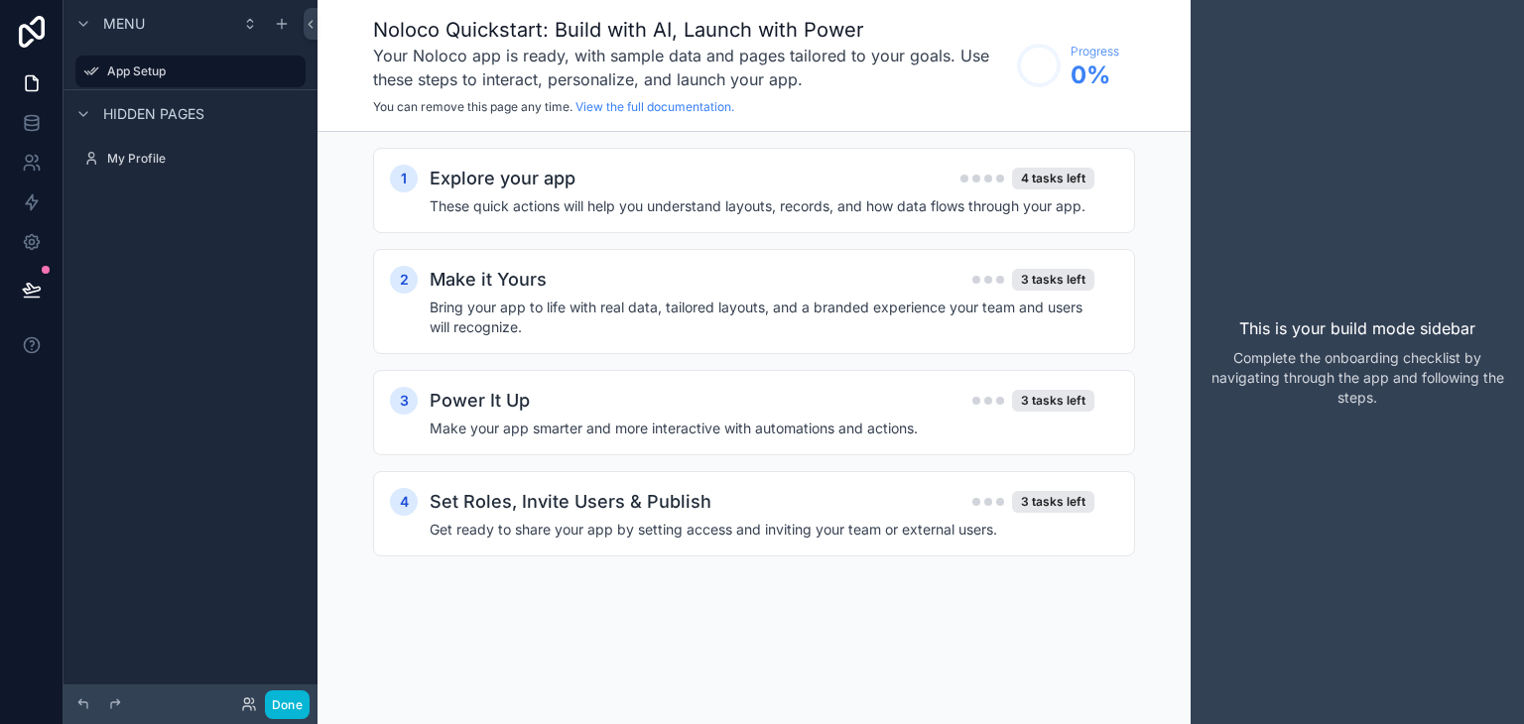
click at [269, 449] on div "Menu App Setup Hidden pages My Profile" at bounding box center [190, 350] width 254 height 700
click at [1272, 519] on div "This is your build mode sidebar Complete the onboarding checklist by navigating…" at bounding box center [1357, 362] width 333 height 724
click at [294, 717] on button "Done" at bounding box center [287, 705] width 45 height 29
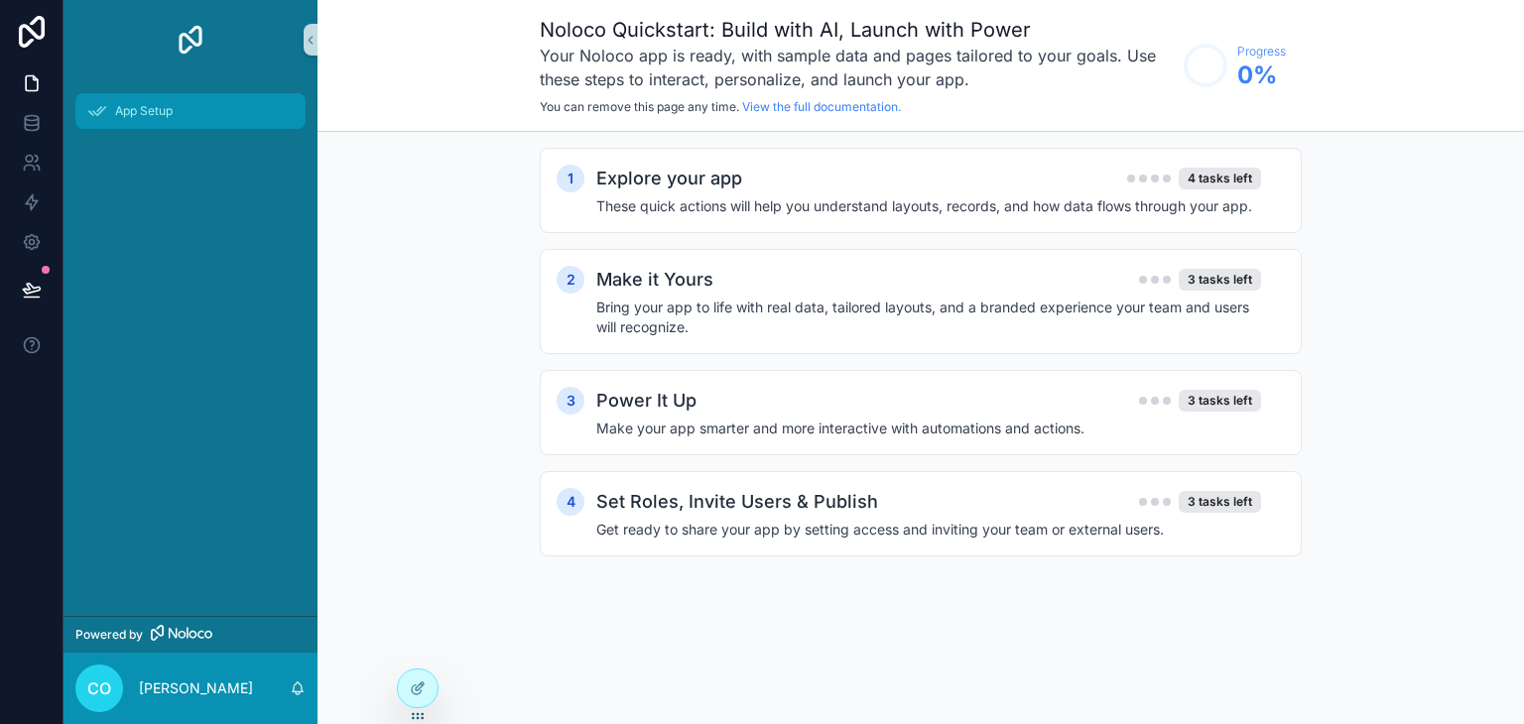
click at [139, 116] on span "App Setup" at bounding box center [144, 111] width 58 height 16
click at [719, 197] on h4 "These quick actions will help you understand layouts, records, and how data flo…" at bounding box center [928, 206] width 665 height 20
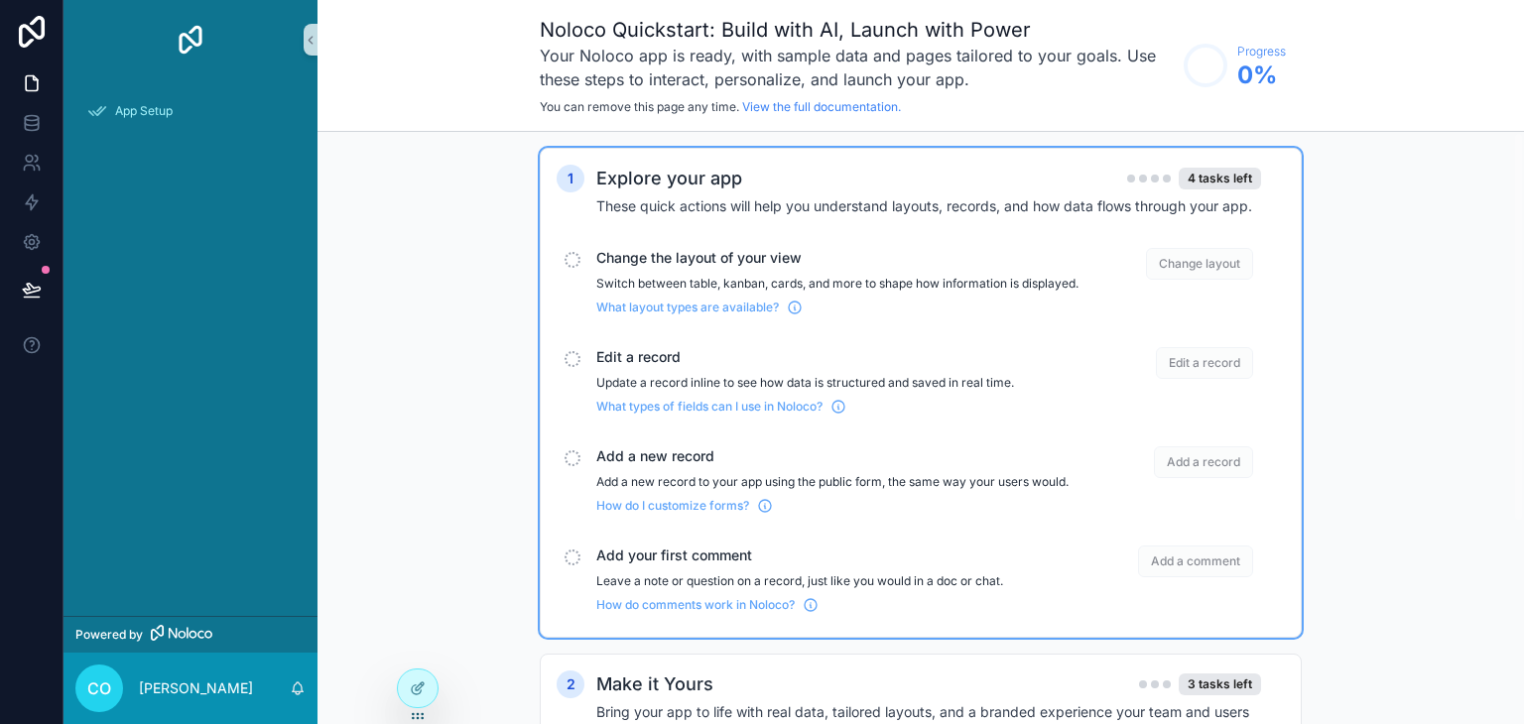
click at [696, 193] on div "Explore your app 4 tasks left These quick actions will help you understand layo…" at bounding box center [940, 191] width 689 height 52
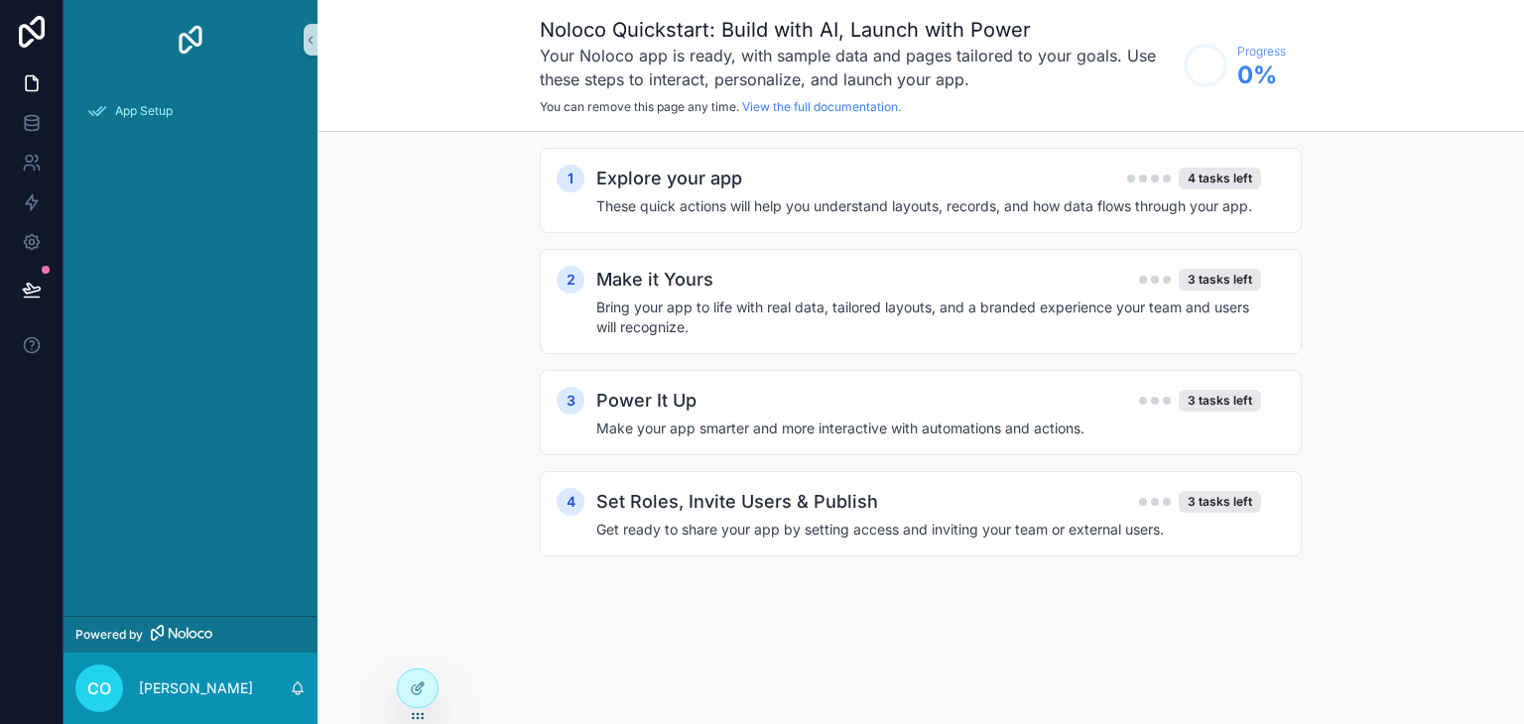
click at [266, 260] on div "App Setup" at bounding box center [190, 347] width 254 height 537
click at [32, 132] on icon at bounding box center [32, 123] width 20 height 20
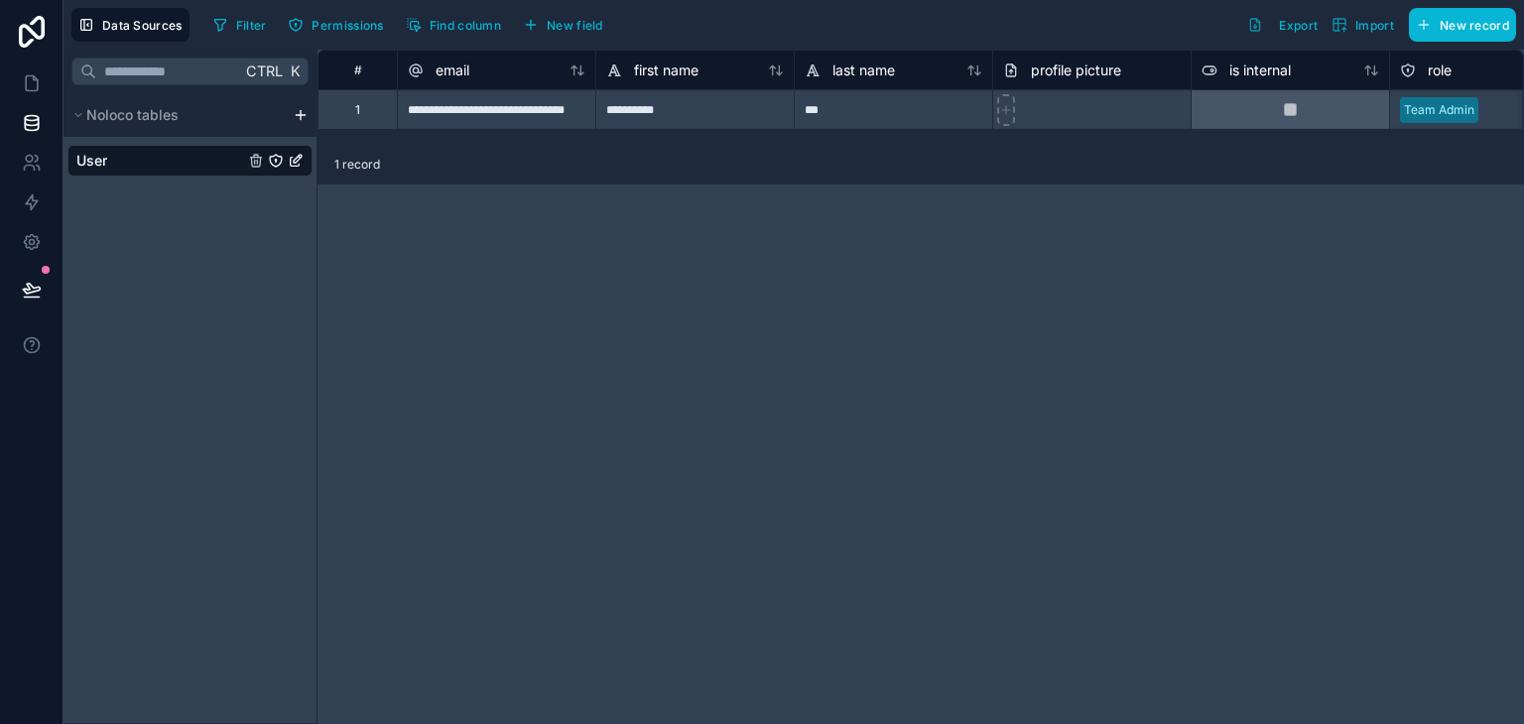
click at [298, 112] on html "**********" at bounding box center [762, 362] width 1524 height 724
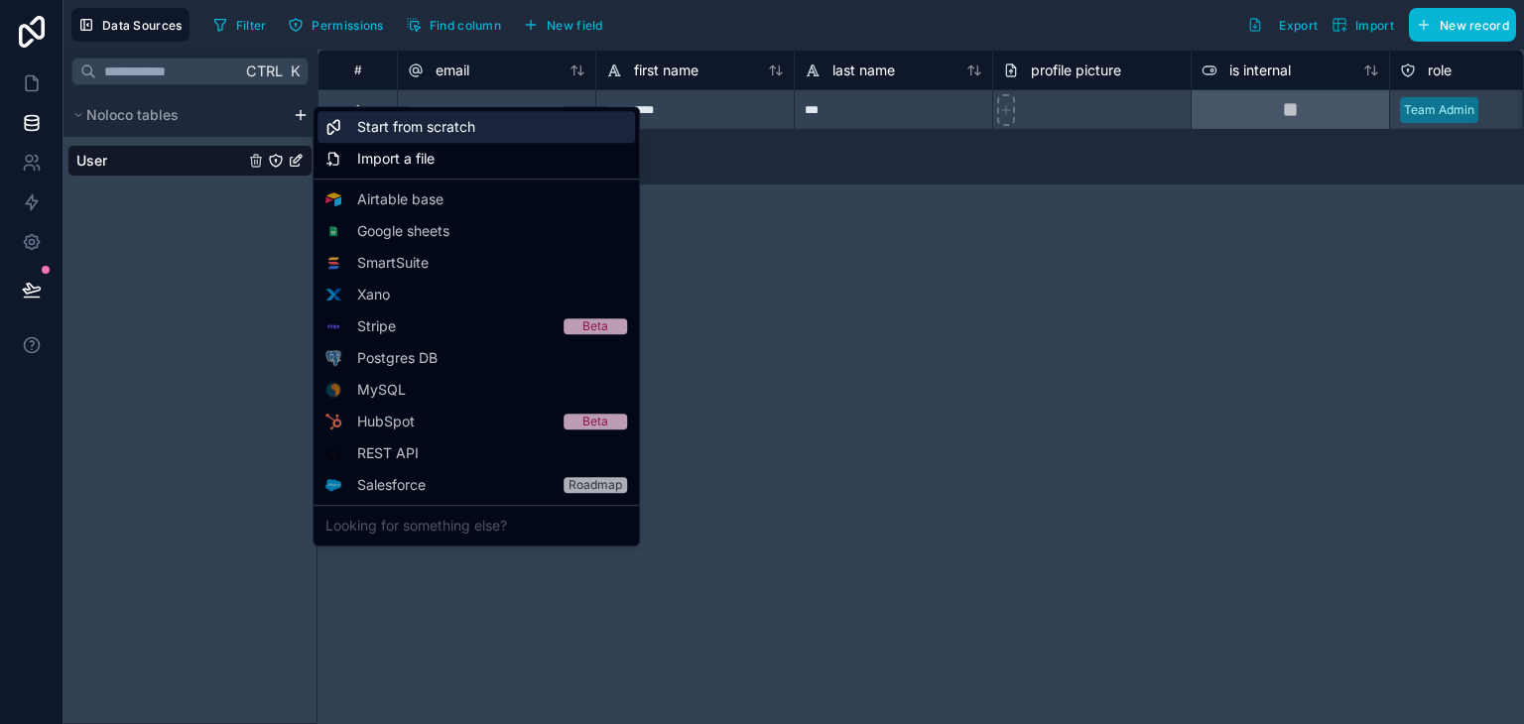
click at [420, 126] on span "Start from scratch" at bounding box center [416, 127] width 118 height 20
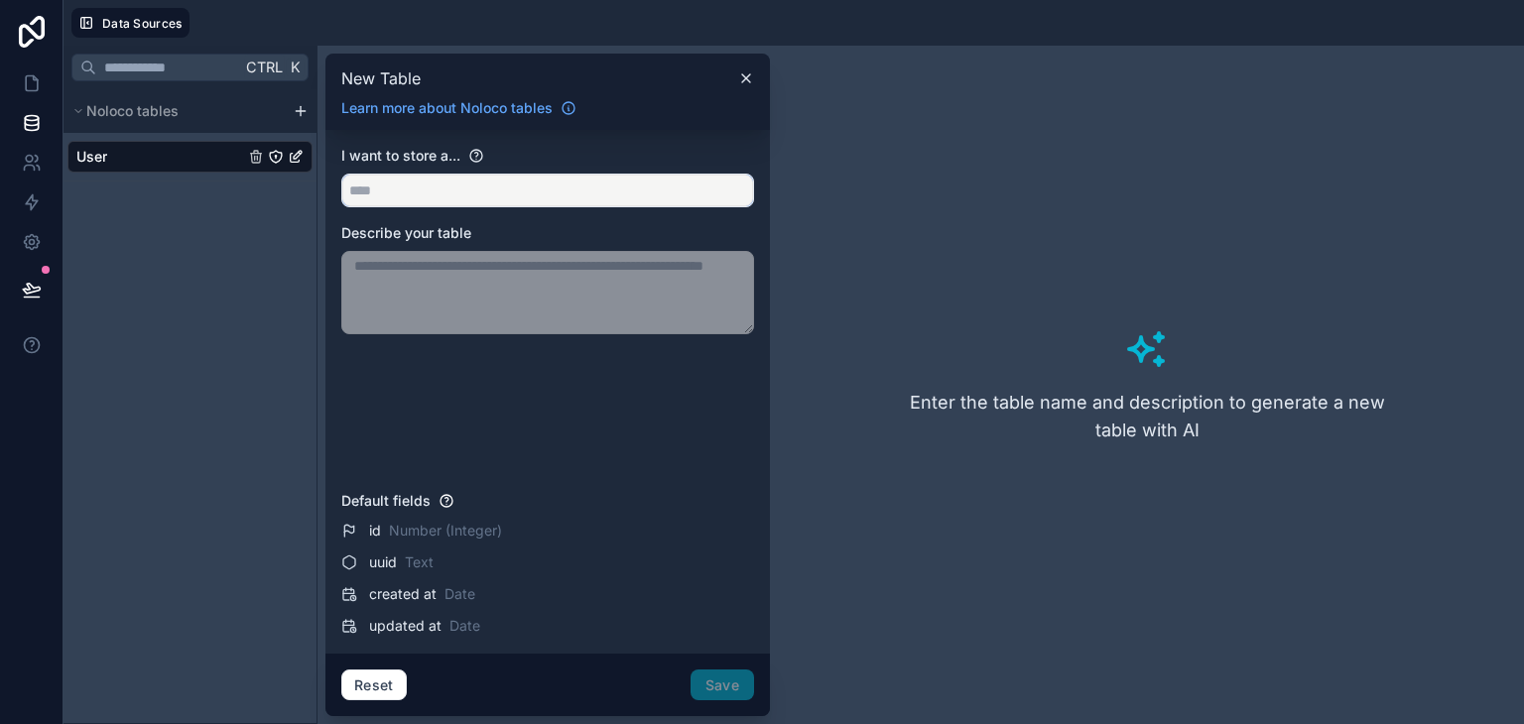
click at [442, 181] on input "text" at bounding box center [547, 191] width 411 height 32
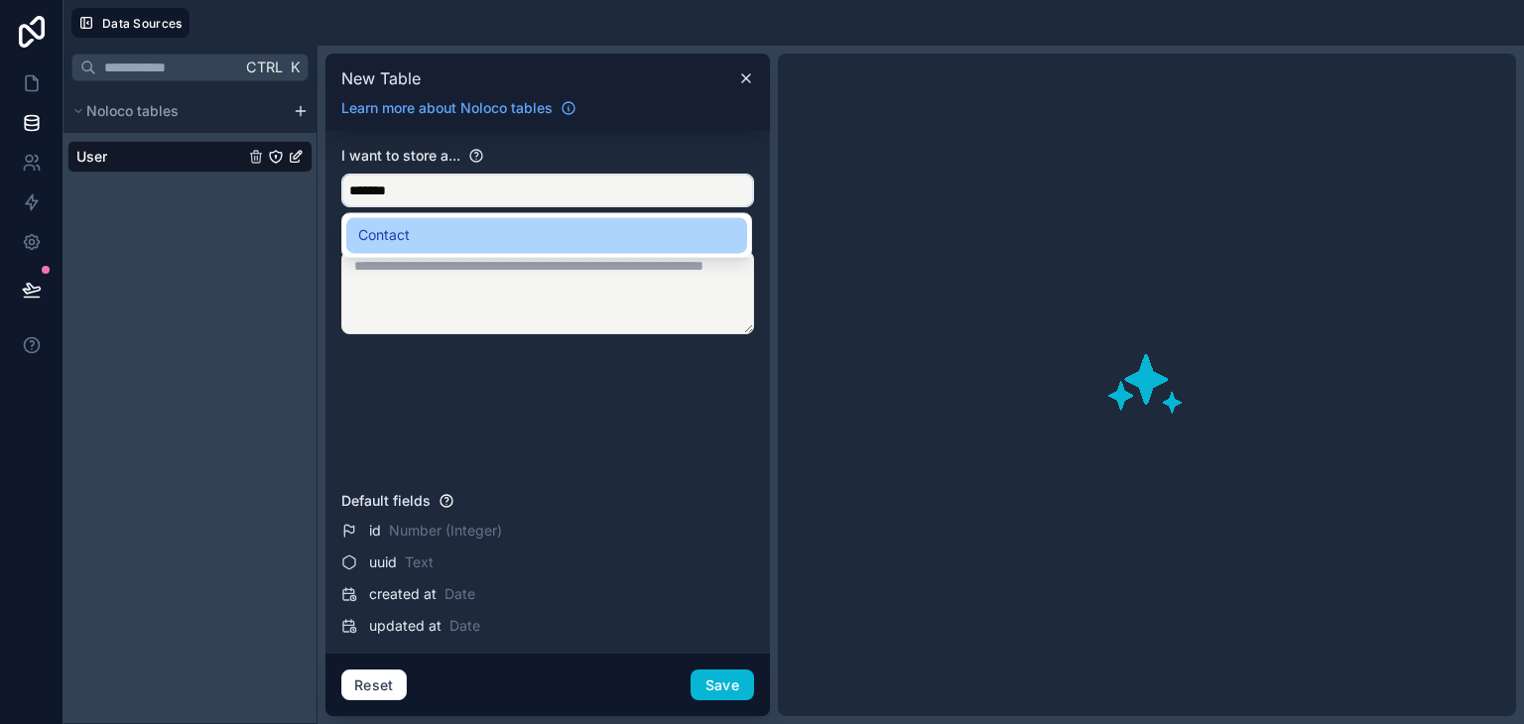
type input "*******"
click at [401, 235] on span "Contact" at bounding box center [384, 235] width 52 height 24
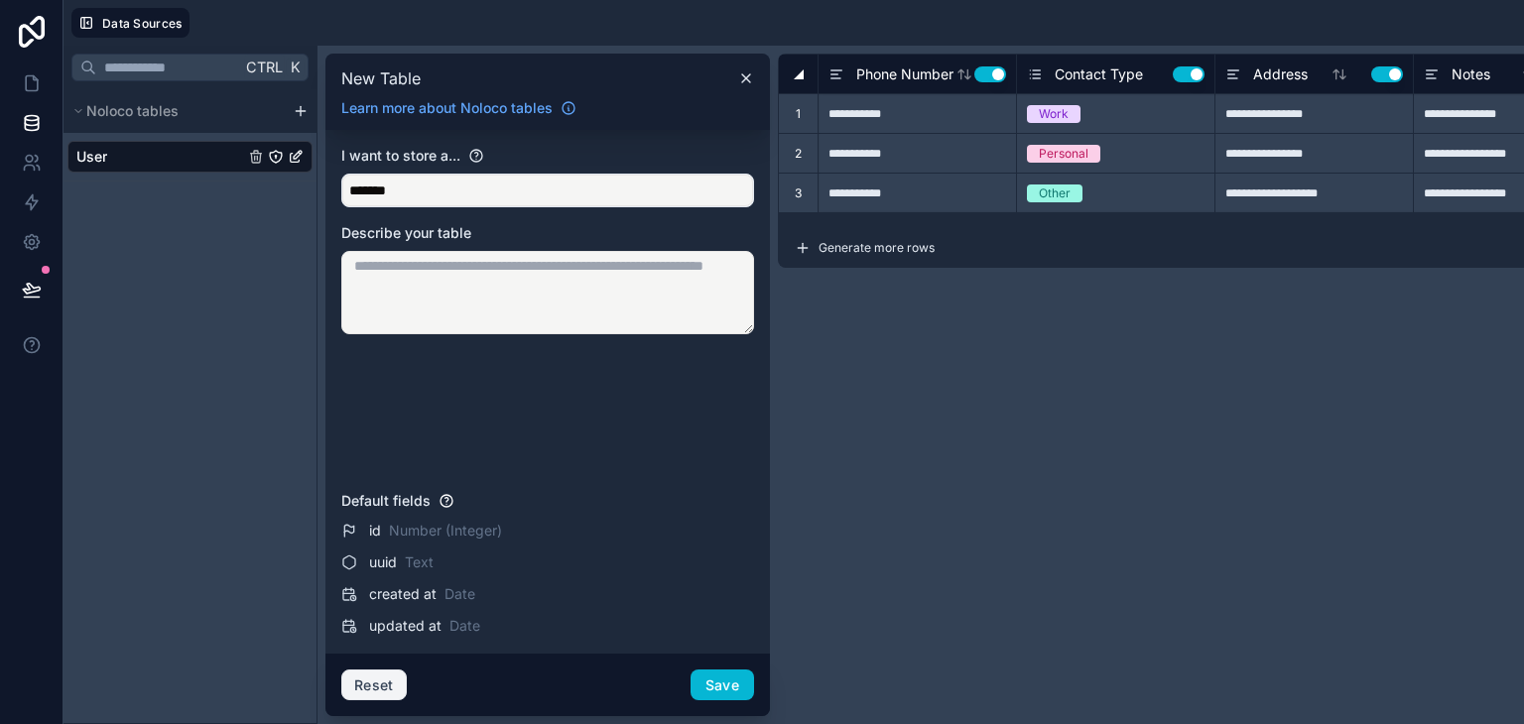
click at [390, 679] on button "Reset" at bounding box center [373, 686] width 65 height 32
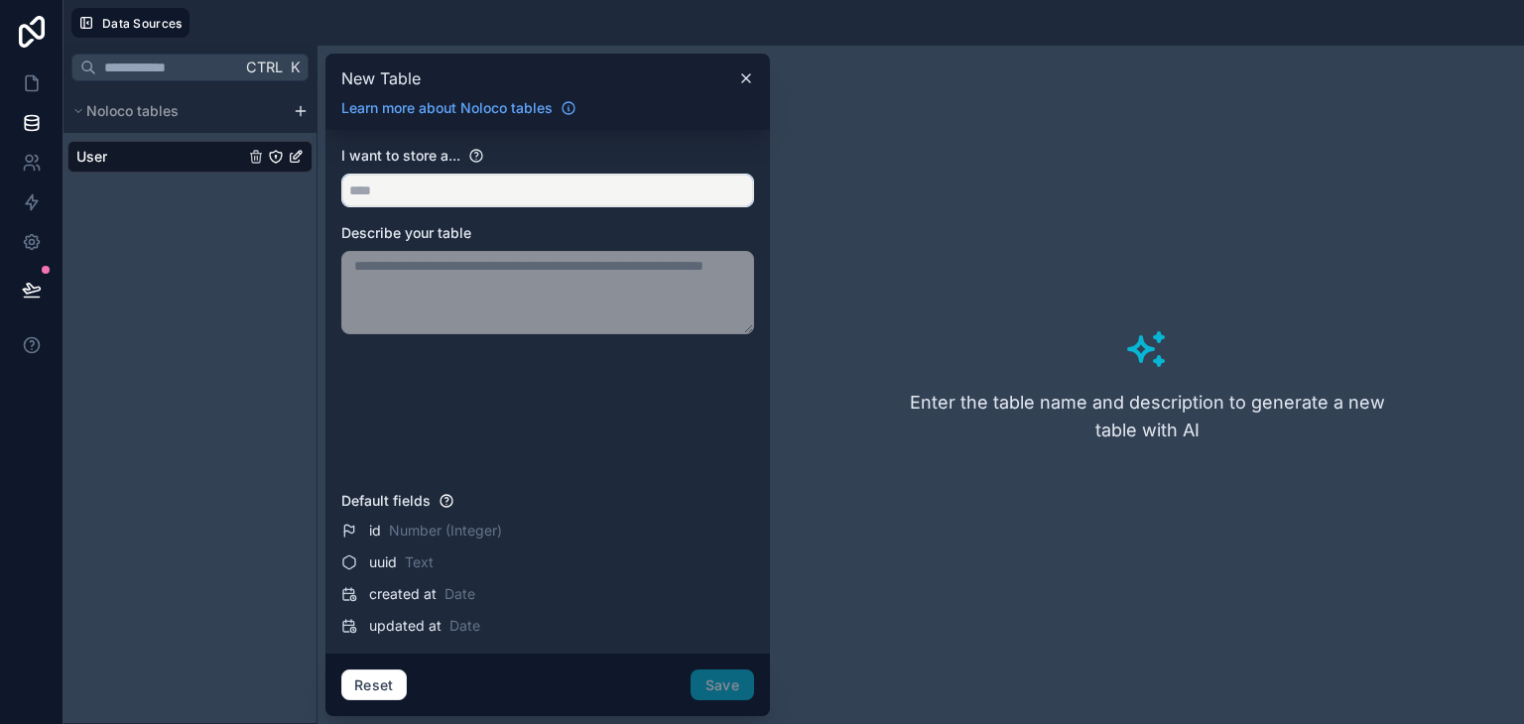
drag, startPoint x: 409, startPoint y: 199, endPoint x: 397, endPoint y: 180, distance: 23.1
click at [400, 183] on input "text" at bounding box center [547, 191] width 411 height 32
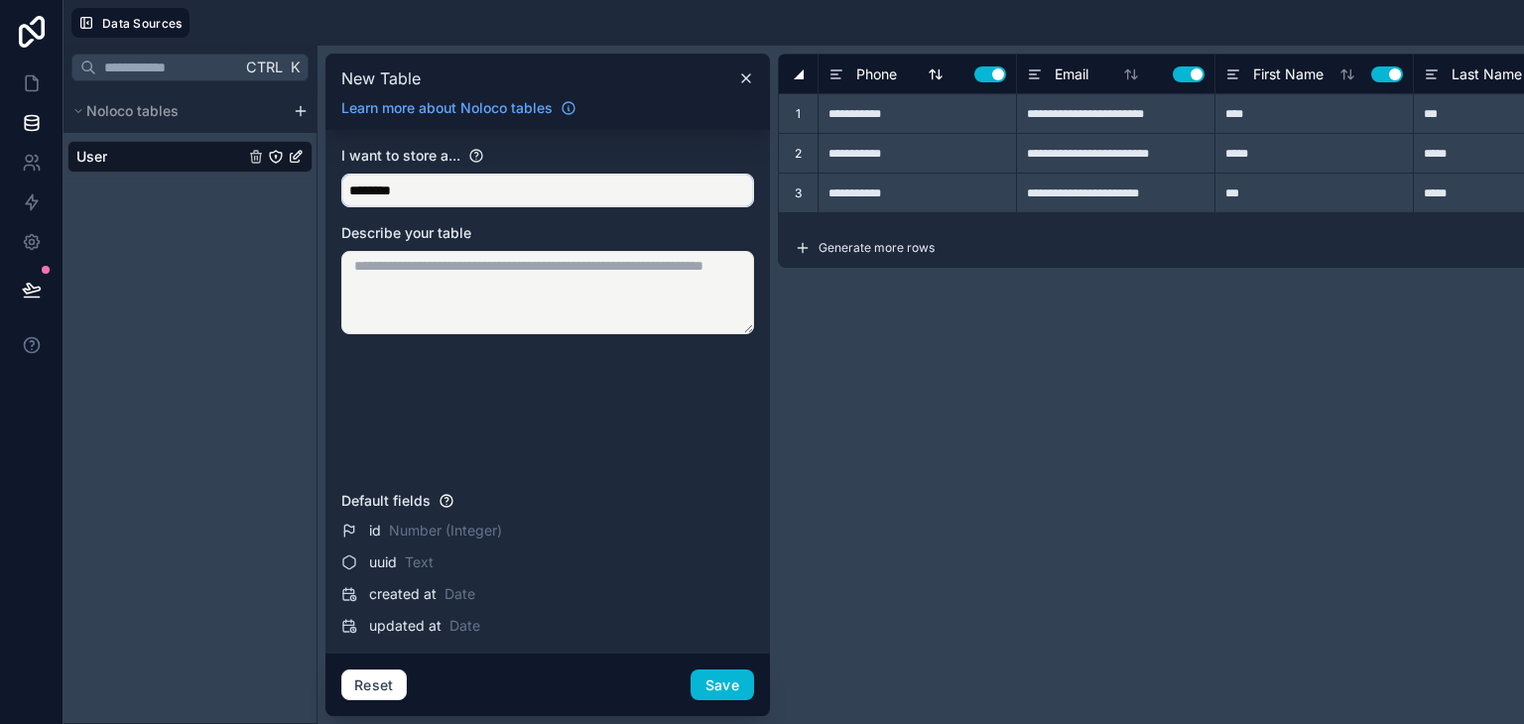
type input "********"
click at [982, 77] on button "Use setting" at bounding box center [990, 74] width 32 height 16
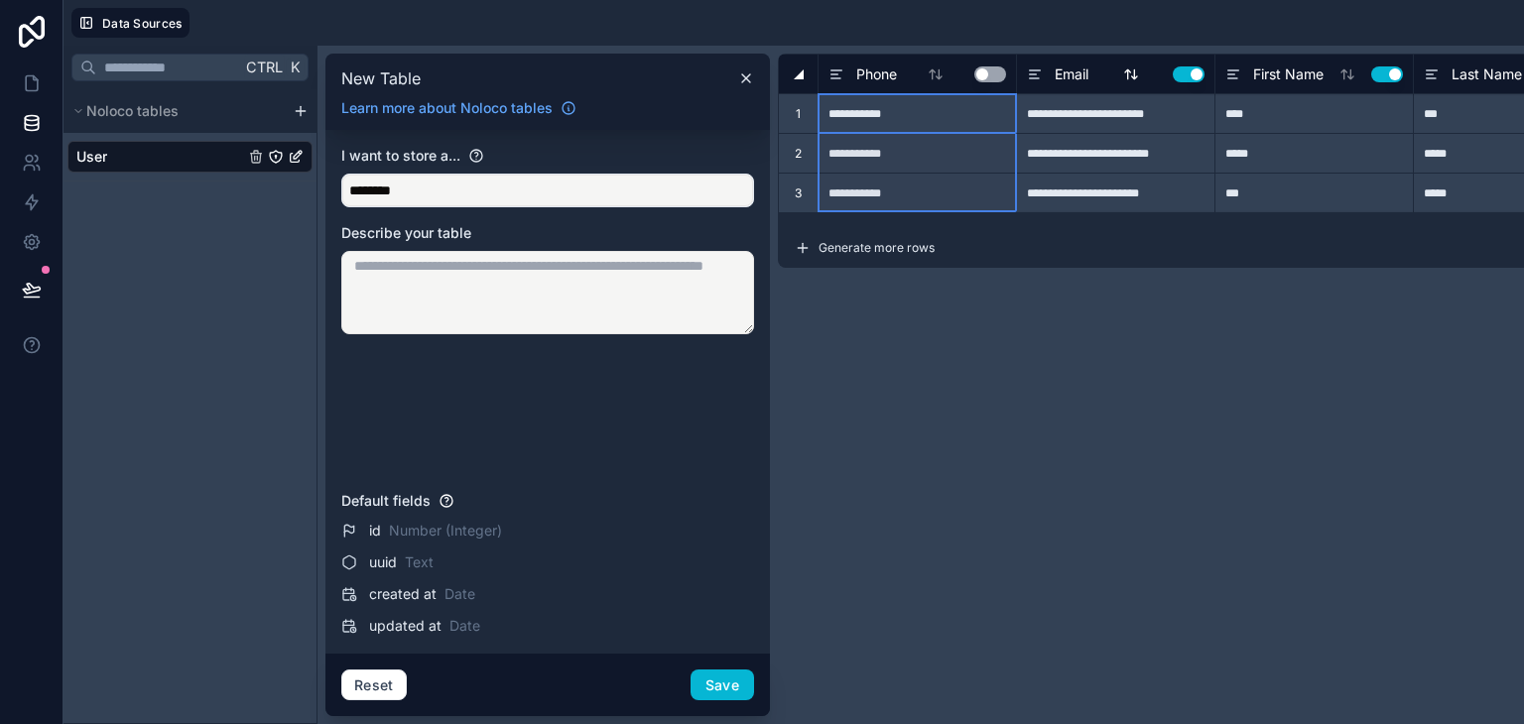
click at [1191, 76] on button "Use setting" at bounding box center [1189, 74] width 32 height 16
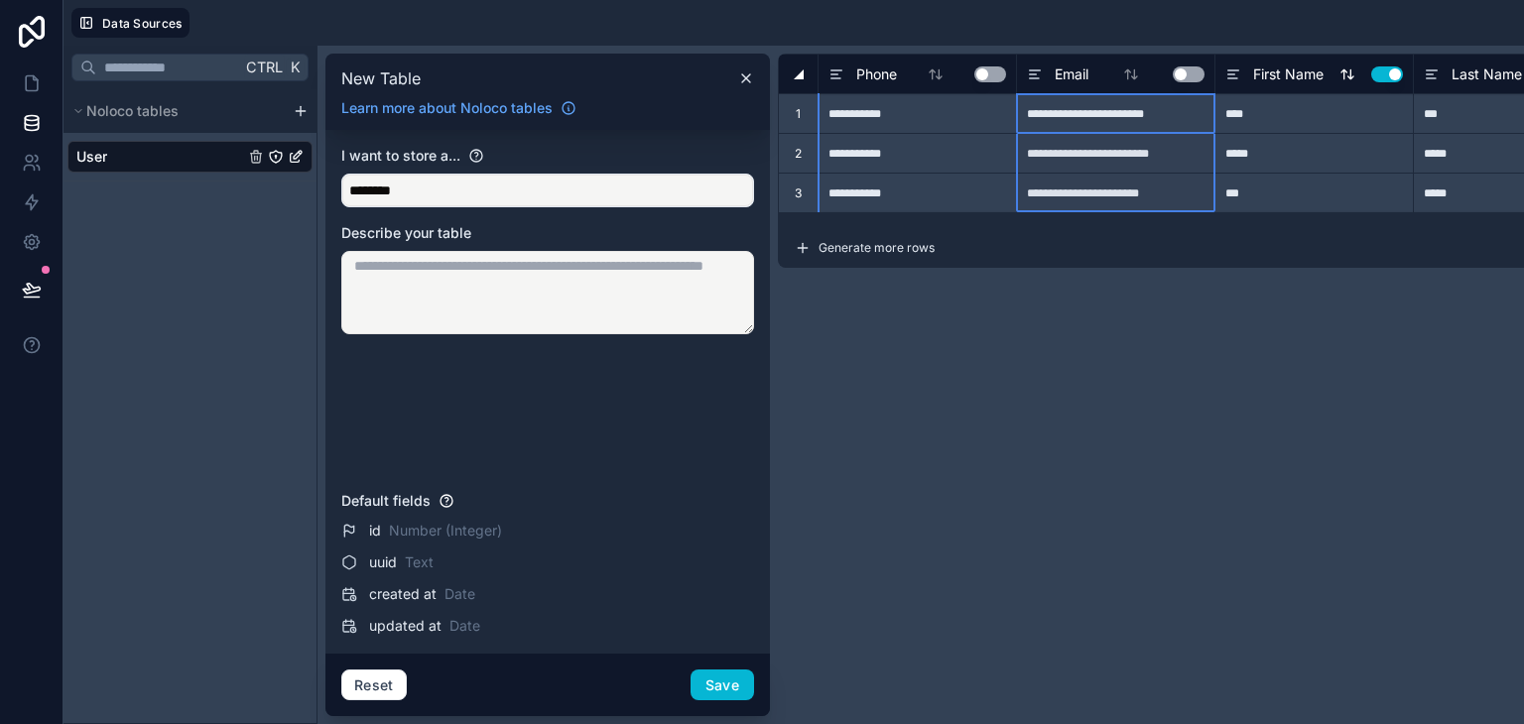
click at [1387, 78] on button "Use setting" at bounding box center [1387, 74] width 32 height 16
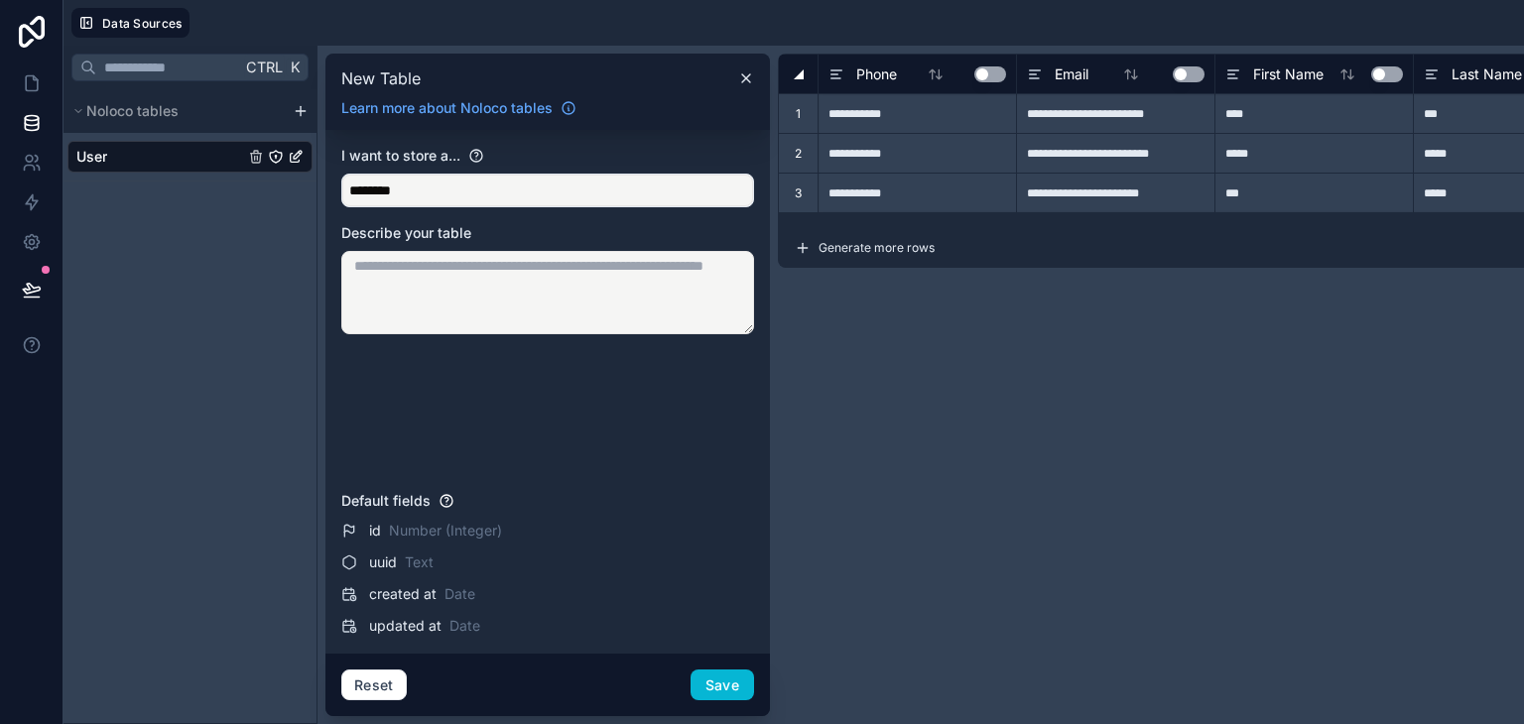
scroll to position [0, 238]
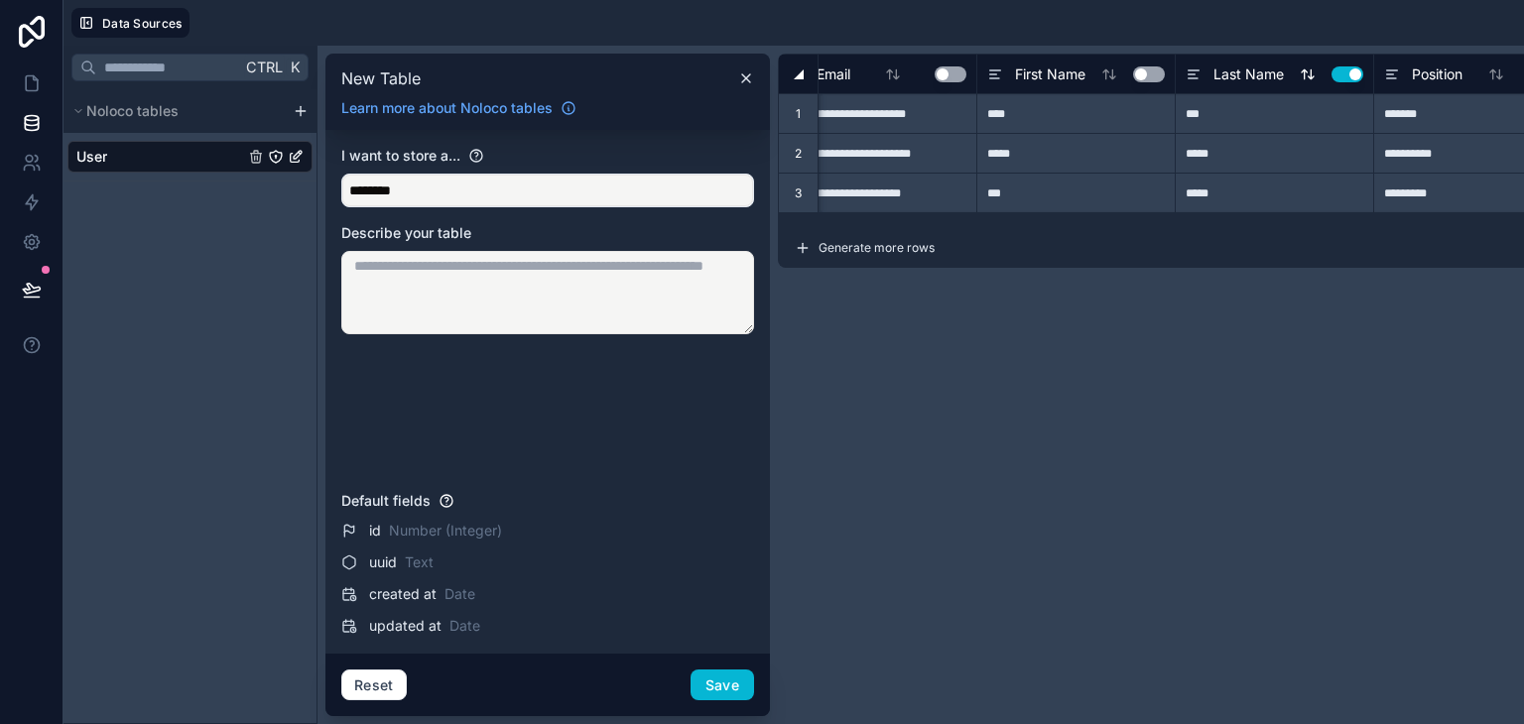
click at [1353, 76] on button "Use setting" at bounding box center [1347, 74] width 32 height 16
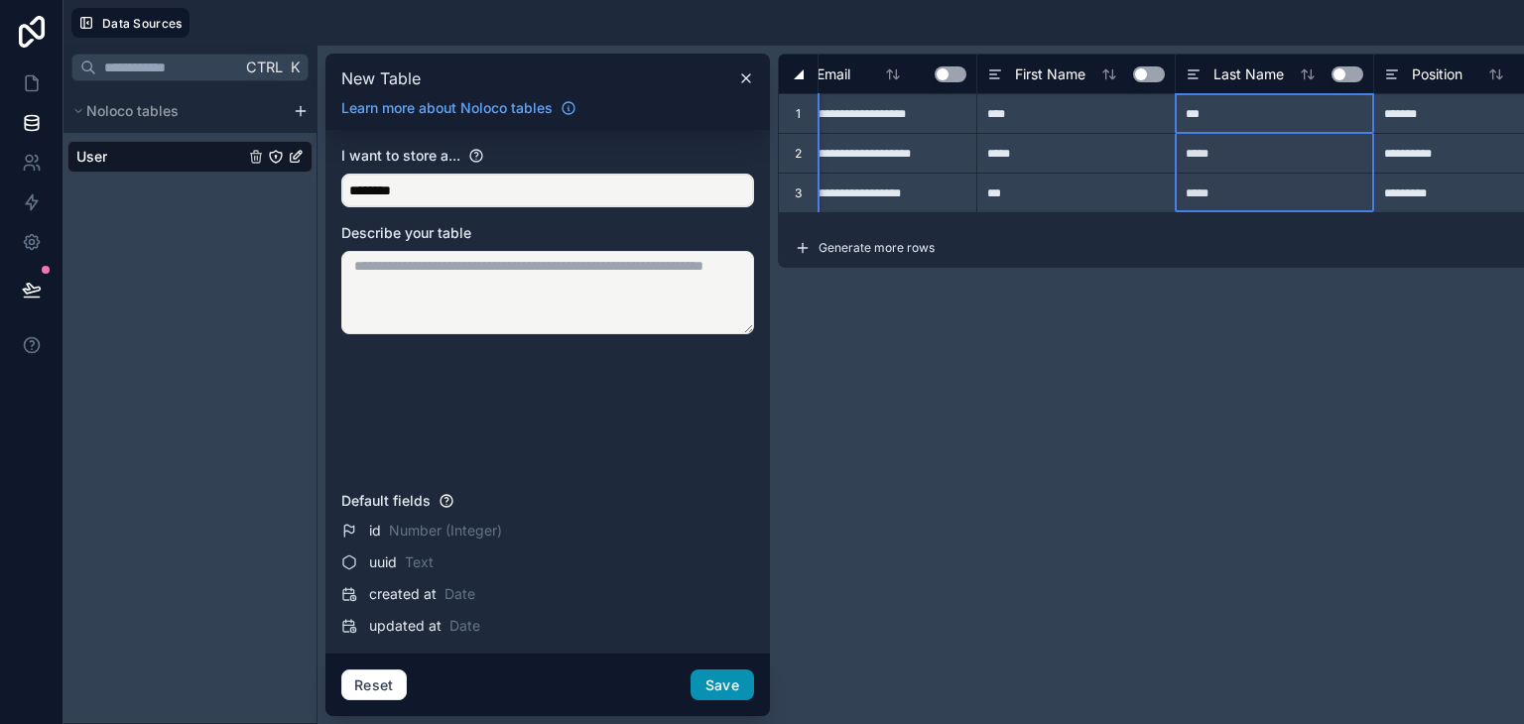
click at [733, 681] on button "Save" at bounding box center [722, 686] width 63 height 32
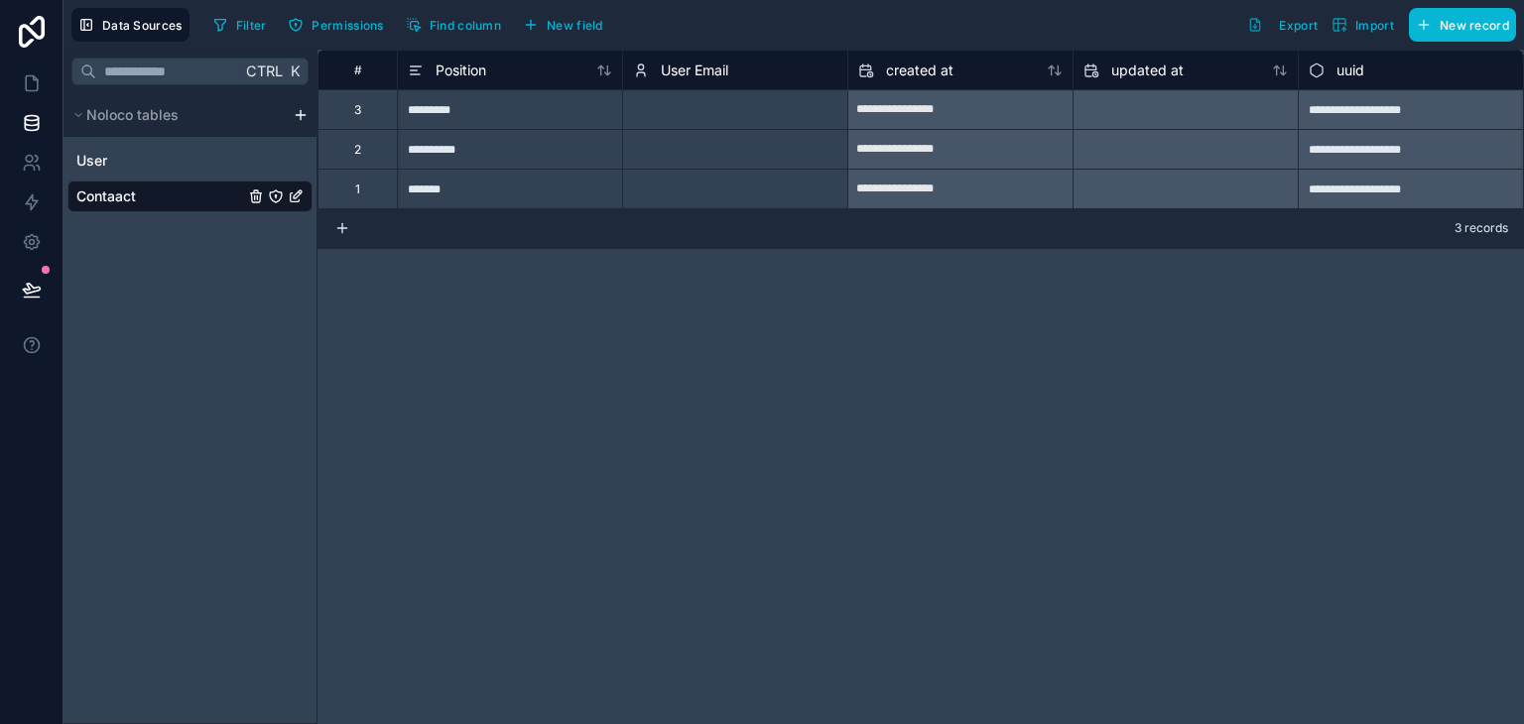
click at [299, 194] on icon "Contaact" at bounding box center [298, 194] width 8 height 8
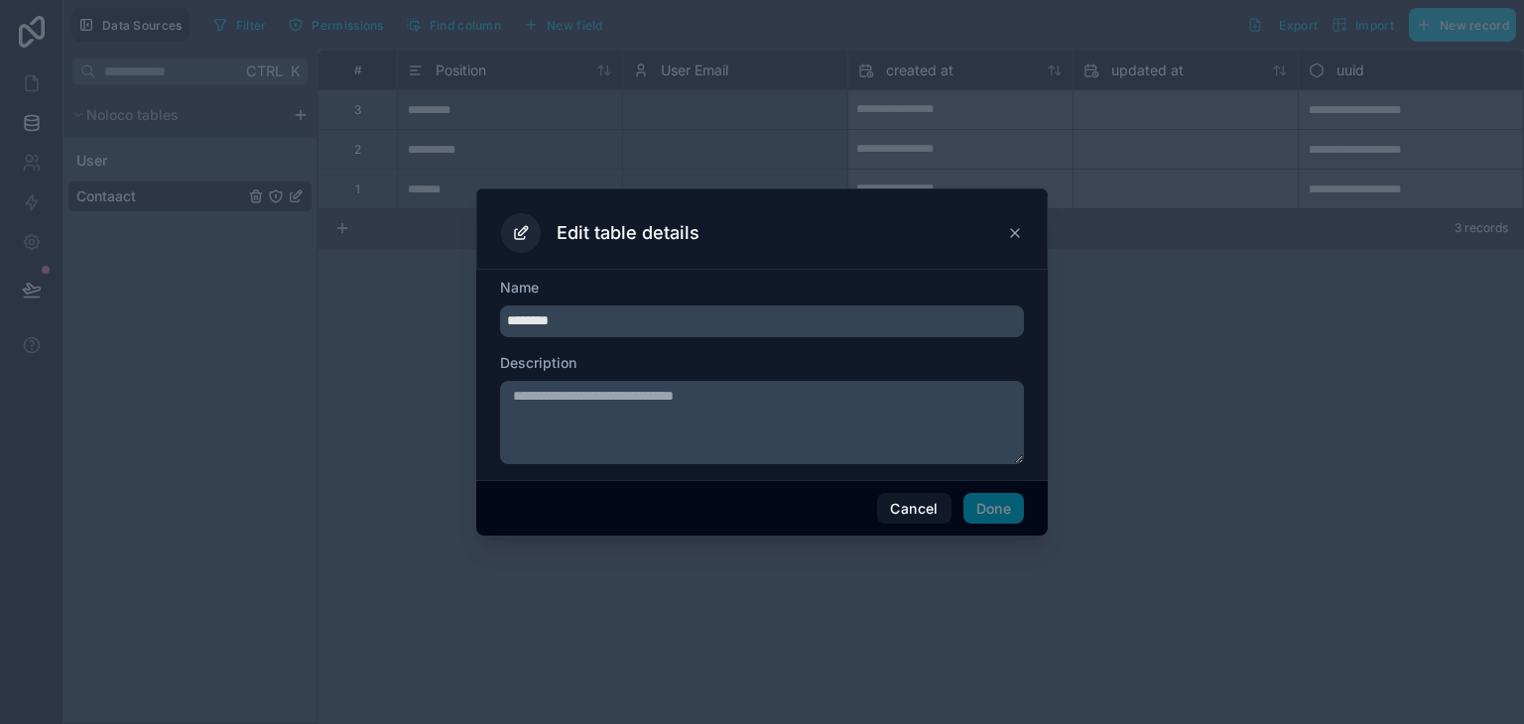
click at [537, 323] on input "********" at bounding box center [762, 322] width 524 height 32
type input "*******"
click at [981, 505] on button "Done" at bounding box center [993, 509] width 61 height 32
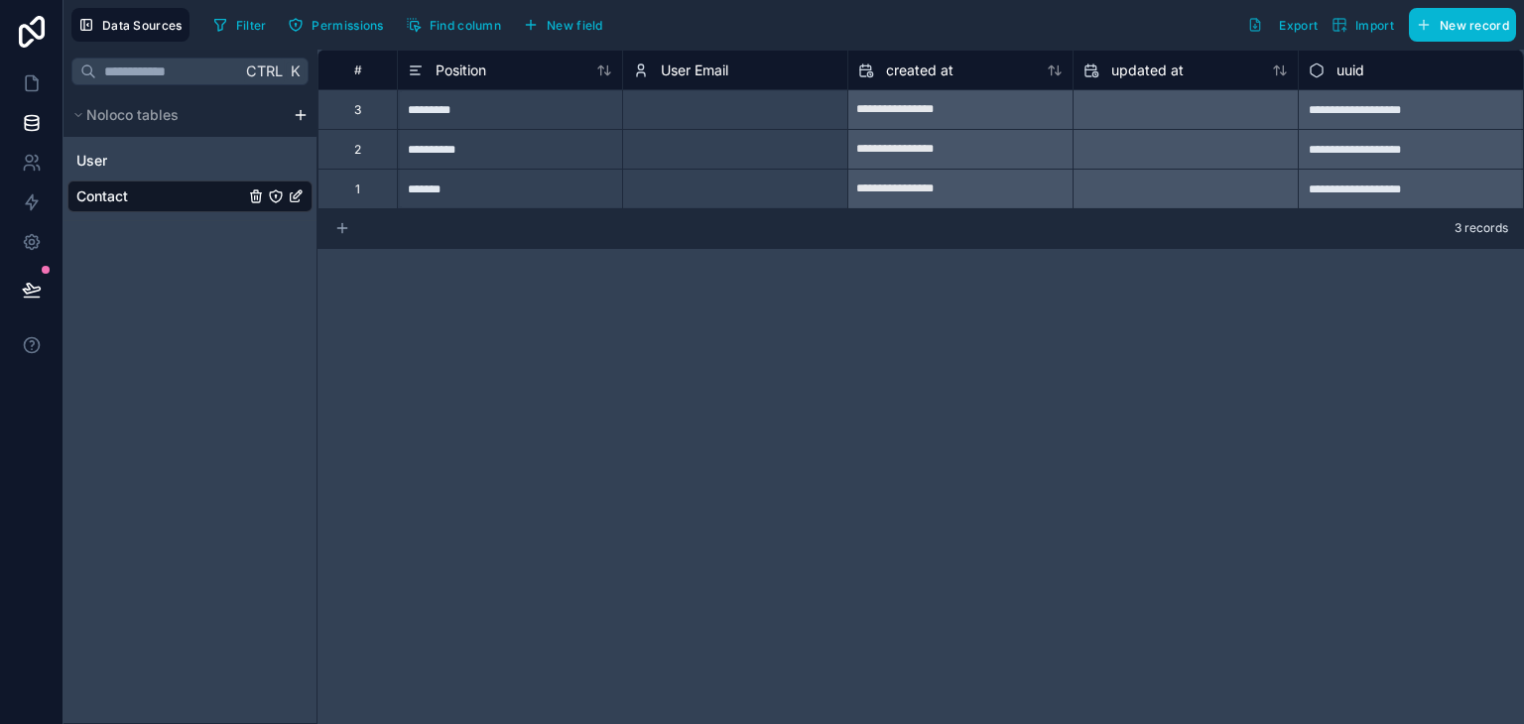
click at [343, 231] on icon at bounding box center [342, 228] width 16 height 16
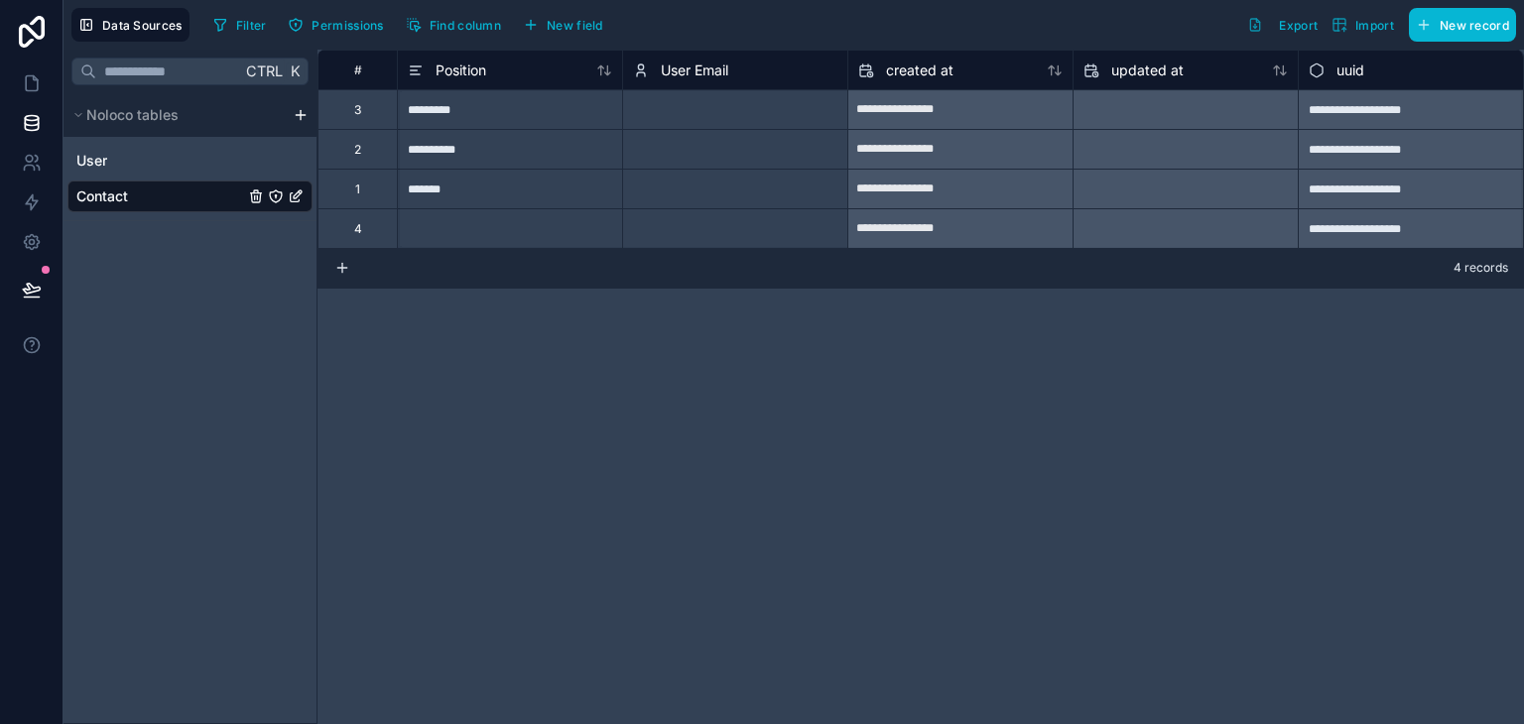
click at [366, 237] on div "4" at bounding box center [356, 228] width 79 height 40
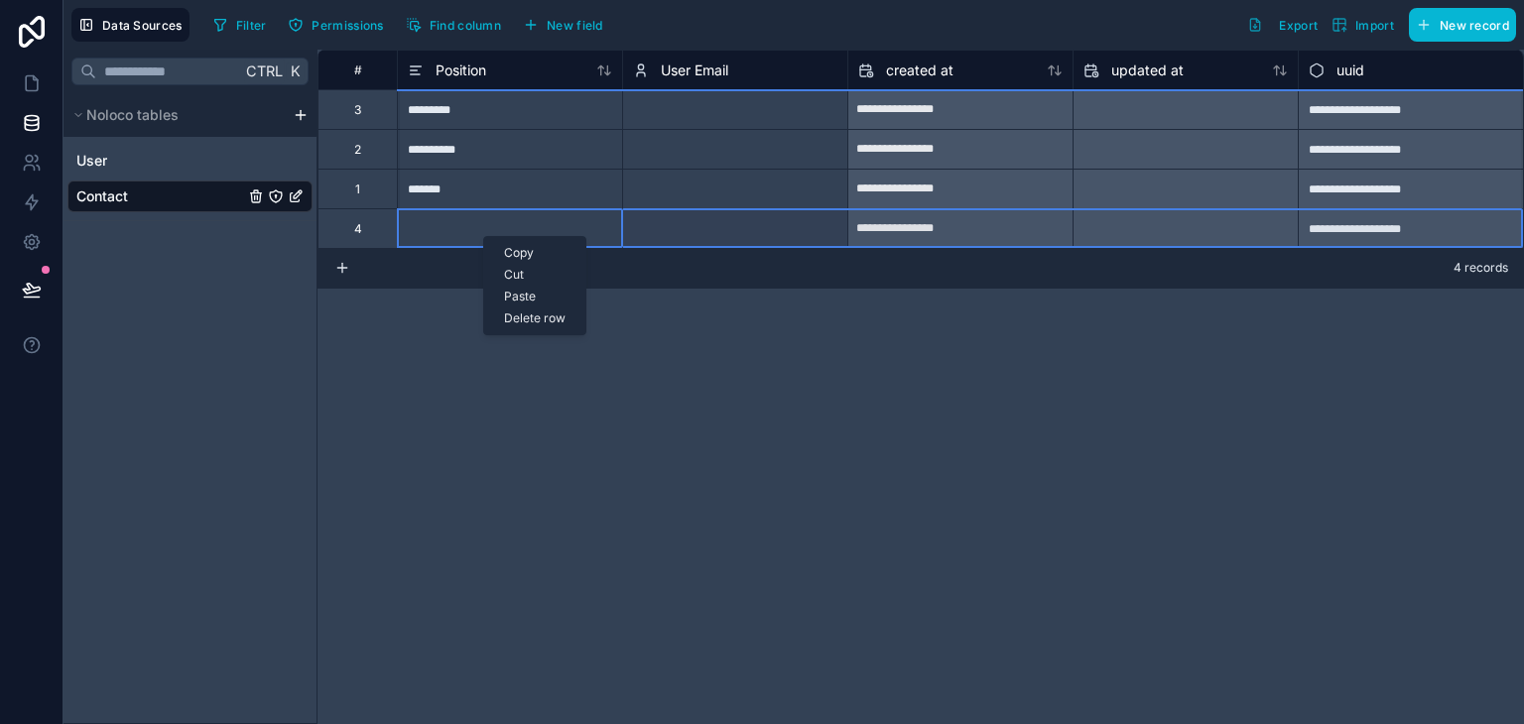
click at [539, 319] on div "Delete row" at bounding box center [534, 319] width 101 height 22
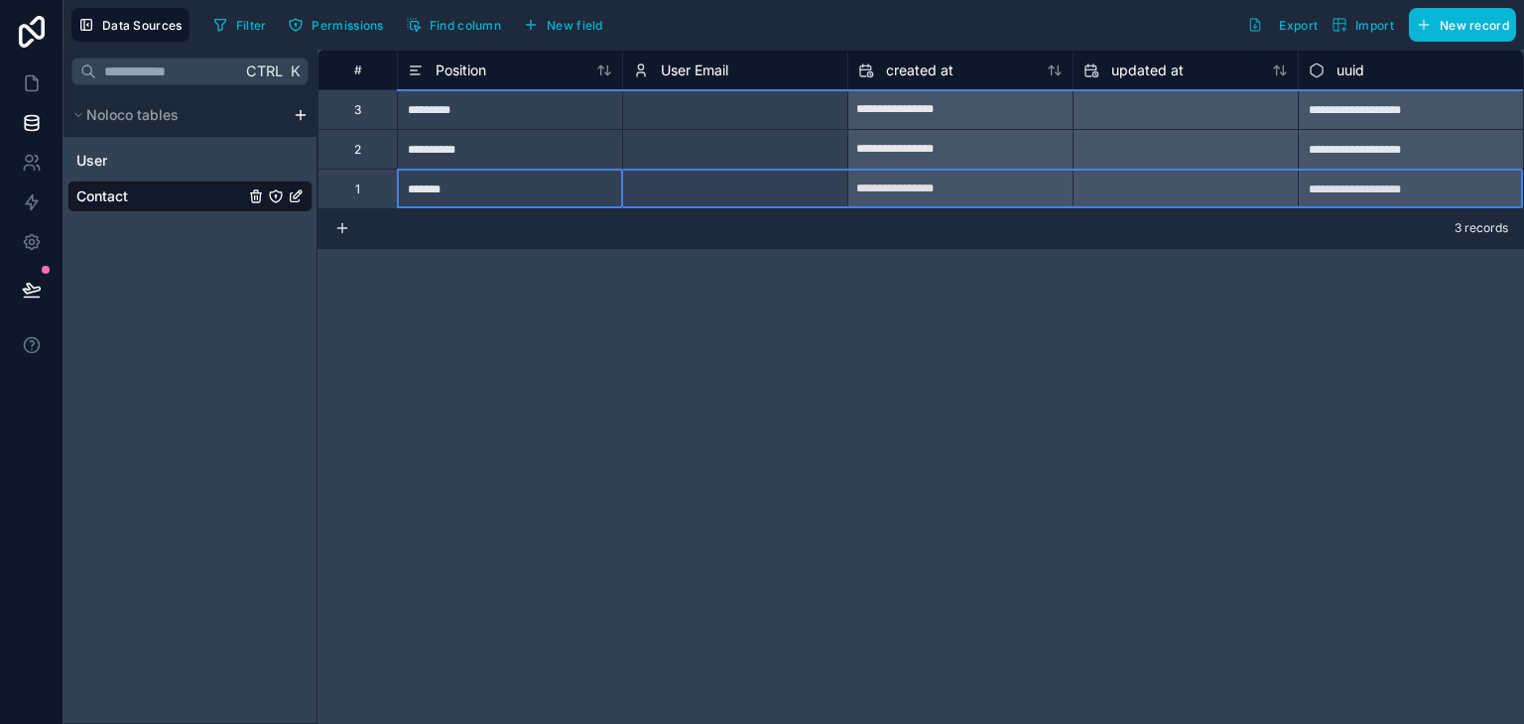
drag, startPoint x: 362, startPoint y: 199, endPoint x: 365, endPoint y: 180, distance: 20.1
click at [365, 180] on div "1" at bounding box center [356, 189] width 79 height 40
click at [354, 186] on div "1" at bounding box center [356, 189] width 79 height 40
click at [435, 268] on div "Delete row" at bounding box center [420, 271] width 101 height 22
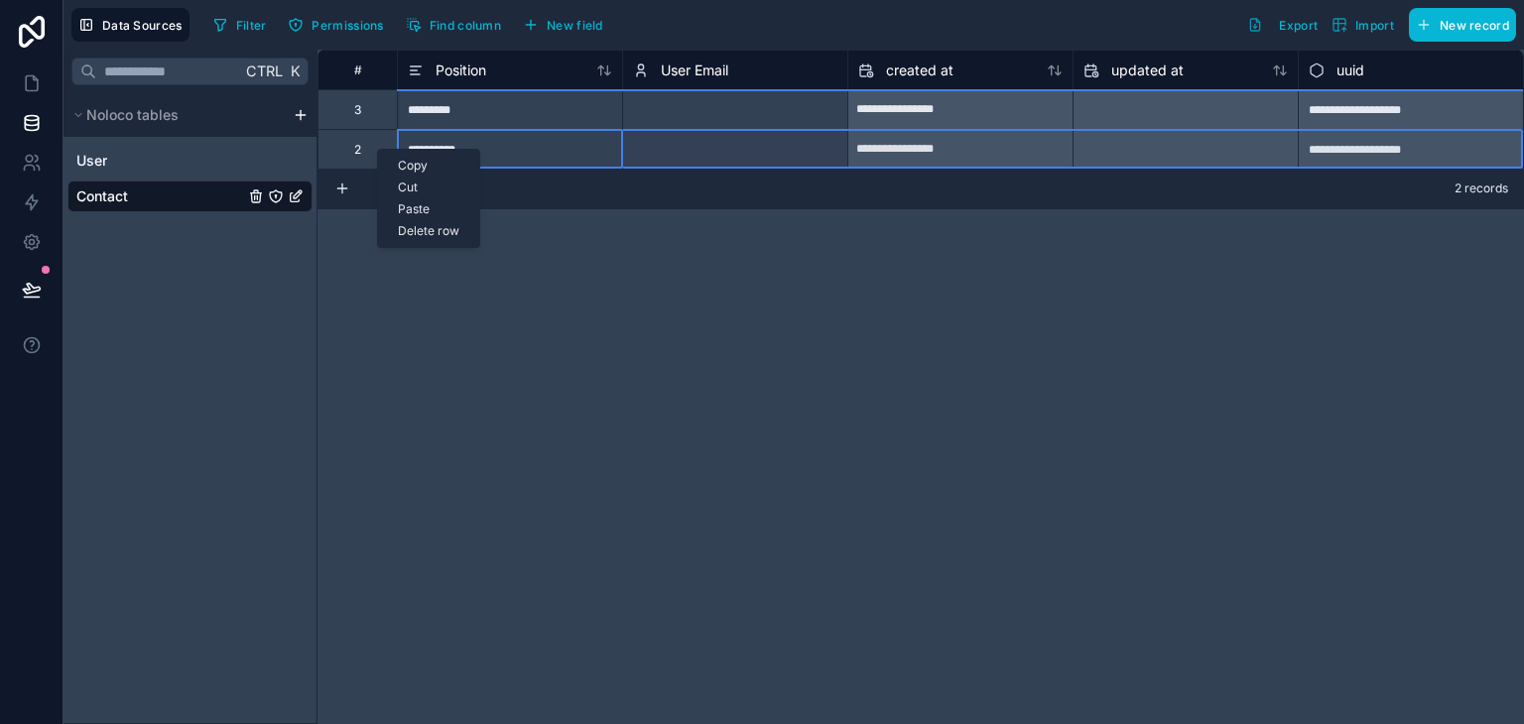
click at [422, 227] on div "Delete row" at bounding box center [428, 231] width 101 height 22
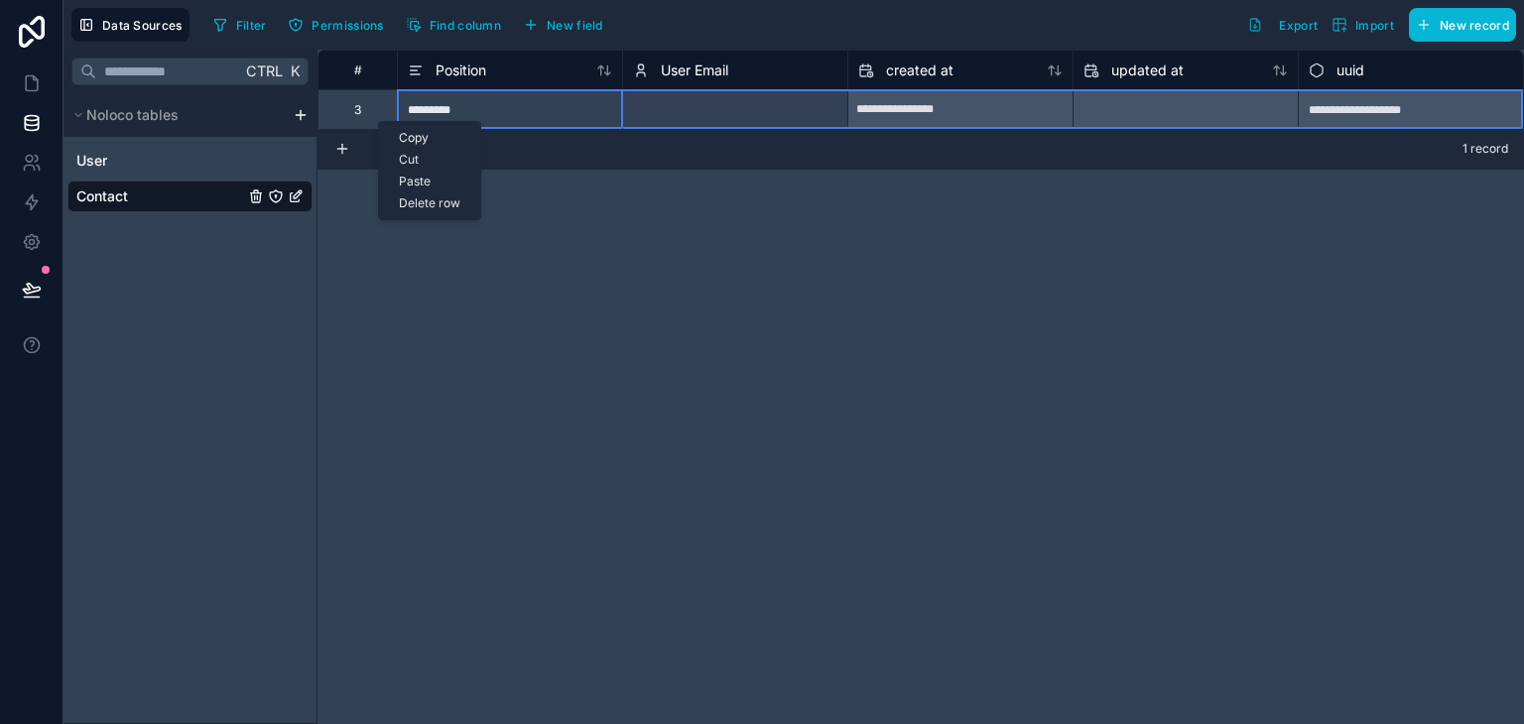
drag, startPoint x: 378, startPoint y: 121, endPoint x: 349, endPoint y: 160, distance: 48.2
click at [363, 231] on div "**********" at bounding box center [920, 387] width 1206 height 675
click at [414, 191] on div "Delete row" at bounding box center [423, 191] width 101 height 22
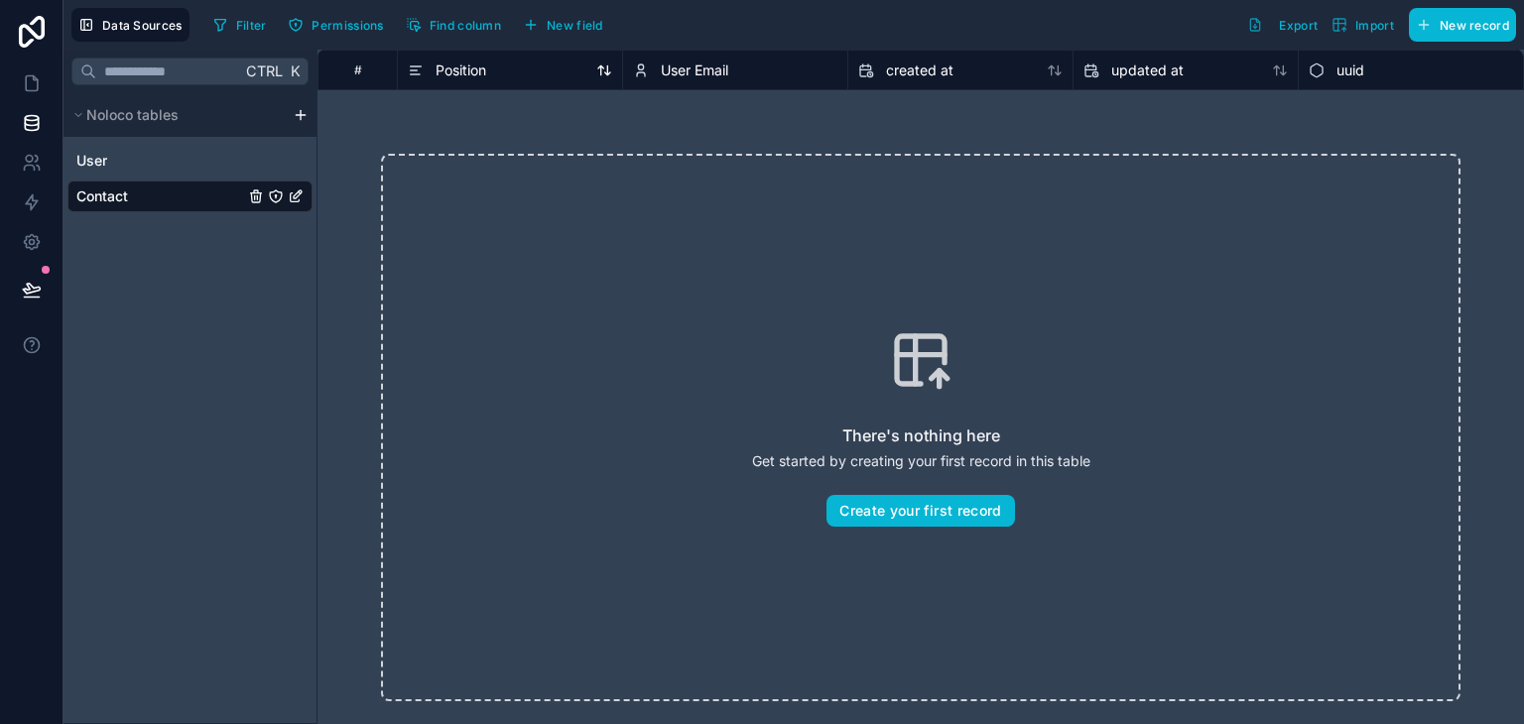
click at [486, 68] on span "Position" at bounding box center [461, 71] width 51 height 20
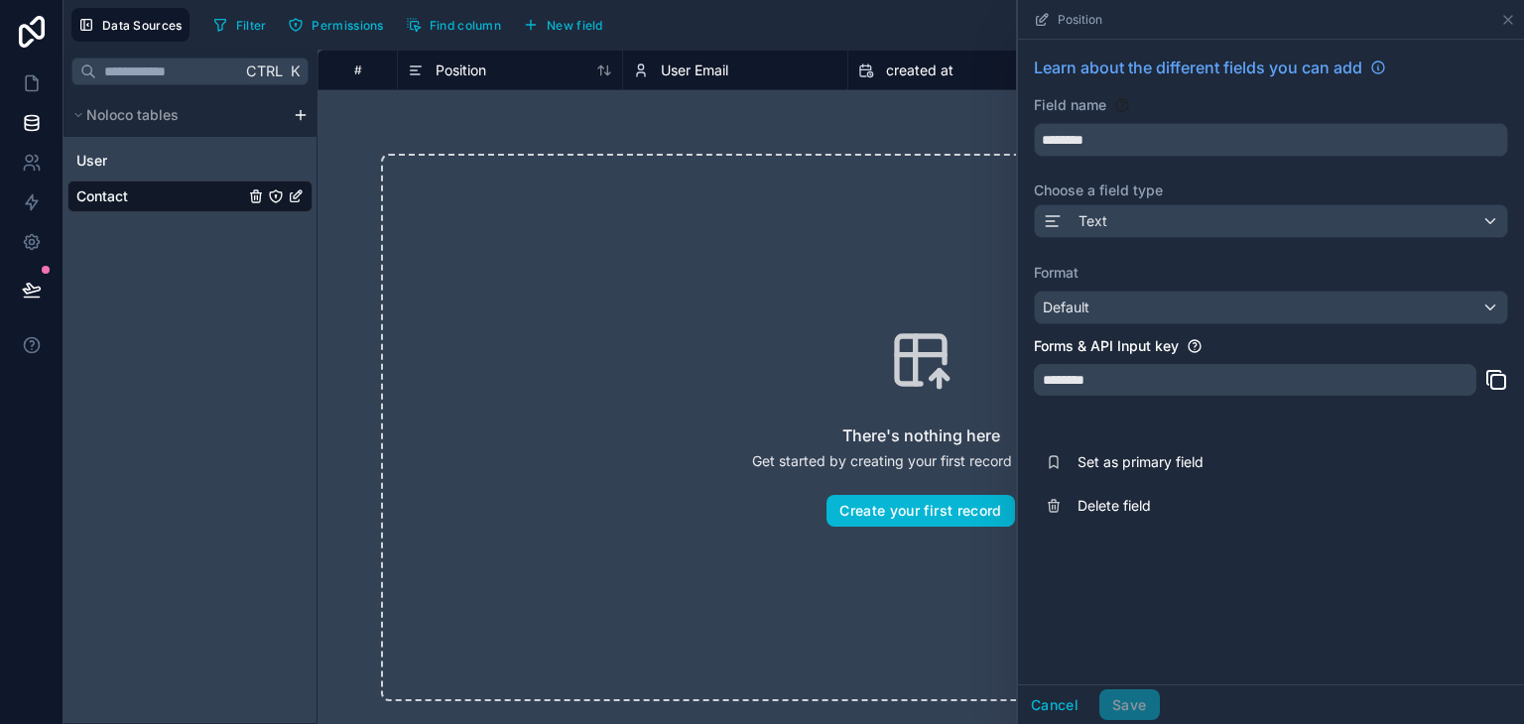
click at [315, 278] on div "Ctrl K Noloco tables User Contact" at bounding box center [190, 387] width 254 height 675
click at [1512, 21] on icon at bounding box center [1508, 20] width 16 height 16
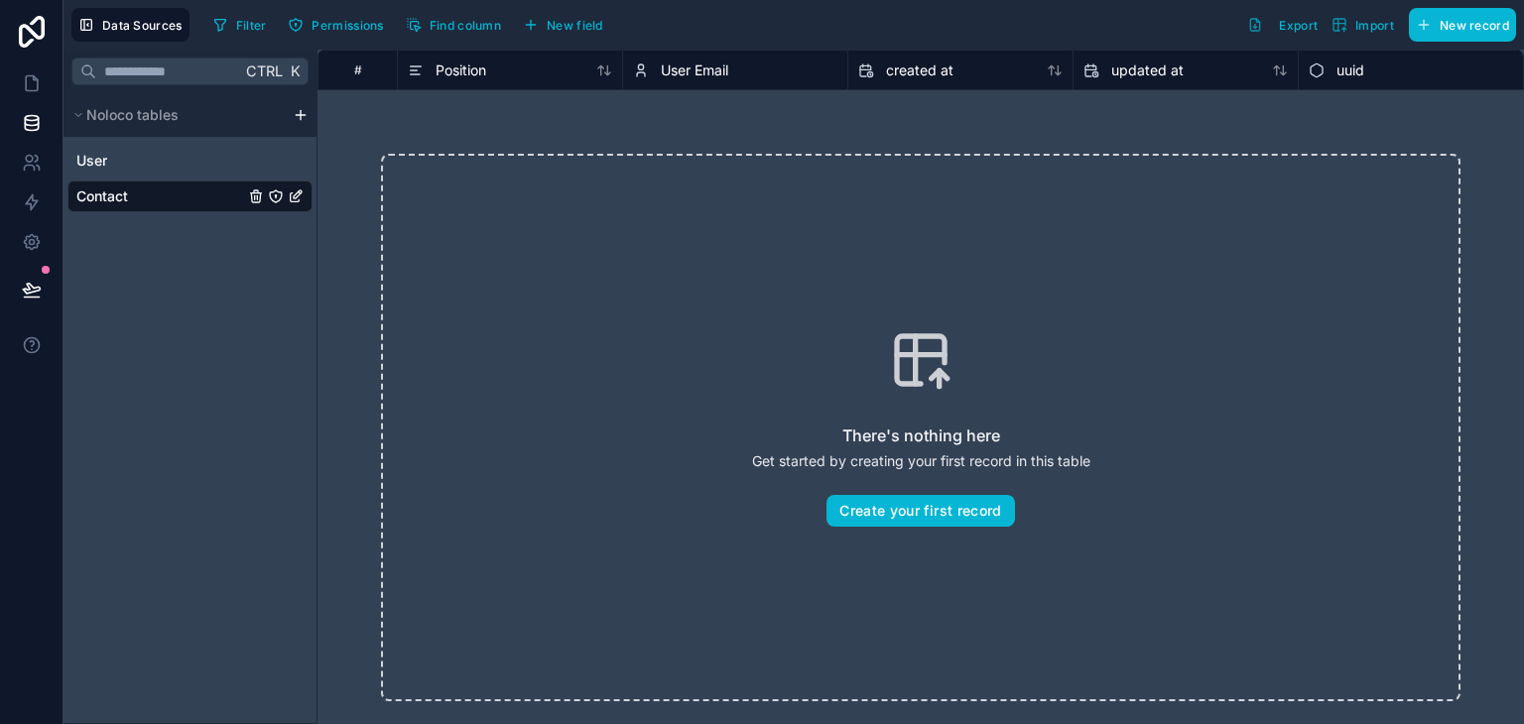
click at [298, 199] on icon "Contact" at bounding box center [296, 197] width 16 height 16
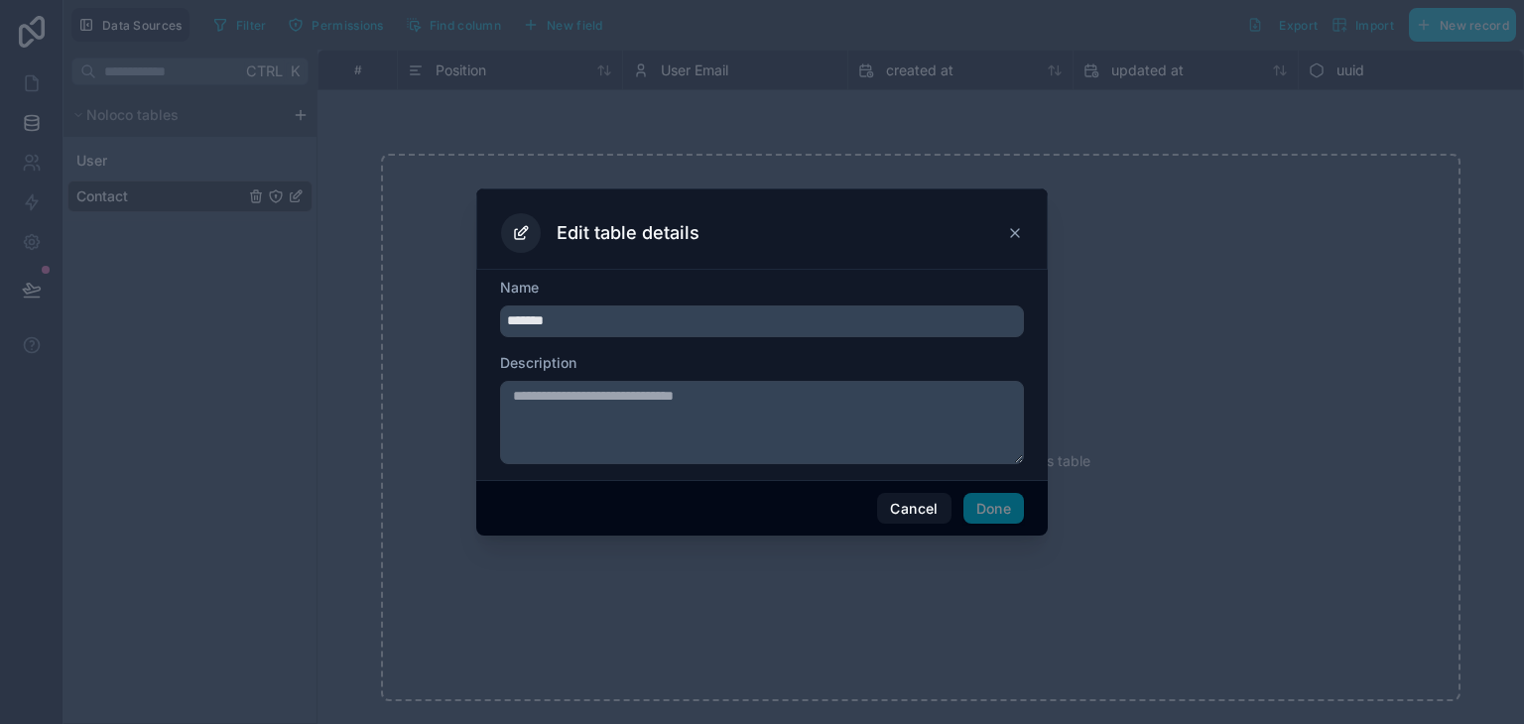
click at [1017, 238] on icon at bounding box center [1015, 233] width 16 height 16
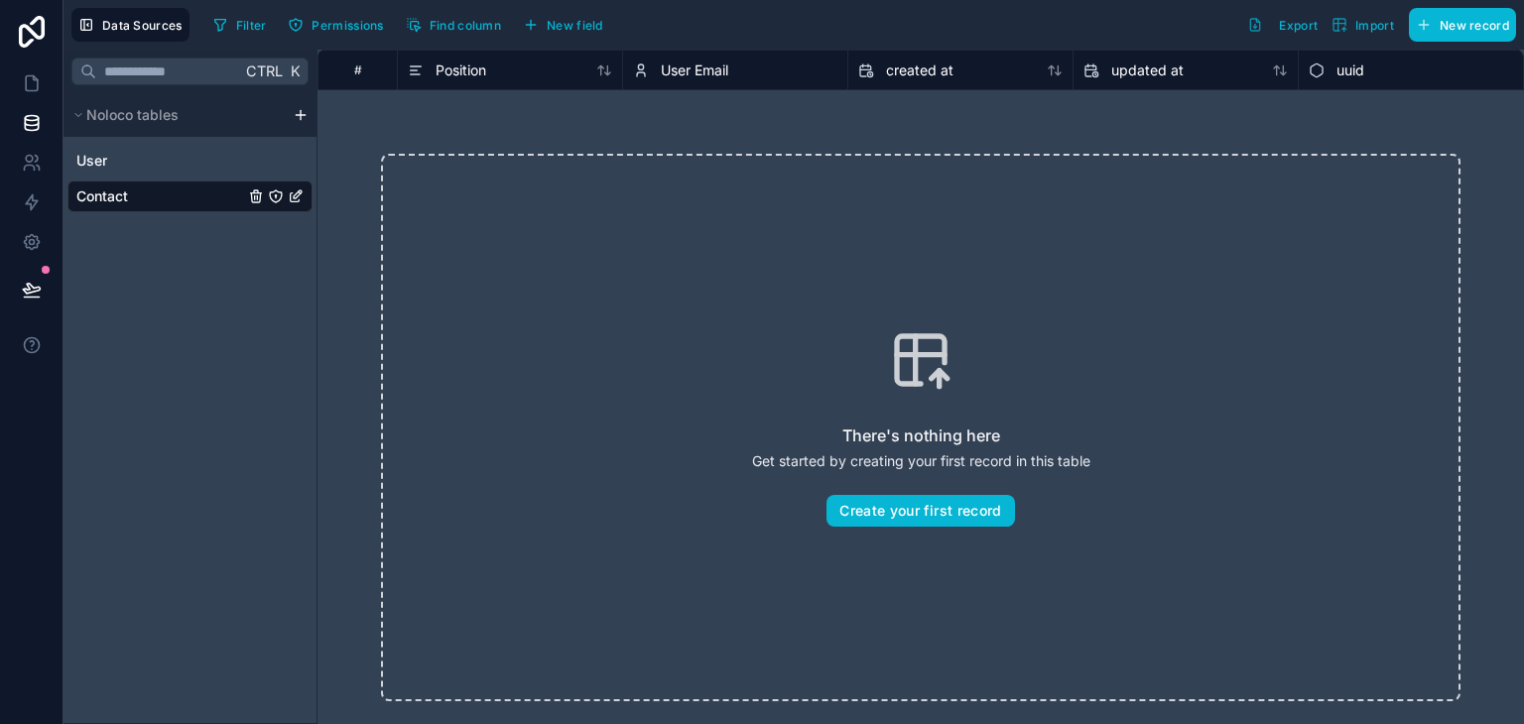
click at [672, 66] on span "User Email" at bounding box center [694, 71] width 67 height 20
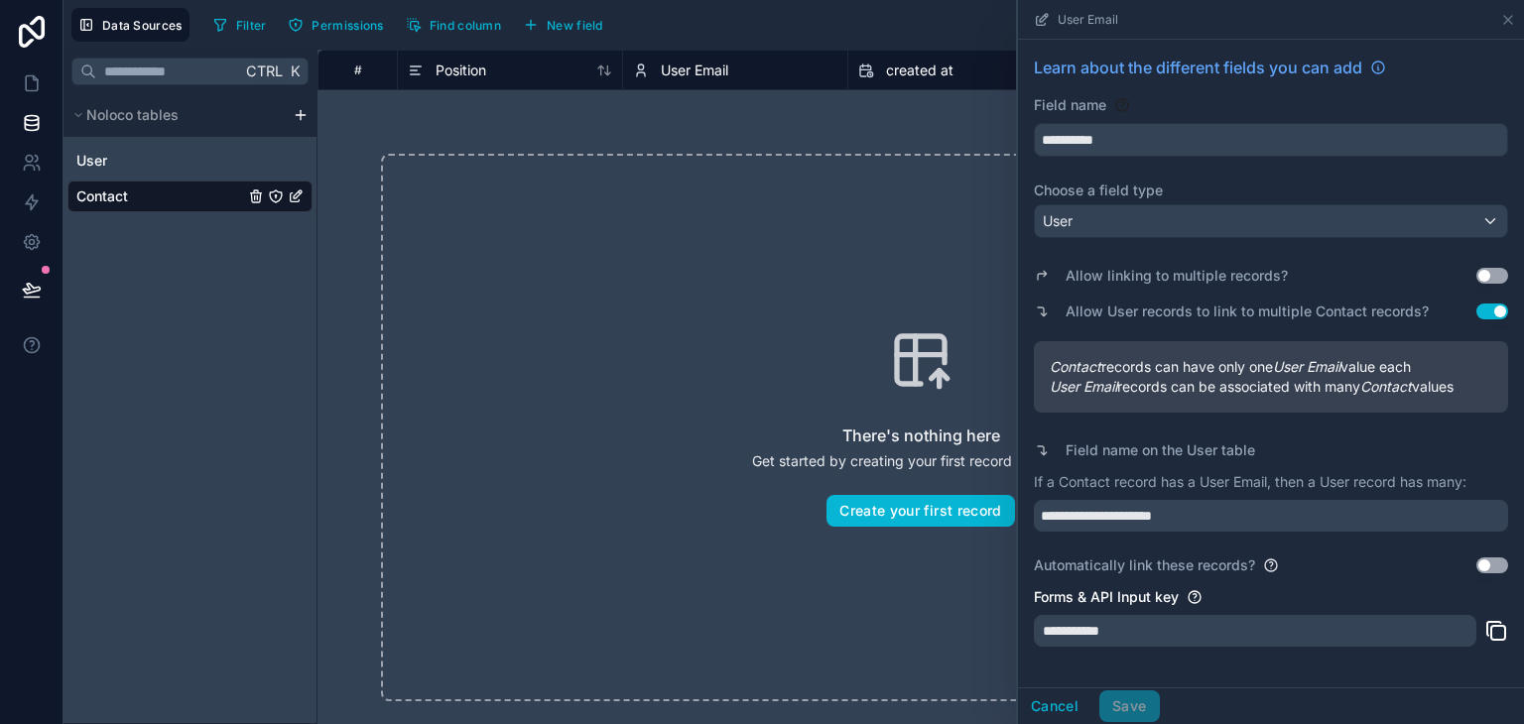
click at [706, 235] on div "There's nothing here Get started by creating your first record in this table Cr…" at bounding box center [920, 428] width 1079 height 548
click at [1508, 20] on icon at bounding box center [1508, 20] width 8 height 8
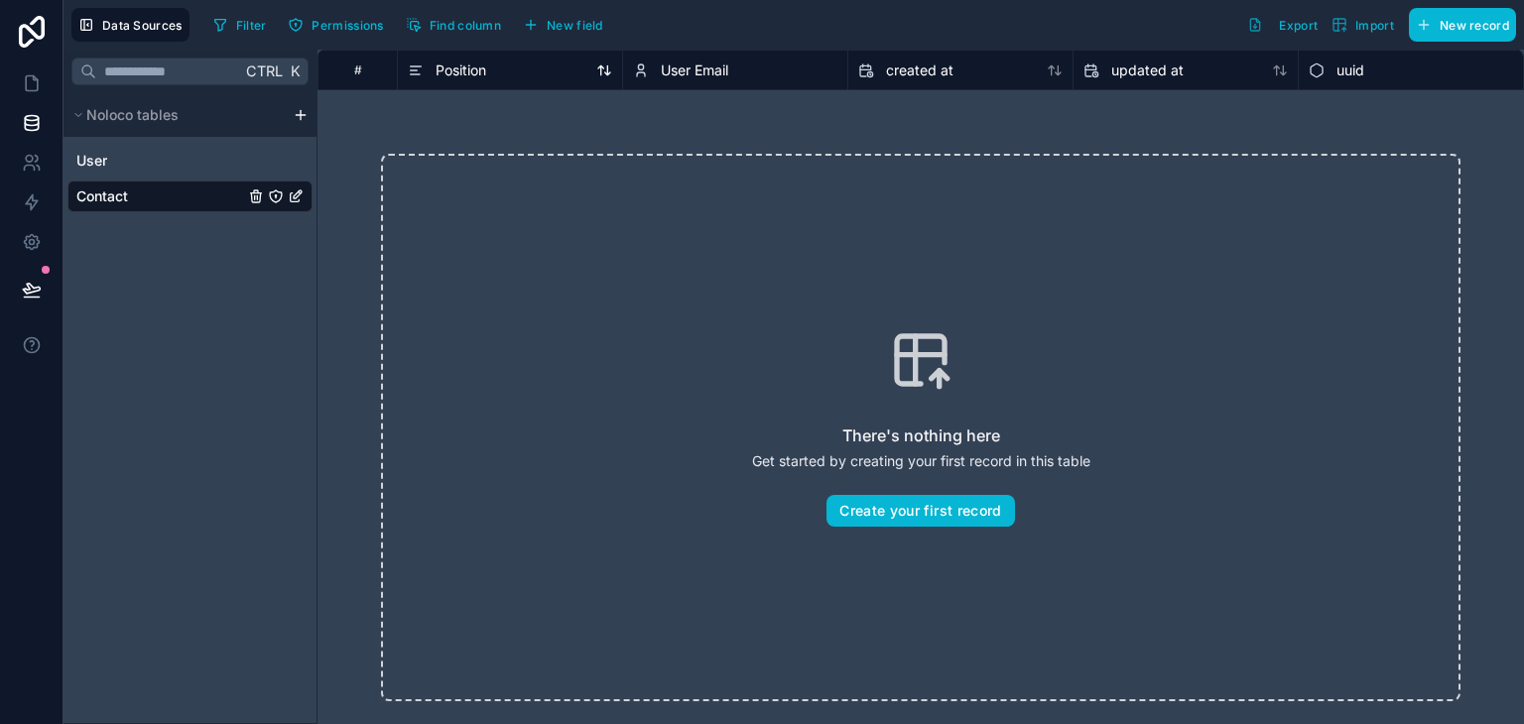
click at [414, 72] on icon at bounding box center [416, 71] width 16 height 24
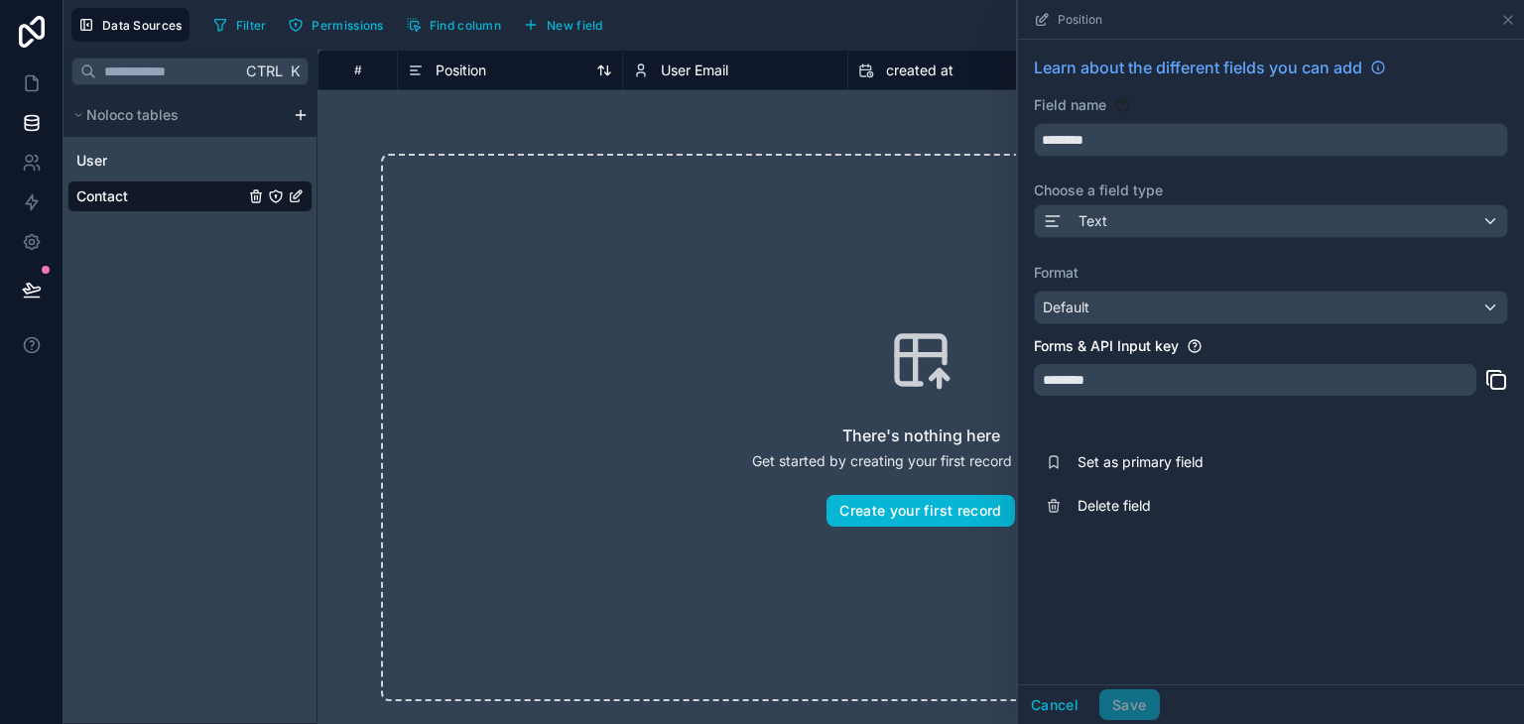
click at [414, 72] on icon at bounding box center [416, 71] width 16 height 24
click at [552, 253] on div "There's nothing here Get started by creating your first record in this table Cr…" at bounding box center [920, 428] width 1079 height 548
click at [1508, 17] on icon at bounding box center [1508, 20] width 16 height 16
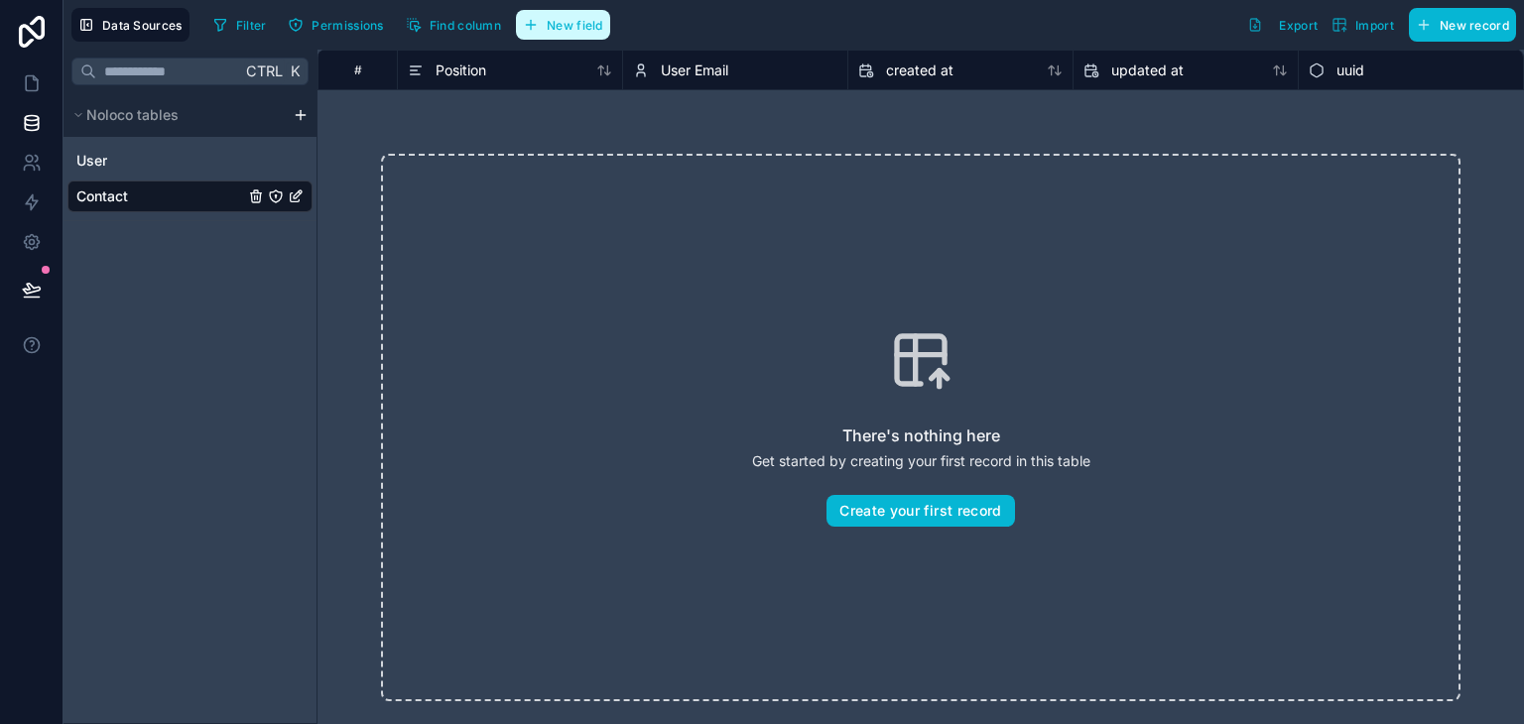
click at [577, 13] on button "New field" at bounding box center [563, 25] width 94 height 30
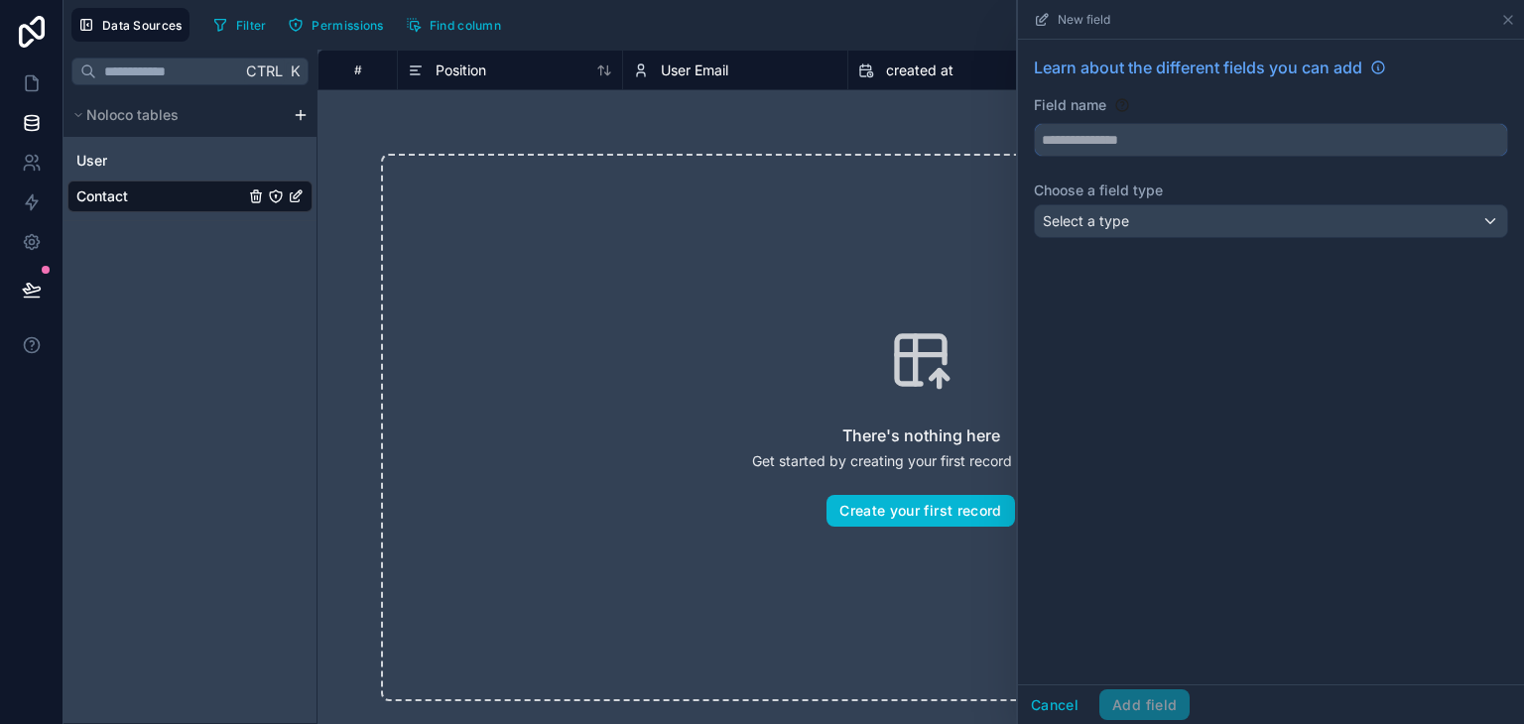
click at [1155, 136] on input "text" at bounding box center [1271, 140] width 472 height 32
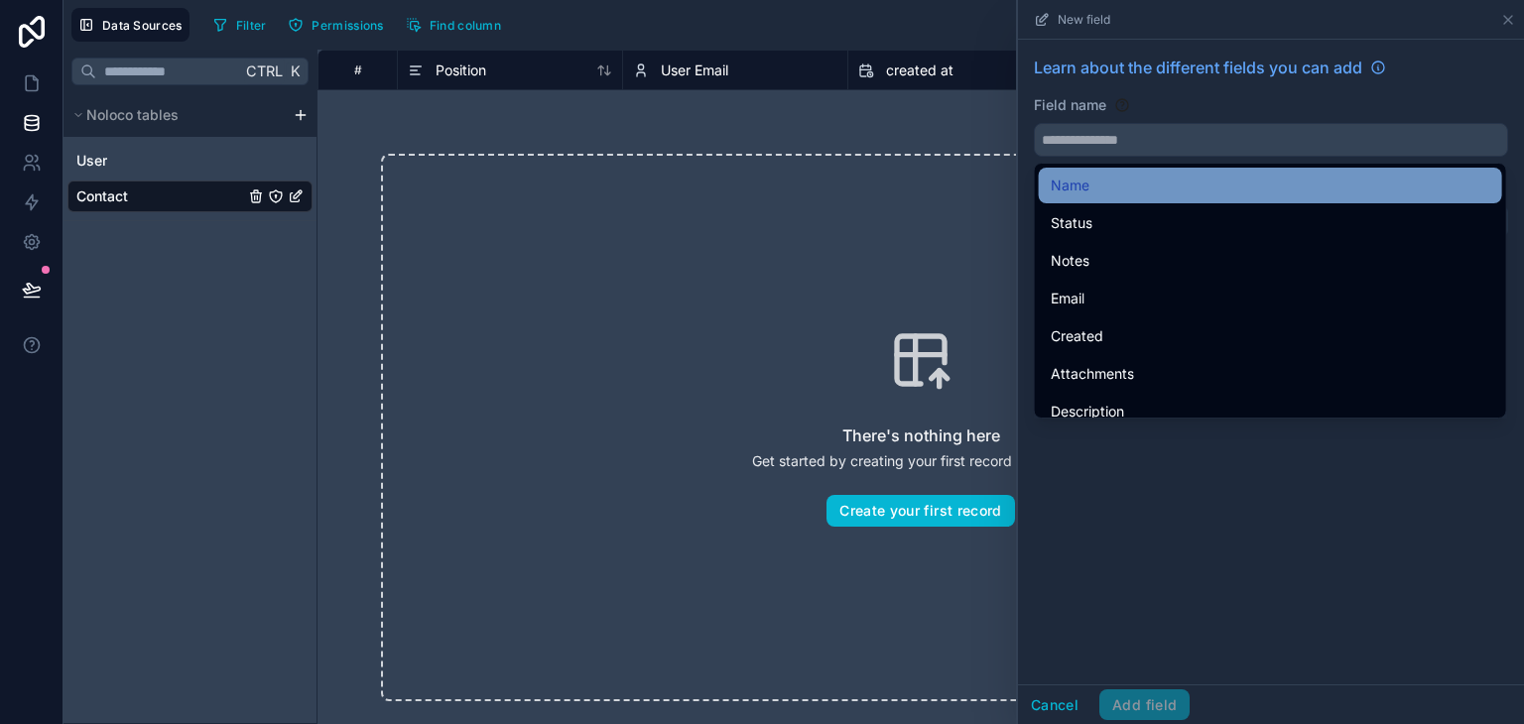
click at [1097, 171] on div "Name" at bounding box center [1270, 186] width 463 height 36
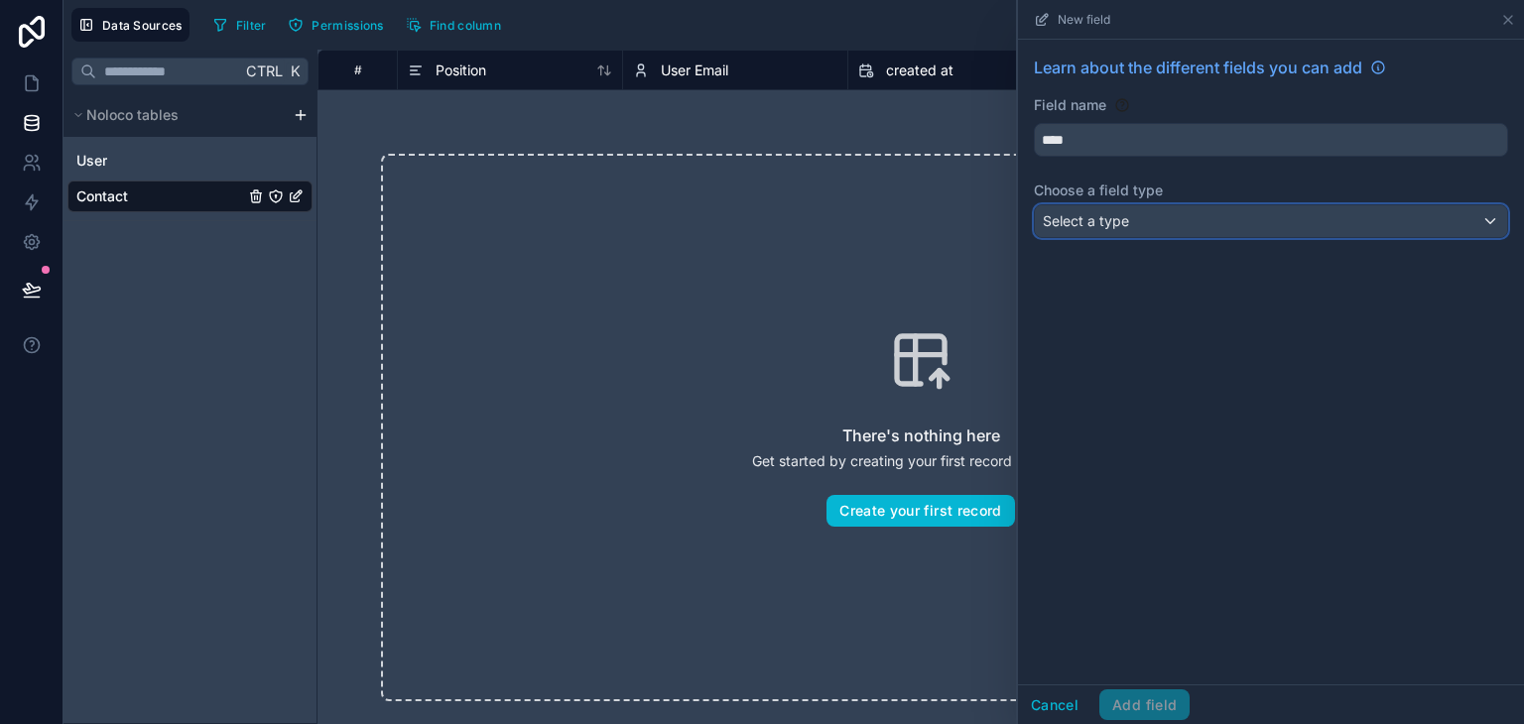
click at [1113, 223] on span "Select a type" at bounding box center [1086, 220] width 86 height 17
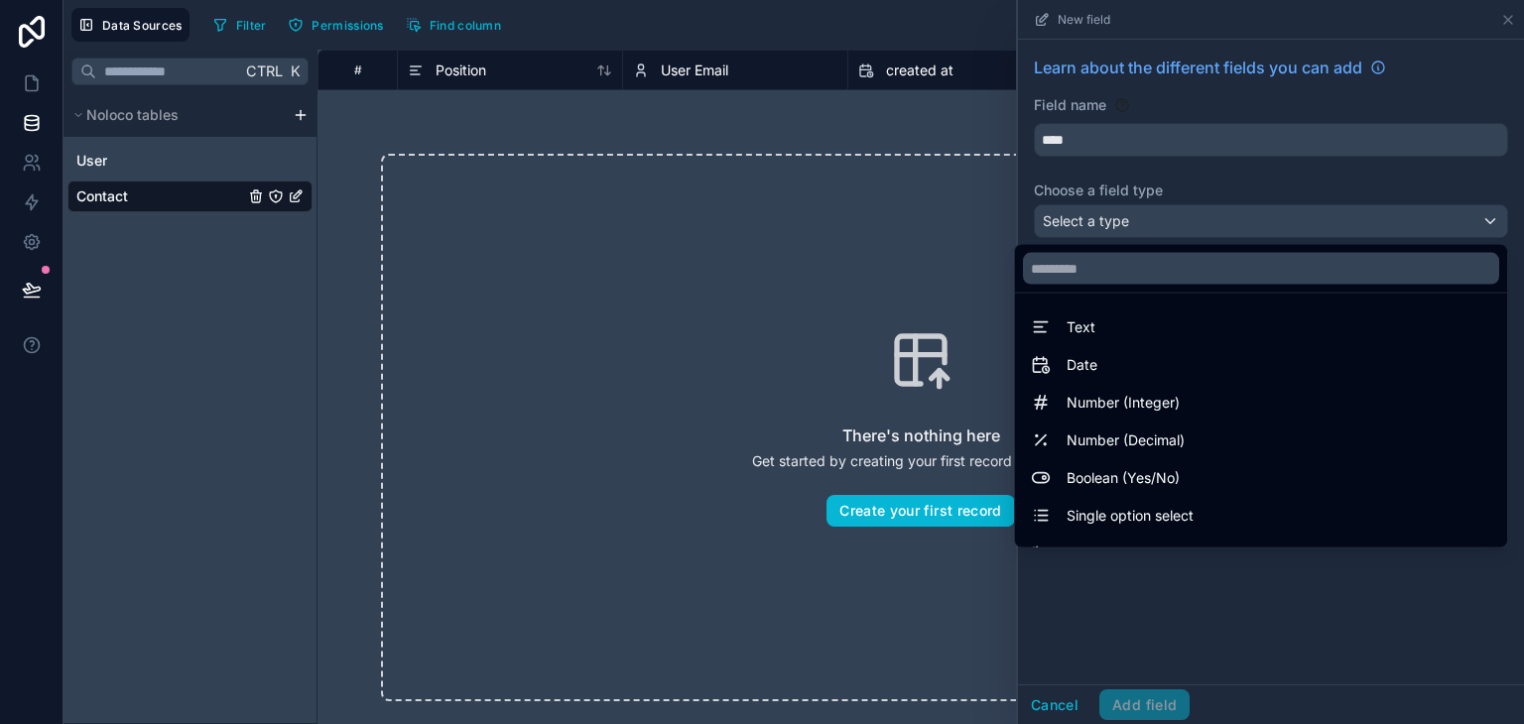
click at [1095, 132] on div at bounding box center [1271, 362] width 506 height 724
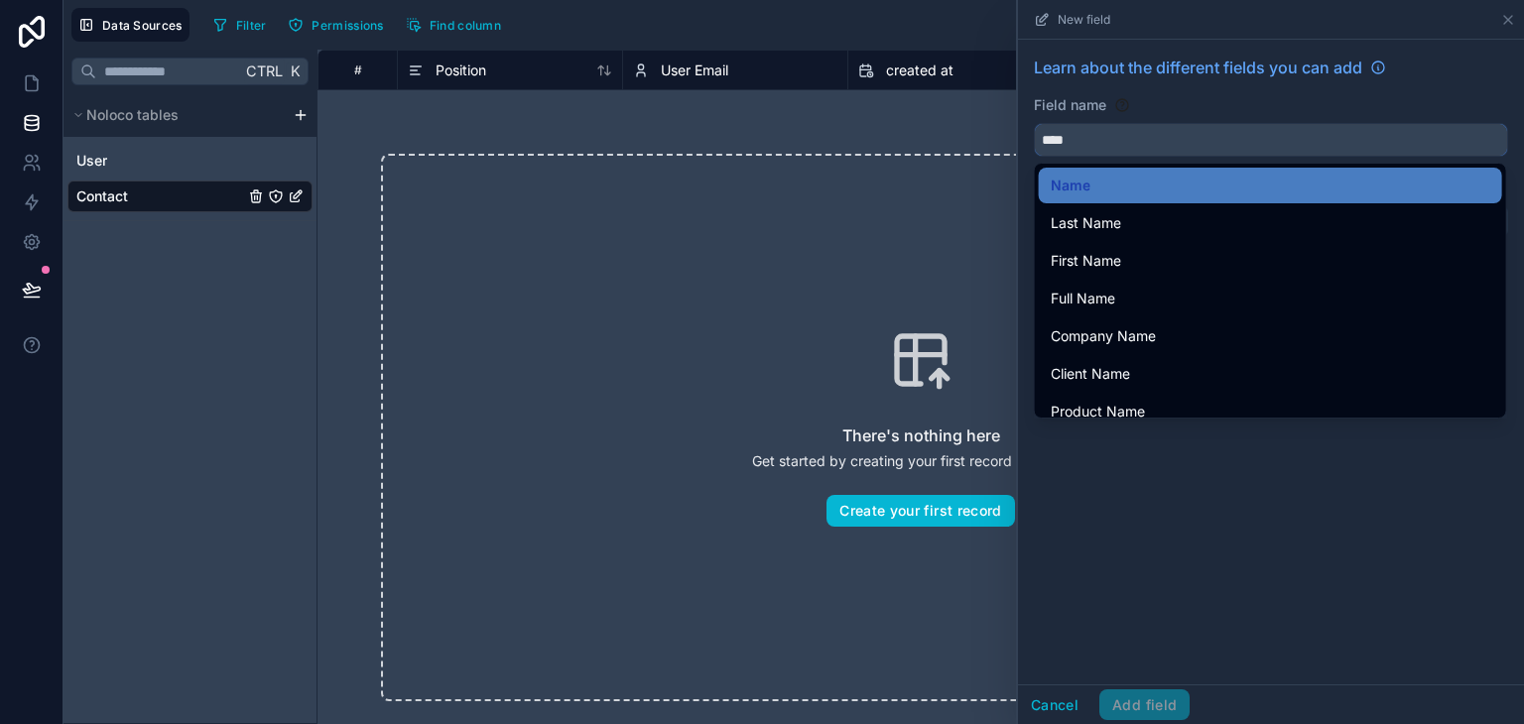
drag, startPoint x: 1099, startPoint y: 144, endPoint x: 961, endPoint y: 115, distance: 140.9
click at [964, 112] on div "Data Sources Filter Permissions Find column New field Learn about the different…" at bounding box center [793, 362] width 1460 height 724
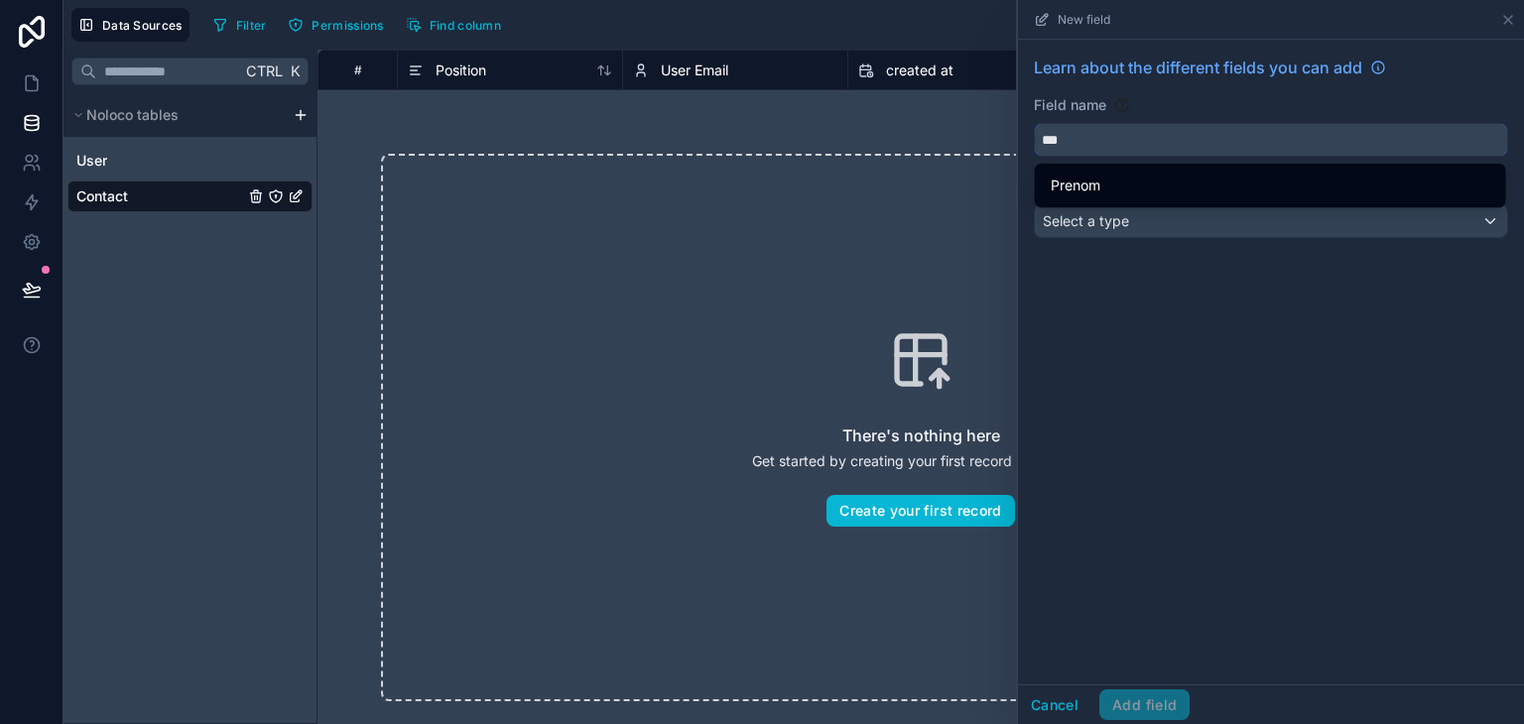
click at [1098, 141] on input "***" at bounding box center [1271, 140] width 472 height 32
type input "***"
drag, startPoint x: 1132, startPoint y: 323, endPoint x: 1101, endPoint y: 227, distance: 101.0
click at [1132, 317] on div "Learn about the different fields you can add Field name *** Choose a field type…" at bounding box center [1271, 362] width 506 height 645
click at [1101, 222] on span "Select a type" at bounding box center [1086, 220] width 86 height 17
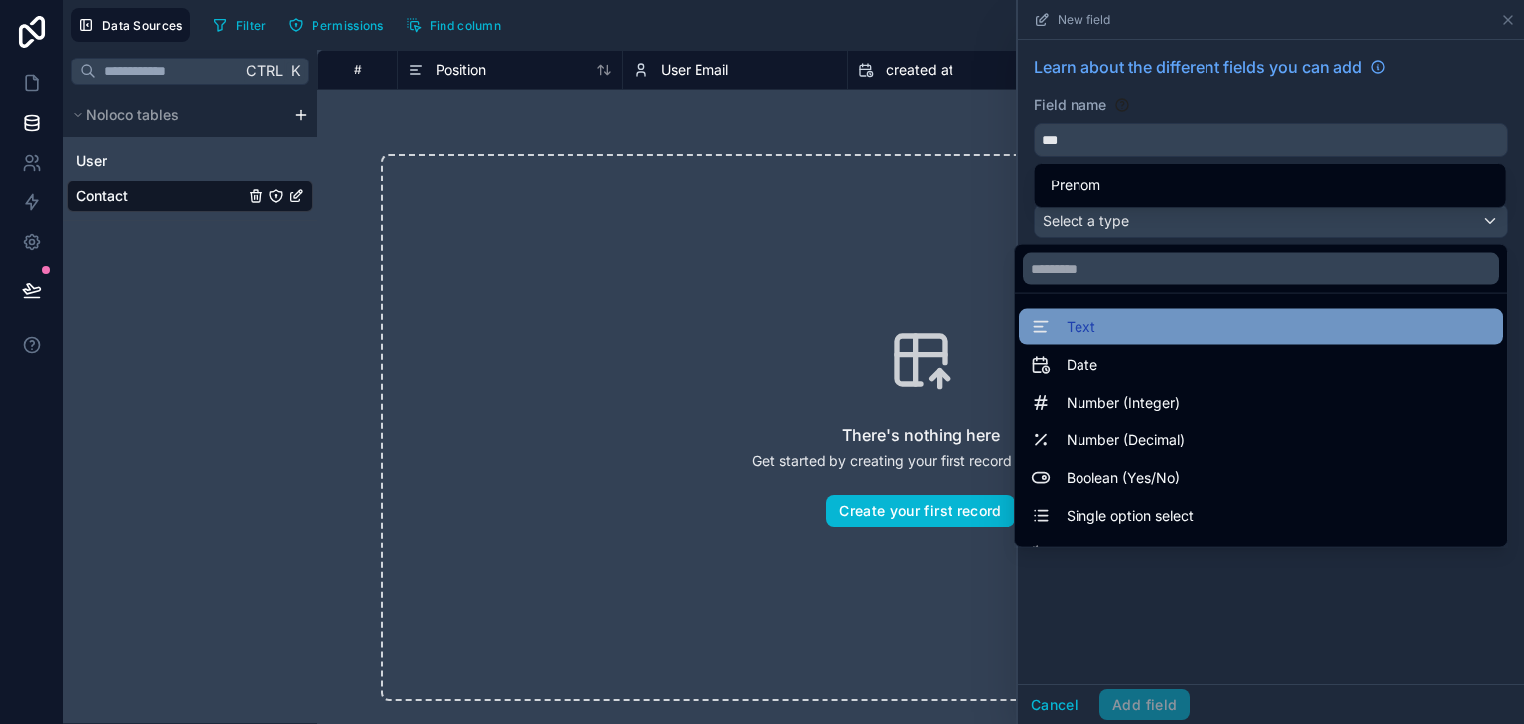
click at [1084, 336] on div "Text" at bounding box center [1261, 328] width 460 height 24
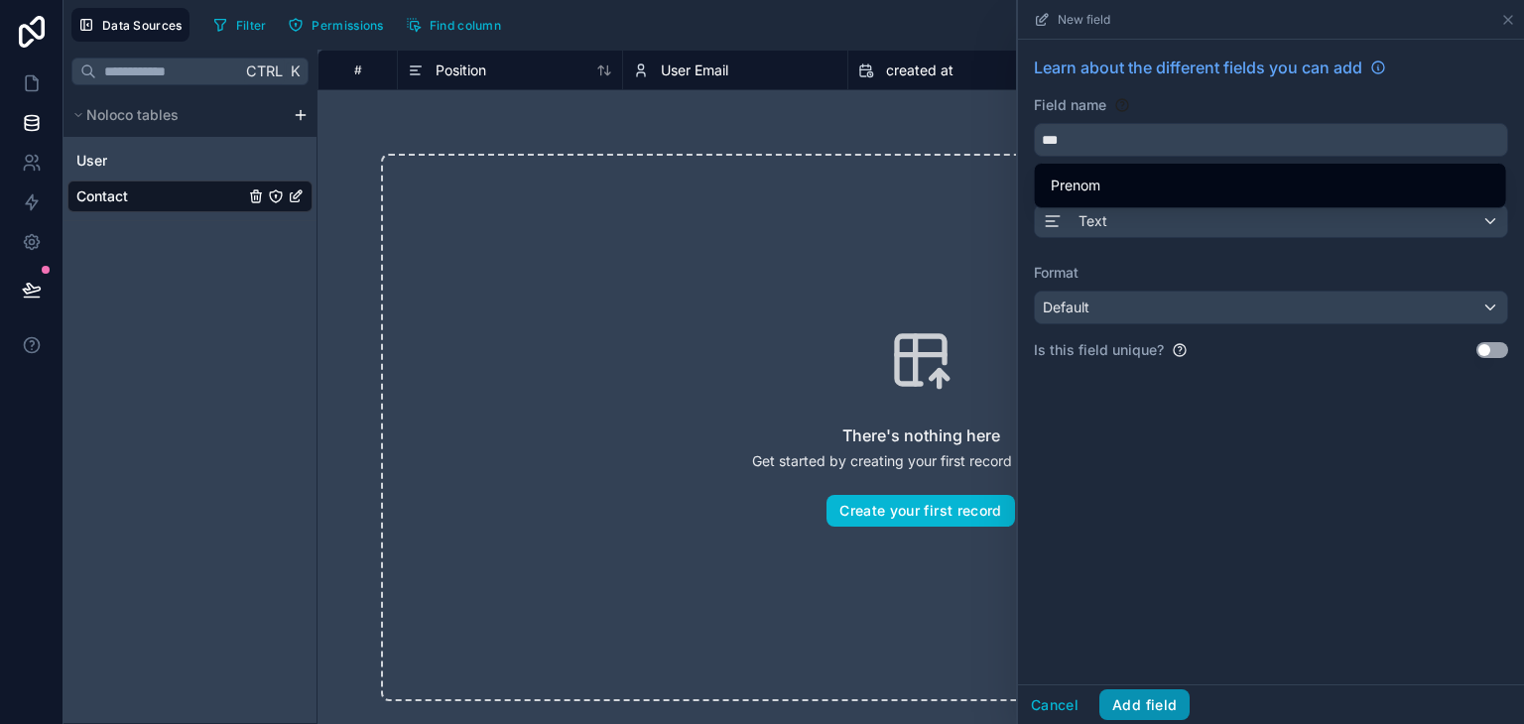
click at [1152, 707] on button "Add field" at bounding box center [1144, 706] width 90 height 32
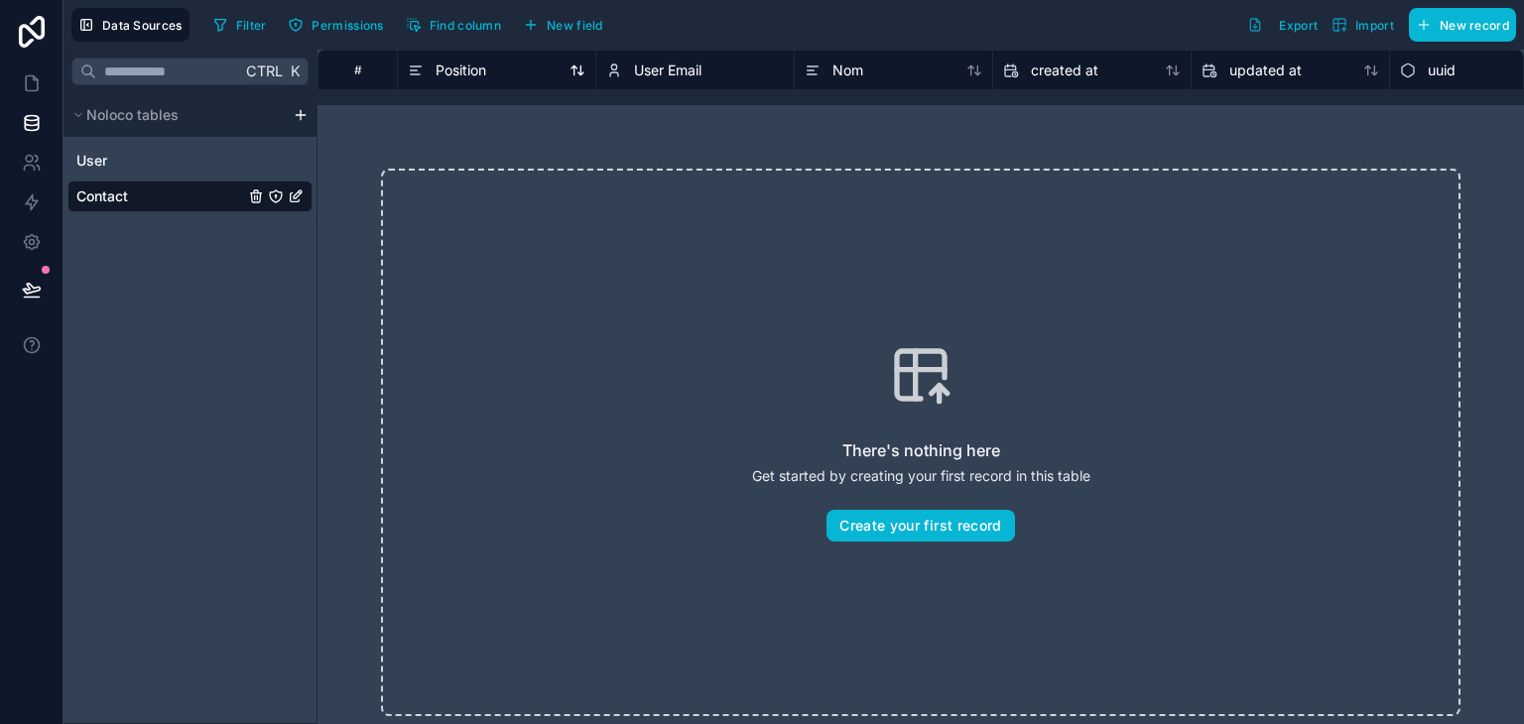
drag, startPoint x: 869, startPoint y: 72, endPoint x: 520, endPoint y: 66, distance: 349.3
click at [520, 66] on div "# Position User Email Nom created at updated at uuid" at bounding box center [952, 70] width 1270 height 40
drag, startPoint x: 847, startPoint y: 63, endPoint x: 833, endPoint y: 68, distance: 14.7
click at [829, 69] on div "Nom" at bounding box center [834, 71] width 59 height 24
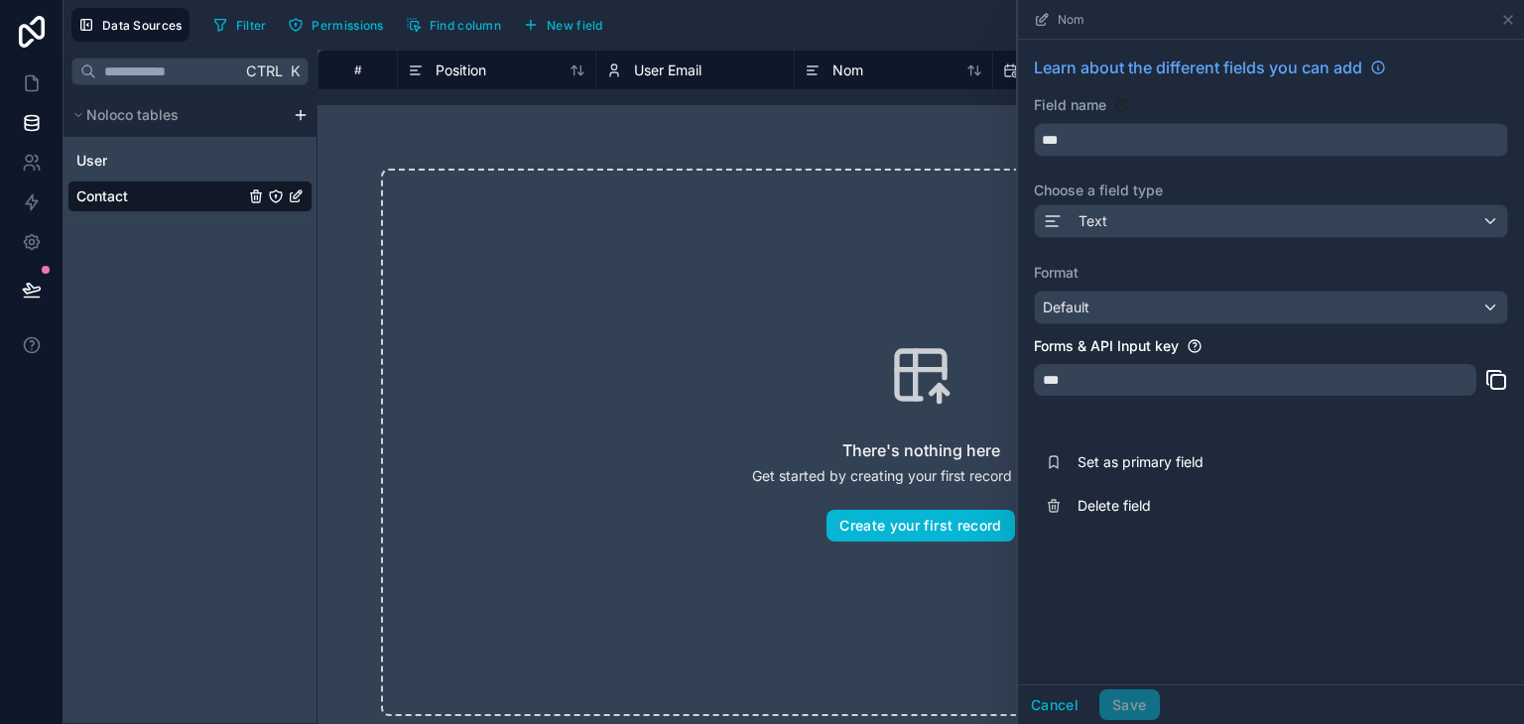
drag, startPoint x: 816, startPoint y: 70, endPoint x: 614, endPoint y: 66, distance: 201.4
click at [614, 66] on div "# Position User Email Nom created at updated at uuid" at bounding box center [952, 70] width 1270 height 40
click at [772, 293] on div "There's nothing here Get started by creating your first record in this table Cr…" at bounding box center [920, 443] width 1079 height 548
click at [1504, 16] on icon at bounding box center [1508, 20] width 8 height 8
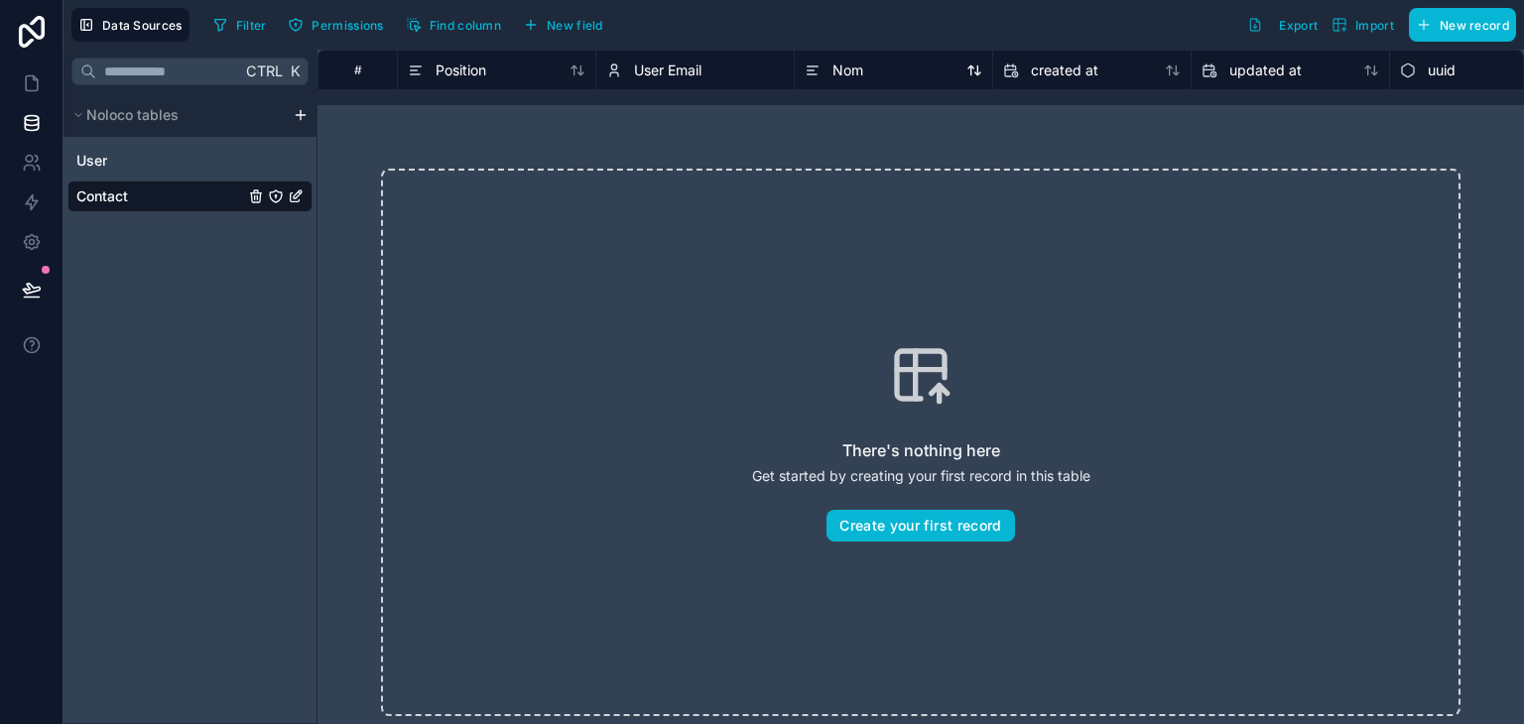
click at [869, 76] on div "Nom" at bounding box center [894, 71] width 178 height 24
click at [152, 190] on div "Contact" at bounding box center [189, 197] width 245 height 32
click at [275, 195] on icon "Contact" at bounding box center [275, 195] width 1 height 1
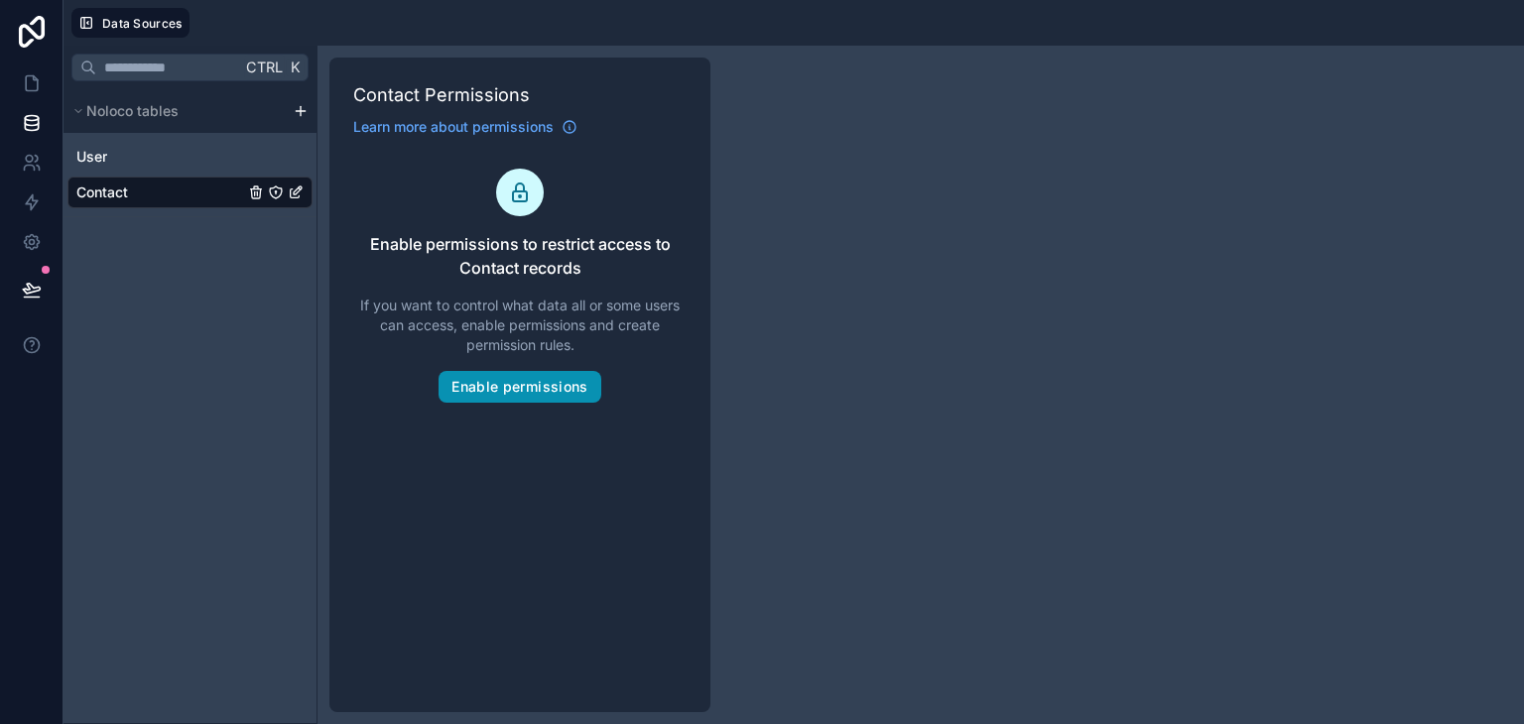
click at [546, 387] on button "Enable permissions" at bounding box center [520, 387] width 162 height 32
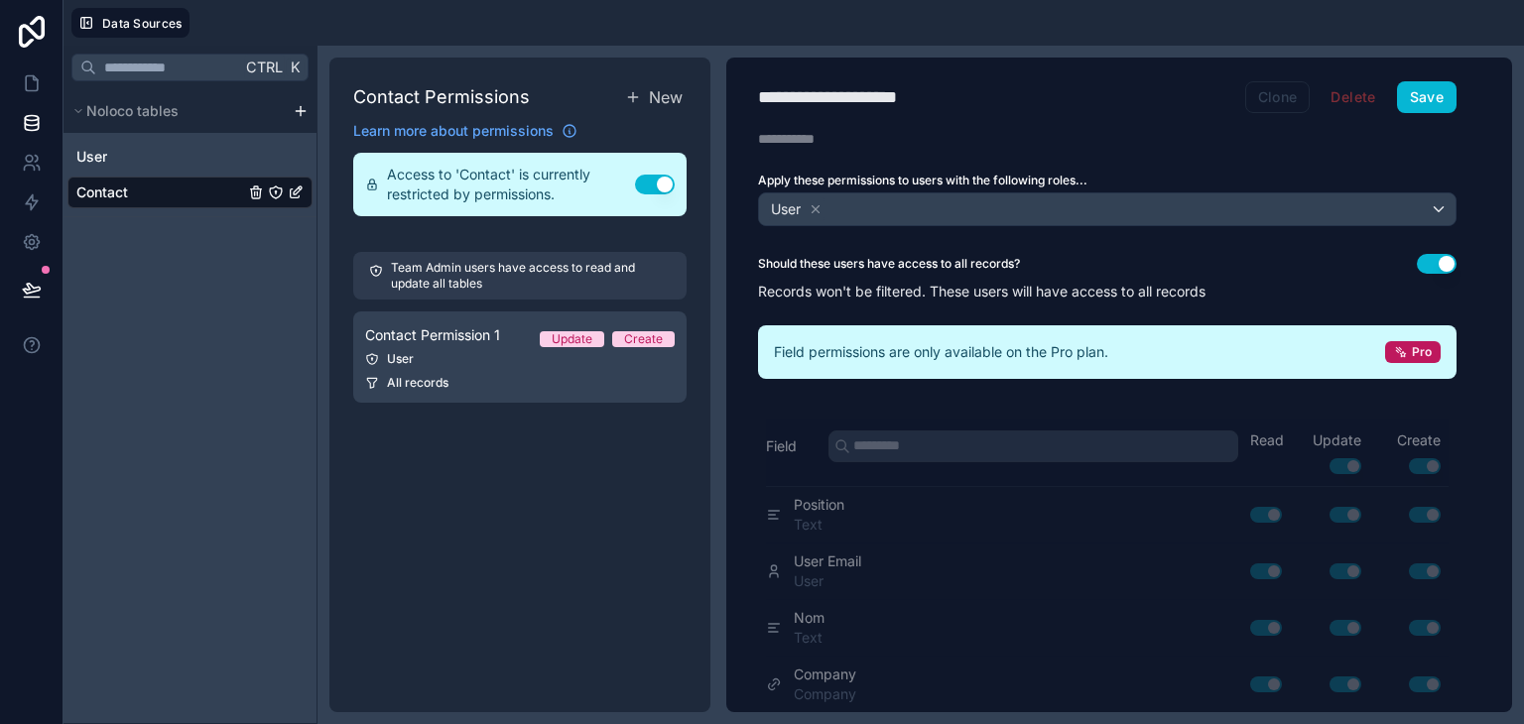
click at [1279, 92] on button "Clone" at bounding box center [1277, 97] width 65 height 32
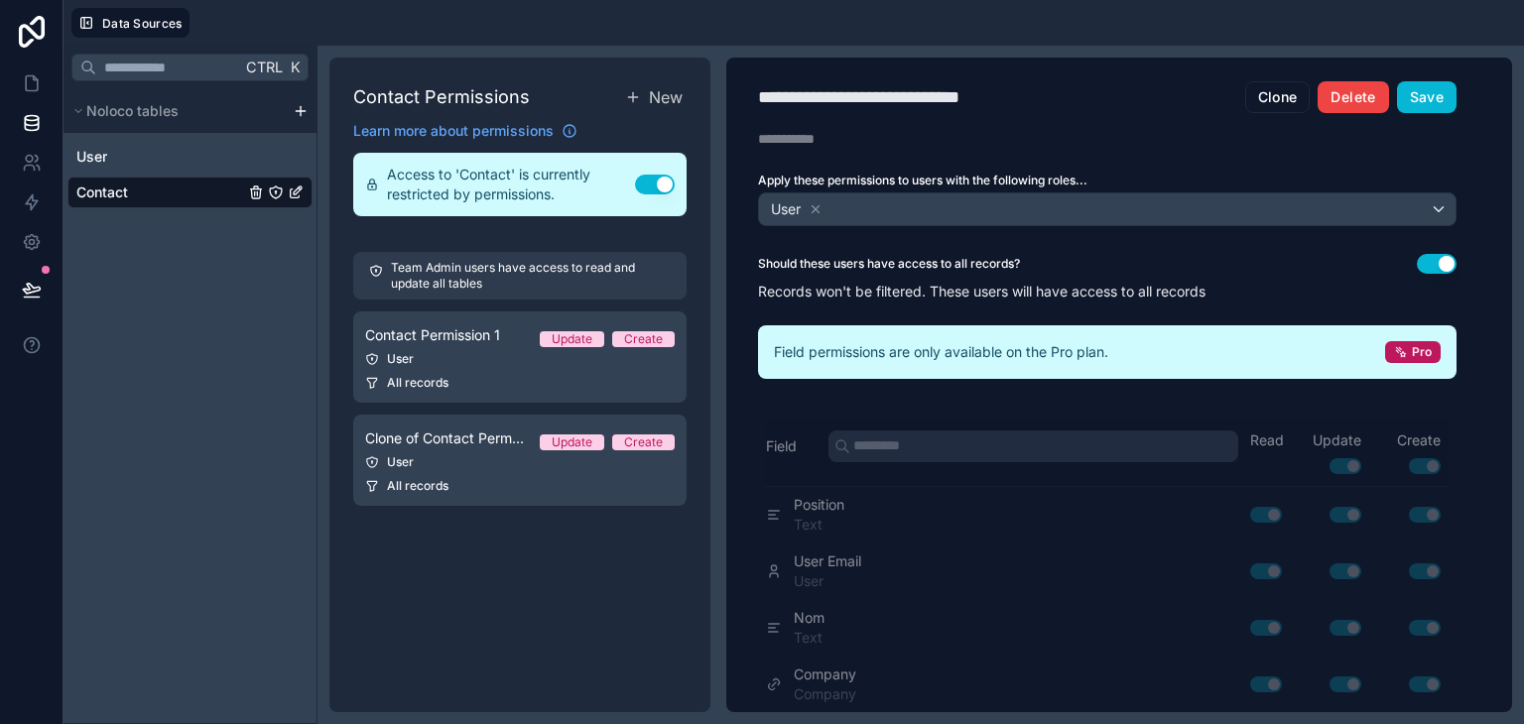
click at [1363, 87] on button "Delete" at bounding box center [1353, 97] width 70 height 32
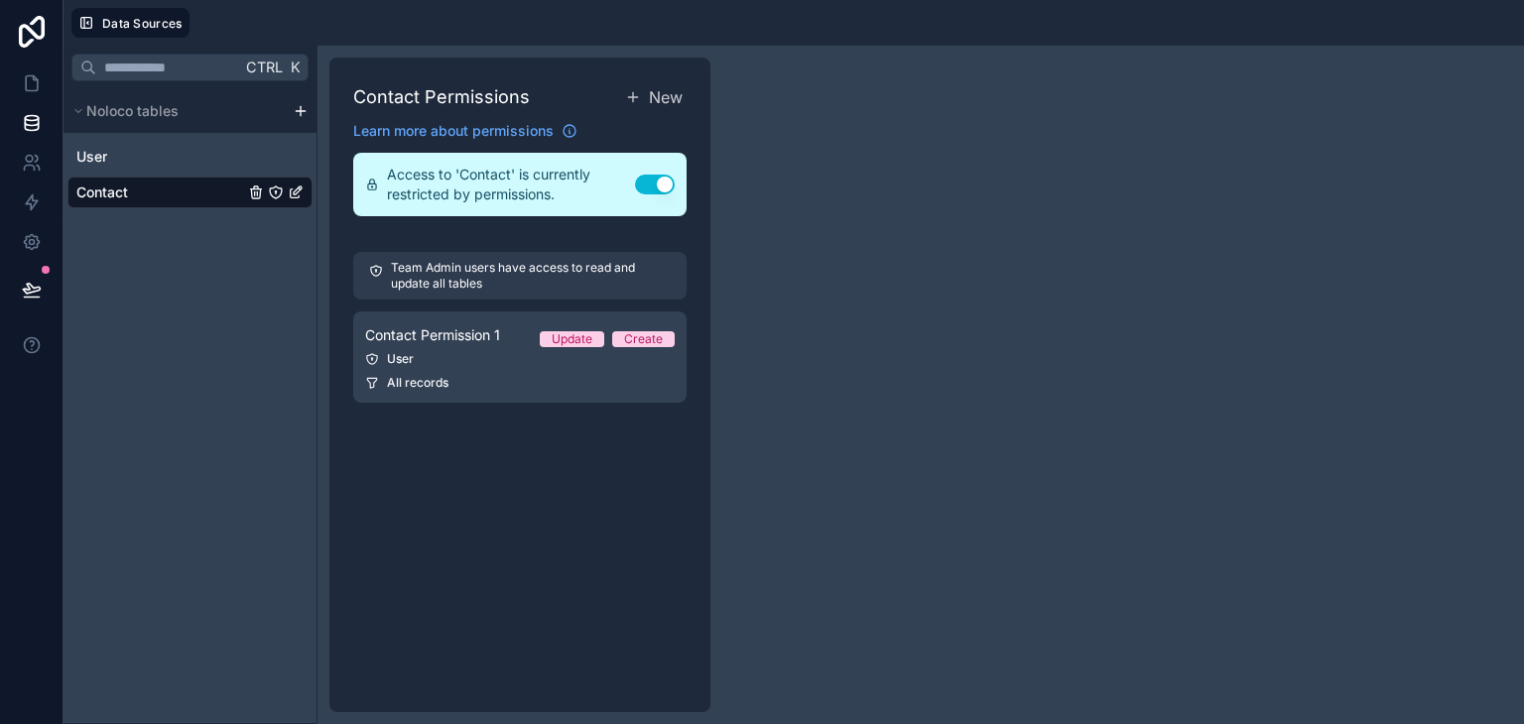
click at [660, 191] on button "Use setting" at bounding box center [655, 185] width 40 height 20
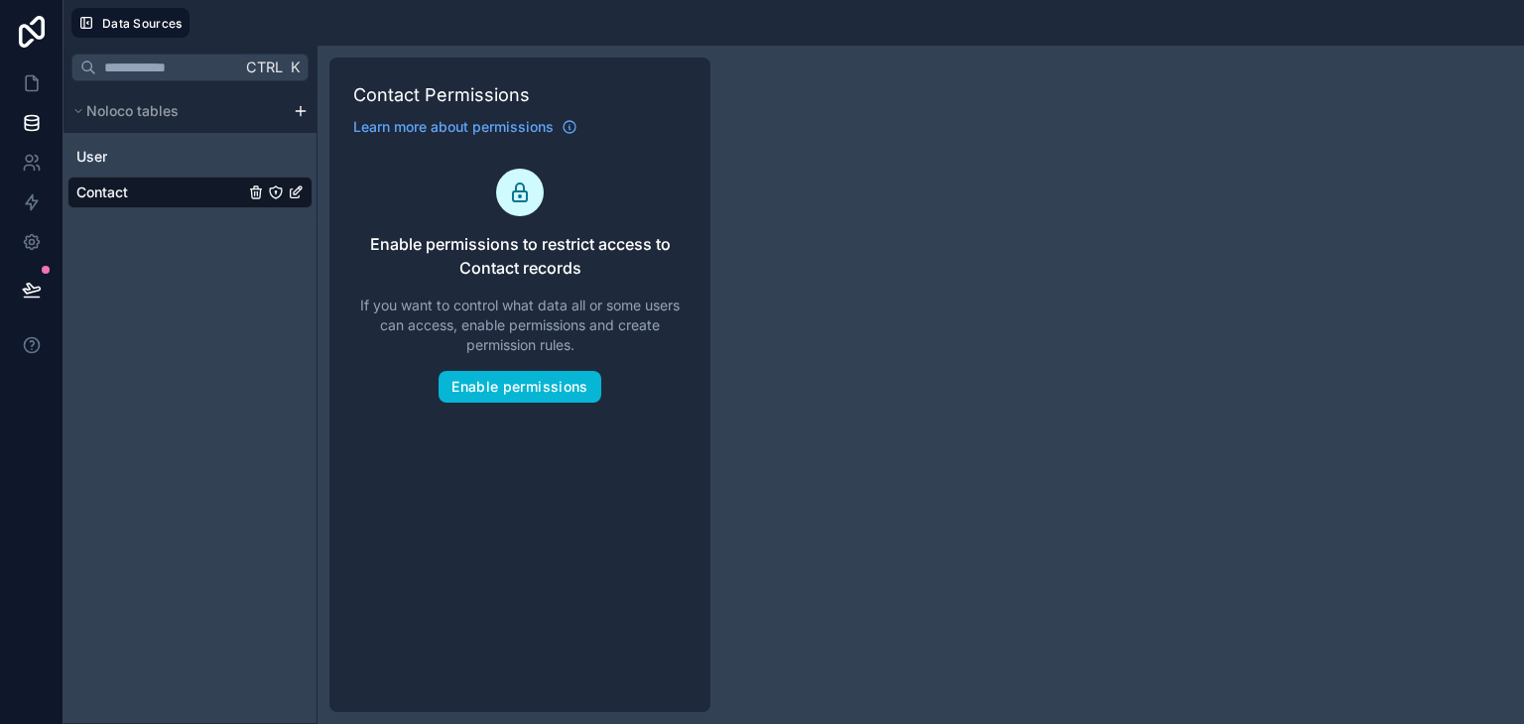
click at [135, 195] on div "Contact" at bounding box center [189, 193] width 245 height 32
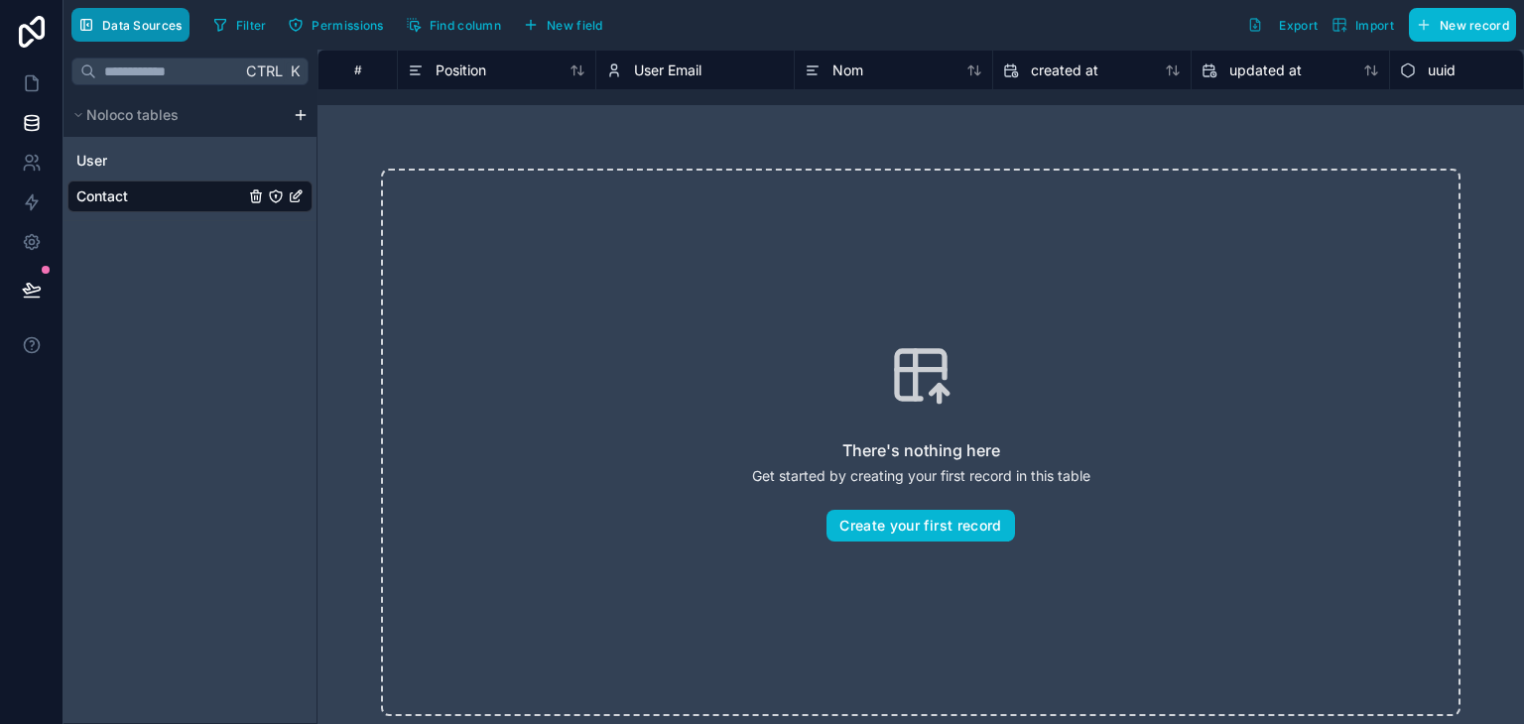
click at [149, 32] on span "Data Sources" at bounding box center [142, 25] width 80 height 15
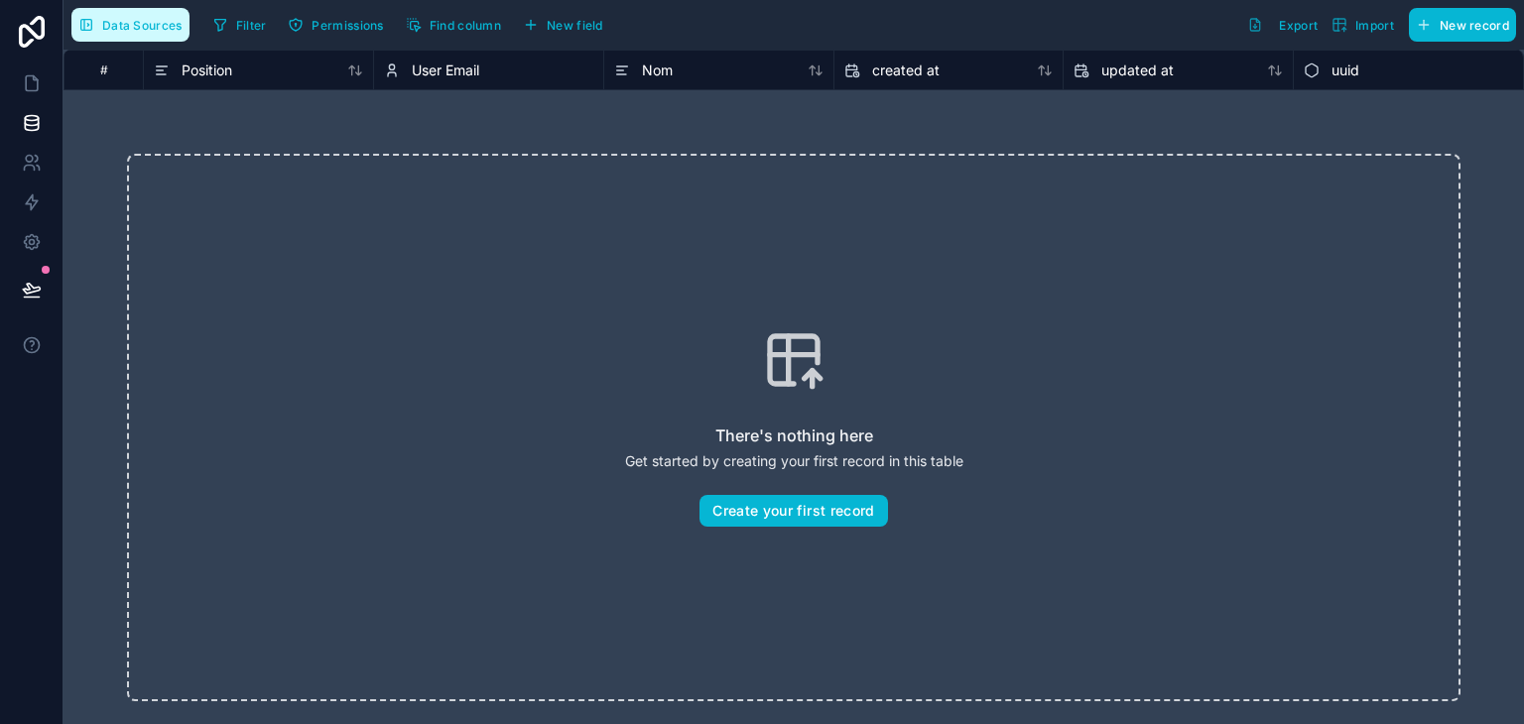
click at [149, 32] on span "Data Sources" at bounding box center [142, 25] width 80 height 15
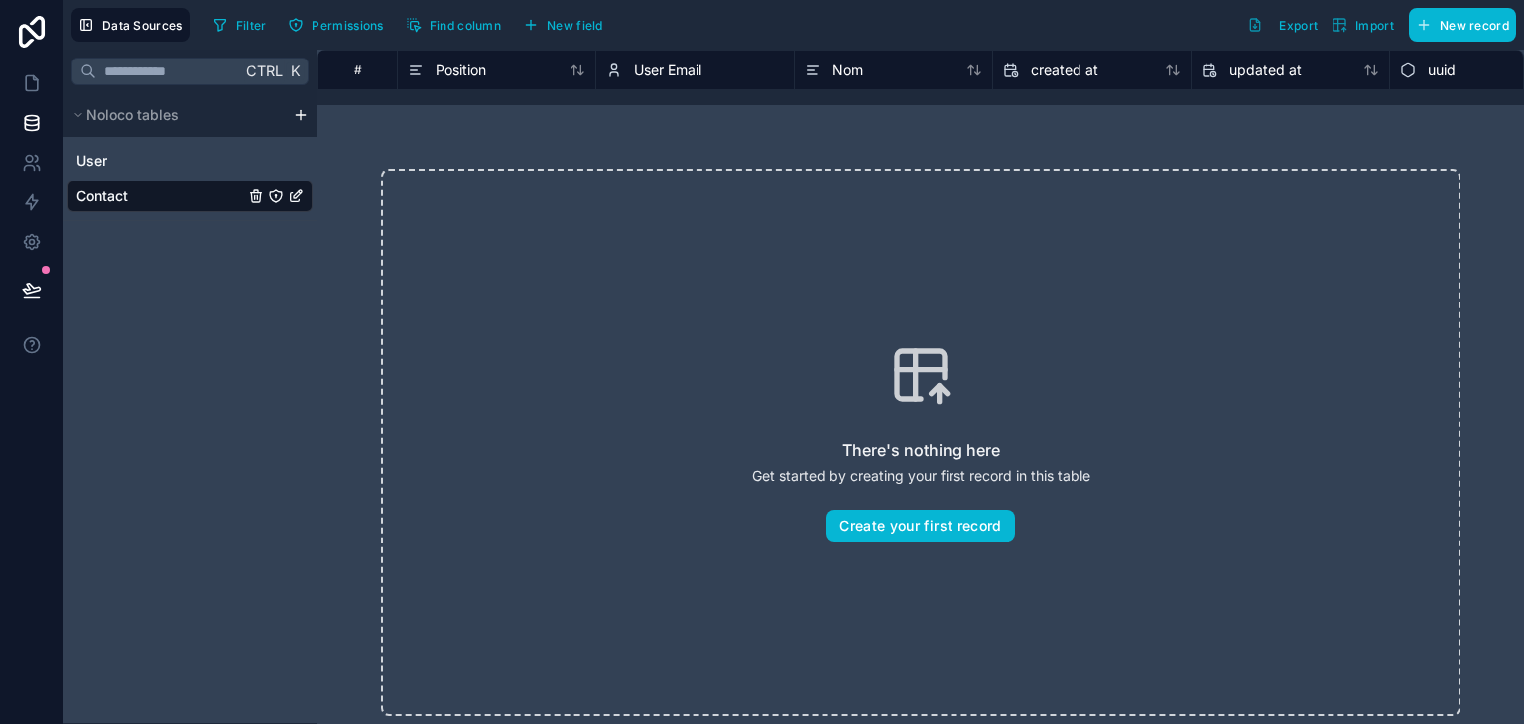
drag, startPoint x: 952, startPoint y: 72, endPoint x: 785, endPoint y: 71, distance: 167.7
click at [753, 78] on div "# Position User Email Nom created at updated at uuid" at bounding box center [952, 70] width 1270 height 40
drag, startPoint x: 847, startPoint y: 65, endPoint x: 580, endPoint y: 65, distance: 266.9
click at [580, 65] on div "# Position User Email Nom created at updated at uuid" at bounding box center [952, 70] width 1270 height 40
click at [684, 68] on span "User Email" at bounding box center [667, 71] width 67 height 20
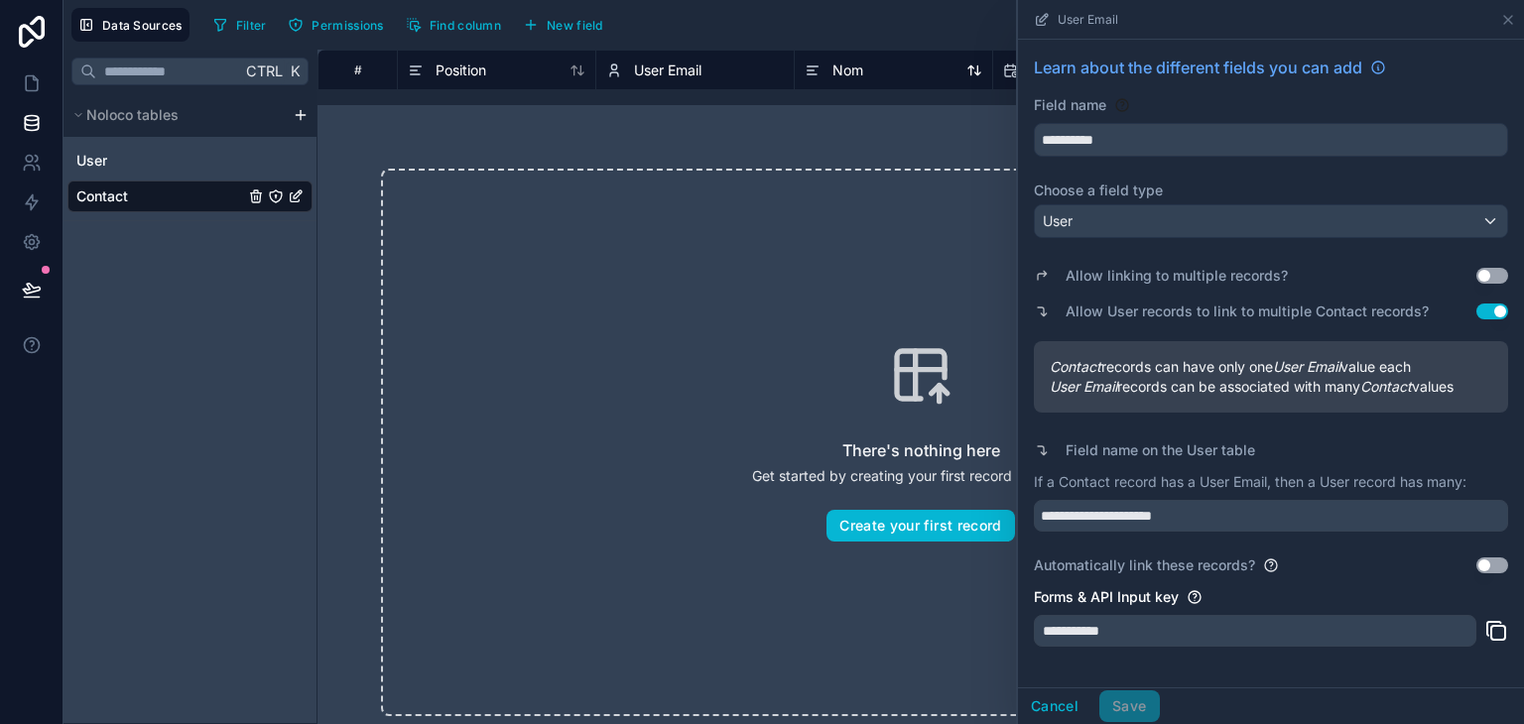
click at [882, 73] on div "Nom" at bounding box center [894, 71] width 178 height 24
click at [1070, 710] on button "Cancel" at bounding box center [1054, 707] width 73 height 32
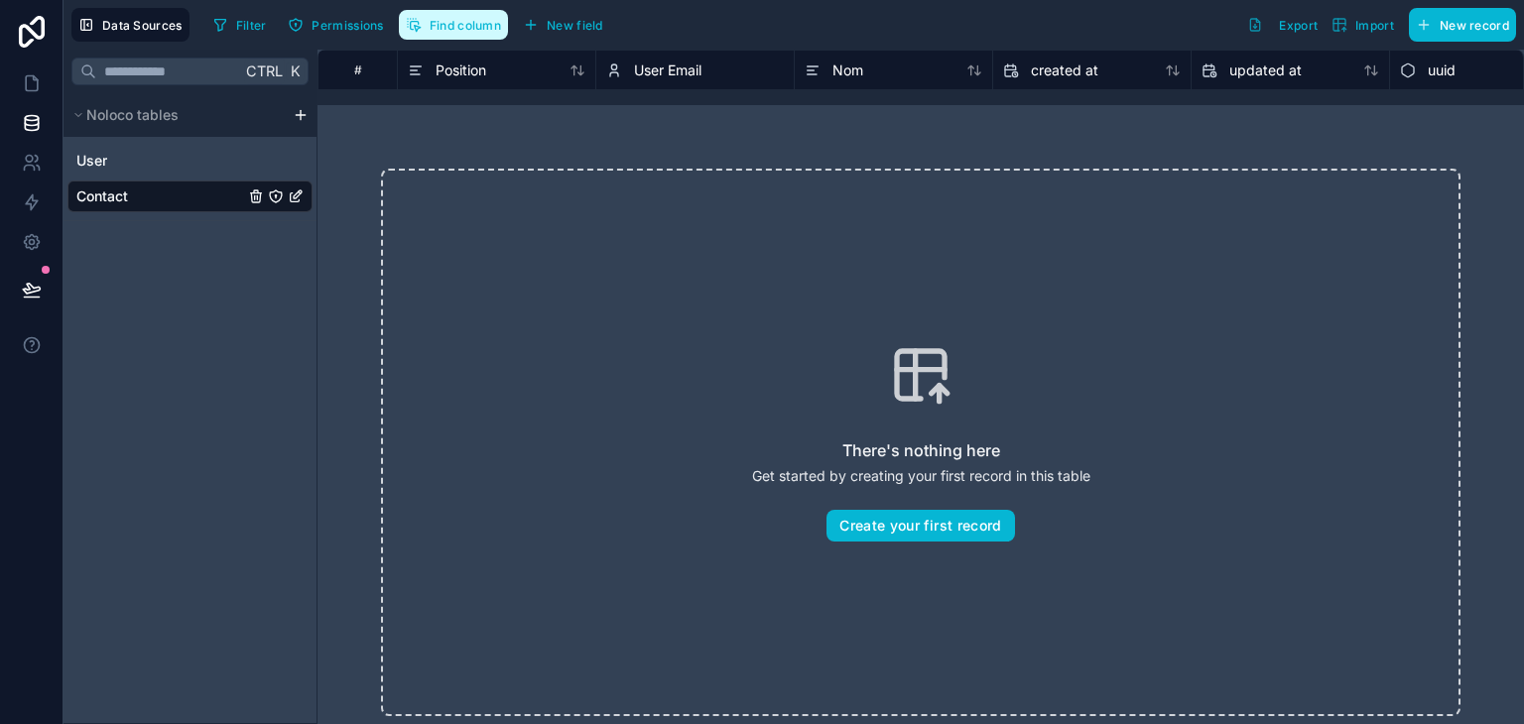
click at [454, 35] on button "Find column" at bounding box center [453, 25] width 109 height 30
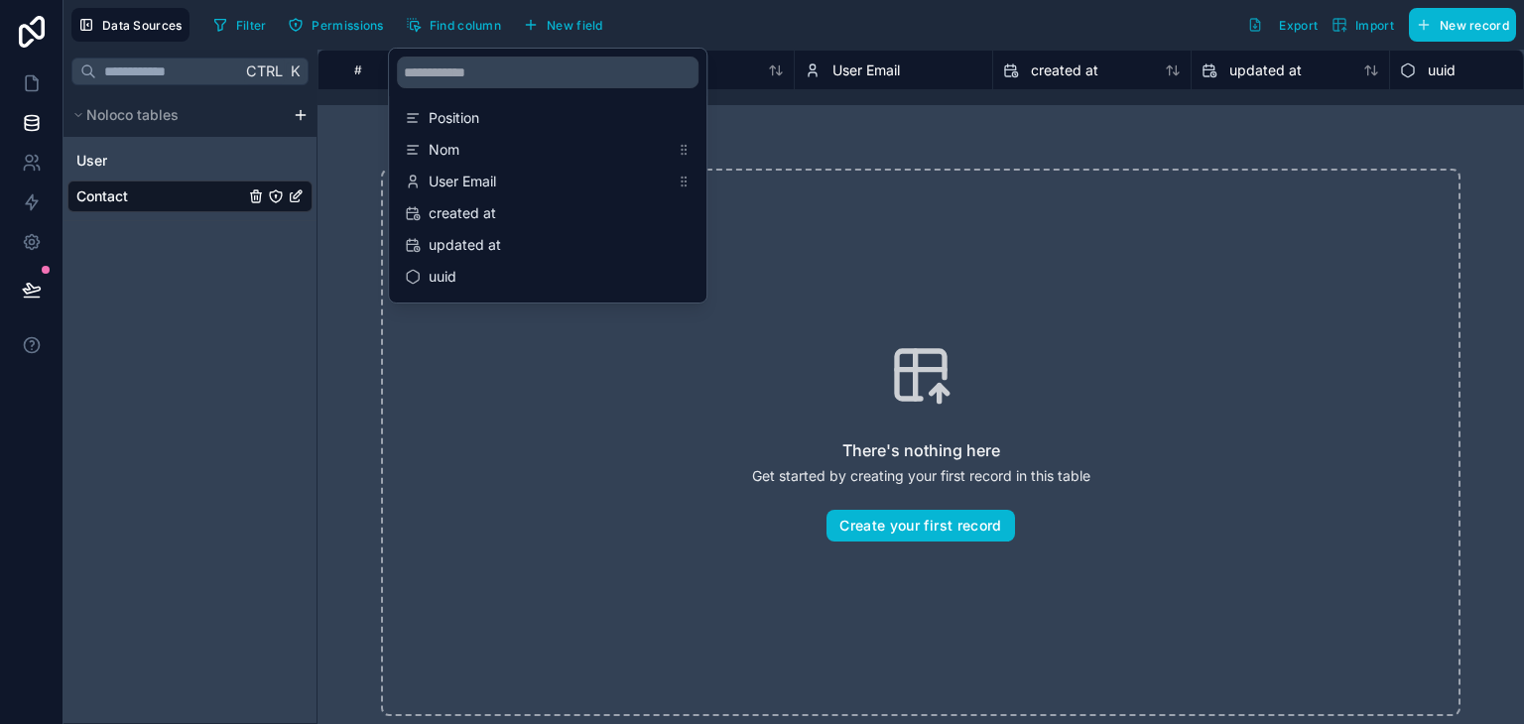
click at [606, 468] on div "There's nothing here Get started by creating your first record in this table Cr…" at bounding box center [920, 443] width 1079 height 548
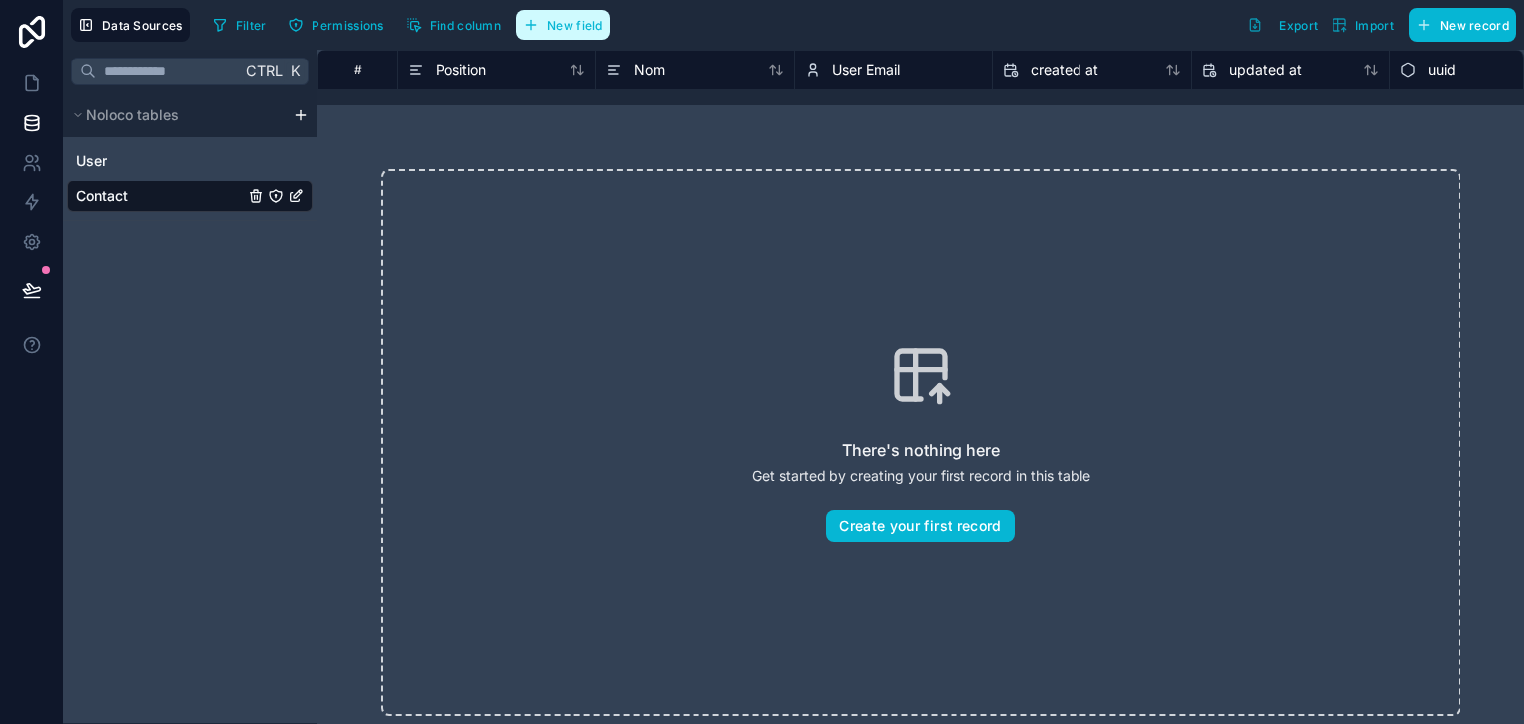
click at [583, 21] on span "New field" at bounding box center [575, 25] width 57 height 15
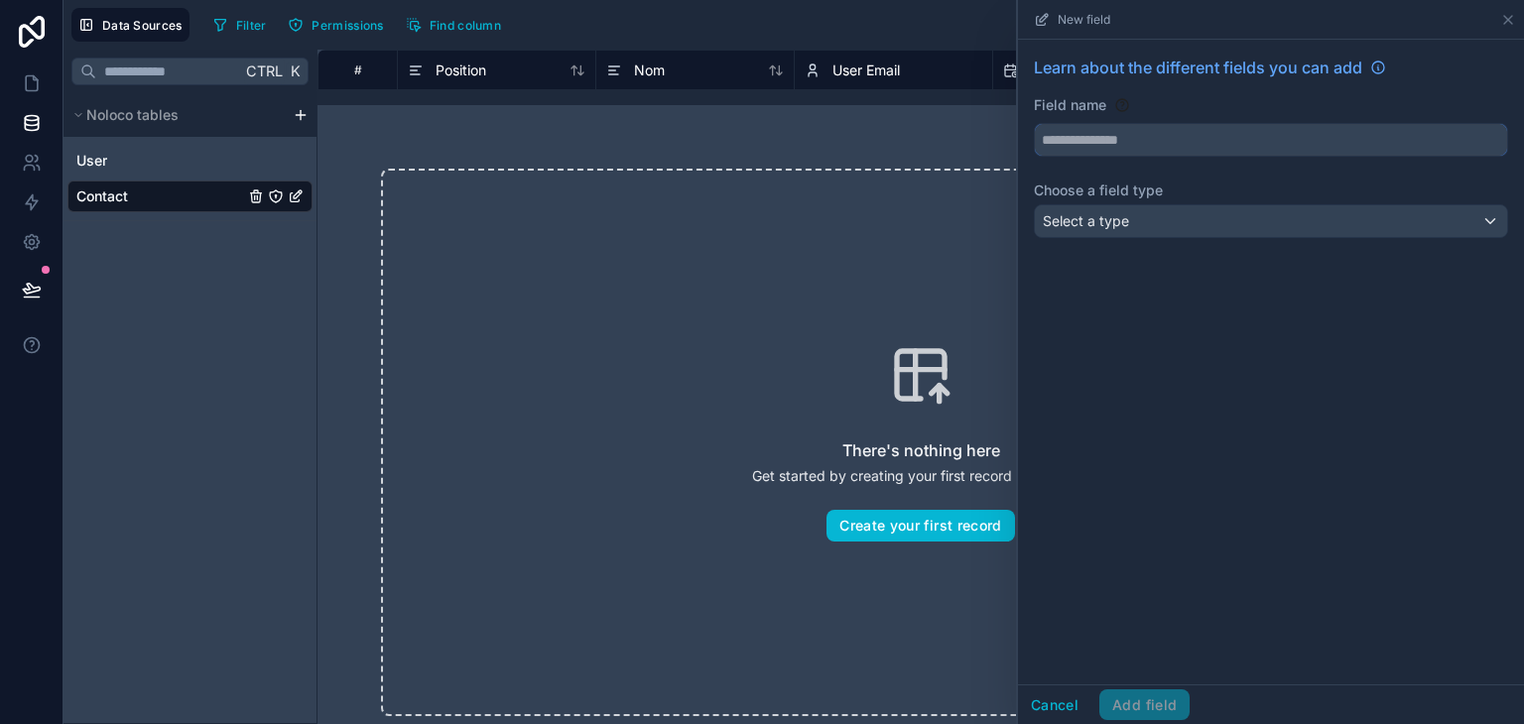
click at [1085, 141] on input "text" at bounding box center [1271, 140] width 472 height 32
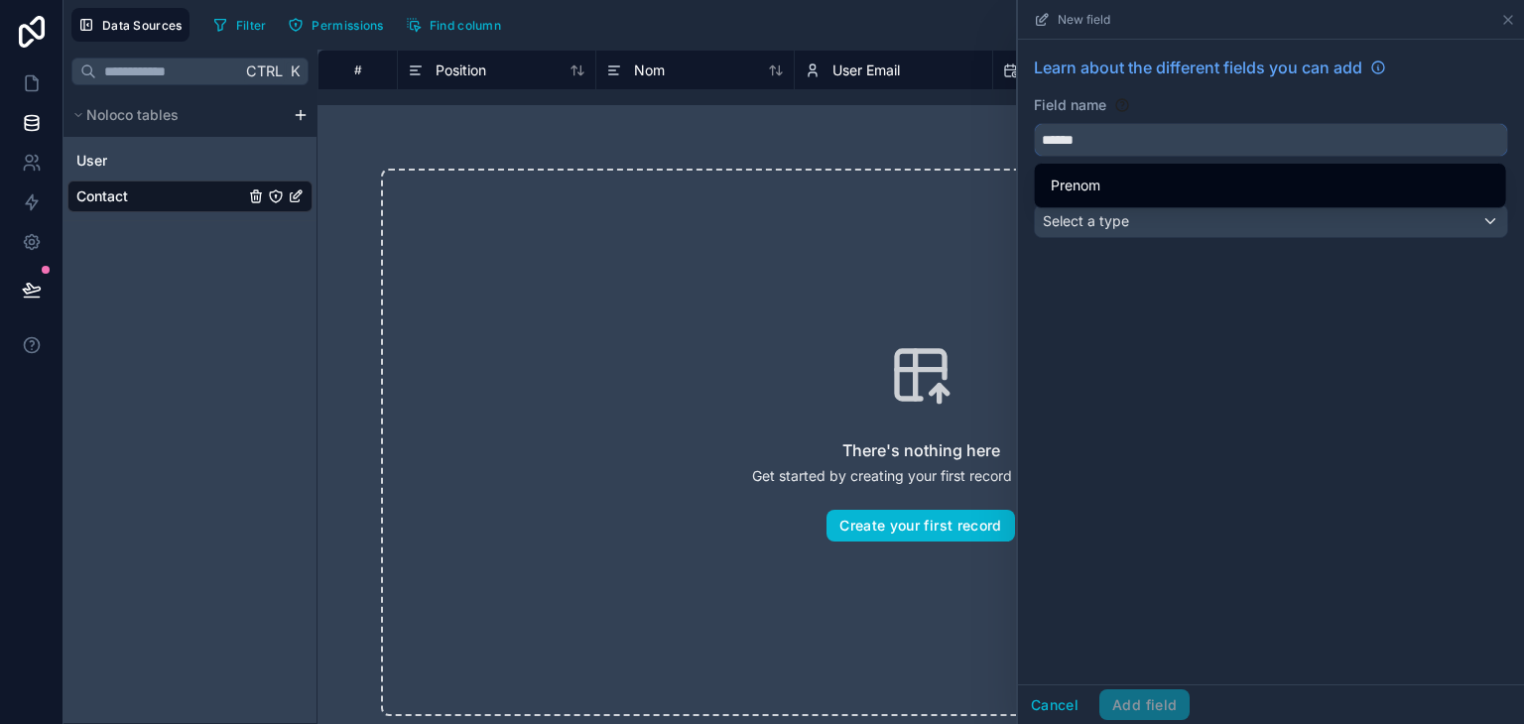
click at [1060, 137] on input "******" at bounding box center [1271, 140] width 472 height 32
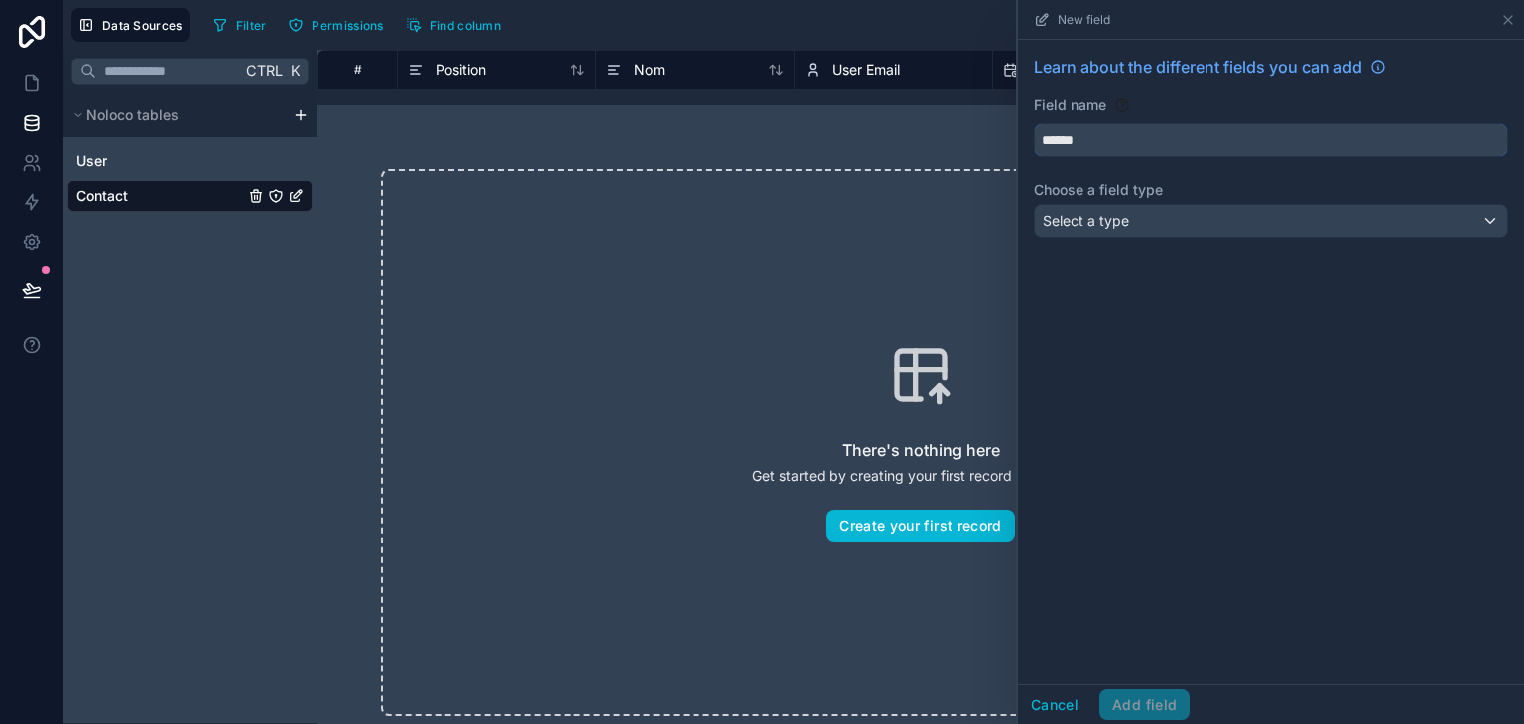
type input "******"
click at [1134, 217] on div "Select a type" at bounding box center [1271, 221] width 472 height 32
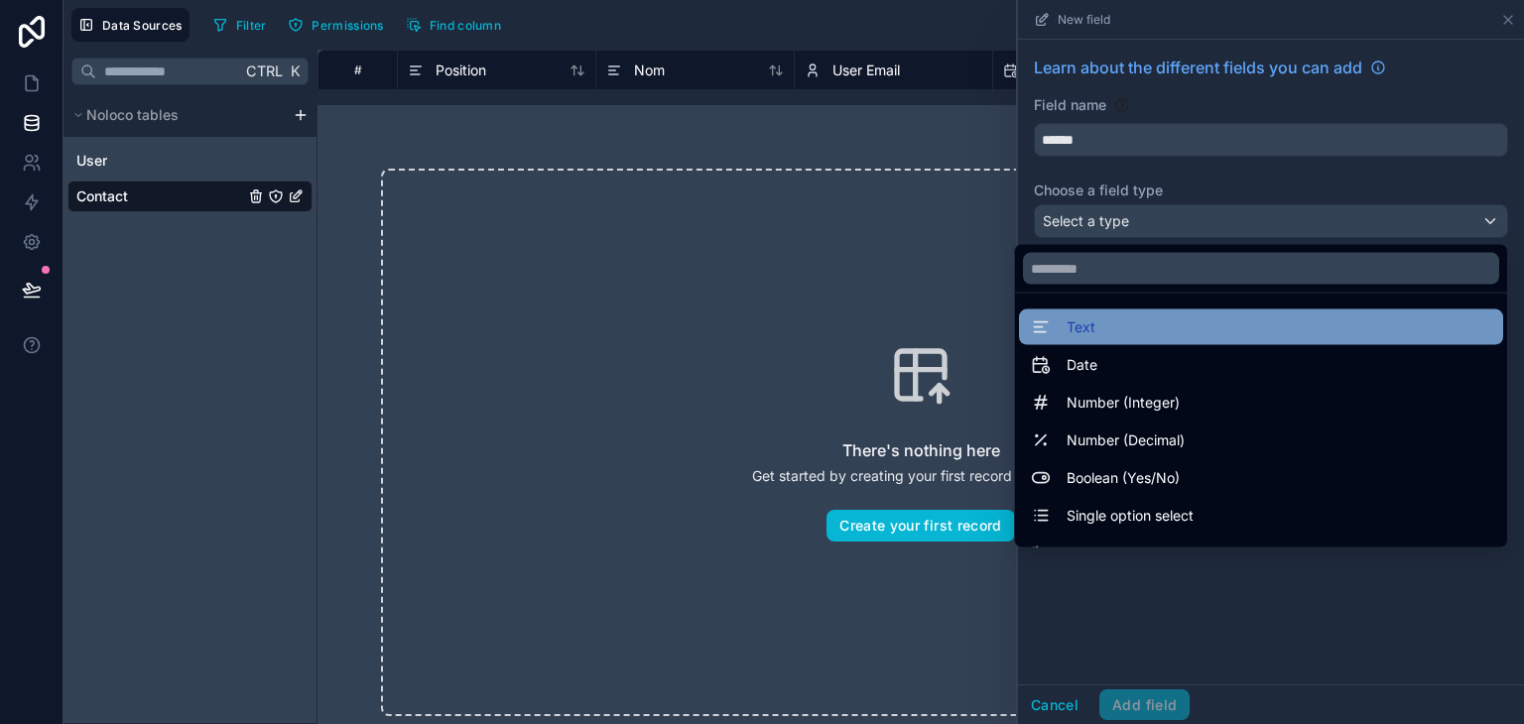
click at [1091, 319] on div "Text" at bounding box center [1261, 328] width 460 height 24
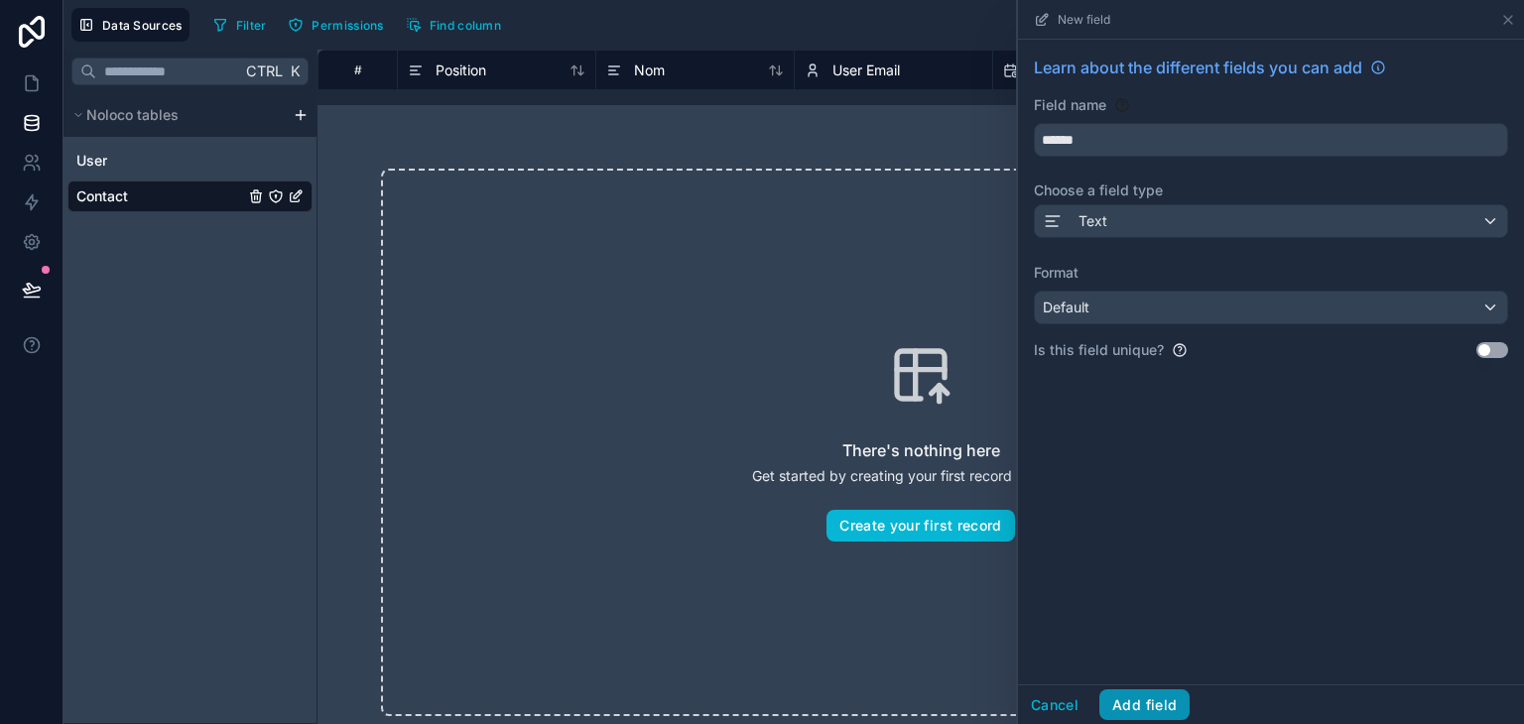
click at [1131, 696] on button "Add field" at bounding box center [1144, 706] width 90 height 32
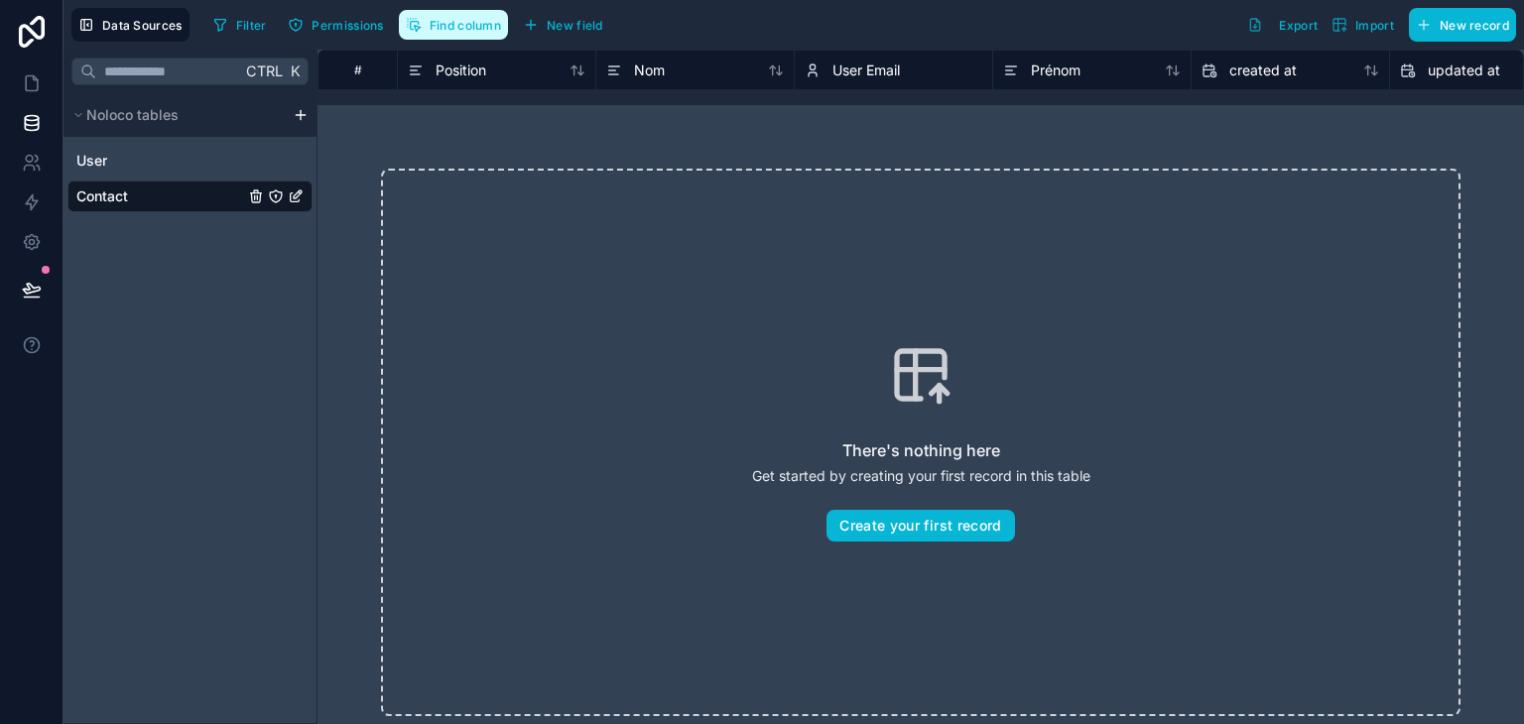
drag, startPoint x: 434, startPoint y: 33, endPoint x: 429, endPoint y: 42, distance: 10.2
click at [433, 33] on button "Find column" at bounding box center [453, 25] width 109 height 30
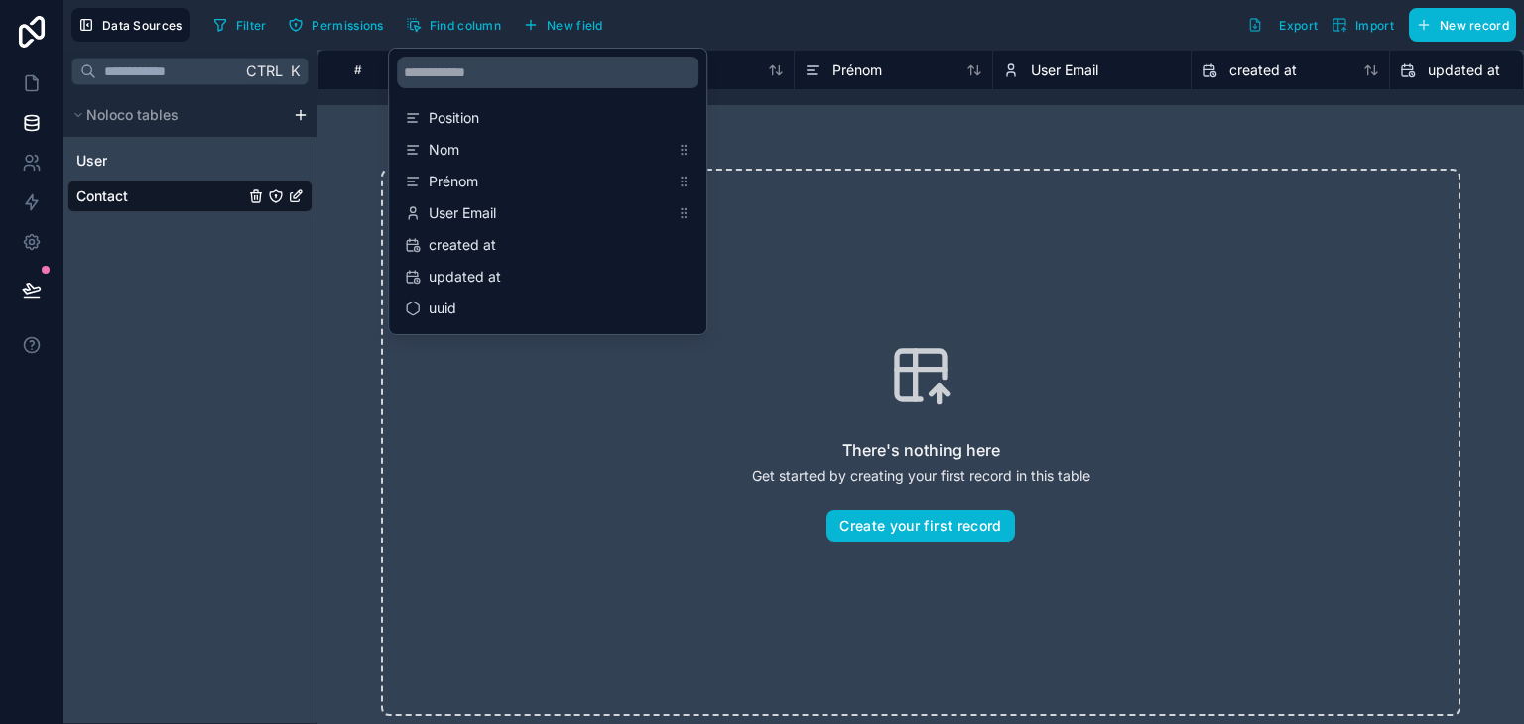
drag, startPoint x: 851, startPoint y: 322, endPoint x: 661, endPoint y: 145, distance: 260.4
click at [849, 315] on div "There's nothing here Get started by creating your first record in this table Cr…" at bounding box center [920, 443] width 1079 height 548
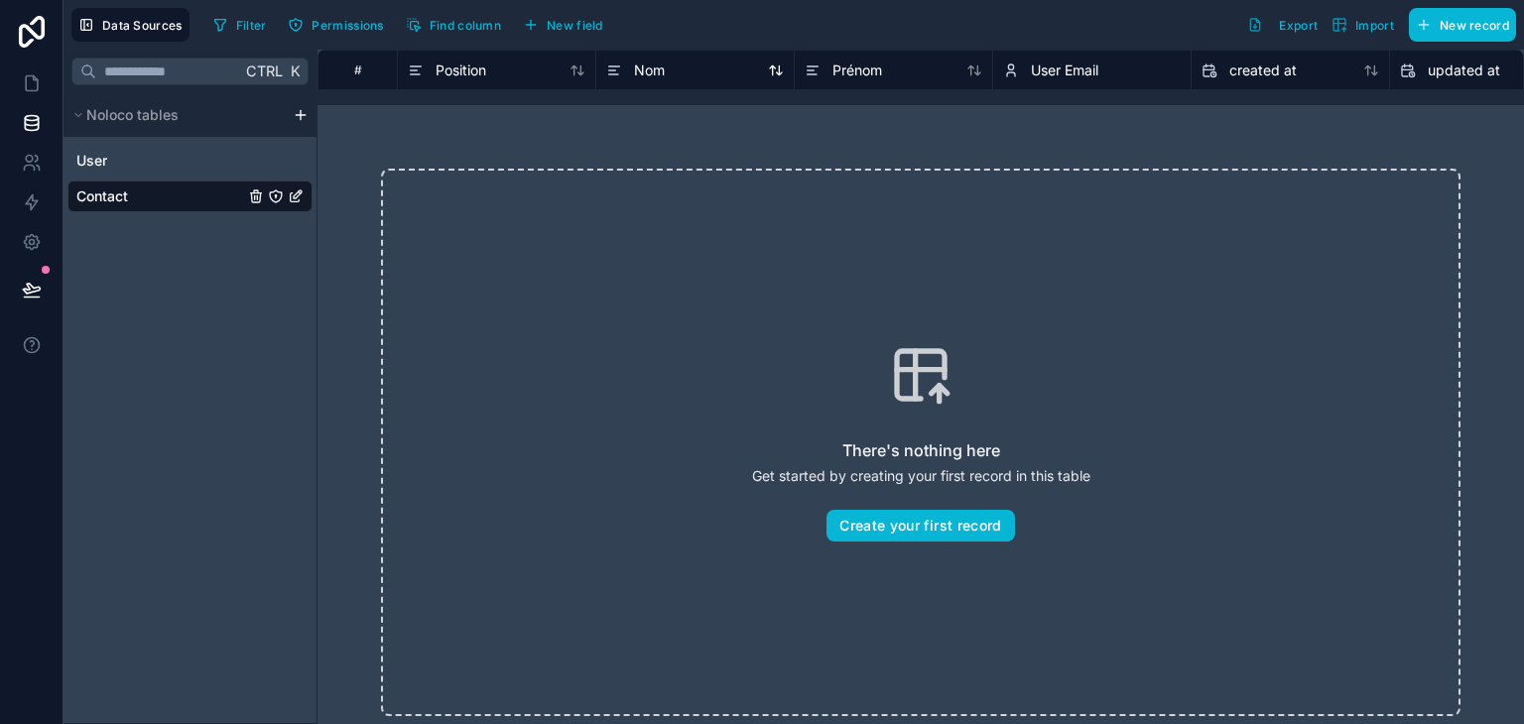
click at [675, 75] on div "Nom" at bounding box center [695, 71] width 178 height 24
click at [644, 69] on span "Nom" at bounding box center [649, 71] width 31 height 20
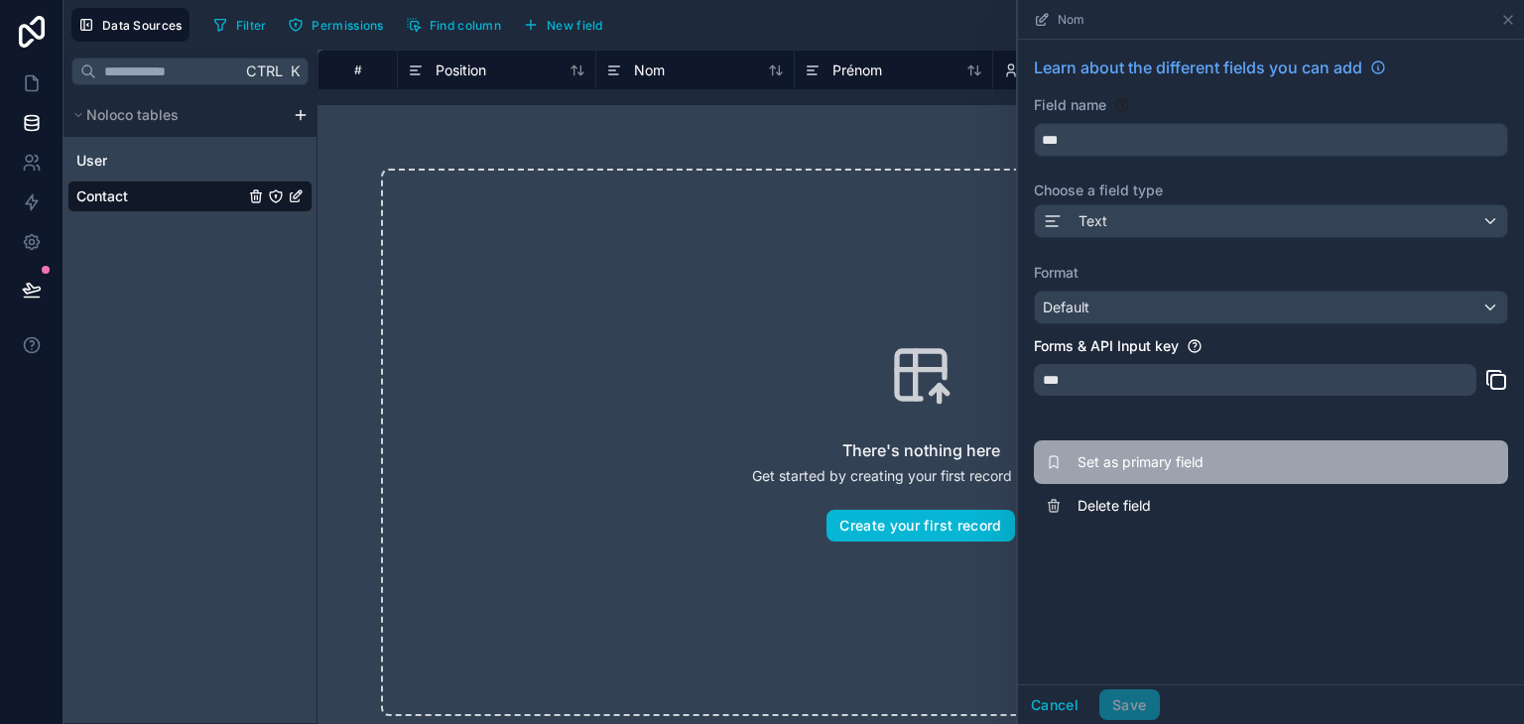
click at [1137, 461] on span "Set as primary field" at bounding box center [1220, 462] width 286 height 20
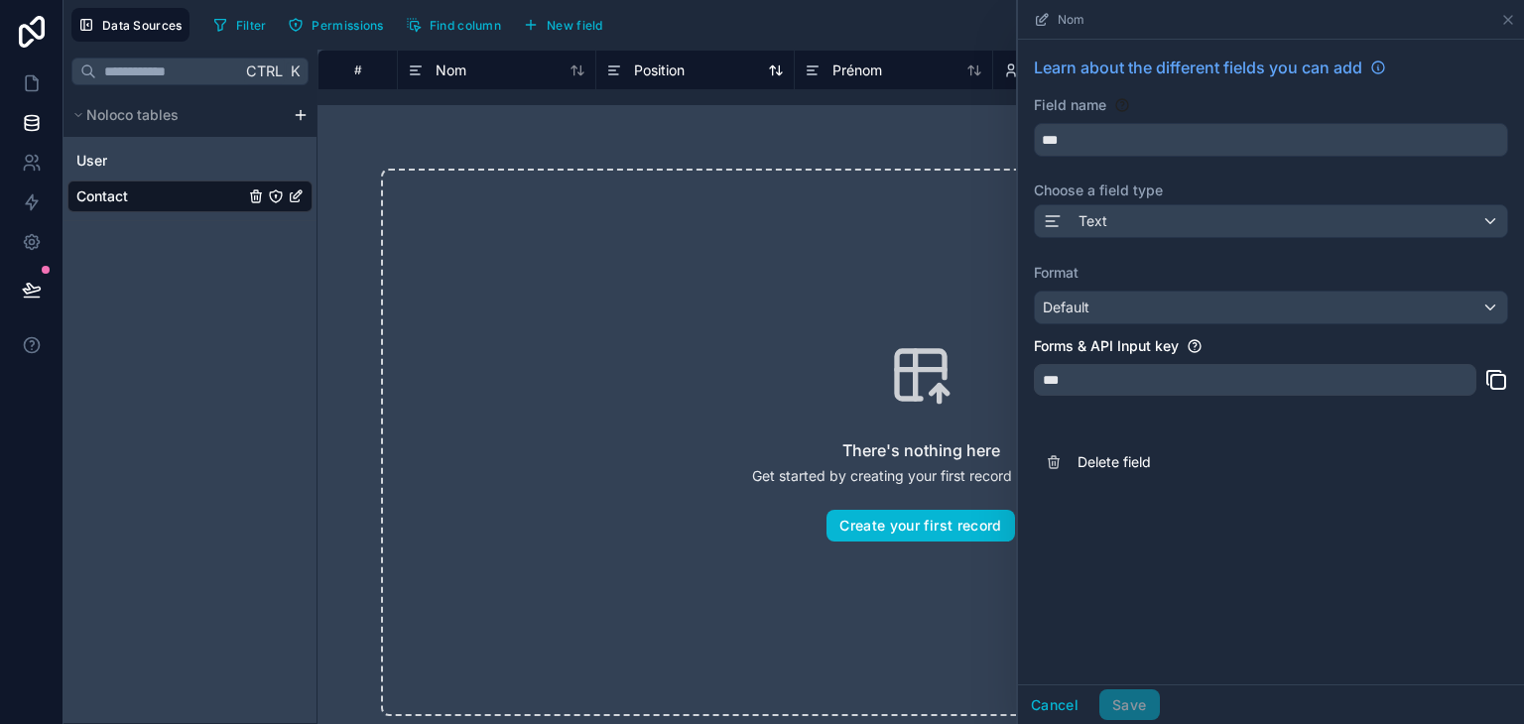
click at [718, 72] on div "Position" at bounding box center [695, 71] width 178 height 24
click at [1143, 702] on div "Cancel Save" at bounding box center [1089, 706] width 142 height 32
click at [1077, 707] on button "Cancel" at bounding box center [1054, 706] width 73 height 32
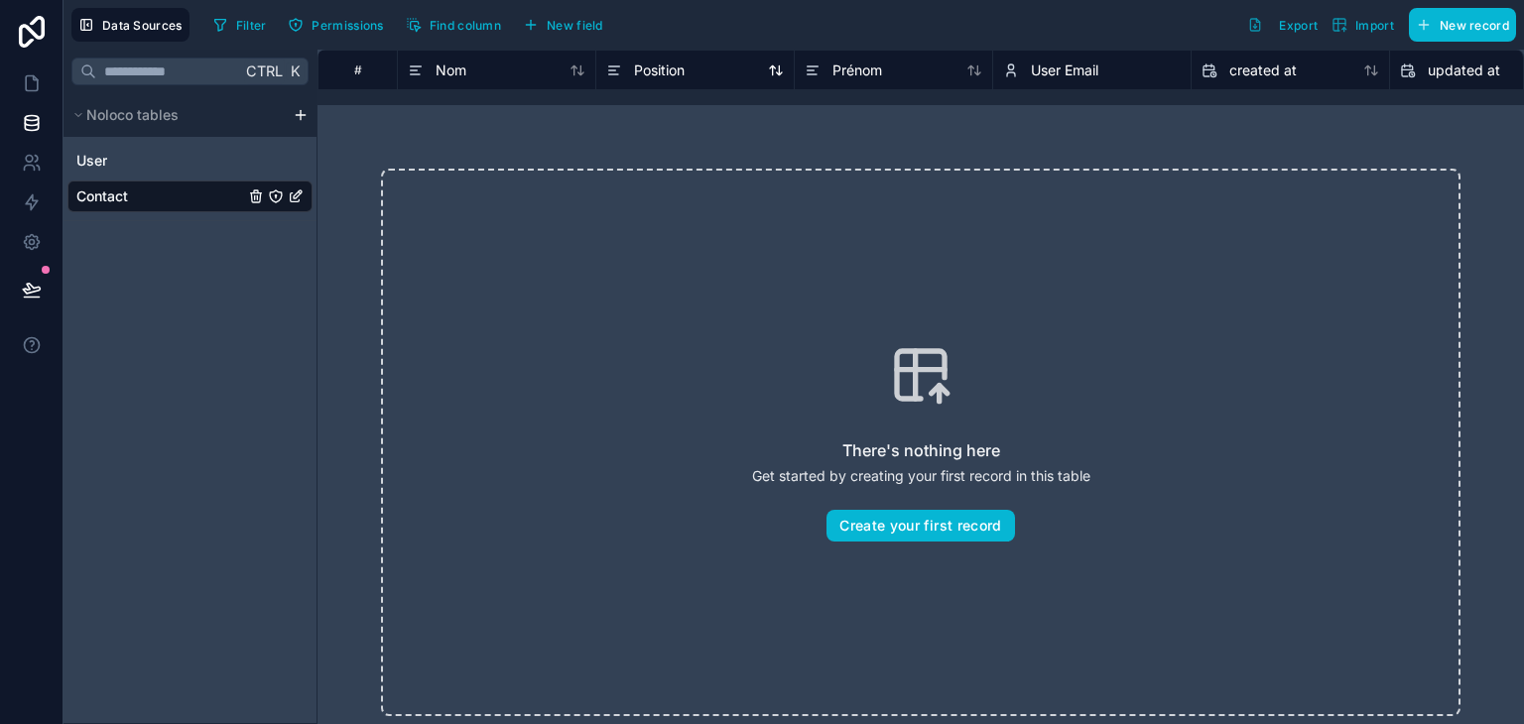
click at [619, 68] on icon at bounding box center [614, 71] width 16 height 24
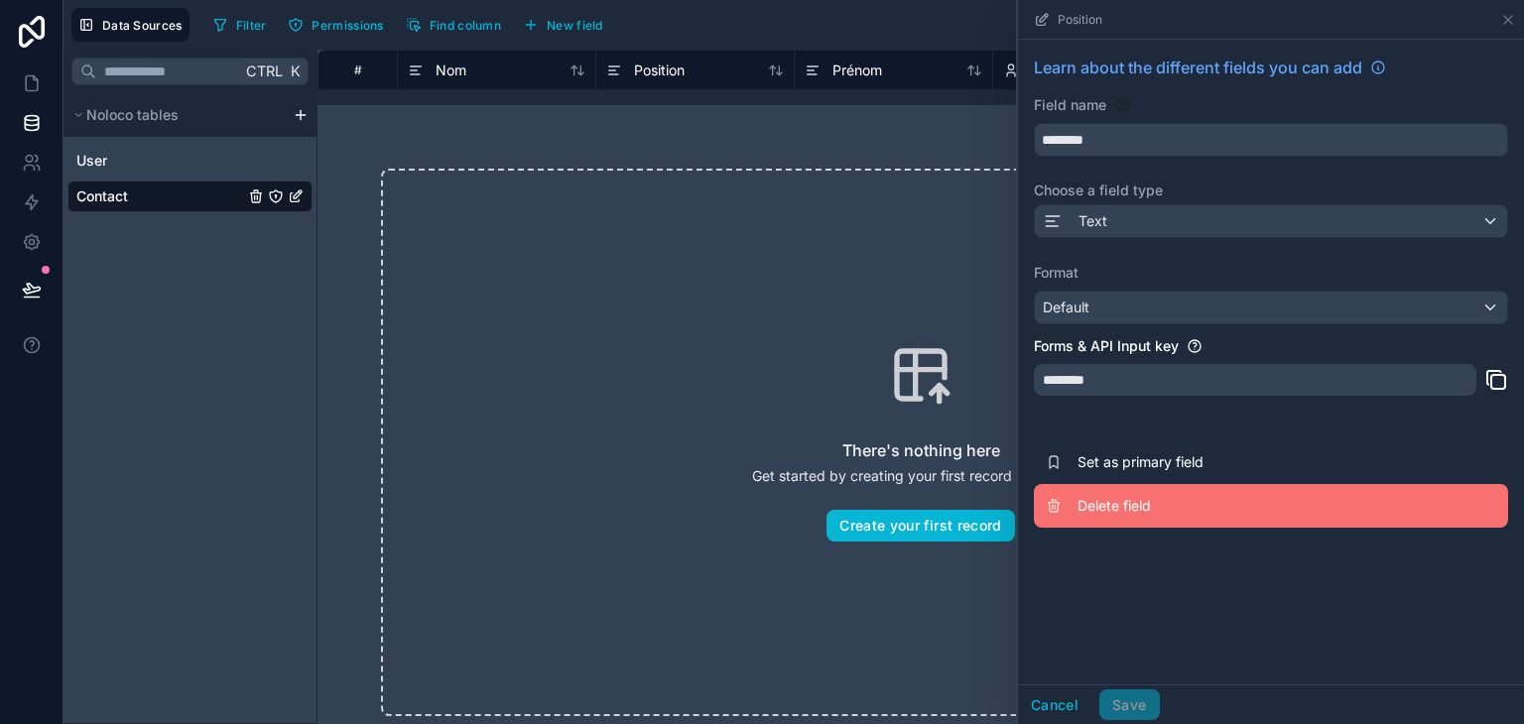
click at [1149, 501] on span "Delete field" at bounding box center [1220, 506] width 286 height 20
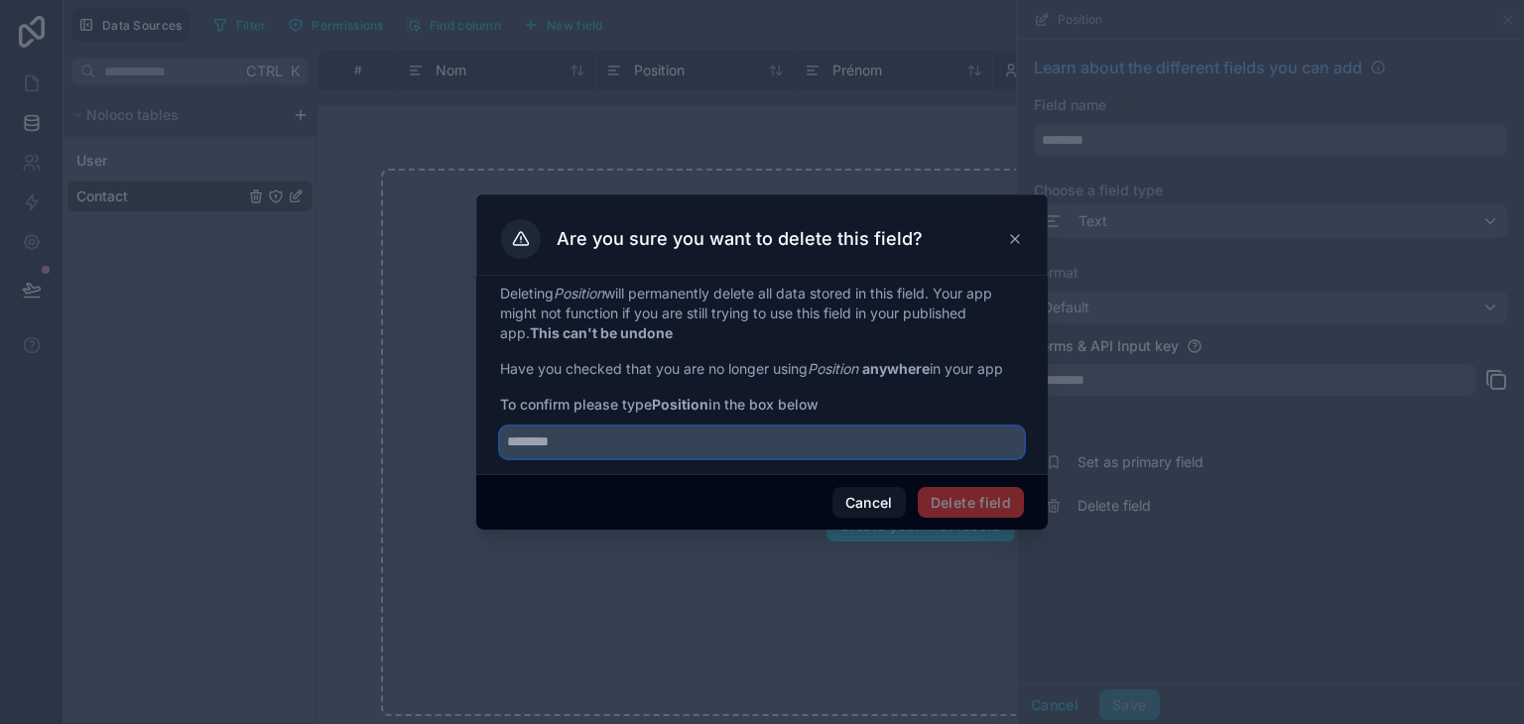
click at [702, 454] on input "text" at bounding box center [762, 443] width 524 height 32
type input "********"
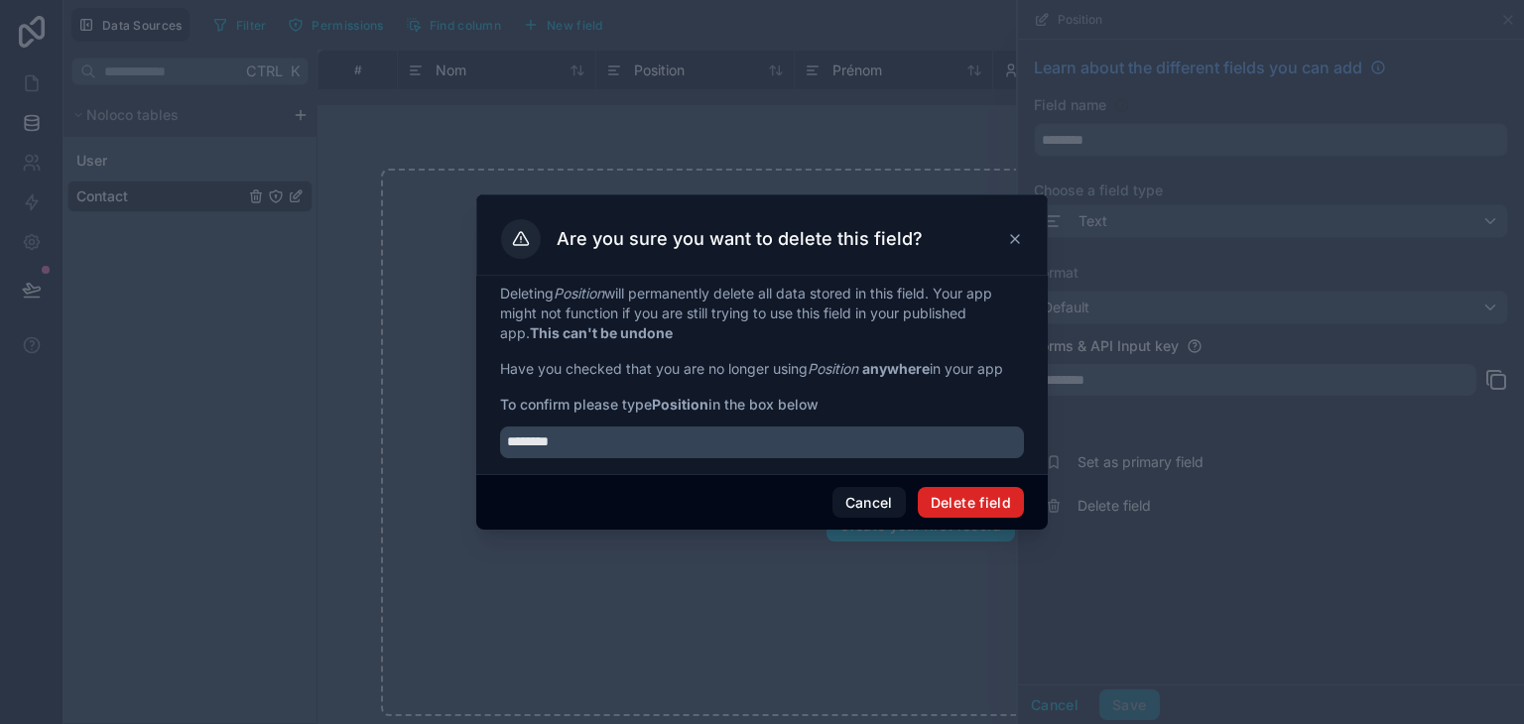
click at [981, 497] on button "Delete field" at bounding box center [971, 503] width 106 height 32
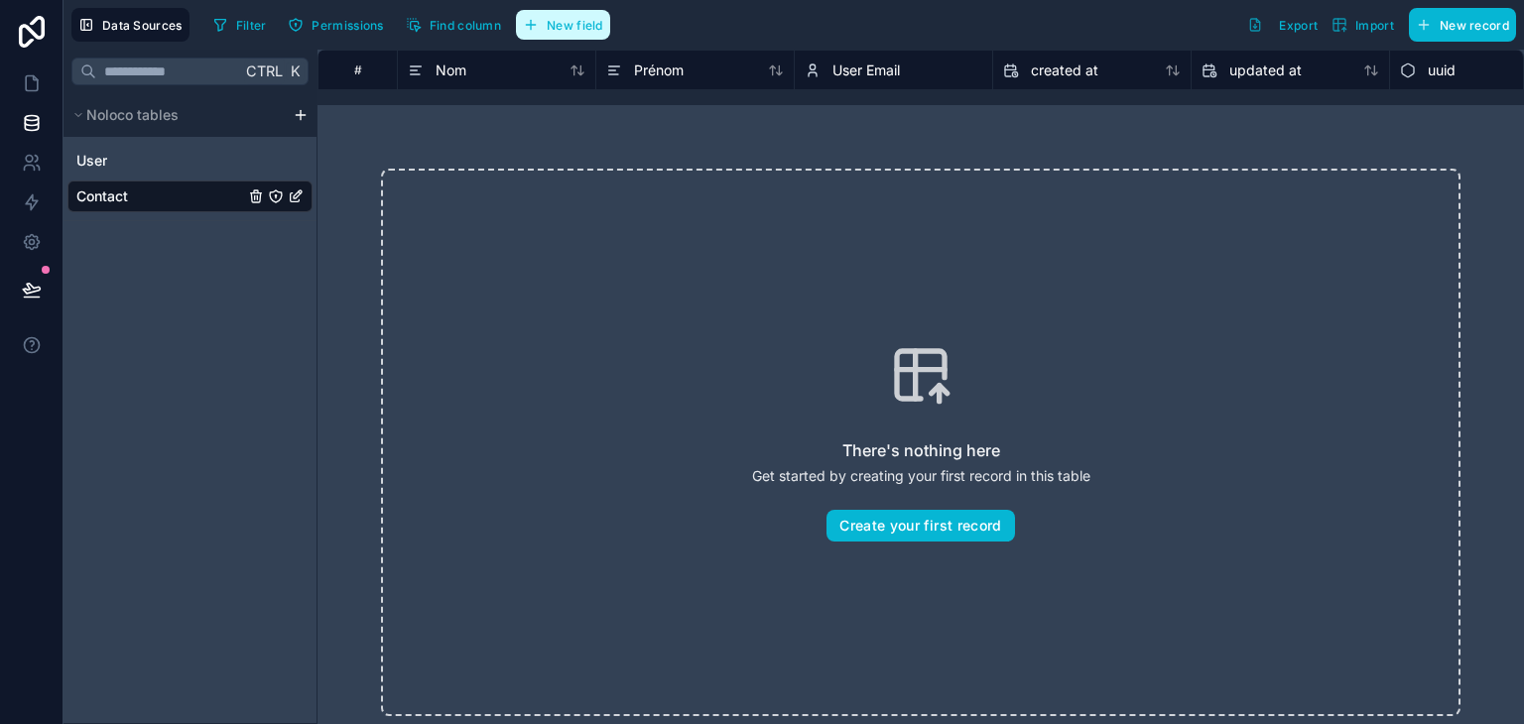
click at [548, 32] on span "New field" at bounding box center [575, 25] width 57 height 15
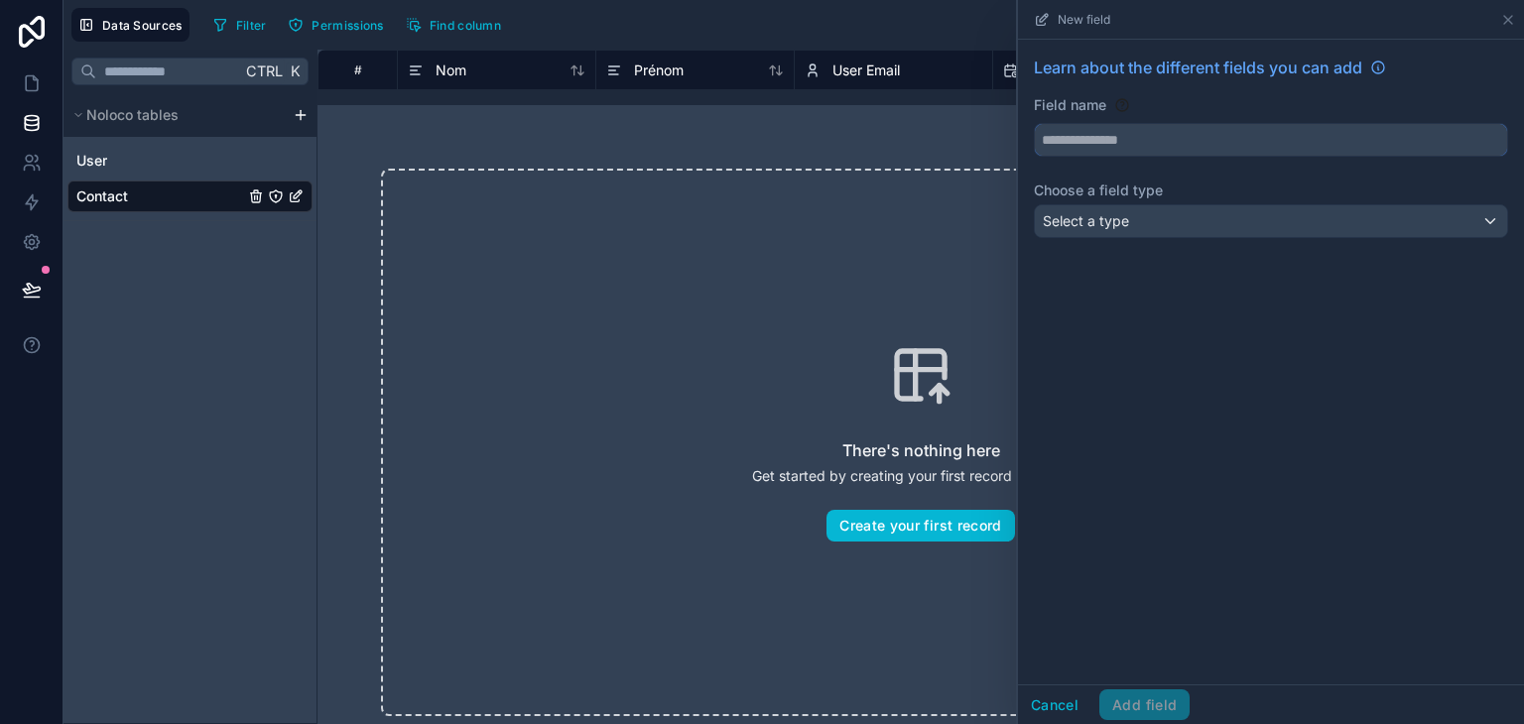
click at [1143, 149] on input "text" at bounding box center [1271, 140] width 472 height 32
type input "*******"
click at [1251, 208] on div "Select a type" at bounding box center [1271, 221] width 472 height 32
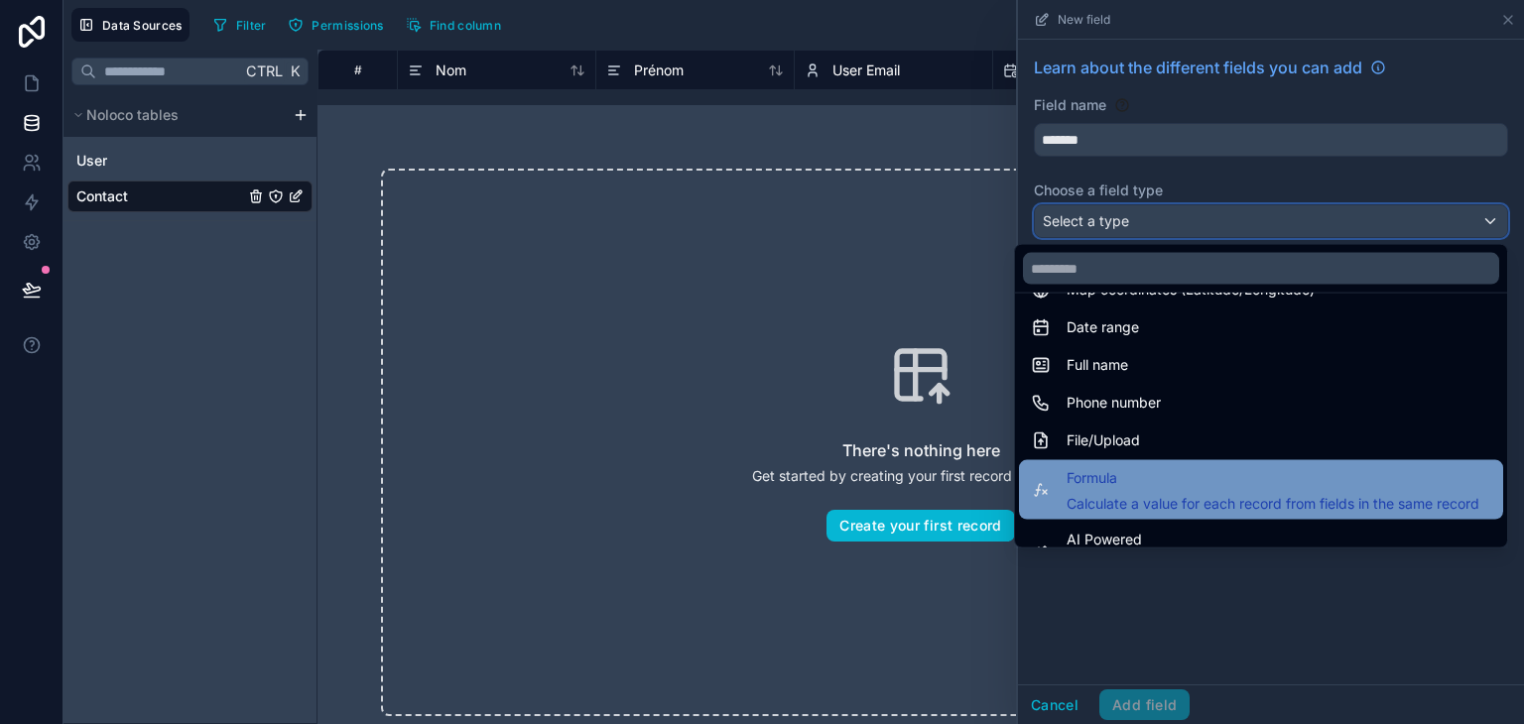
scroll to position [278, 0]
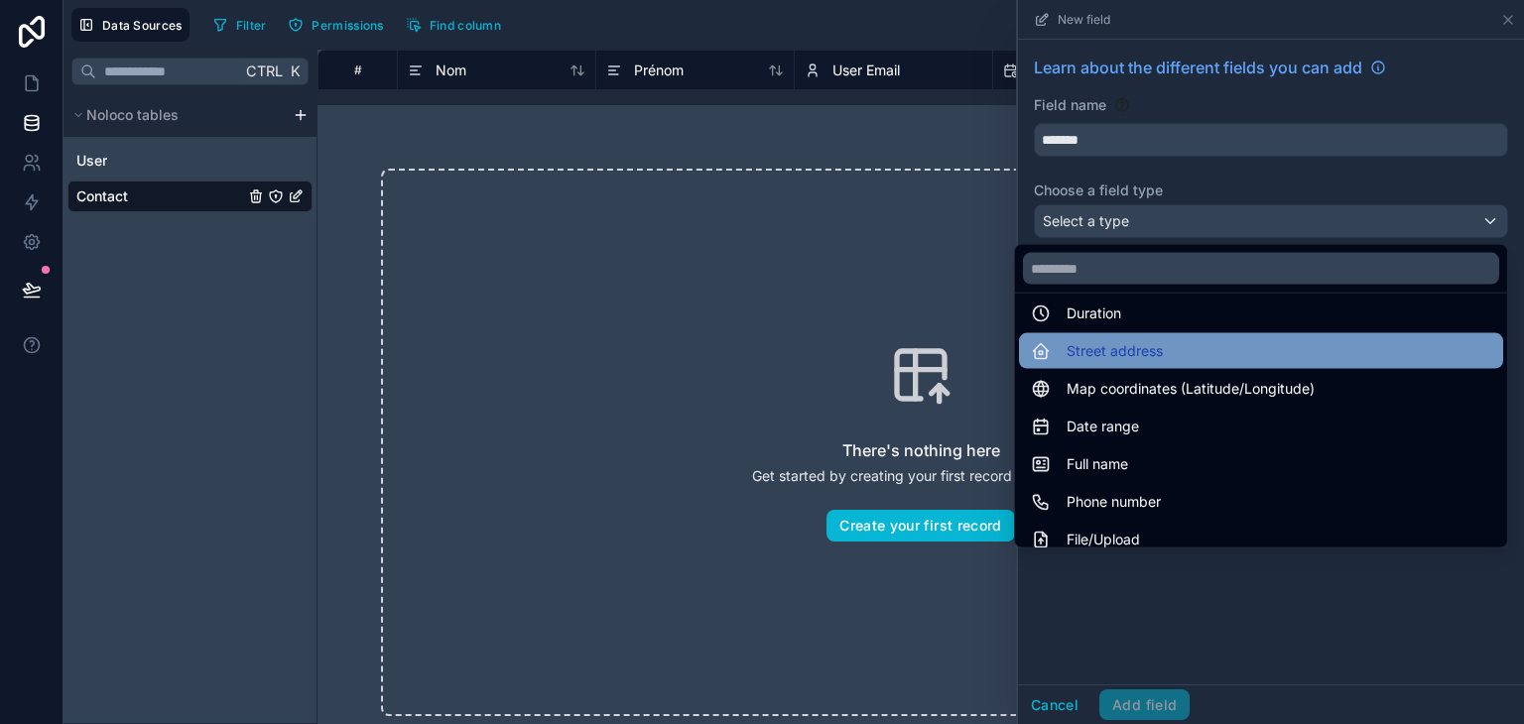
click at [1102, 361] on span "Street address" at bounding box center [1115, 351] width 96 height 24
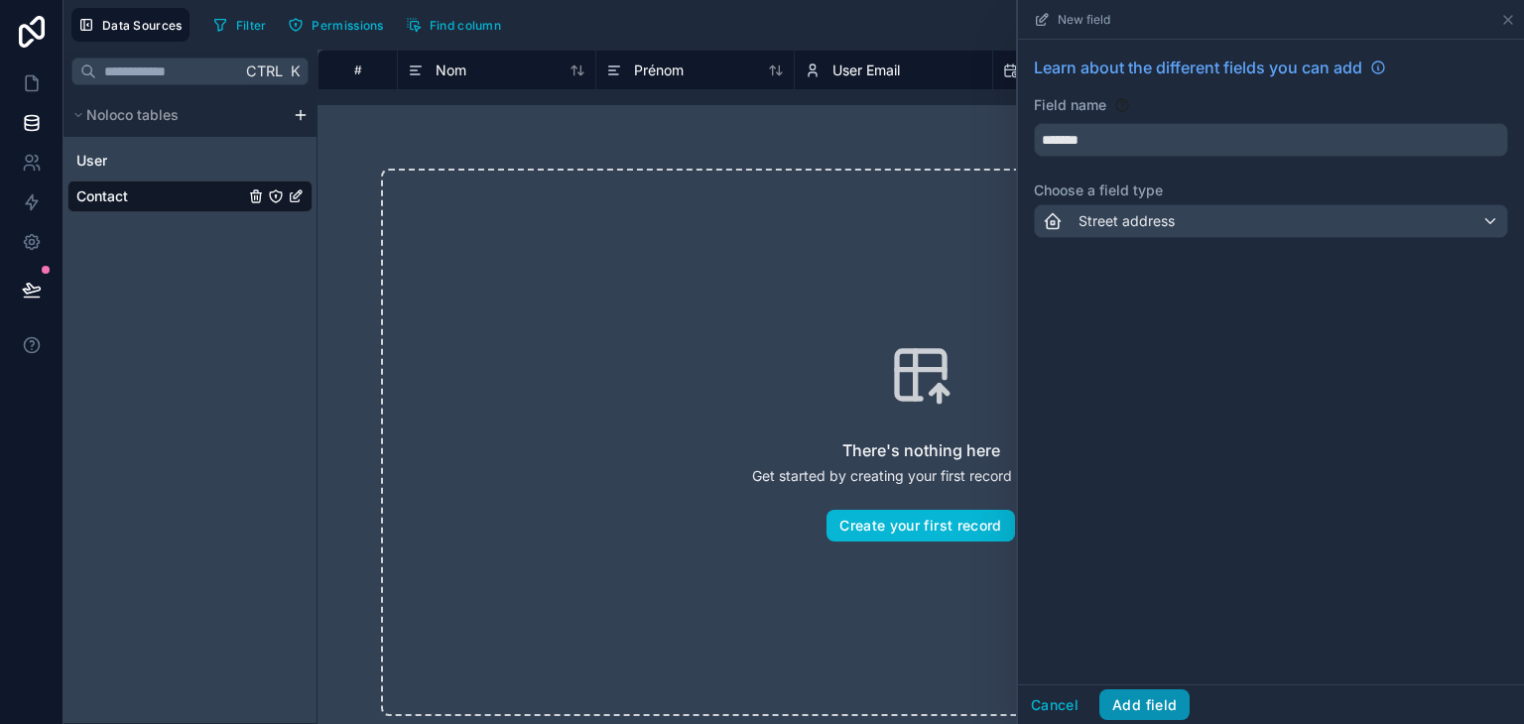
click at [1169, 705] on button "Add field" at bounding box center [1144, 706] width 90 height 32
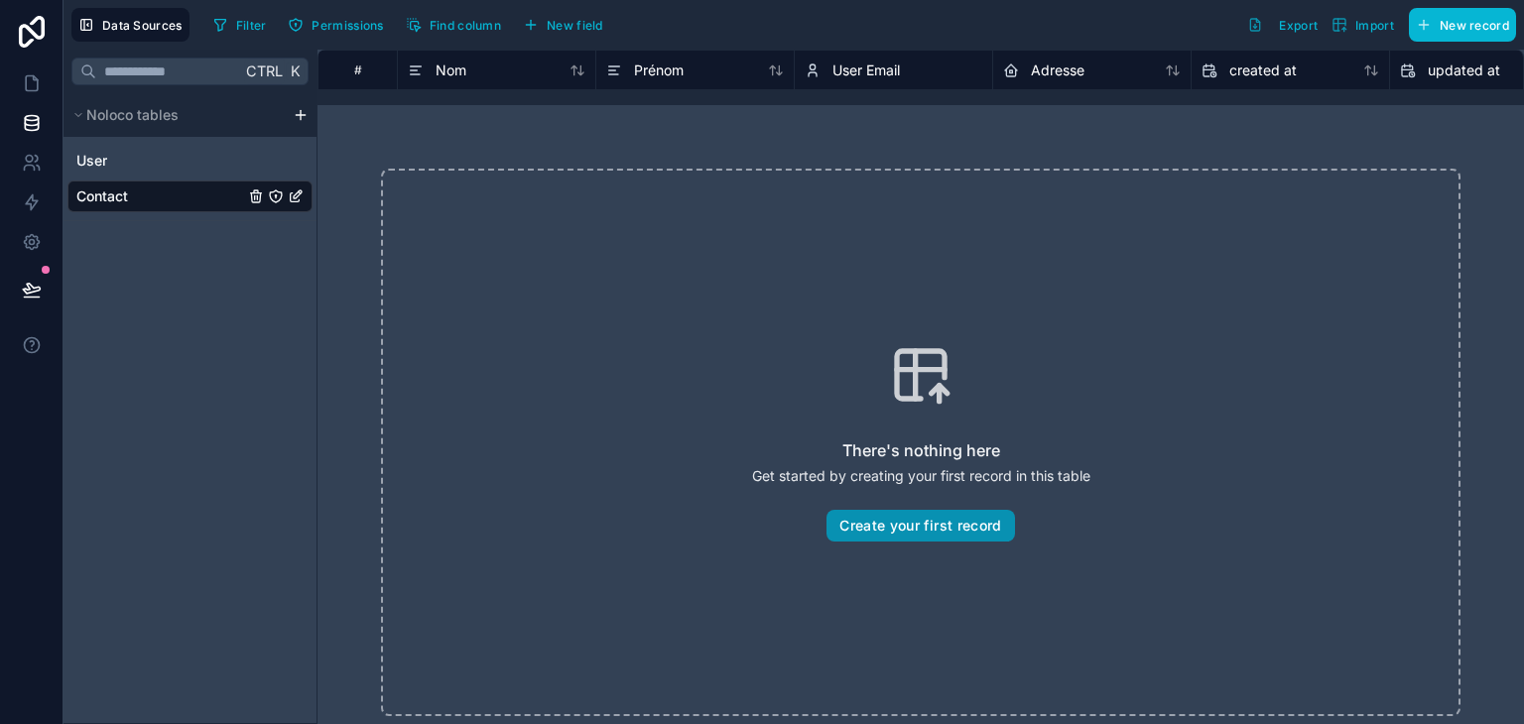
click at [952, 521] on button "Create your first record" at bounding box center [920, 526] width 188 height 32
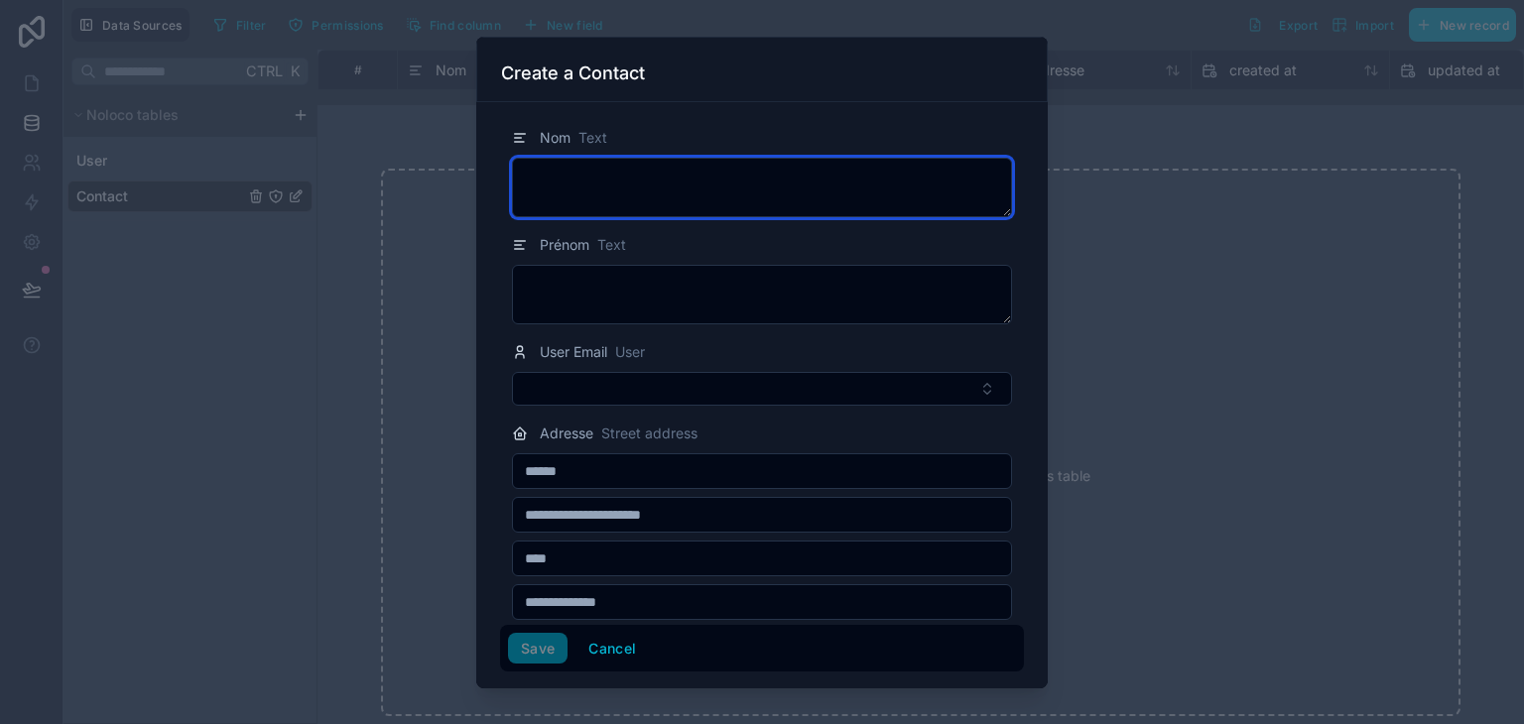
click at [574, 188] on textarea at bounding box center [762, 188] width 500 height 60
type textarea "***"
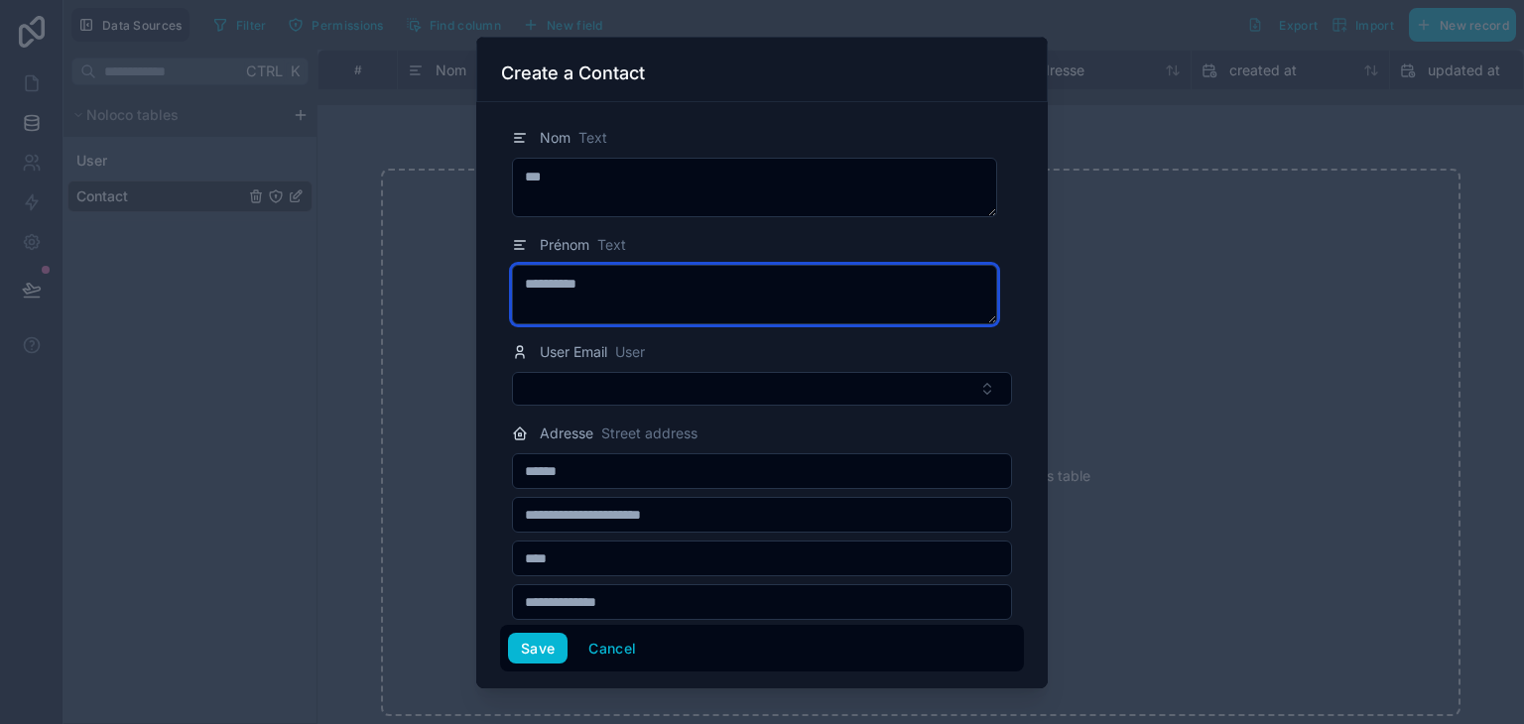
type textarea "**********"
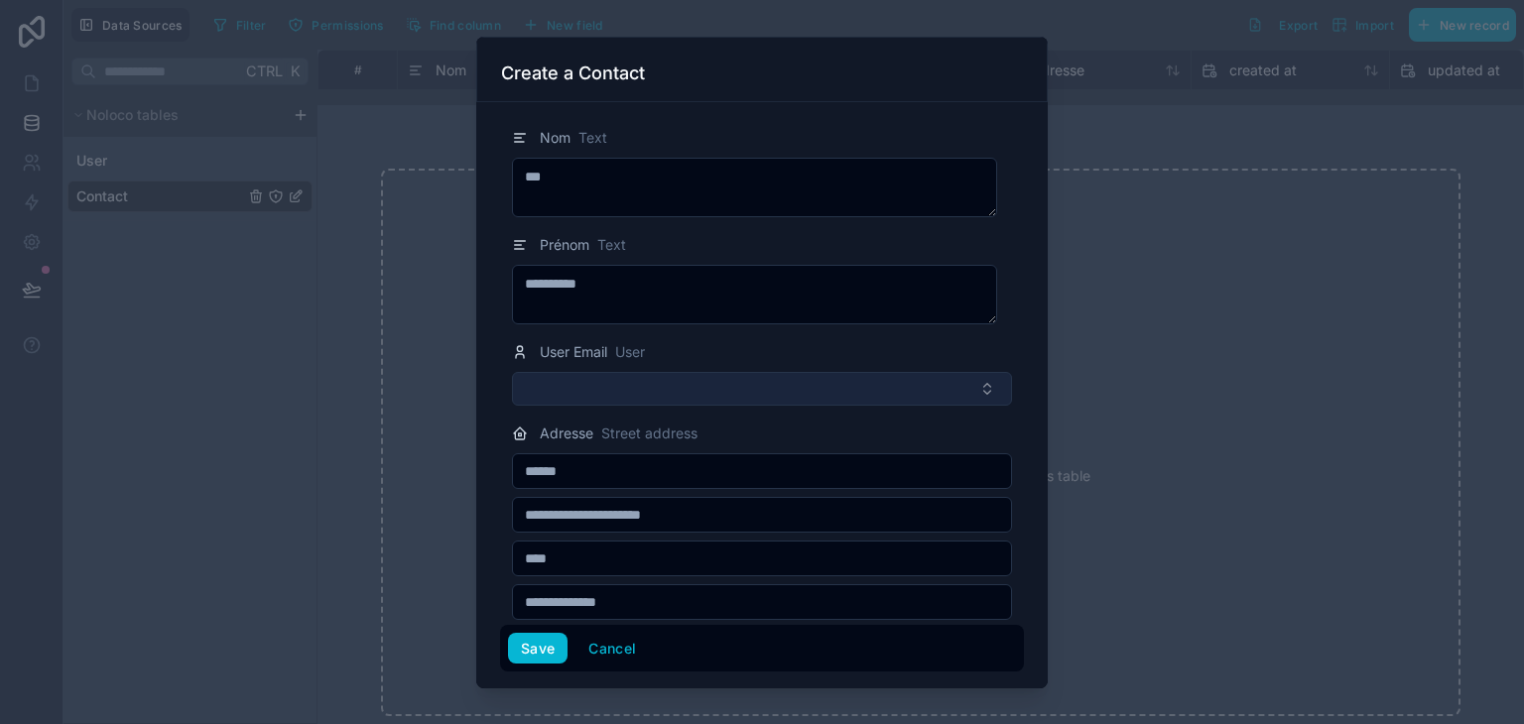
click at [968, 383] on button "Select Button" at bounding box center [762, 389] width 500 height 34
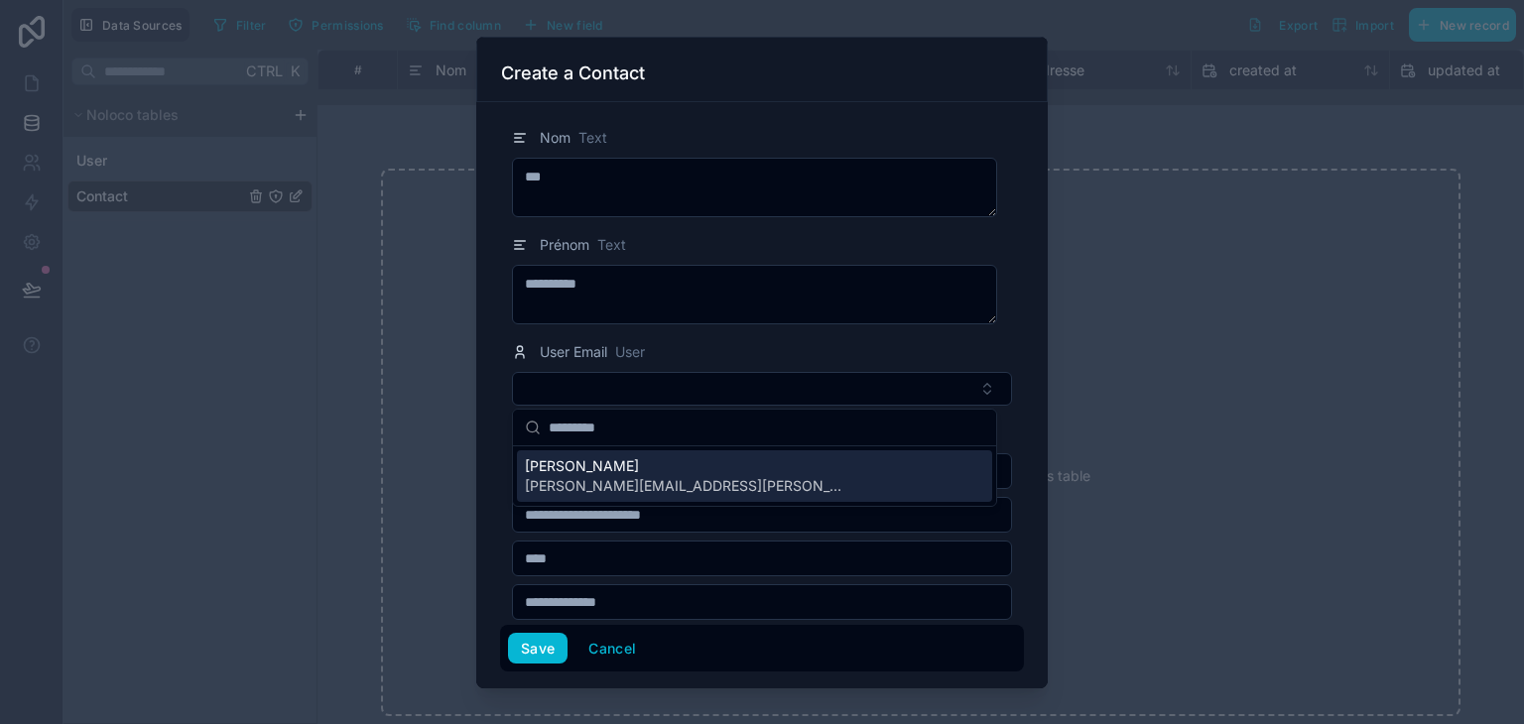
click at [575, 467] on span "[PERSON_NAME]" at bounding box center [683, 466] width 317 height 20
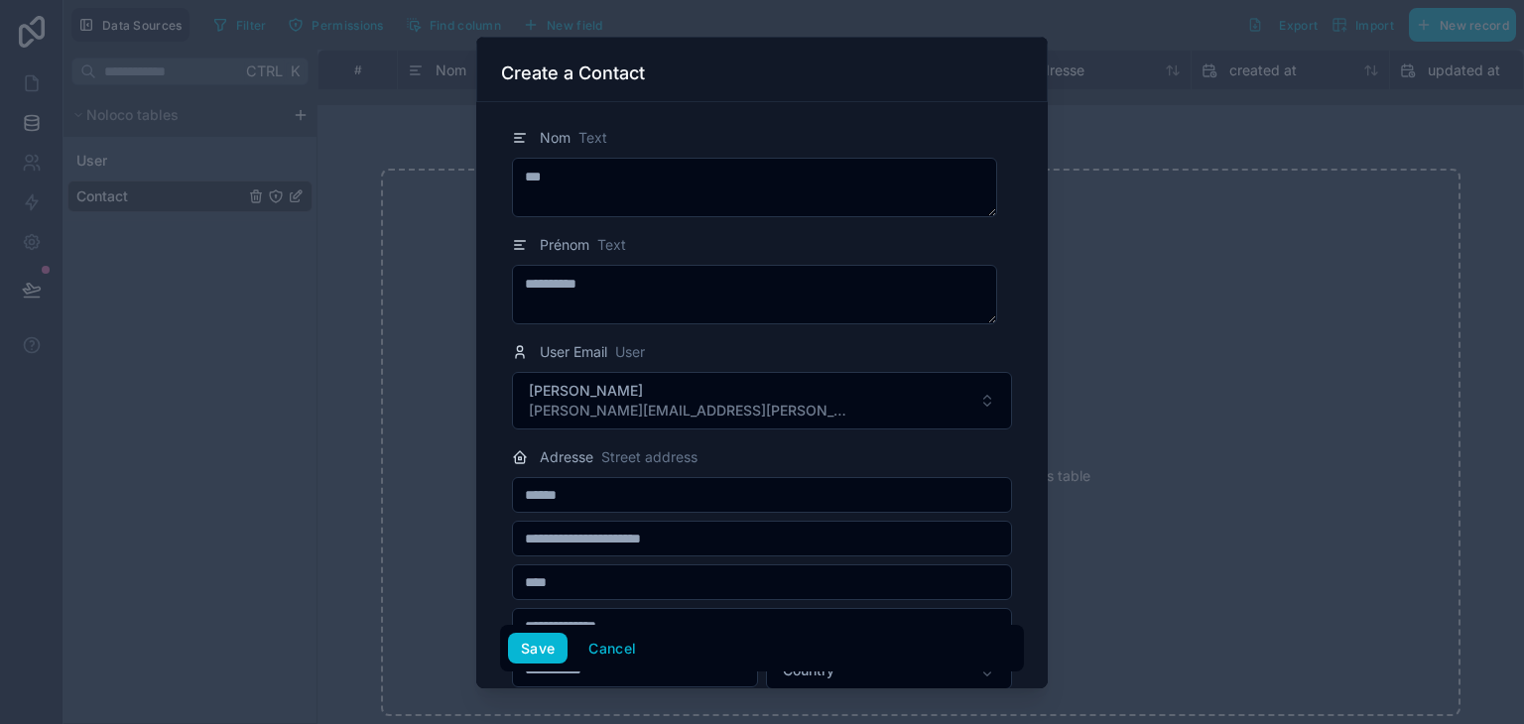
click at [575, 497] on input "text" at bounding box center [762, 495] width 498 height 28
type input "**********"
click at [615, 576] on input "text" at bounding box center [762, 583] width 498 height 28
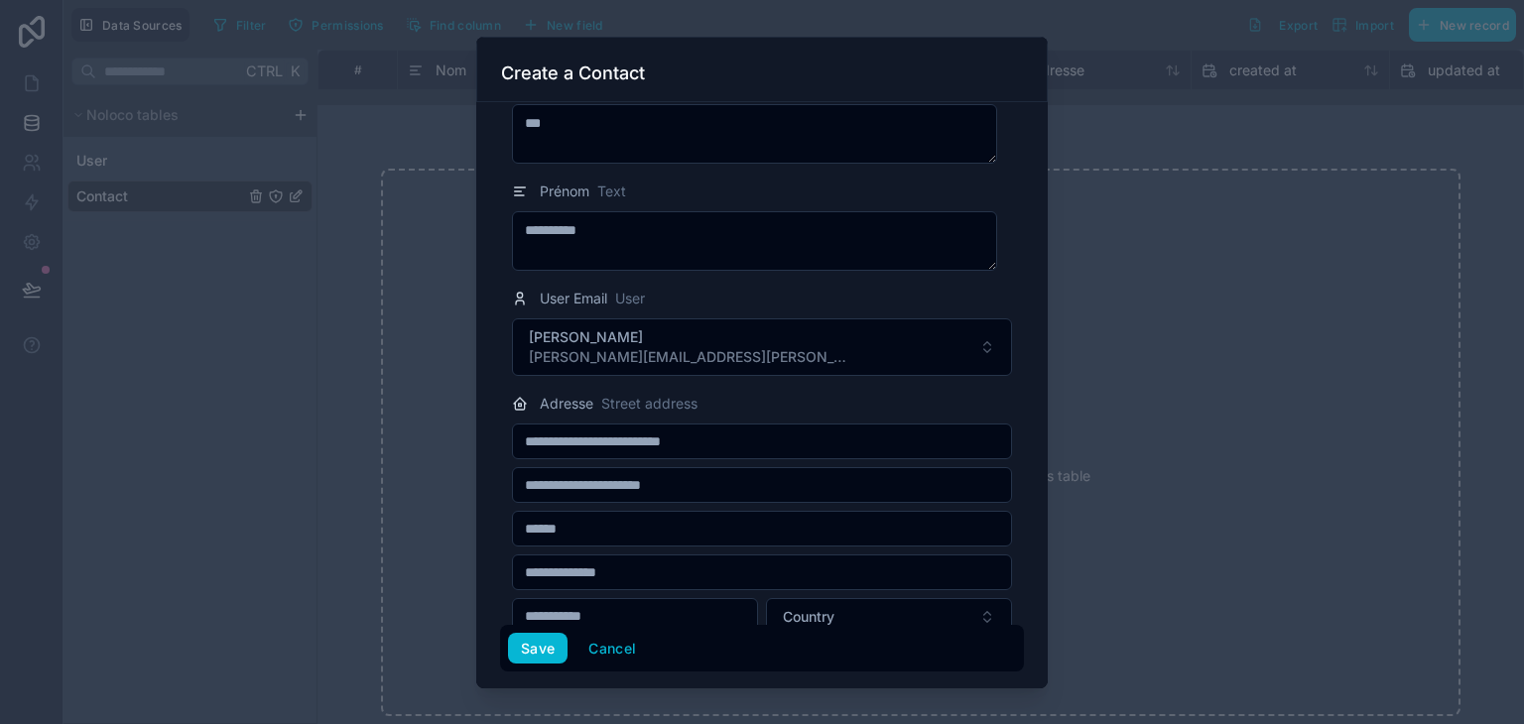
scroll to position [78, 0]
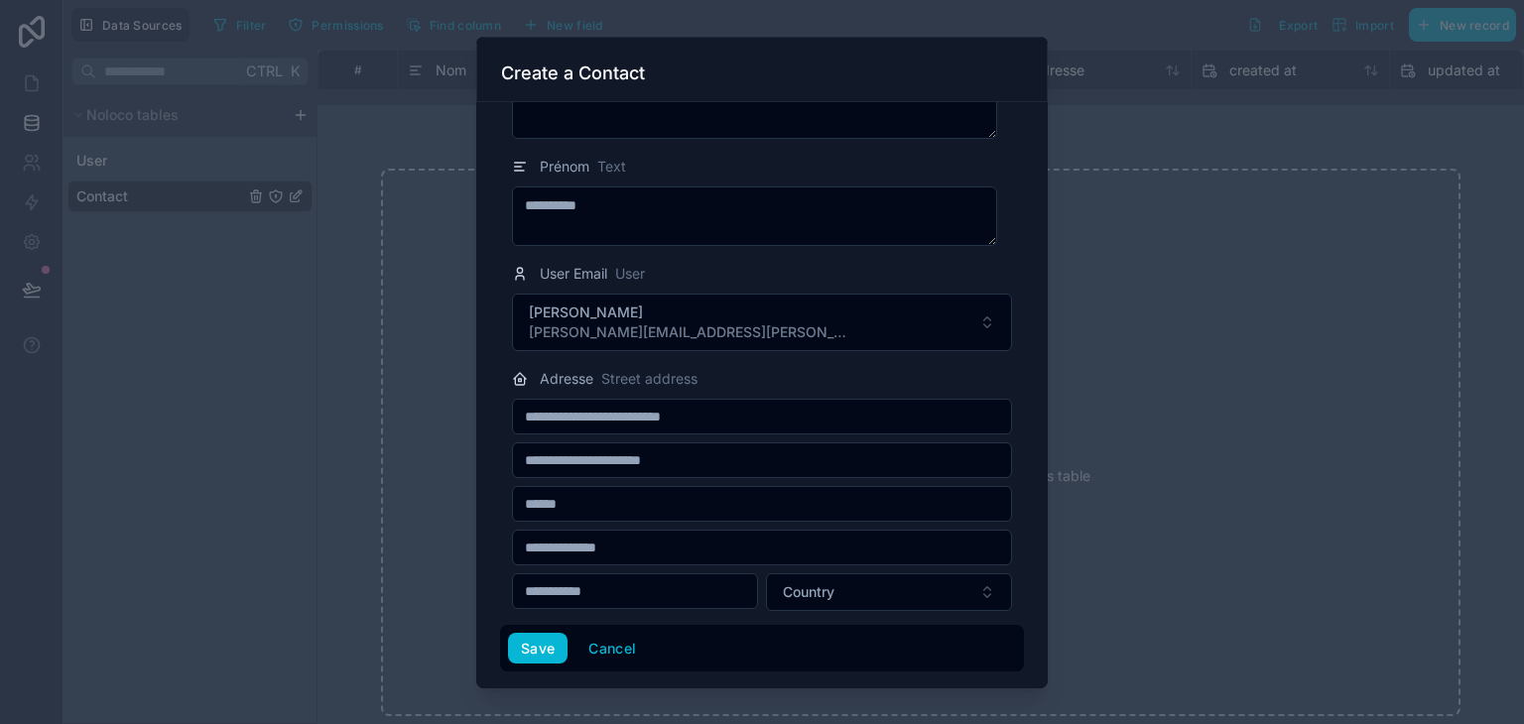
type input "******"
click at [597, 543] on input "text" at bounding box center [762, 548] width 498 height 28
type input "******"
click at [626, 591] on input "text" at bounding box center [635, 591] width 244 height 28
type input "*****"
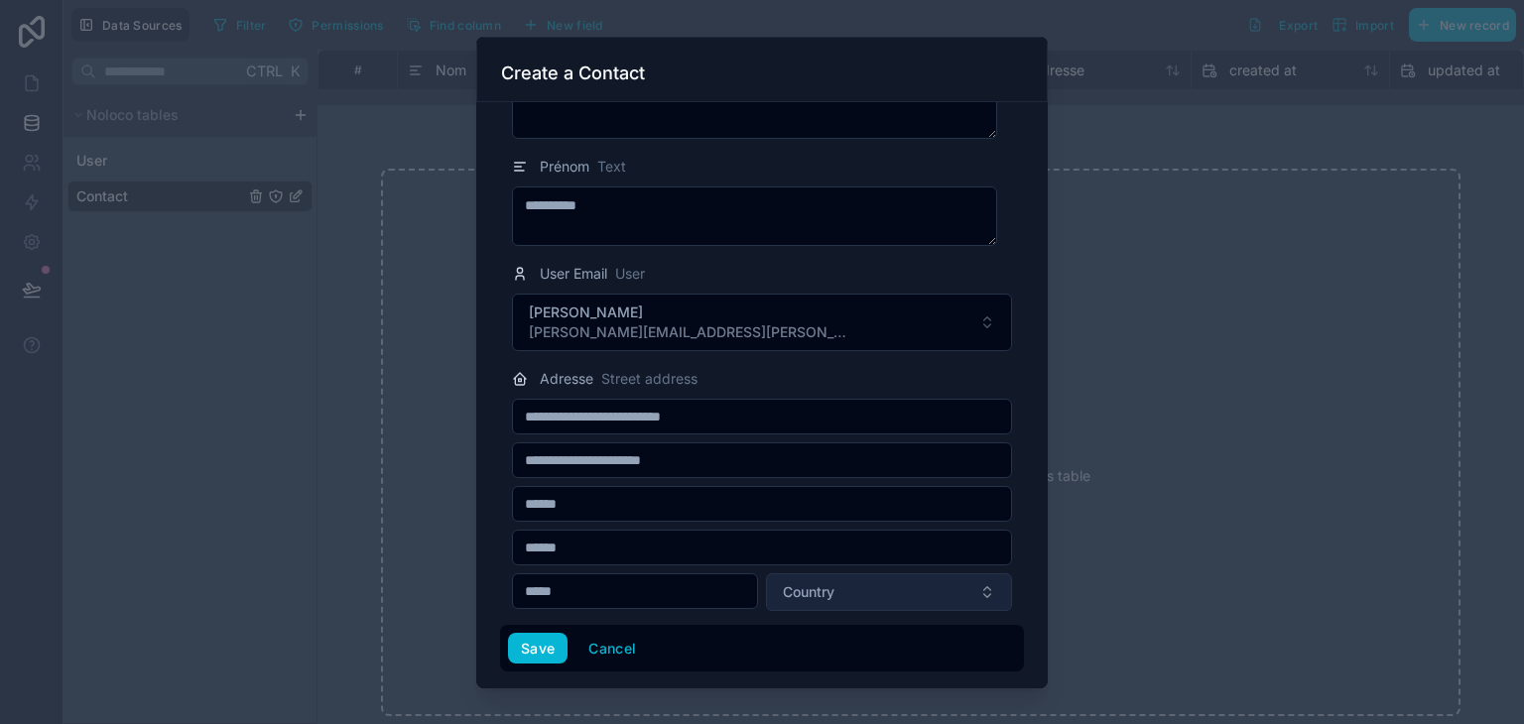
click at [822, 591] on span "Country" at bounding box center [809, 592] width 52 height 20
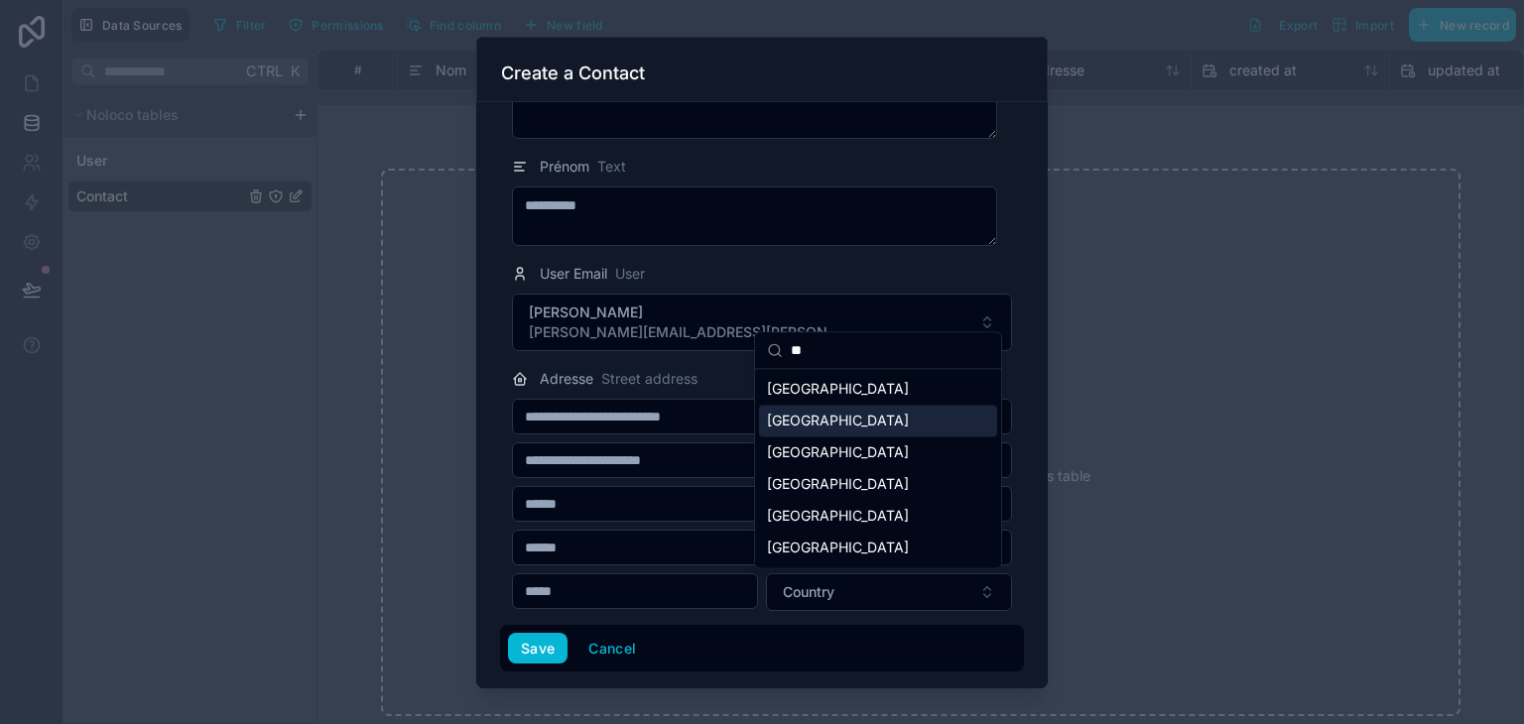
type input "**"
click at [808, 413] on div "France" at bounding box center [878, 421] width 238 height 32
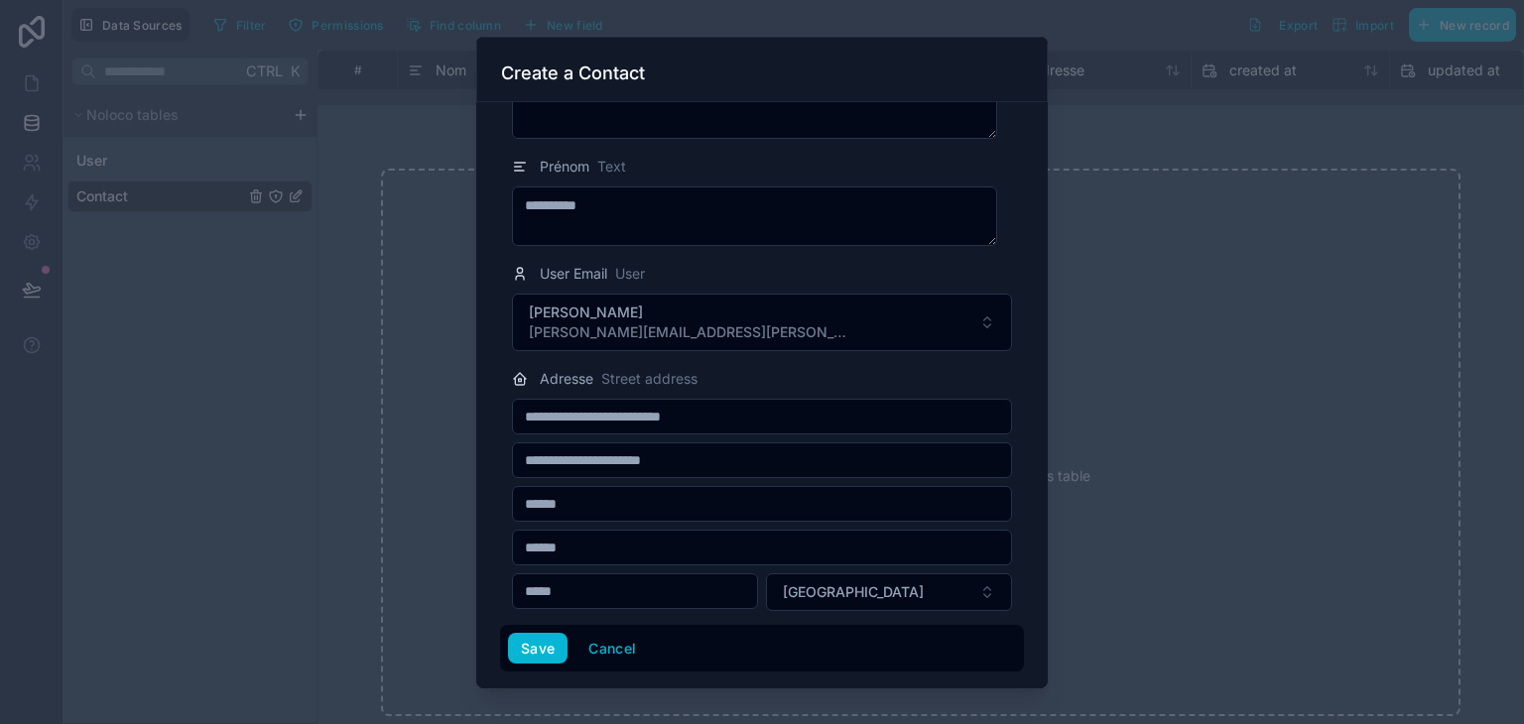
drag, startPoint x: 587, startPoint y: 542, endPoint x: 394, endPoint y: 546, distance: 193.5
click at [408, 530] on div "**********" at bounding box center [762, 362] width 1524 height 724
click at [530, 656] on button "Save" at bounding box center [538, 649] width 60 height 32
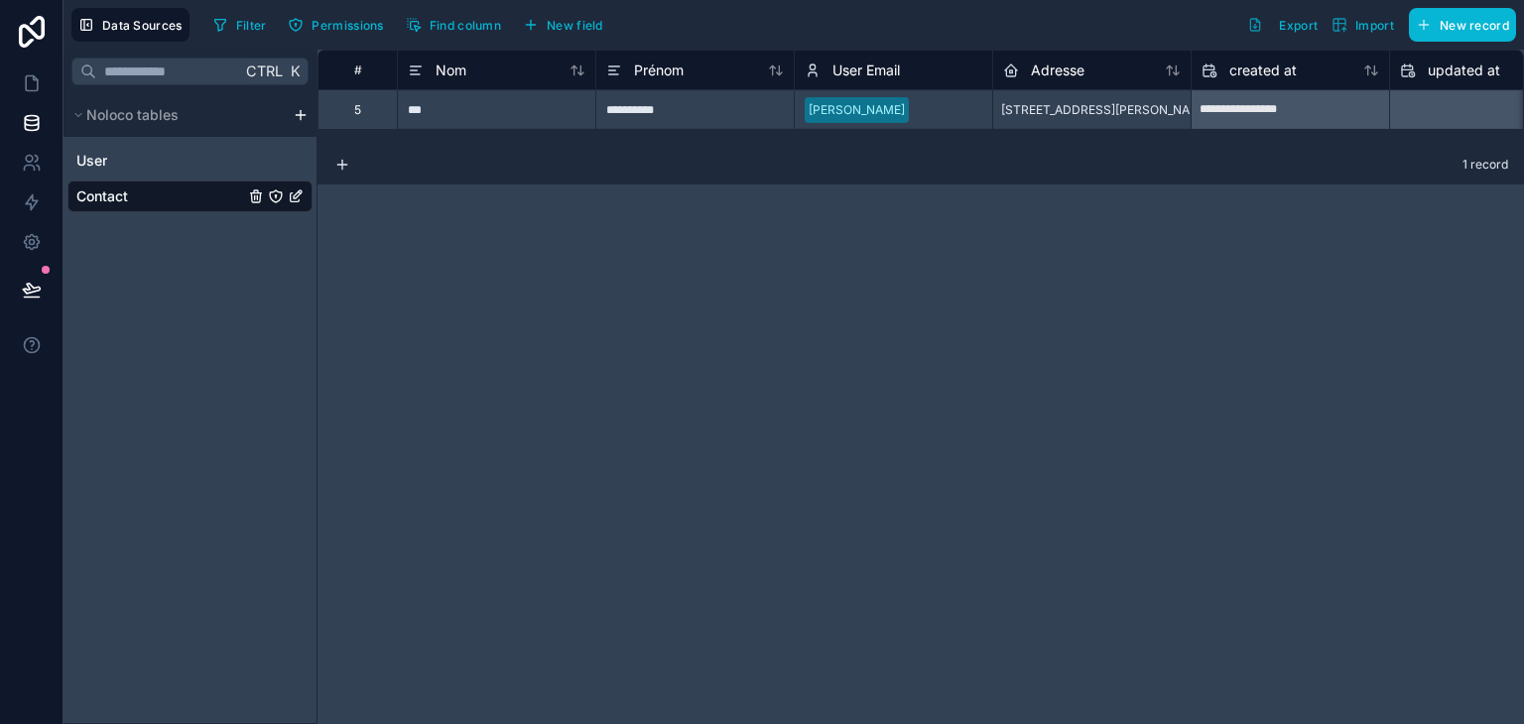
click at [1141, 326] on div "**********" at bounding box center [920, 387] width 1206 height 675
click at [625, 392] on div "**********" at bounding box center [920, 387] width 1206 height 675
click at [298, 112] on html "**********" at bounding box center [762, 362] width 1524 height 724
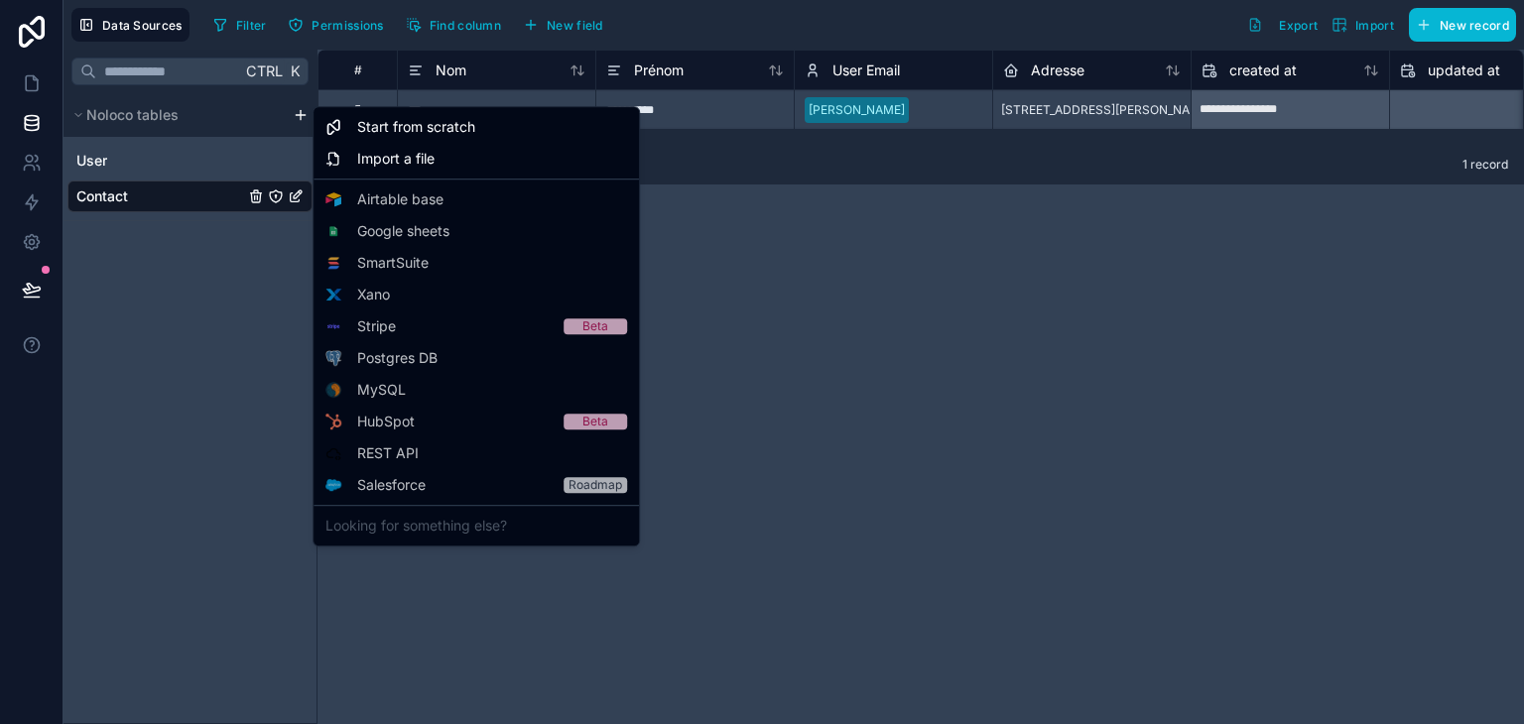
click at [825, 343] on html "**********" at bounding box center [762, 362] width 1524 height 724
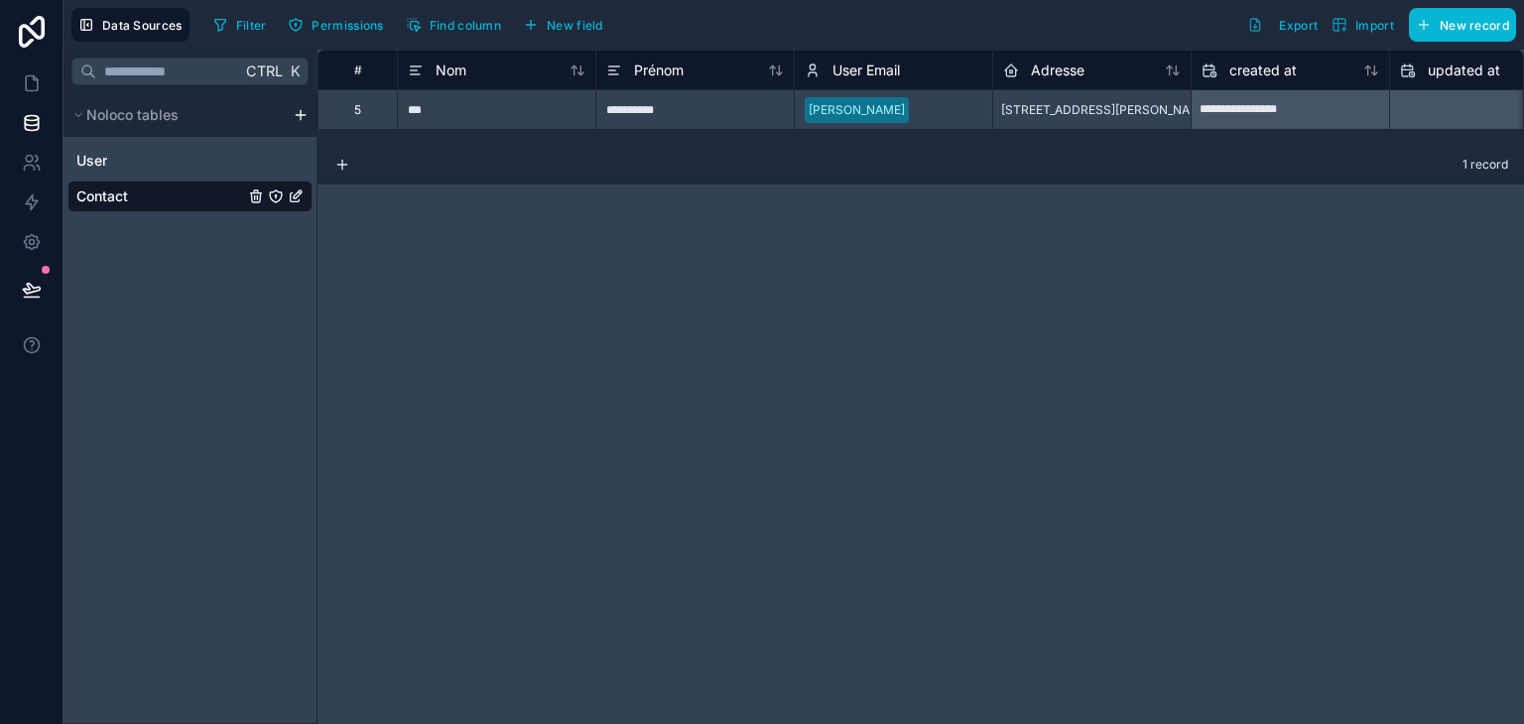
click at [294, 198] on icon "Contact" at bounding box center [298, 194] width 8 height 8
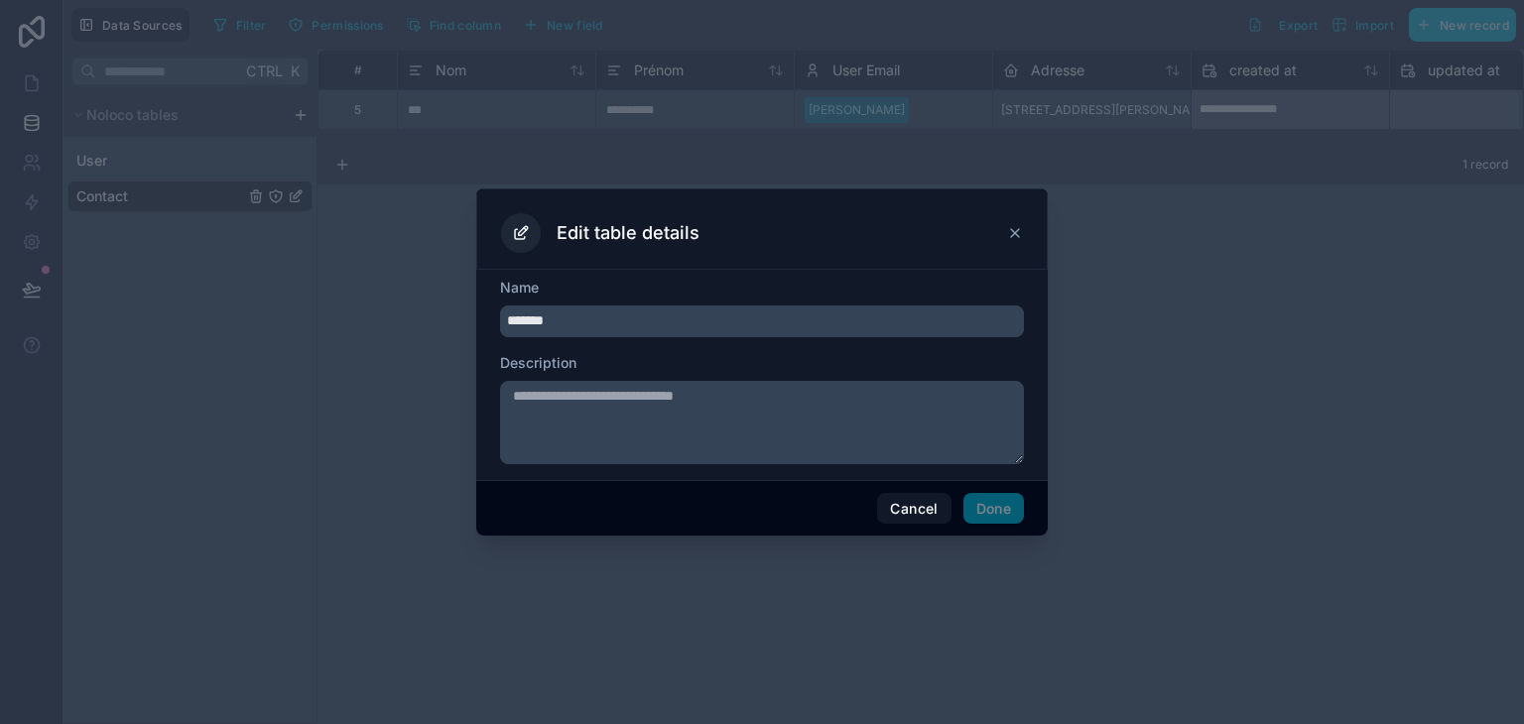
drag, startPoint x: 562, startPoint y: 318, endPoint x: 397, endPoint y: 315, distance: 164.7
click at [392, 315] on div "Edit table details Name ******* Description Cancel Done" at bounding box center [762, 362] width 1524 height 724
type input "*"
type input "*******"
click at [901, 521] on button "Cancel" at bounding box center [913, 509] width 73 height 32
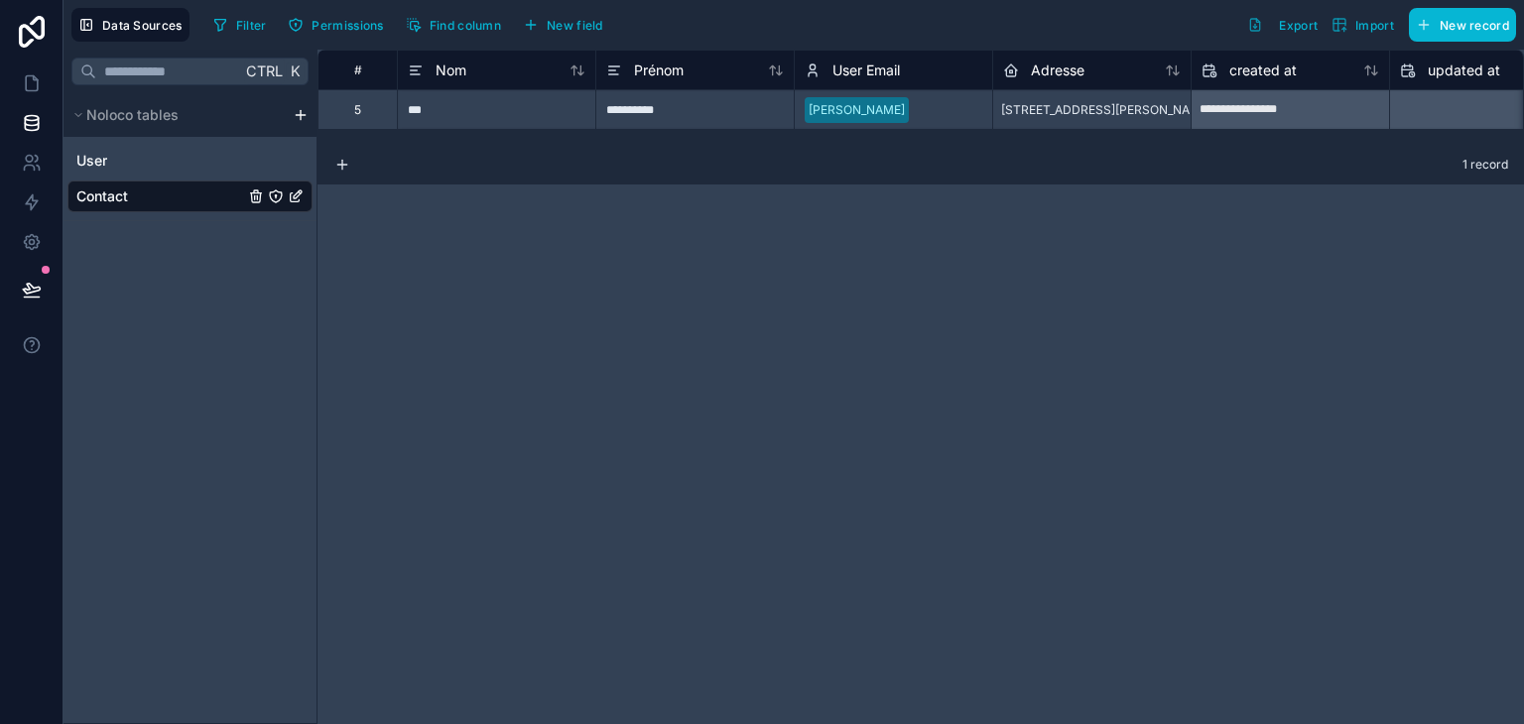
click at [298, 116] on html "**********" at bounding box center [762, 362] width 1524 height 724
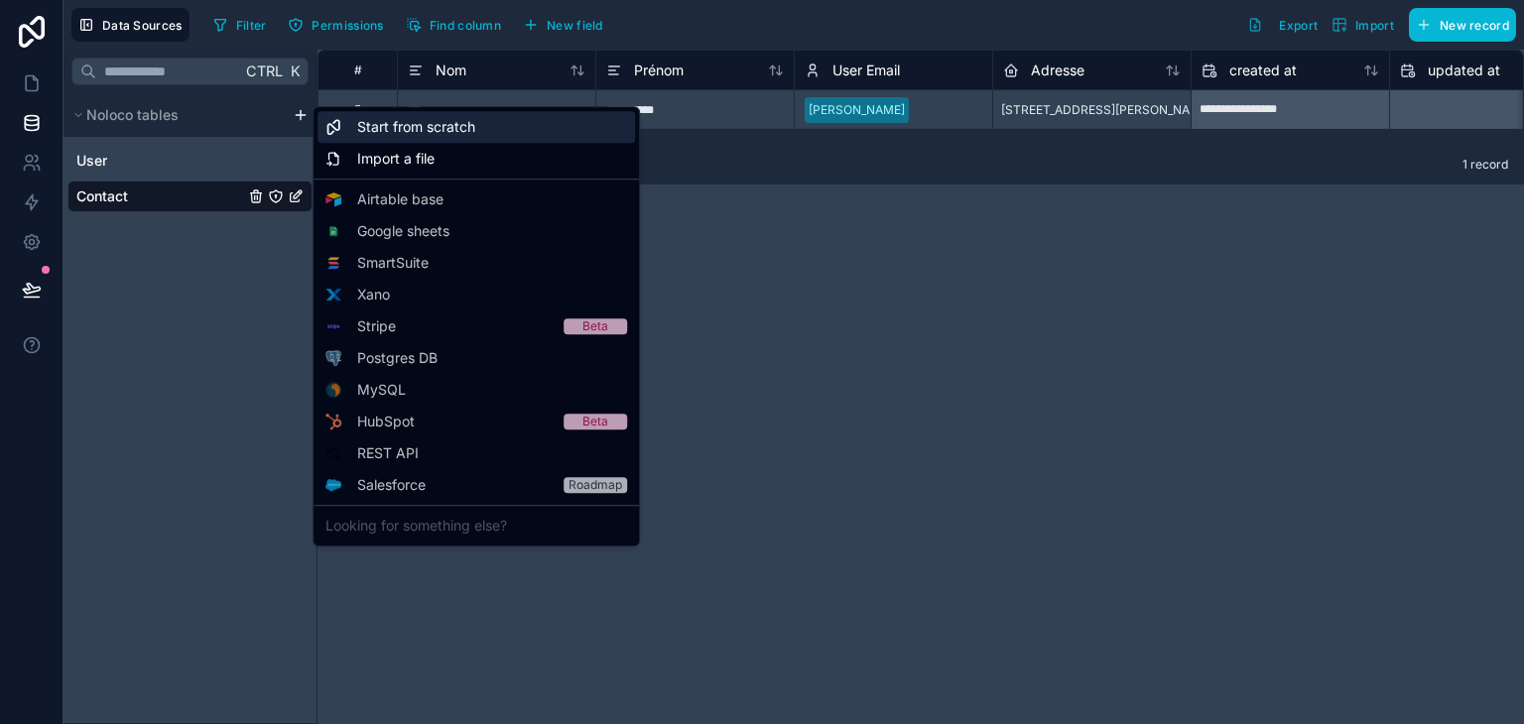
click at [403, 131] on span "Start from scratch" at bounding box center [416, 127] width 118 height 20
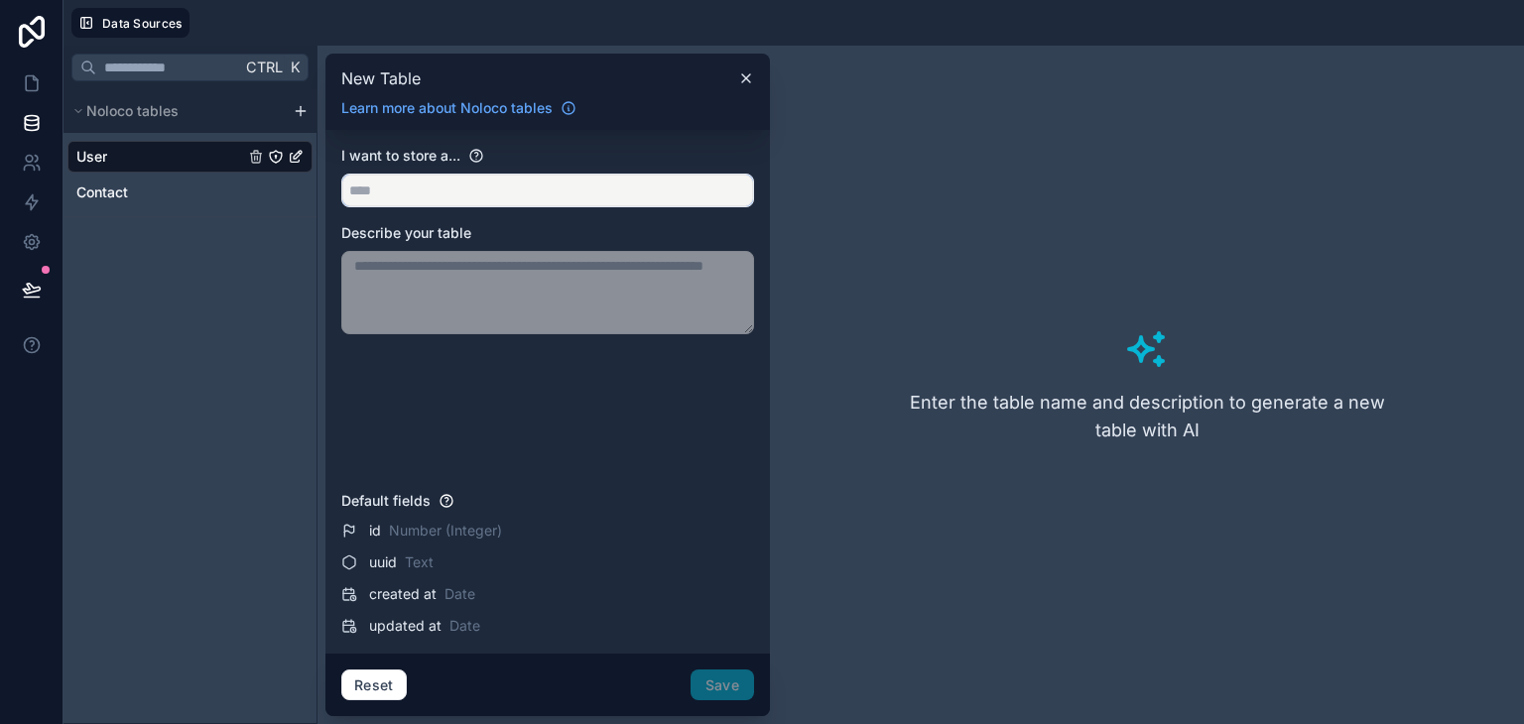
click at [448, 196] on input "text" at bounding box center [547, 191] width 411 height 32
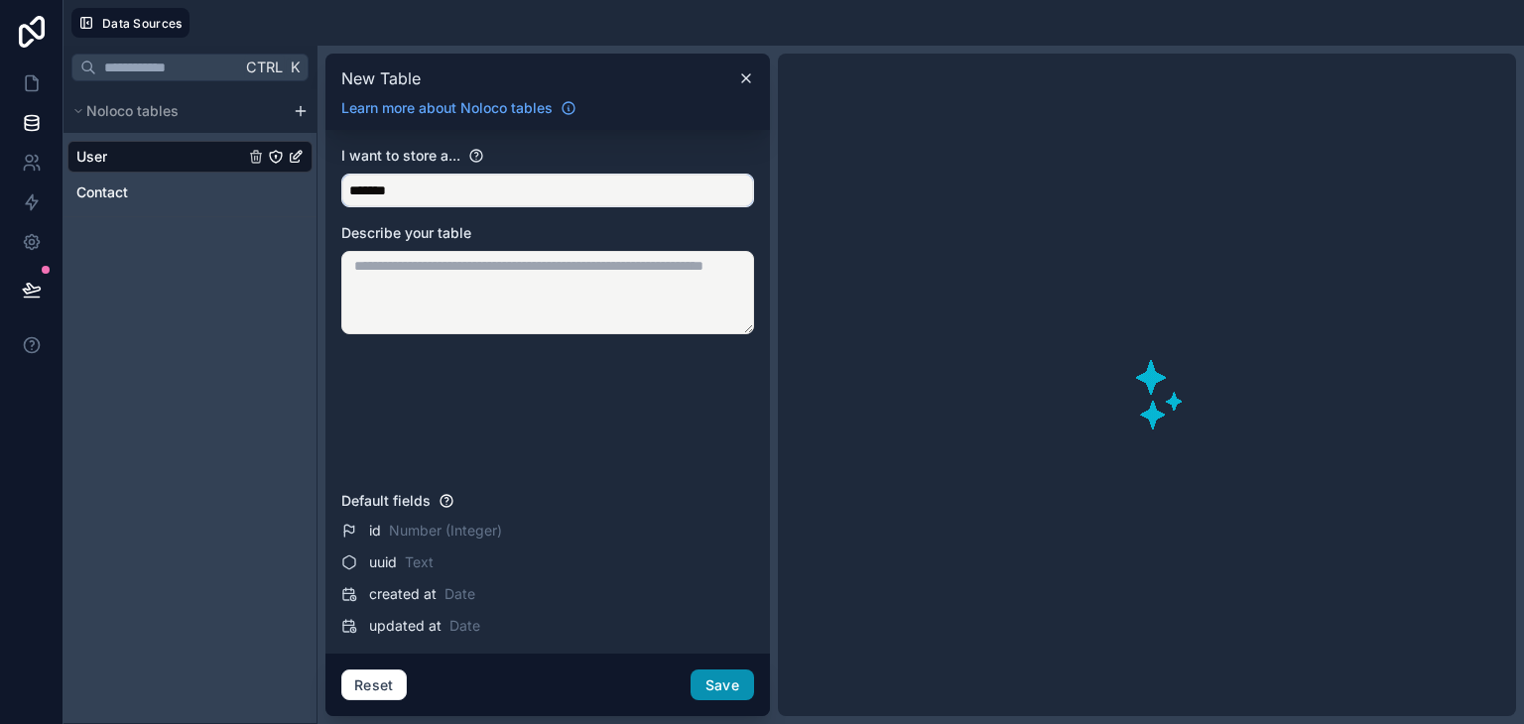
type input "*******"
click at [718, 681] on button "Save" at bounding box center [722, 686] width 63 height 32
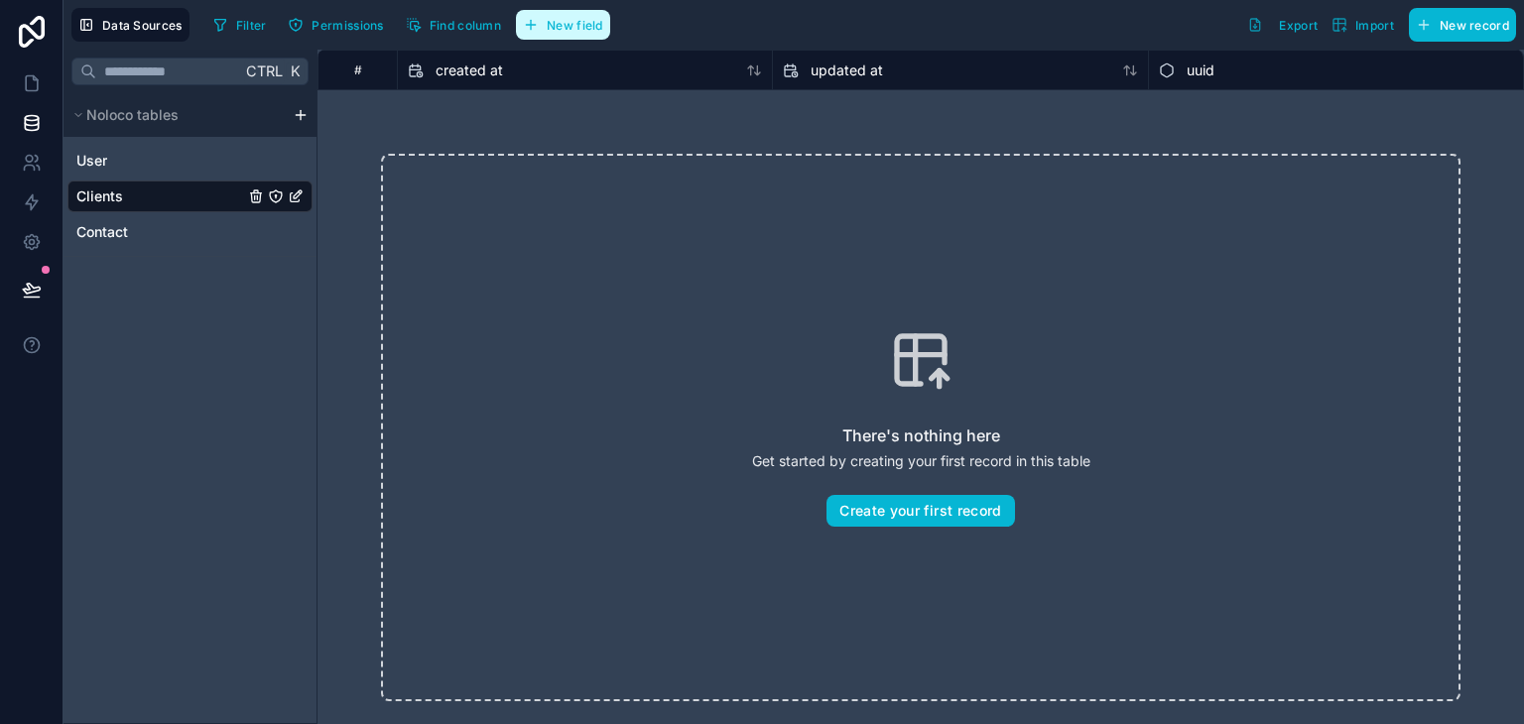
click at [566, 25] on span "New field" at bounding box center [575, 25] width 57 height 15
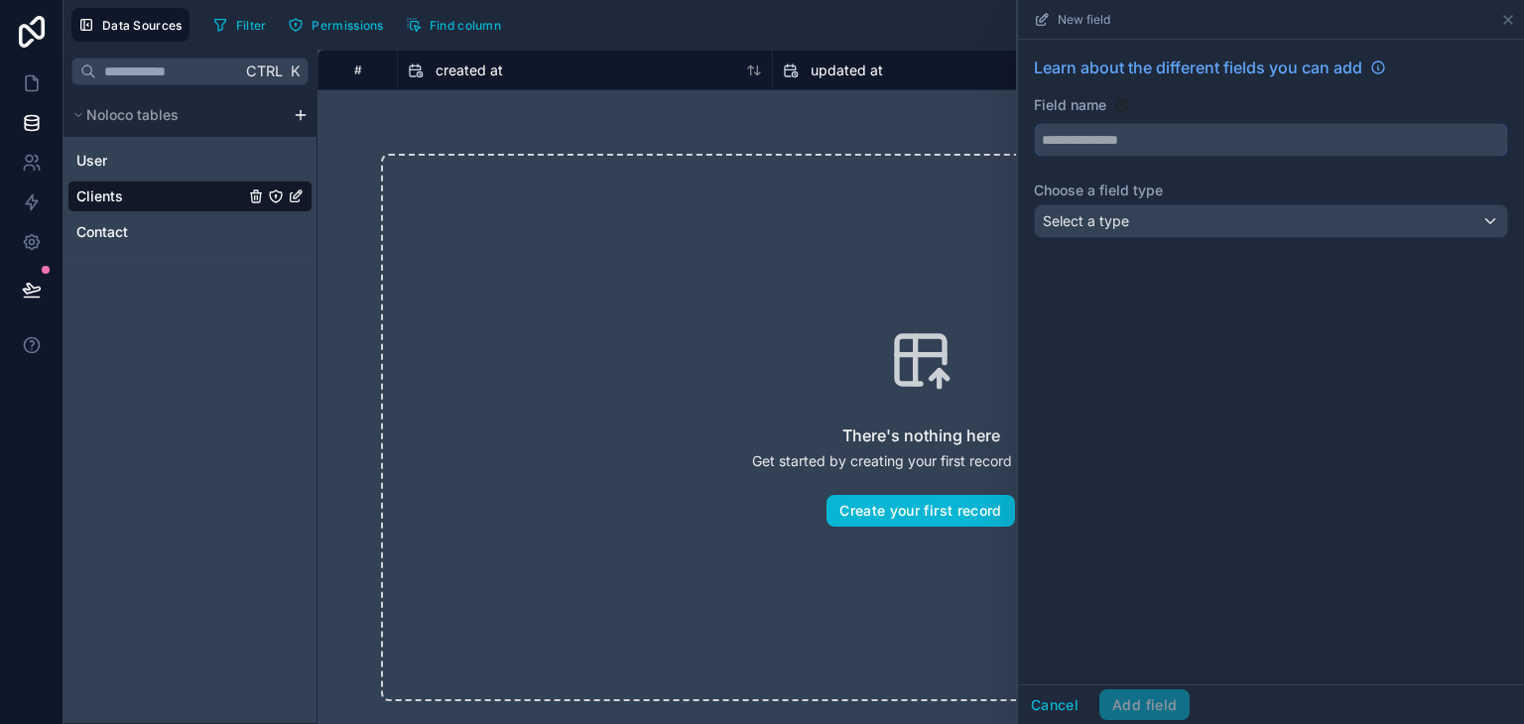
click at [1054, 134] on input "text" at bounding box center [1271, 140] width 472 height 32
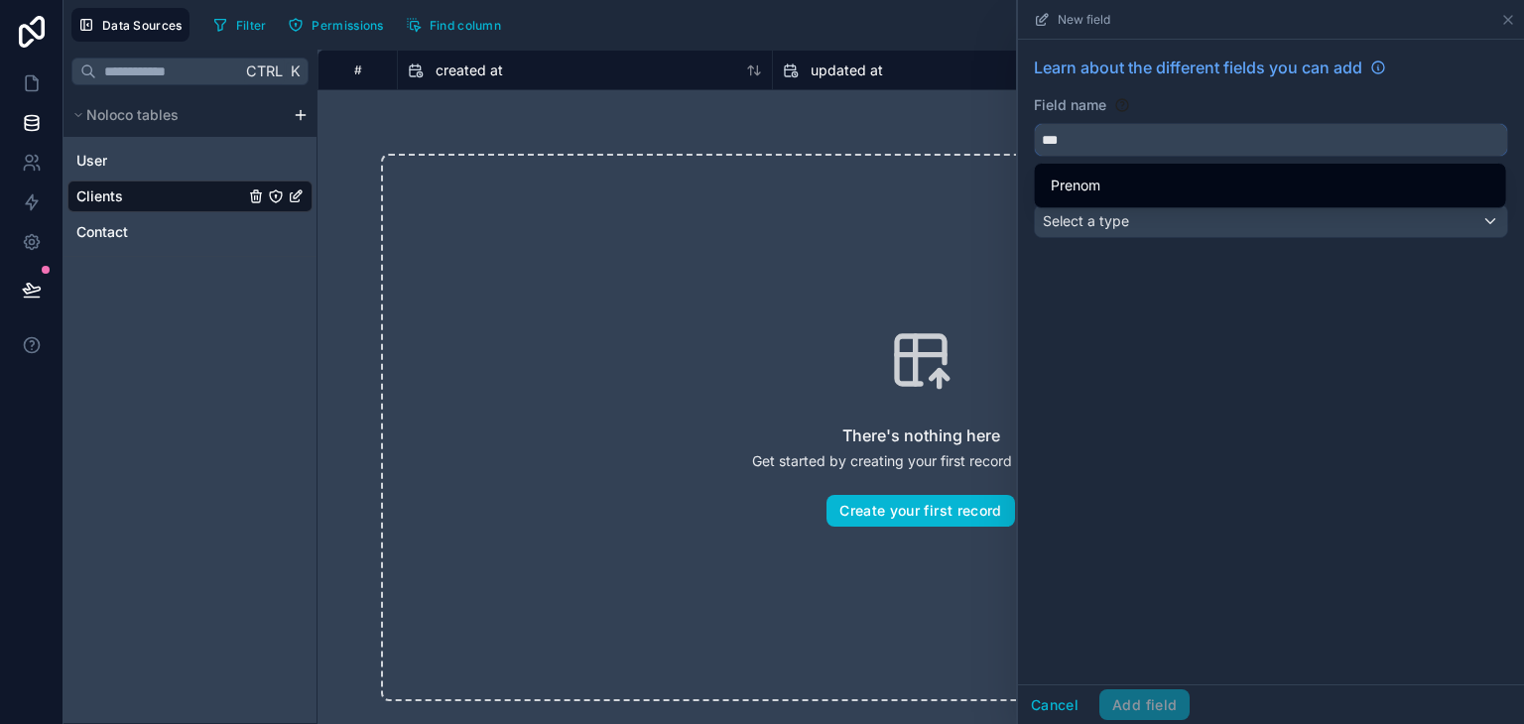
type input "***"
click at [1138, 227] on div "Select a type" at bounding box center [1271, 221] width 472 height 32
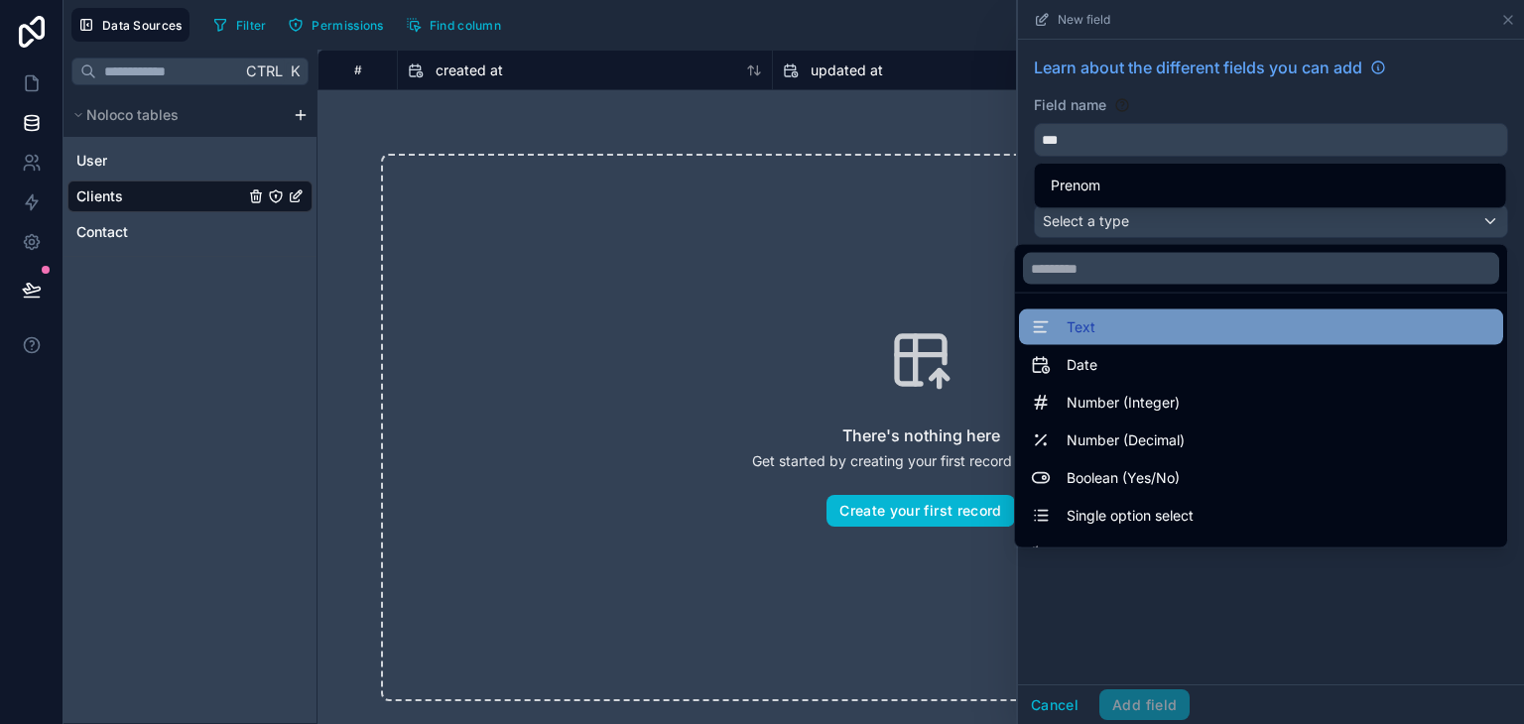
click at [1088, 325] on div "Text" at bounding box center [1261, 328] width 460 height 24
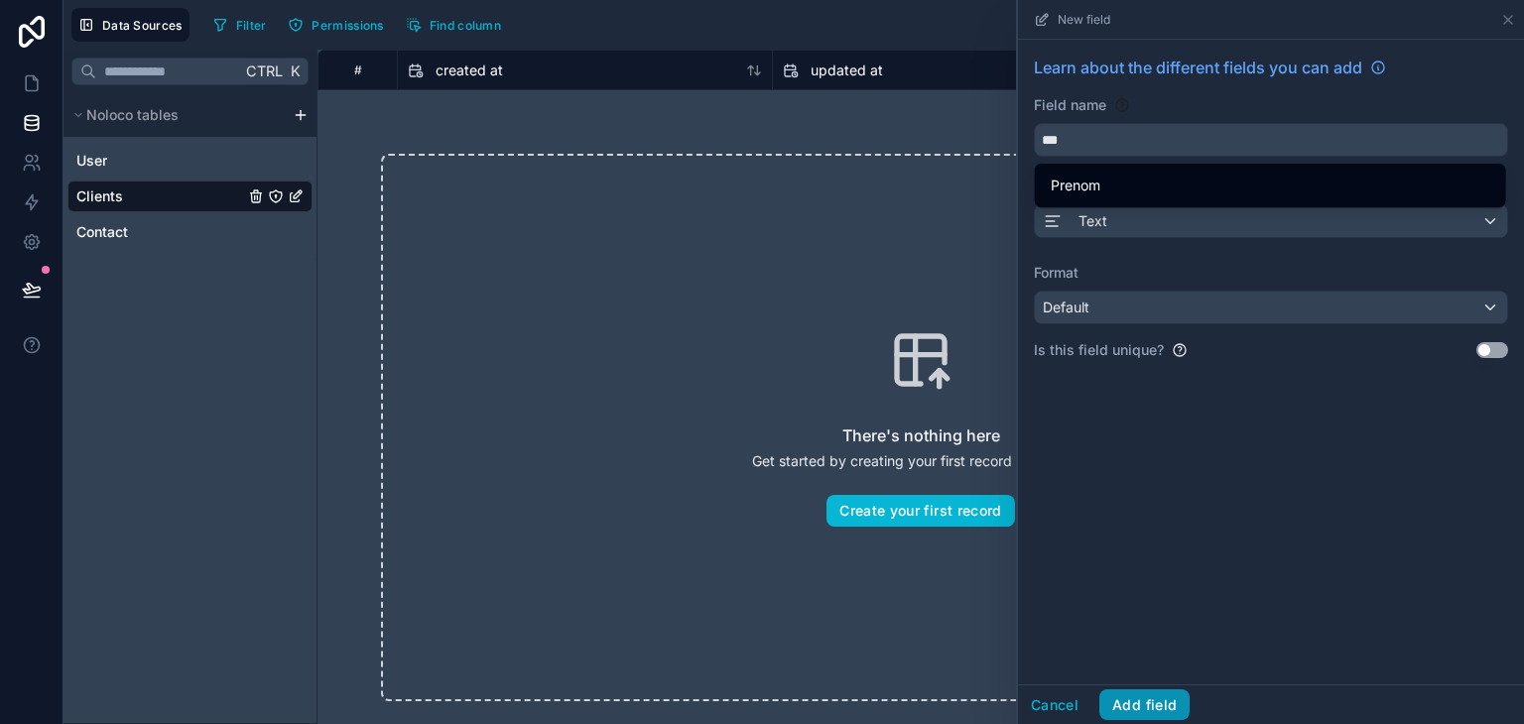
click at [1154, 711] on button "Add field" at bounding box center [1144, 706] width 90 height 32
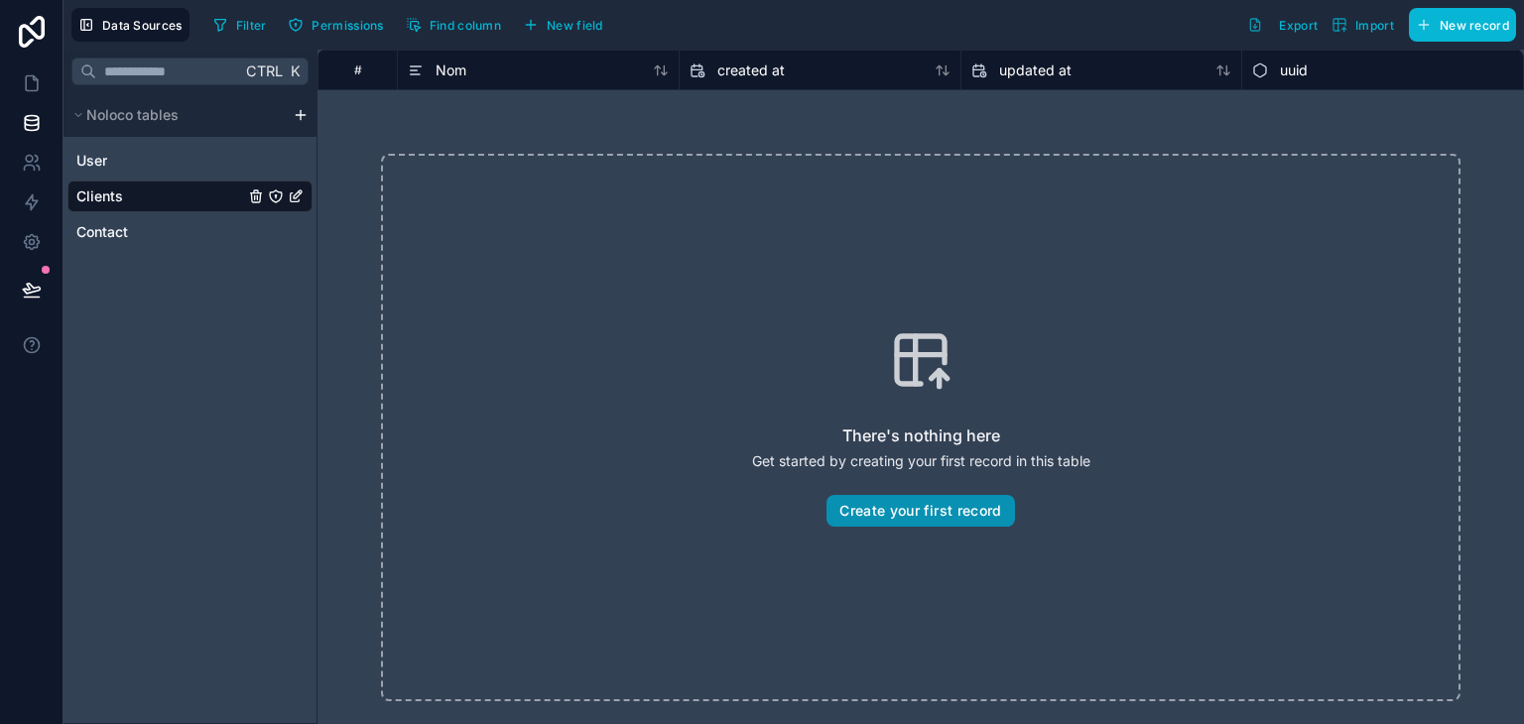
click at [973, 521] on button "Create your first record" at bounding box center [920, 511] width 188 height 32
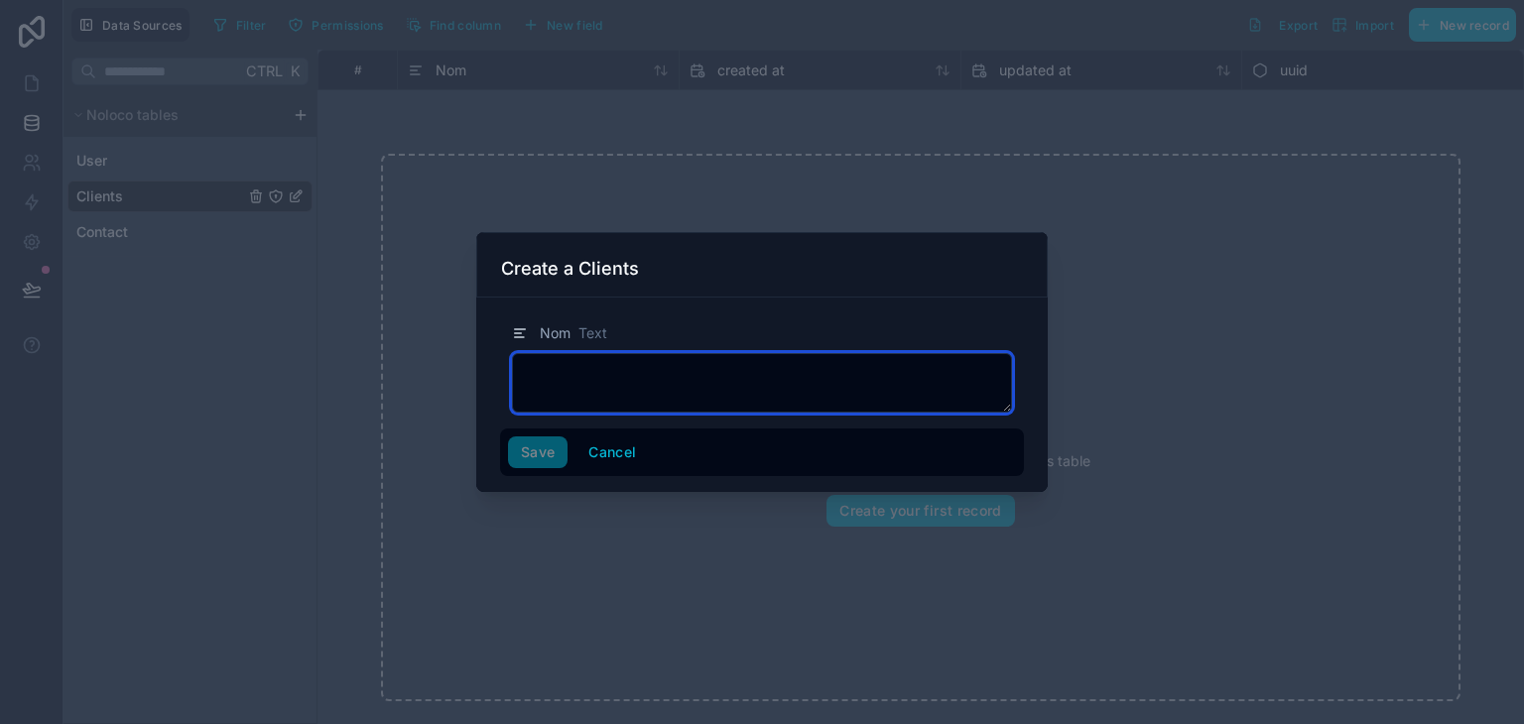
click at [599, 387] on textarea at bounding box center [762, 383] width 500 height 60
type textarea "**********"
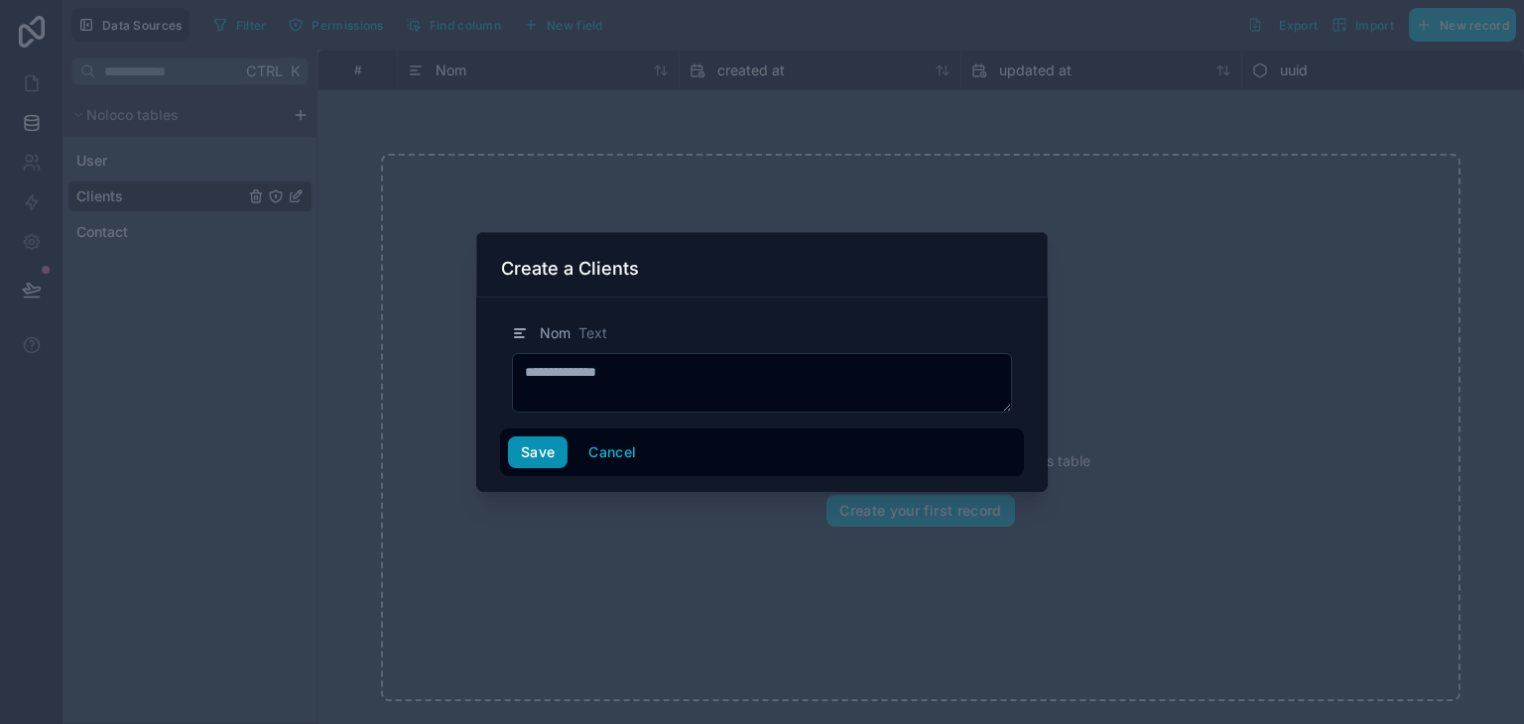
click at [533, 451] on button "Save" at bounding box center [538, 453] width 60 height 32
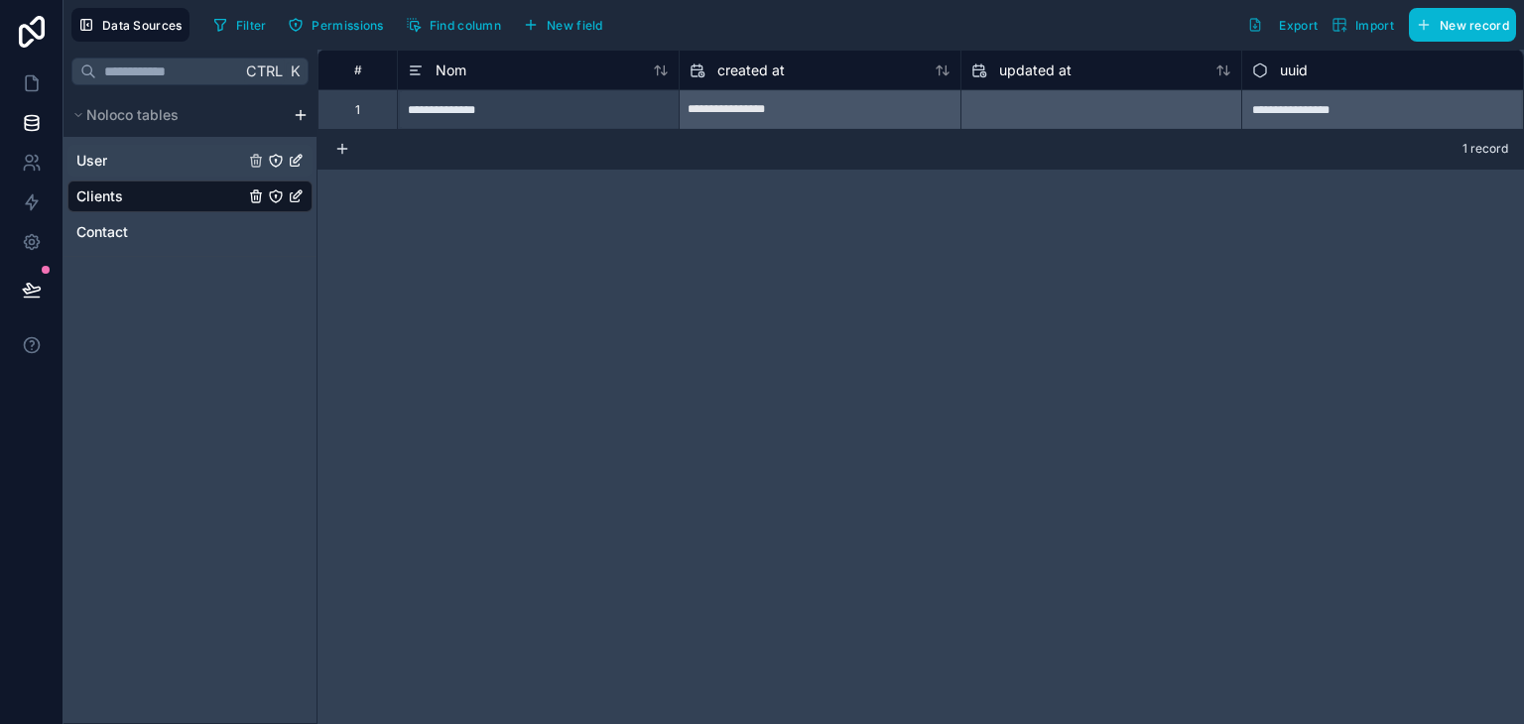
click at [100, 158] on span "User" at bounding box center [91, 161] width 31 height 20
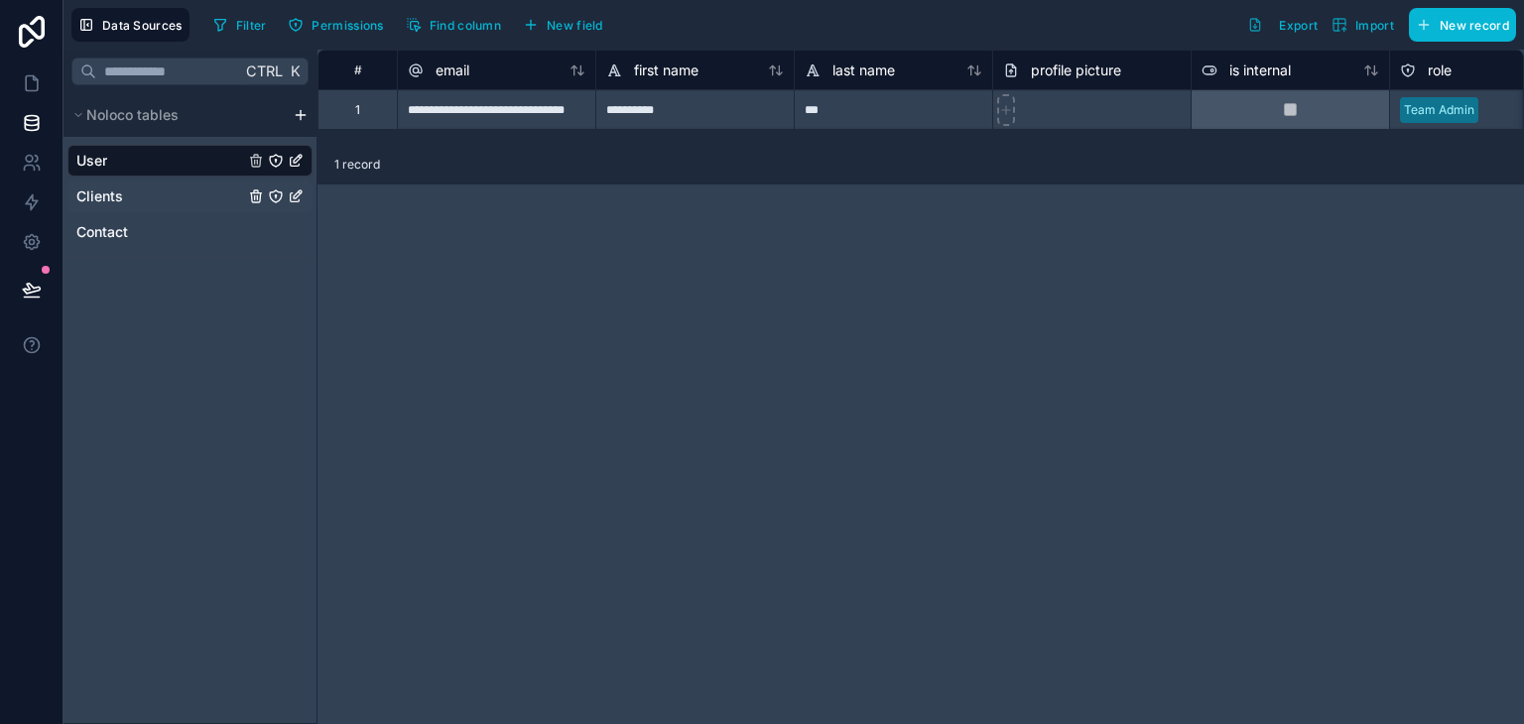
click at [119, 191] on span "Clients" at bounding box center [99, 197] width 47 height 20
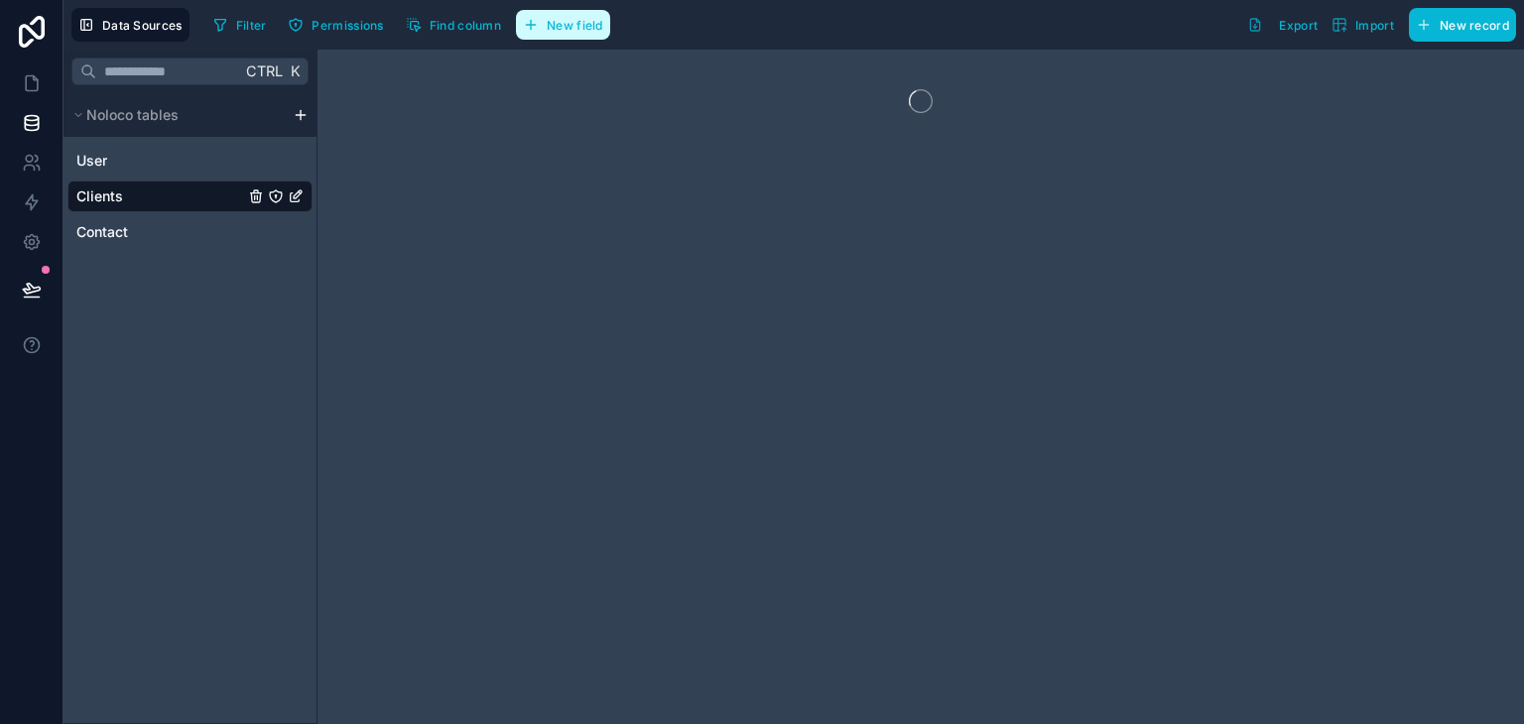
click at [579, 27] on span "New field" at bounding box center [575, 25] width 57 height 15
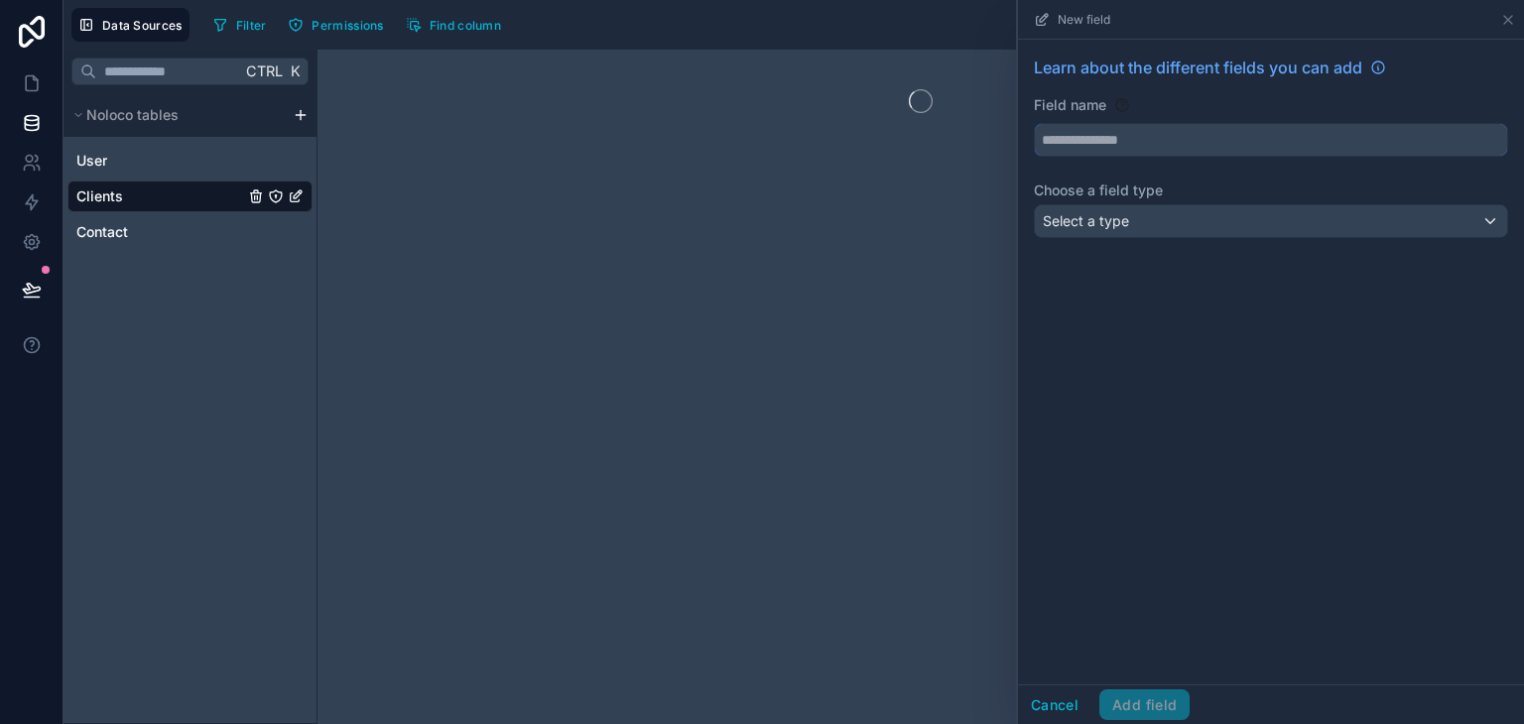
click at [1098, 135] on input "text" at bounding box center [1271, 140] width 472 height 32
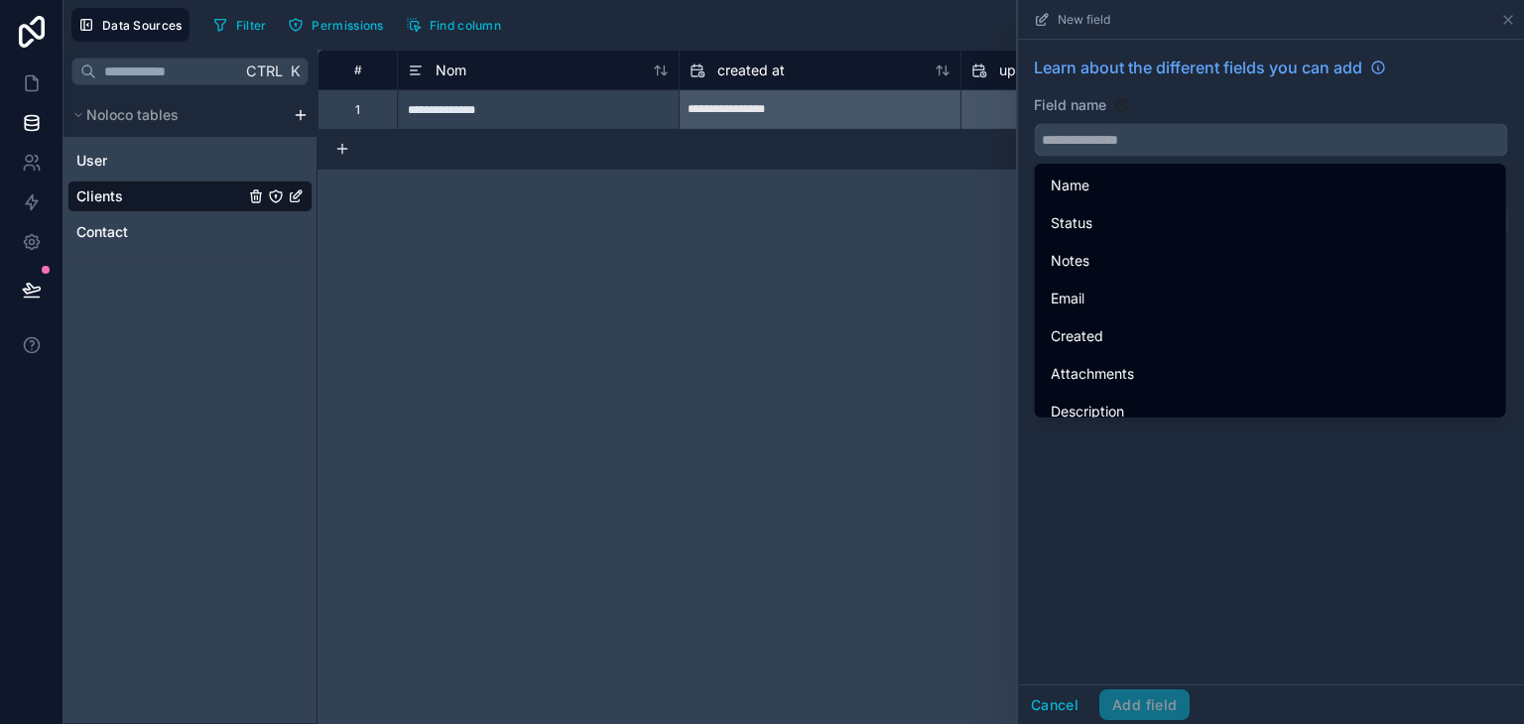
click at [1083, 144] on input "text" at bounding box center [1271, 140] width 472 height 32
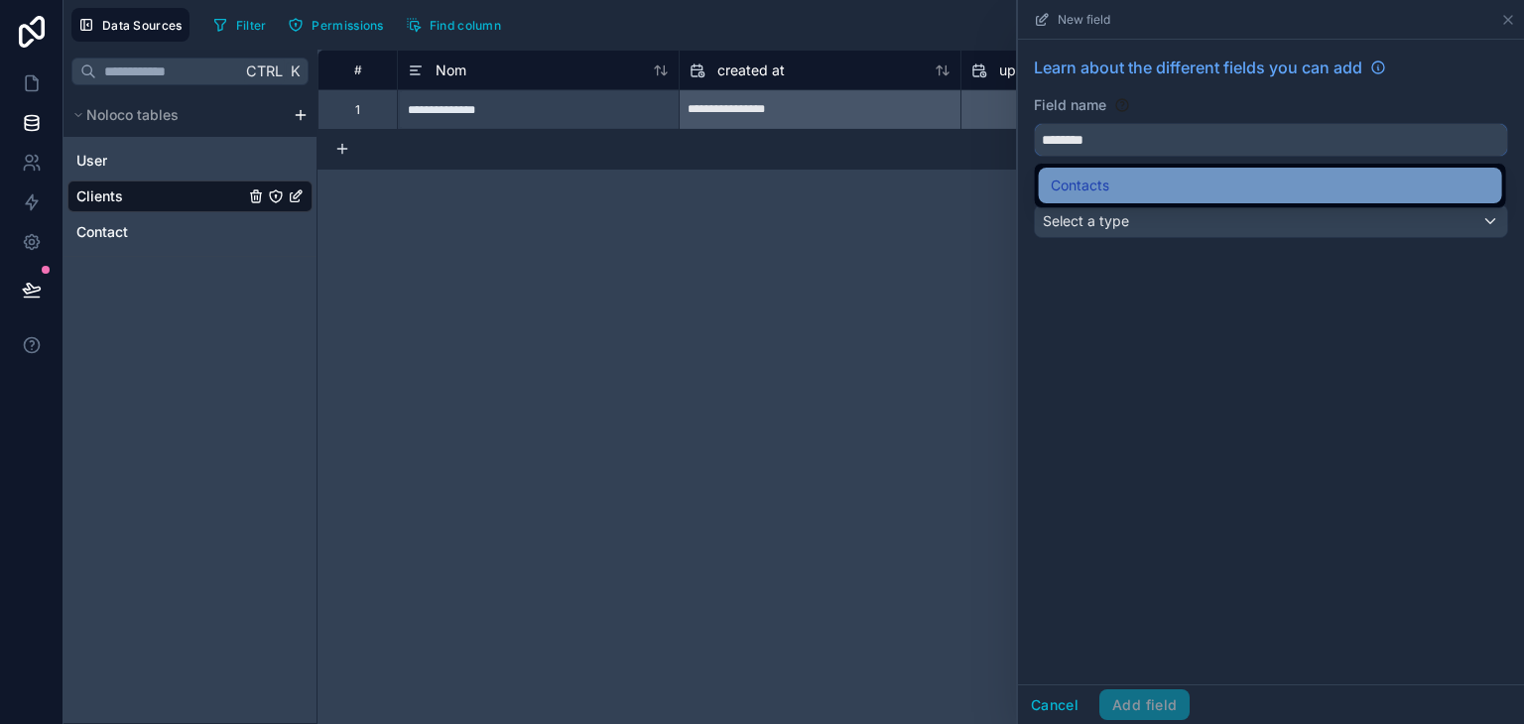
type input "********"
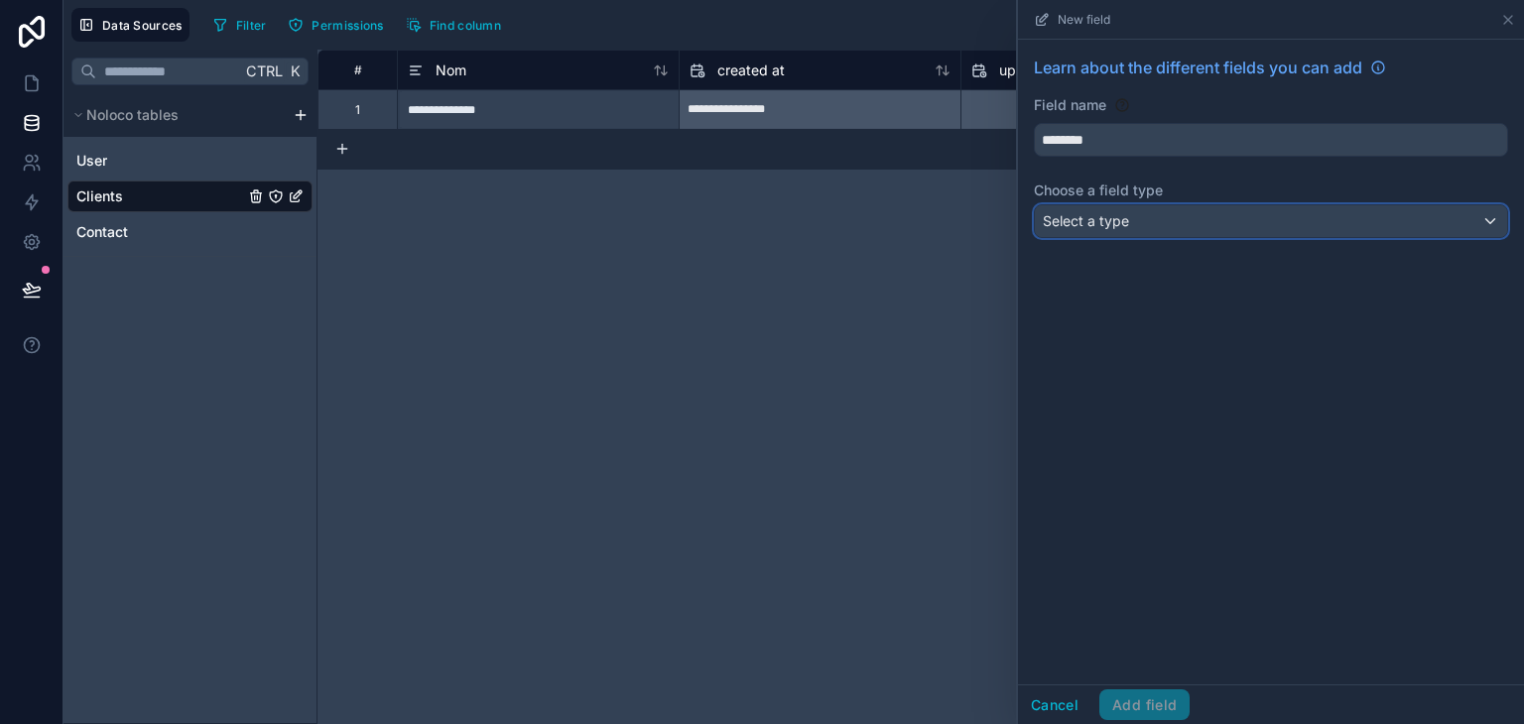
click at [1114, 220] on span "Select a type" at bounding box center [1086, 220] width 86 height 17
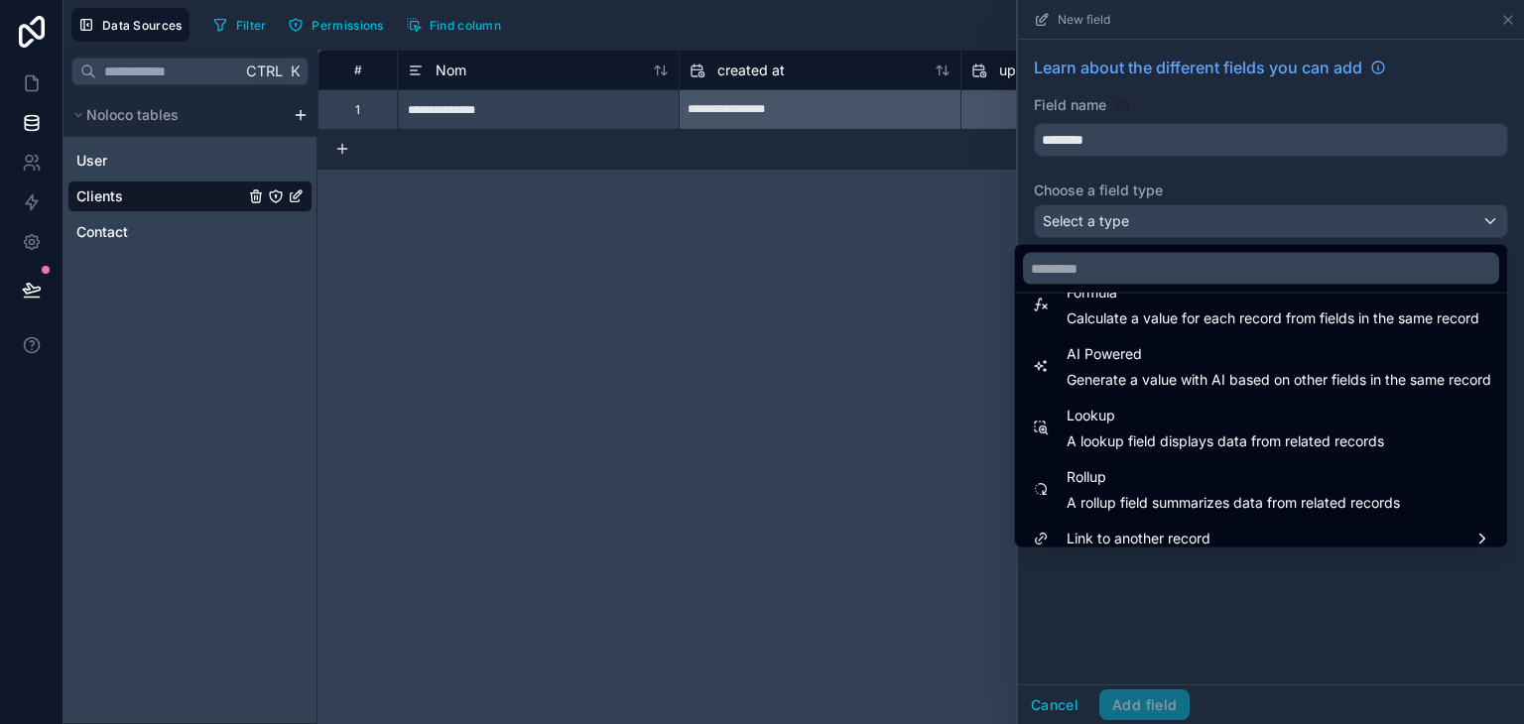
scroll to position [575, 0]
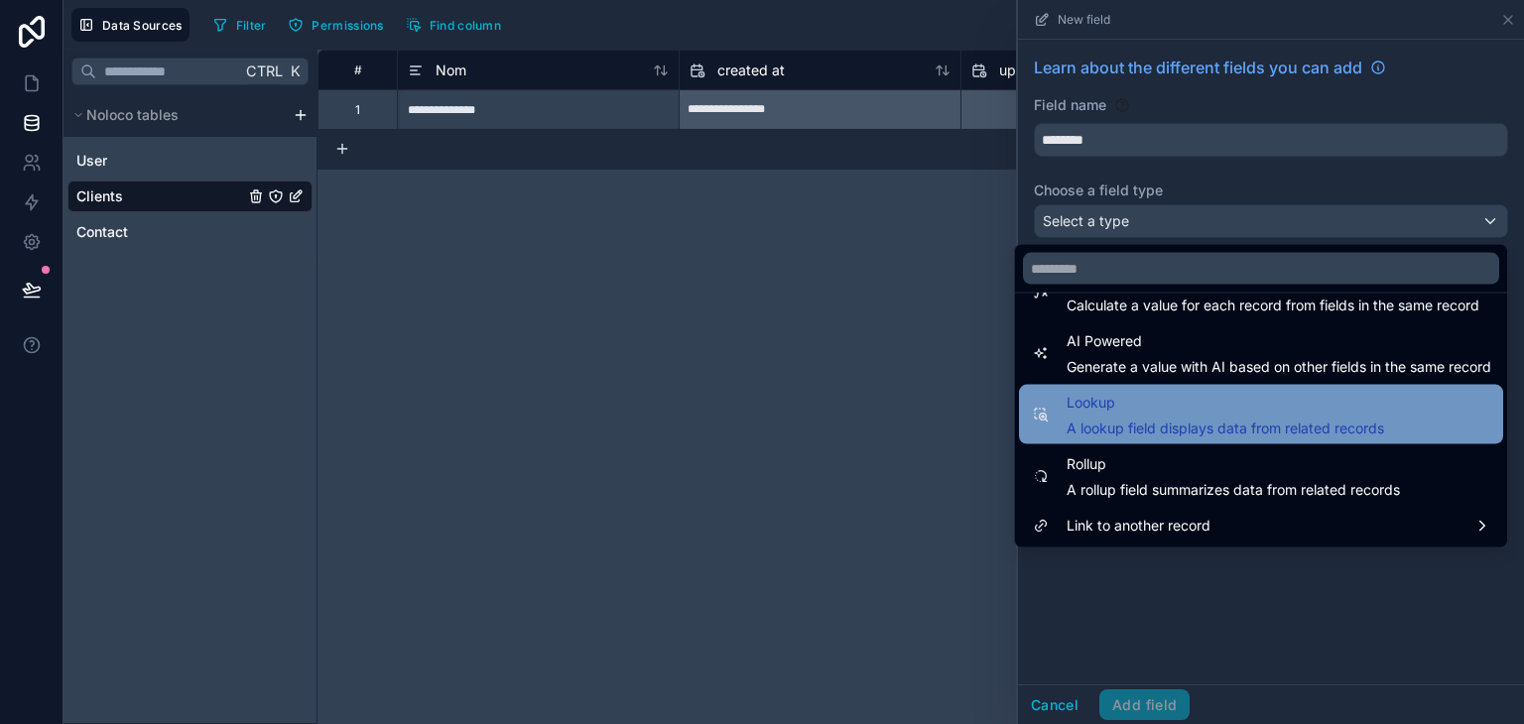
click at [1224, 413] on span "Lookup" at bounding box center [1225, 403] width 317 height 24
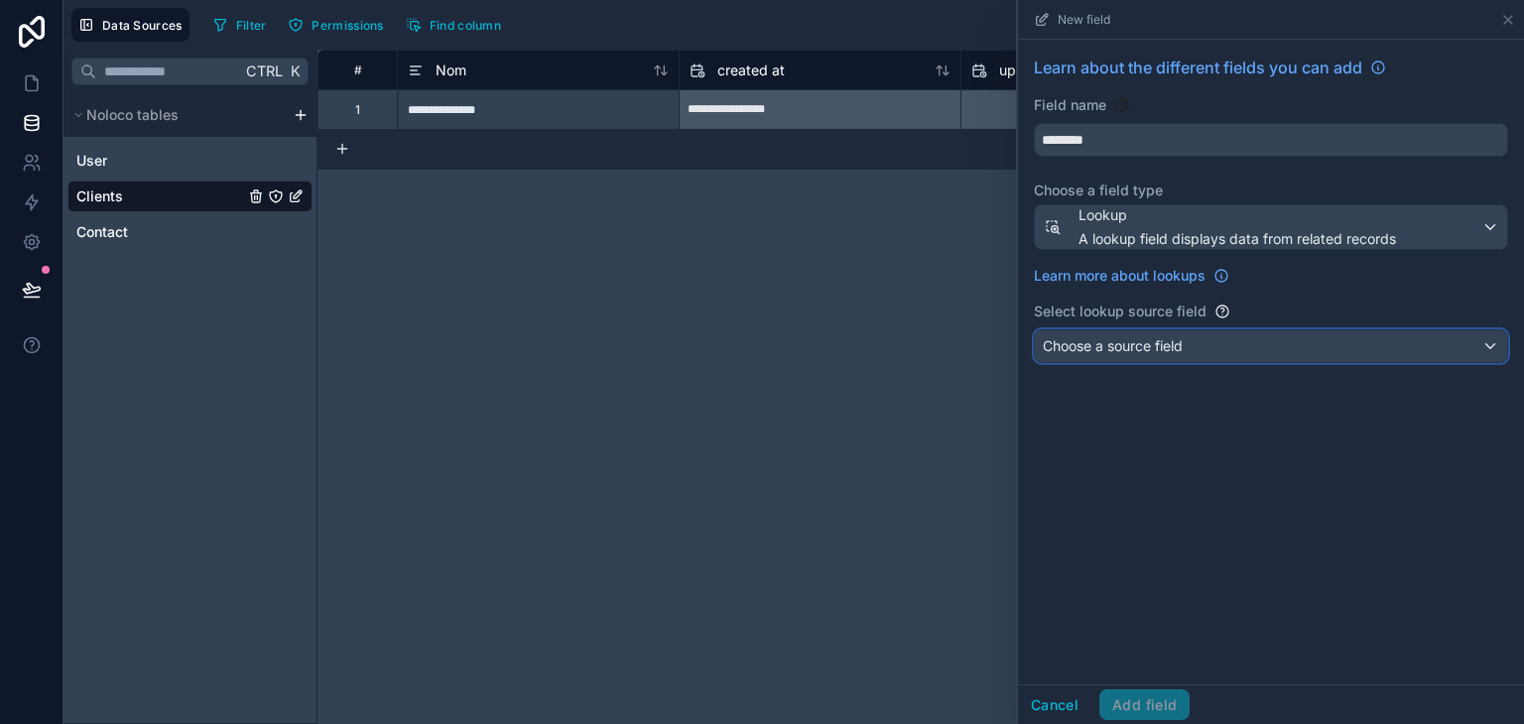
click at [1187, 353] on div "Choose a source field" at bounding box center [1271, 346] width 472 height 32
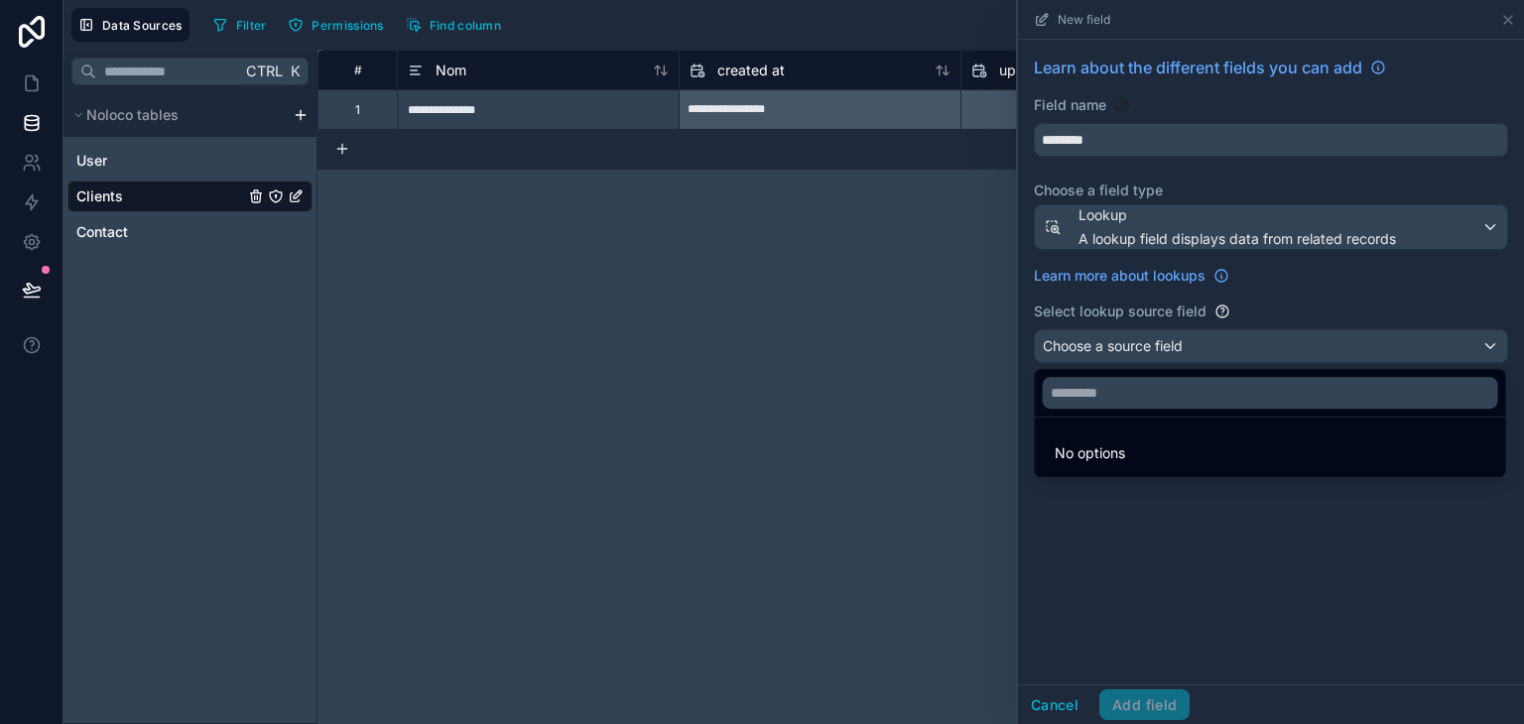
click at [1147, 344] on div at bounding box center [1271, 362] width 506 height 724
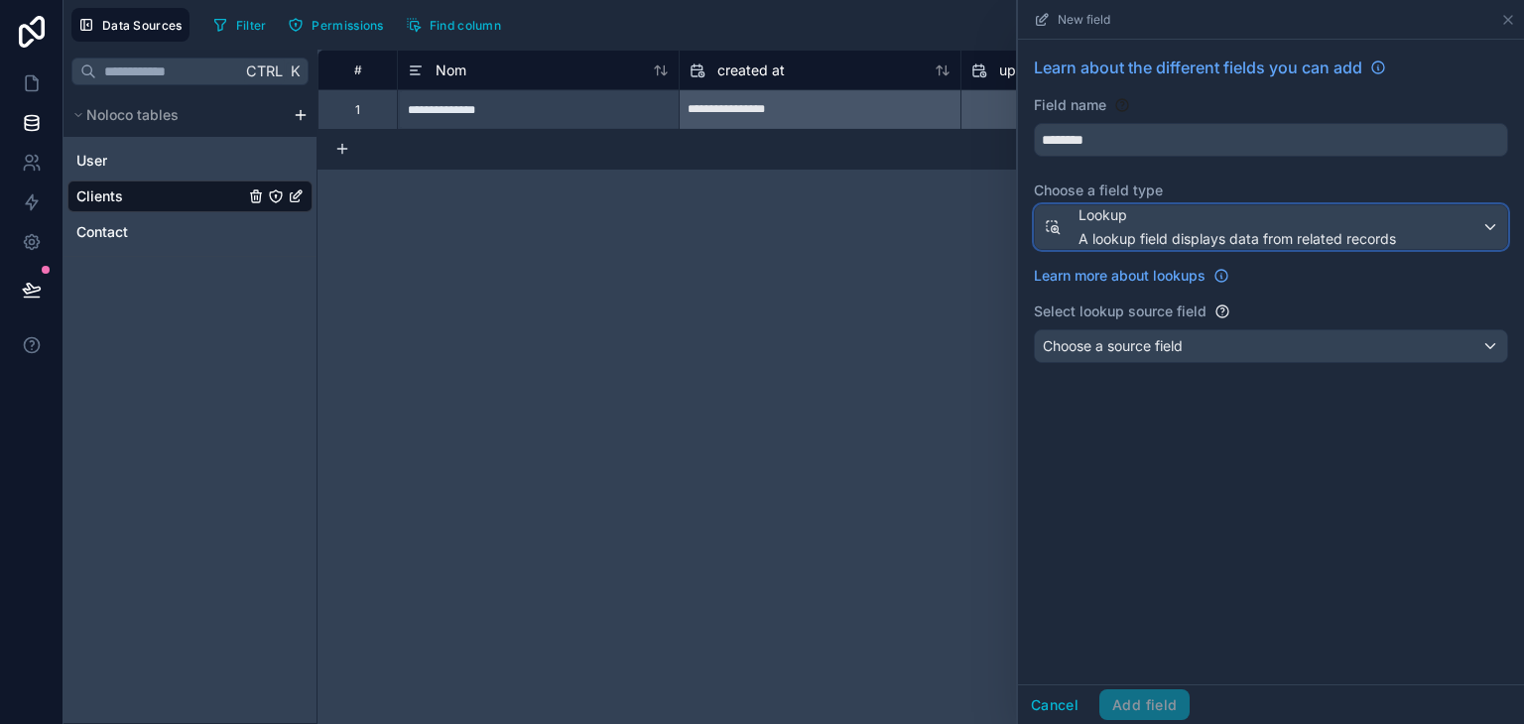
click at [1161, 226] on div "Lookup A lookup field displays data from related records" at bounding box center [1236, 227] width 317 height 44
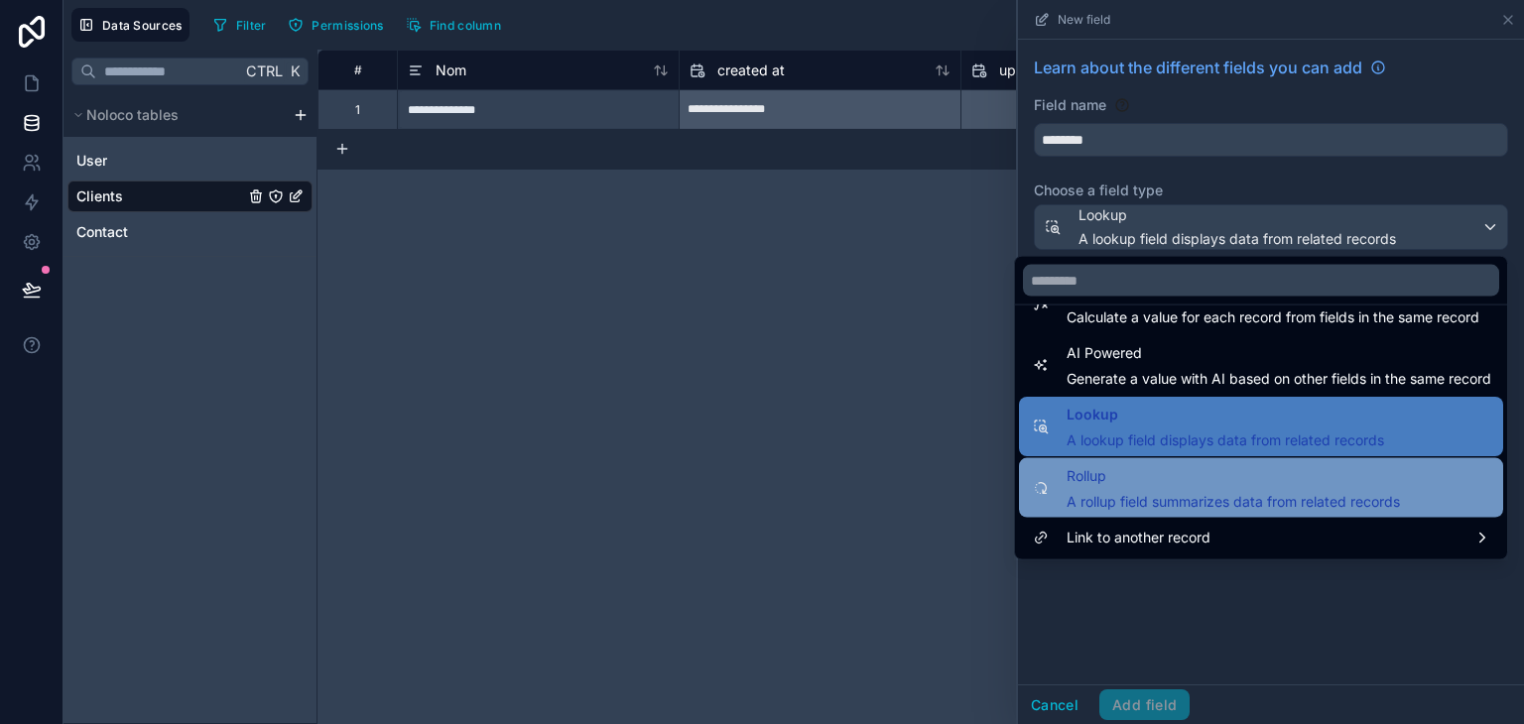
click at [1166, 477] on span "Rollup" at bounding box center [1233, 476] width 333 height 24
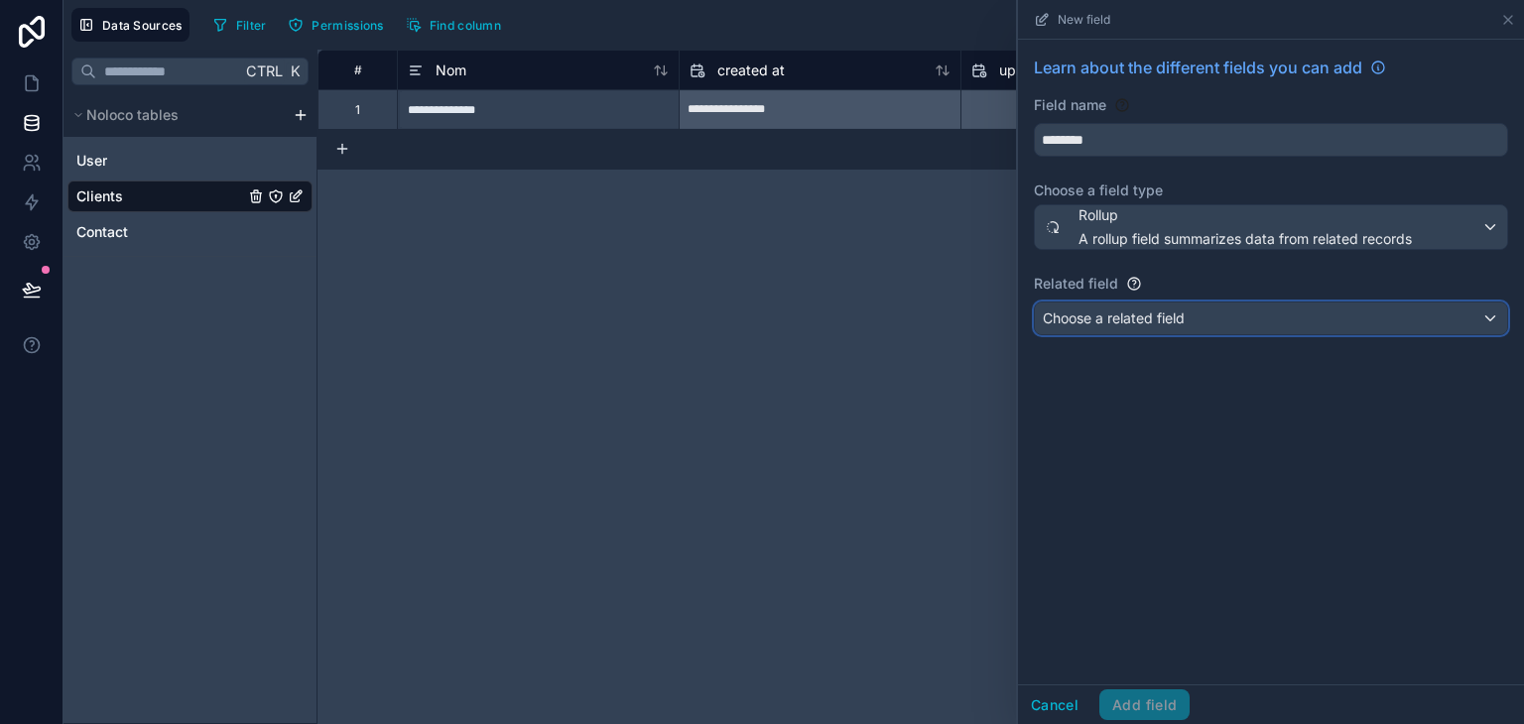
click at [1167, 321] on span "Choose a related field" at bounding box center [1114, 318] width 142 height 17
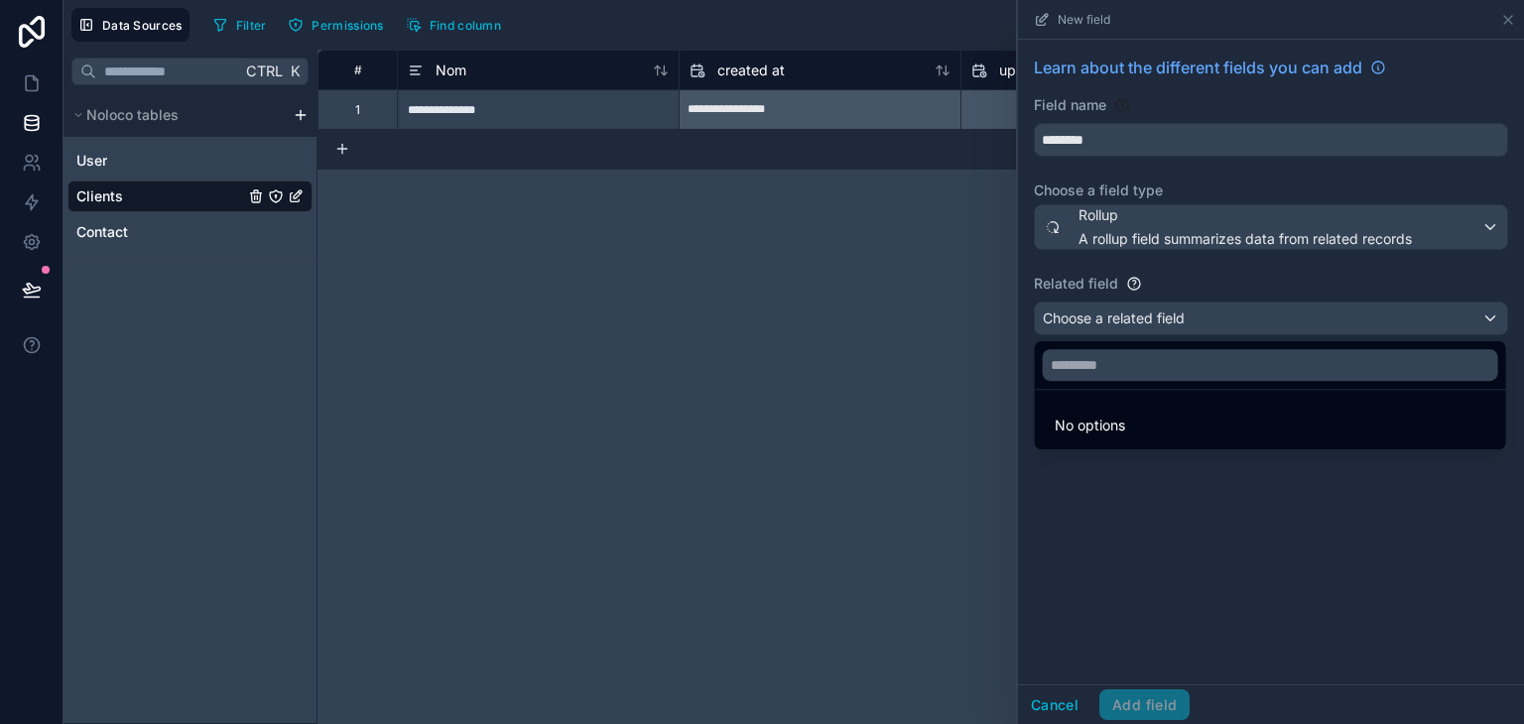
click at [1122, 570] on div at bounding box center [1271, 362] width 506 height 724
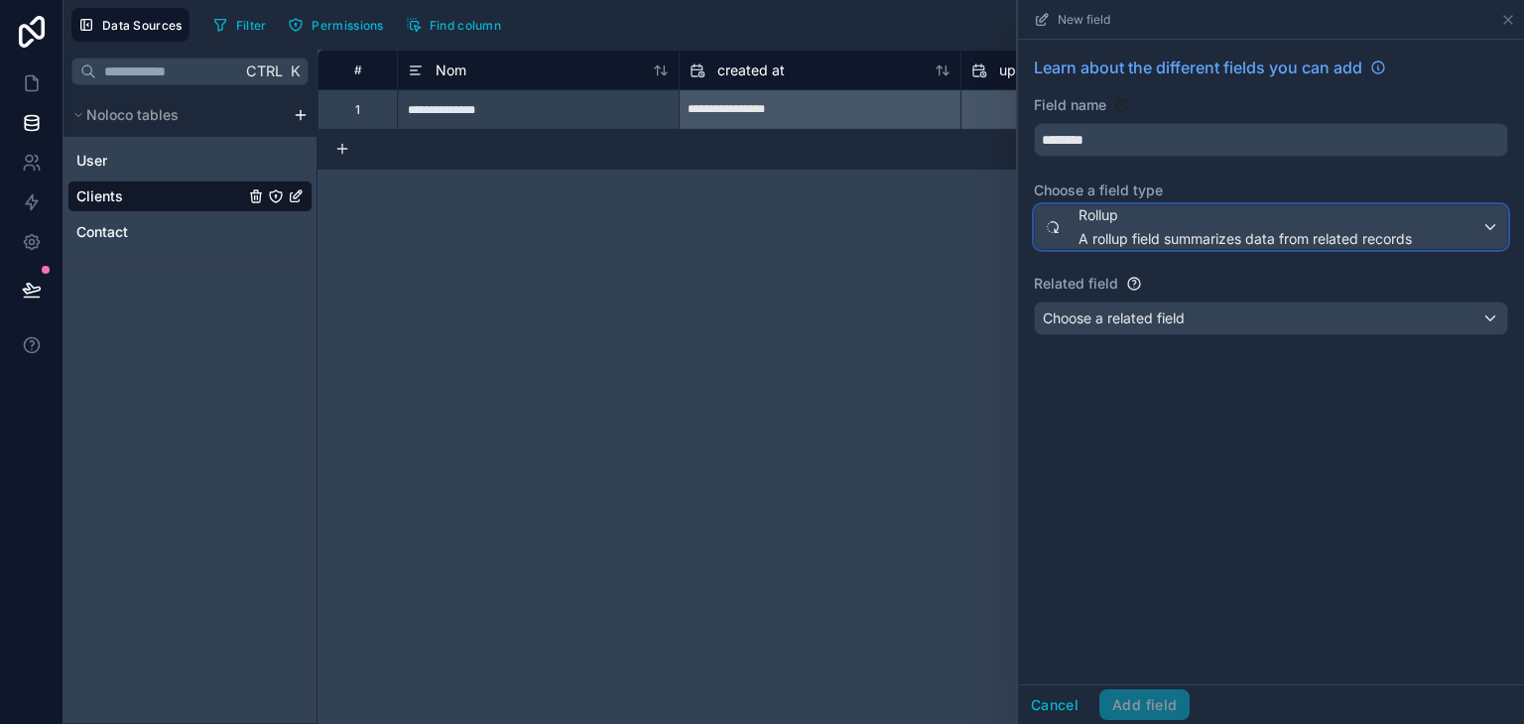
click at [1126, 227] on div "Rollup A rollup field summarizes data from related records" at bounding box center [1244, 227] width 333 height 44
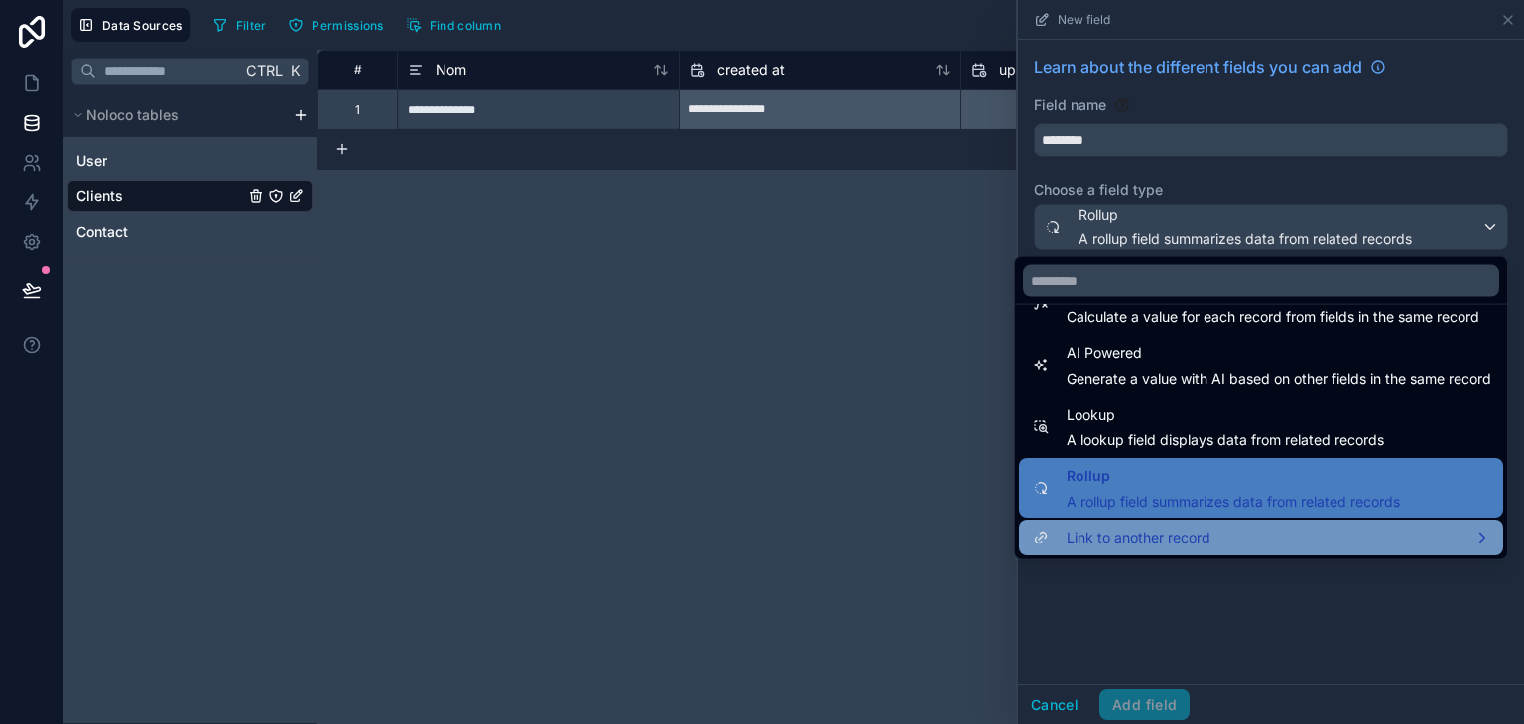
click at [1163, 537] on span "Link to another record" at bounding box center [1139, 538] width 144 height 24
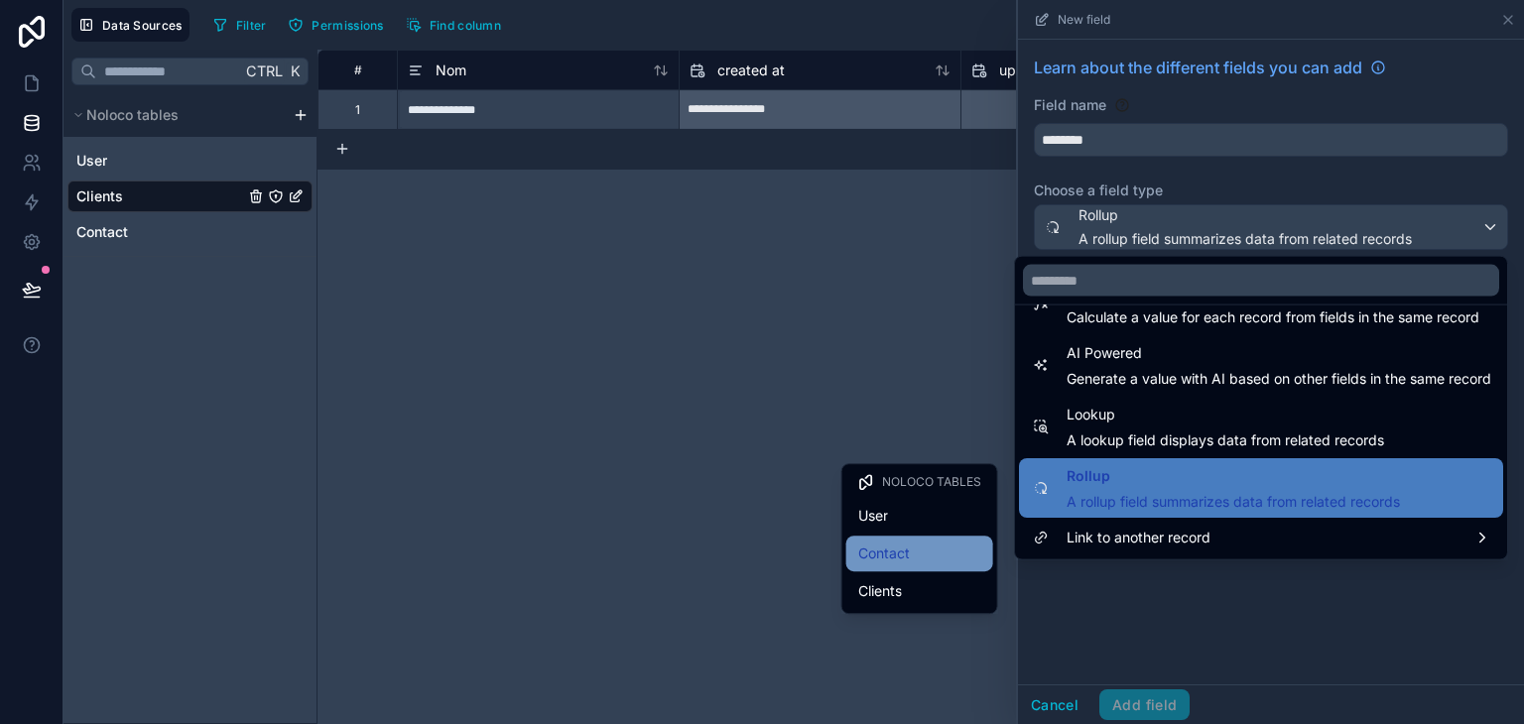
click at [936, 553] on div "Contact" at bounding box center [919, 554] width 123 height 24
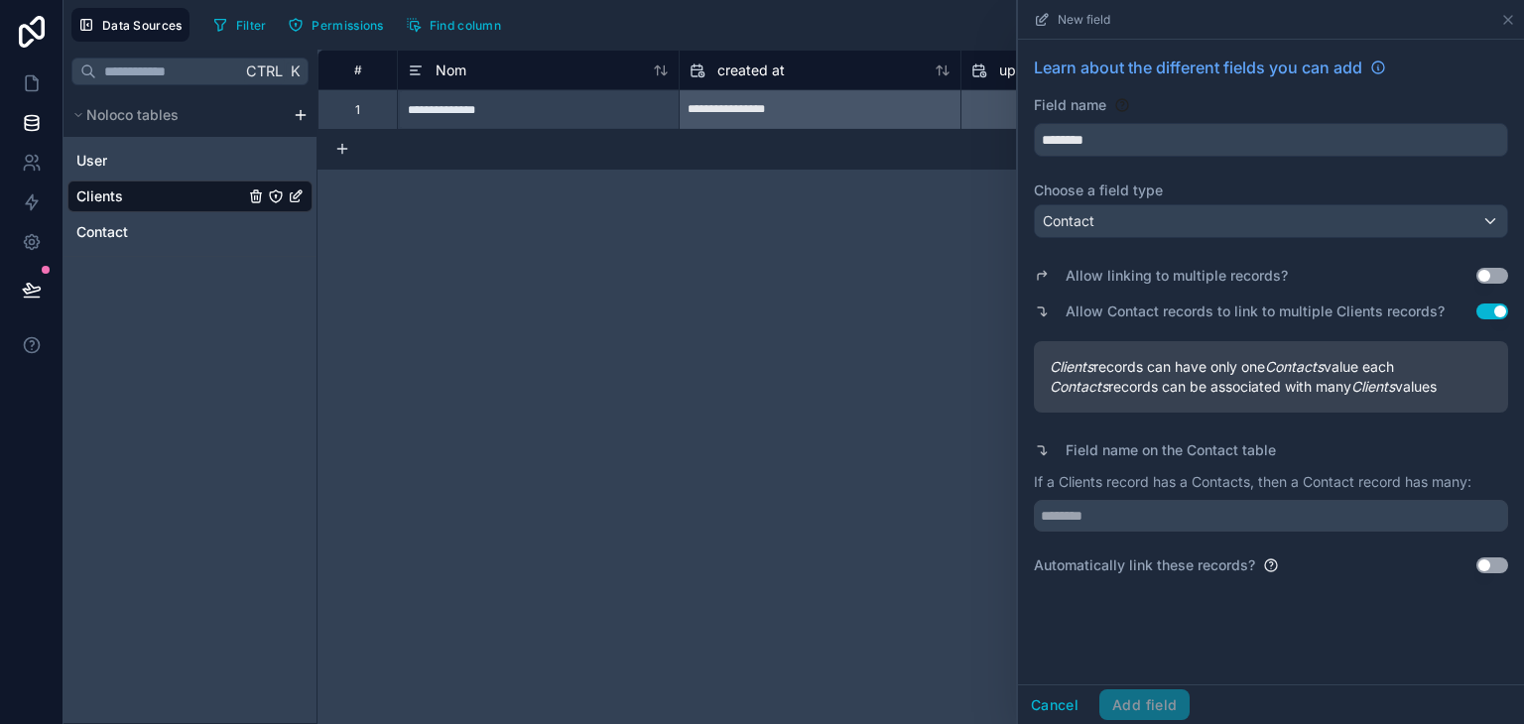
click at [1488, 275] on button "Use setting" at bounding box center [1492, 276] width 32 height 16
click at [1494, 277] on button "Use setting" at bounding box center [1492, 276] width 32 height 16
click at [1489, 279] on button "Use setting" at bounding box center [1492, 276] width 32 height 16
click at [1146, 706] on div "Cancel Add field" at bounding box center [1104, 706] width 172 height 32
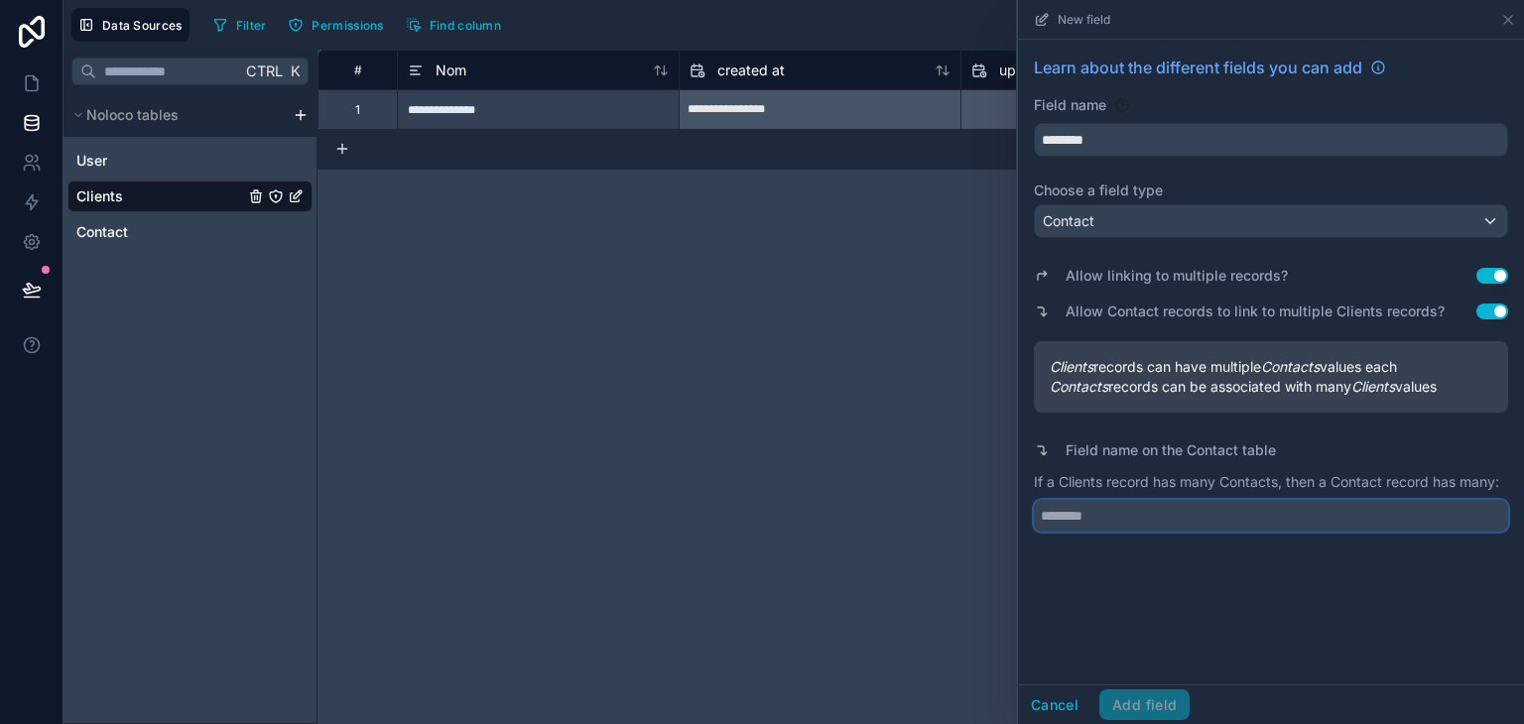
click at [1123, 515] on input "text" at bounding box center [1271, 516] width 474 height 32
click at [1132, 712] on div "Cancel Add field" at bounding box center [1104, 706] width 172 height 32
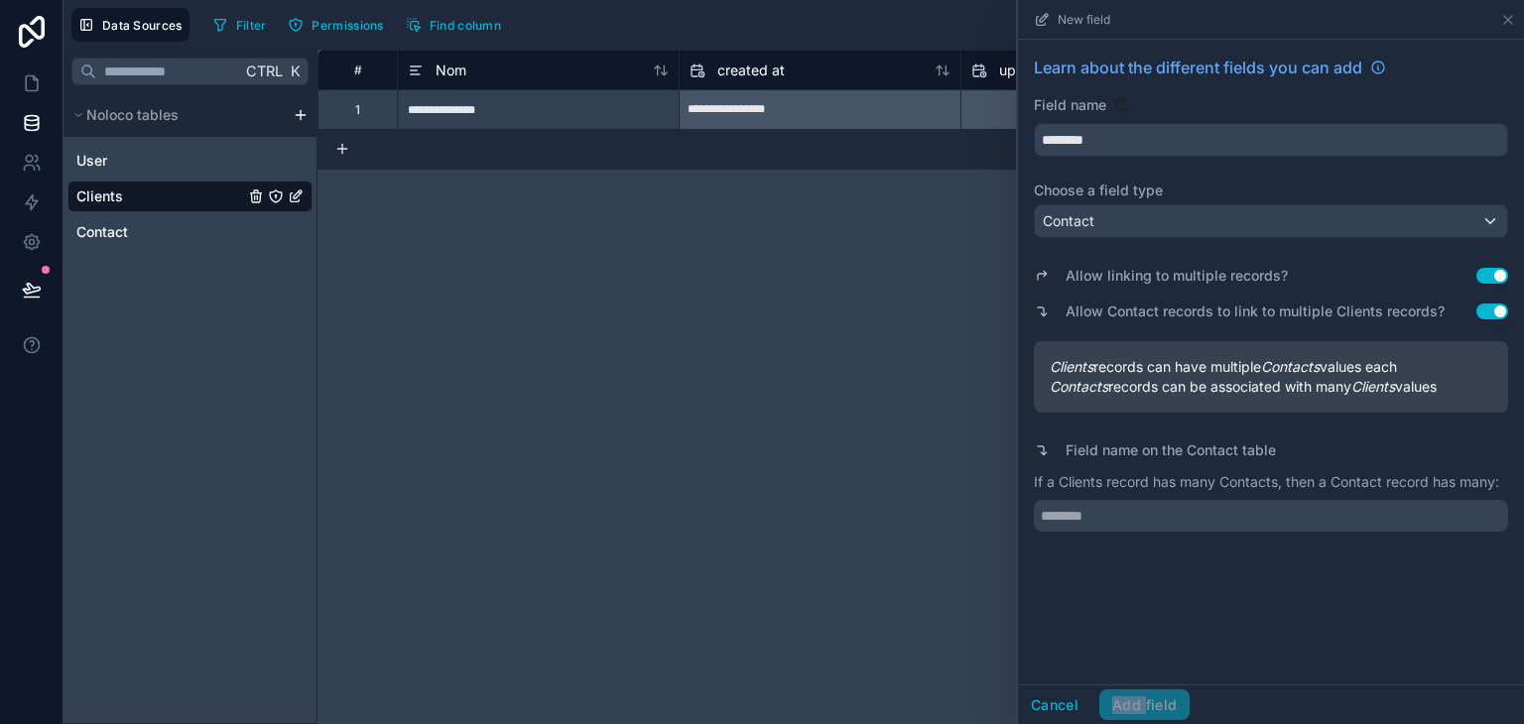
click at [1133, 711] on div "Cancel Add field" at bounding box center [1104, 706] width 172 height 32
click at [1132, 706] on div "Cancel Add field" at bounding box center [1104, 706] width 172 height 32
click at [1074, 697] on button "Cancel" at bounding box center [1054, 706] width 73 height 32
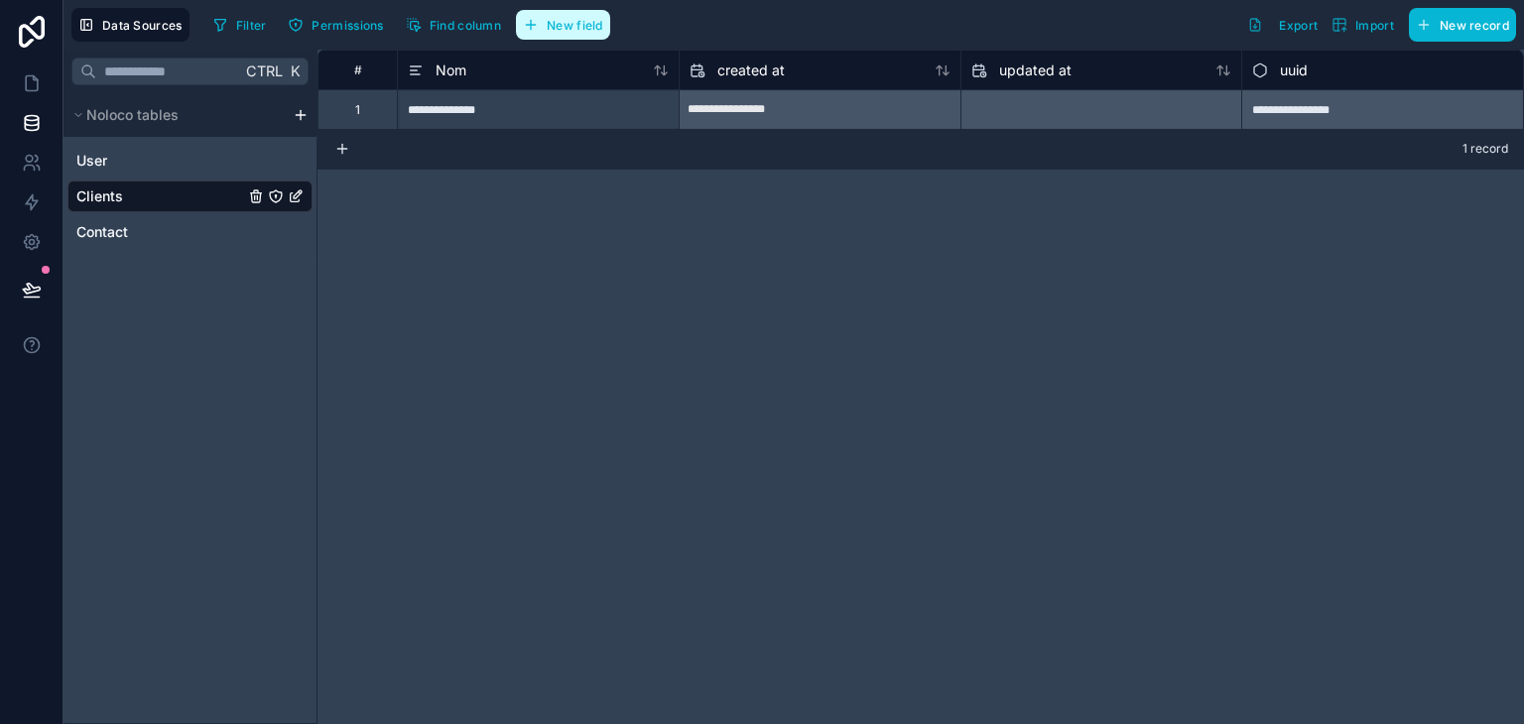
click at [574, 33] on button "New field" at bounding box center [563, 25] width 94 height 30
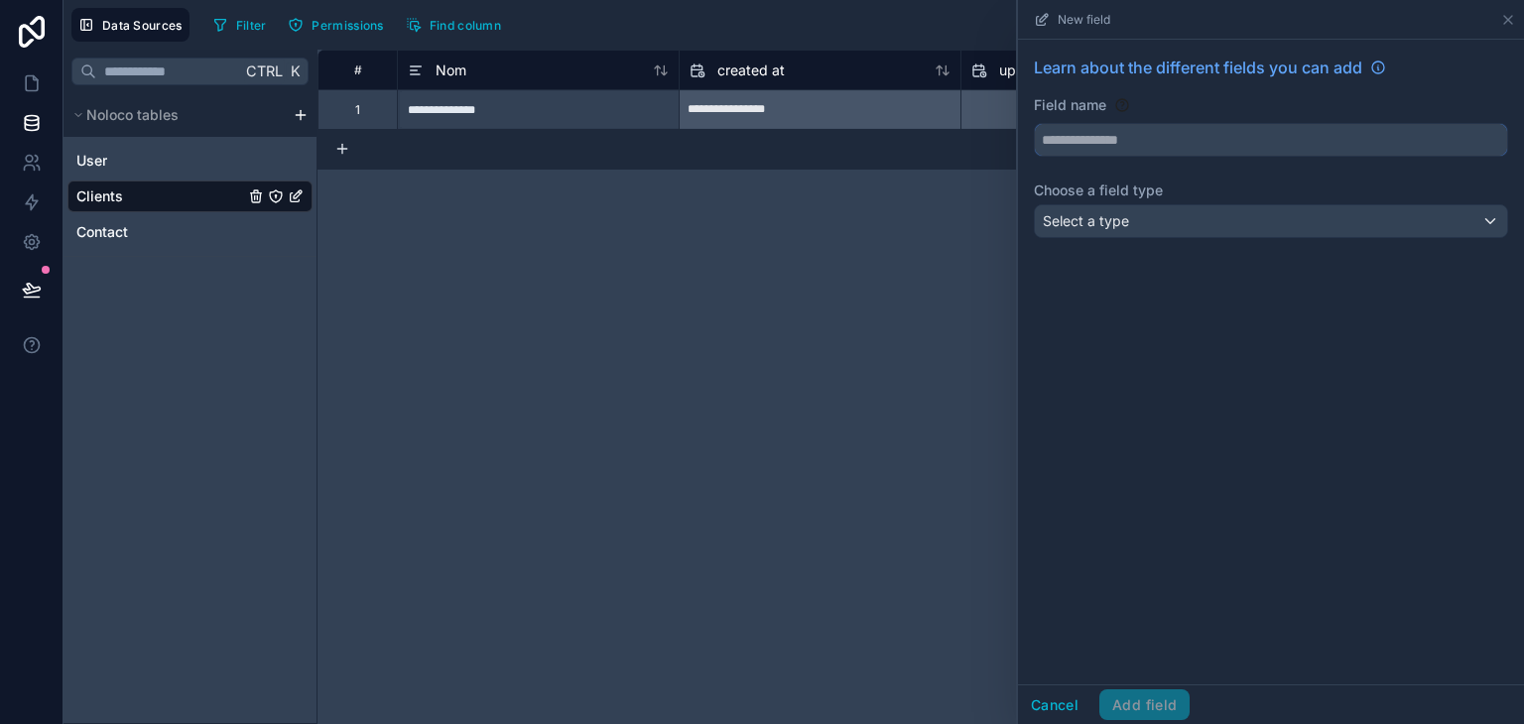
click at [1138, 145] on input "text" at bounding box center [1271, 140] width 472 height 32
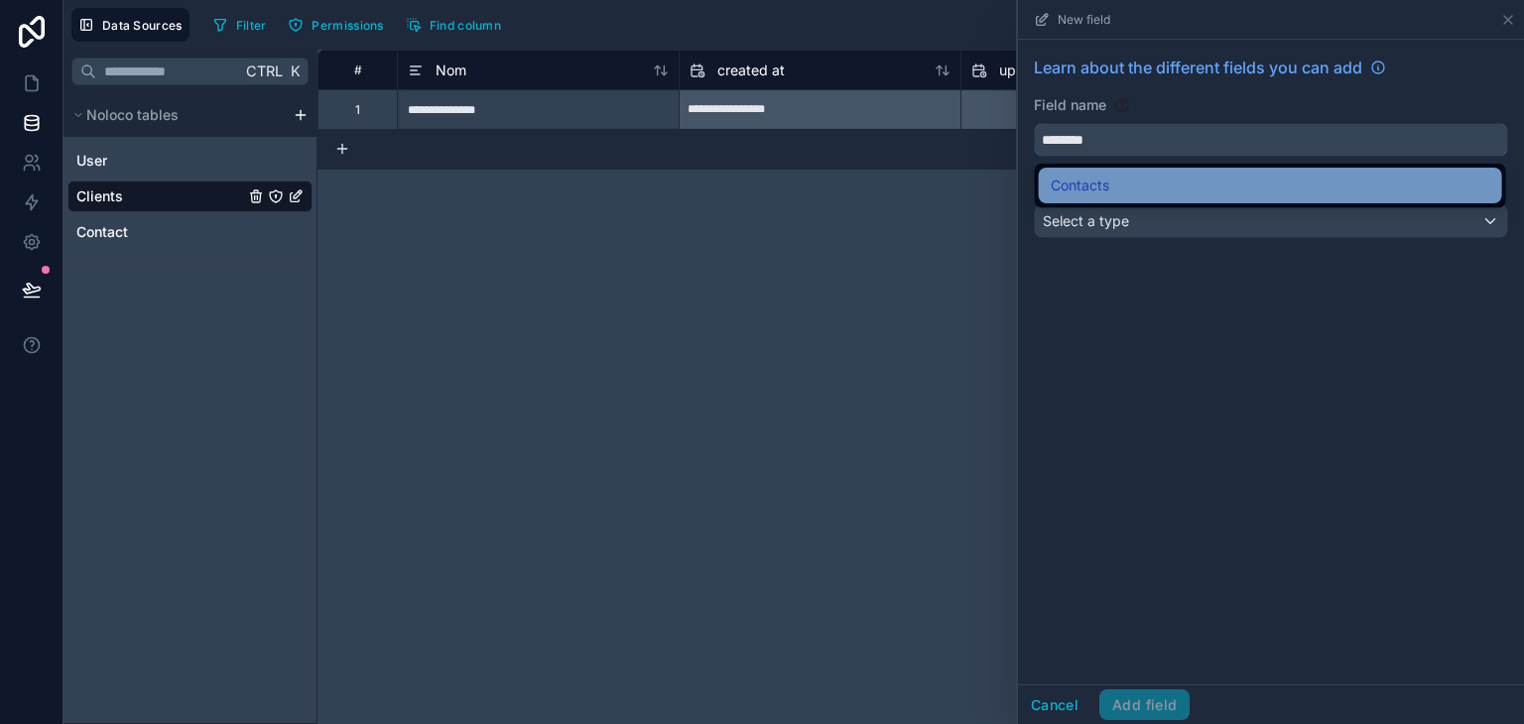
type input "********"
click at [1126, 186] on div "Contacts" at bounding box center [1271, 186] width 440 height 24
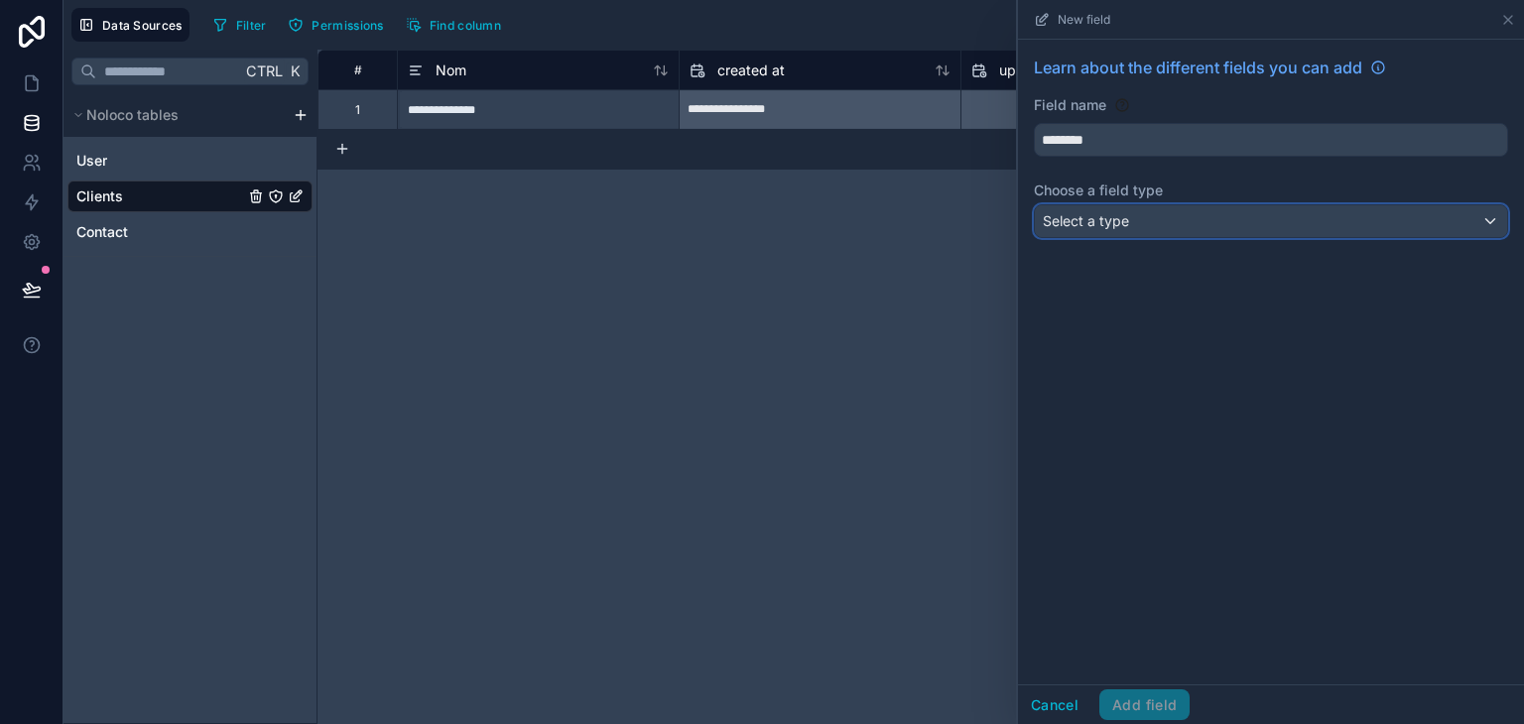
click at [1146, 217] on div "Select a type" at bounding box center [1271, 221] width 472 height 32
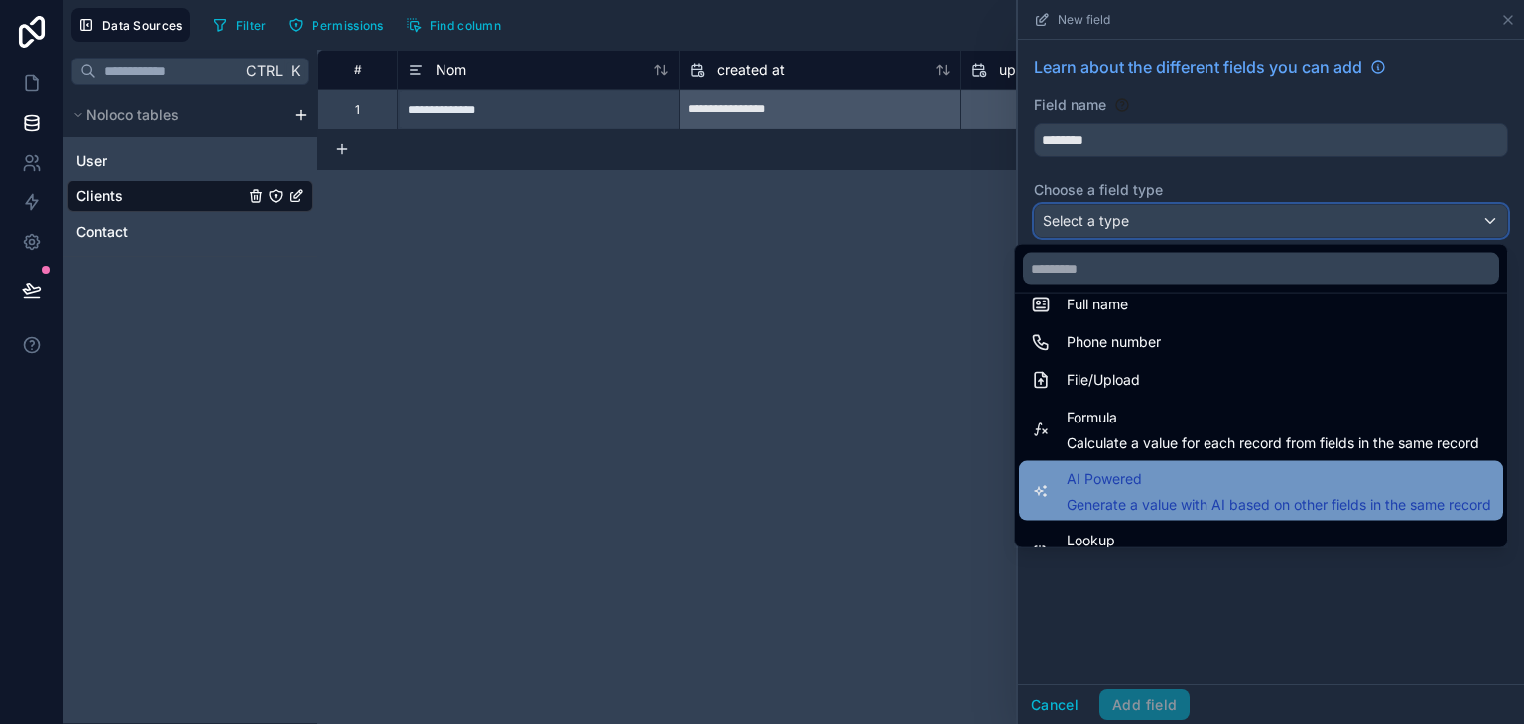
scroll to position [575, 0]
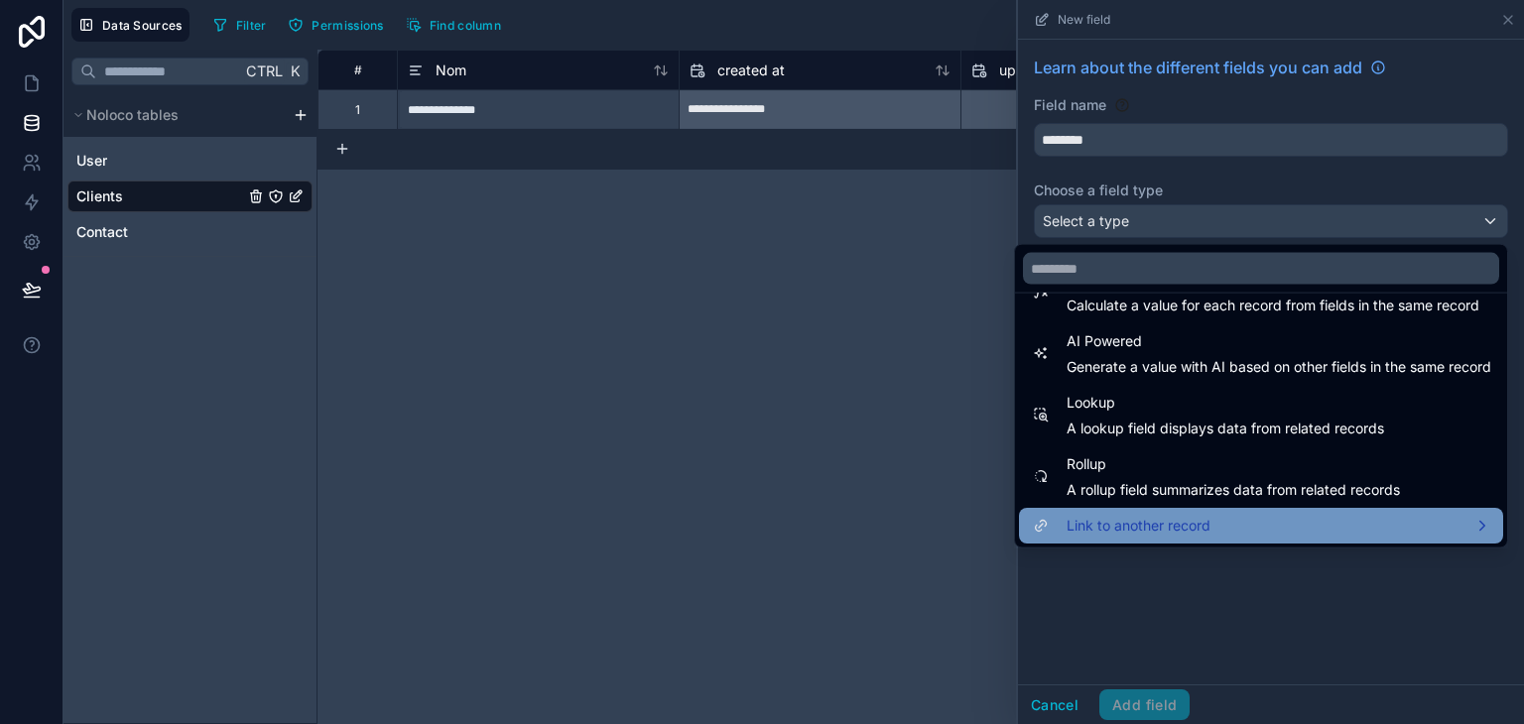
click at [1167, 522] on span "Link to another record" at bounding box center [1139, 526] width 144 height 24
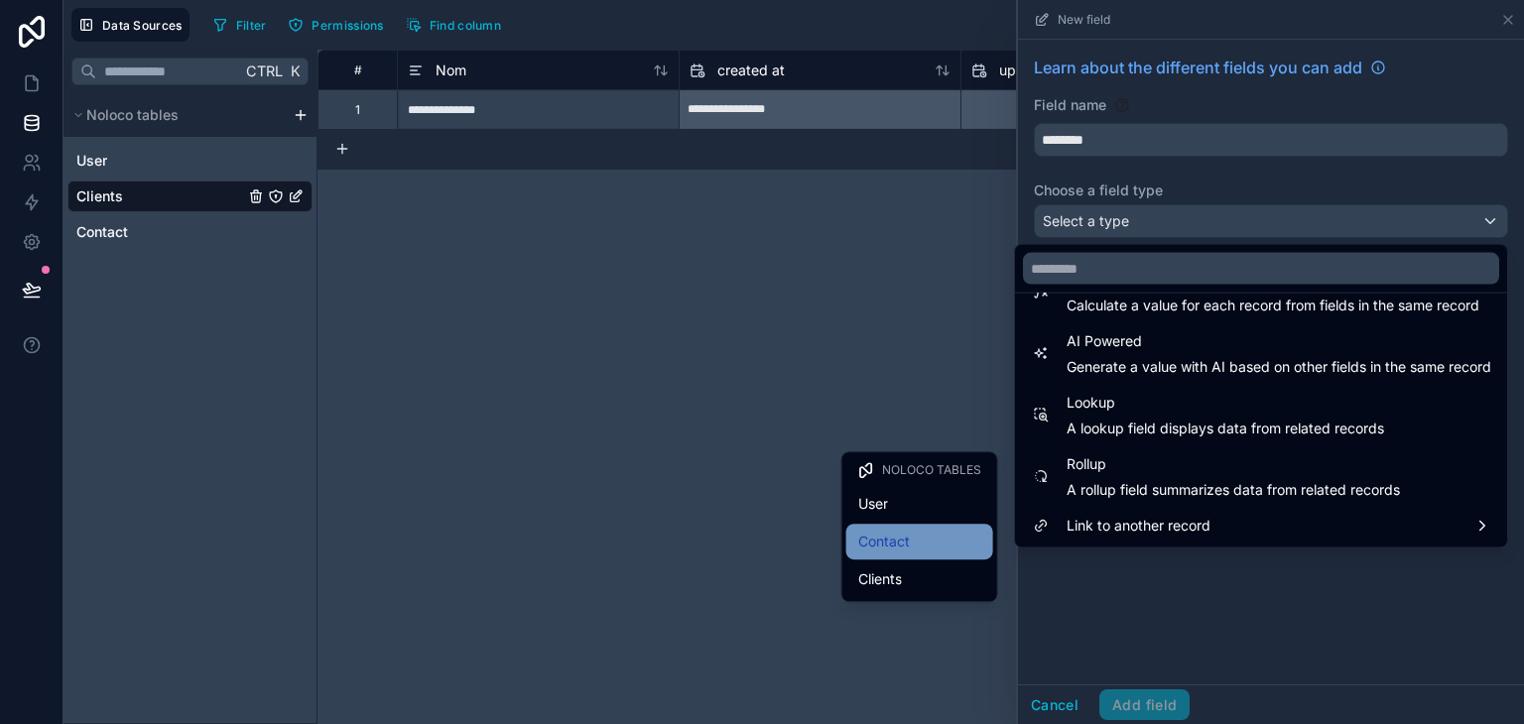
click at [941, 537] on div "Contact" at bounding box center [919, 542] width 123 height 24
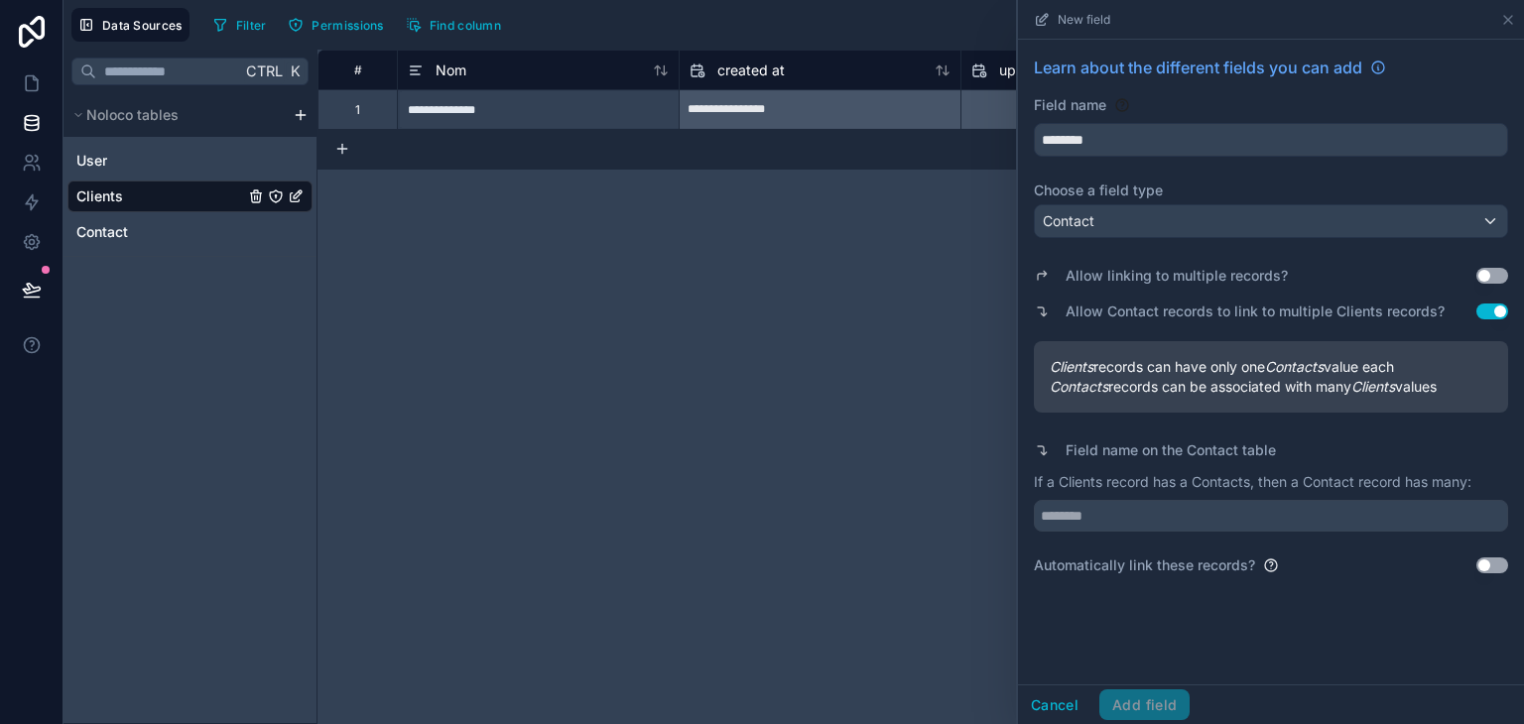
click at [1484, 279] on button "Use setting" at bounding box center [1492, 276] width 32 height 16
click at [1156, 703] on div "Cancel Add field" at bounding box center [1104, 706] width 172 height 32
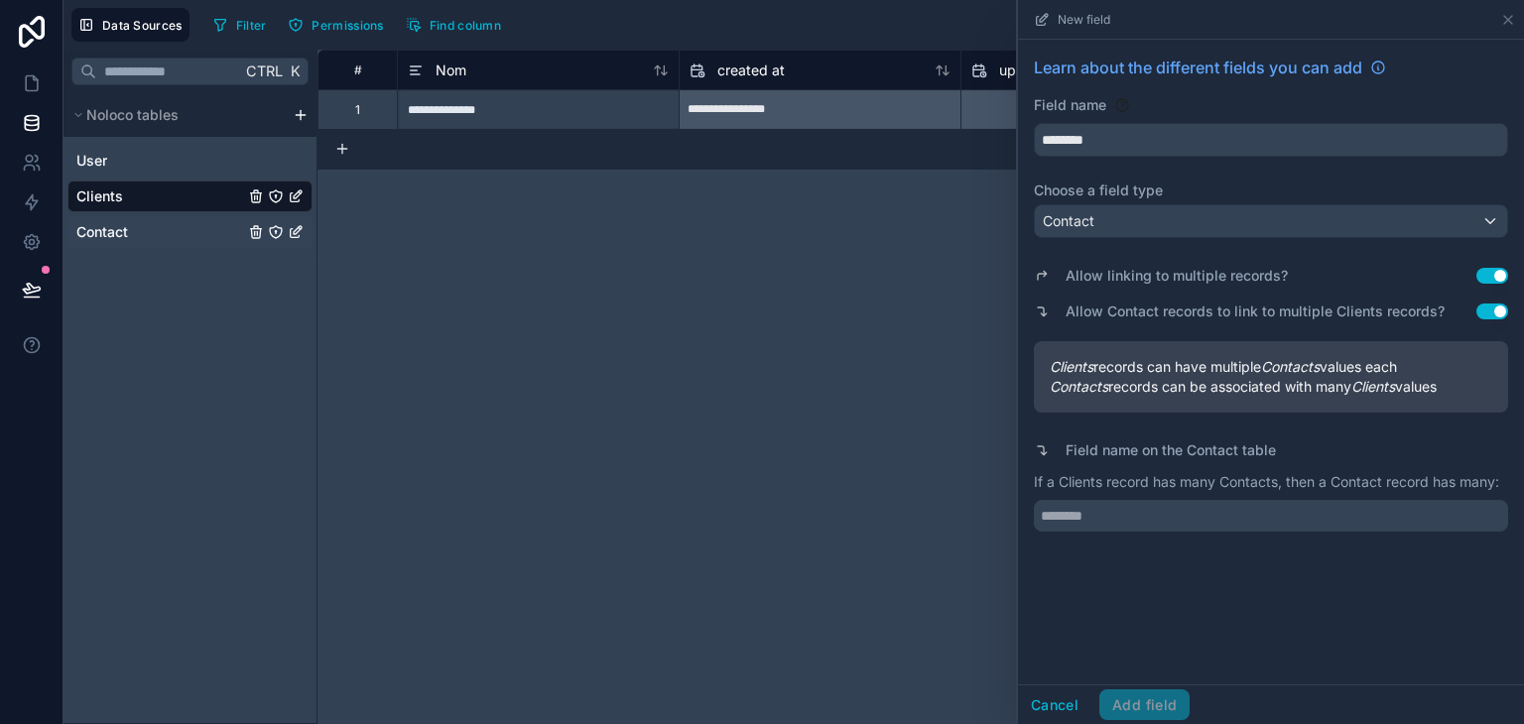
click at [163, 236] on div "Contact" at bounding box center [189, 232] width 245 height 32
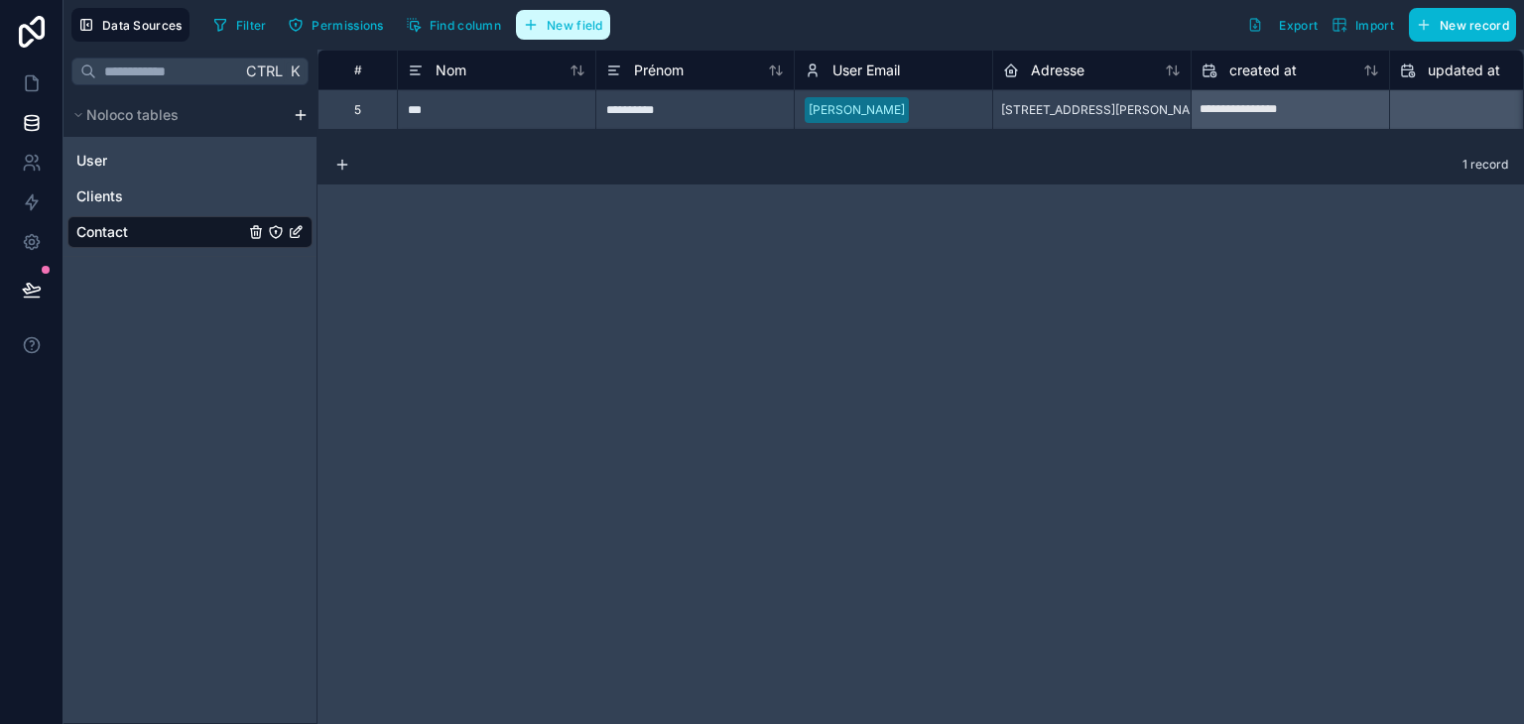
click at [576, 34] on button "New field" at bounding box center [563, 25] width 94 height 30
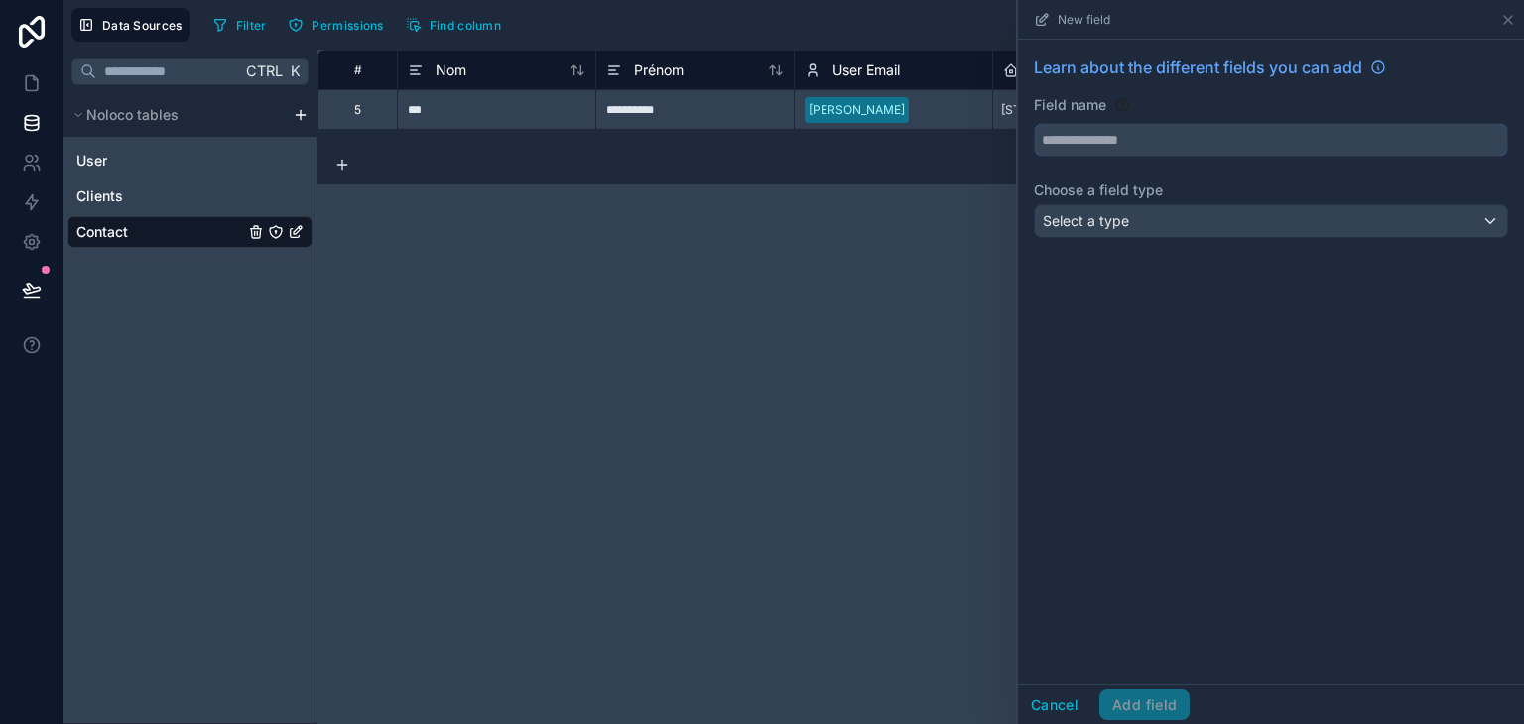
click at [1091, 136] on input "text" at bounding box center [1271, 140] width 472 height 32
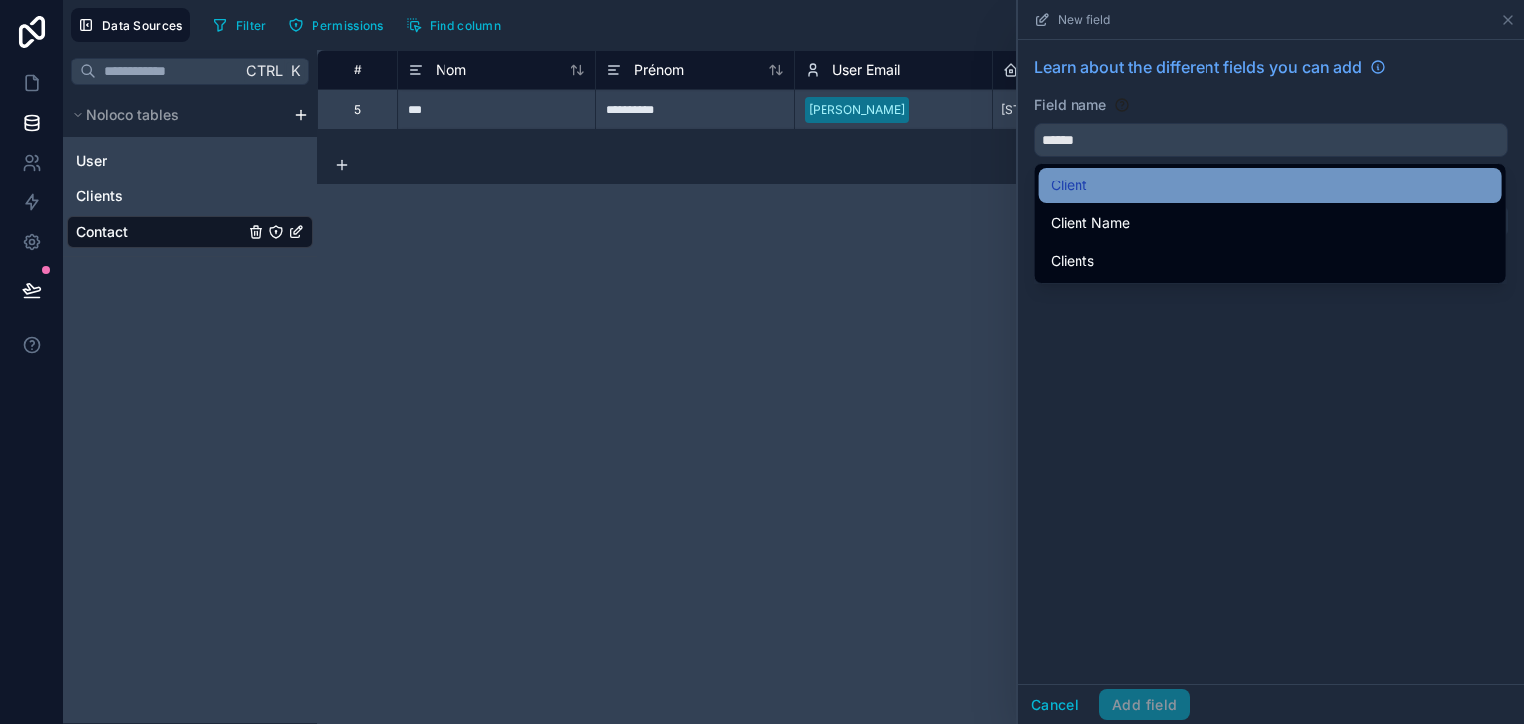
click at [1116, 184] on div "Client" at bounding box center [1271, 186] width 440 height 24
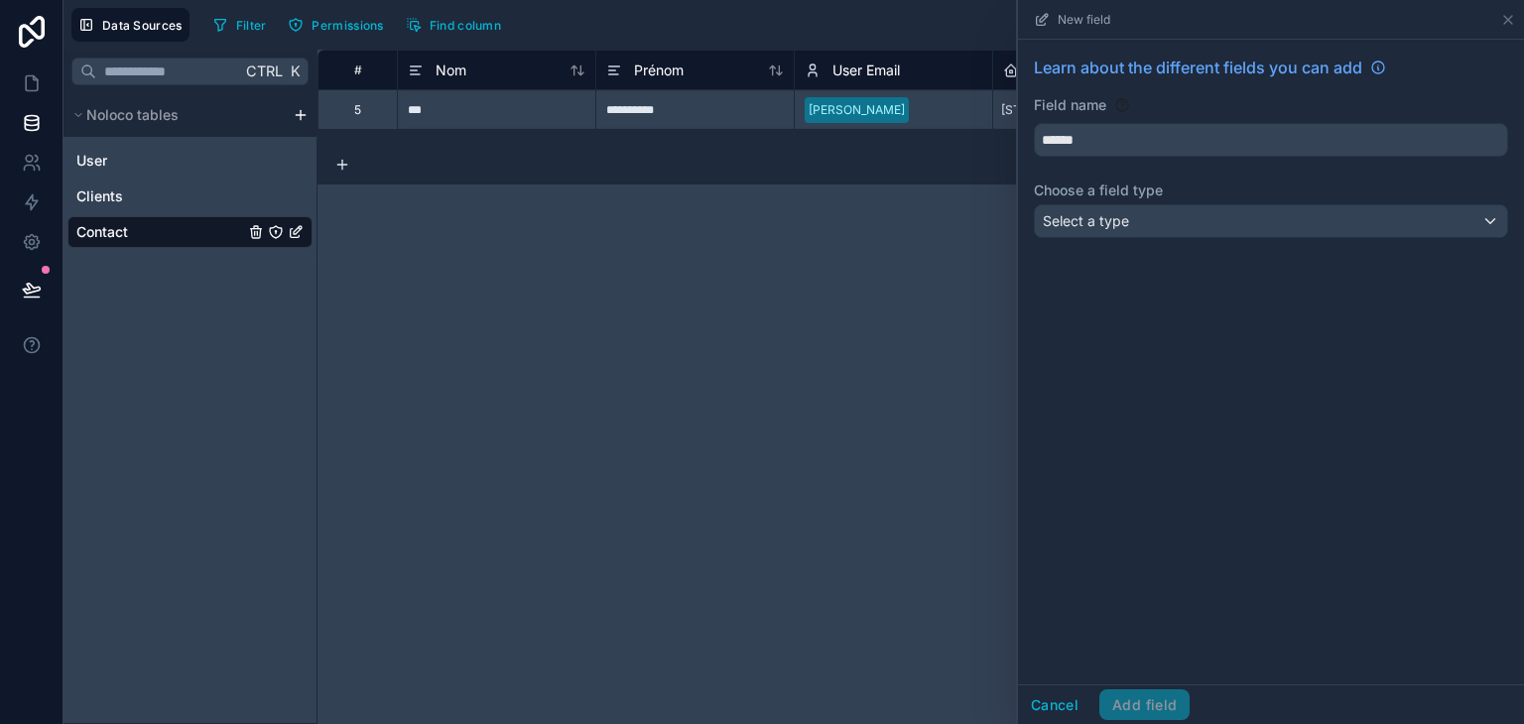
type input "******"
click at [1140, 219] on div "Select a type" at bounding box center [1271, 221] width 472 height 32
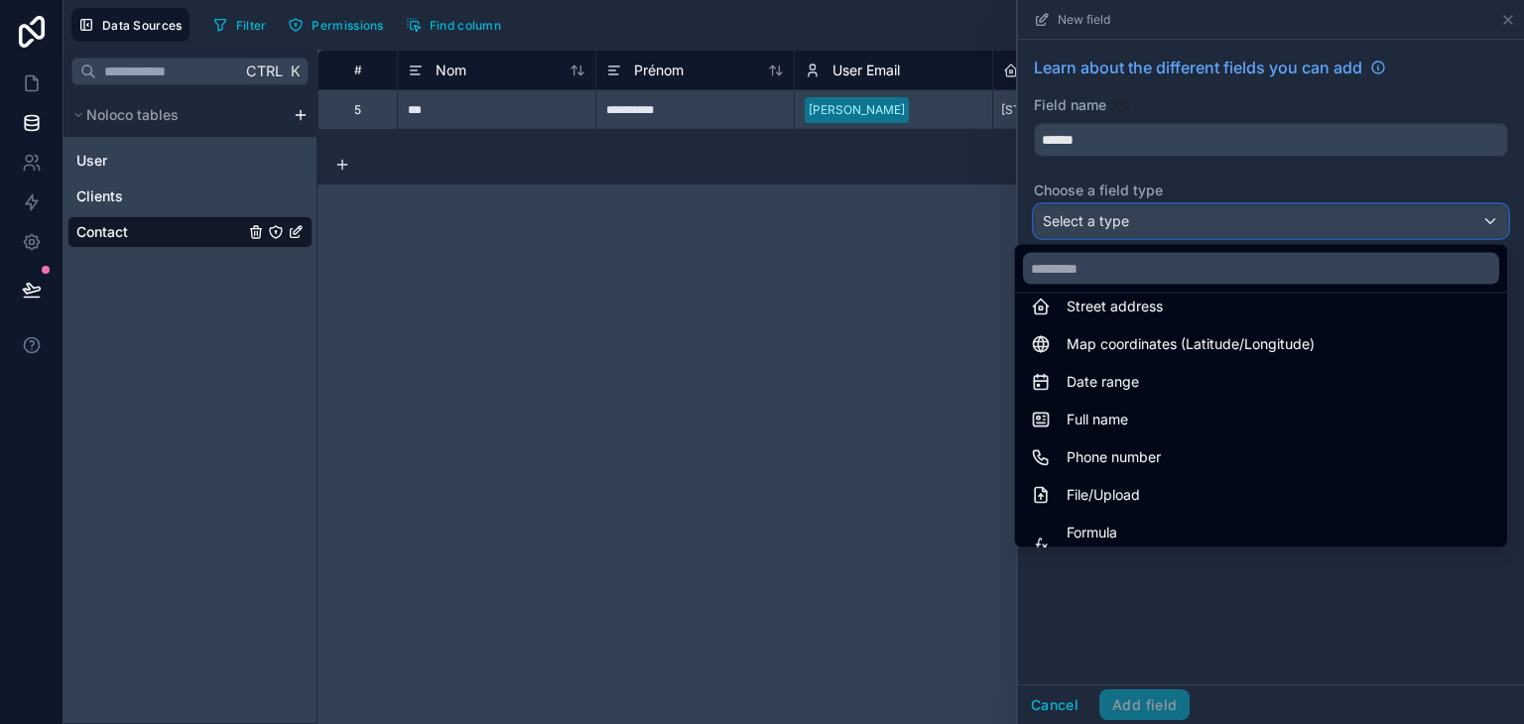
scroll to position [575, 0]
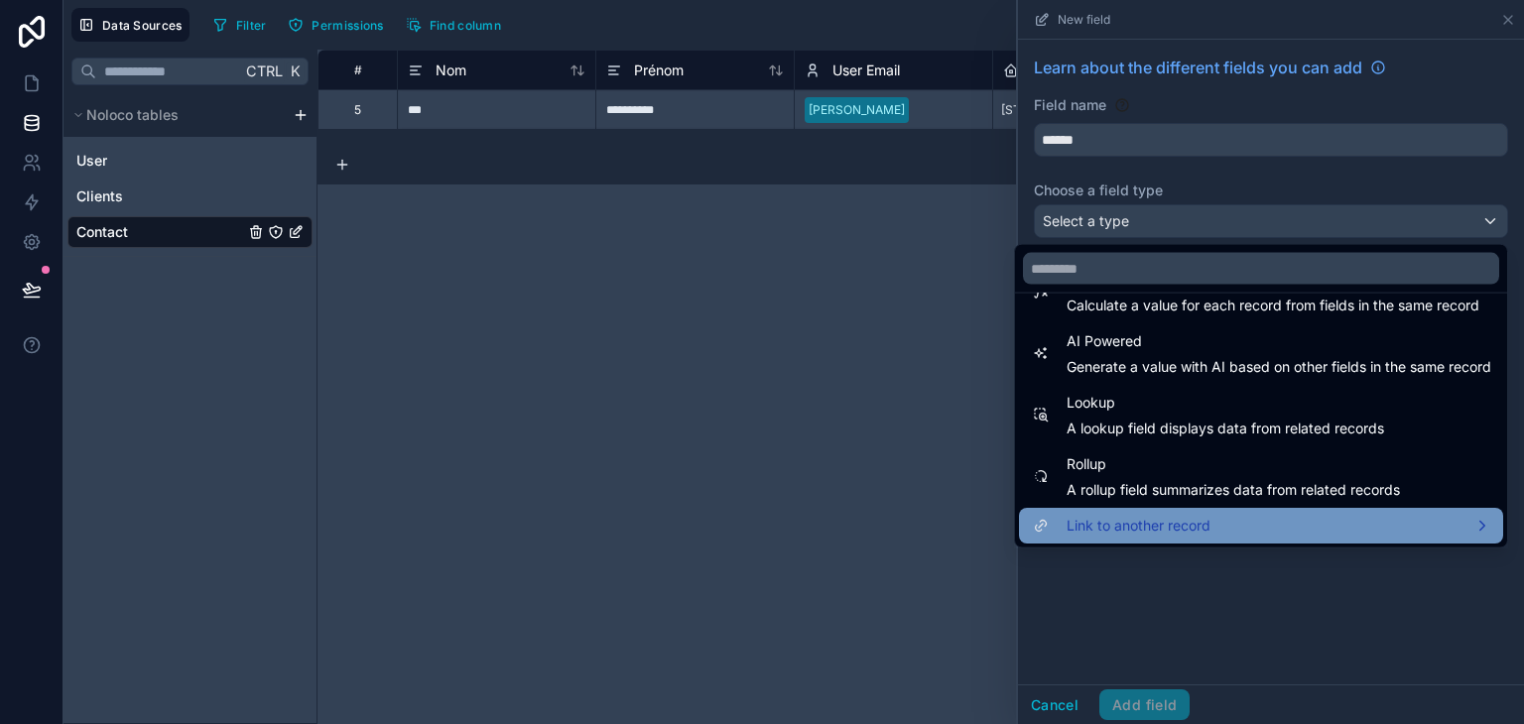
click at [1171, 525] on span "Link to another record" at bounding box center [1139, 526] width 144 height 24
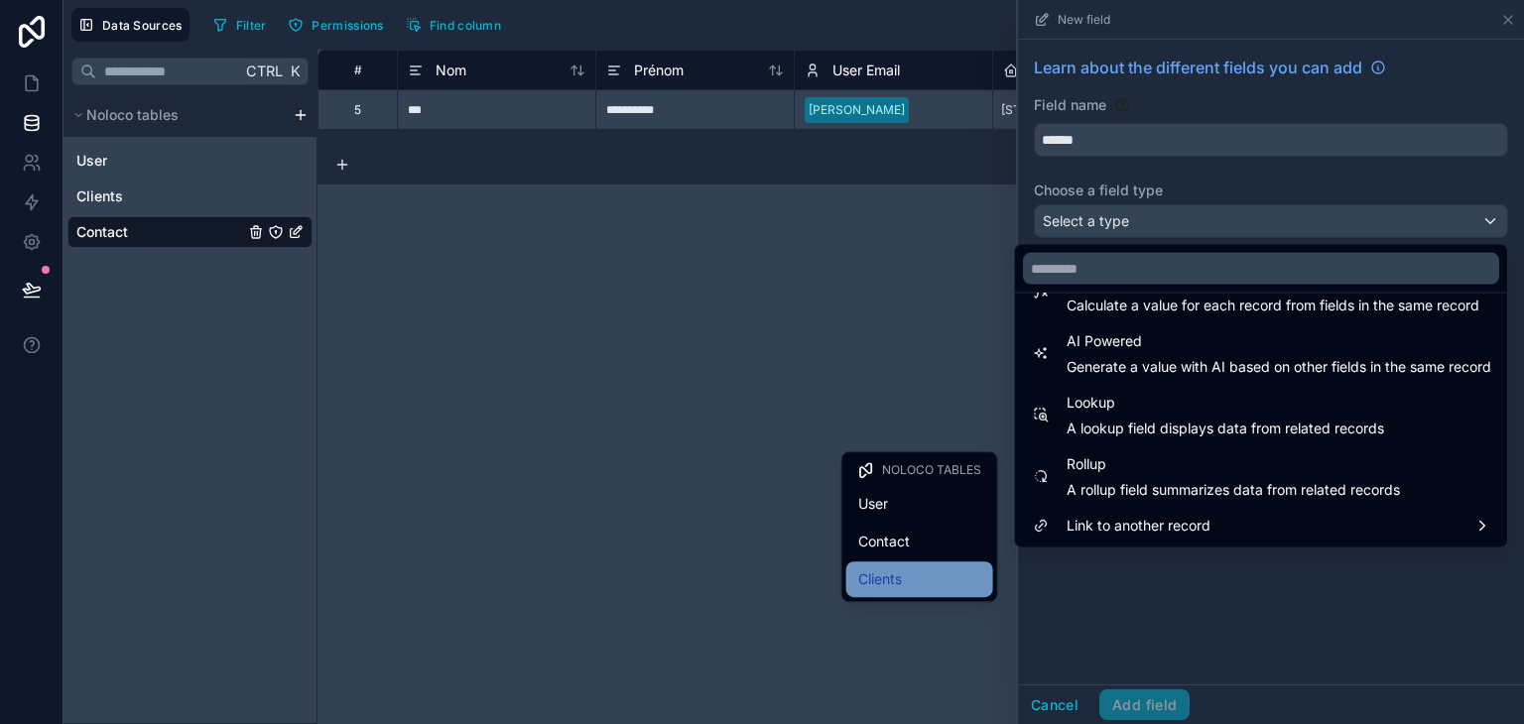
click at [892, 573] on span "Clients" at bounding box center [880, 580] width 44 height 24
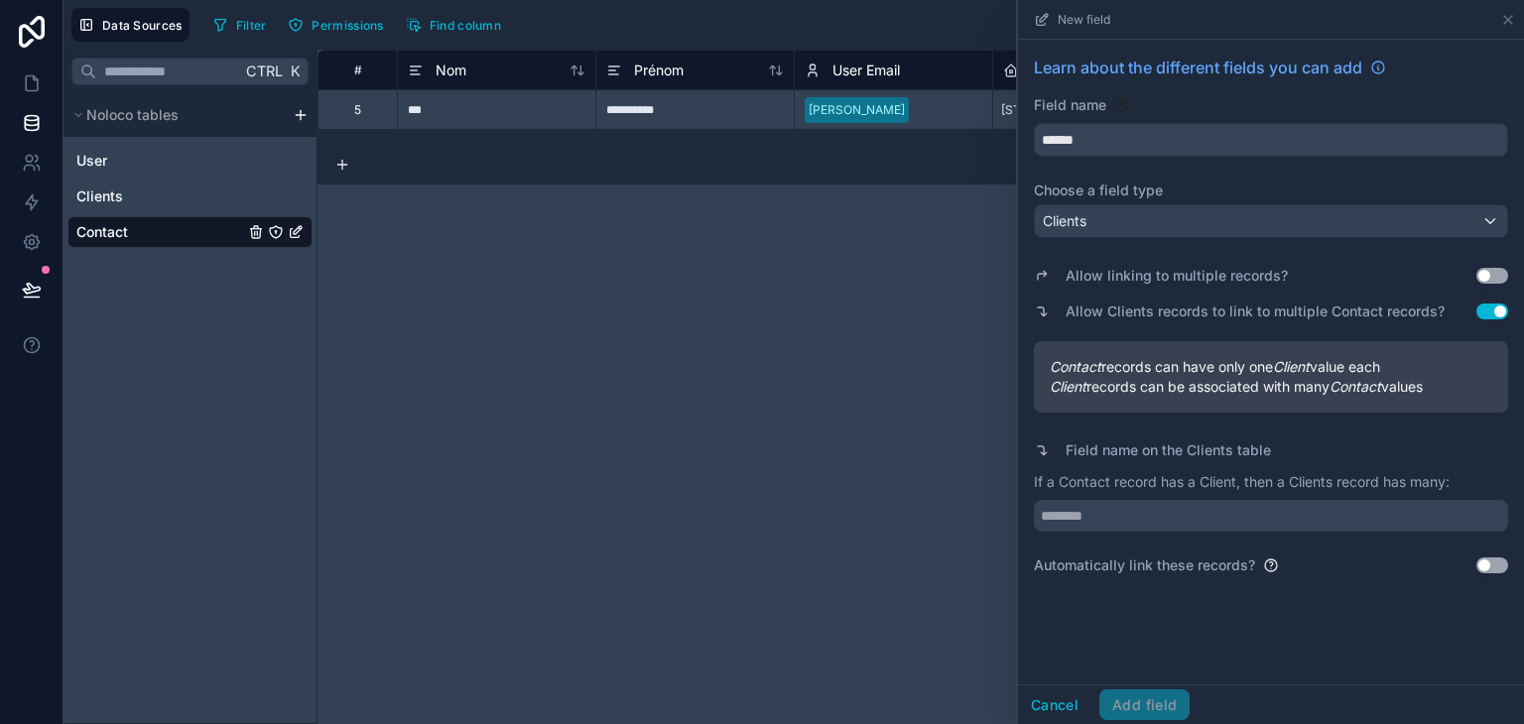
click at [1153, 704] on div "Cancel Add field" at bounding box center [1104, 706] width 172 height 32
click at [1488, 563] on button "Use setting" at bounding box center [1492, 566] width 32 height 16
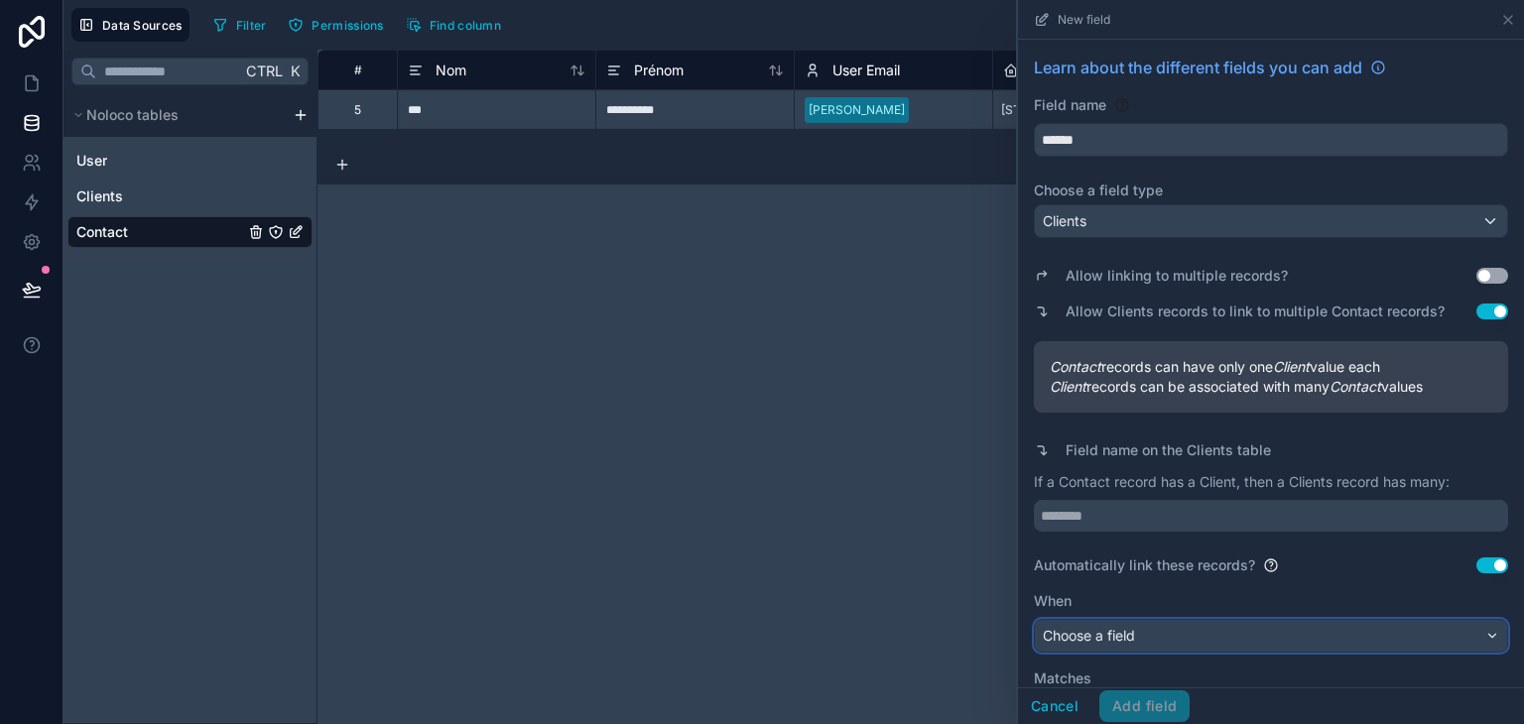
click at [1328, 644] on div "Choose a field" at bounding box center [1271, 636] width 472 height 32
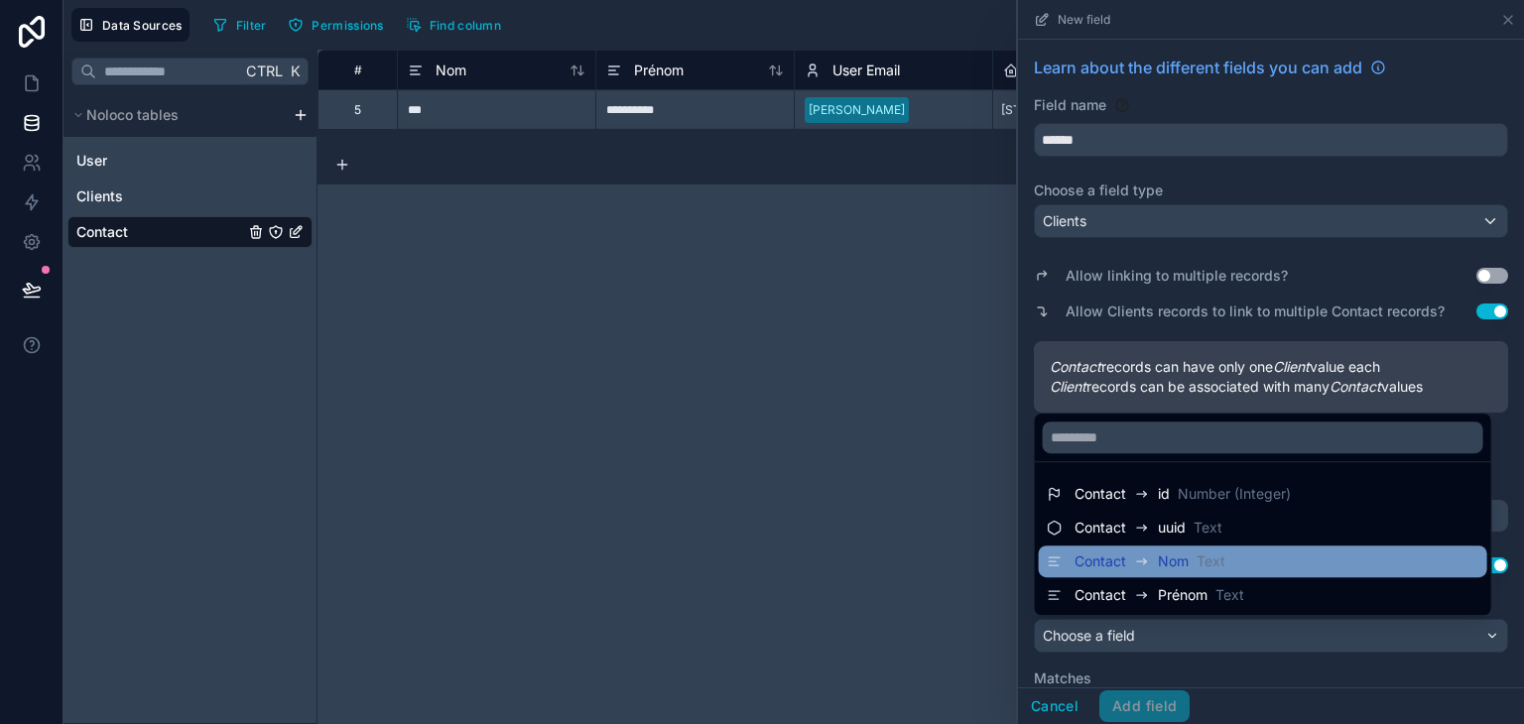
click at [1232, 549] on div "Contact Nom Text" at bounding box center [1263, 562] width 448 height 32
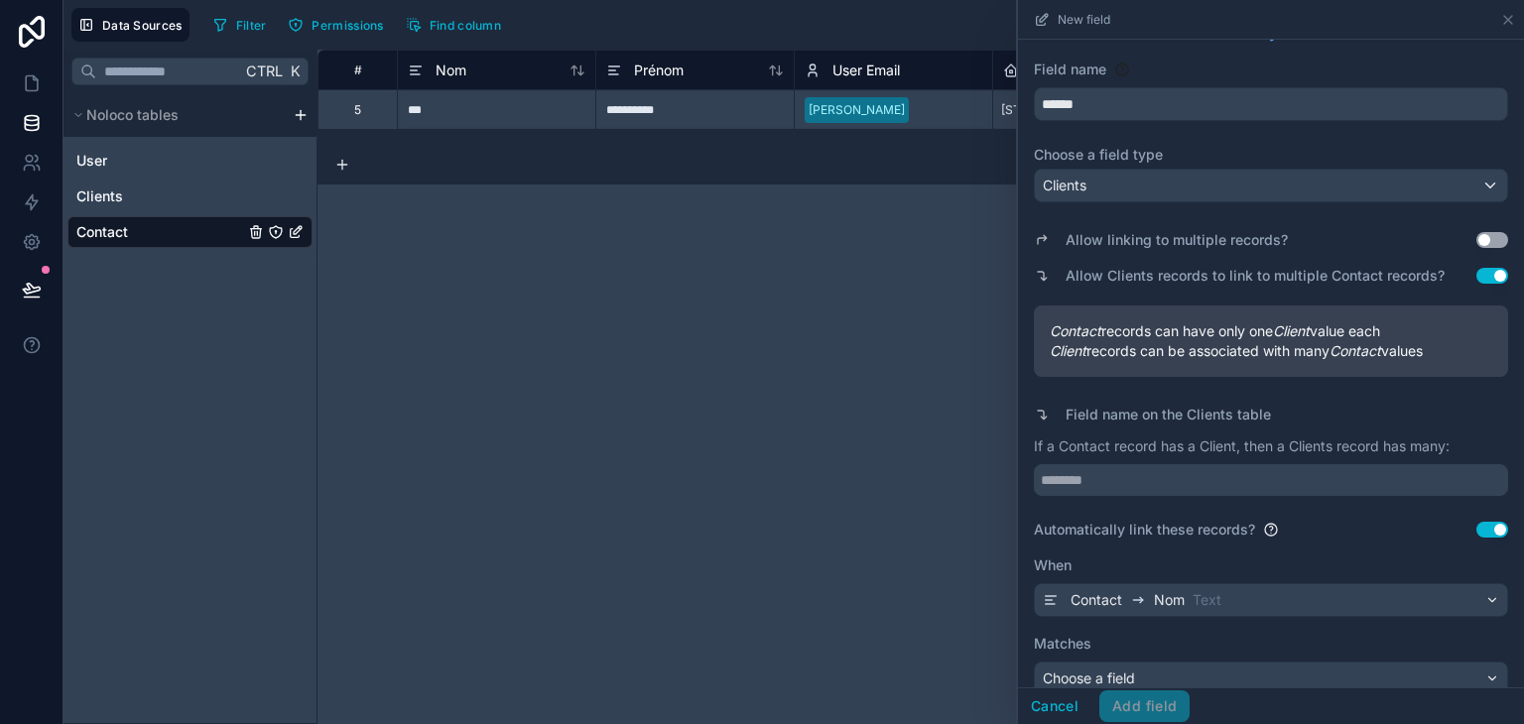
scroll to position [59, 0]
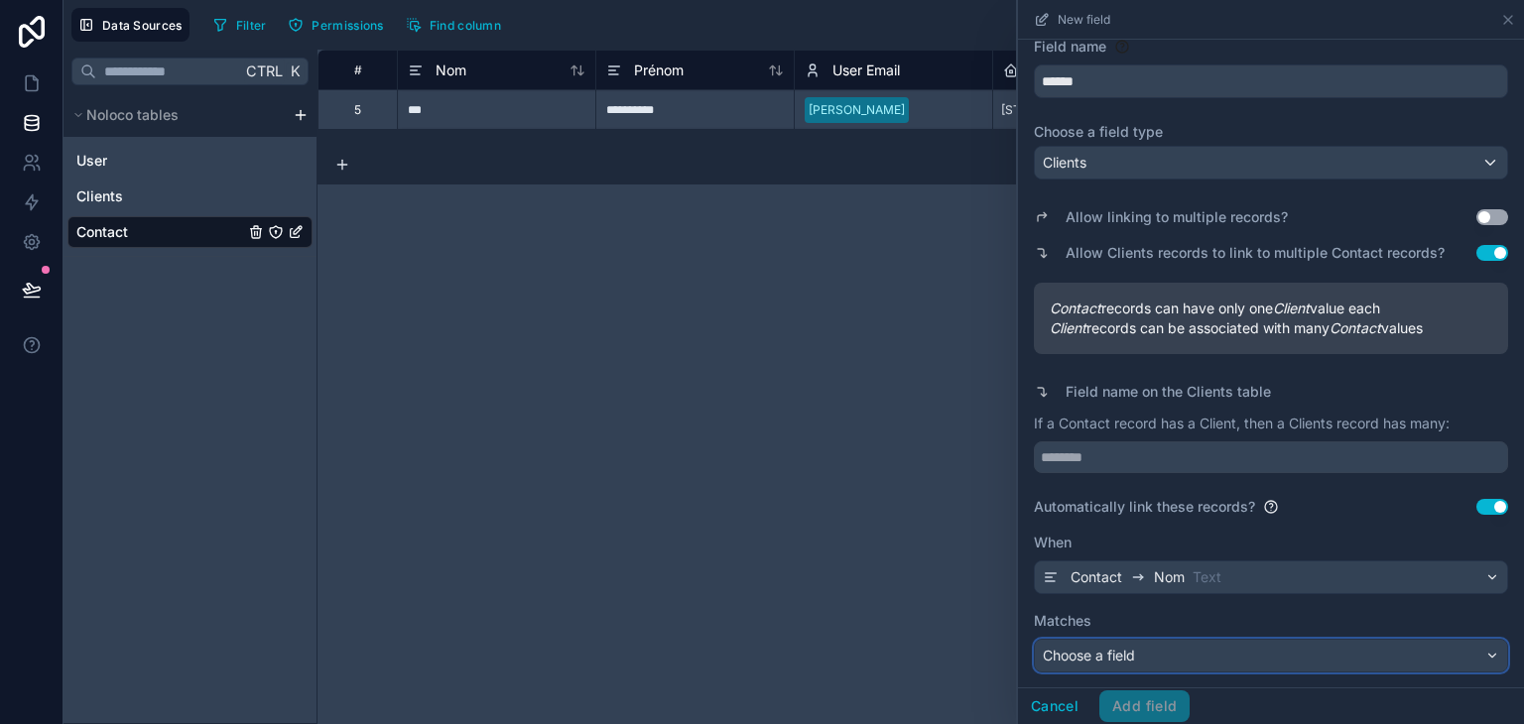
click at [1184, 652] on div "Choose a field" at bounding box center [1271, 656] width 472 height 32
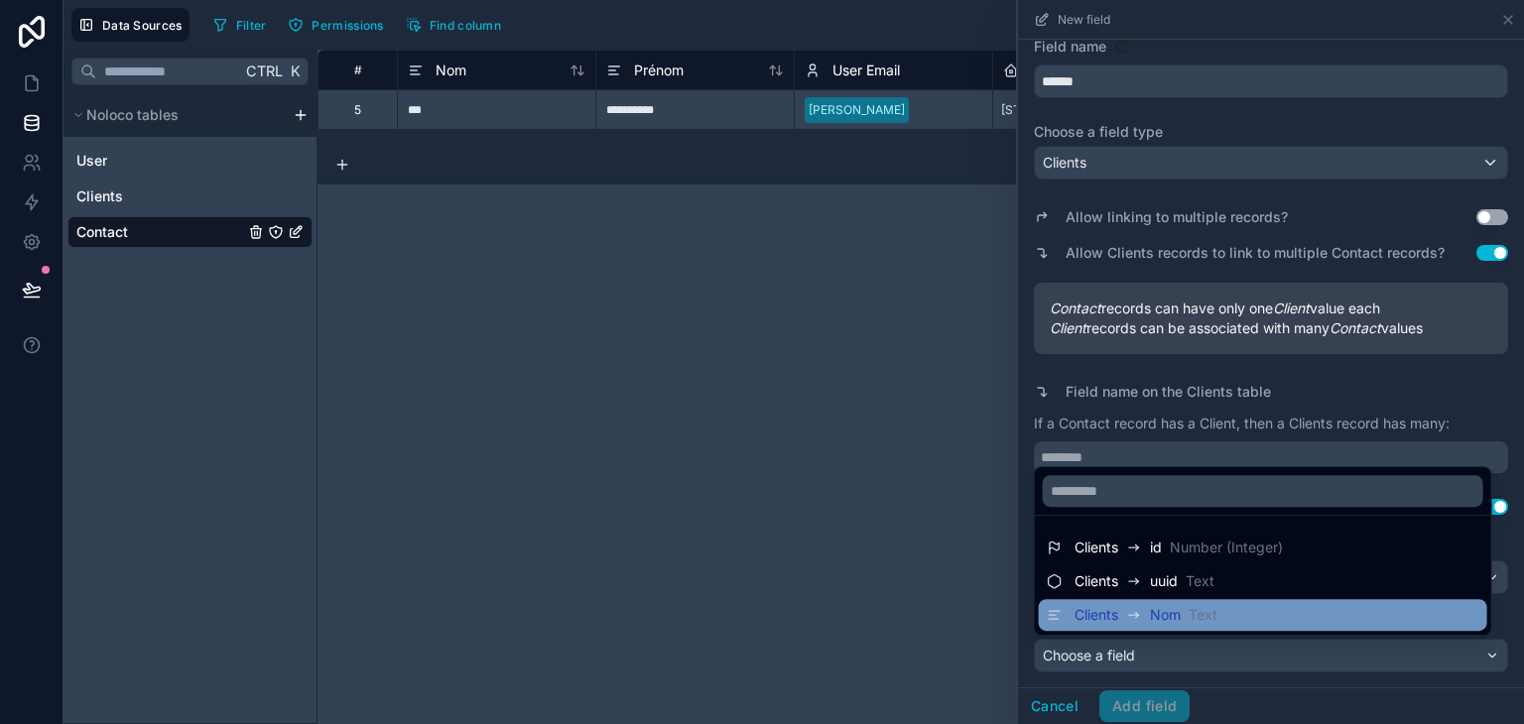
click at [1123, 616] on div "Clients" at bounding box center [1112, 615] width 75 height 24
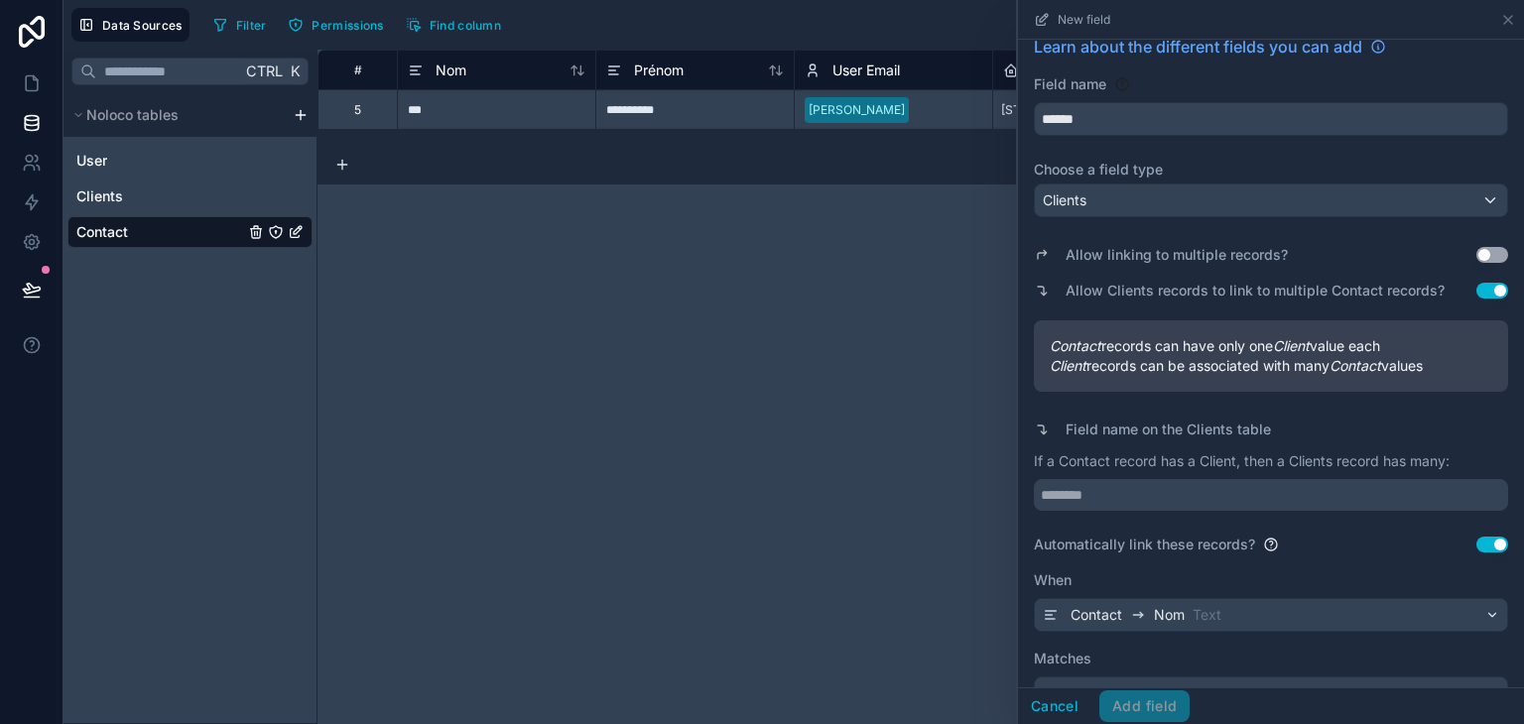
scroll to position [0, 0]
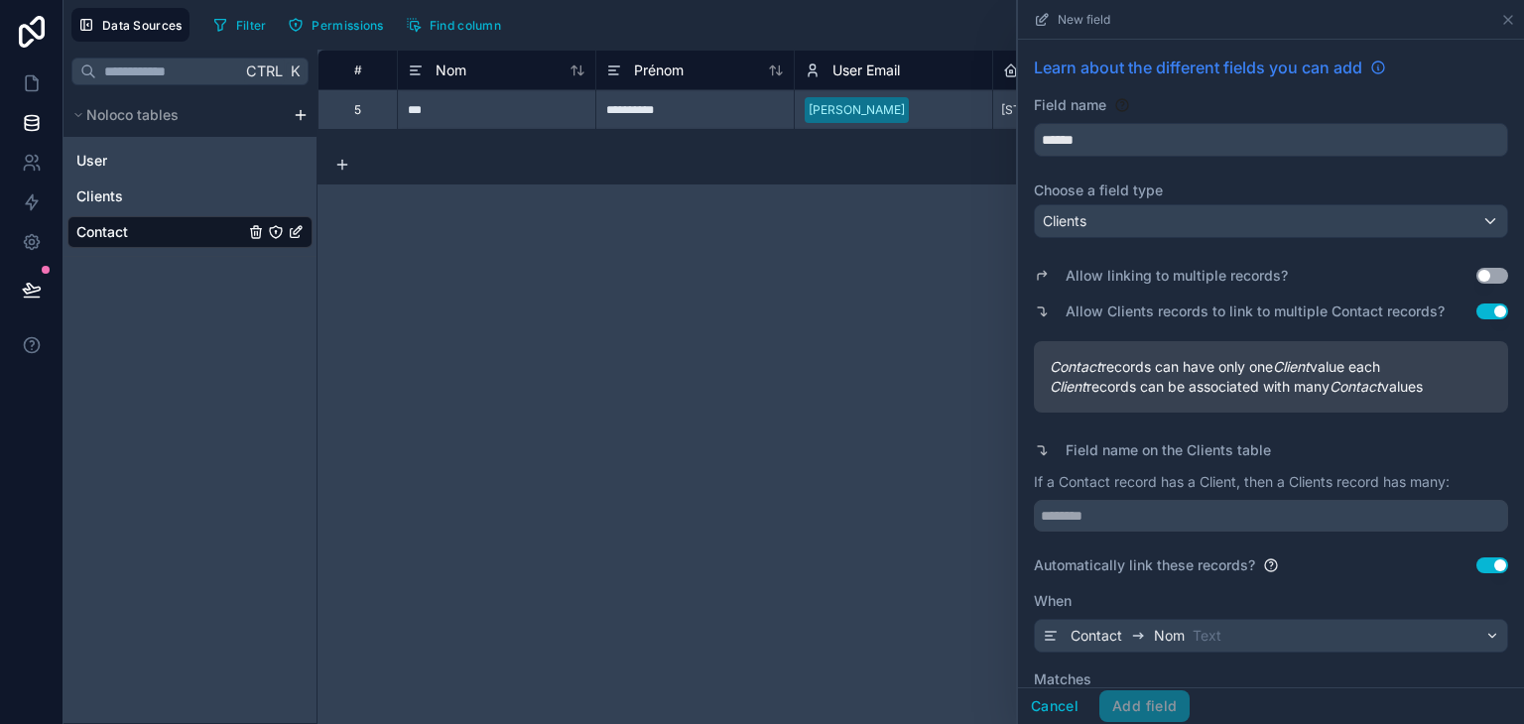
click at [1119, 74] on span "Learn about the different fields you can add" at bounding box center [1198, 68] width 328 height 24
click at [568, 394] on div "**********" at bounding box center [920, 387] width 1206 height 675
click at [544, 519] on div "**********" at bounding box center [920, 387] width 1206 height 675
click at [28, 90] on icon at bounding box center [32, 83] width 12 height 15
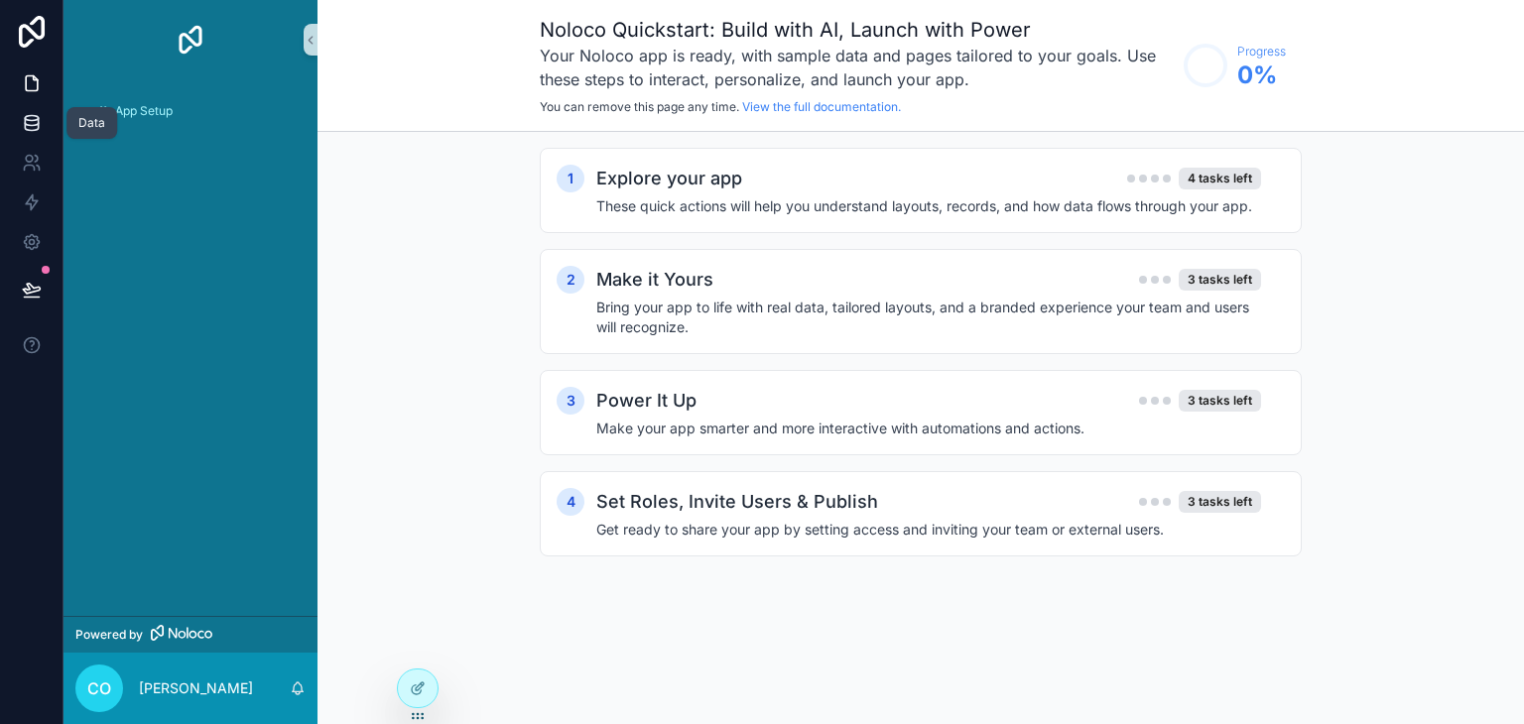
click at [40, 130] on icon at bounding box center [32, 123] width 20 height 20
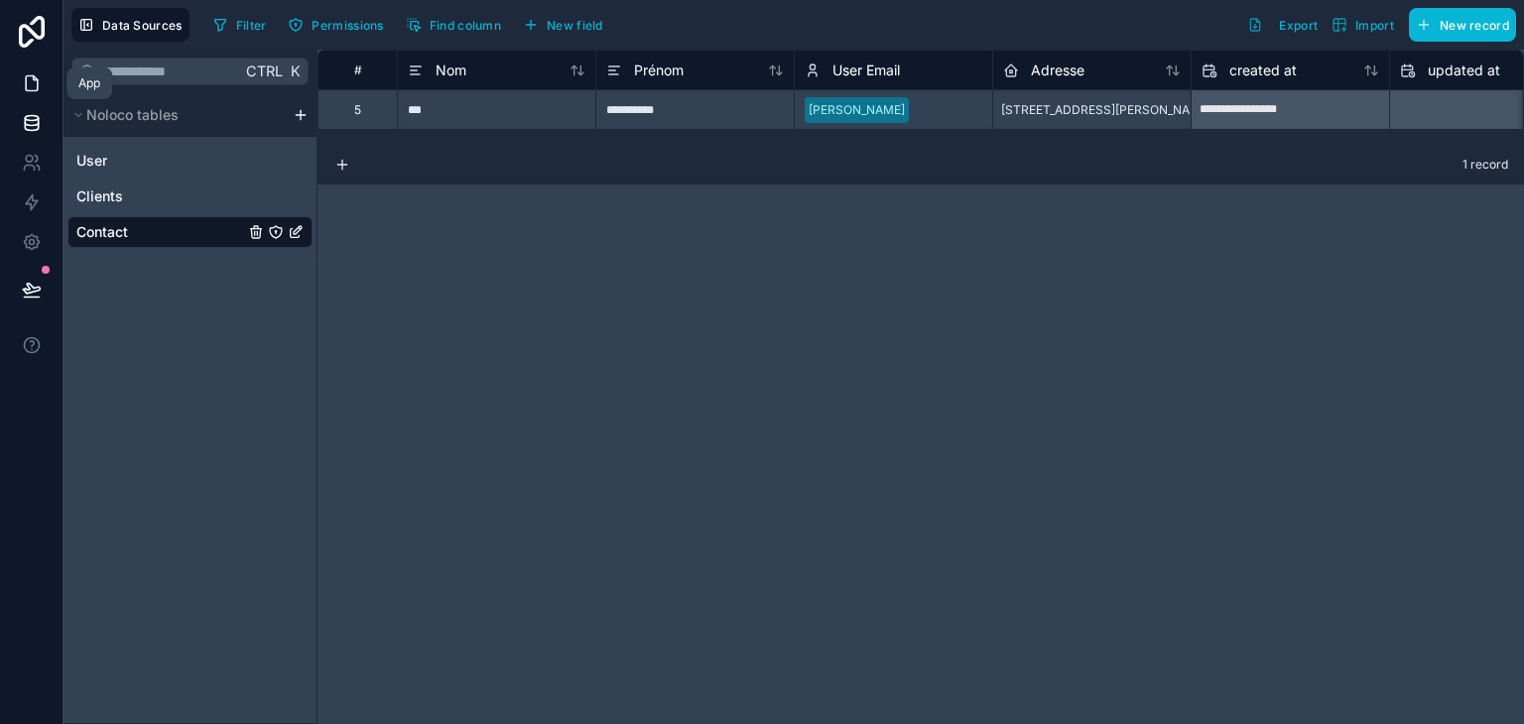
click at [36, 90] on icon at bounding box center [32, 83] width 12 height 15
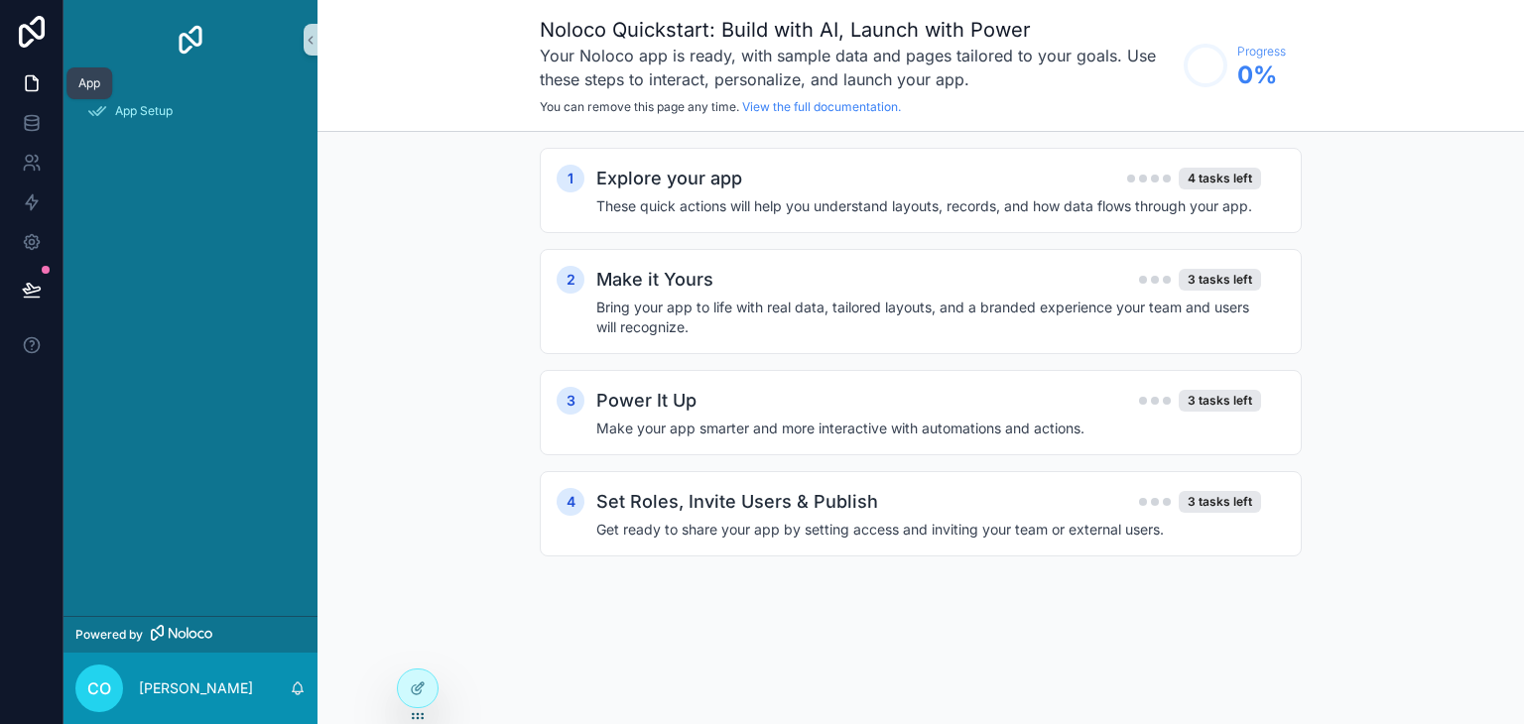
click at [37, 79] on icon at bounding box center [32, 83] width 12 height 15
click at [125, 112] on span "App Setup" at bounding box center [144, 111] width 58 height 16
click at [1012, 202] on h4 "These quick actions will help you understand layouts, records, and how data flo…" at bounding box center [928, 206] width 665 height 20
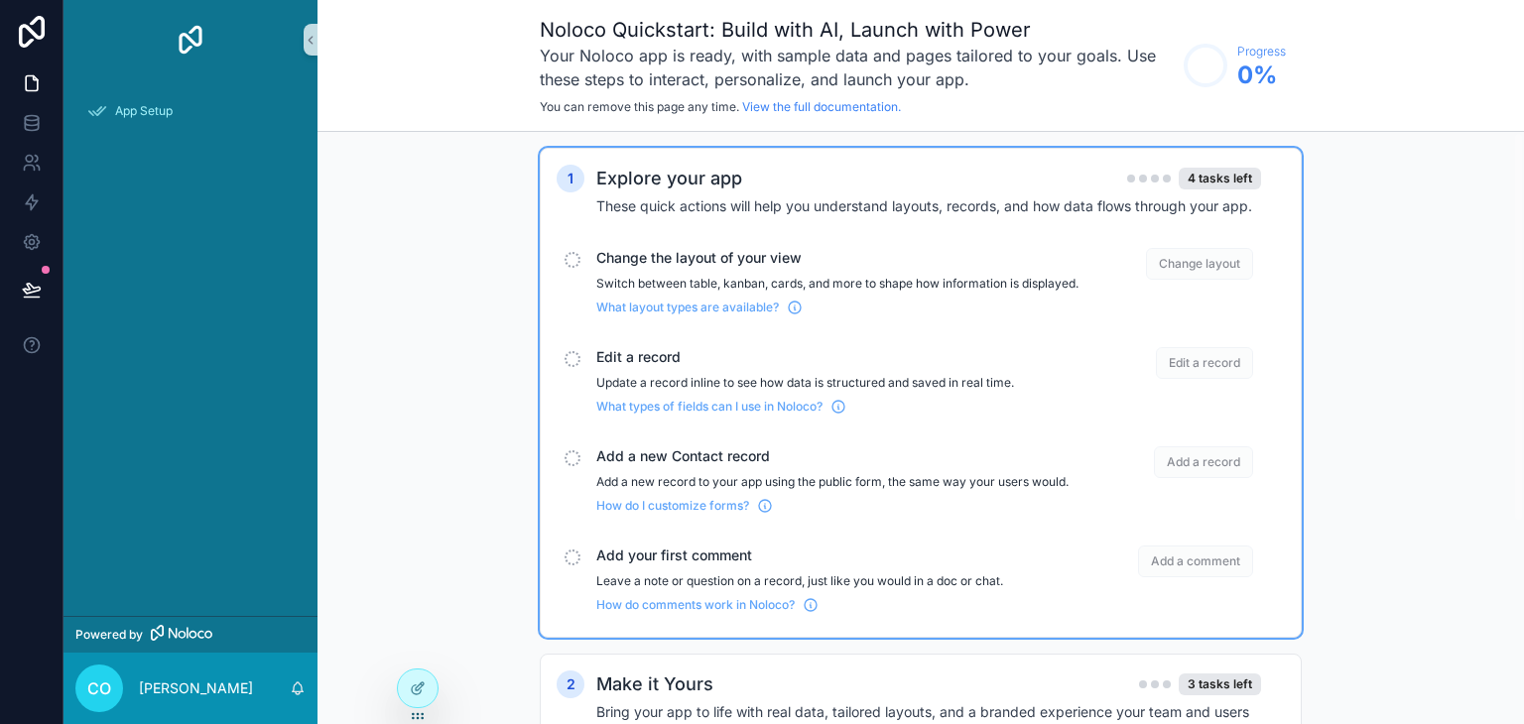
click at [710, 269] on div "Change the layout of your view Switch between table, kanban, cards, and more to…" at bounding box center [837, 281] width 482 height 67
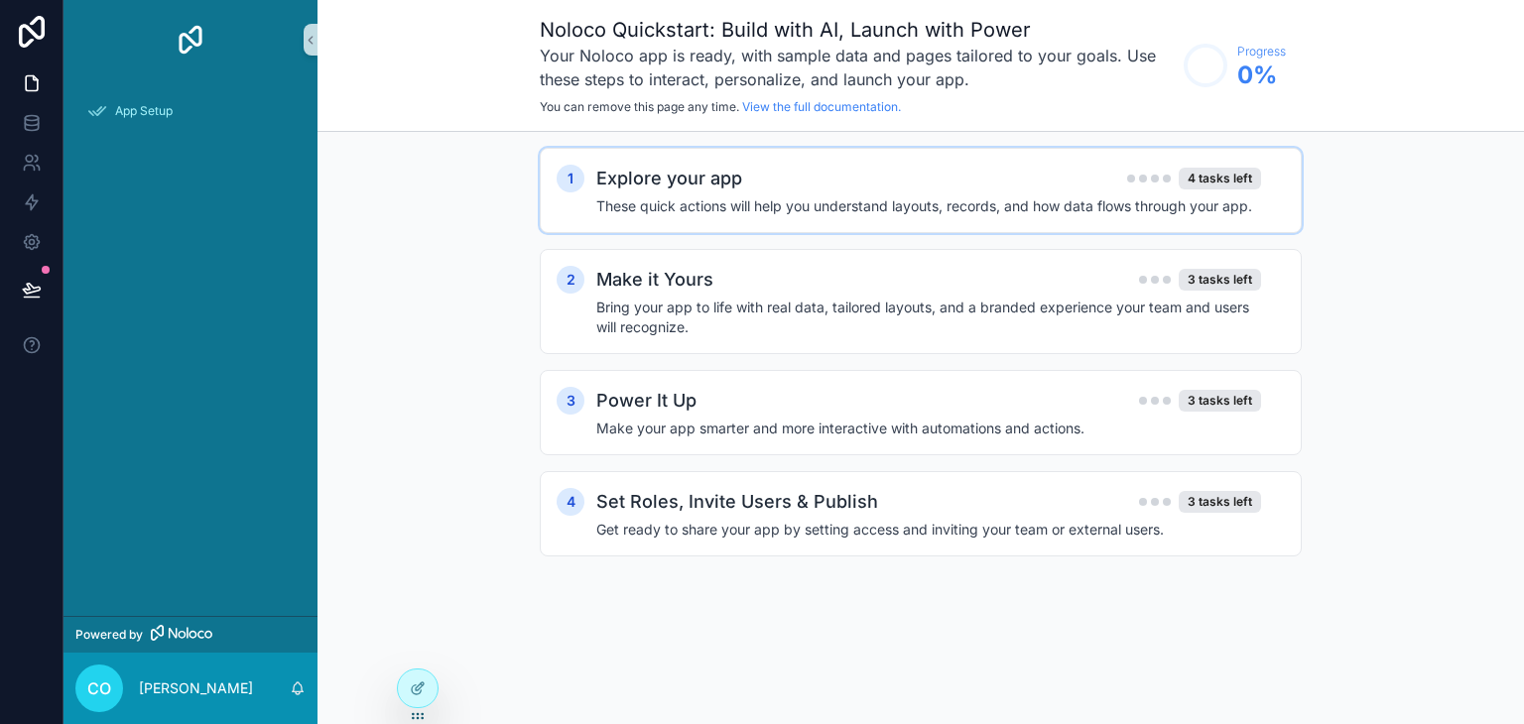
click at [802, 198] on h4 "These quick actions will help you understand layouts, records, and how data flo…" at bounding box center [928, 206] width 665 height 20
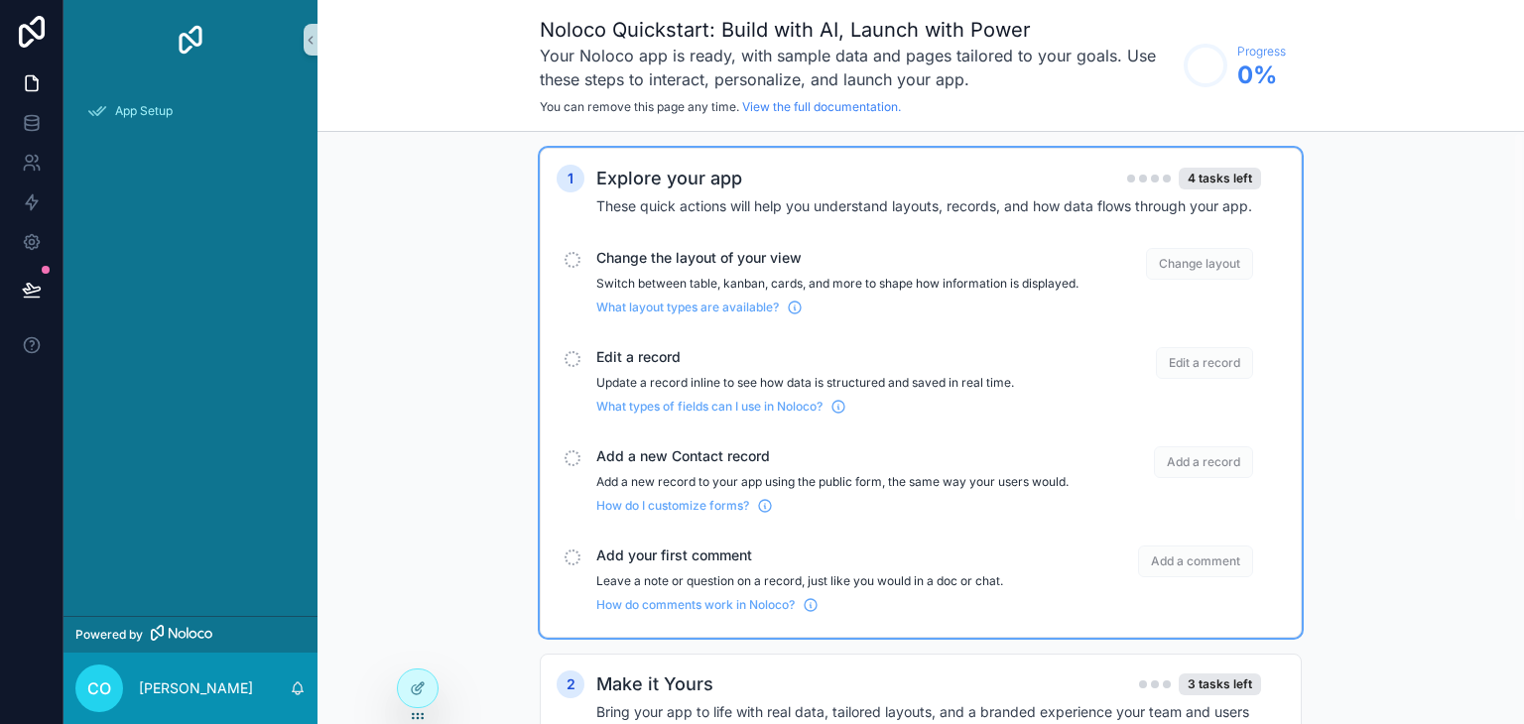
click at [571, 263] on div "scrollable content" at bounding box center [573, 260] width 16 height 16
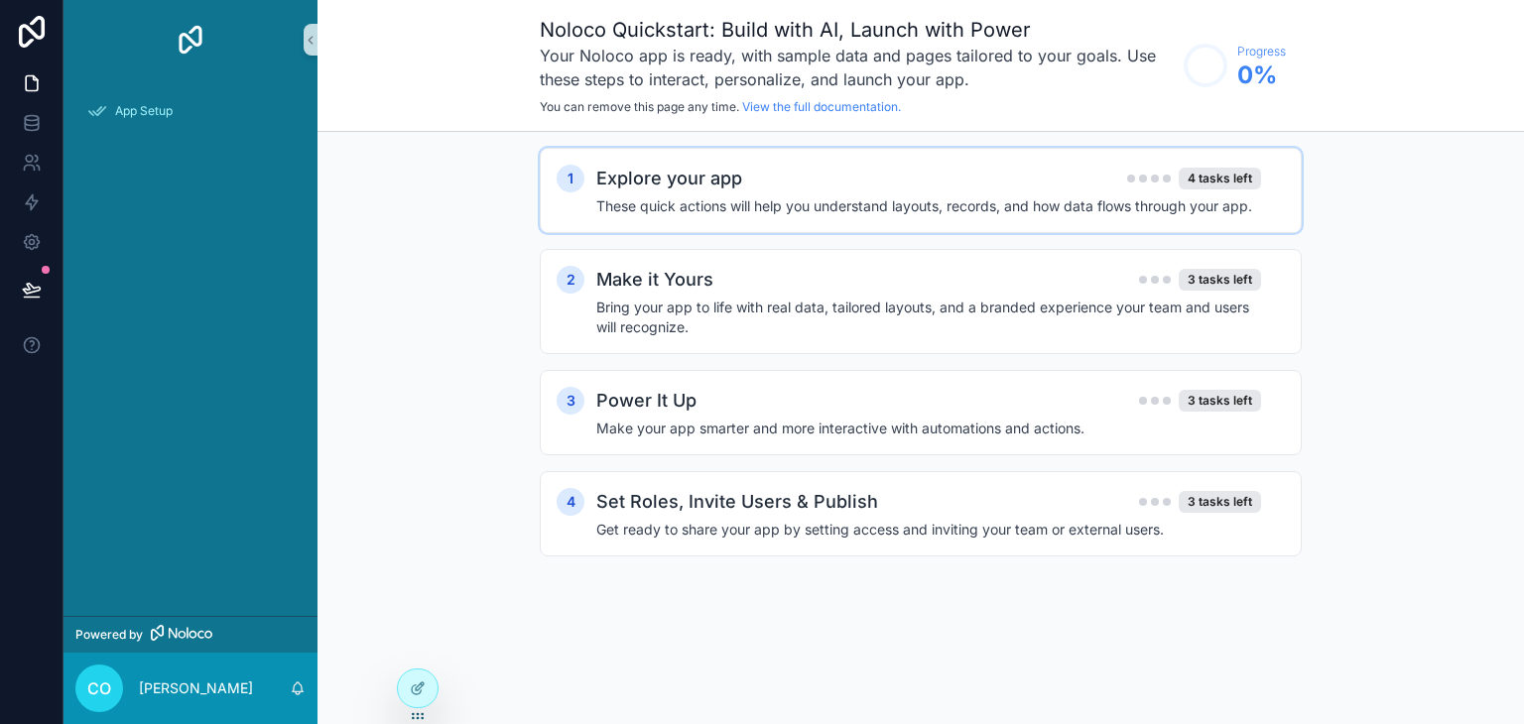
click at [484, 181] on div "1 Explore your app 4 tasks left These quick actions will help you understand la…" at bounding box center [920, 372] width 1206 height 480
click at [131, 114] on span "App Setup" at bounding box center [144, 111] width 58 height 16
click at [38, 79] on icon at bounding box center [32, 83] width 20 height 20
click at [30, 39] on icon at bounding box center [32, 32] width 26 height 32
click at [194, 692] on p "[PERSON_NAME]" at bounding box center [196, 689] width 114 height 20
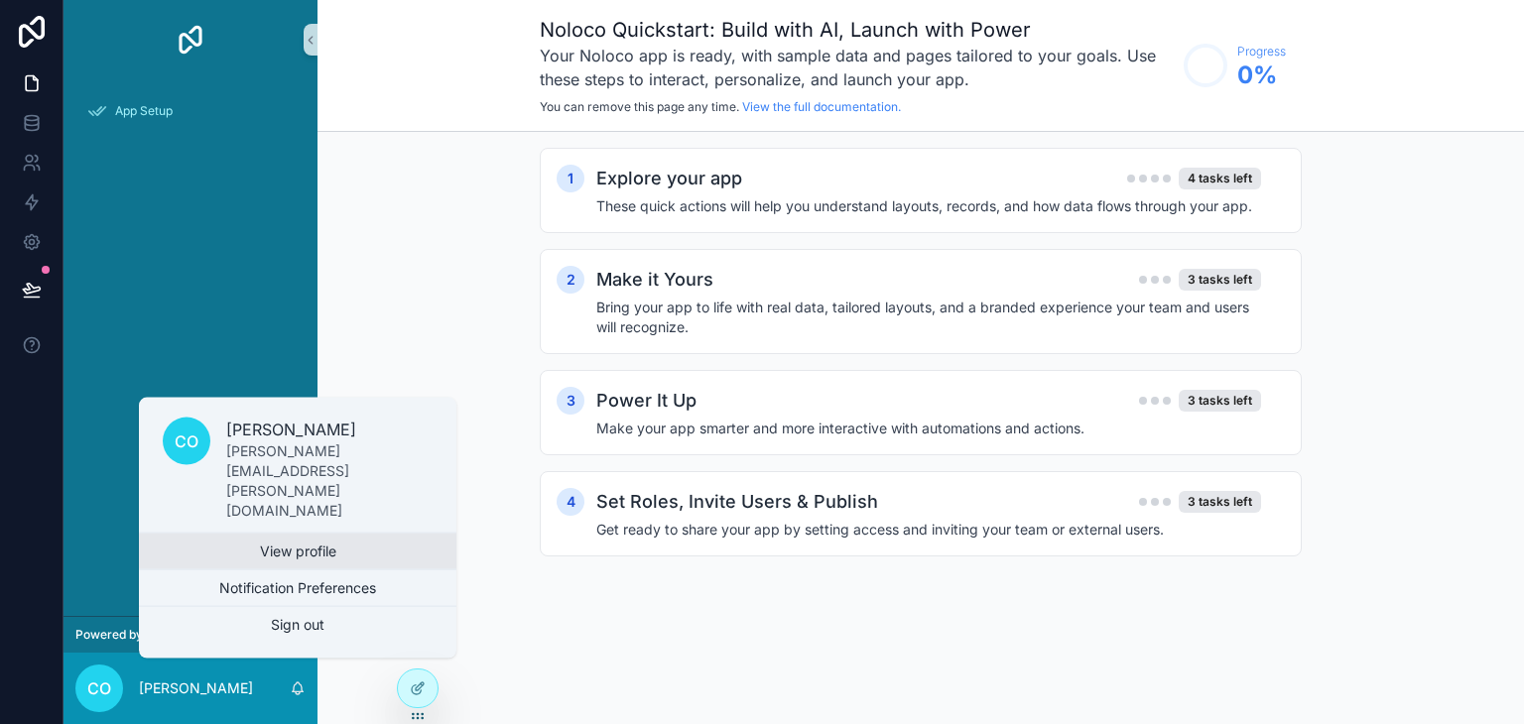
click at [305, 552] on link "View profile" at bounding box center [297, 552] width 317 height 36
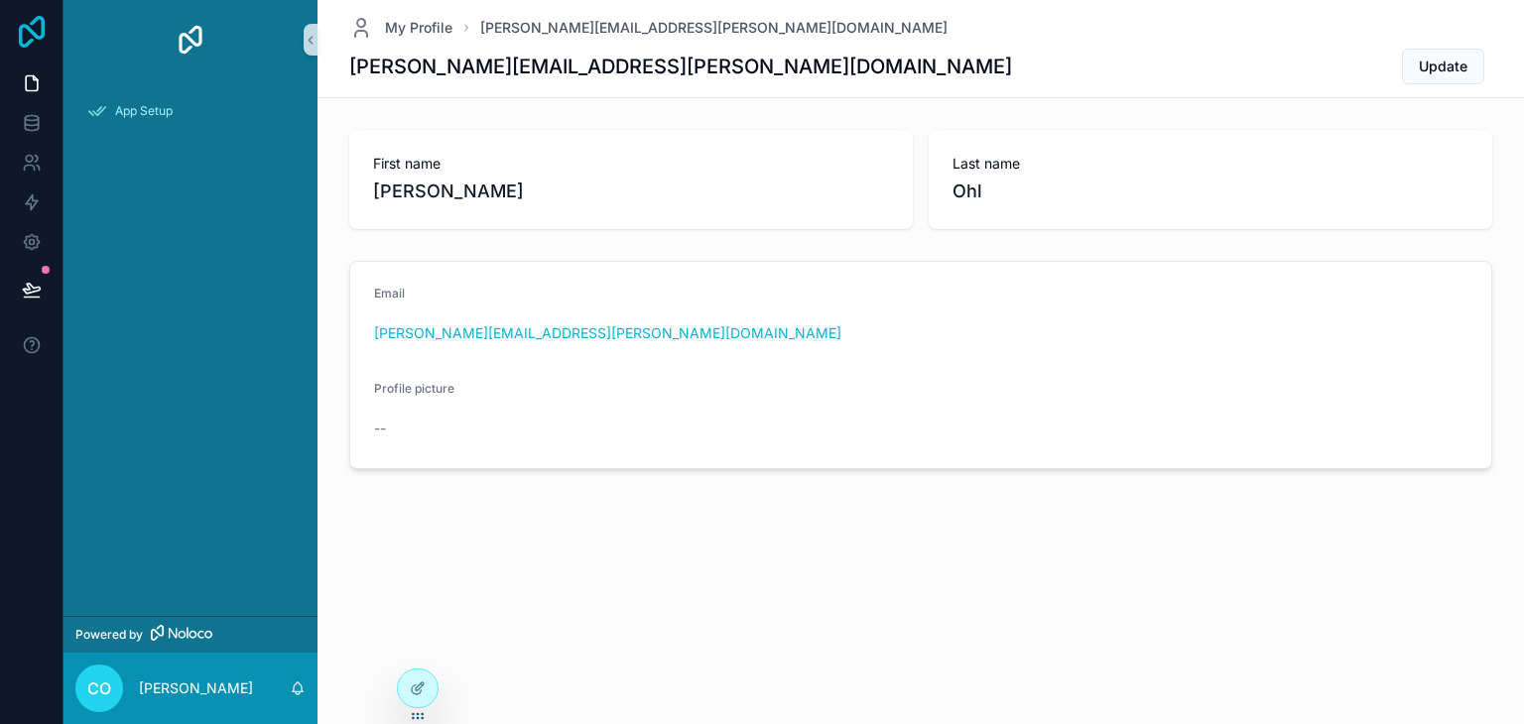
click at [32, 41] on icon at bounding box center [32, 32] width 26 height 32
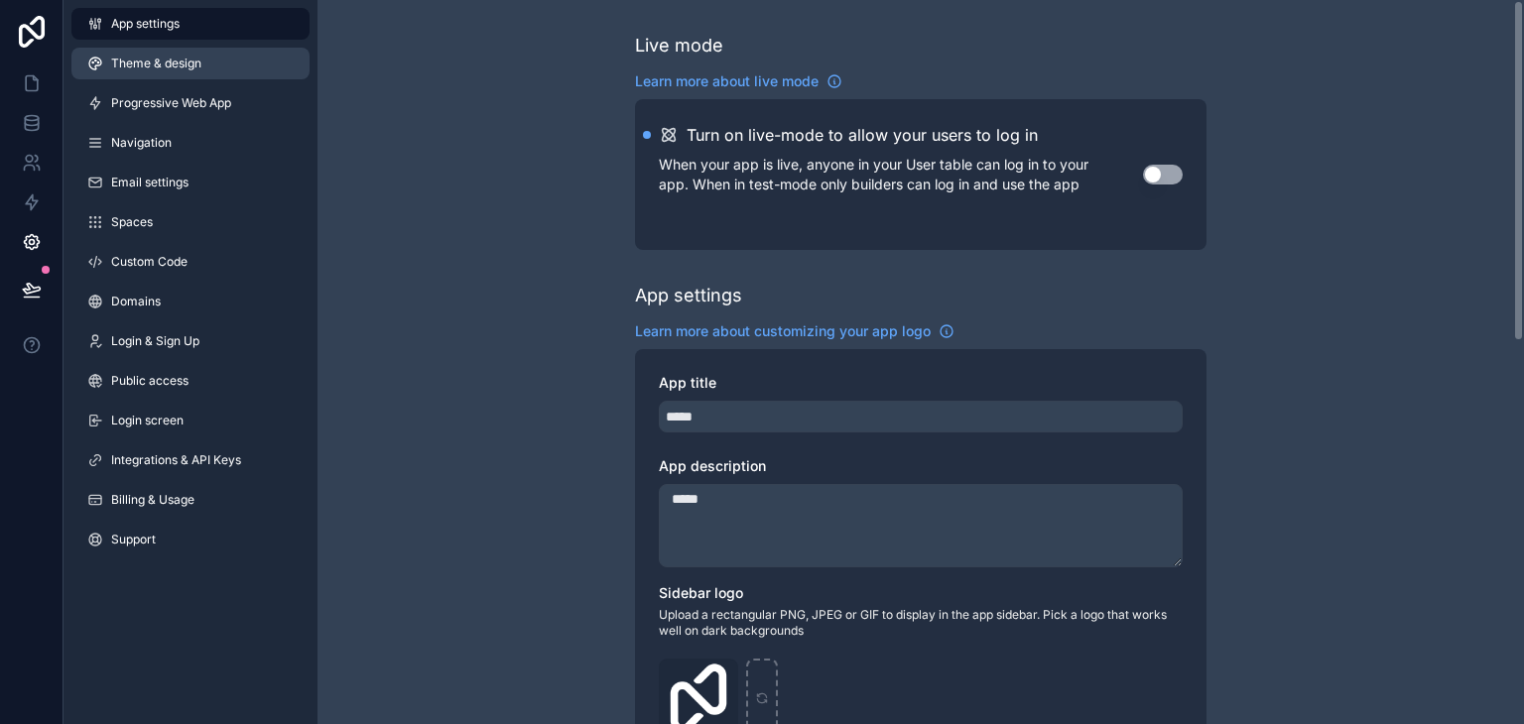
click at [175, 68] on span "Theme & design" at bounding box center [156, 64] width 90 height 16
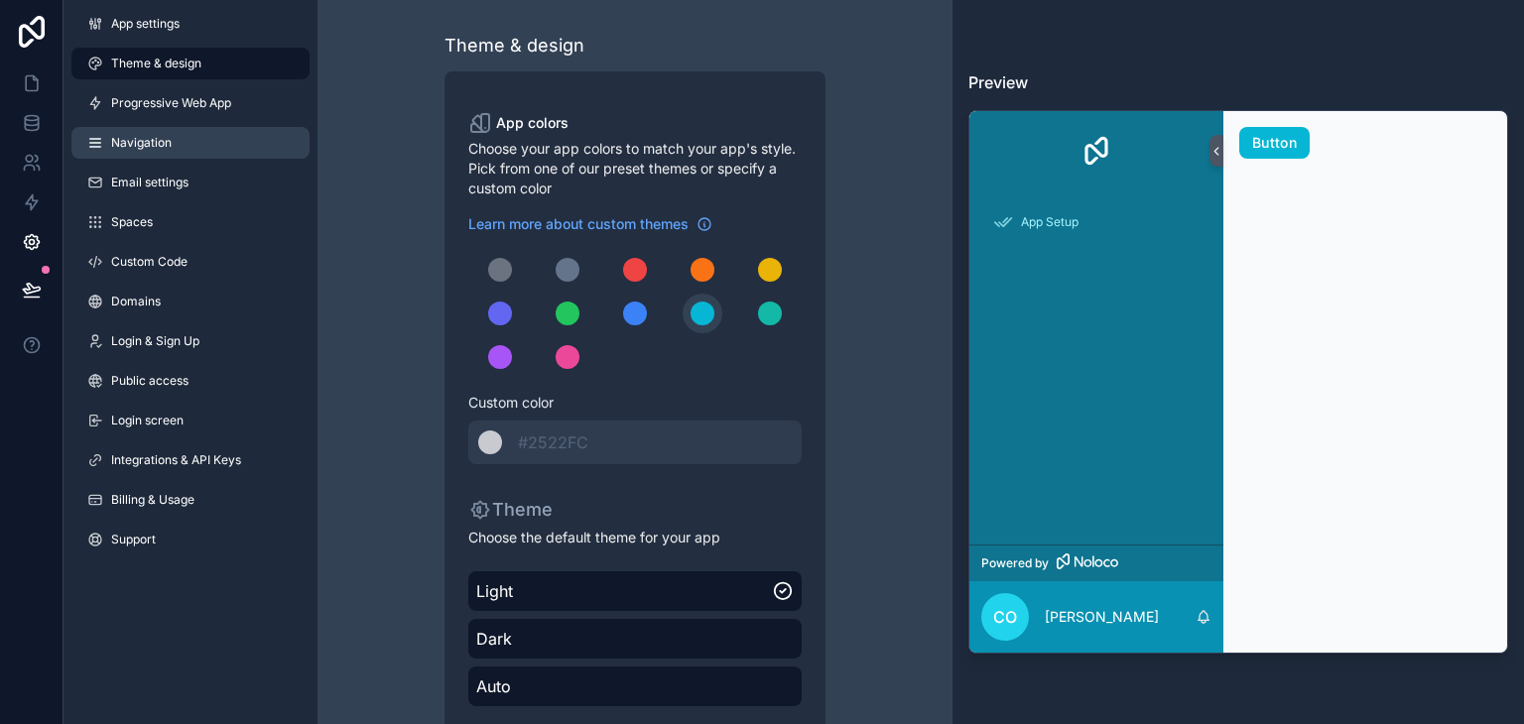
click at [167, 143] on span "Navigation" at bounding box center [141, 143] width 61 height 16
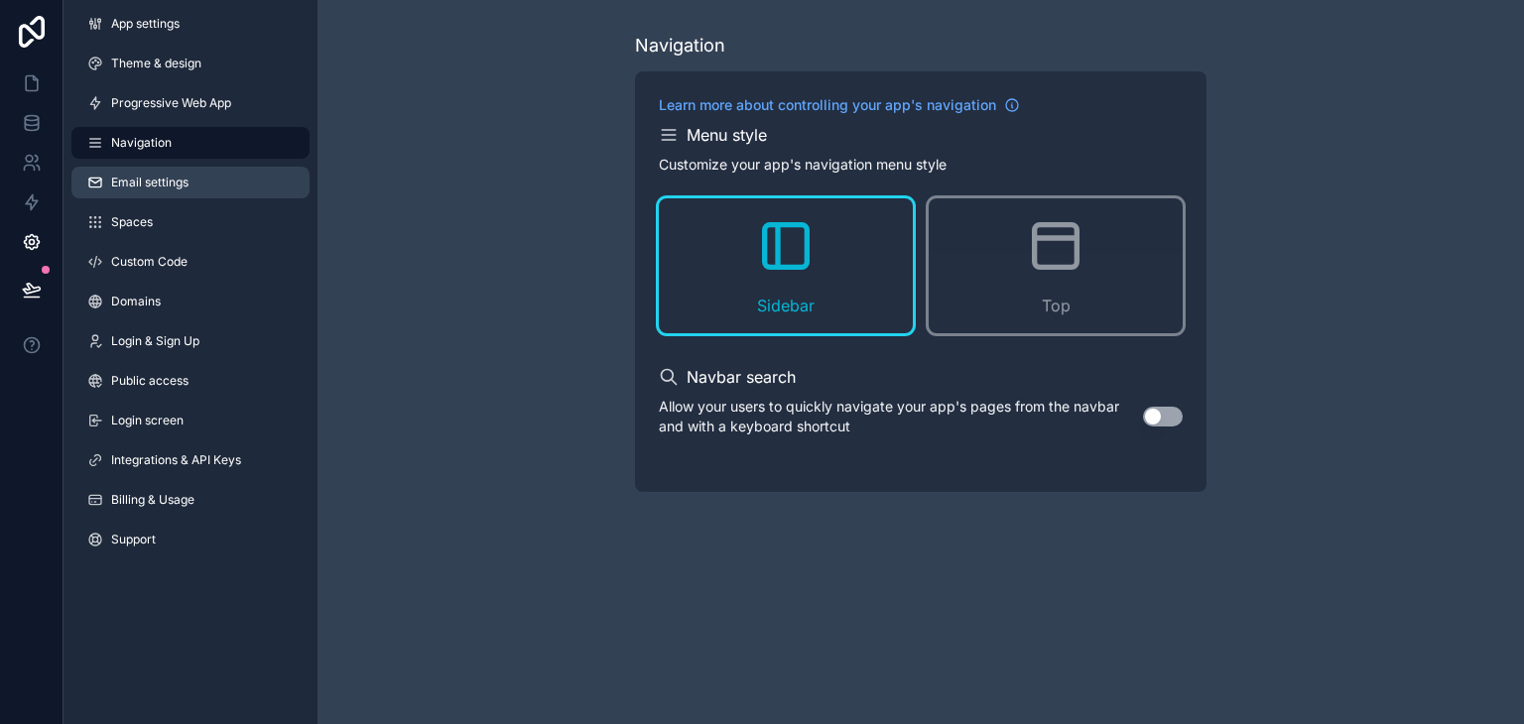
click at [133, 189] on span "Email settings" at bounding box center [149, 183] width 77 height 16
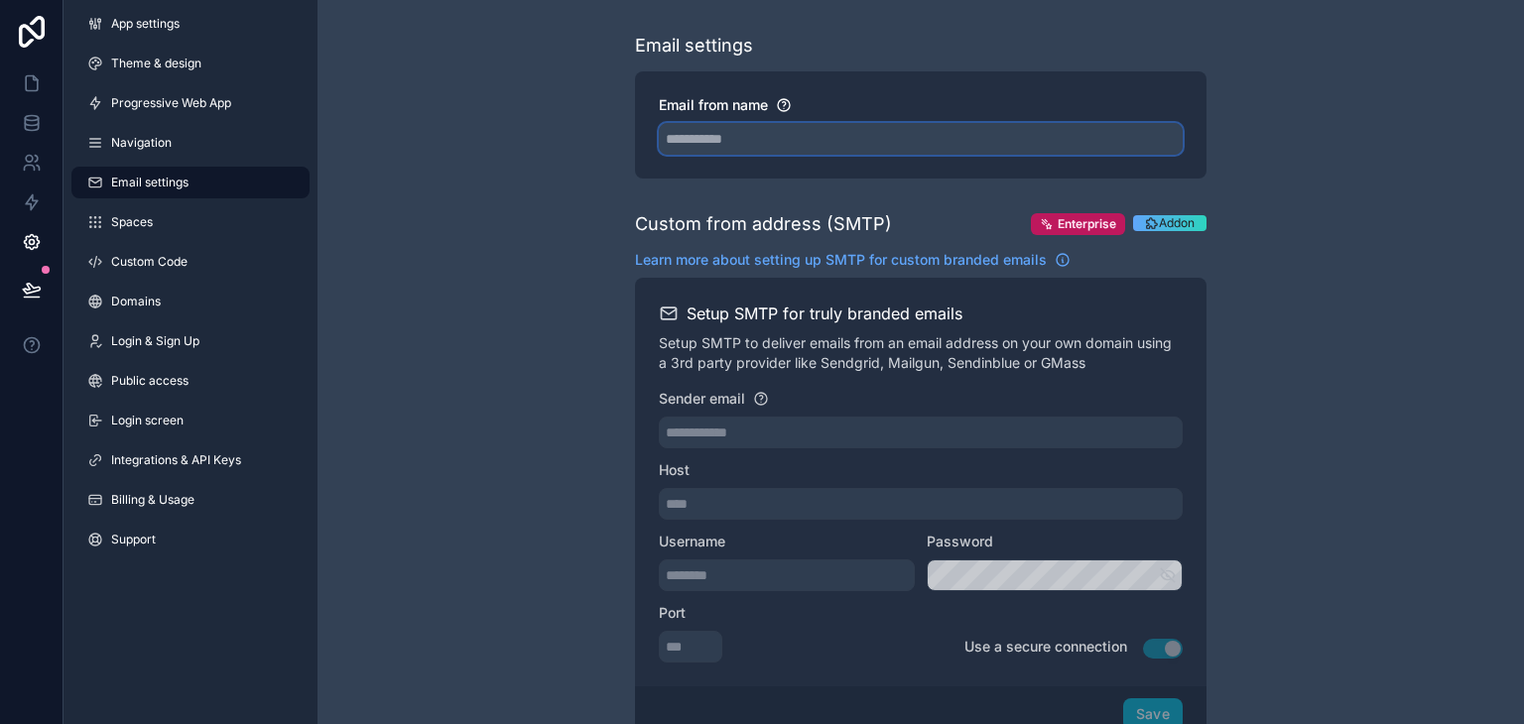
drag, startPoint x: 770, startPoint y: 140, endPoint x: 614, endPoint y: 140, distance: 155.8
type input "**********"
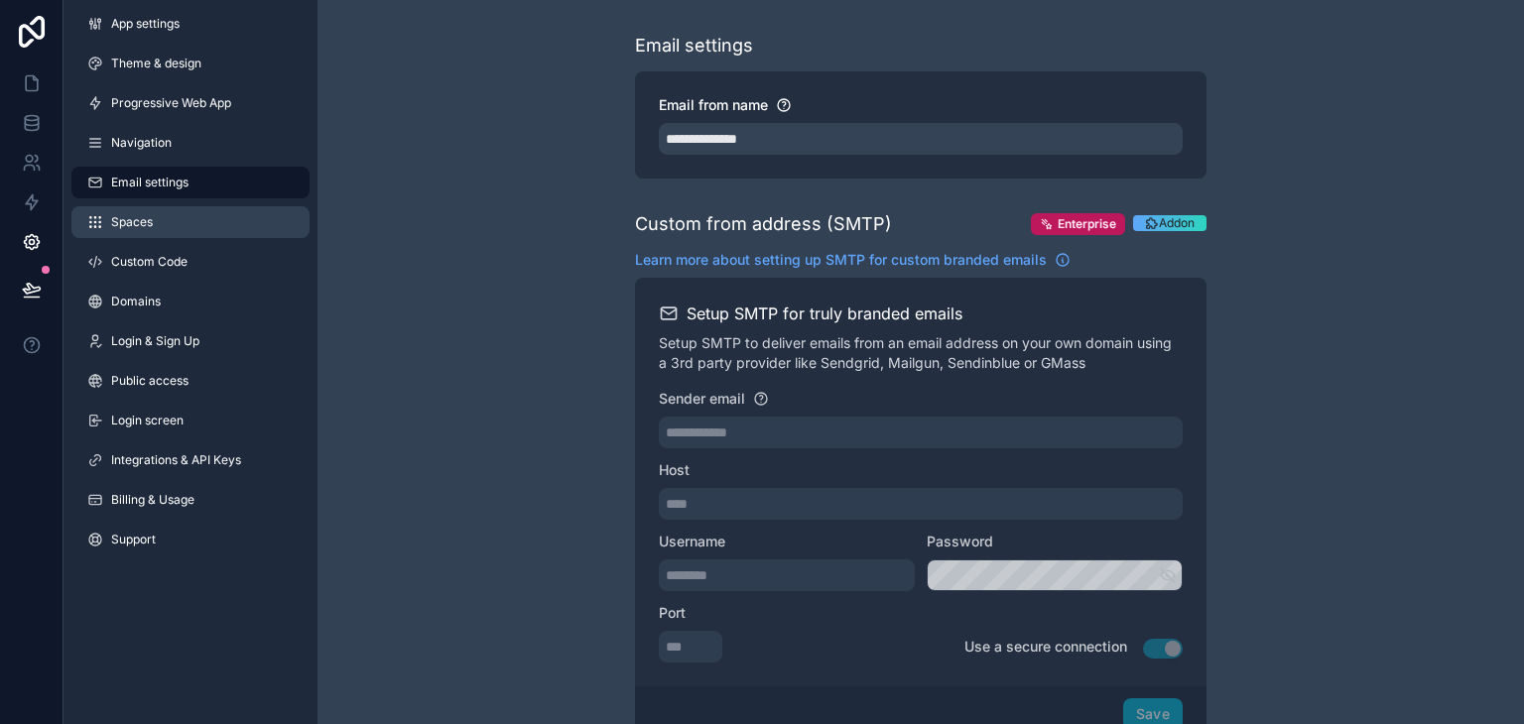
click at [119, 227] on span "Spaces" at bounding box center [132, 222] width 42 height 16
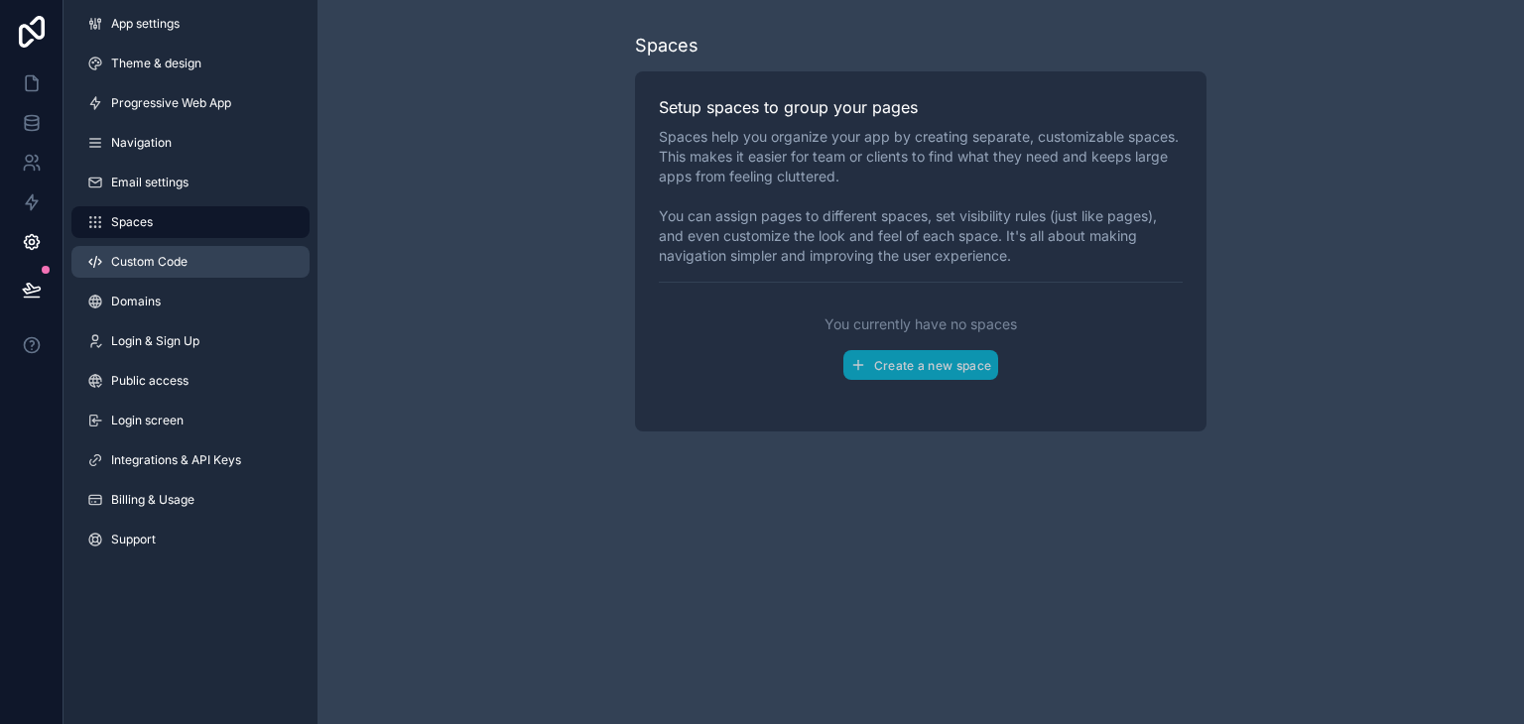
click at [167, 264] on span "Custom Code" at bounding box center [149, 262] width 76 height 16
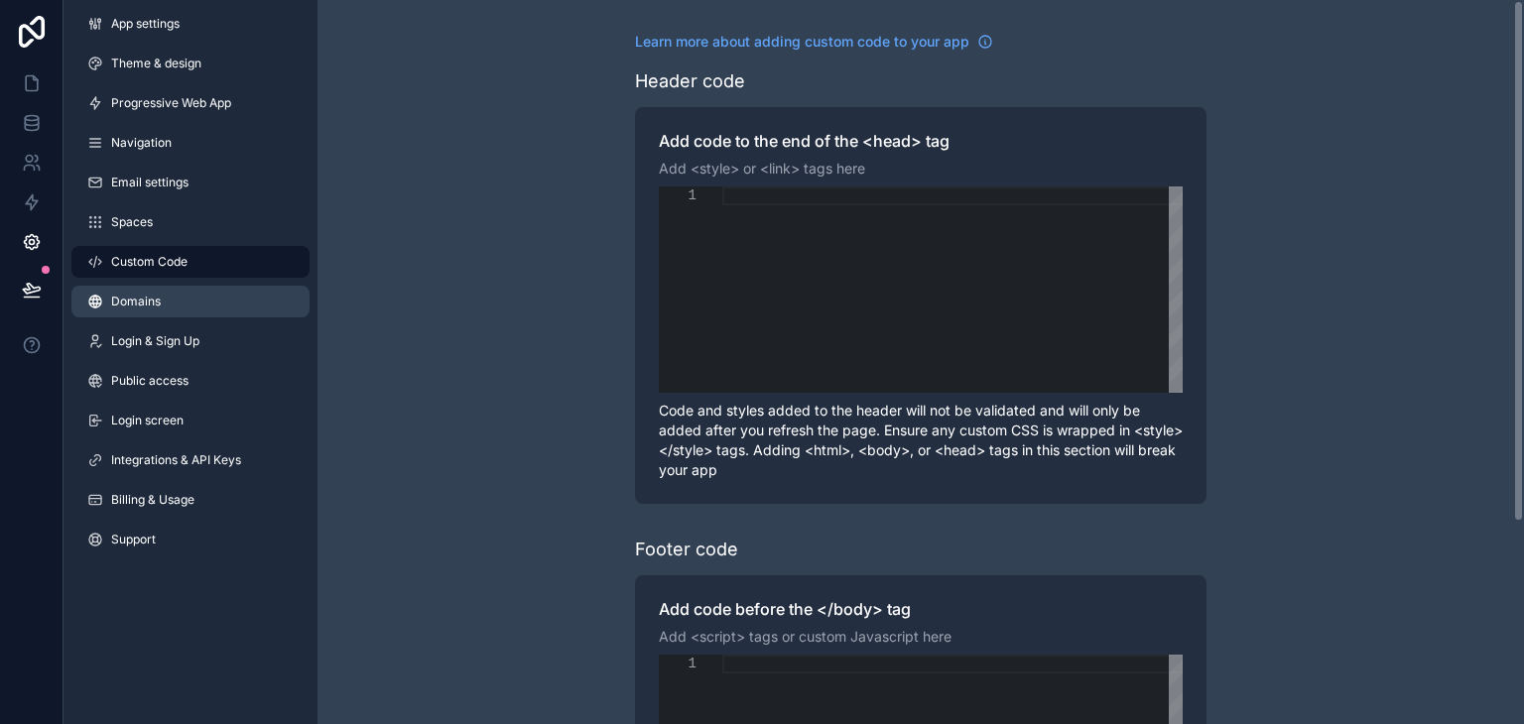
click at [131, 301] on span "Domains" at bounding box center [136, 302] width 50 height 16
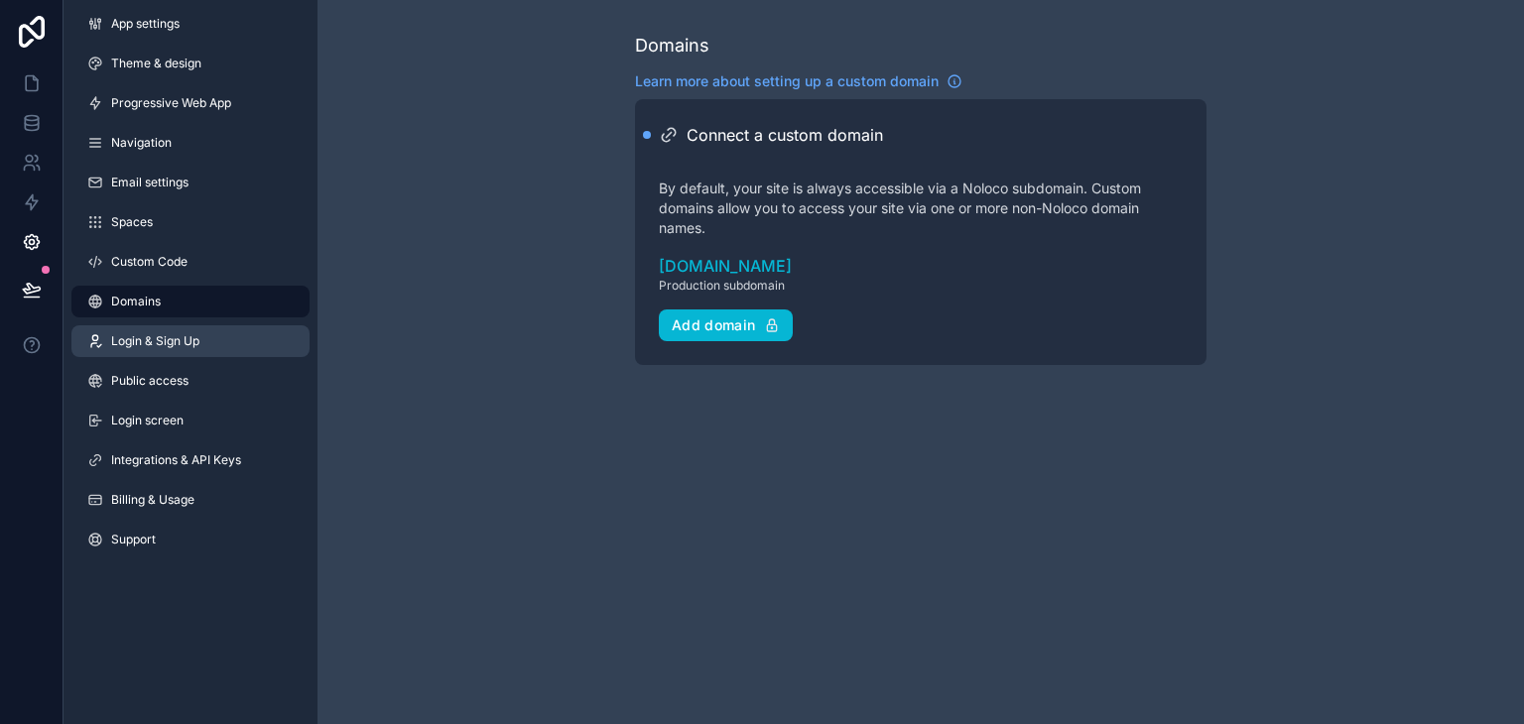
click at [149, 341] on span "Login & Sign Up" at bounding box center [155, 341] width 88 height 16
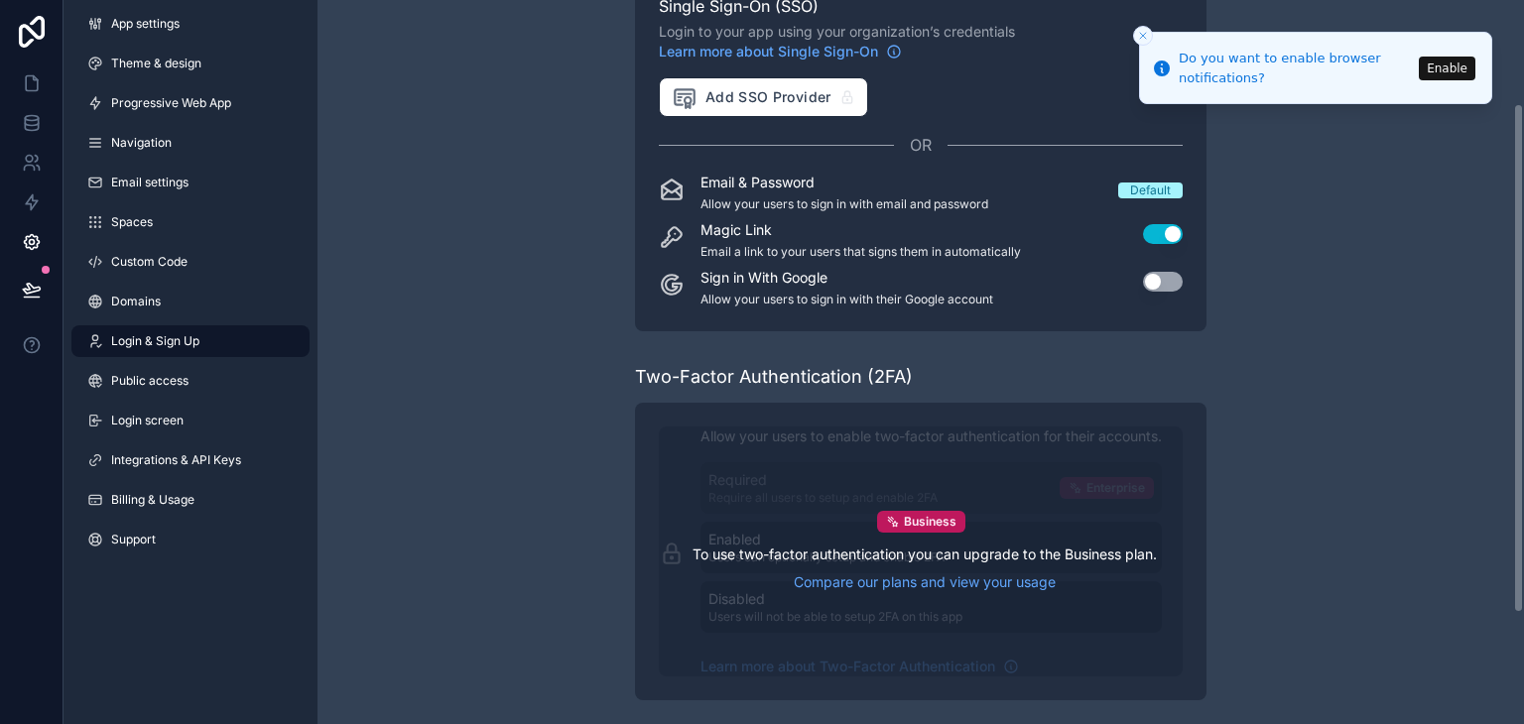
scroll to position [99, 0]
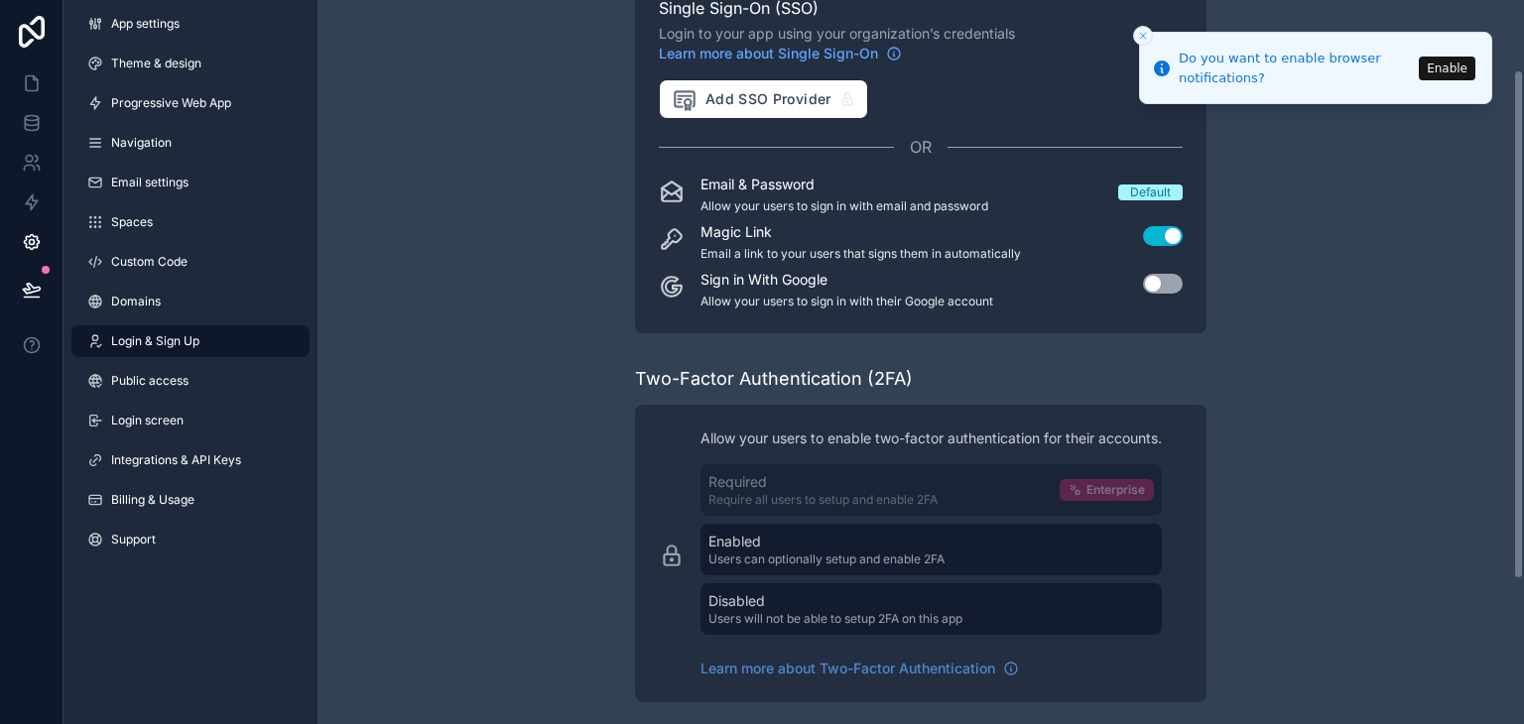
click at [1150, 286] on button "Use setting" at bounding box center [1163, 284] width 40 height 20
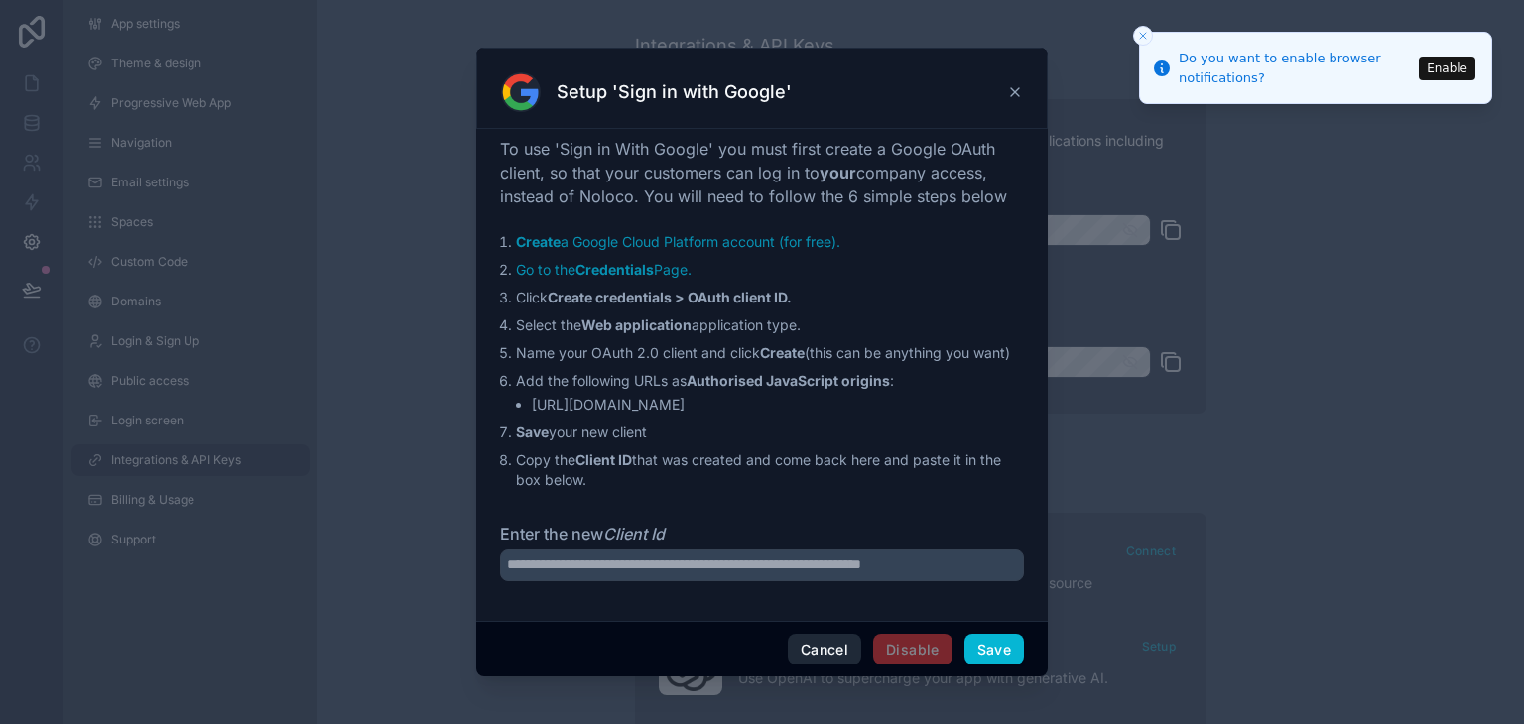
click at [810, 644] on button "Cancel" at bounding box center [824, 650] width 73 height 32
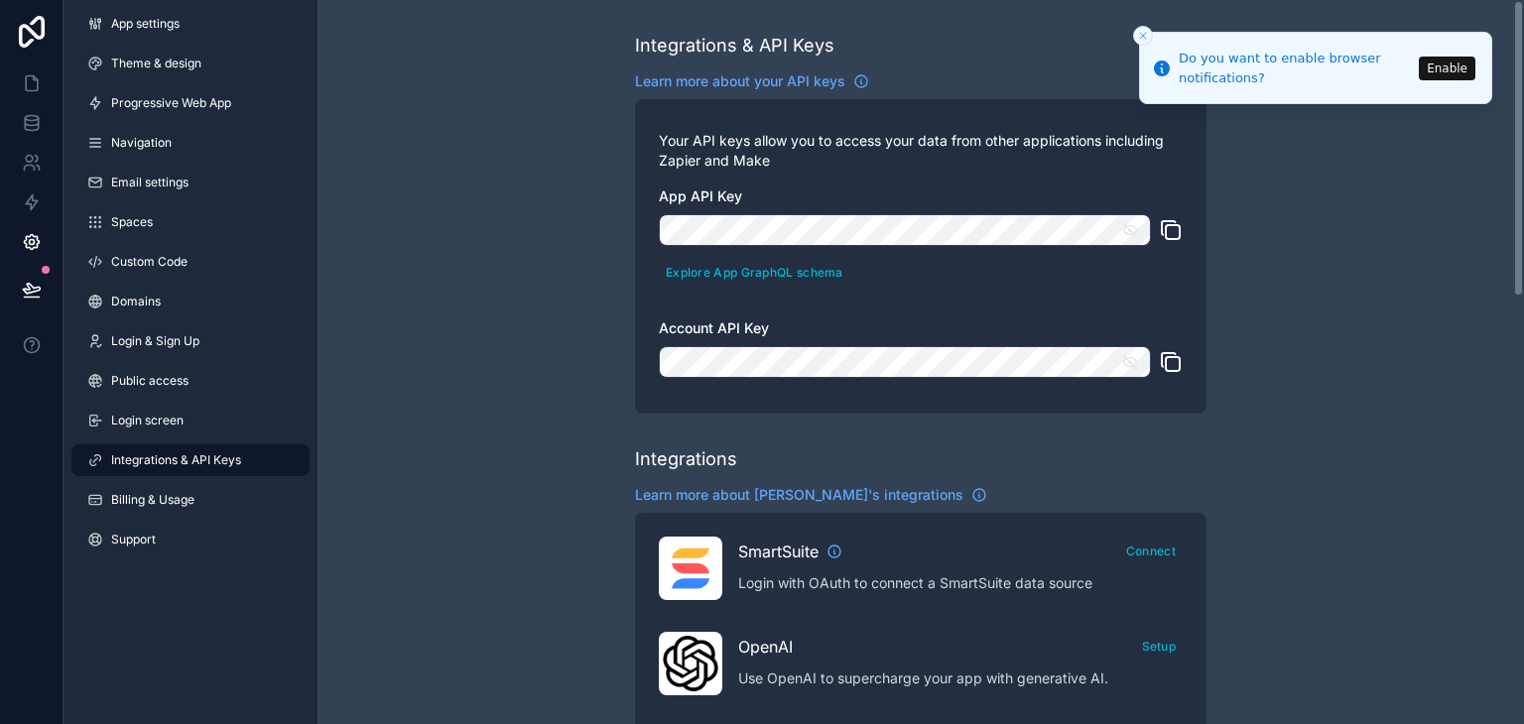
click at [1133, 36] on button "Close toast" at bounding box center [1143, 36] width 20 height 20
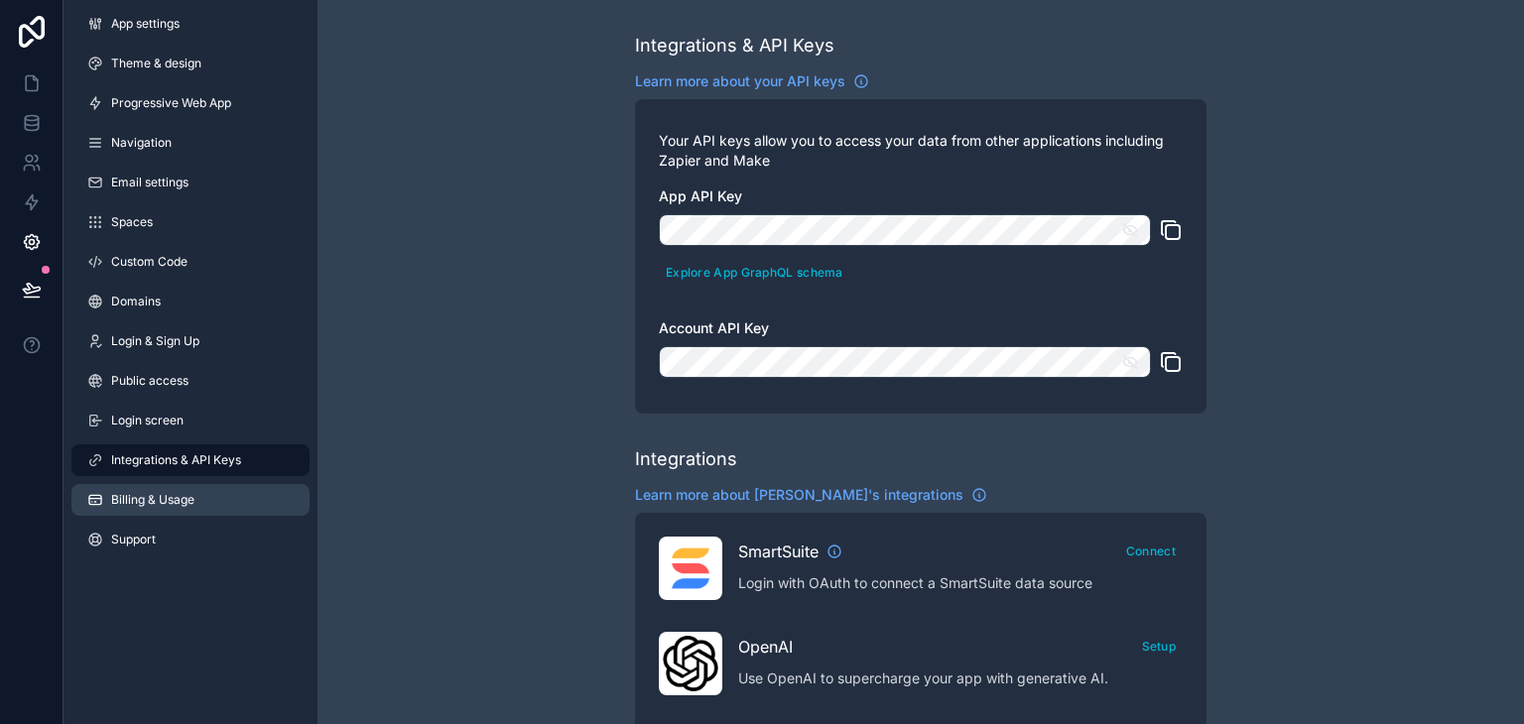
click at [183, 493] on span "Billing & Usage" at bounding box center [152, 500] width 83 height 16
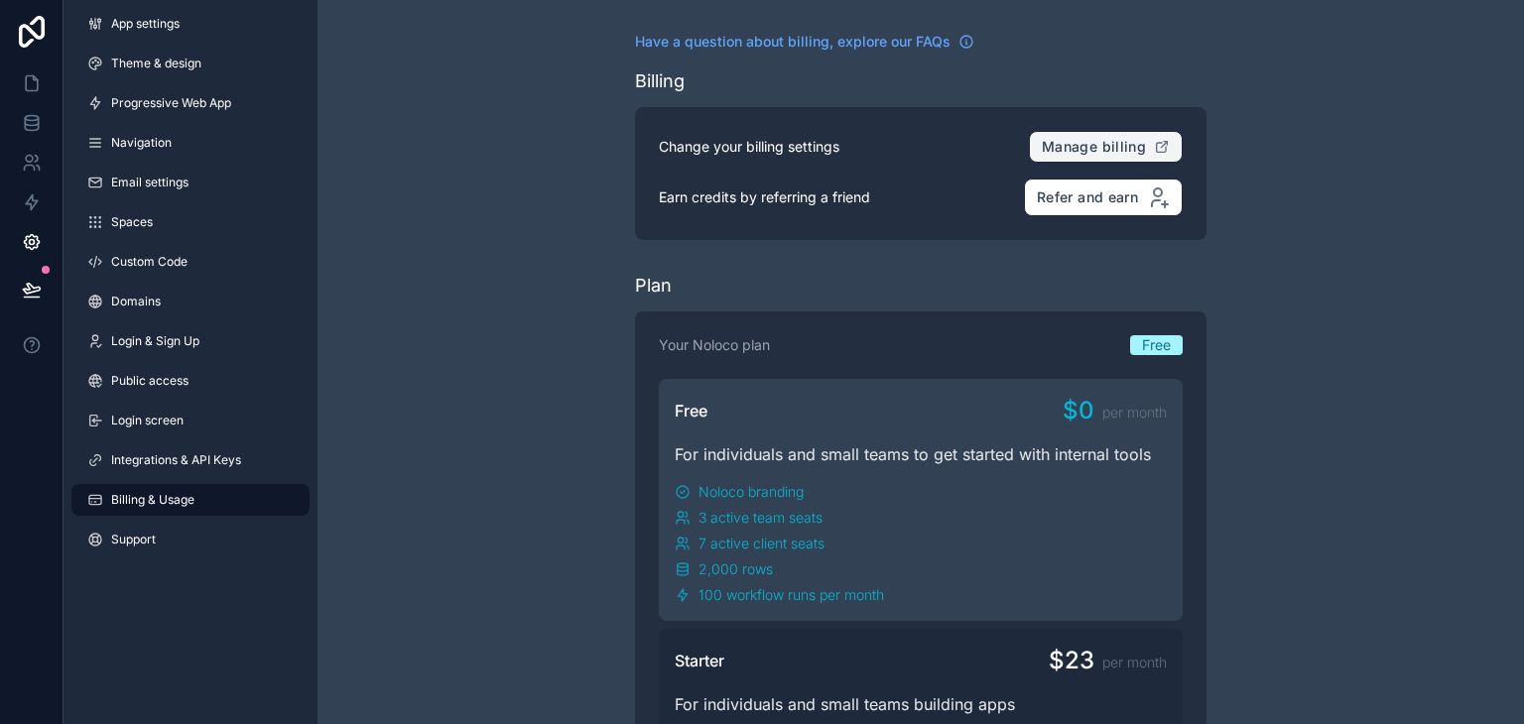
click at [1078, 148] on span "Manage billing" at bounding box center [1094, 147] width 104 height 18
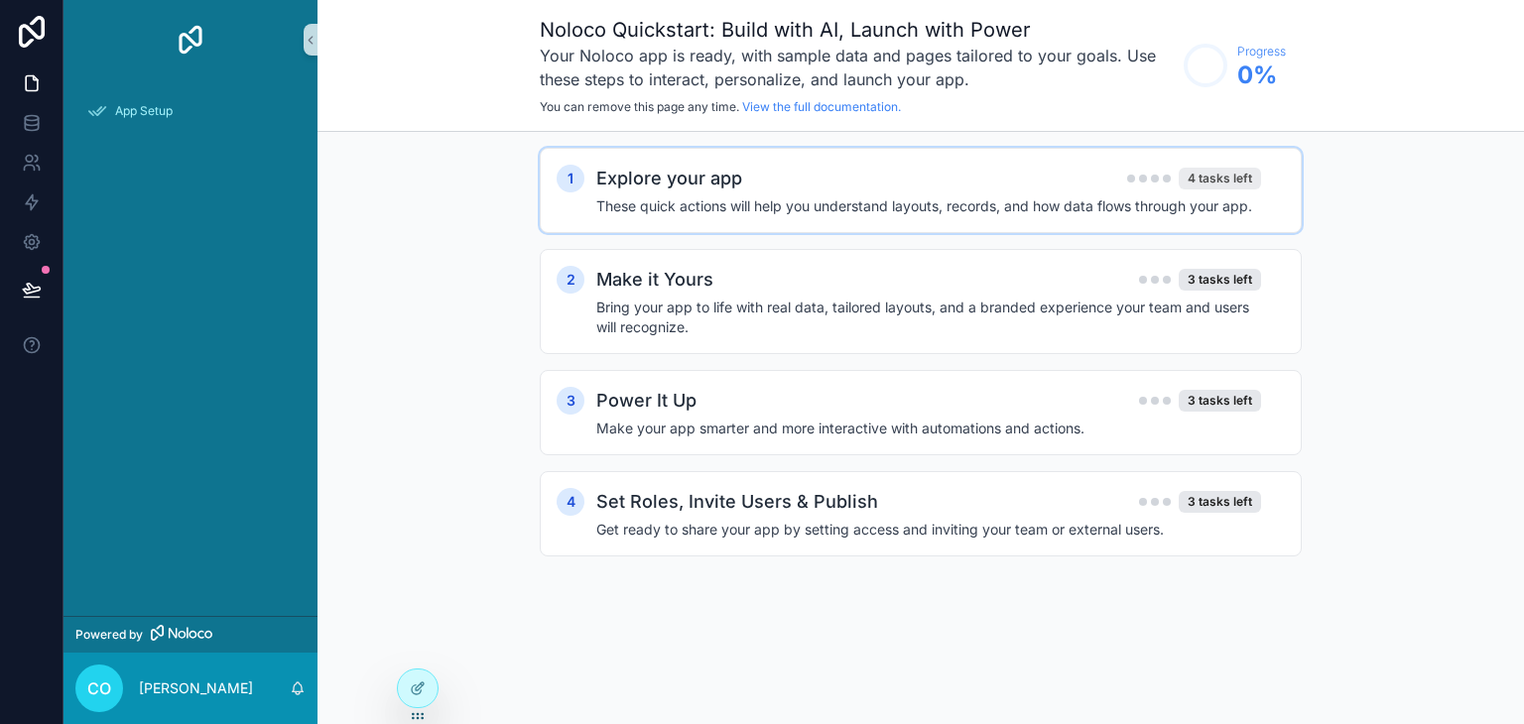
click at [1238, 180] on div "4 tasks left" at bounding box center [1220, 179] width 82 height 22
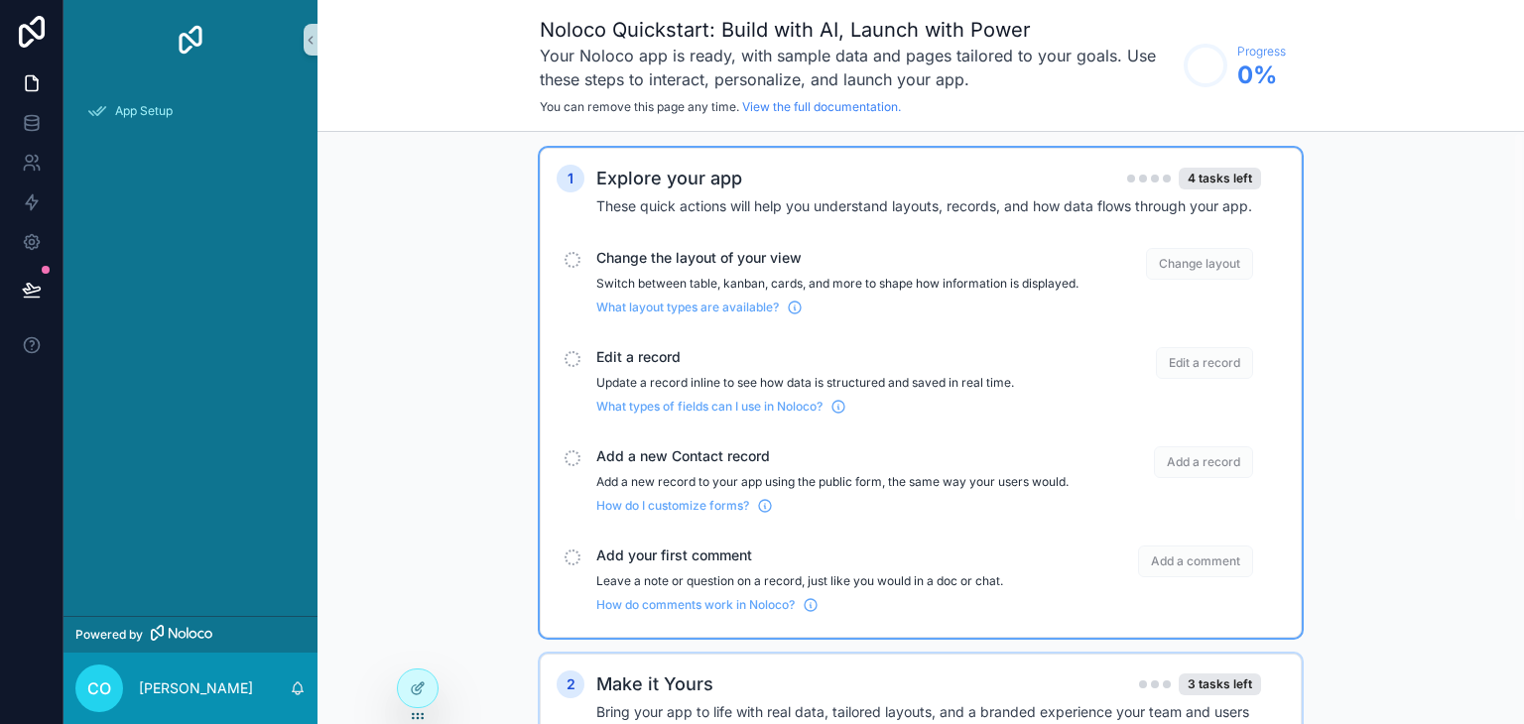
click at [1226, 263] on span "Change layout" at bounding box center [1199, 264] width 107 height 32
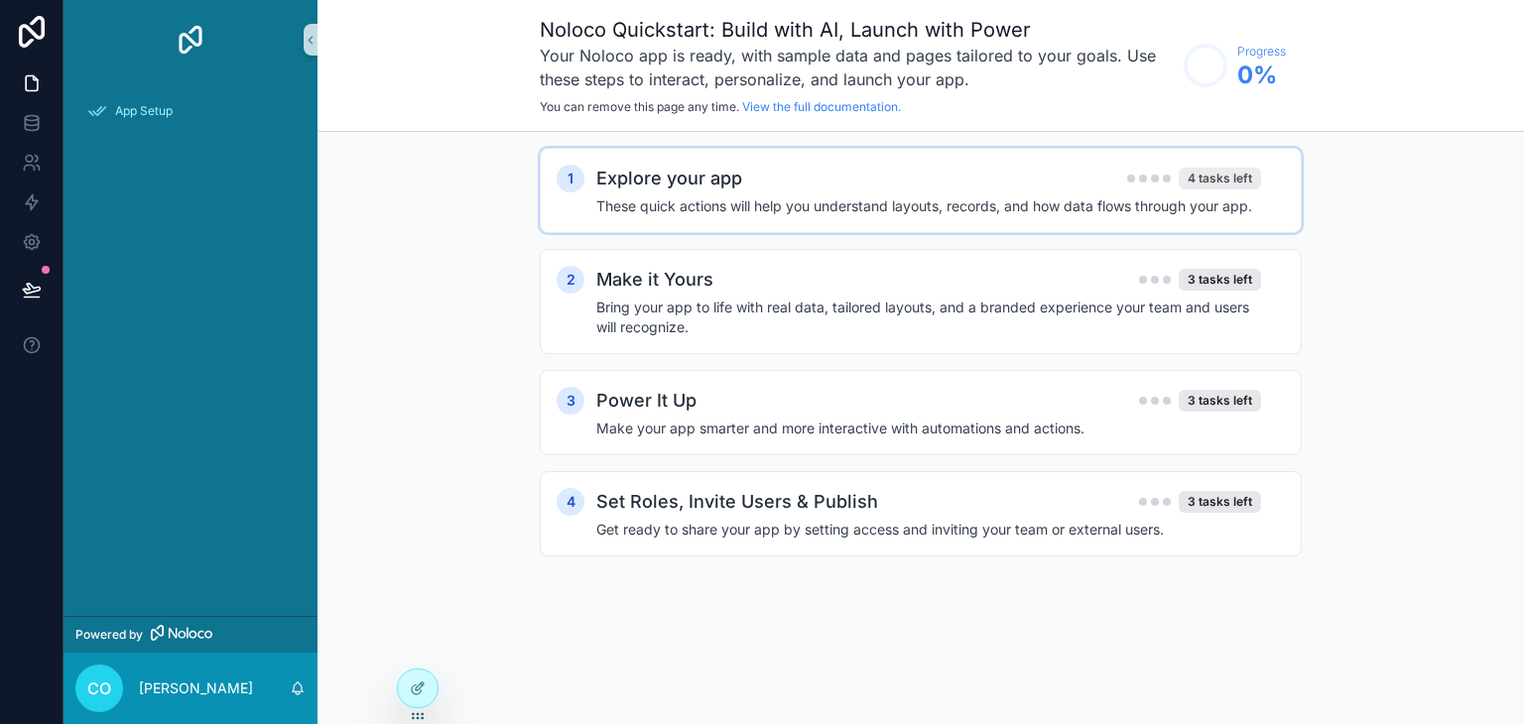
click at [1210, 167] on div "Explore your app 4 tasks left" at bounding box center [928, 179] width 665 height 28
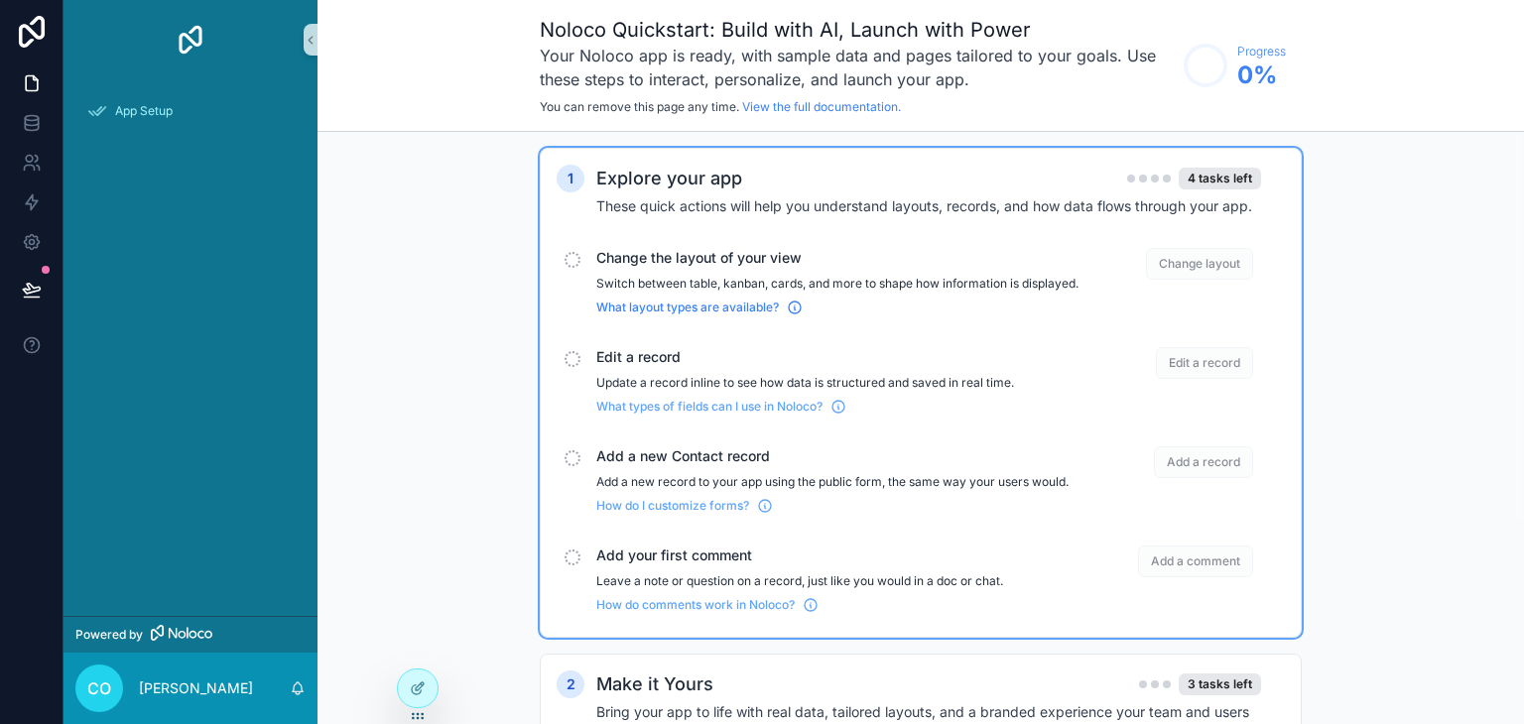
click at [755, 316] on span "What layout types are available?" at bounding box center [687, 308] width 183 height 16
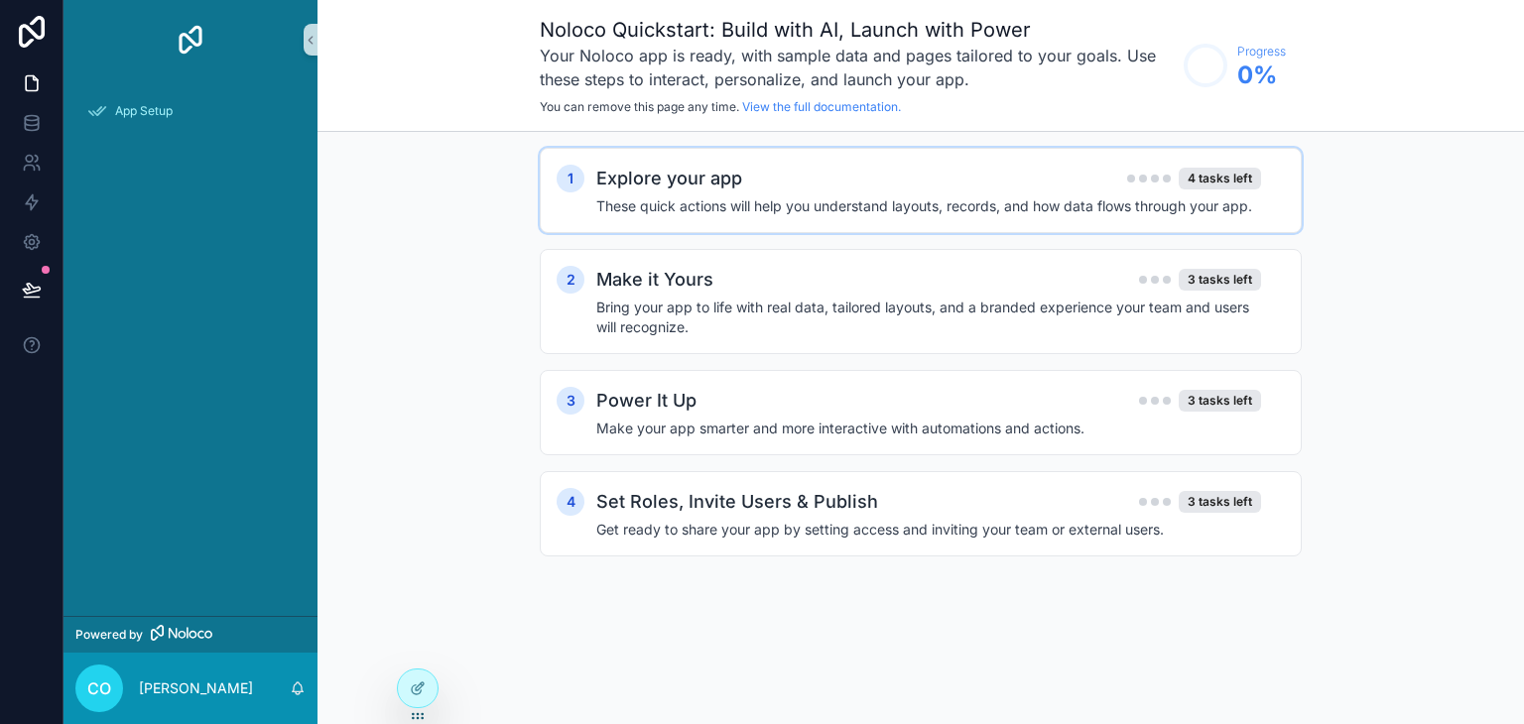
click at [721, 186] on h2 "Explore your app" at bounding box center [669, 179] width 146 height 28
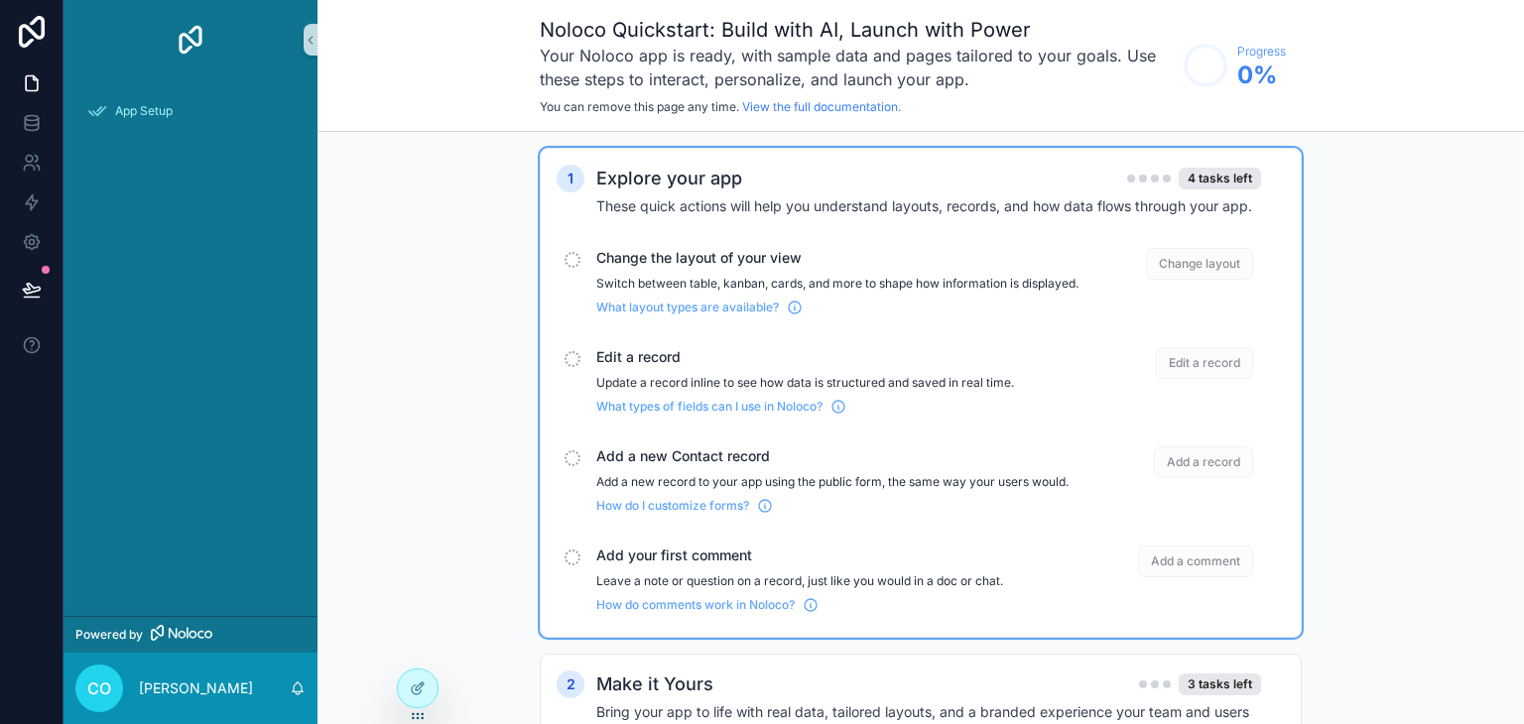
click at [1199, 379] on span "Edit a record" at bounding box center [1204, 363] width 97 height 32
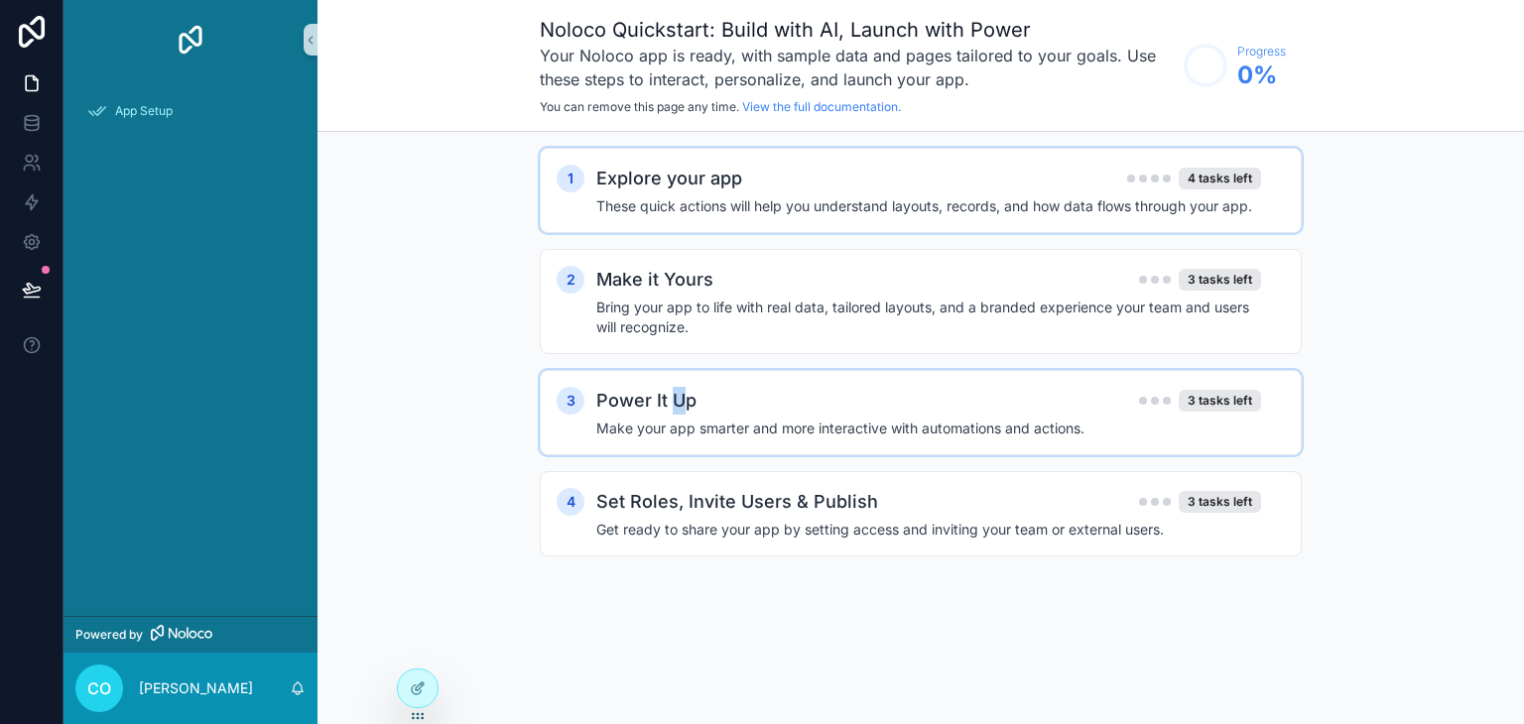
click at [677, 408] on h2 "Power It Up" at bounding box center [646, 401] width 100 height 28
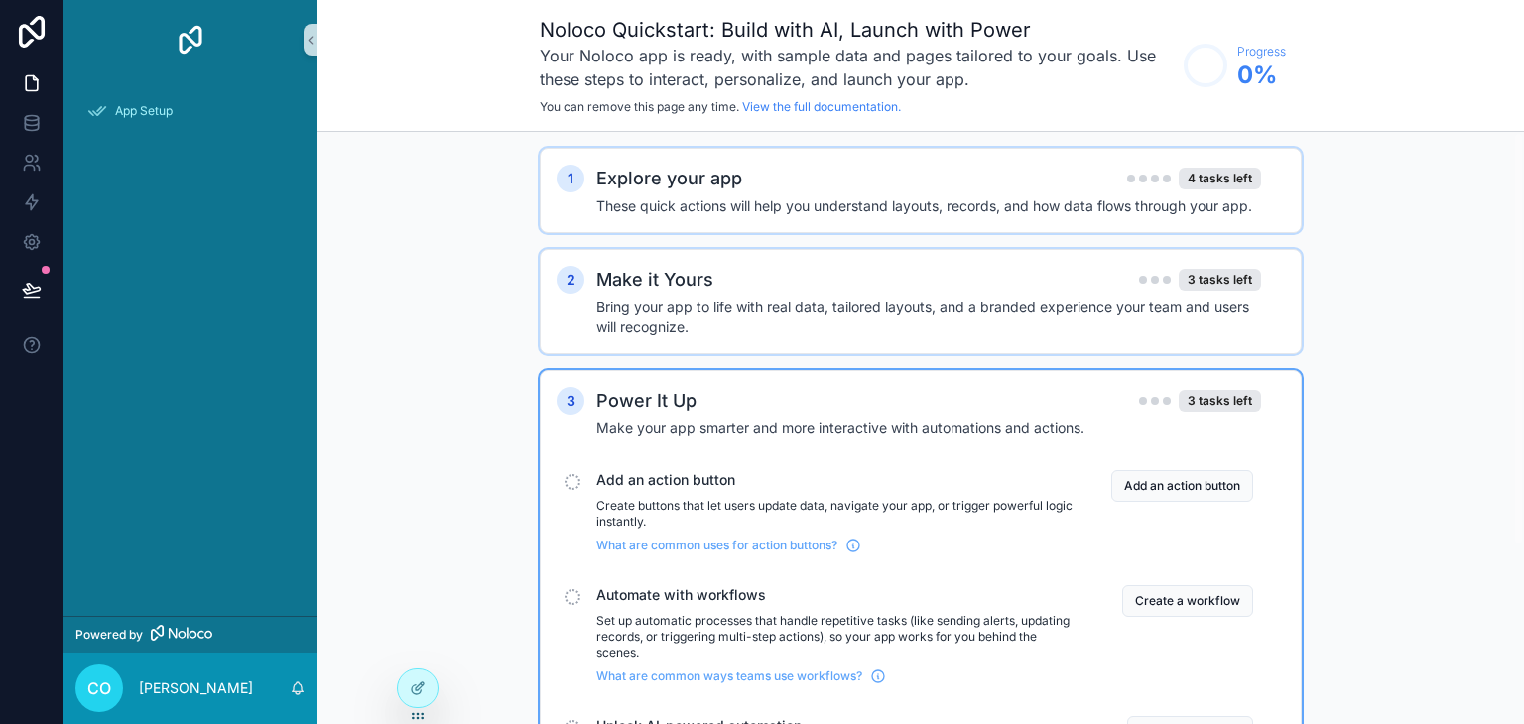
click at [656, 269] on h2 "Make it Yours" at bounding box center [654, 280] width 117 height 28
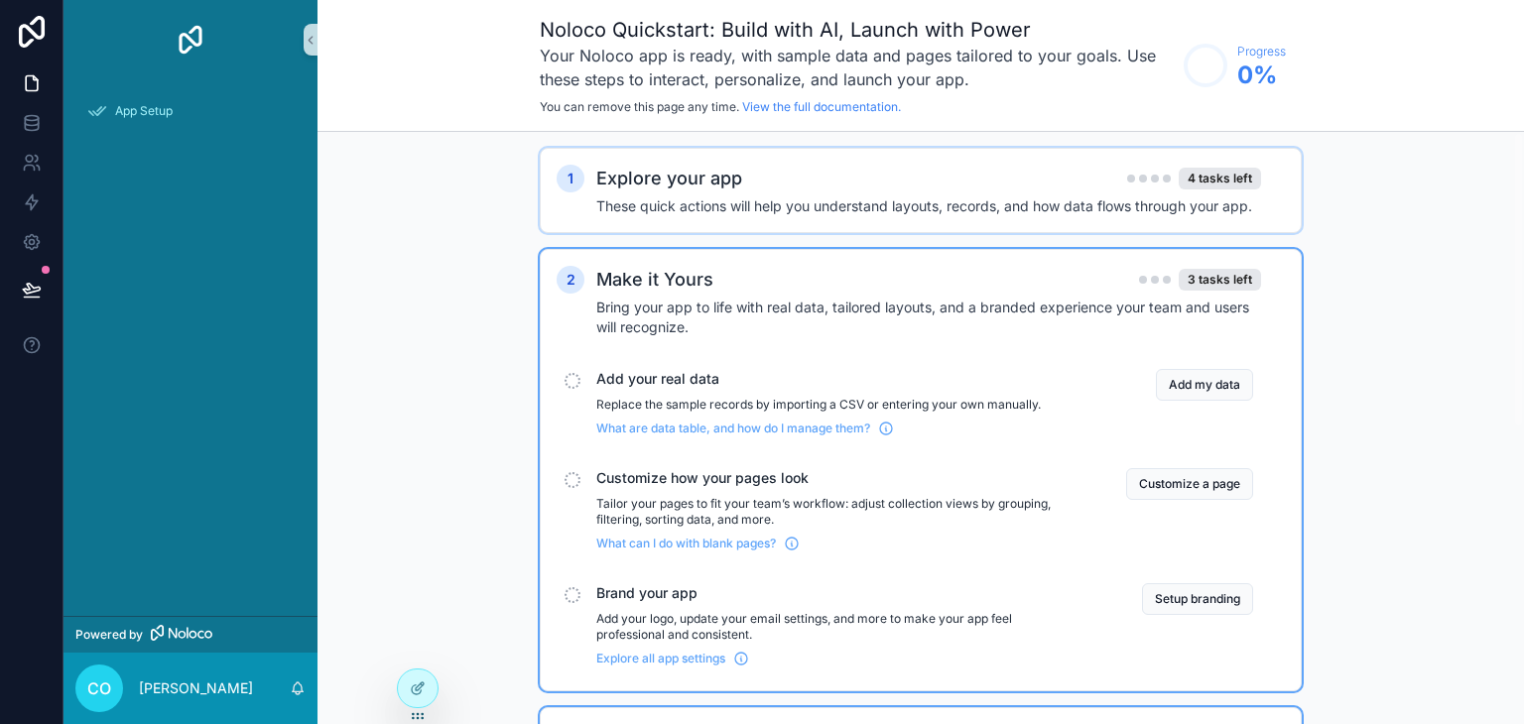
click at [660, 196] on h4 "These quick actions will help you understand layouts, records, and how data flo…" at bounding box center [928, 206] width 665 height 20
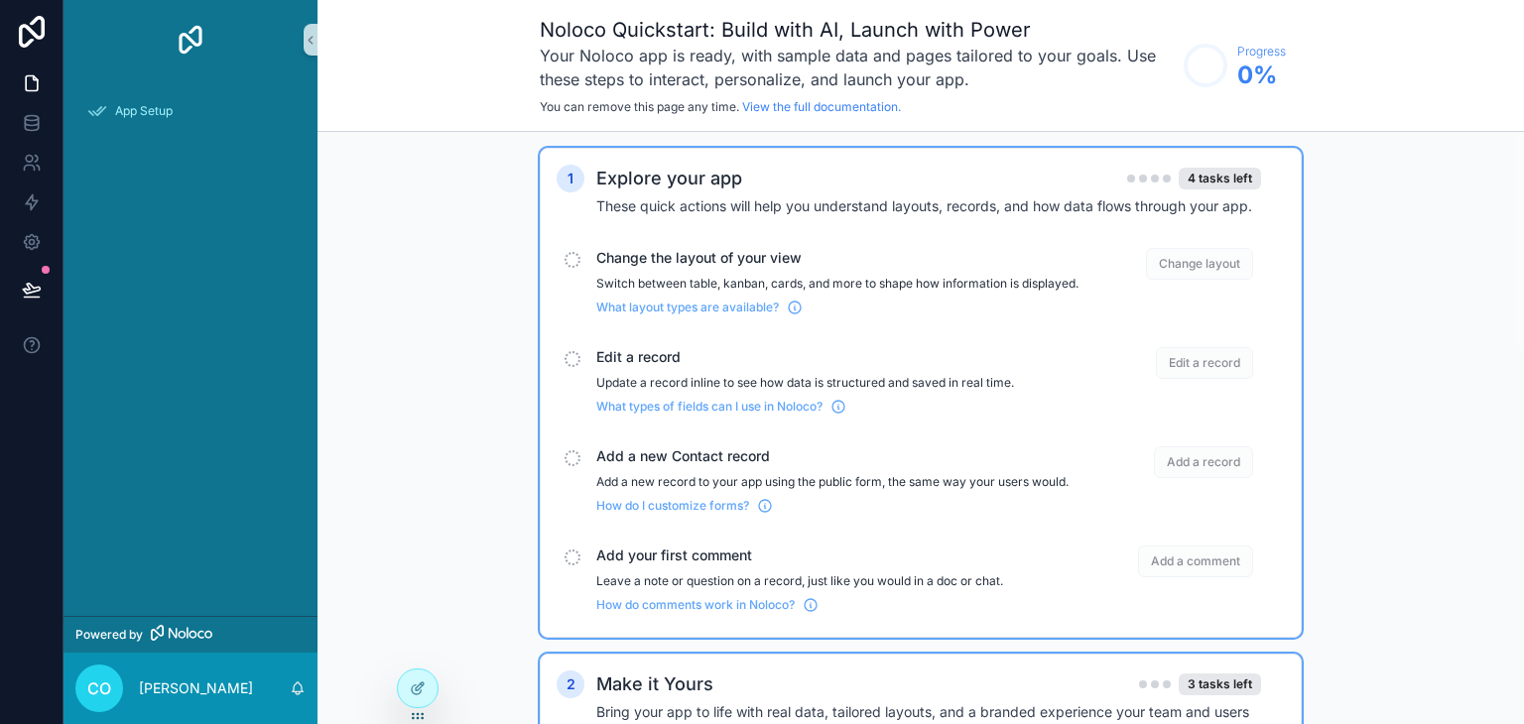
click at [186, 34] on img "scrollable content" at bounding box center [191, 40] width 32 height 32
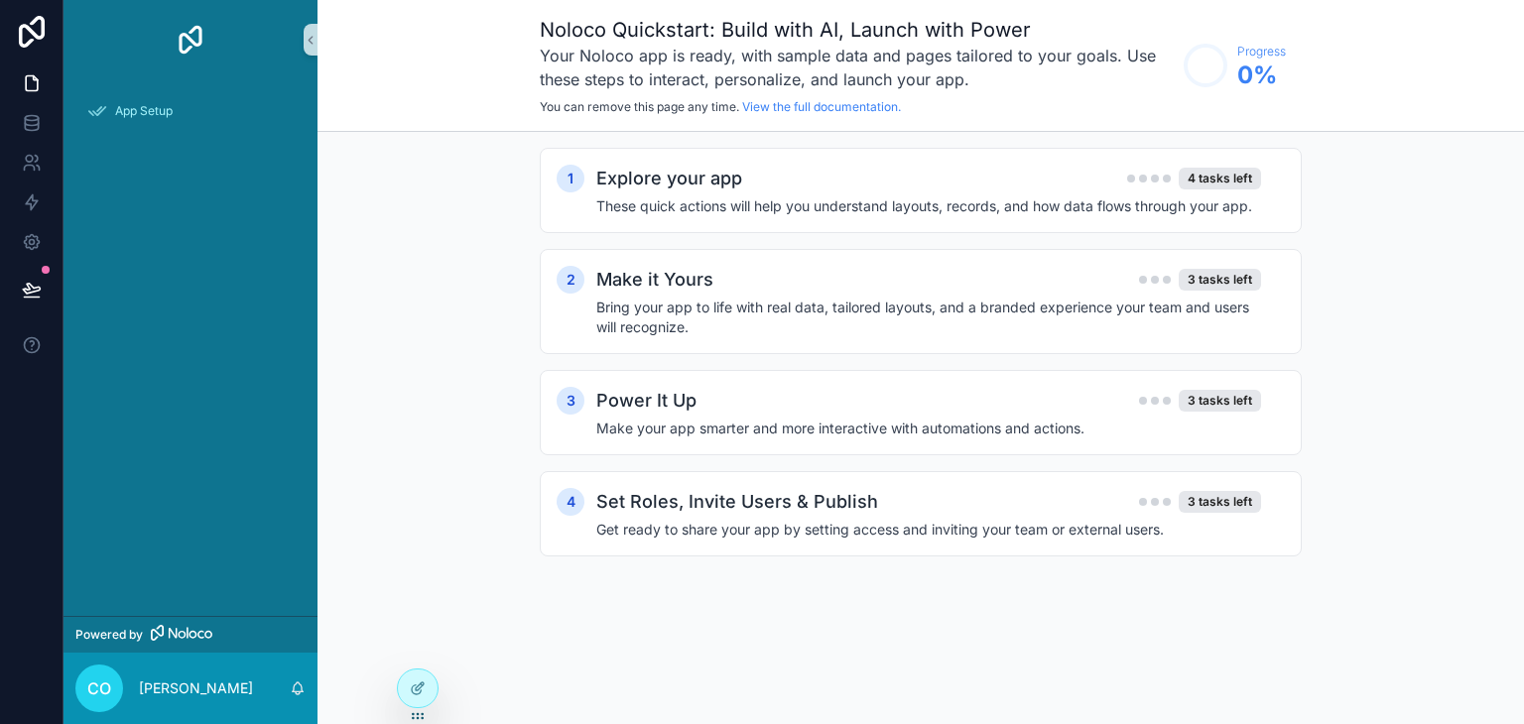
click at [186, 34] on img "scrollable content" at bounding box center [191, 40] width 32 height 32
click at [309, 42] on icon "scrollable content" at bounding box center [311, 40] width 14 height 15
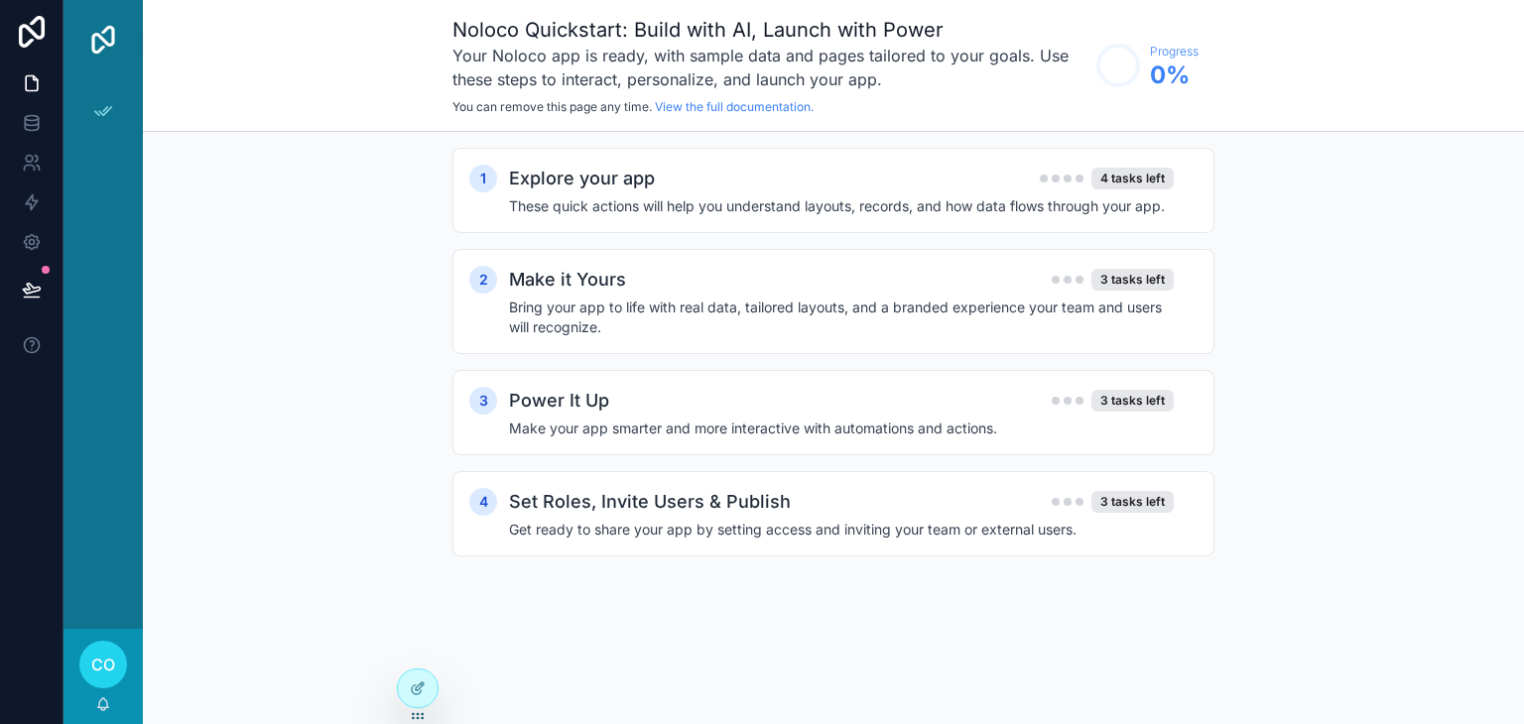
click at [104, 41] on img "scrollable content" at bounding box center [103, 40] width 32 height 32
click at [115, 29] on img "scrollable content" at bounding box center [103, 40] width 32 height 32
click at [161, 45] on div "Noloco Quickstart: Build with AI, Launch with Power Your Noloco app is ready, w…" at bounding box center [833, 66] width 1381 height 132
click at [143, 51] on div "Noloco Quickstart: Build with AI, Launch with Power Your Noloco app is ready, w…" at bounding box center [833, 66] width 1381 height 132
click at [132, 50] on div "scrollable content" at bounding box center [102, 39] width 79 height 79
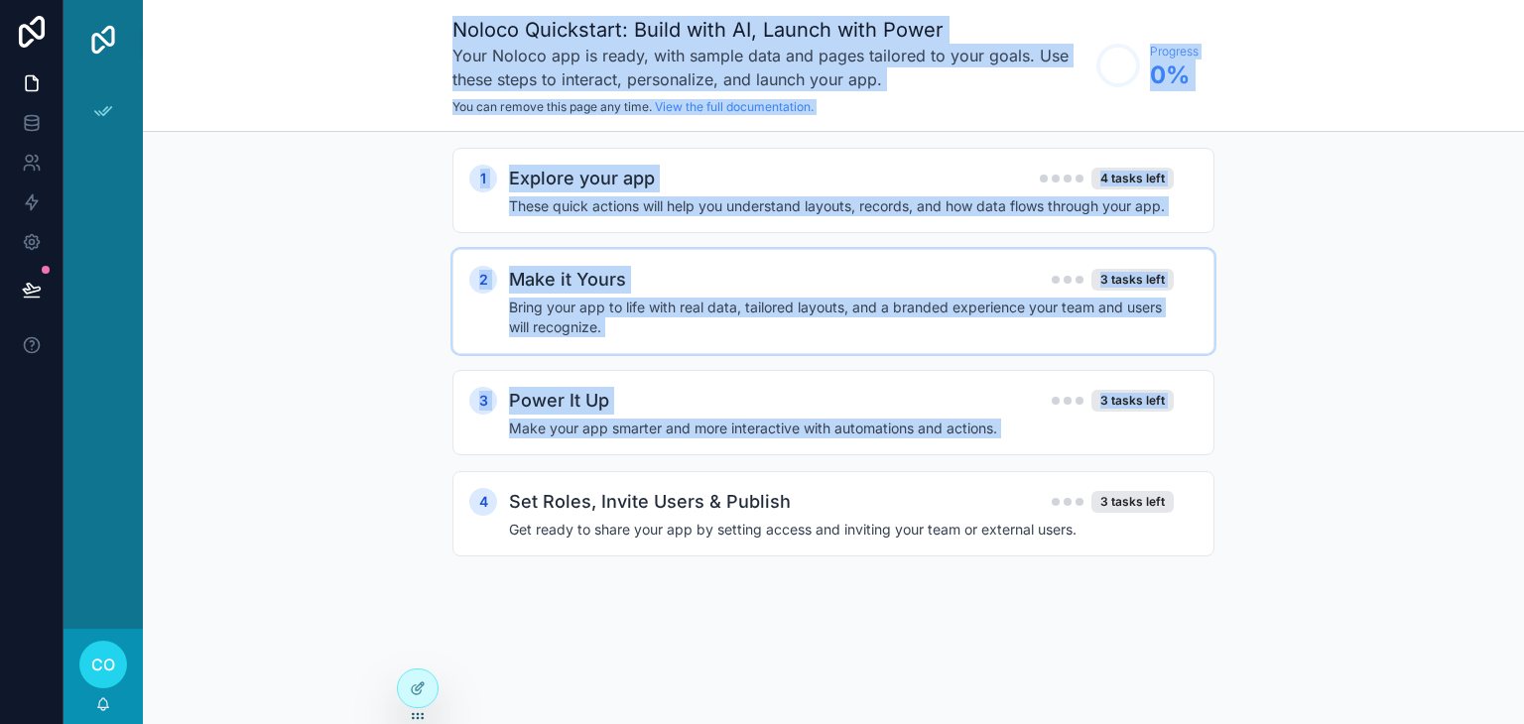
drag, startPoint x: 105, startPoint y: 521, endPoint x: 579, endPoint y: 315, distance: 517.2
click at [249, 542] on div "App Setup CO Christophe Ohl Noloco Quickstart: Build with AI, Launch with Power…" at bounding box center [793, 362] width 1460 height 724
click at [805, 220] on div "1 Explore your app 4 tasks left These quick actions will help you understand la…" at bounding box center [833, 190] width 762 height 85
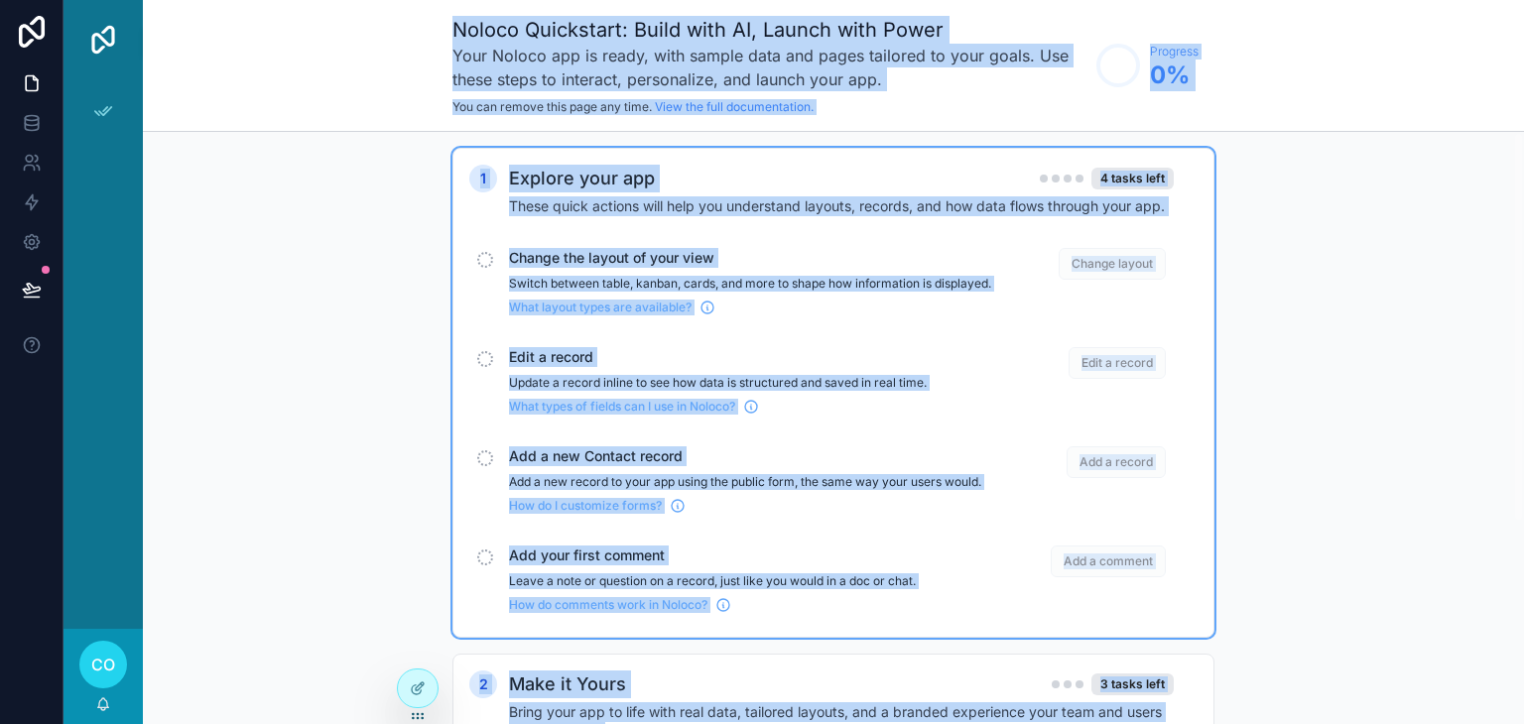
click at [1077, 178] on div "scrollable content" at bounding box center [1080, 179] width 8 height 8
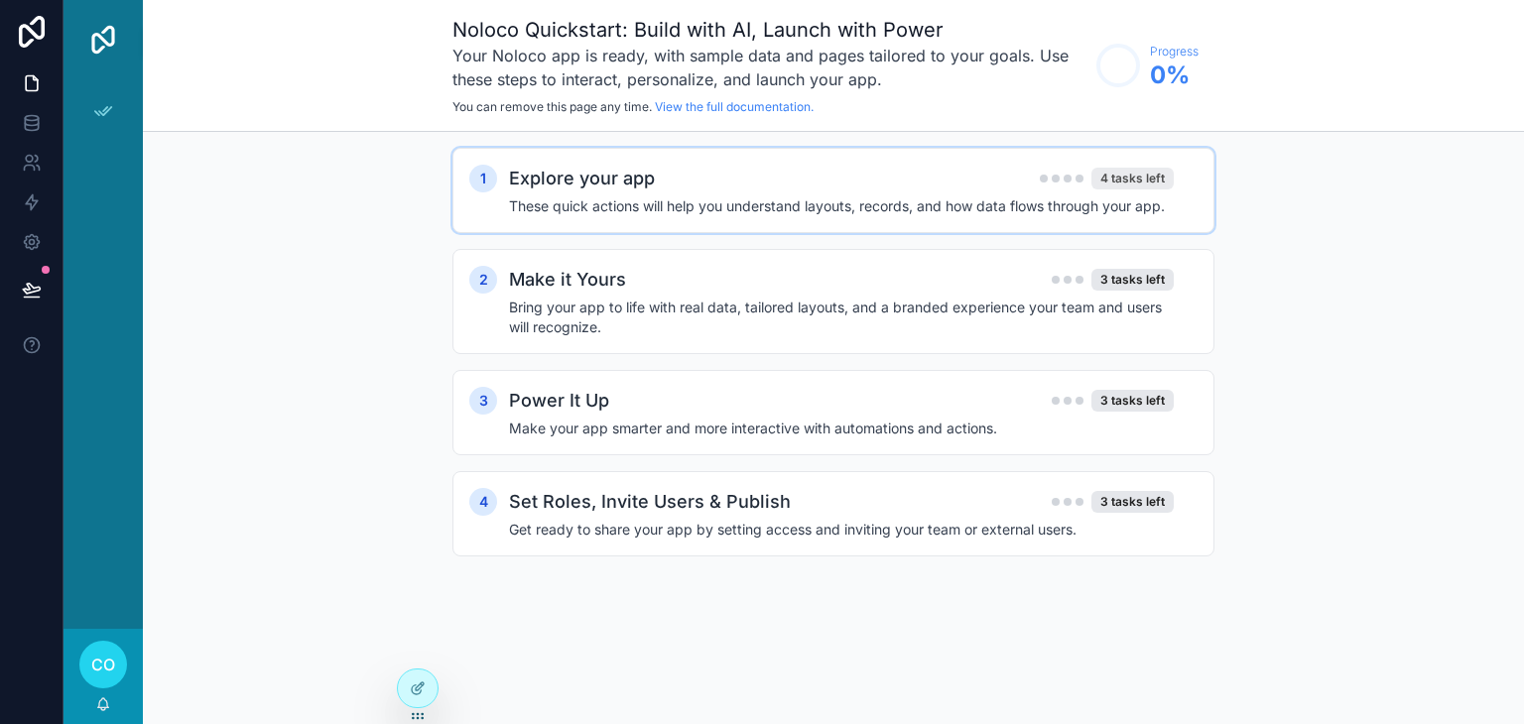
click at [1119, 169] on div "4 tasks left" at bounding box center [1132, 179] width 82 height 22
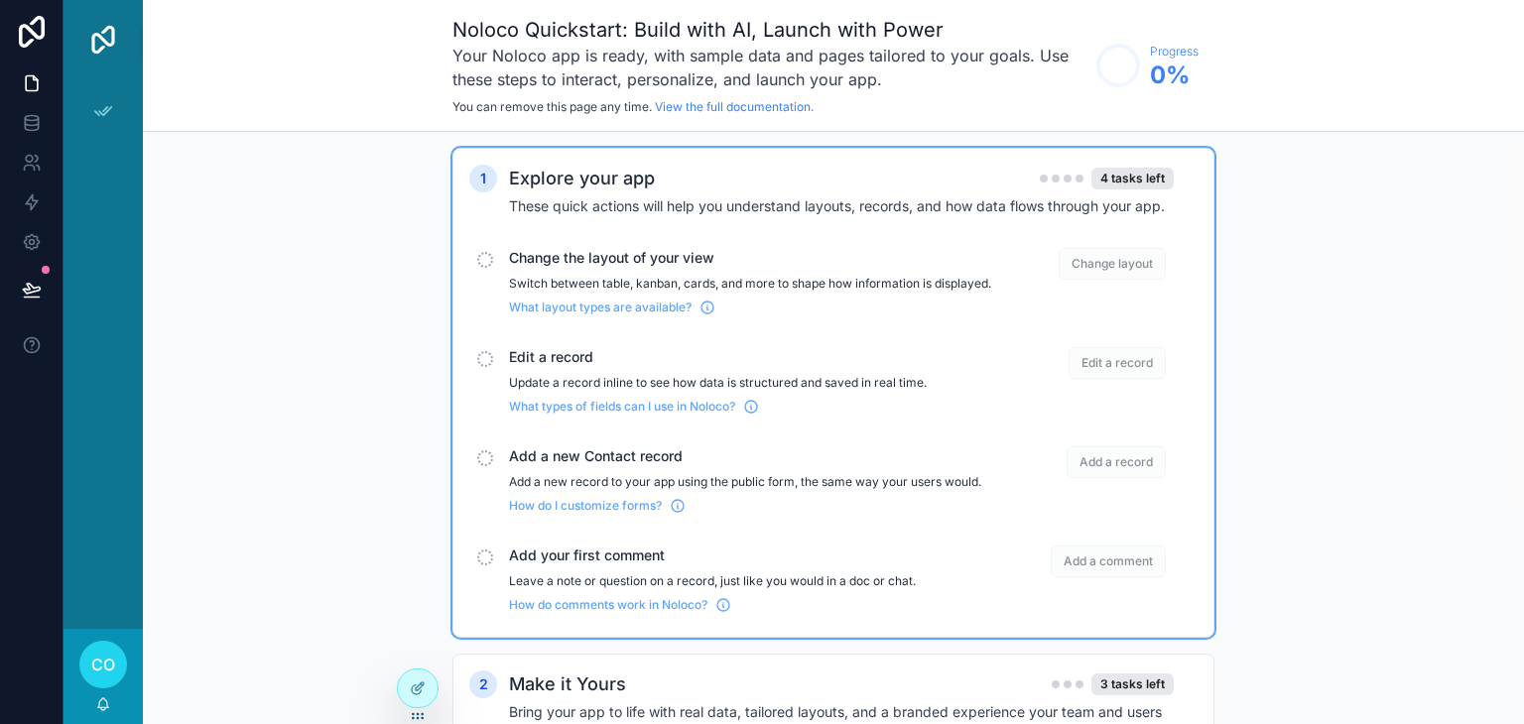
click at [1104, 264] on span "Change layout" at bounding box center [1112, 264] width 107 height 32
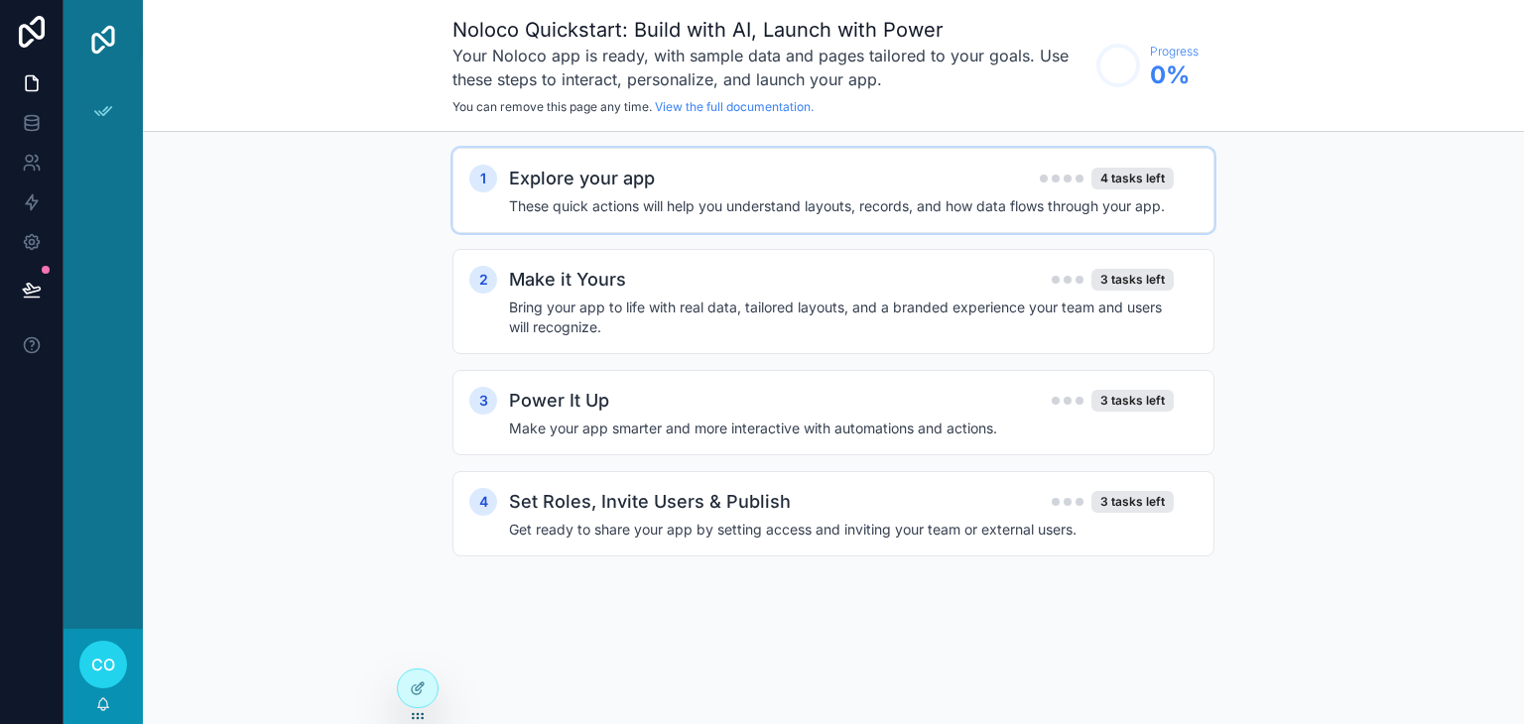
click at [1108, 189] on div "Explore your app 4 tasks left" at bounding box center [841, 179] width 665 height 28
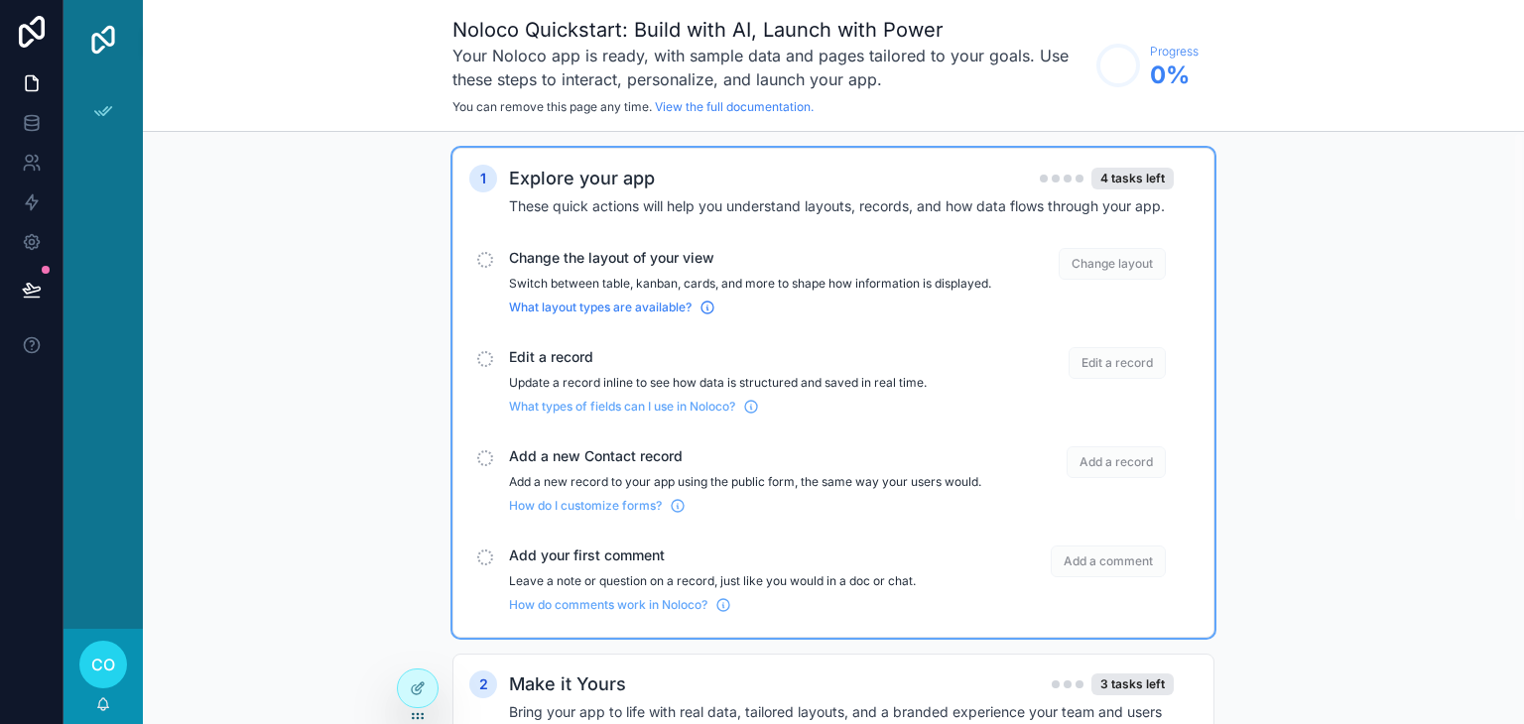
click at [669, 316] on span "What layout types are available?" at bounding box center [600, 308] width 183 height 16
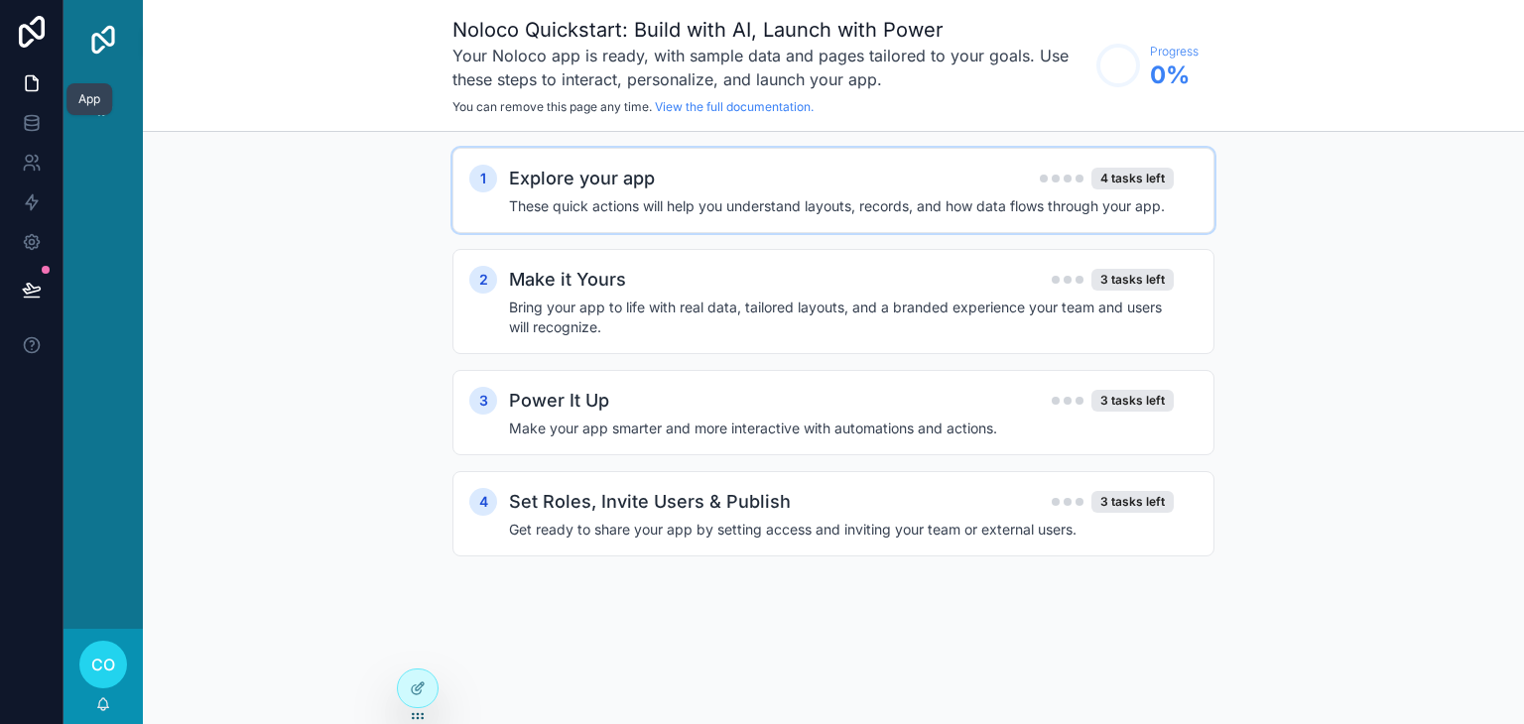
click at [26, 85] on icon at bounding box center [32, 83] width 12 height 15
click at [109, 112] on icon "scrollable content" at bounding box center [103, 111] width 20 height 20
click at [634, 336] on div "2 Make it Yours 3 tasks left Bring your app to life with real data, tailored la…" at bounding box center [833, 301] width 762 height 105
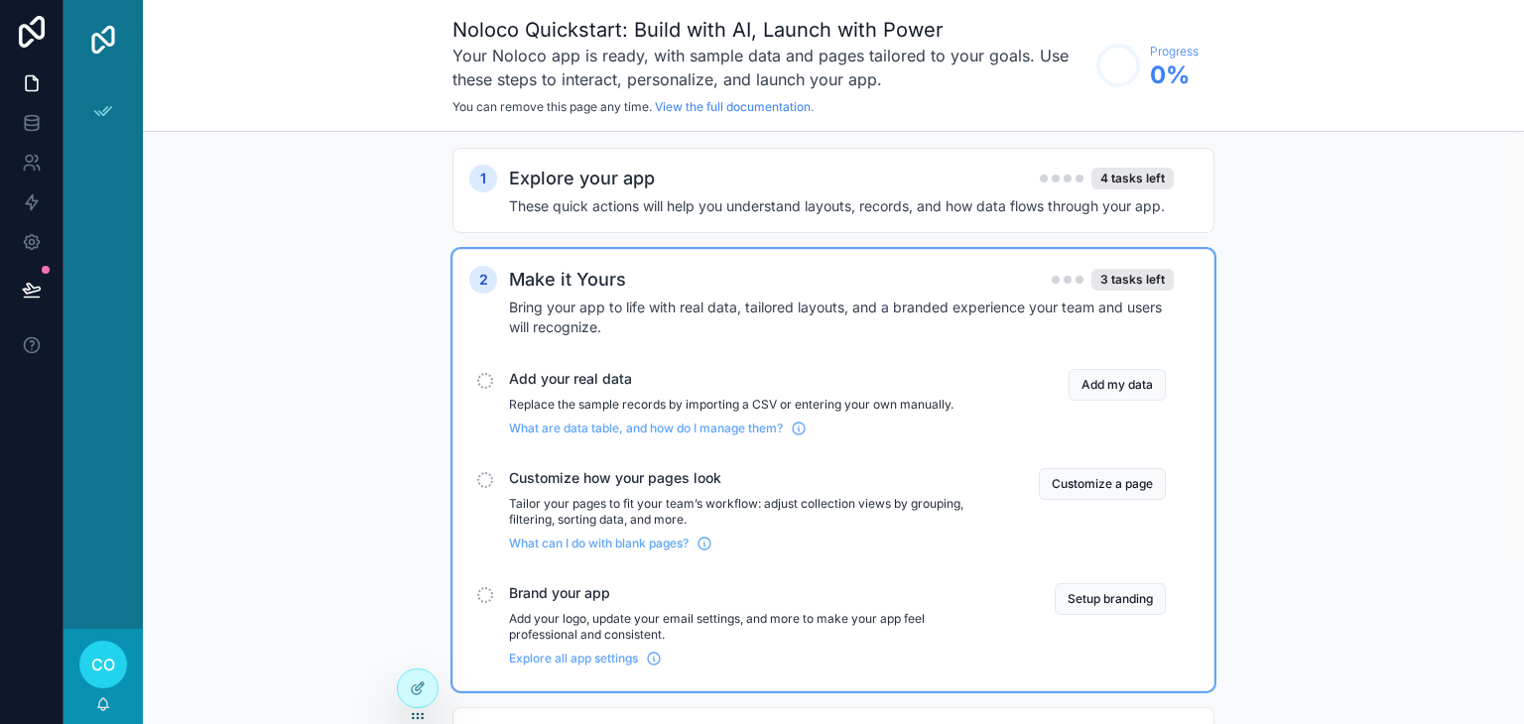
click at [590, 382] on span "Add your real data" at bounding box center [750, 379] width 482 height 20
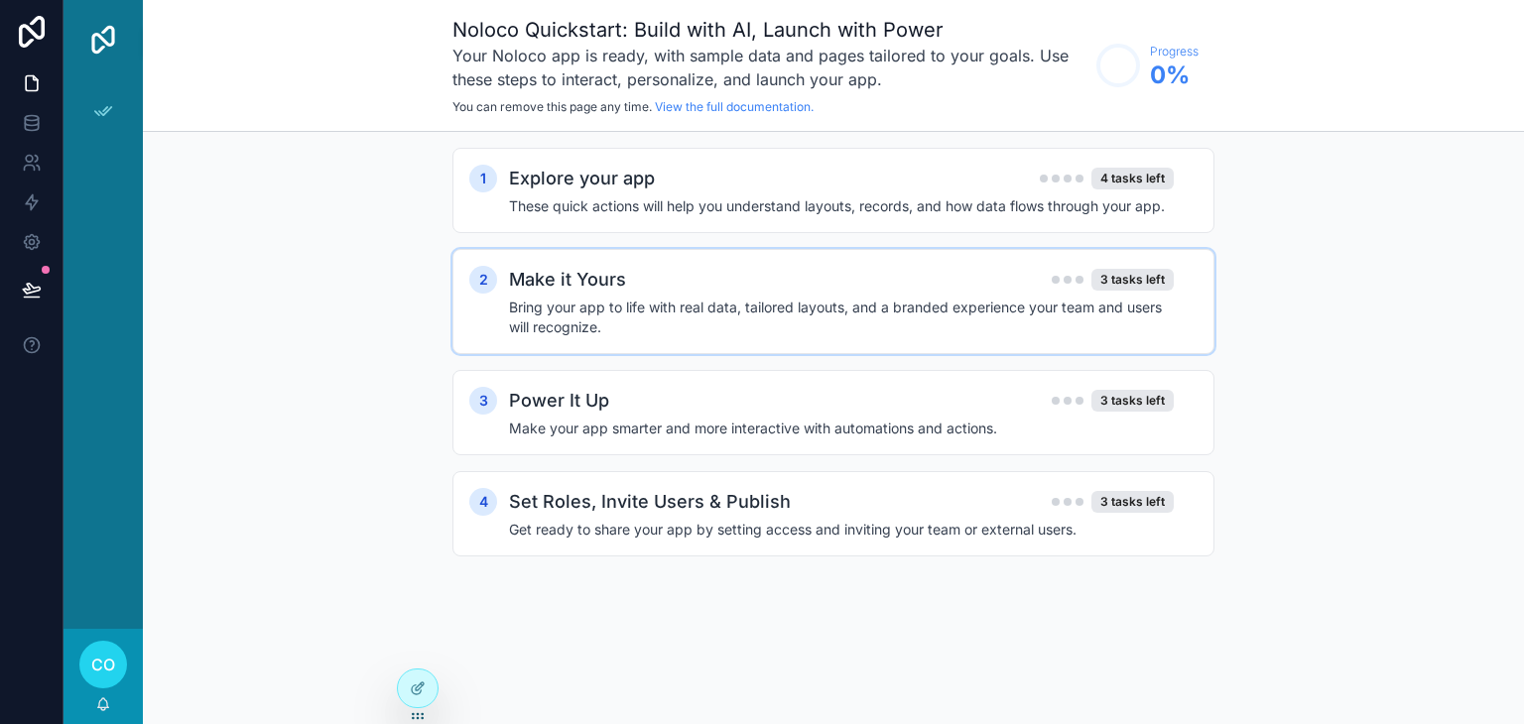
click at [575, 308] on h4 "Bring your app to life with real data, tailored layouts, and a branded experien…" at bounding box center [841, 318] width 665 height 40
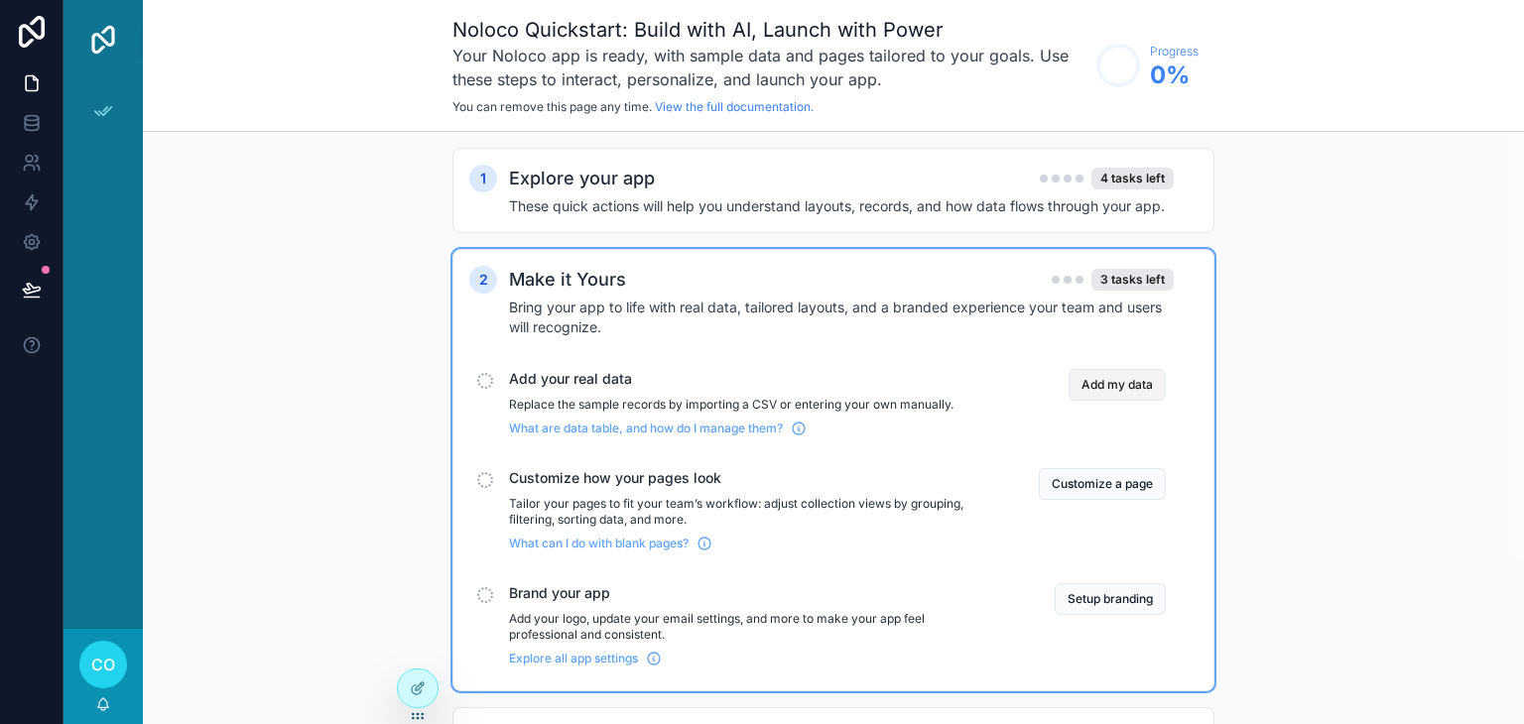
click at [1113, 378] on button "Add my data" at bounding box center [1117, 385] width 97 height 32
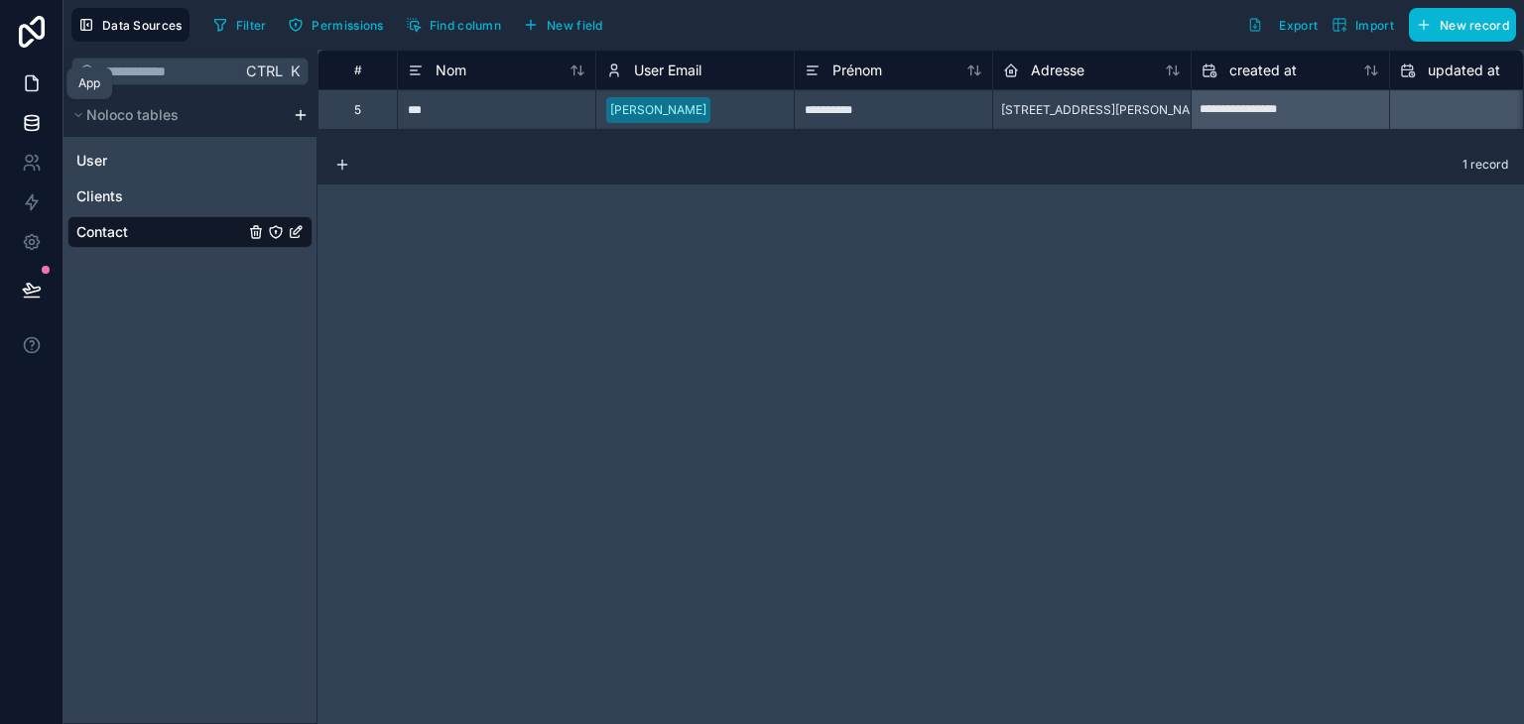
click at [34, 93] on link at bounding box center [31, 83] width 63 height 40
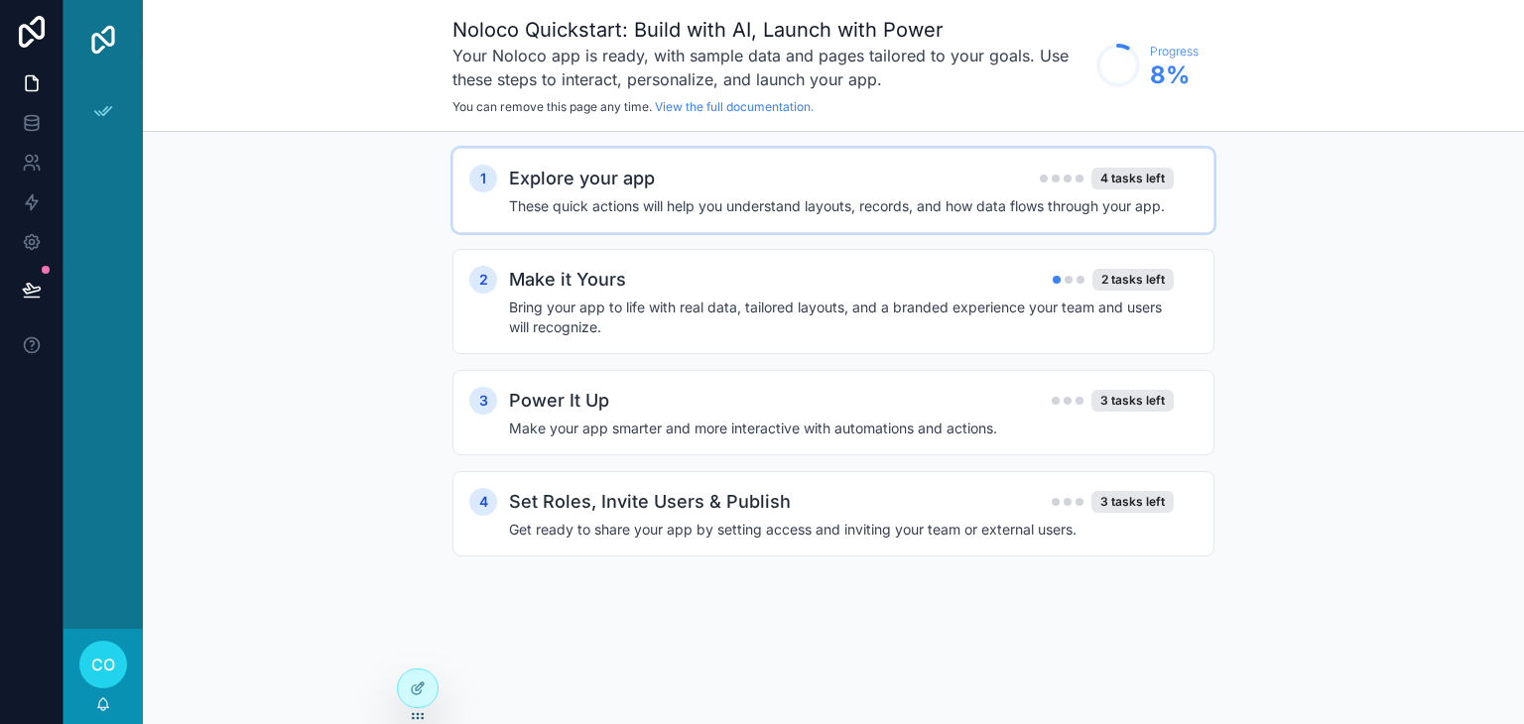
click at [659, 196] on h4 "These quick actions will help you understand layouts, records, and how data flo…" at bounding box center [841, 206] width 665 height 20
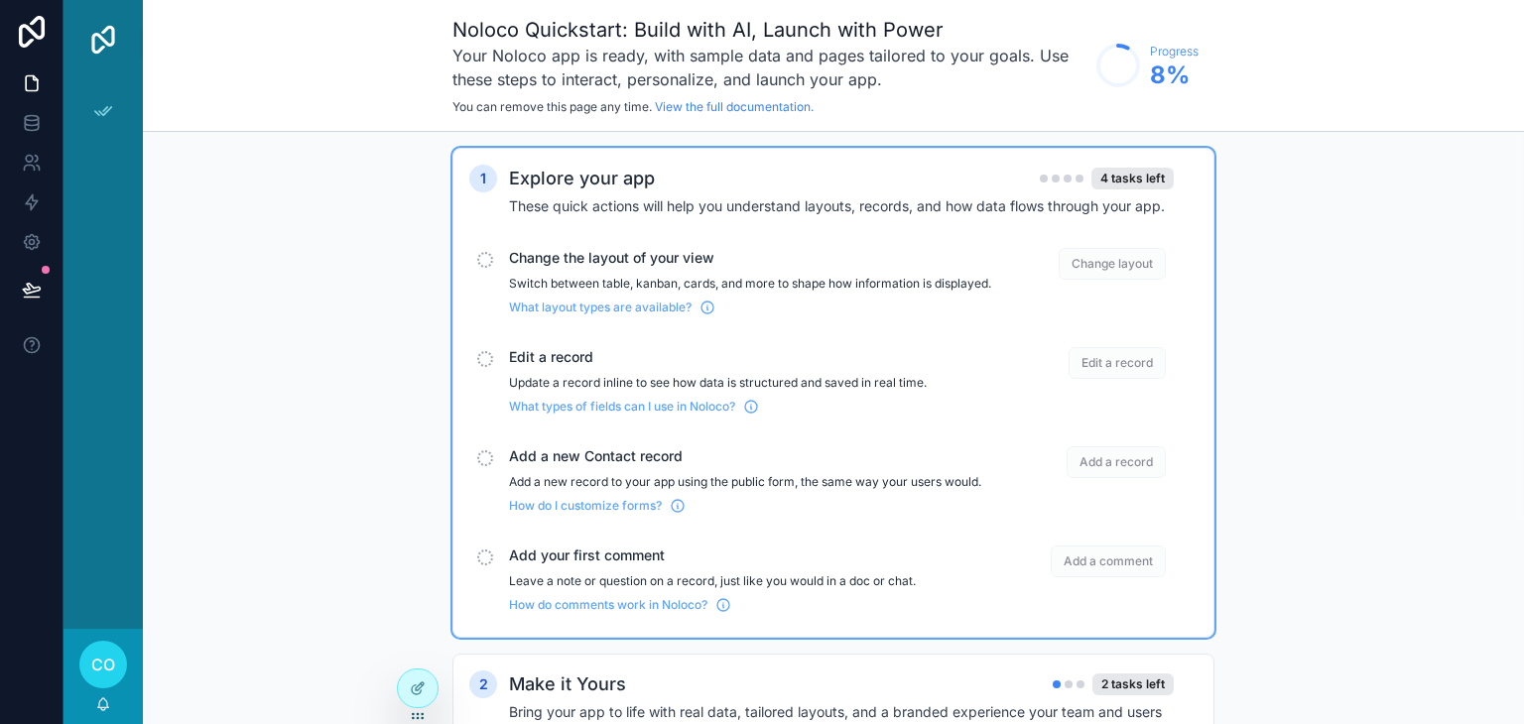
click at [1121, 263] on span "Change layout" at bounding box center [1112, 264] width 107 height 32
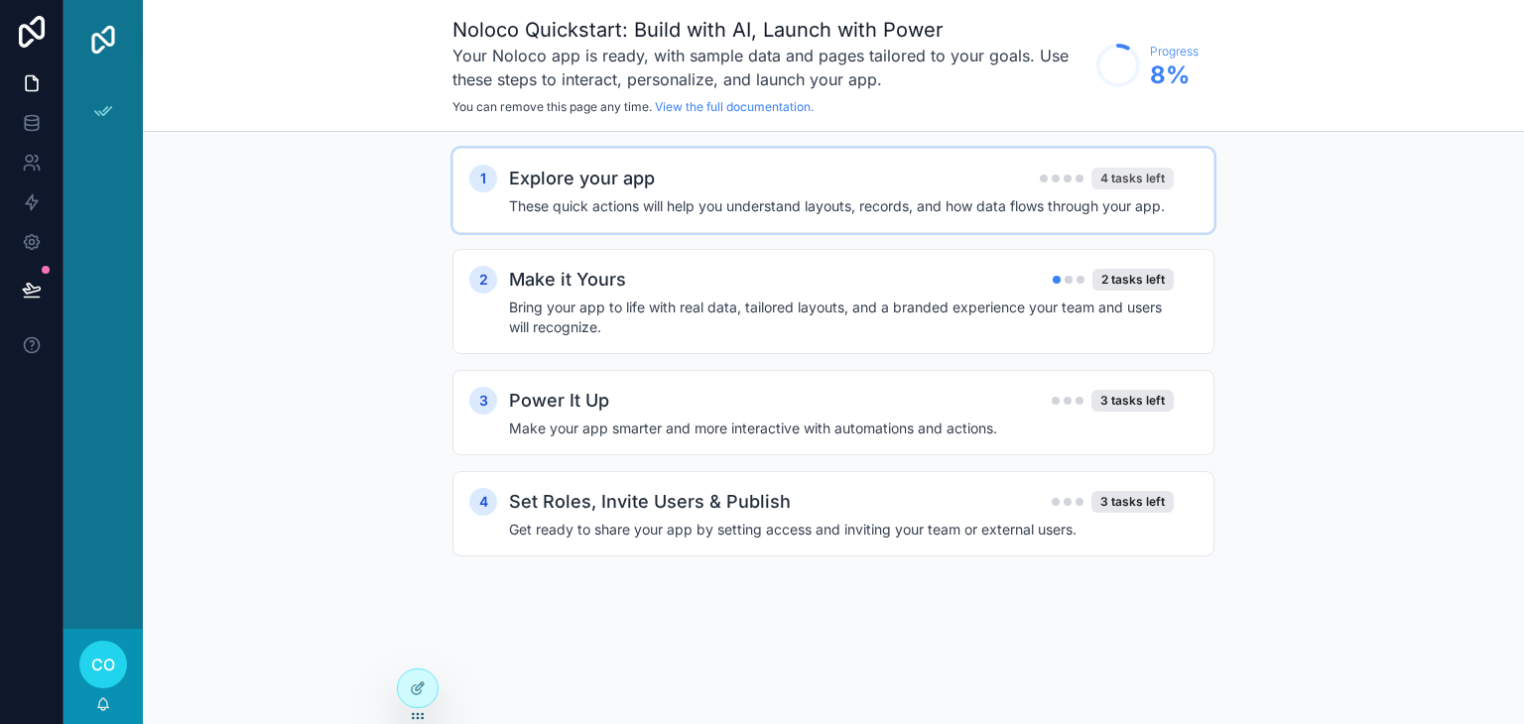
click at [1122, 184] on div "4 tasks left" at bounding box center [1132, 179] width 82 height 22
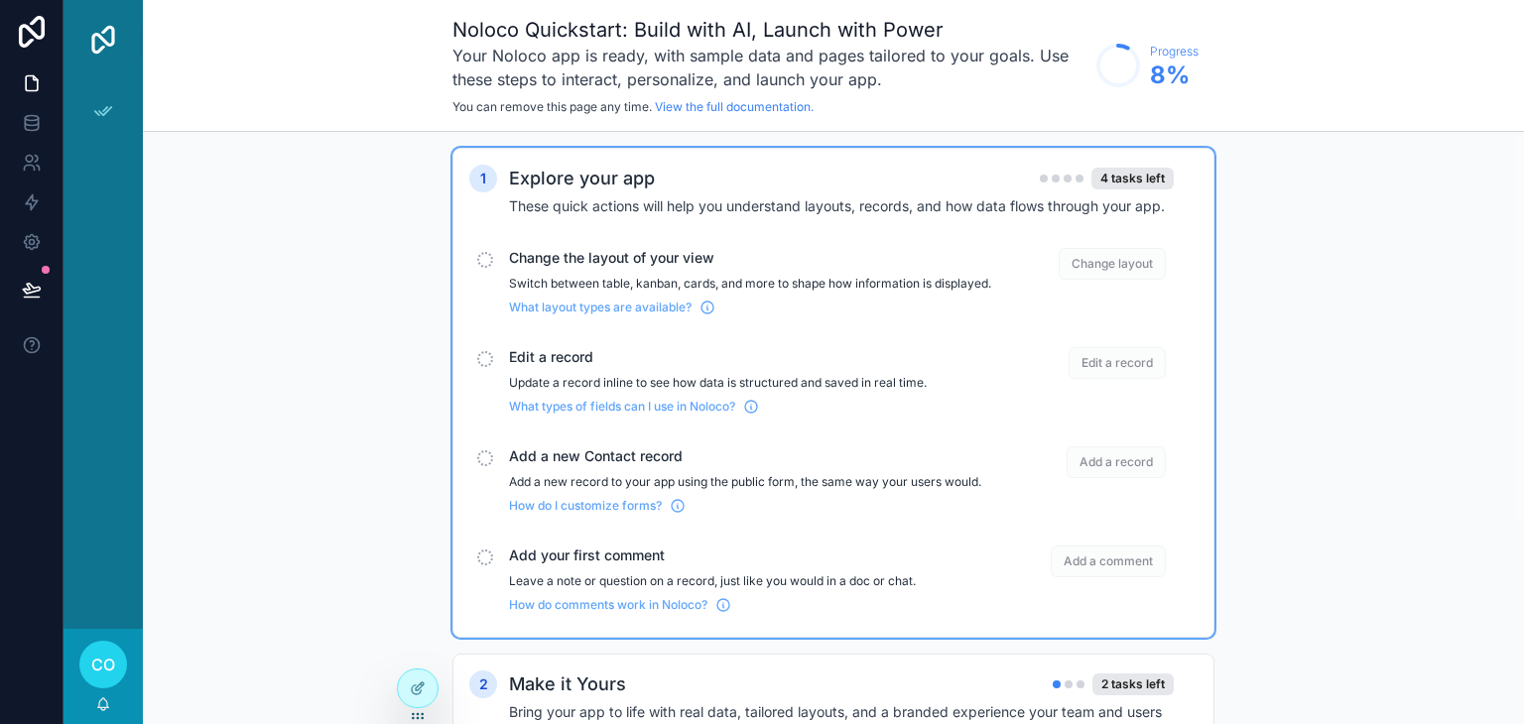
click at [1139, 370] on span "Edit a record" at bounding box center [1117, 363] width 97 height 32
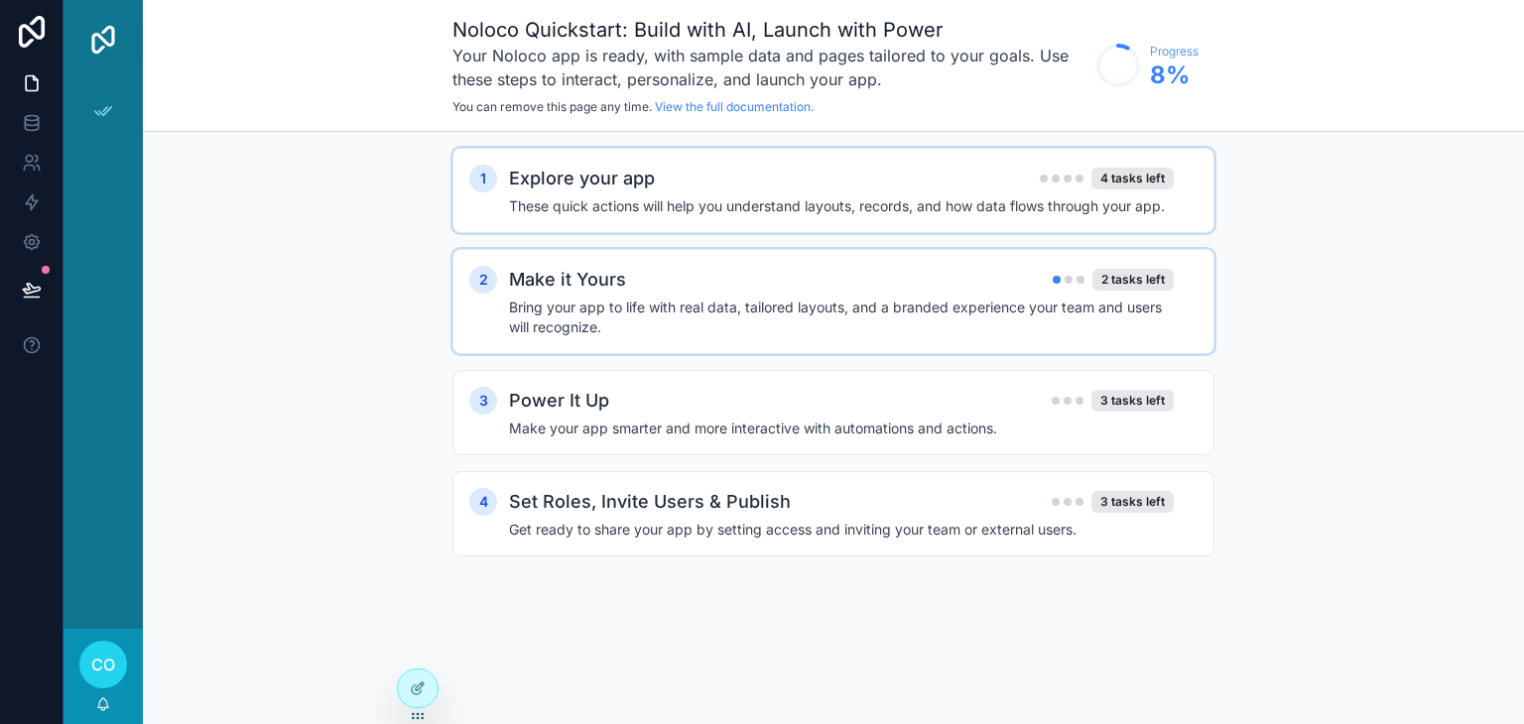
click at [742, 305] on h4 "Bring your app to life with real data, tailored layouts, and a branded experien…" at bounding box center [841, 318] width 665 height 40
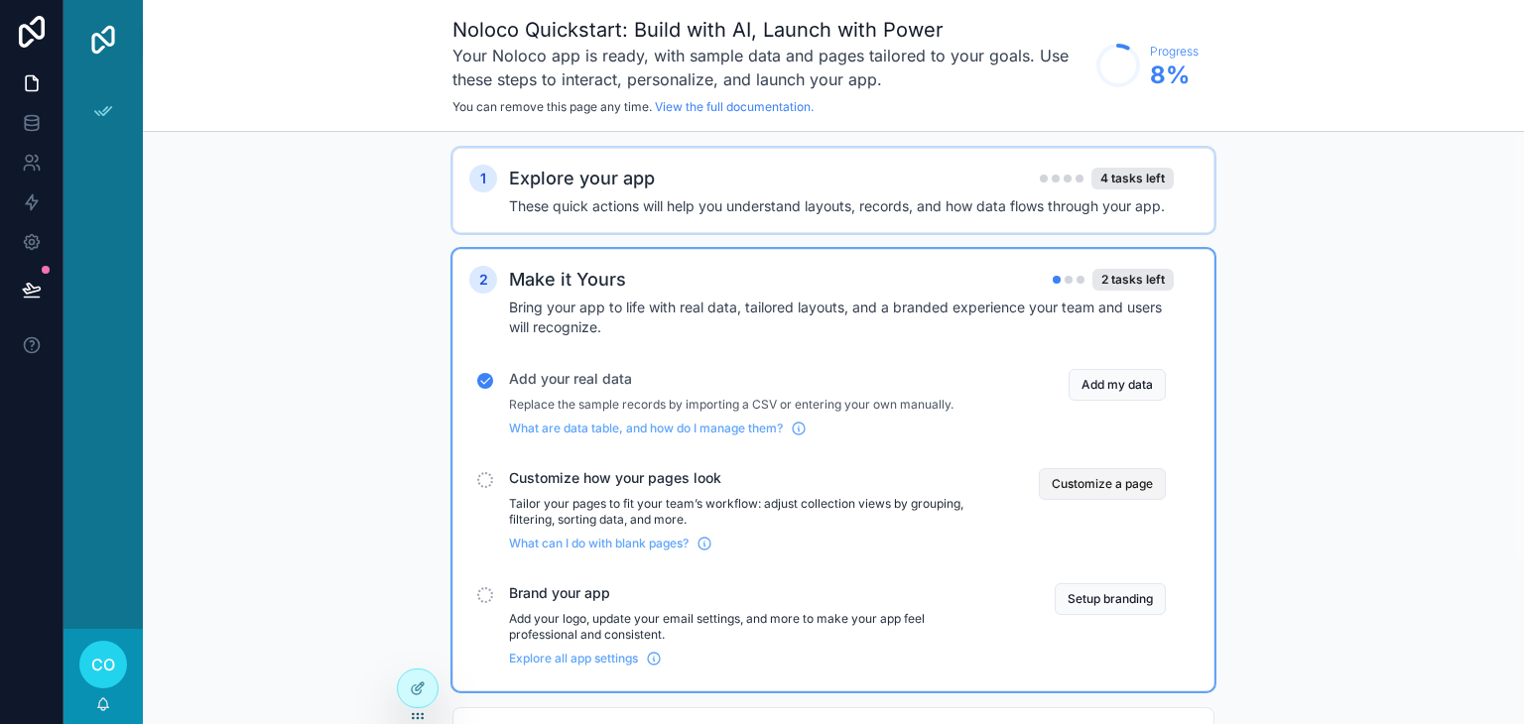
click at [1091, 489] on button "Customize a page" at bounding box center [1102, 484] width 127 height 32
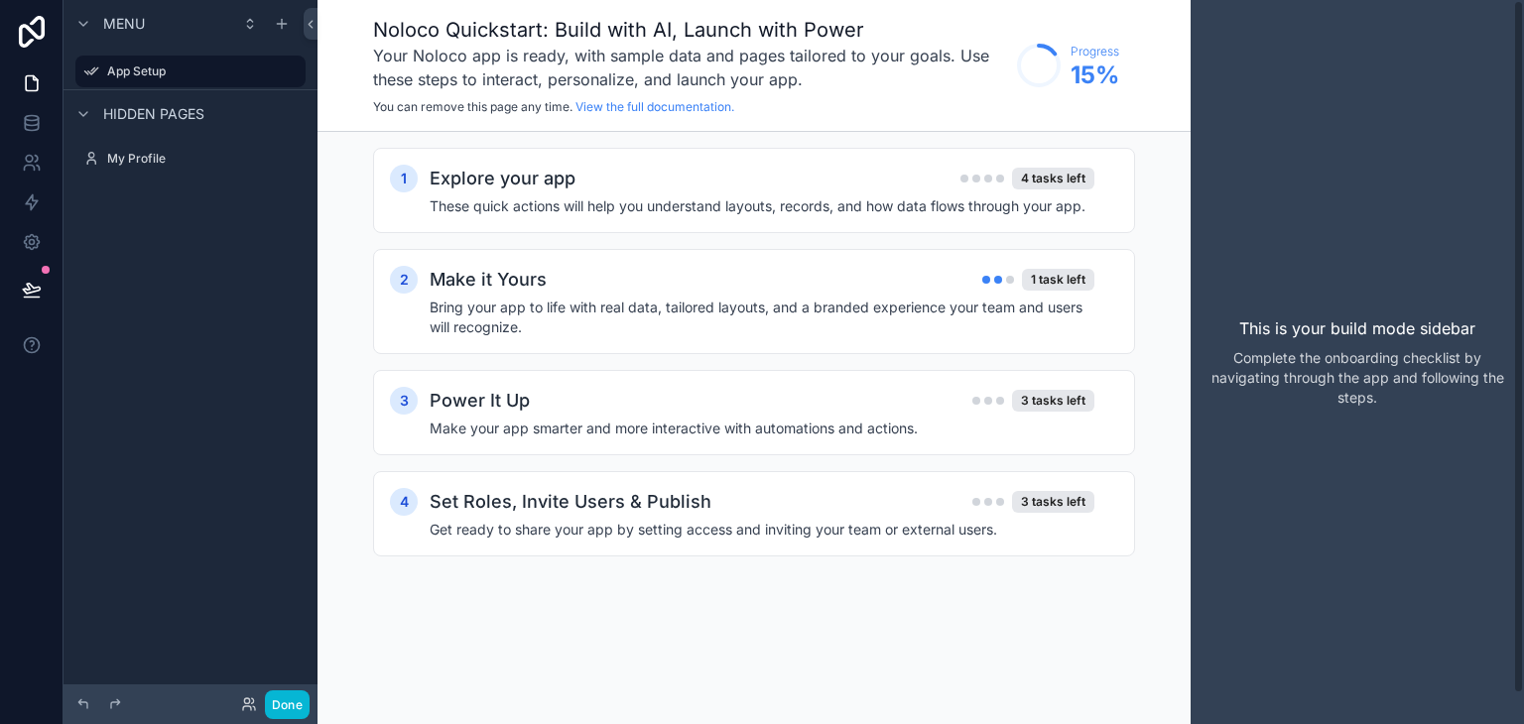
click at [1047, 354] on div "1 Explore your app 4 tasks left These quick actions will help you understand la…" at bounding box center [754, 372] width 762 height 448
click at [572, 279] on div "Make it Yours 1 task left" at bounding box center [762, 280] width 665 height 28
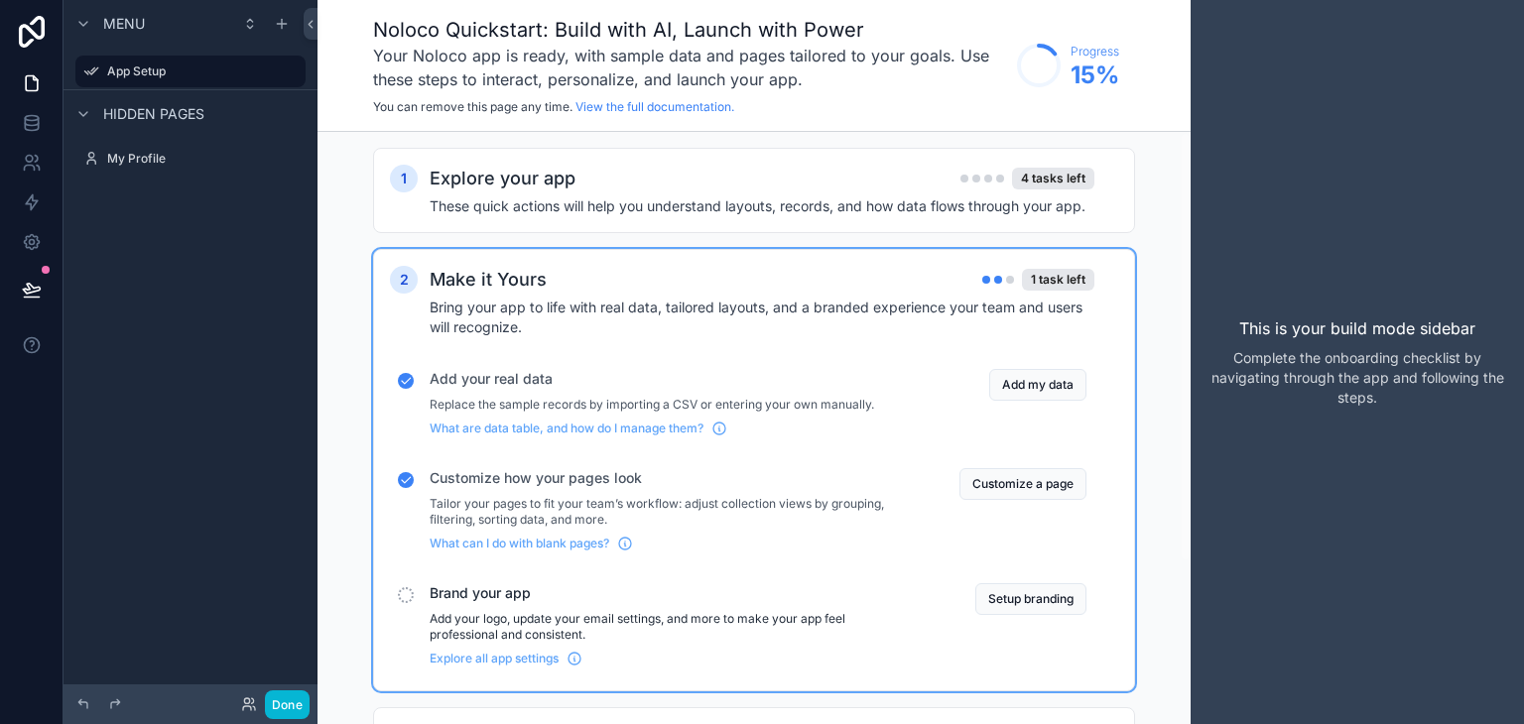
click at [478, 598] on span "Brand your app" at bounding box center [671, 593] width 482 height 20
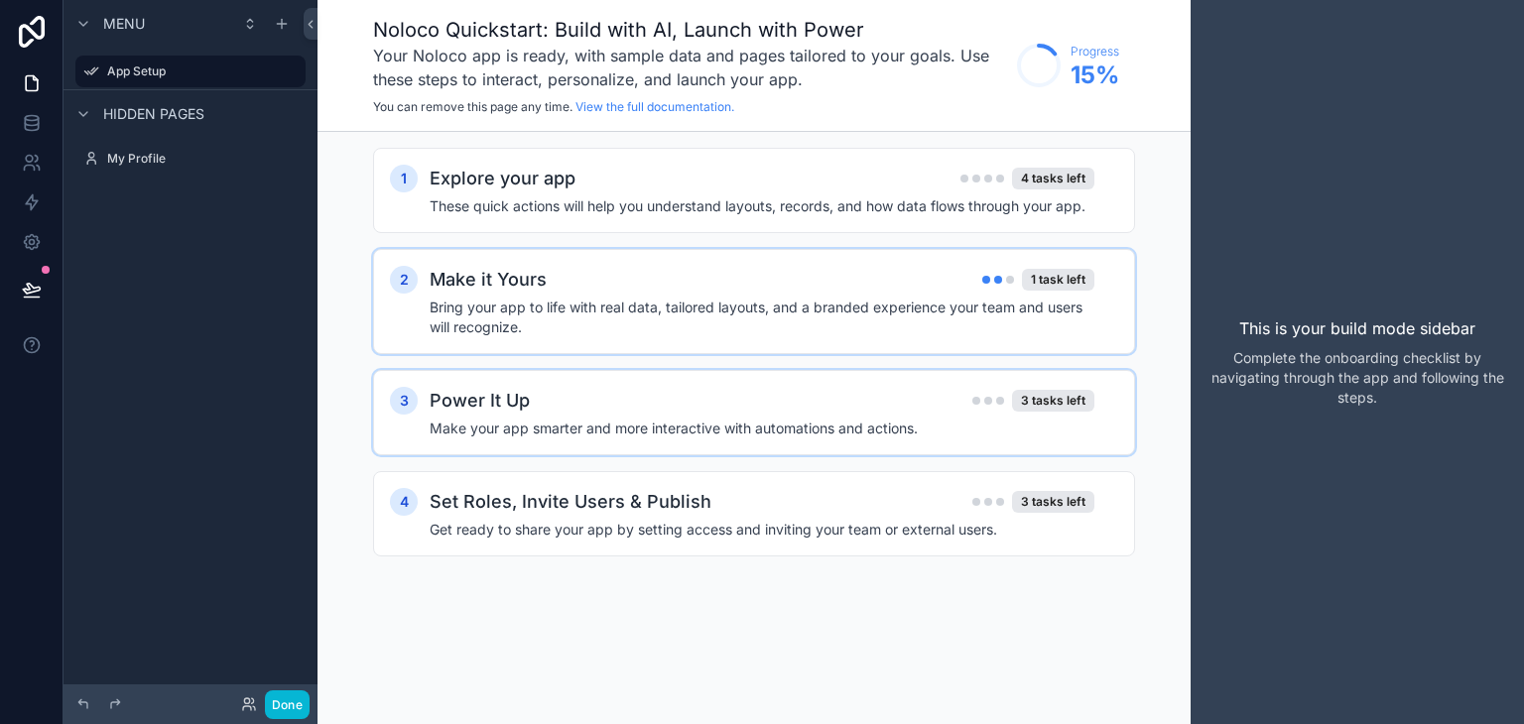
click at [925, 391] on div "Power It Up 3 tasks left" at bounding box center [762, 401] width 665 height 28
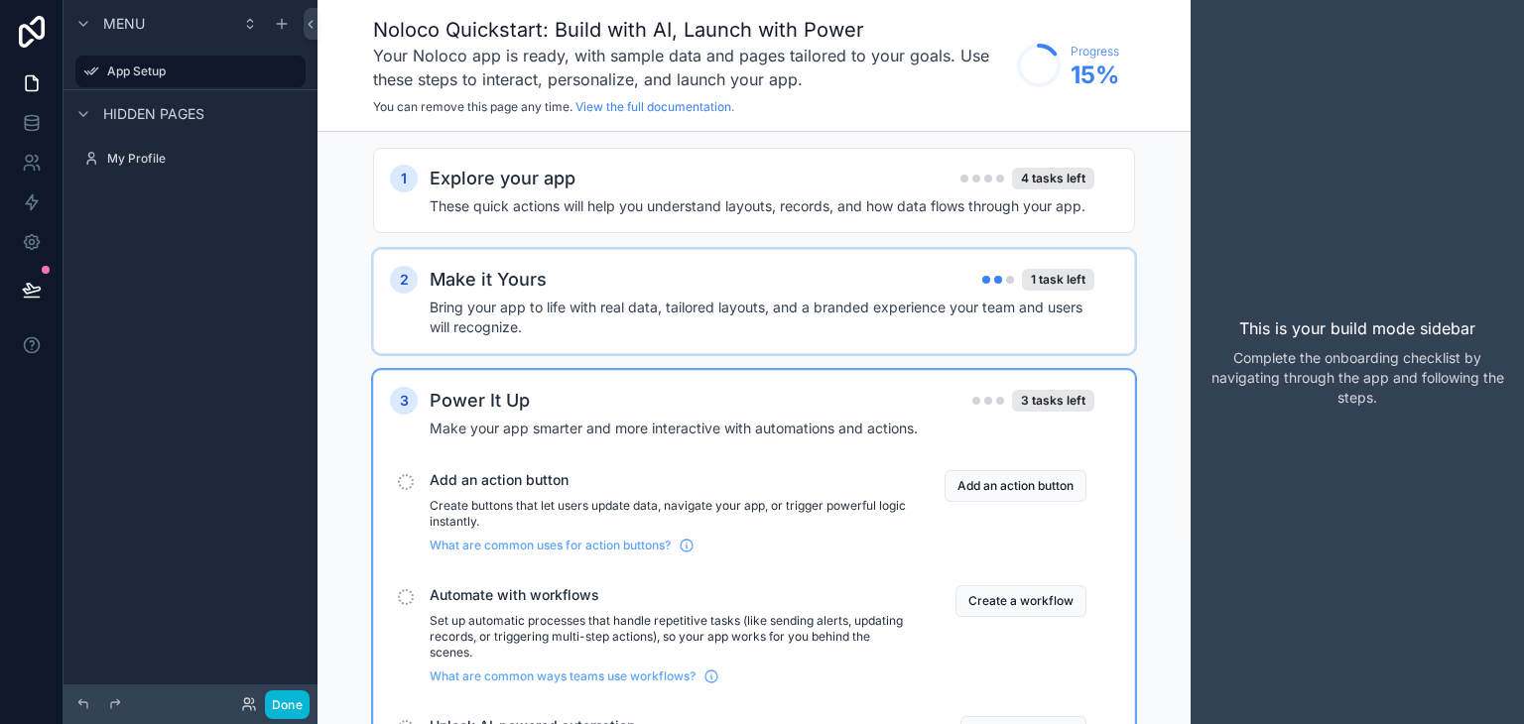
click at [564, 279] on div "Make it Yours 1 task left" at bounding box center [762, 280] width 665 height 28
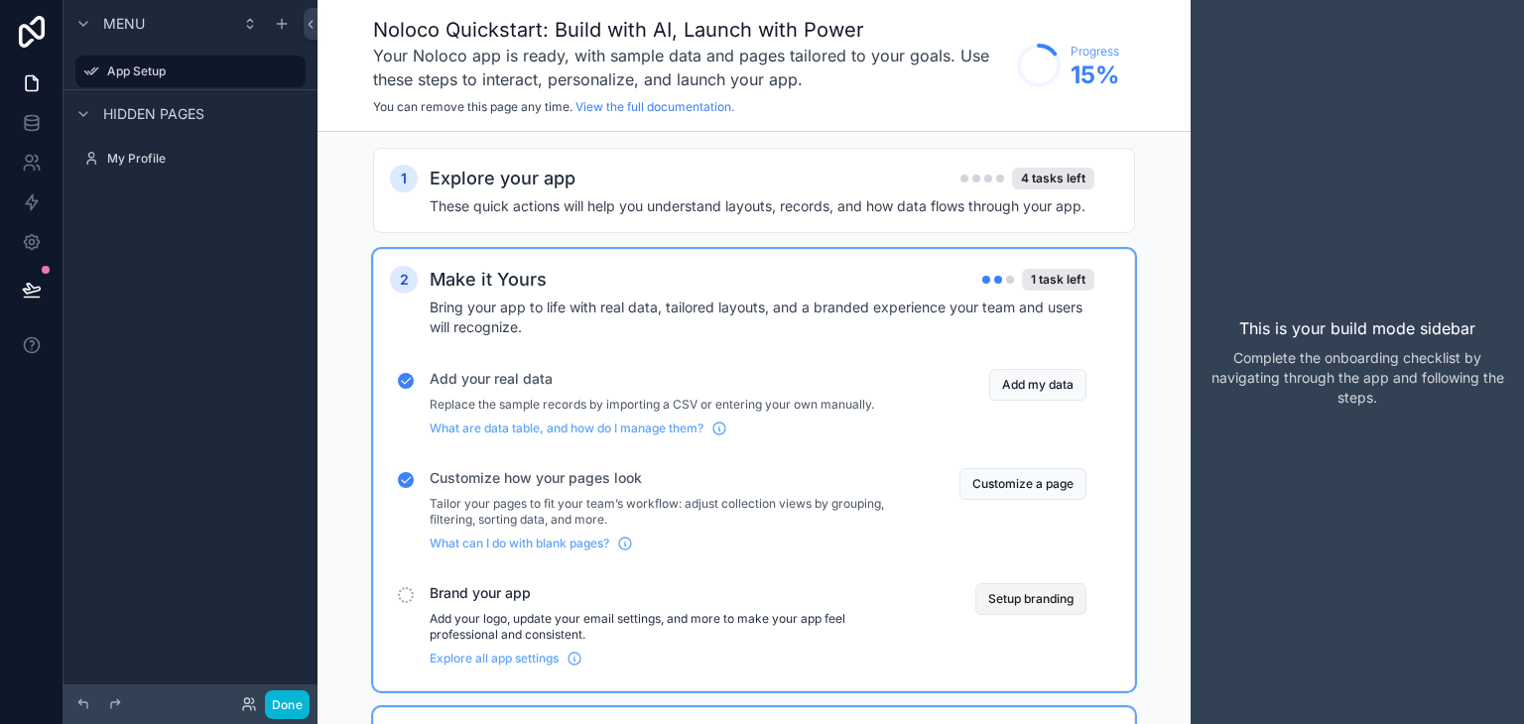
click at [1018, 602] on button "Setup branding" at bounding box center [1030, 599] width 111 height 32
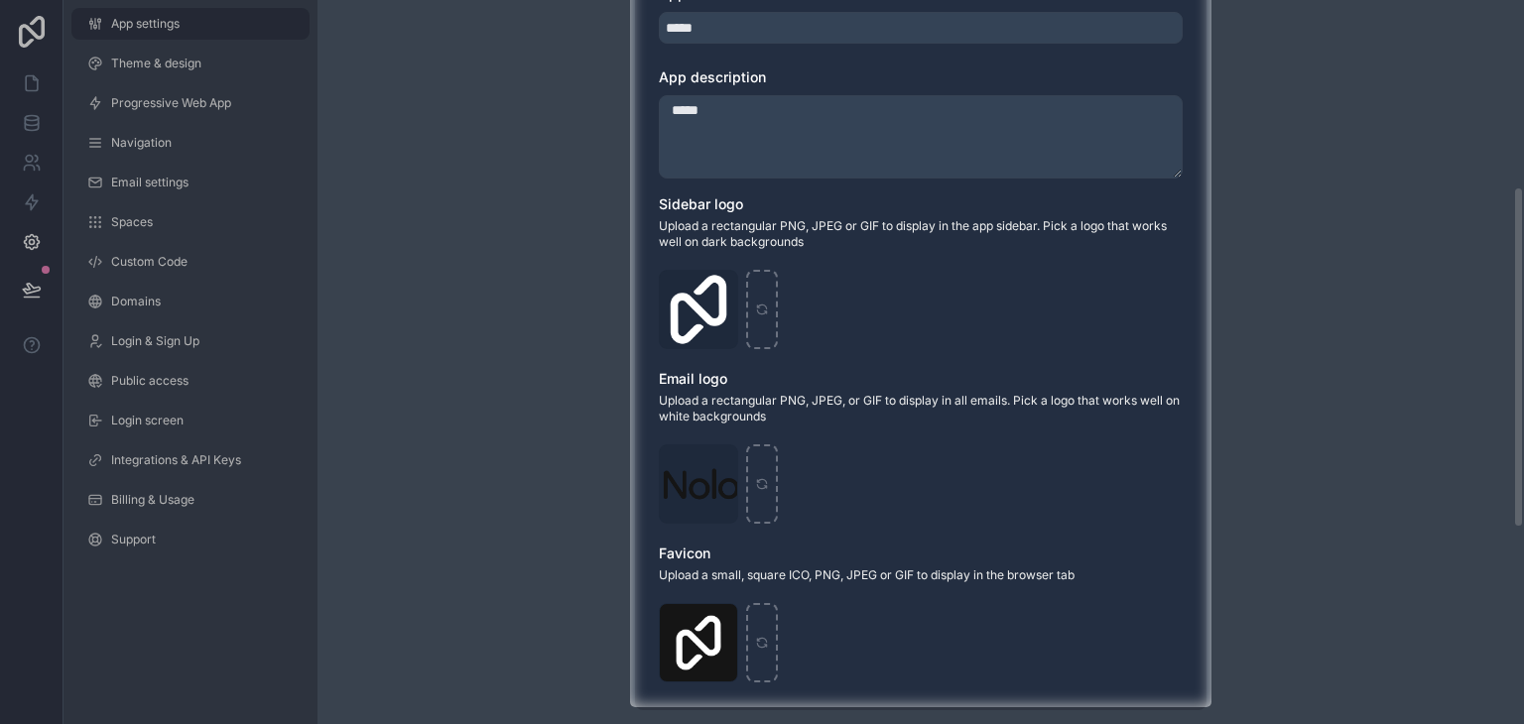
scroll to position [397, 0]
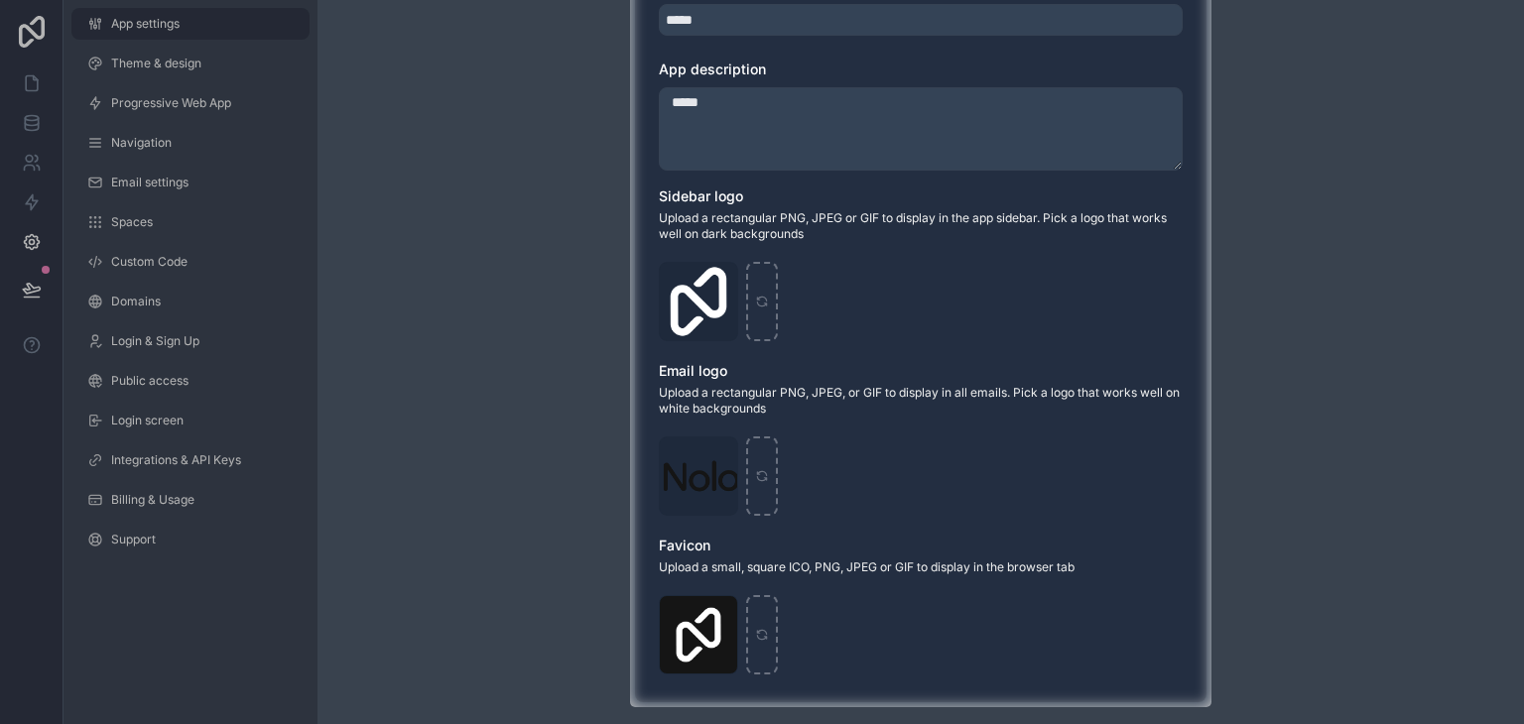
drag, startPoint x: 948, startPoint y: 309, endPoint x: 508, endPoint y: 308, distance: 439.5
click at [947, 310] on div "Logo-Sq-No-Padding .png" at bounding box center [921, 301] width 524 height 79
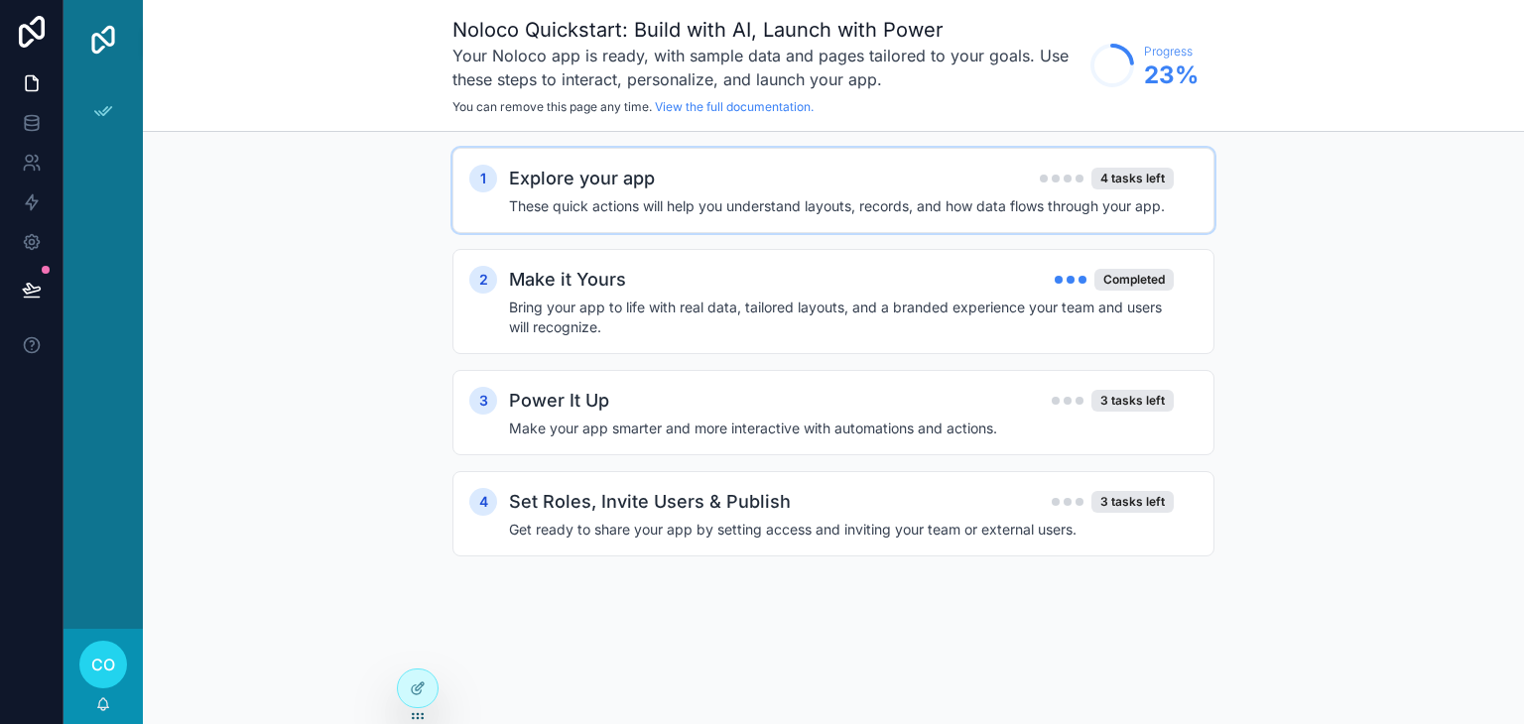
click at [802, 201] on h4 "These quick actions will help you understand layouts, records, and how data flo…" at bounding box center [841, 206] width 665 height 20
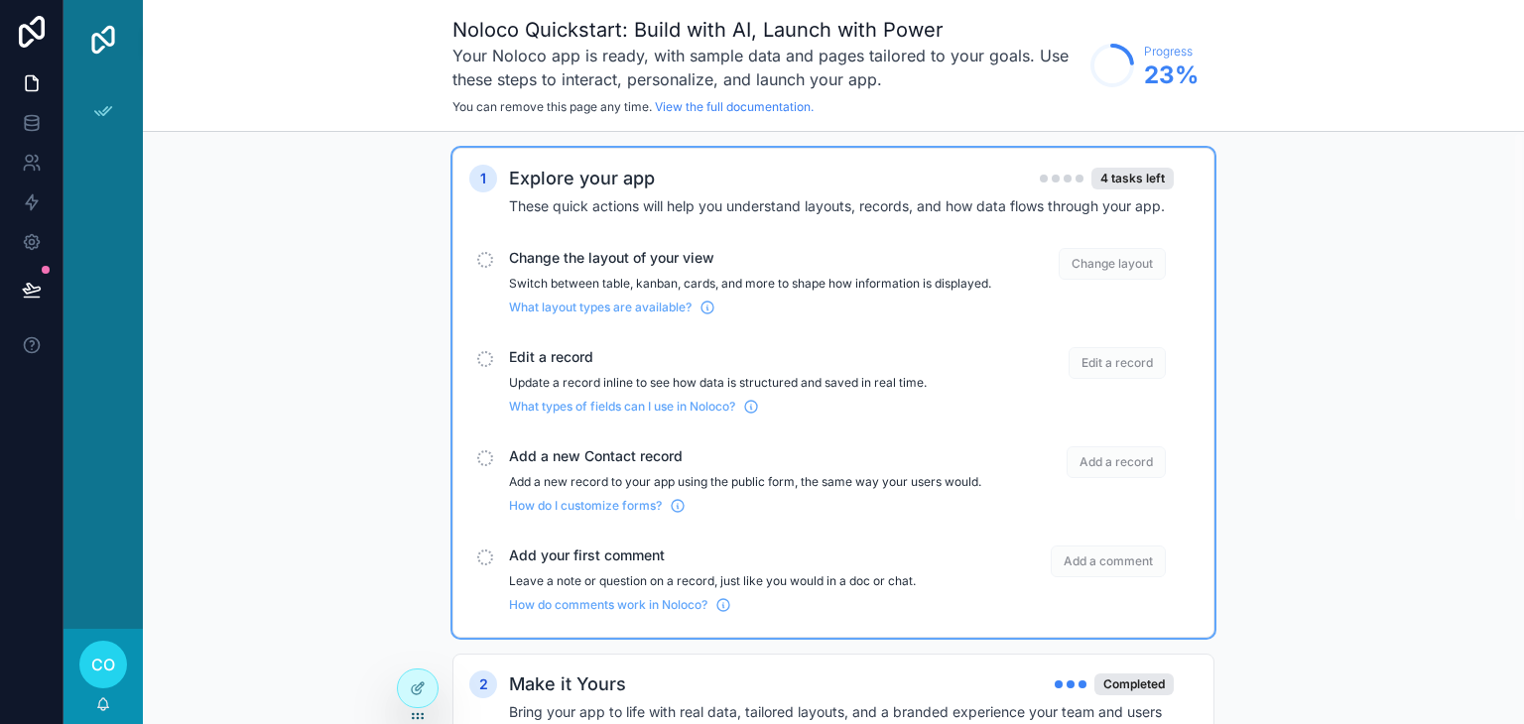
click at [596, 259] on span "Change the layout of your view" at bounding box center [750, 258] width 482 height 20
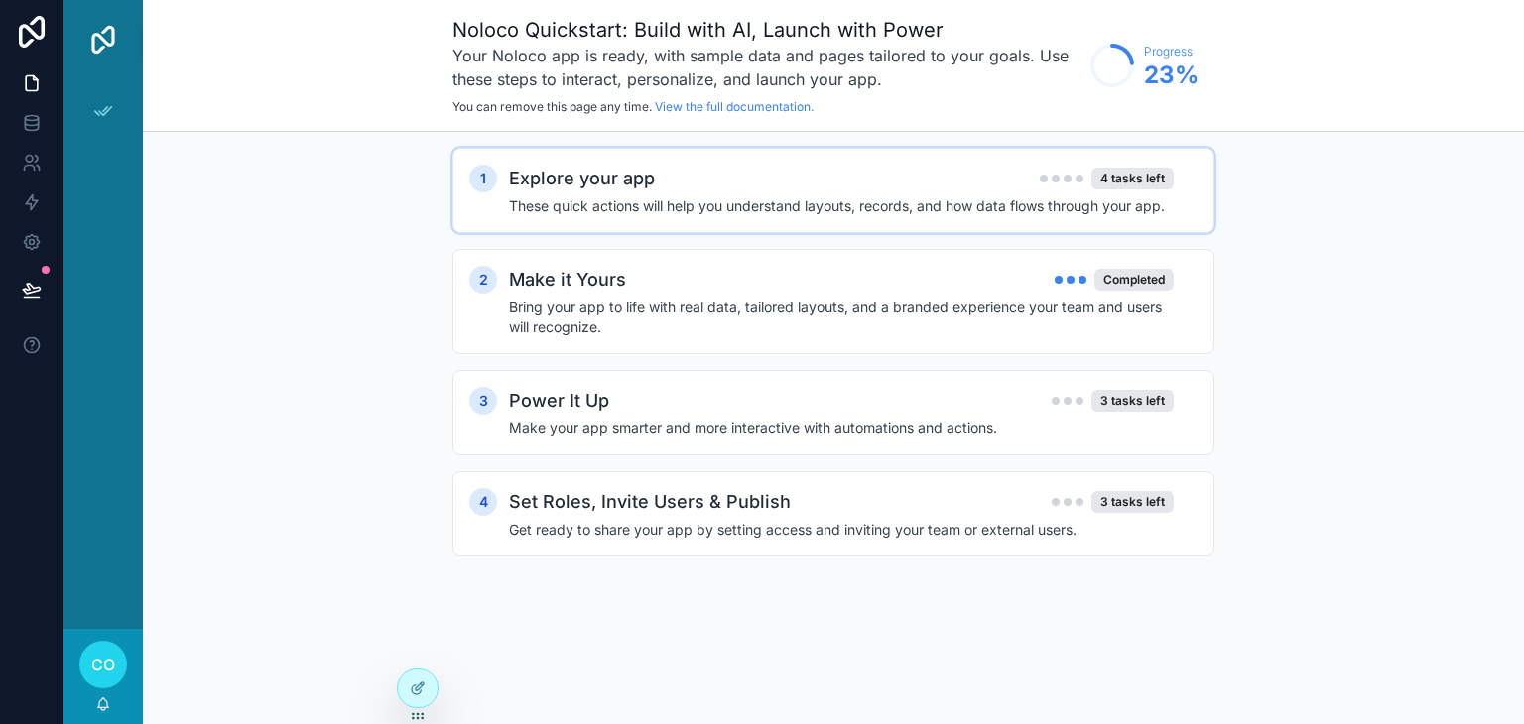
click at [569, 185] on h2 "Explore your app" at bounding box center [582, 179] width 146 height 28
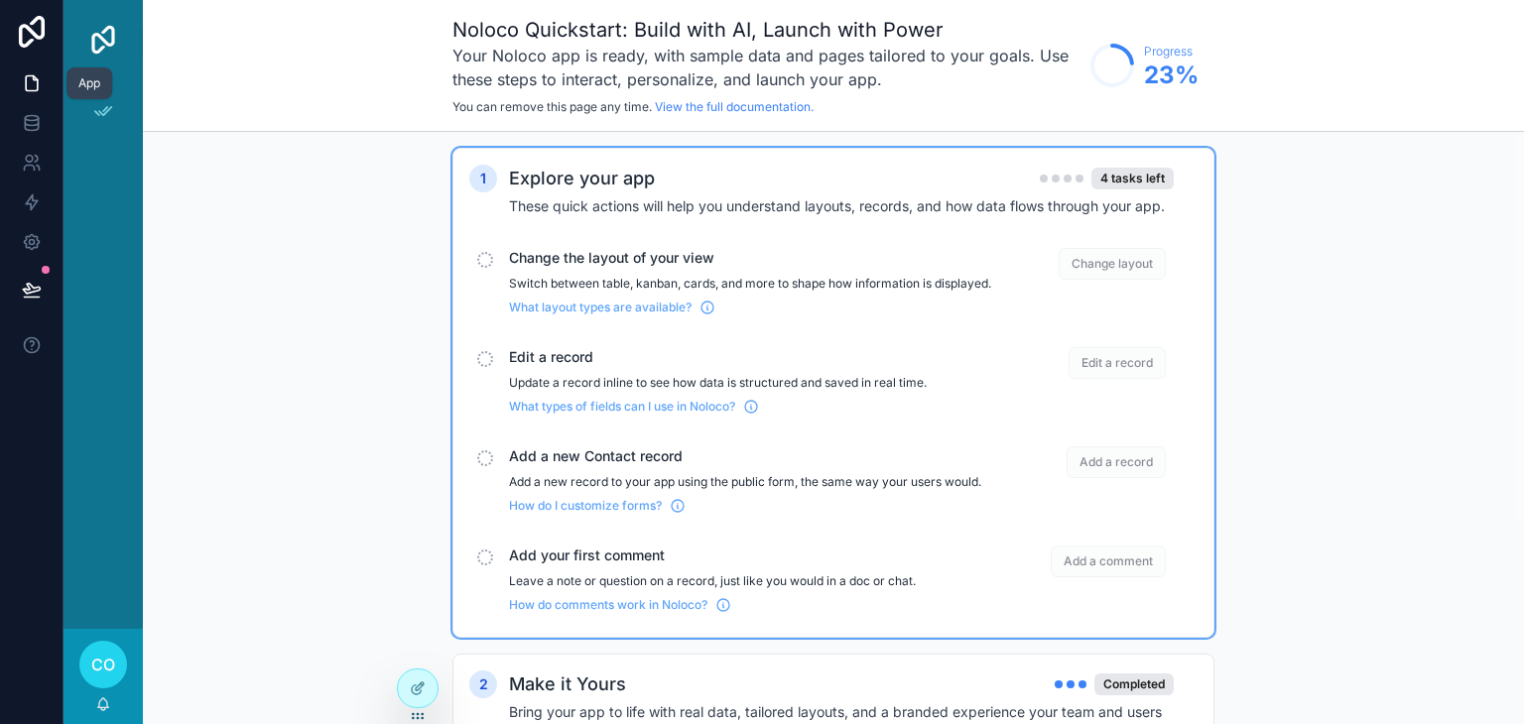
click at [30, 76] on icon at bounding box center [32, 83] width 12 height 15
click at [32, 44] on icon at bounding box center [32, 32] width 40 height 32
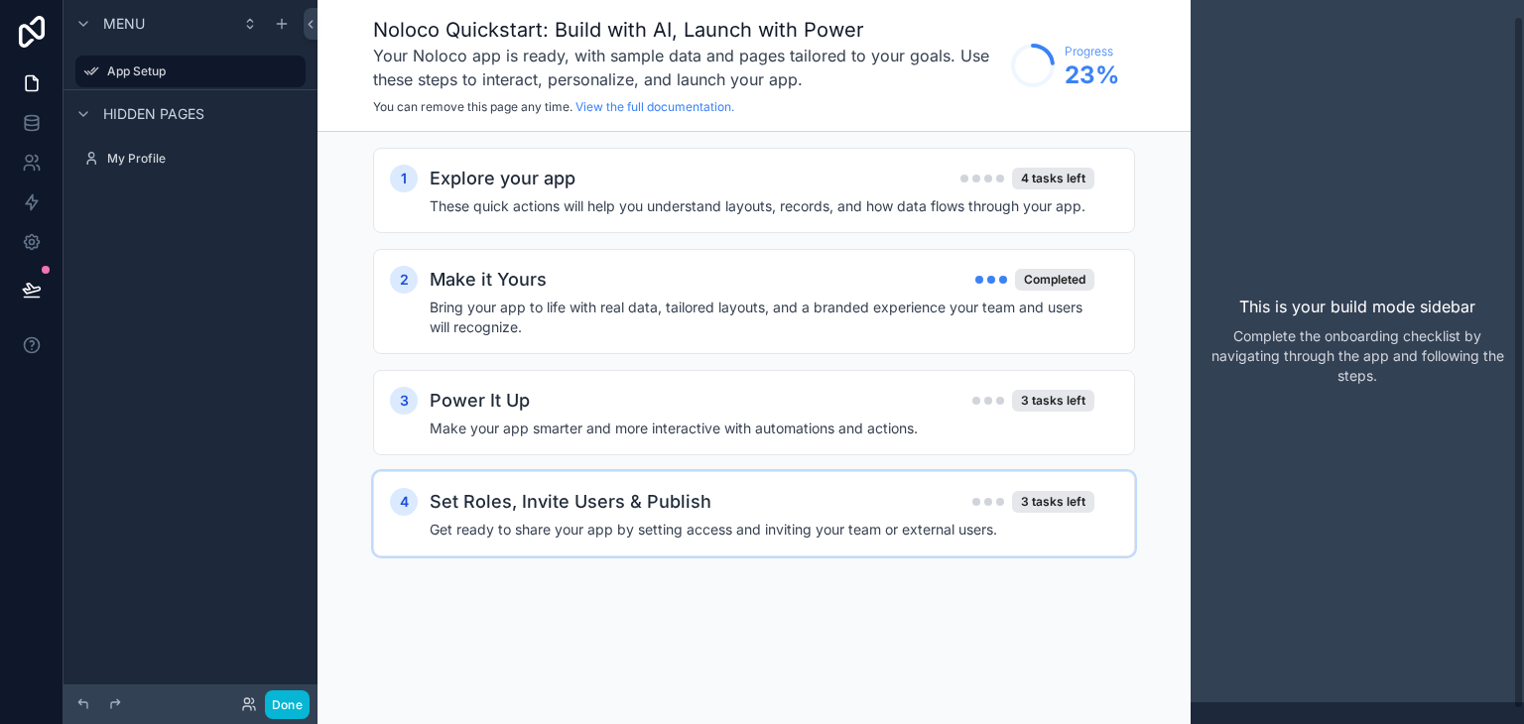
scroll to position [32, 0]
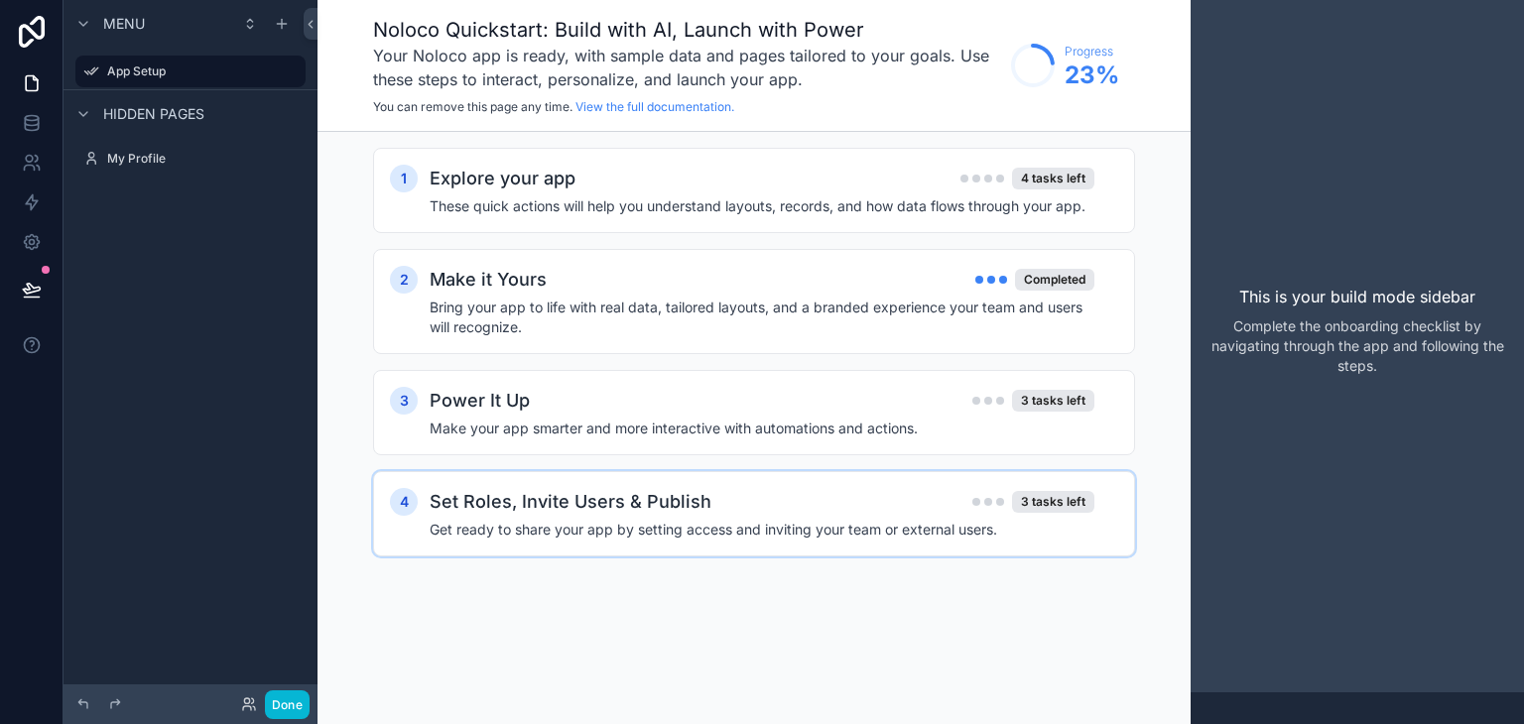
click at [602, 530] on h4 "Get ready to share your app by setting access and inviting your team or externa…" at bounding box center [762, 530] width 665 height 20
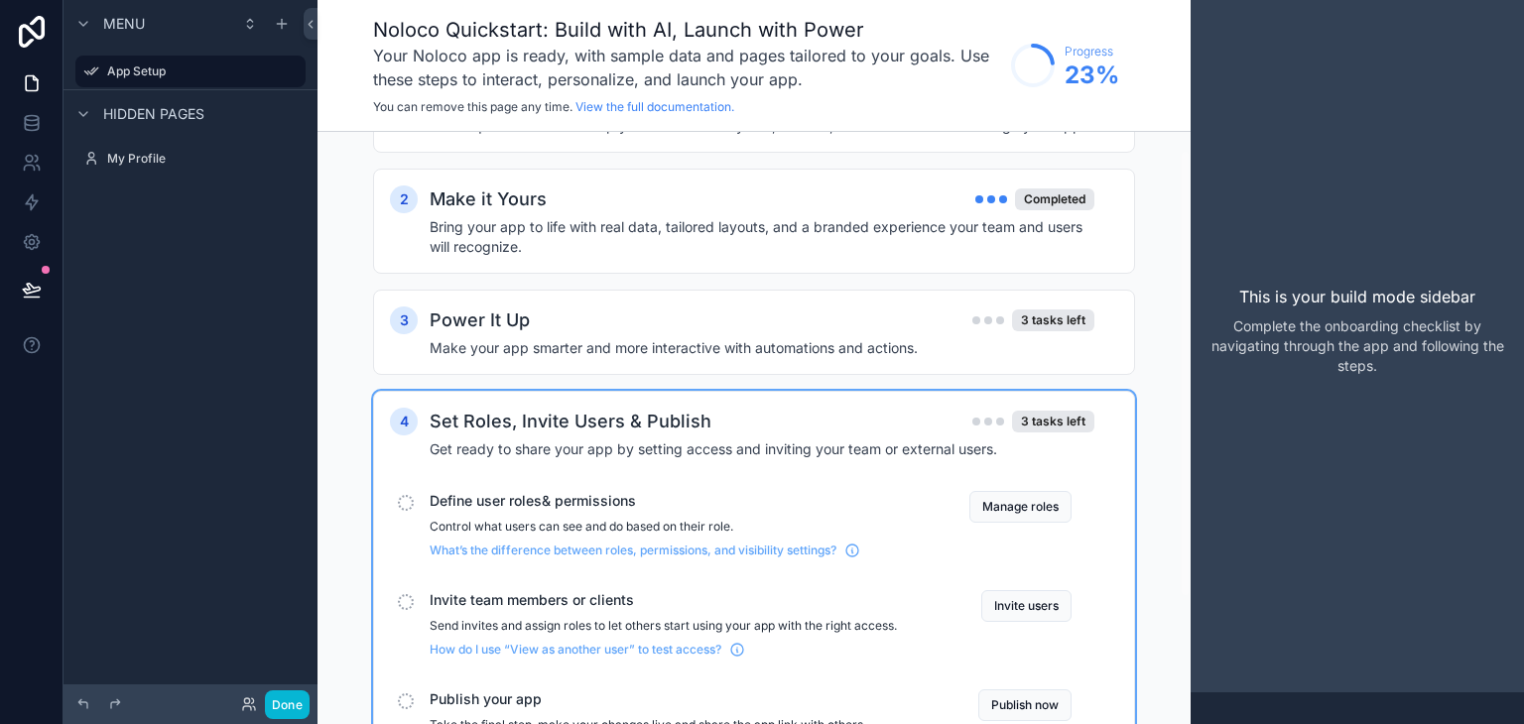
scroll to position [191, 0]
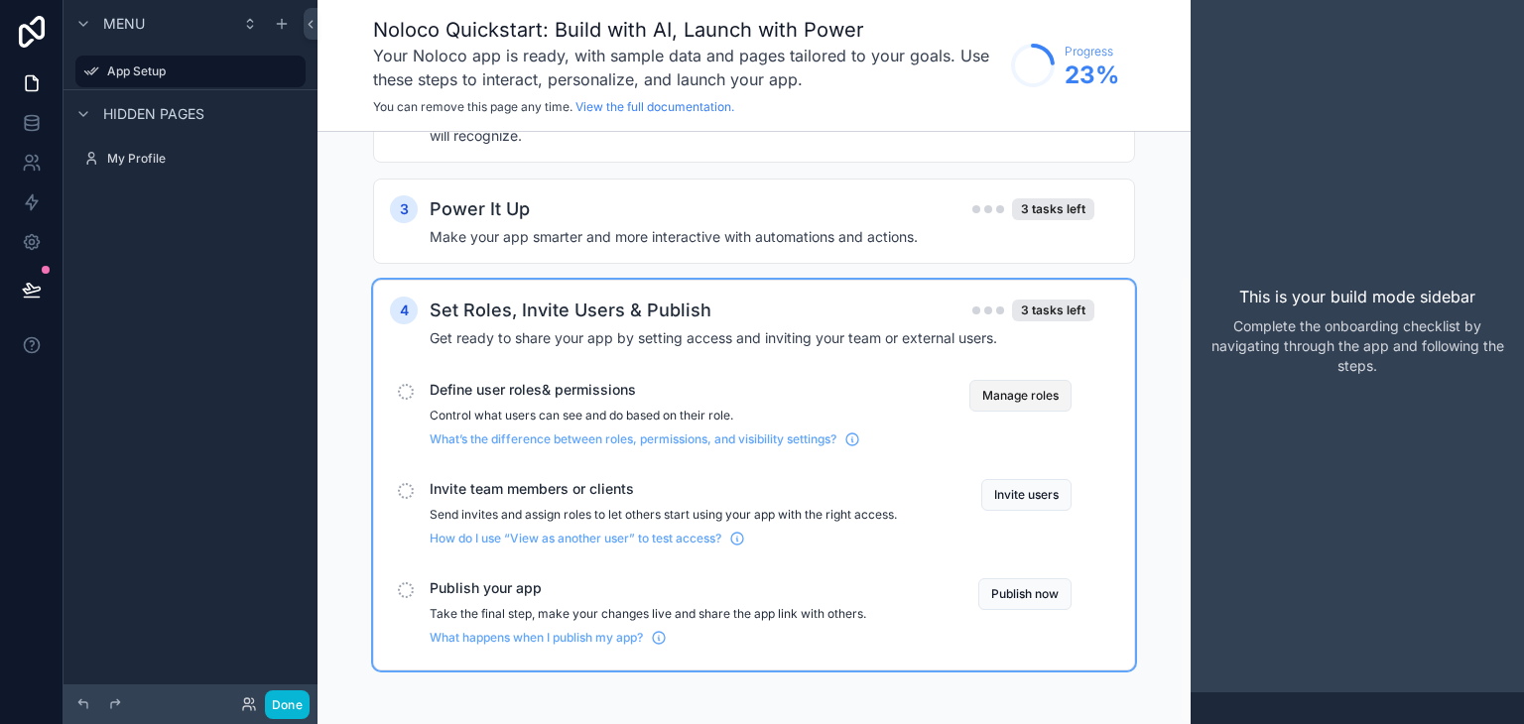
click at [1028, 396] on button "Manage roles" at bounding box center [1020, 396] width 102 height 32
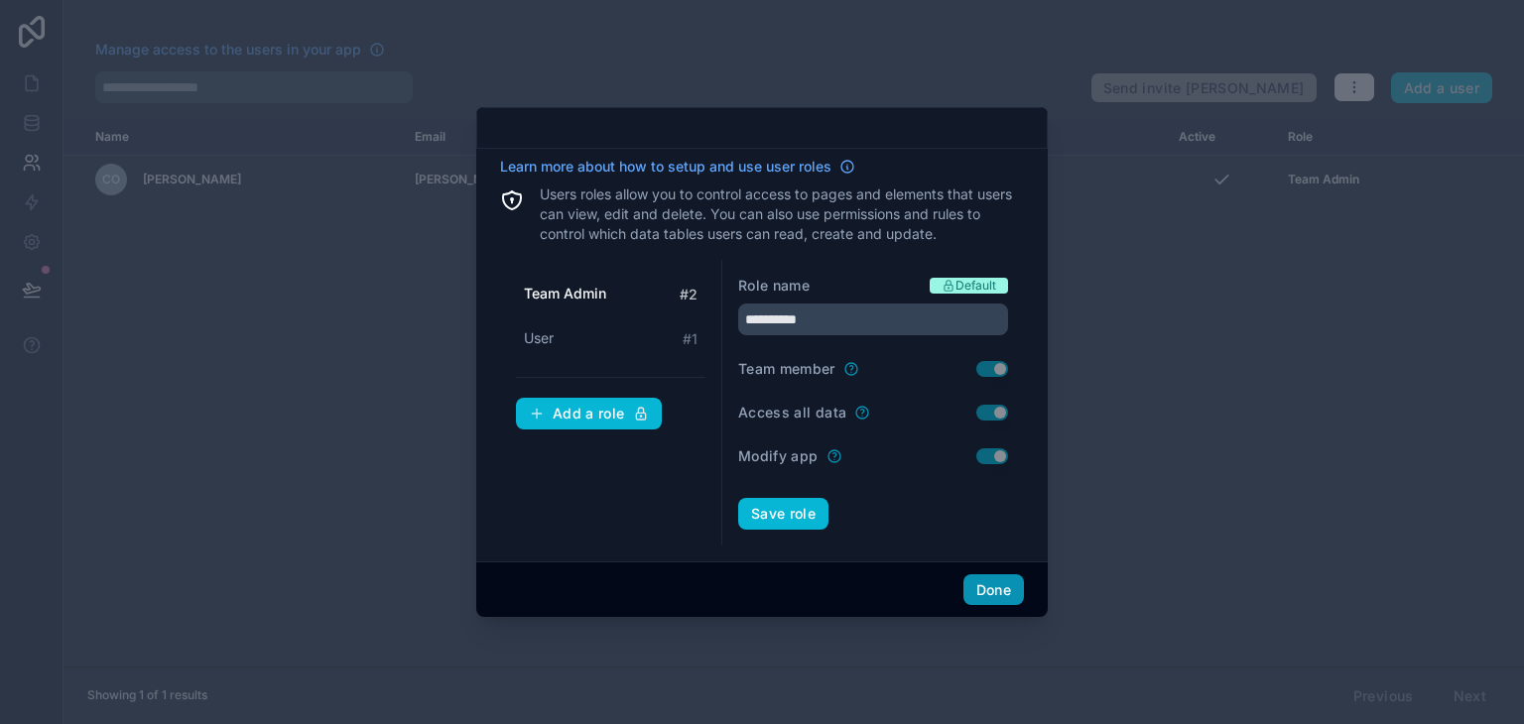
click at [972, 583] on button "Done" at bounding box center [993, 590] width 61 height 32
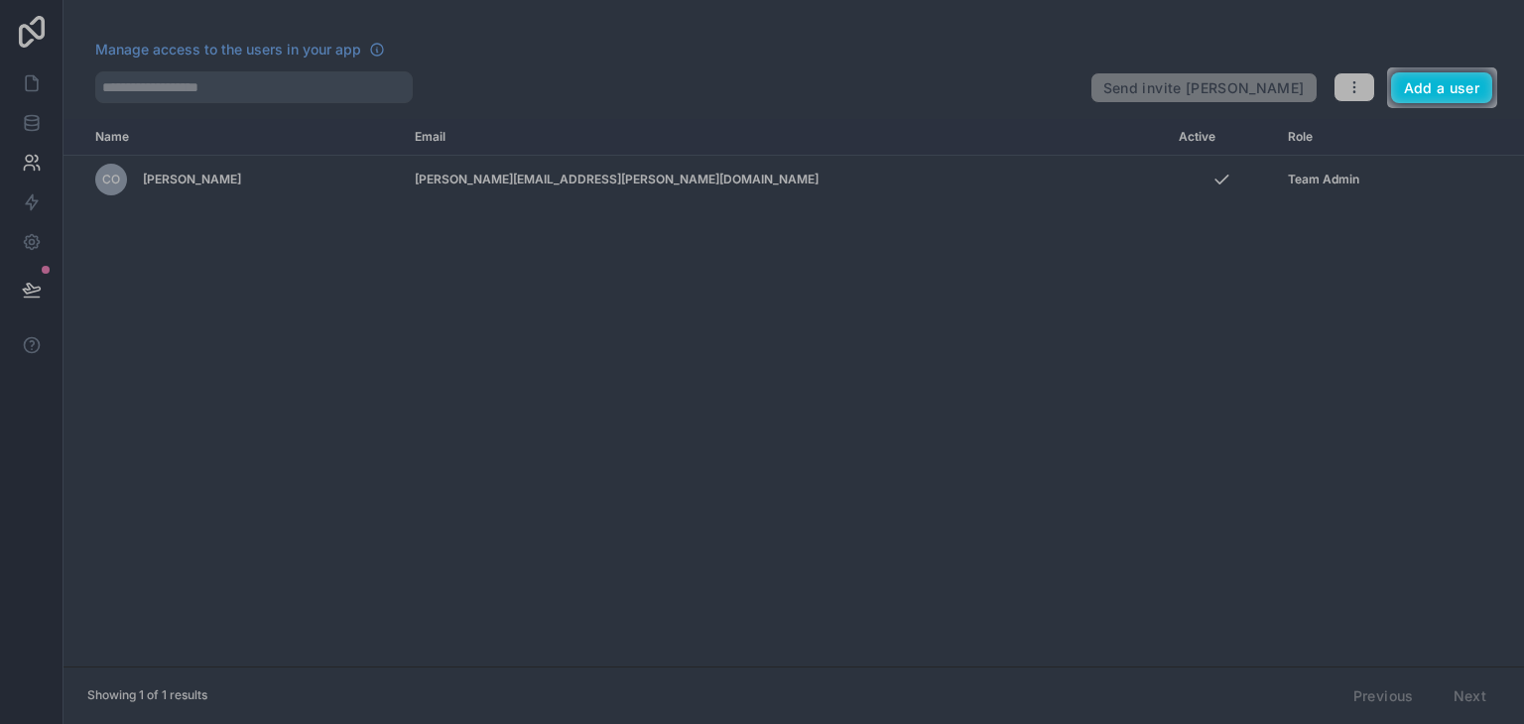
click at [30, 165] on div at bounding box center [762, 416] width 1524 height 616
click at [1417, 83] on button "Add a user" at bounding box center [1442, 88] width 102 height 32
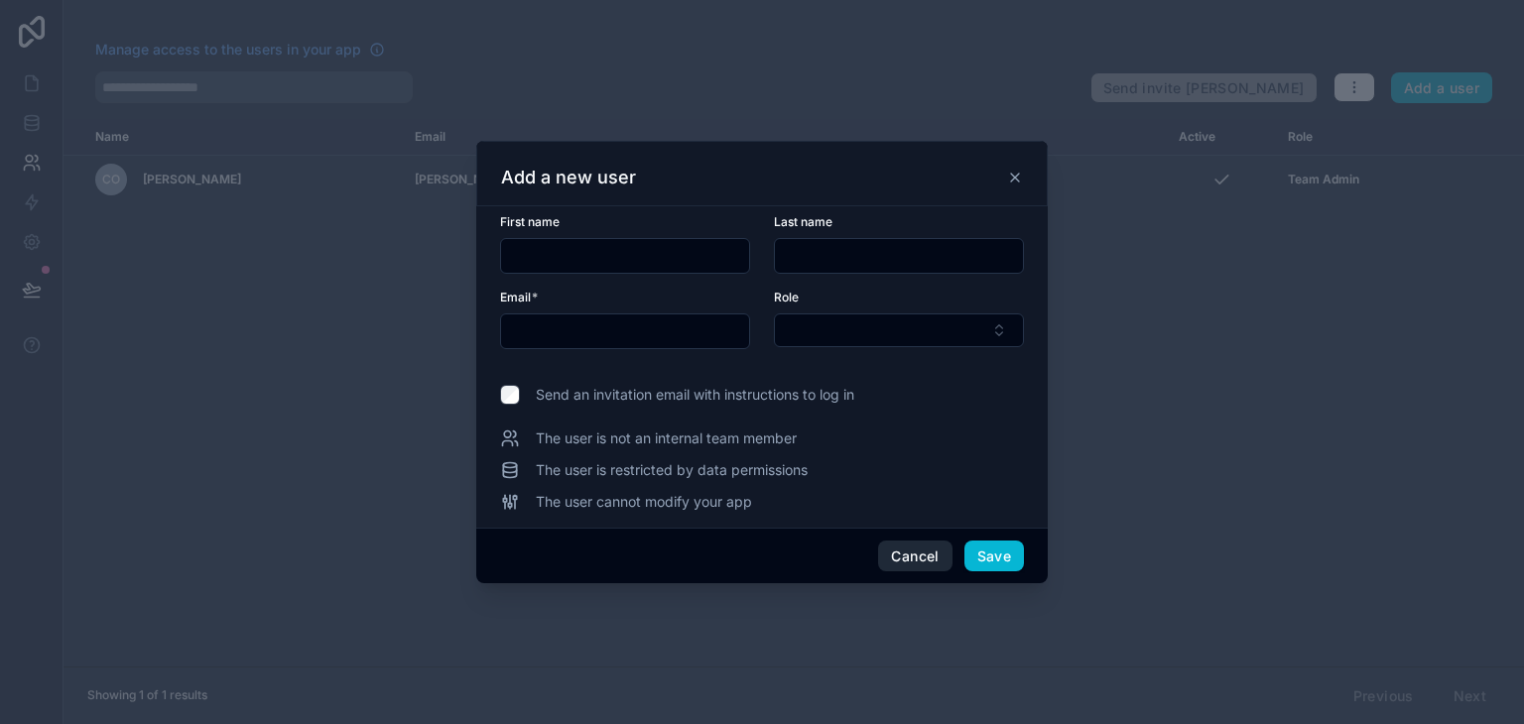
click at [905, 552] on button "Cancel" at bounding box center [914, 557] width 73 height 32
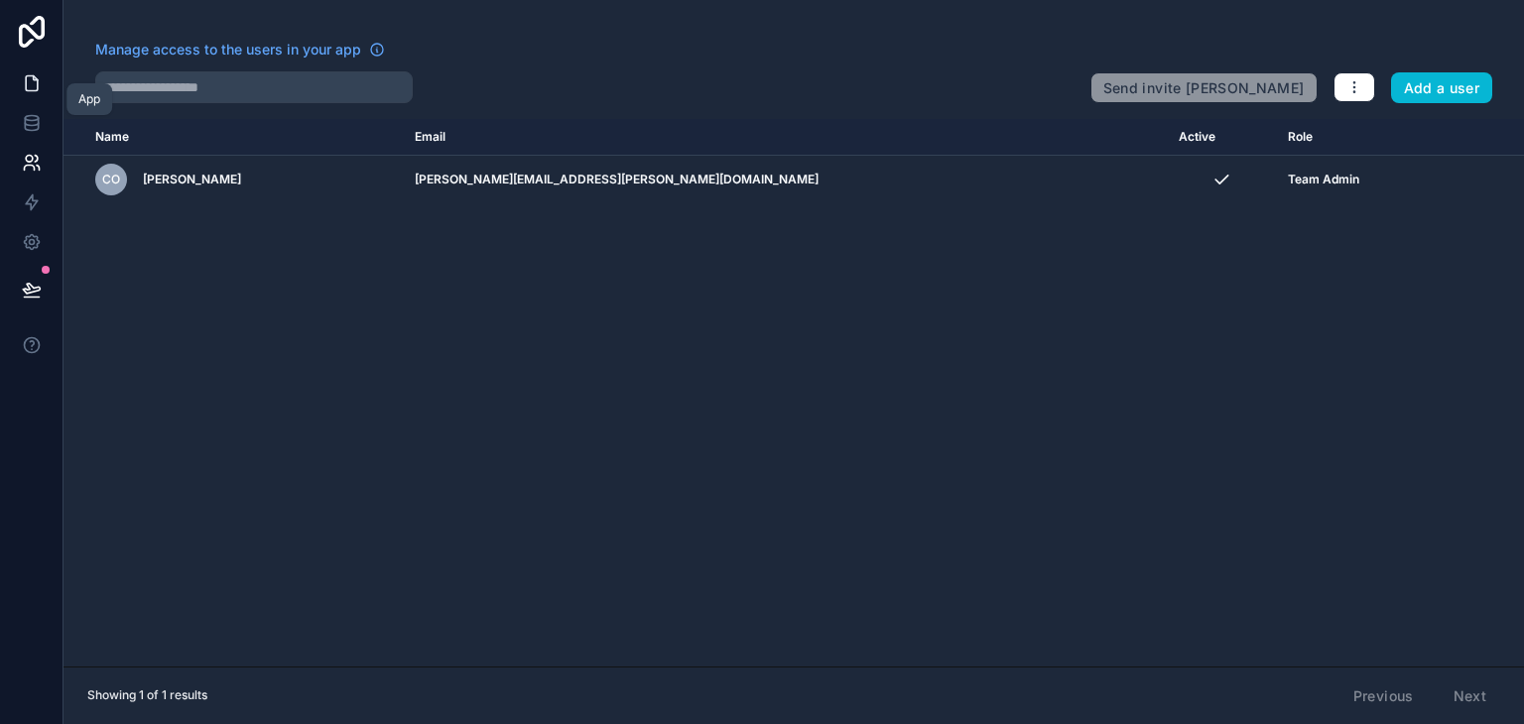
click at [39, 77] on icon at bounding box center [32, 83] width 20 height 20
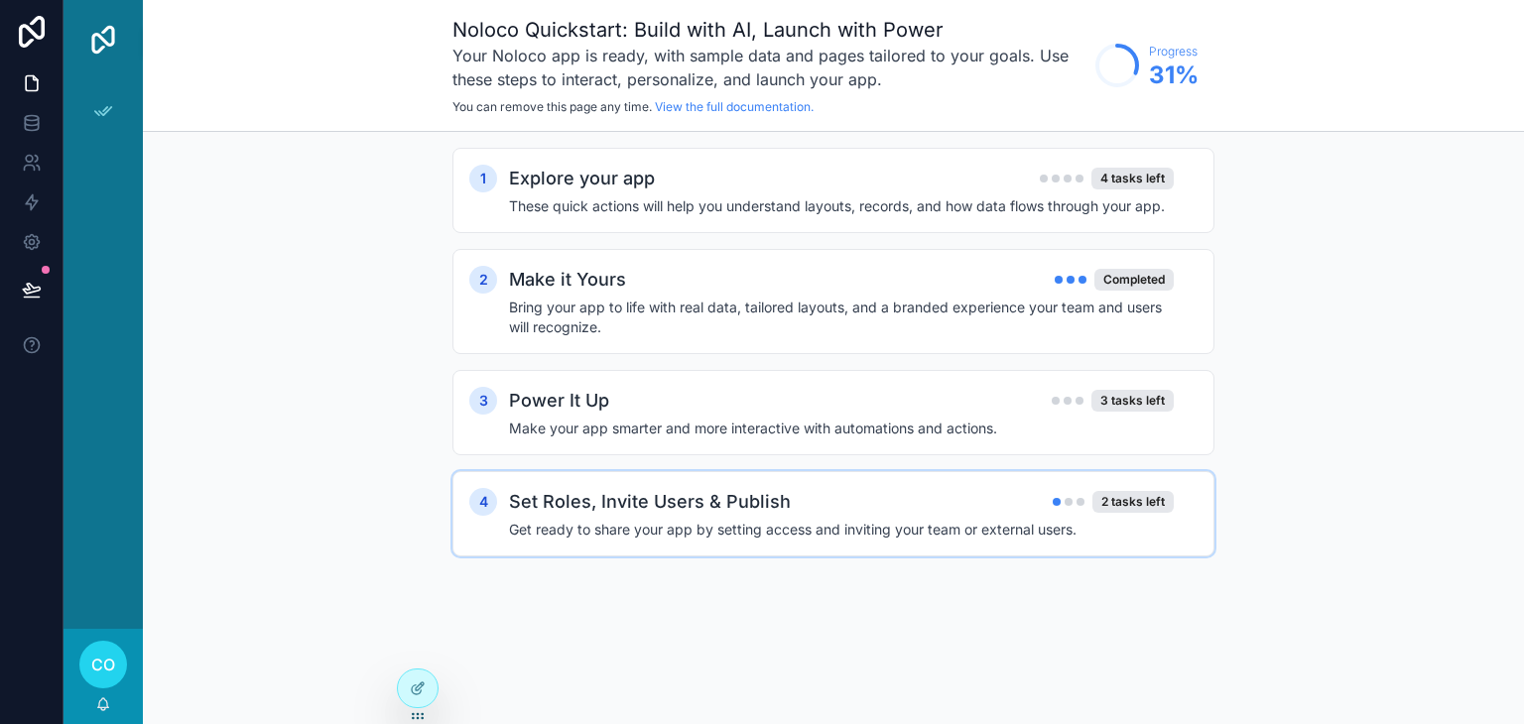
click at [760, 480] on div "4 Set Roles, Invite Users & Publish 2 tasks left Get ready to share your app by…" at bounding box center [833, 513] width 762 height 85
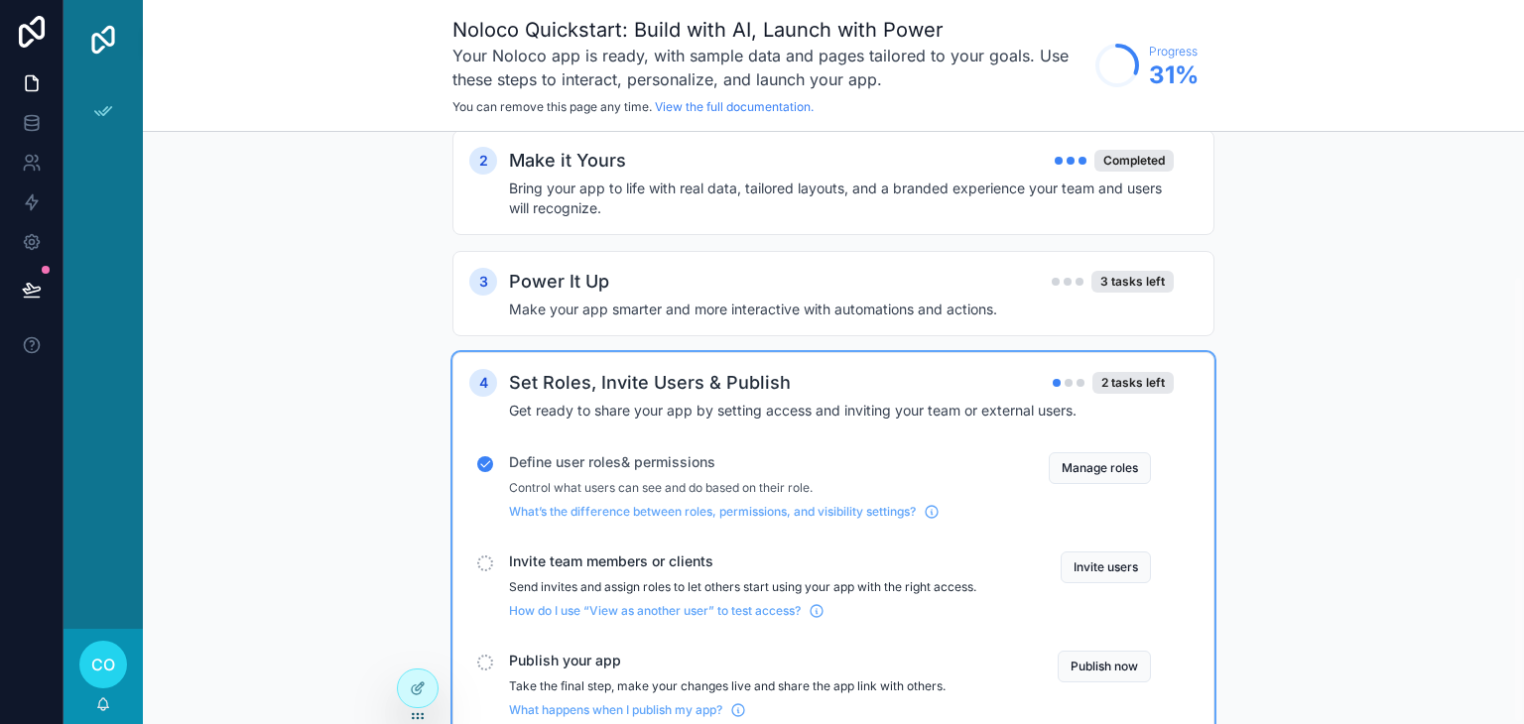
scroll to position [191, 0]
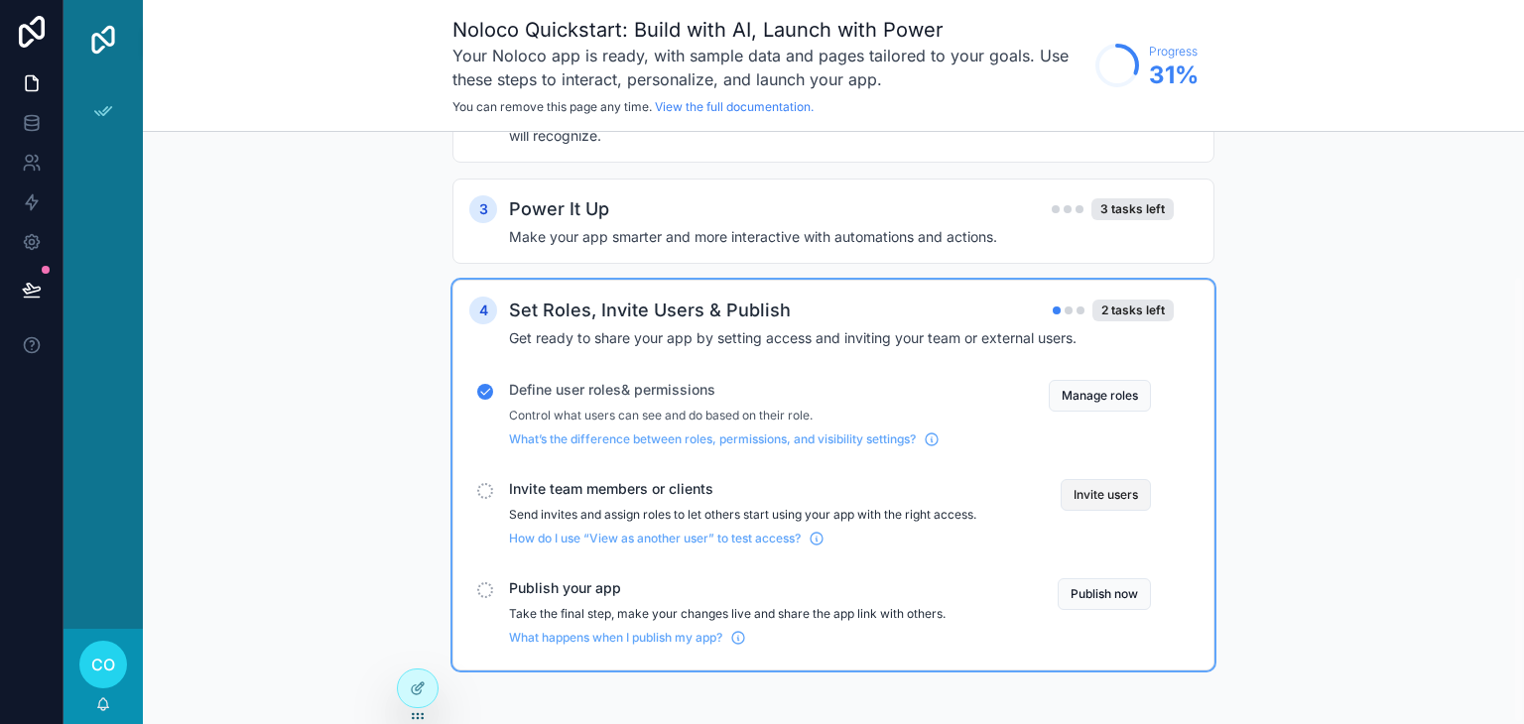
click at [1099, 492] on button "Invite users" at bounding box center [1106, 495] width 90 height 32
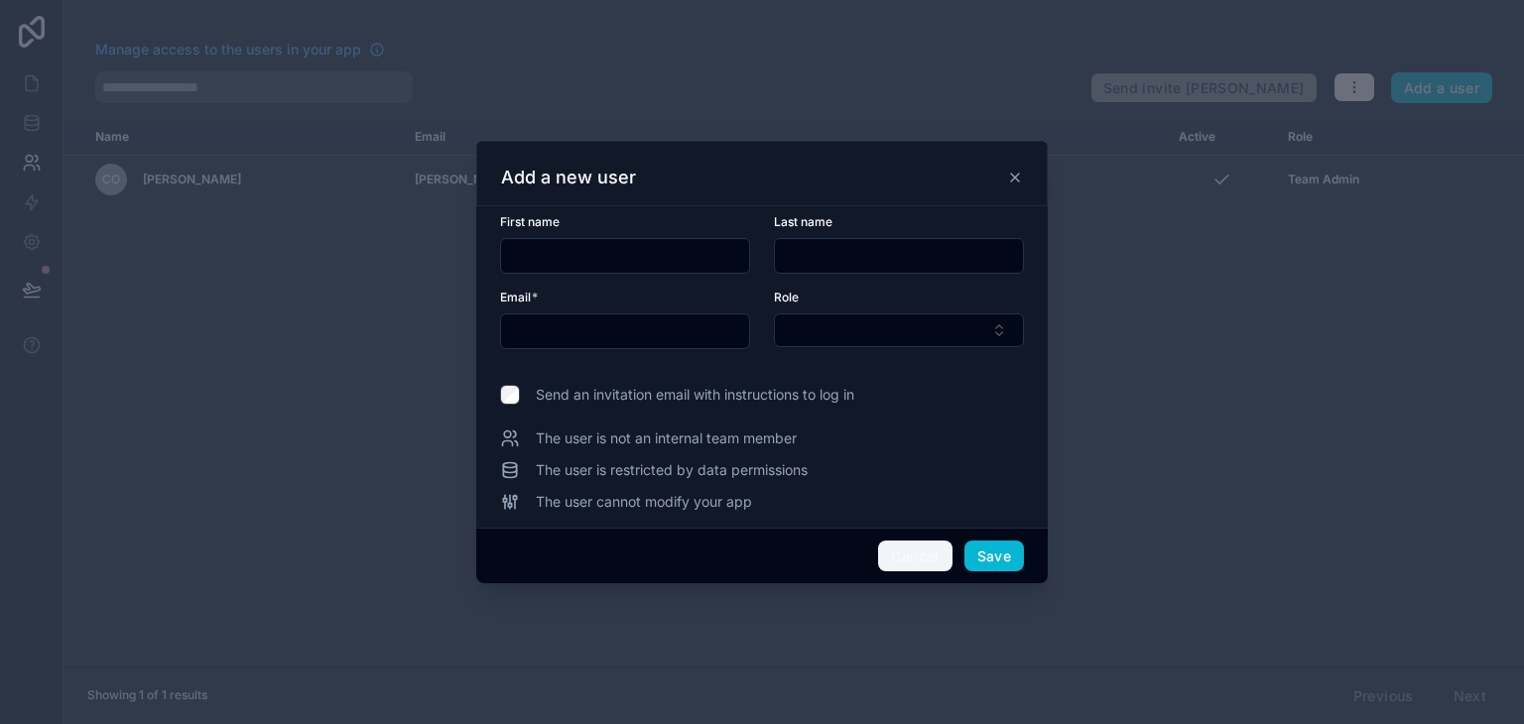
click at [899, 546] on button "Cancel" at bounding box center [914, 557] width 73 height 32
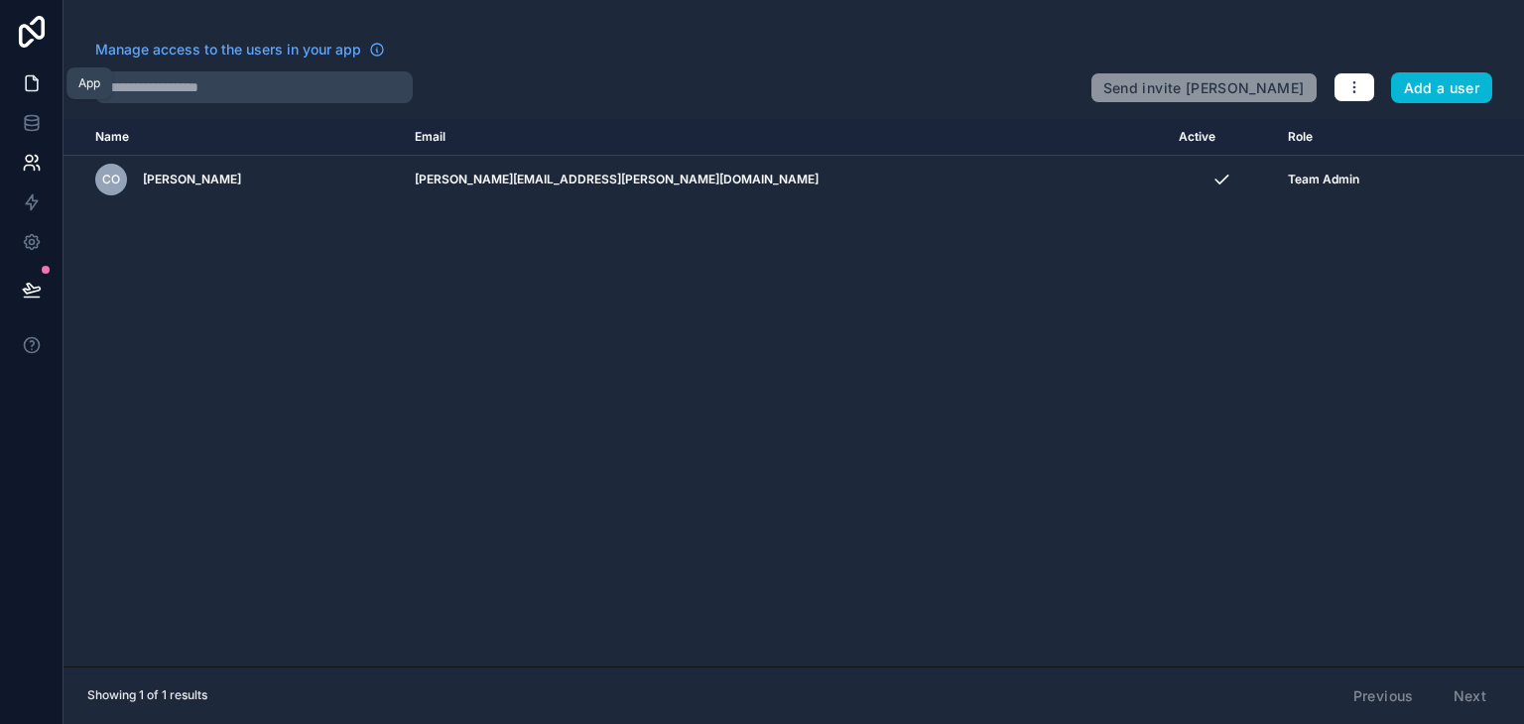
click at [33, 80] on icon at bounding box center [35, 78] width 4 height 4
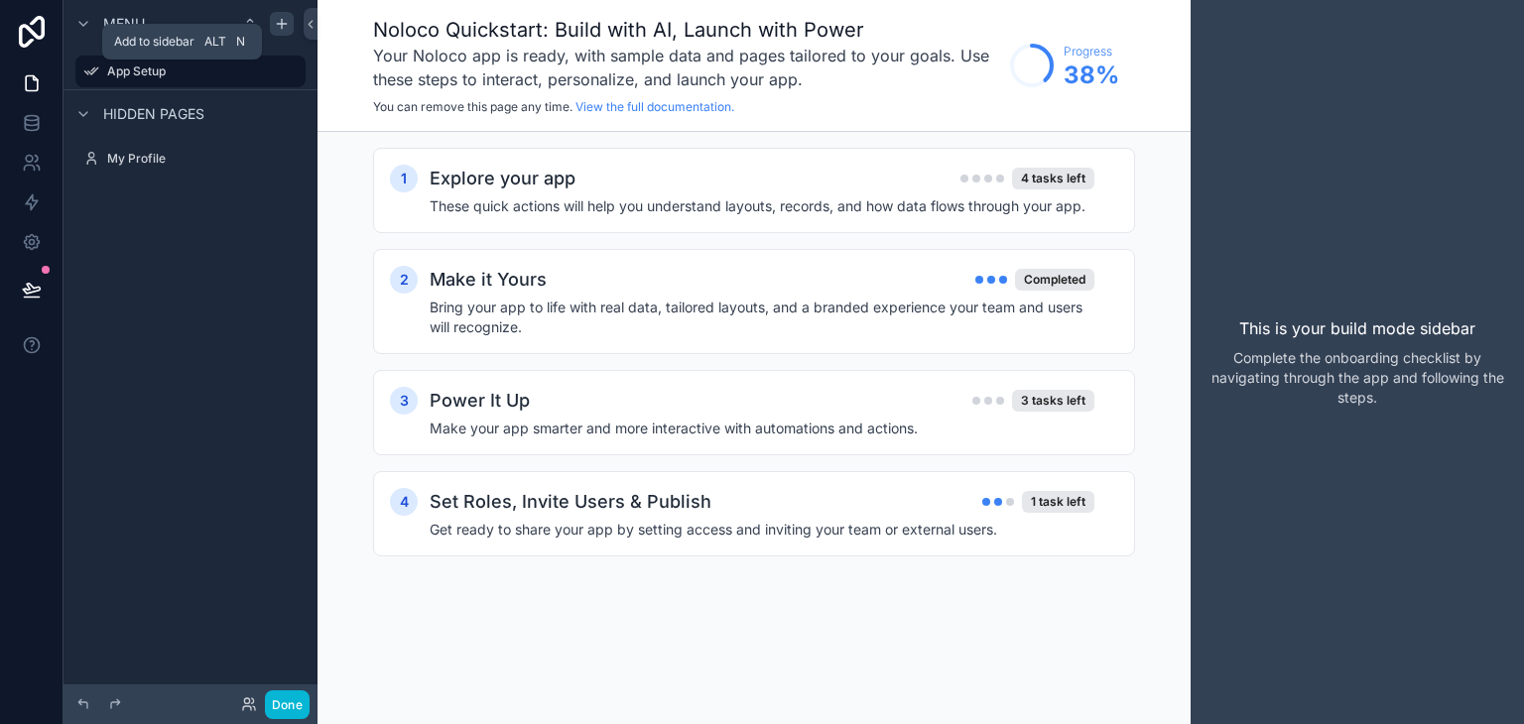
click at [282, 25] on icon "scrollable content" at bounding box center [282, 24] width 16 height 16
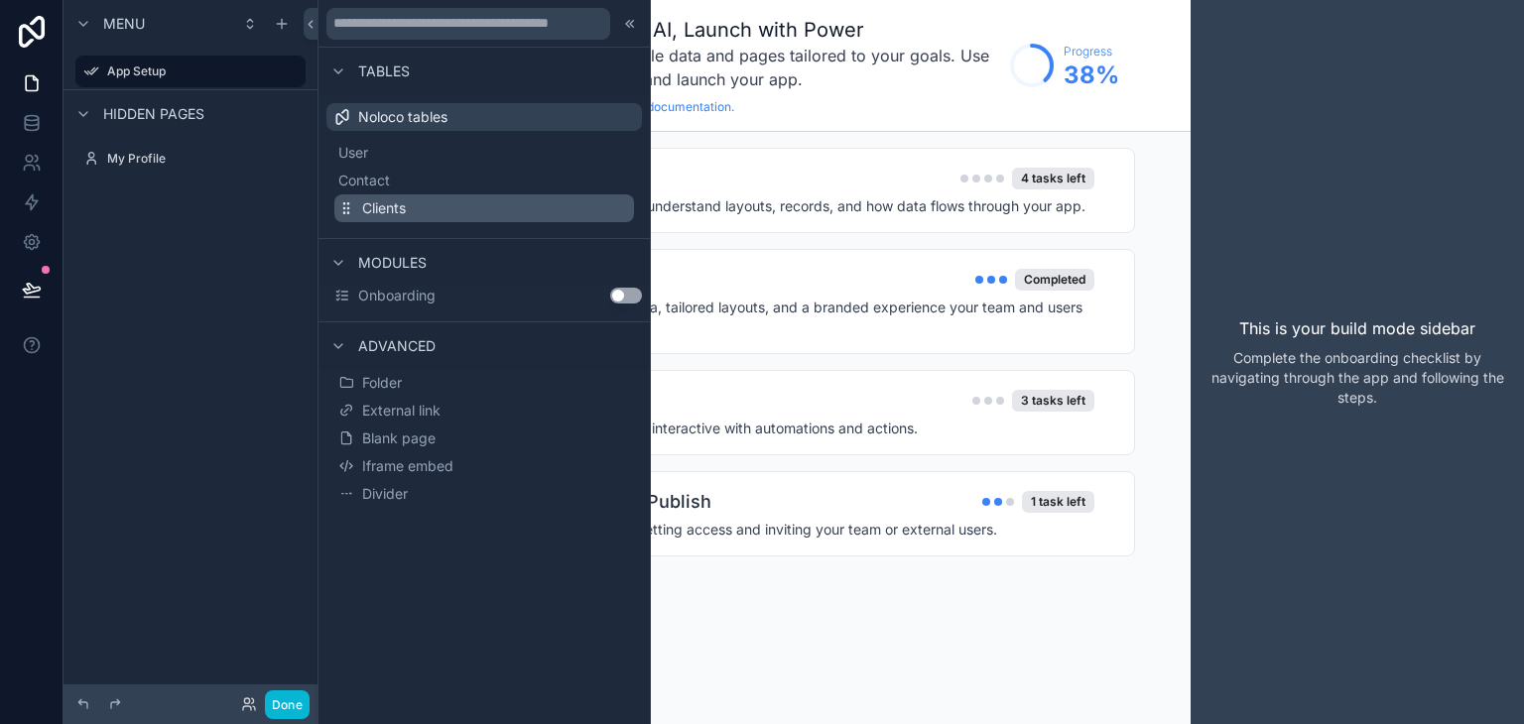
click at [373, 207] on span "Clients" at bounding box center [384, 208] width 44 height 20
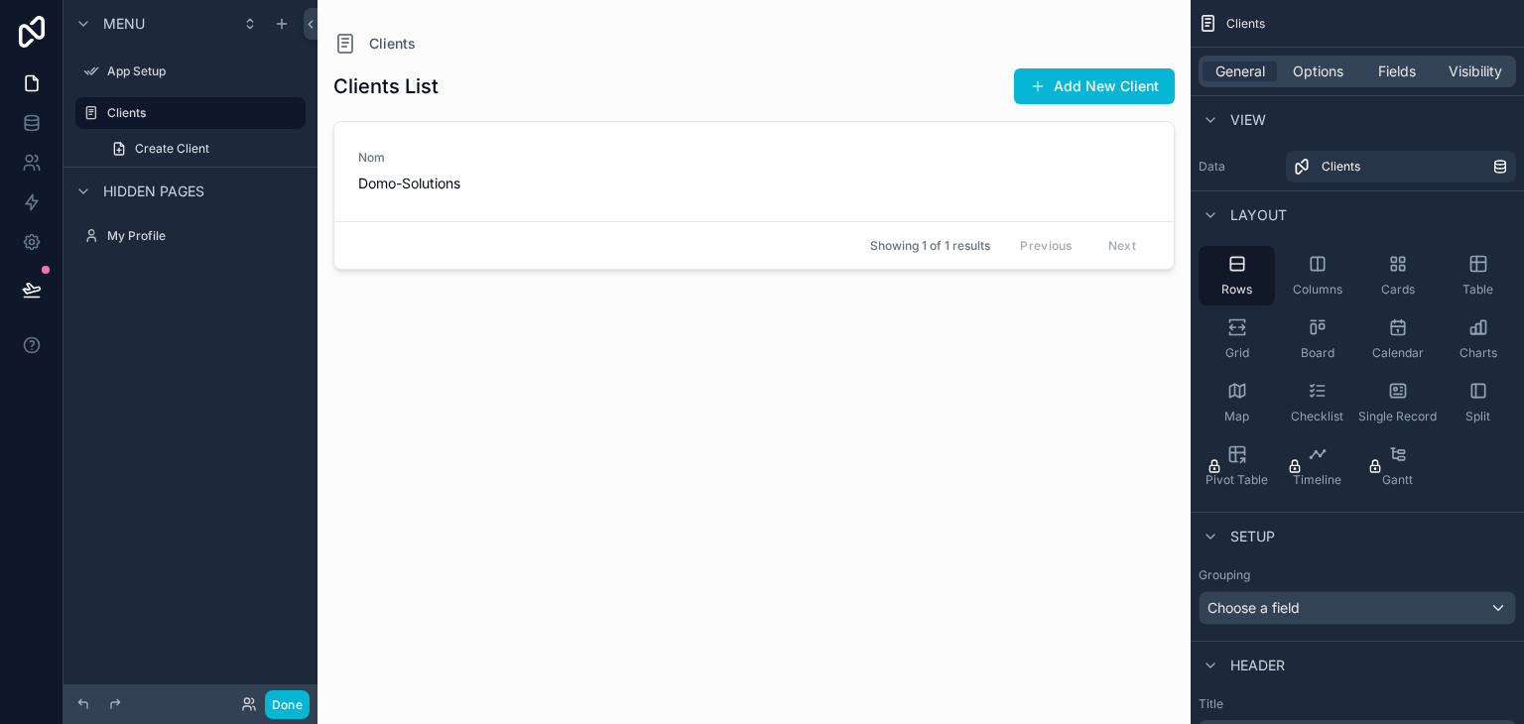
click at [1076, 79] on div "scrollable content" at bounding box center [753, 350] width 873 height 700
click at [1104, 88] on button "Add New Client" at bounding box center [1094, 86] width 161 height 36
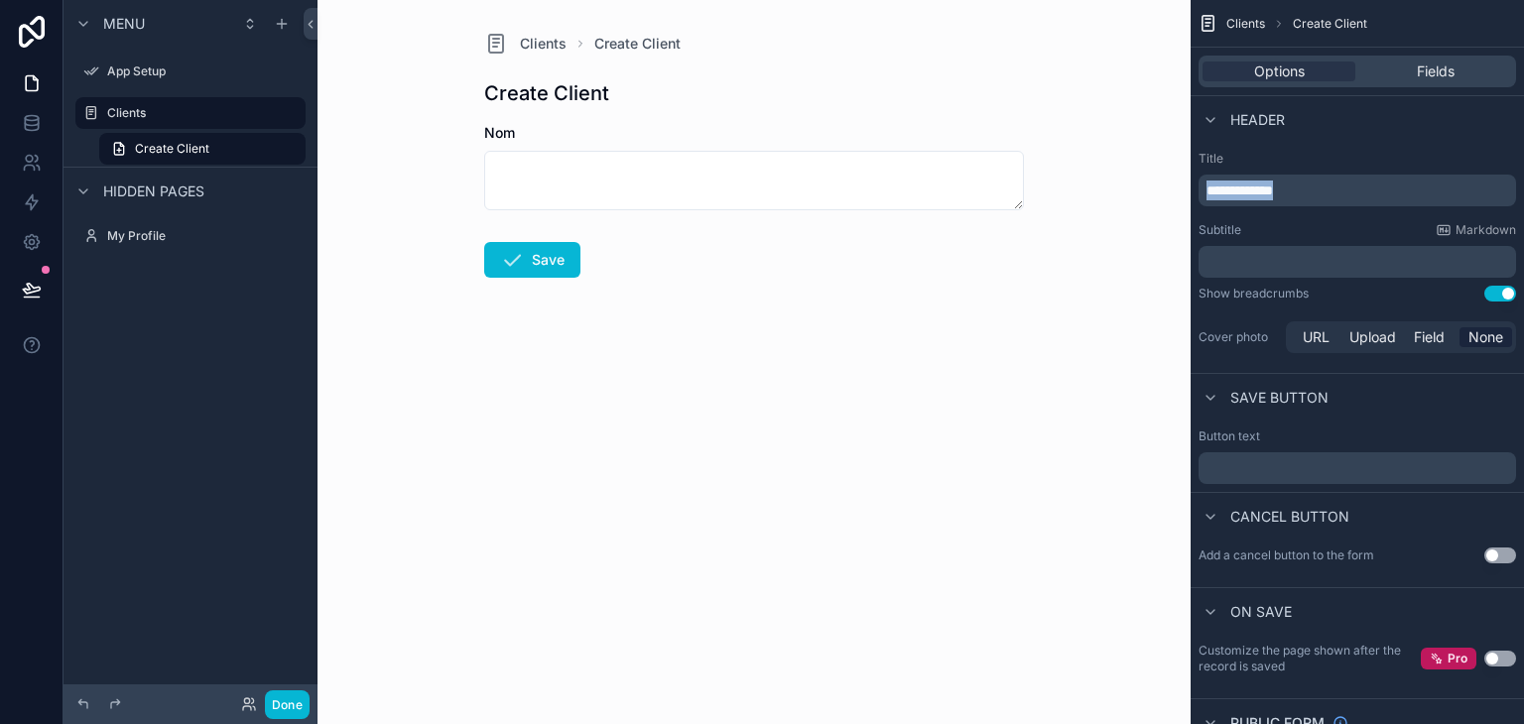
drag, startPoint x: 1329, startPoint y: 189, endPoint x: 1204, endPoint y: 189, distance: 125.0
click at [1191, 189] on div "**********" at bounding box center [1357, 254] width 333 height 222
click at [560, 251] on button "Save" at bounding box center [532, 260] width 96 height 36
click at [1251, 467] on p "﻿" at bounding box center [1359, 468] width 306 height 16
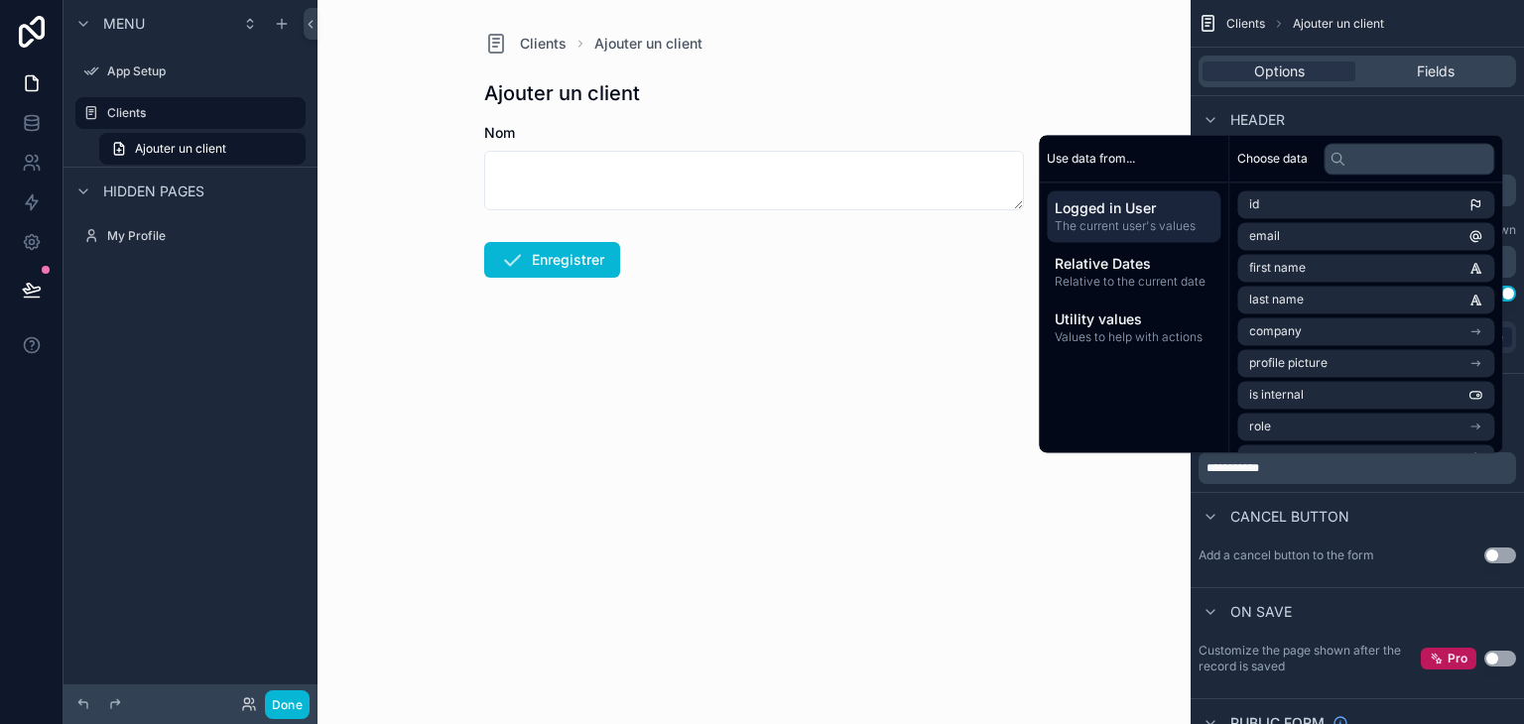
drag, startPoint x: 837, startPoint y: 553, endPoint x: 828, endPoint y: 516, distance: 37.8
click at [831, 537] on div "Clients Ajouter un client Ajouter un client Nom Enregistrer" at bounding box center [753, 362] width 873 height 724
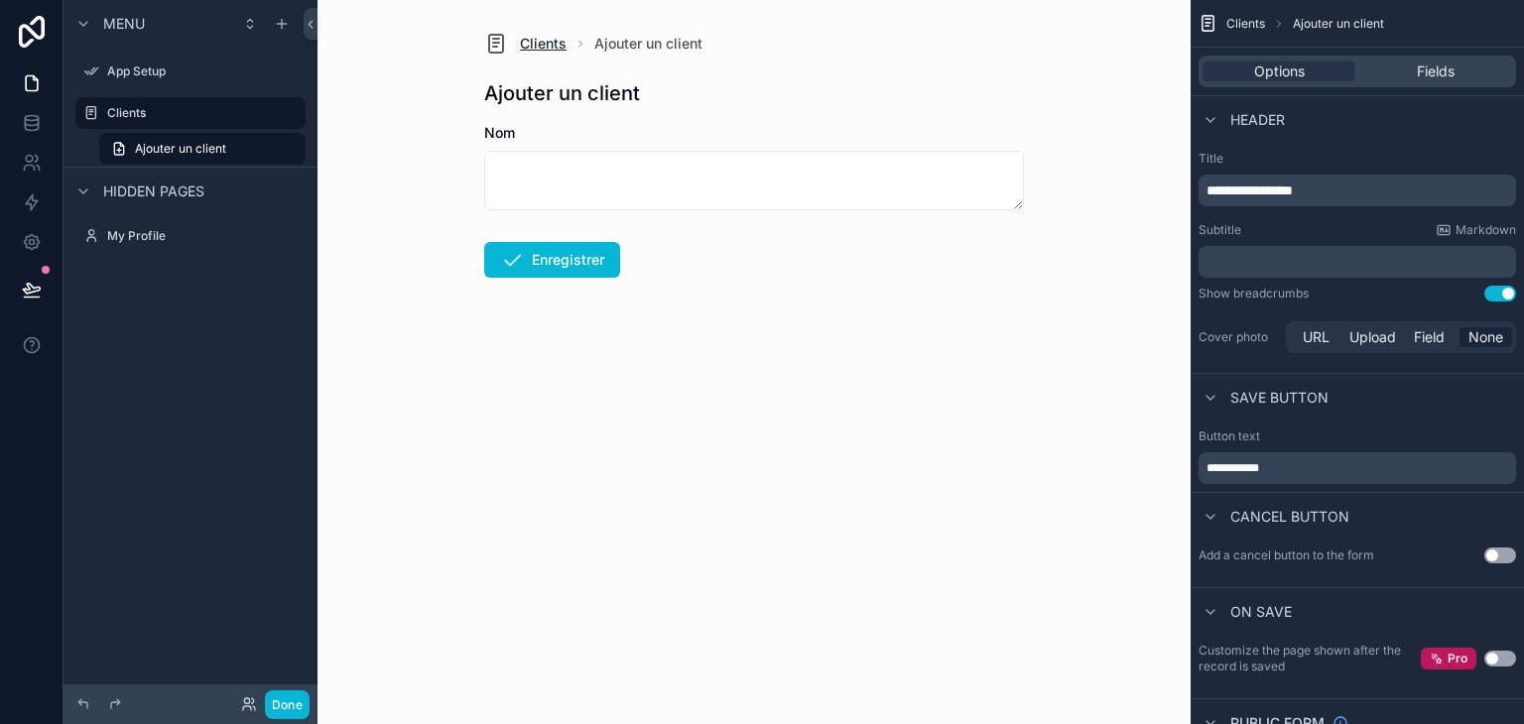
click at [544, 40] on span "Clients" at bounding box center [543, 44] width 47 height 20
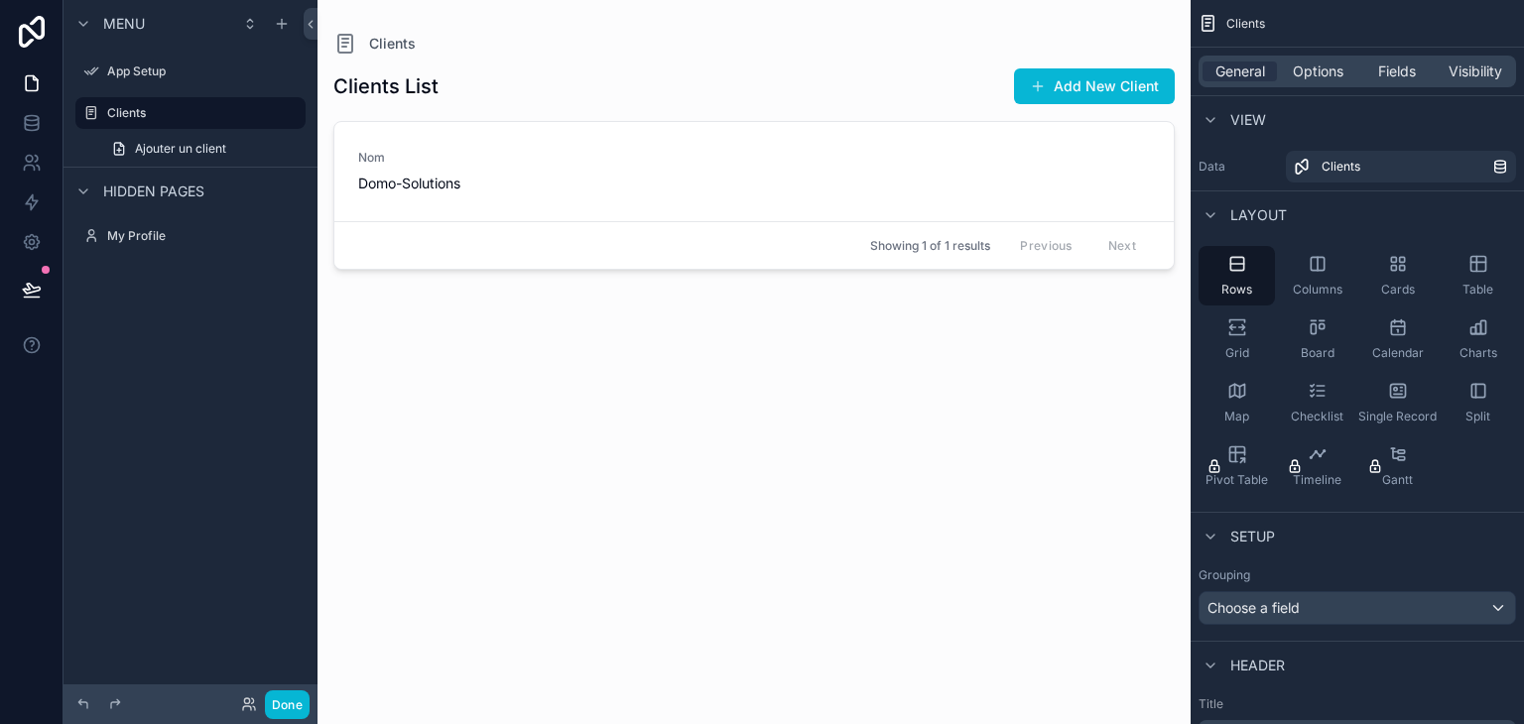
click at [429, 91] on h1 "Clients List" at bounding box center [385, 86] width 105 height 28
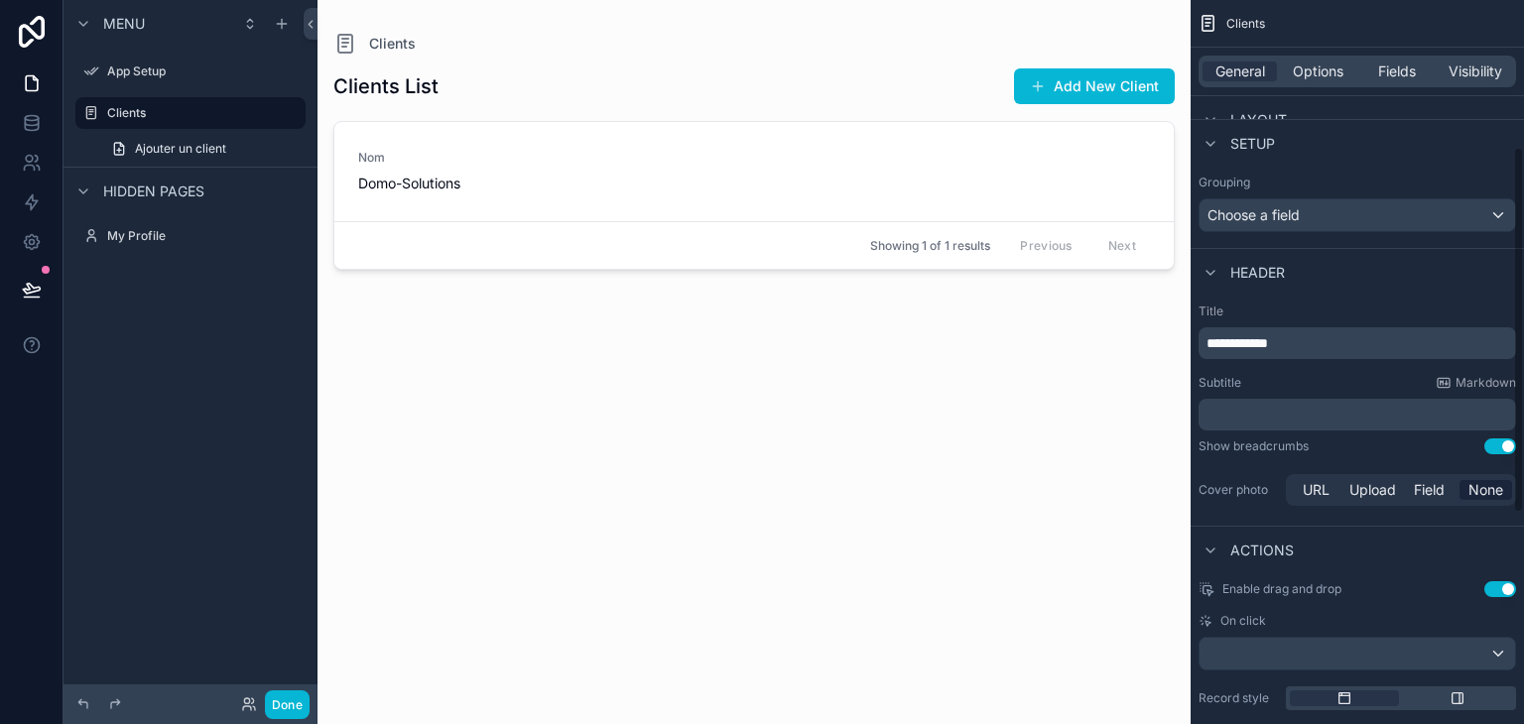
scroll to position [397, 0]
drag, startPoint x: 1312, startPoint y: 342, endPoint x: 1146, endPoint y: 335, distance: 165.8
click at [1146, 335] on div "**********" at bounding box center [920, 362] width 1206 height 724
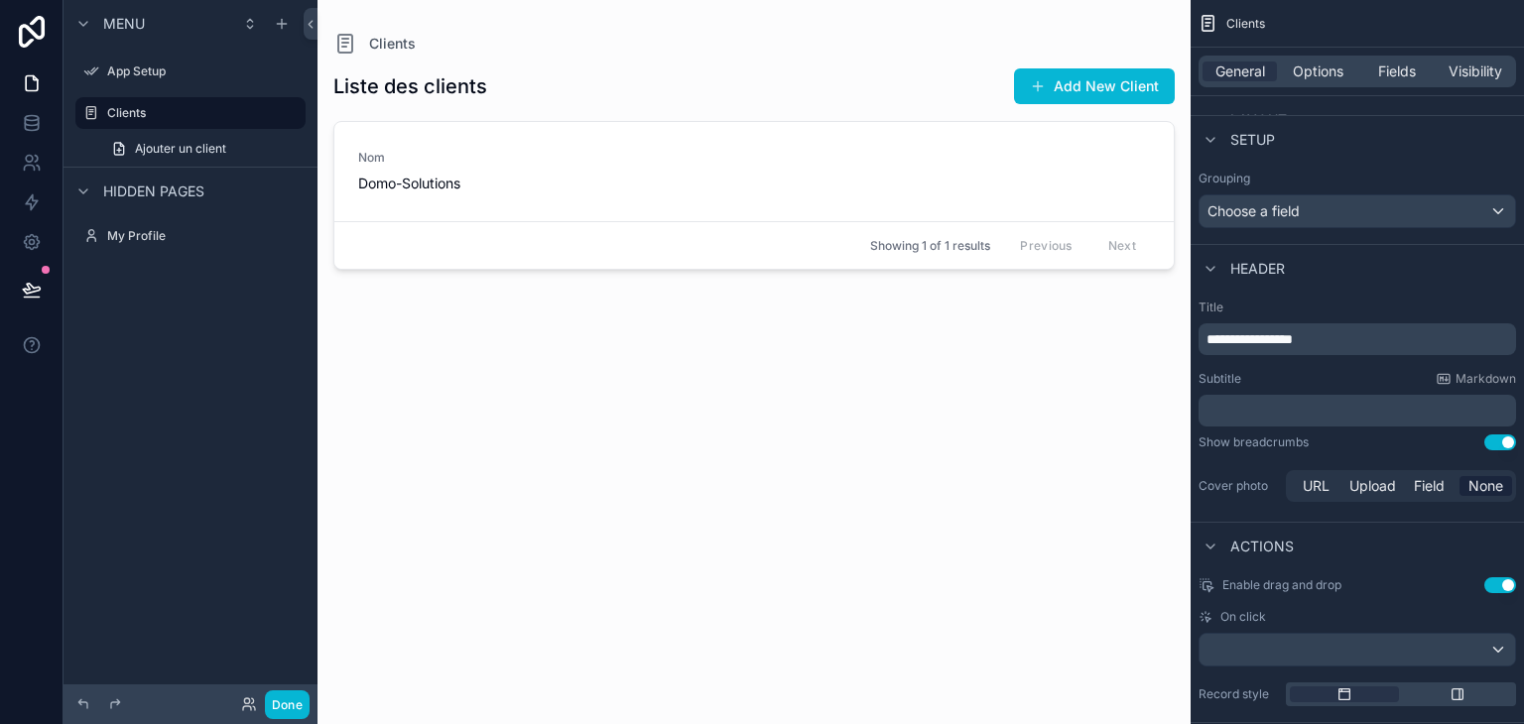
click at [869, 535] on div "Liste des clients Add New Client Nom Domo-Solutions Showing 1 of 1 results Prev…" at bounding box center [753, 378] width 841 height 645
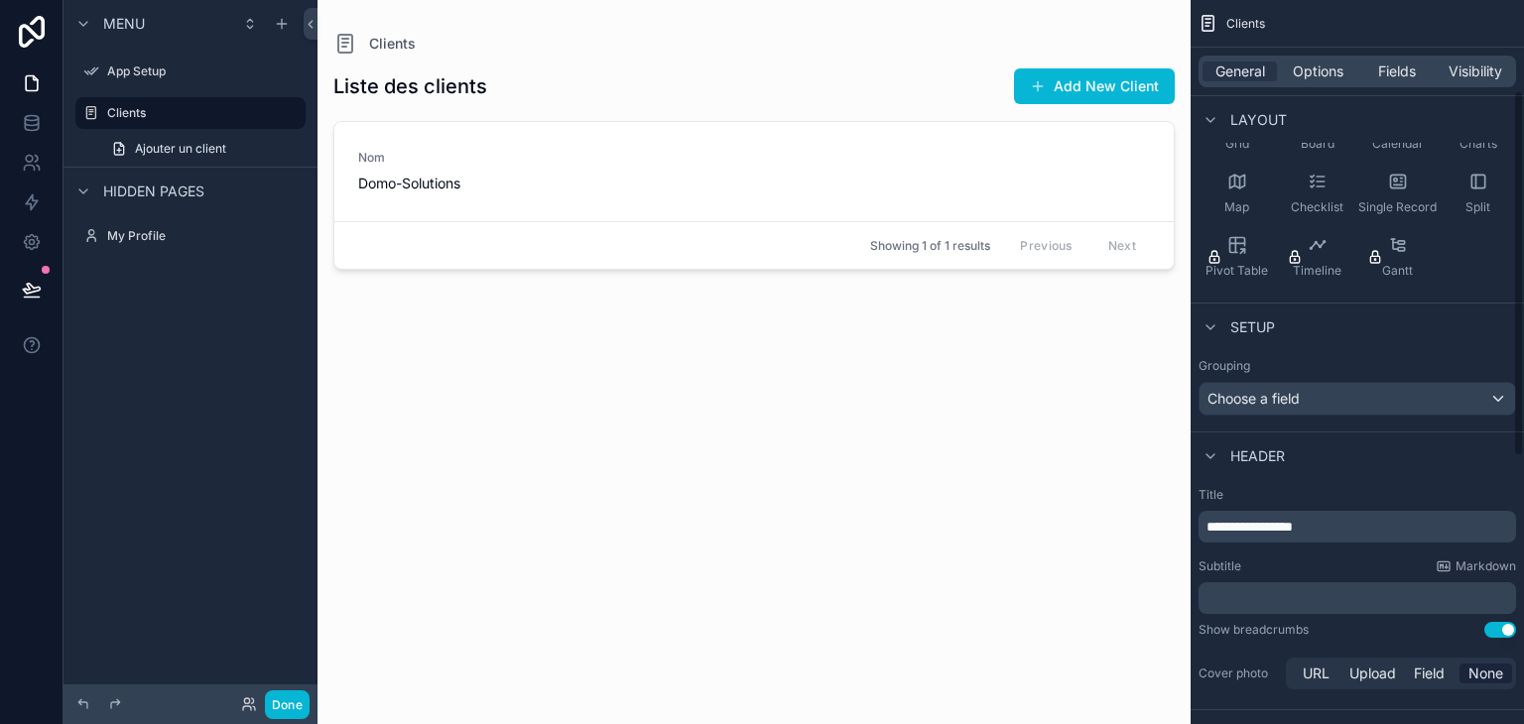
scroll to position [0, 0]
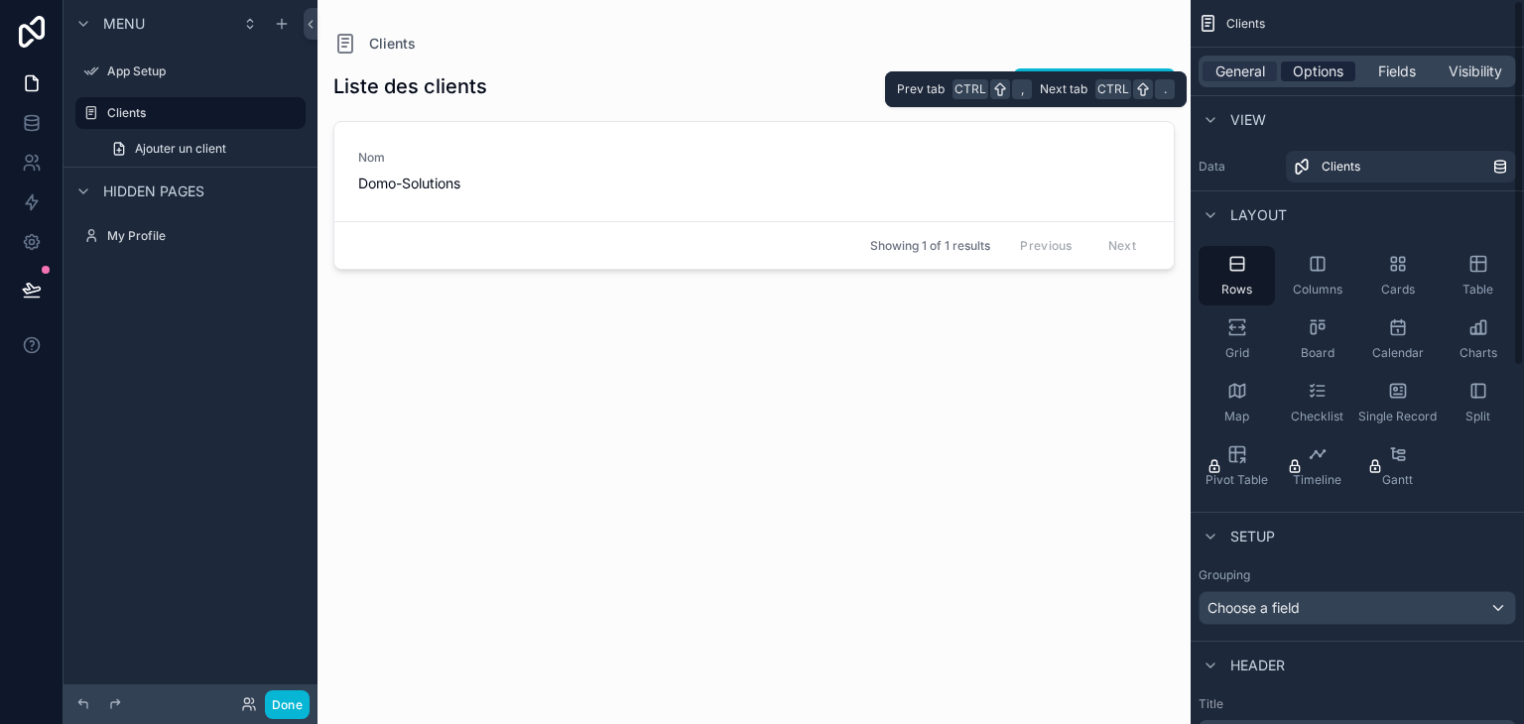
click at [1330, 76] on span "Options" at bounding box center [1318, 72] width 51 height 20
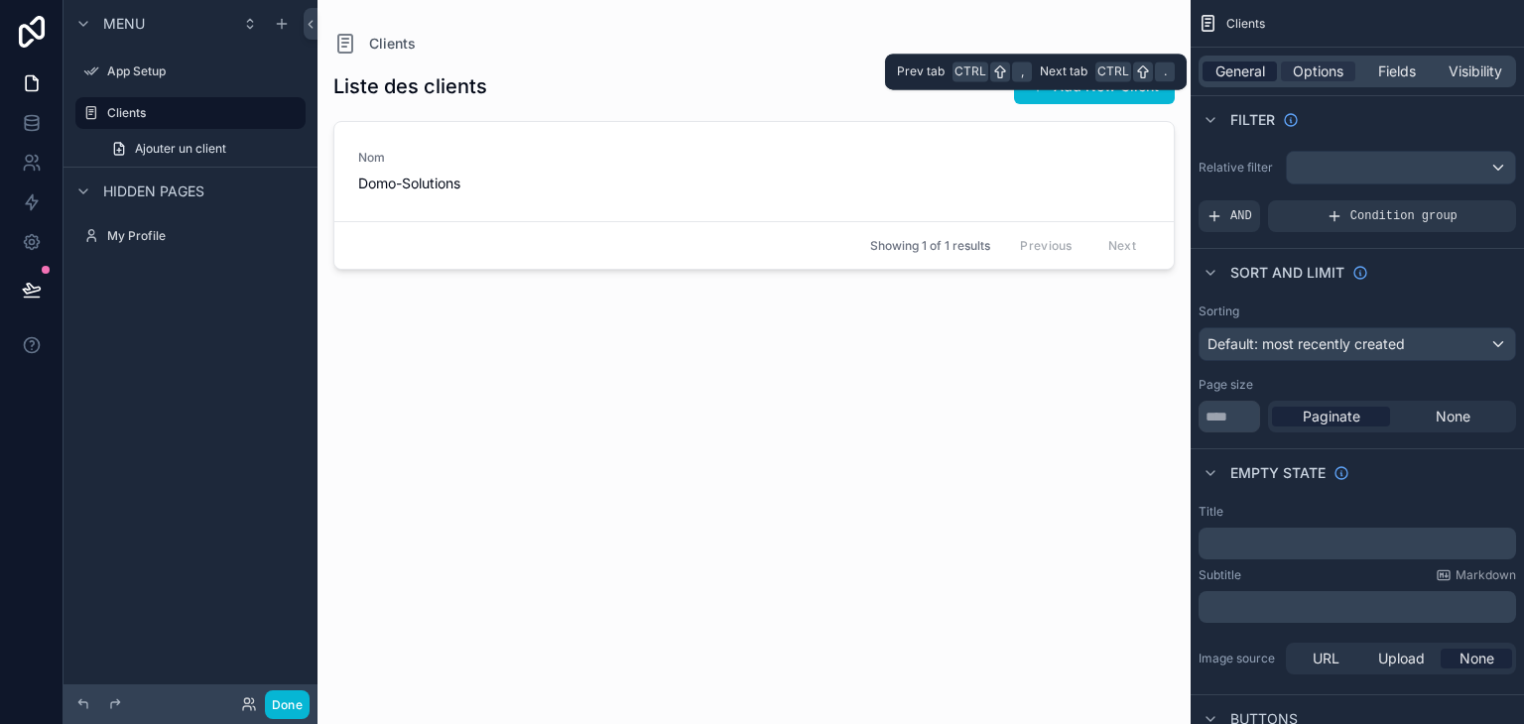
click at [1250, 75] on span "General" at bounding box center [1240, 72] width 50 height 20
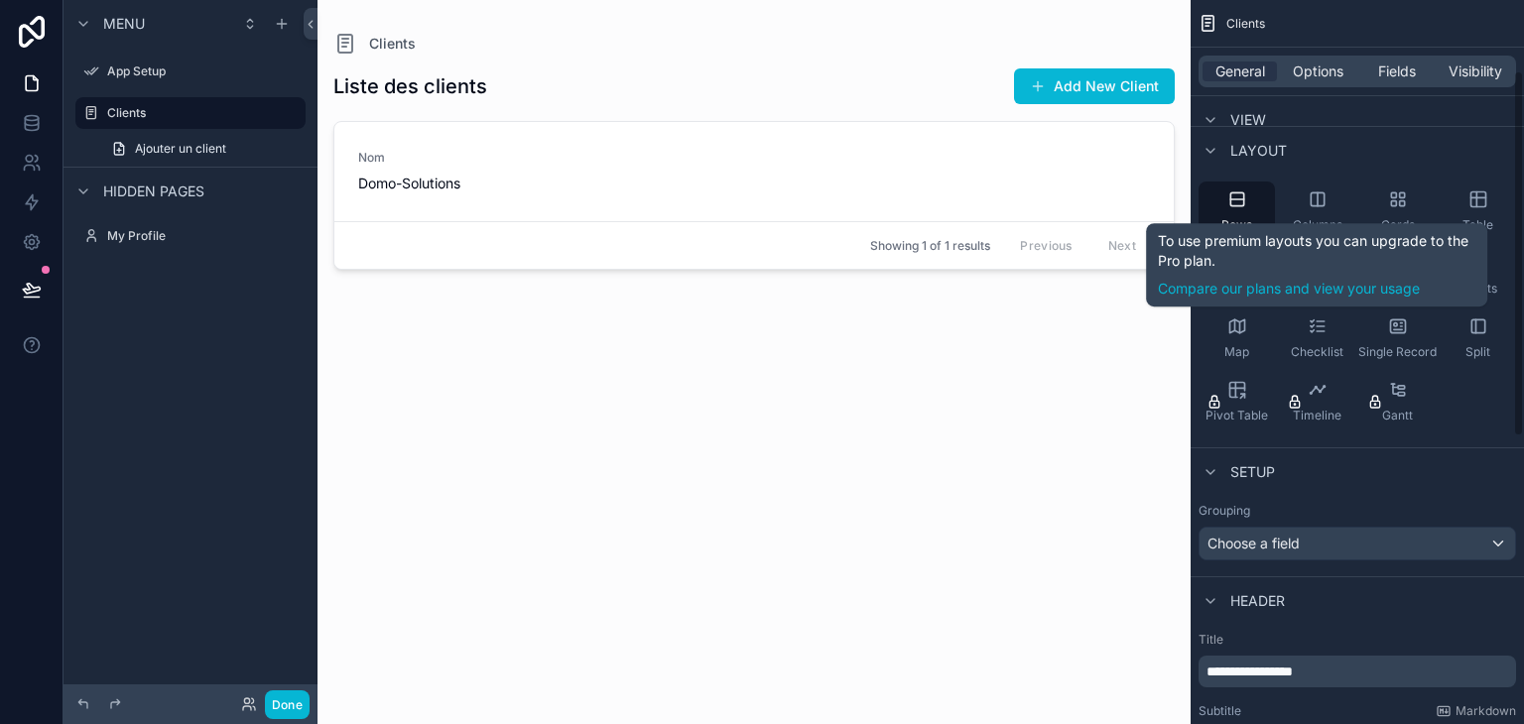
scroll to position [198, 0]
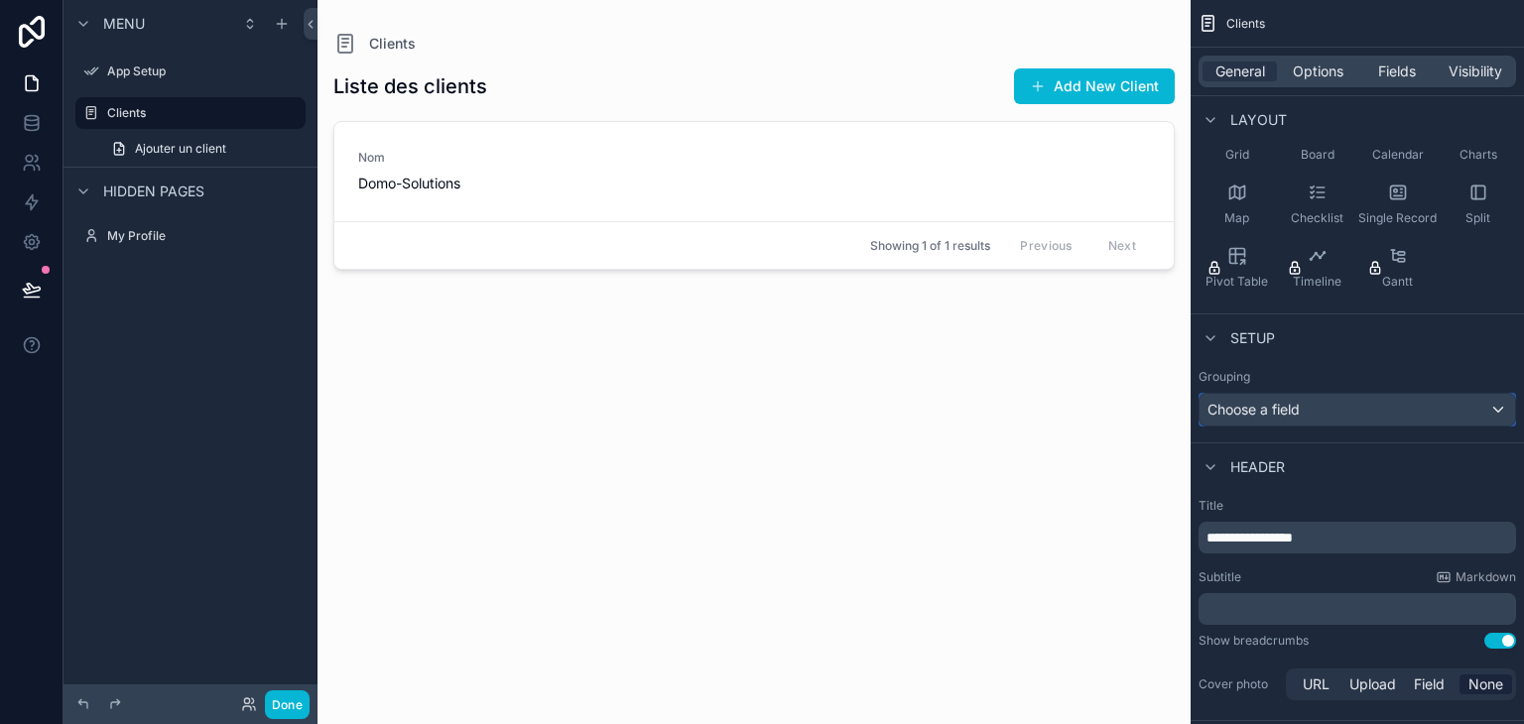
click at [1278, 411] on span "Choose a field" at bounding box center [1253, 409] width 92 height 17
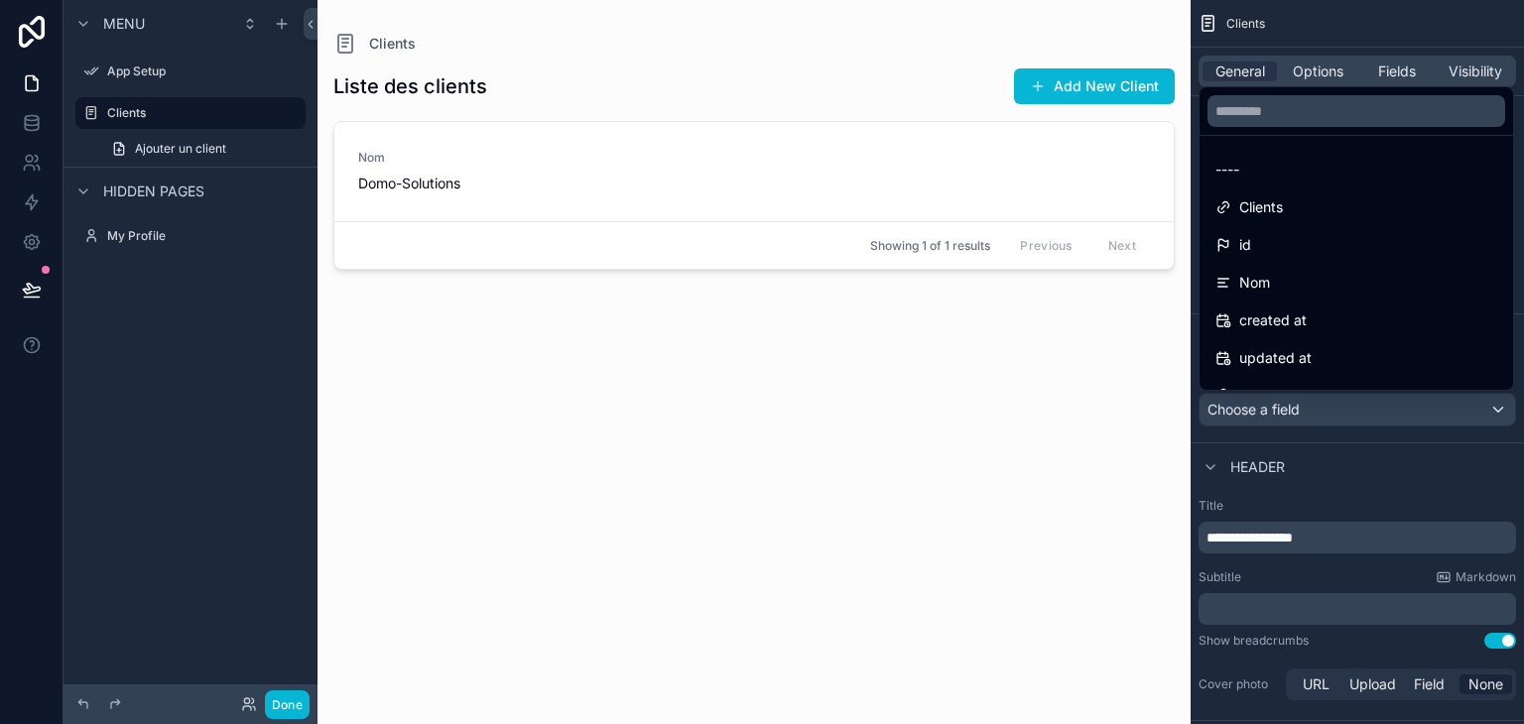
click at [1277, 411] on div "scrollable content" at bounding box center [762, 362] width 1524 height 724
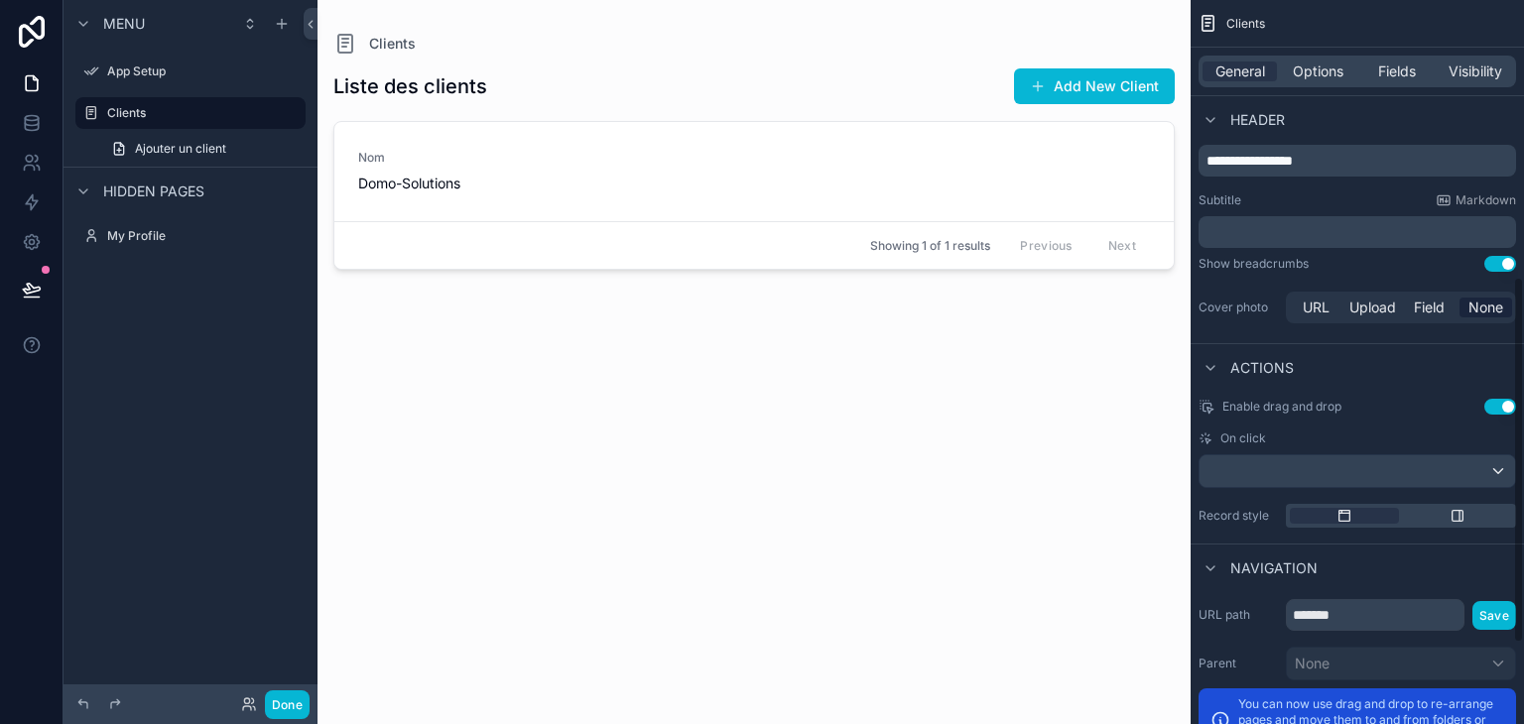
scroll to position [595, 0]
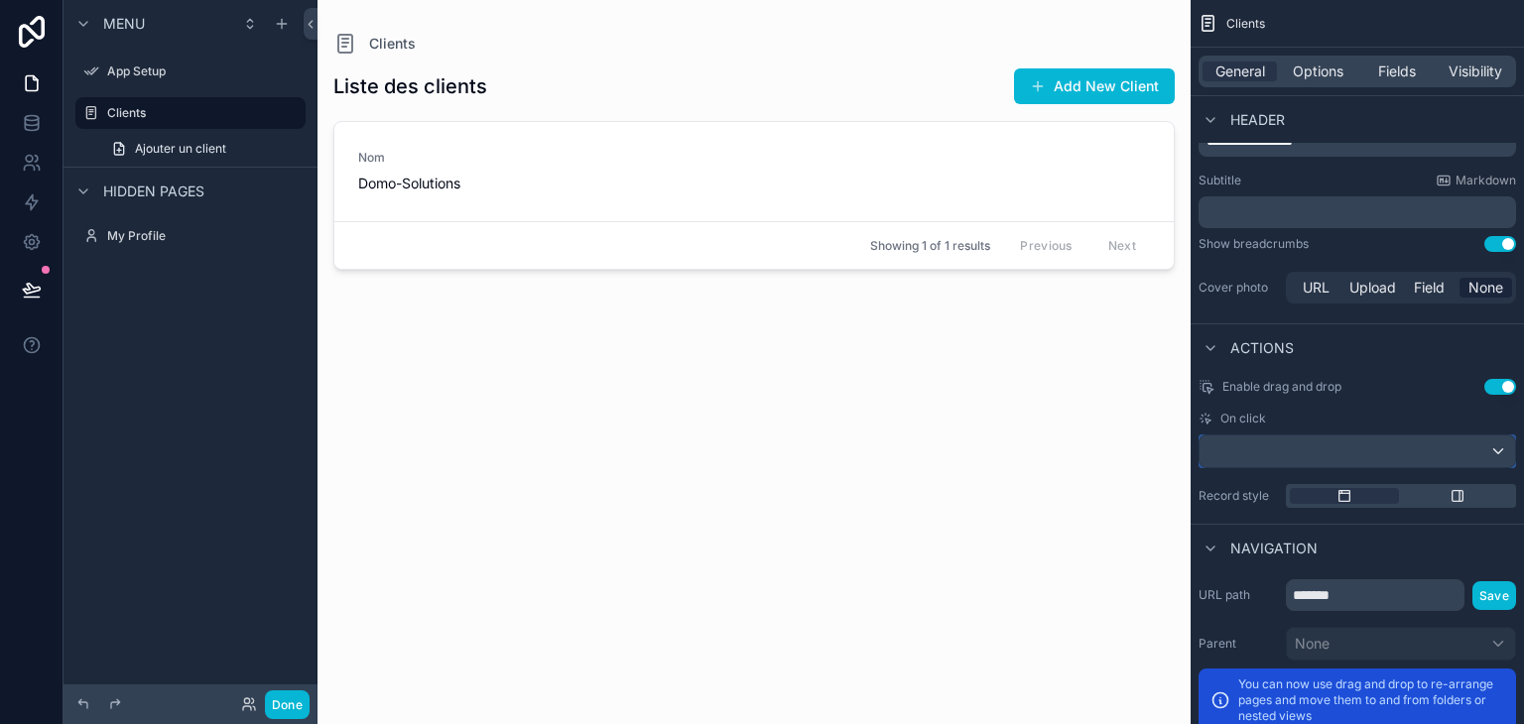
click at [1331, 446] on div "scrollable content" at bounding box center [1358, 452] width 316 height 32
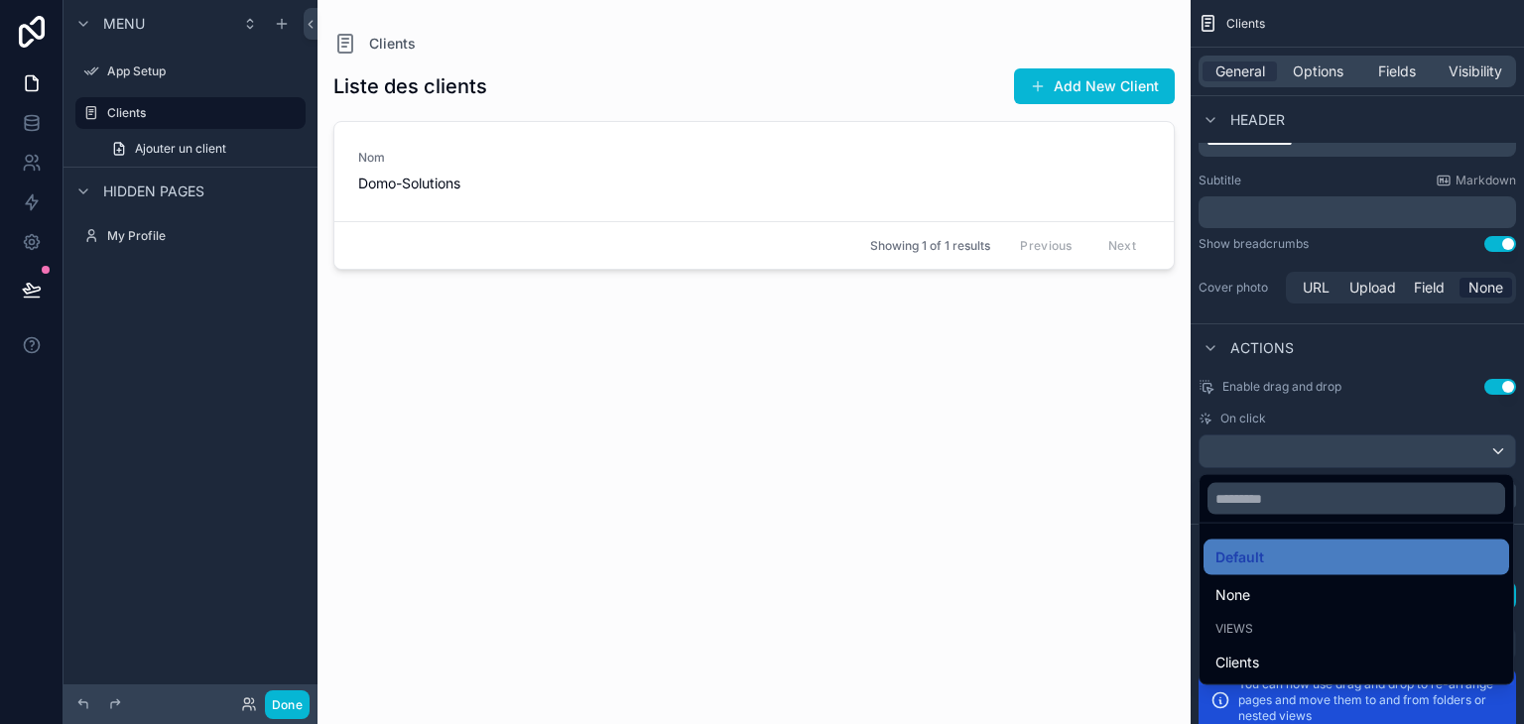
click at [1343, 399] on div "scrollable content" at bounding box center [762, 362] width 1524 height 724
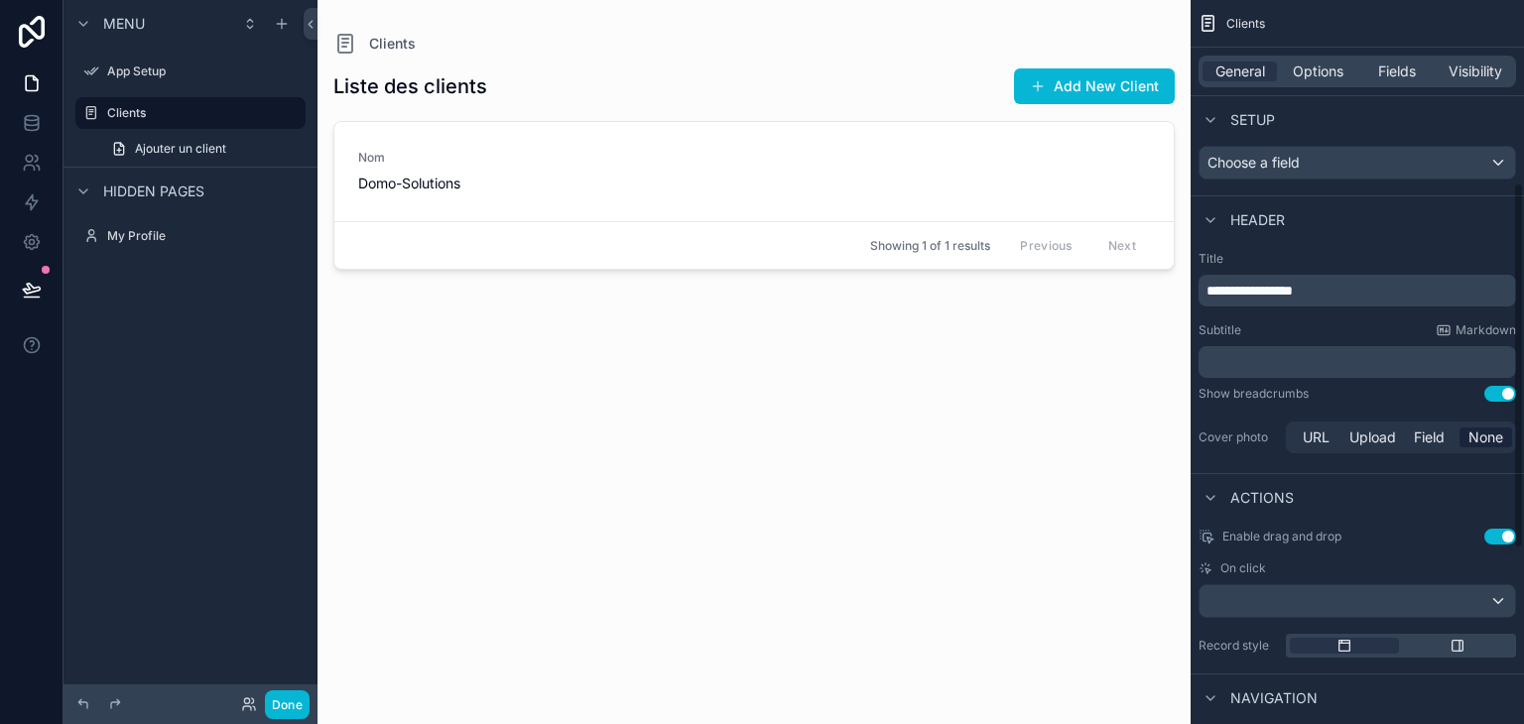
scroll to position [507, 0]
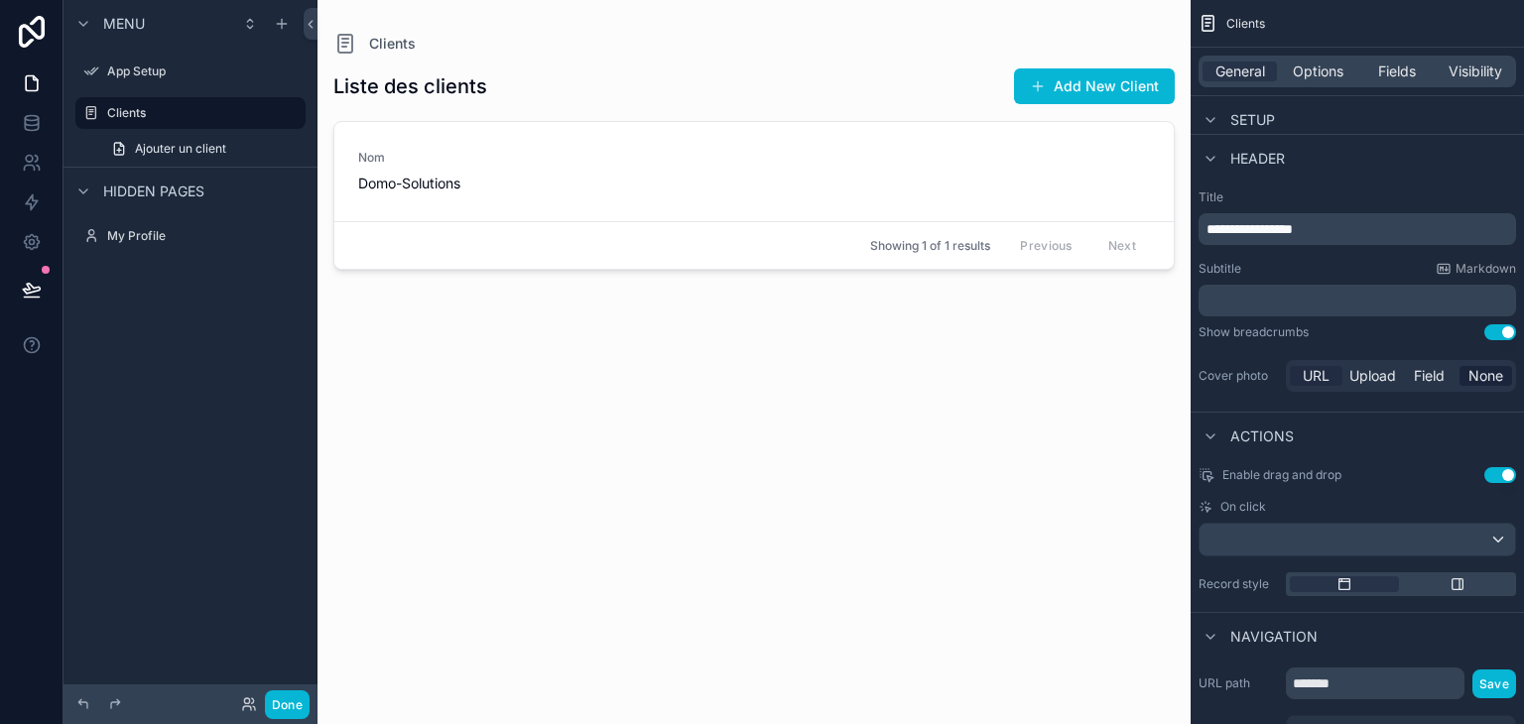
click at [1319, 379] on span "URL" at bounding box center [1316, 376] width 27 height 20
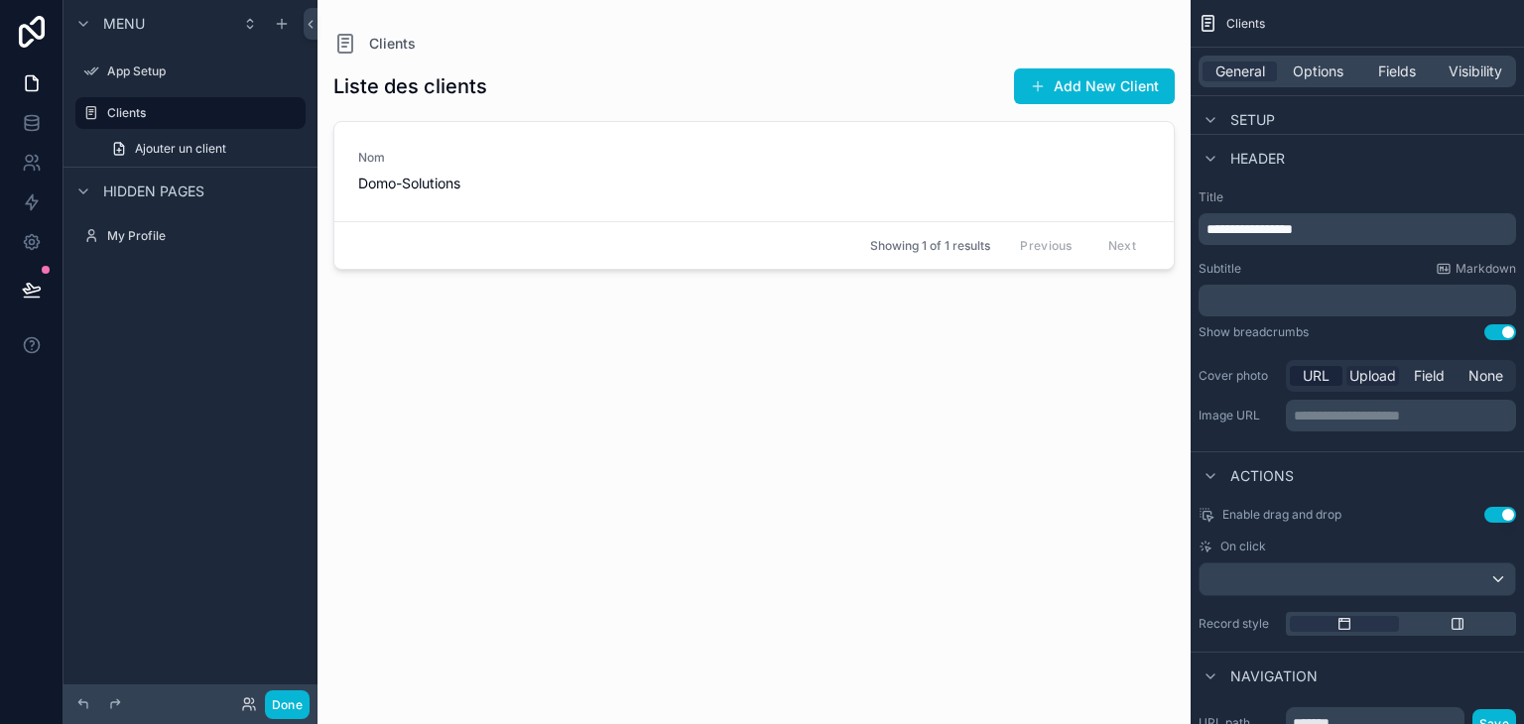
click at [1389, 380] on span "Upload" at bounding box center [1372, 376] width 47 height 20
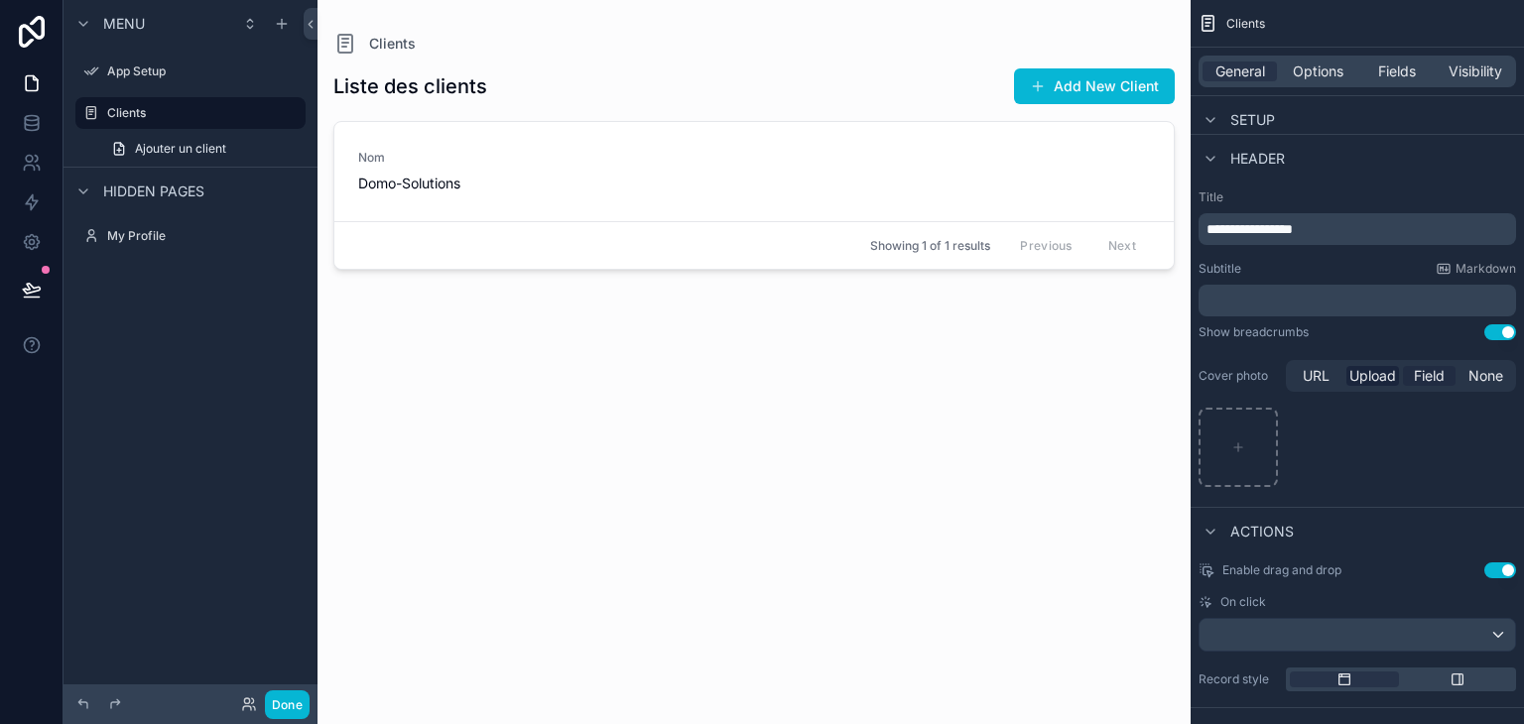
click at [1433, 376] on span "Field" at bounding box center [1429, 376] width 31 height 20
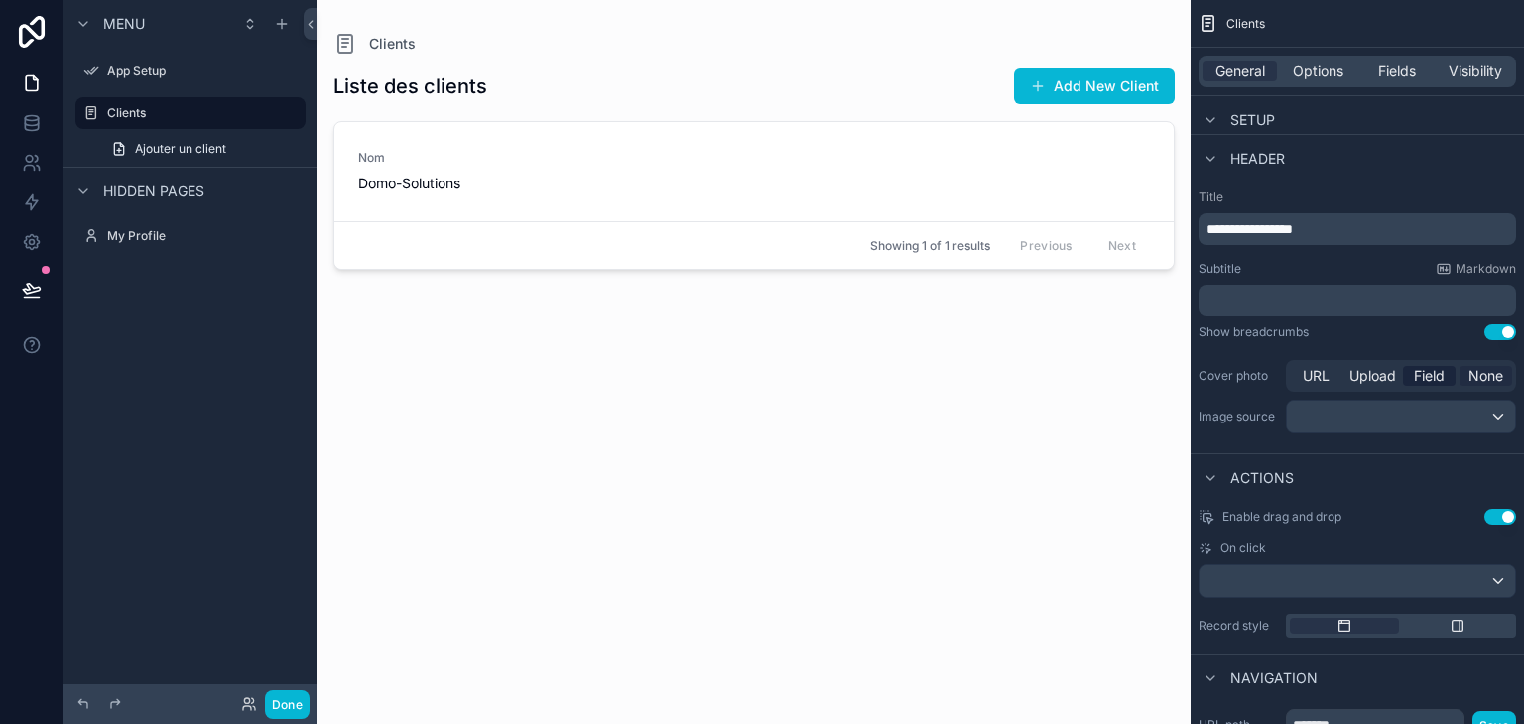
click at [1500, 375] on span "None" at bounding box center [1485, 376] width 35 height 20
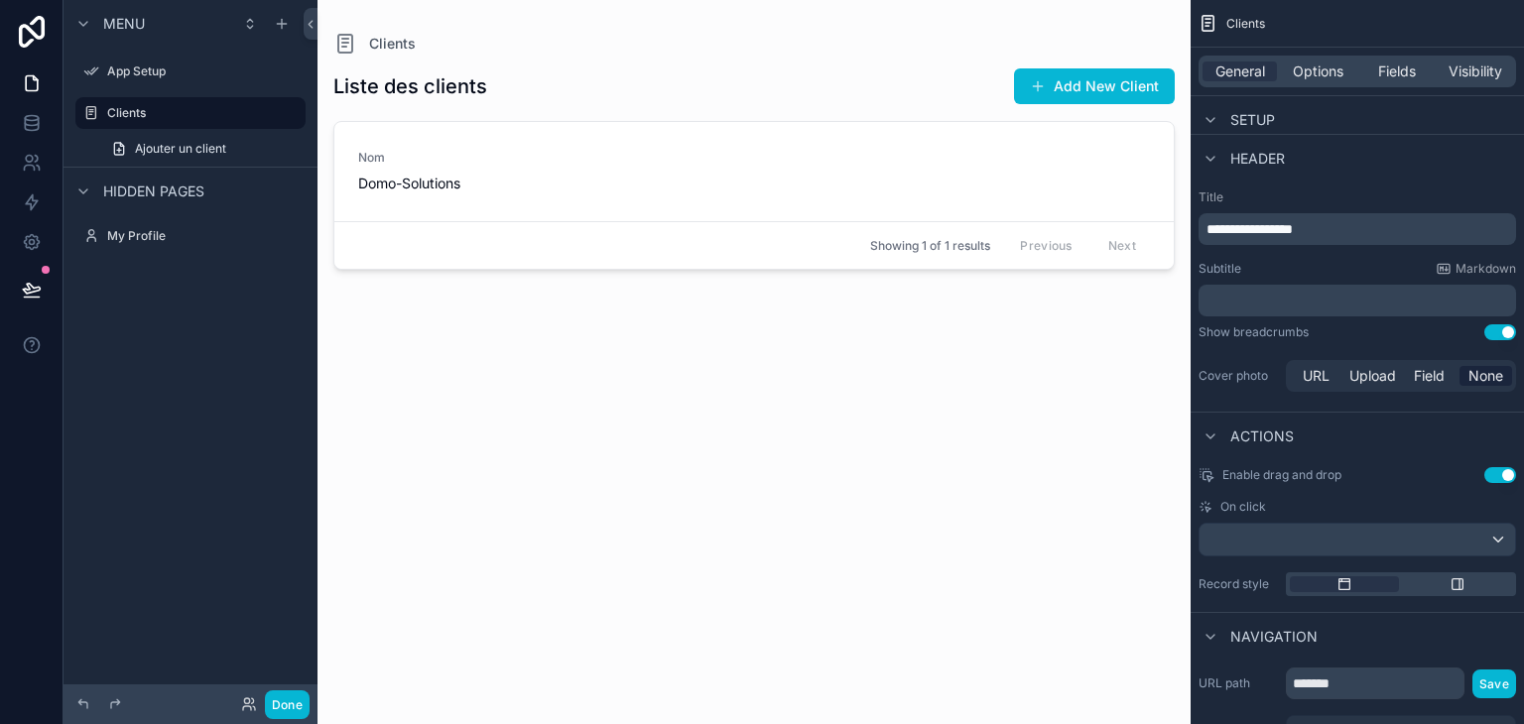
click at [1222, 370] on label "Cover photo" at bounding box center [1238, 376] width 79 height 16
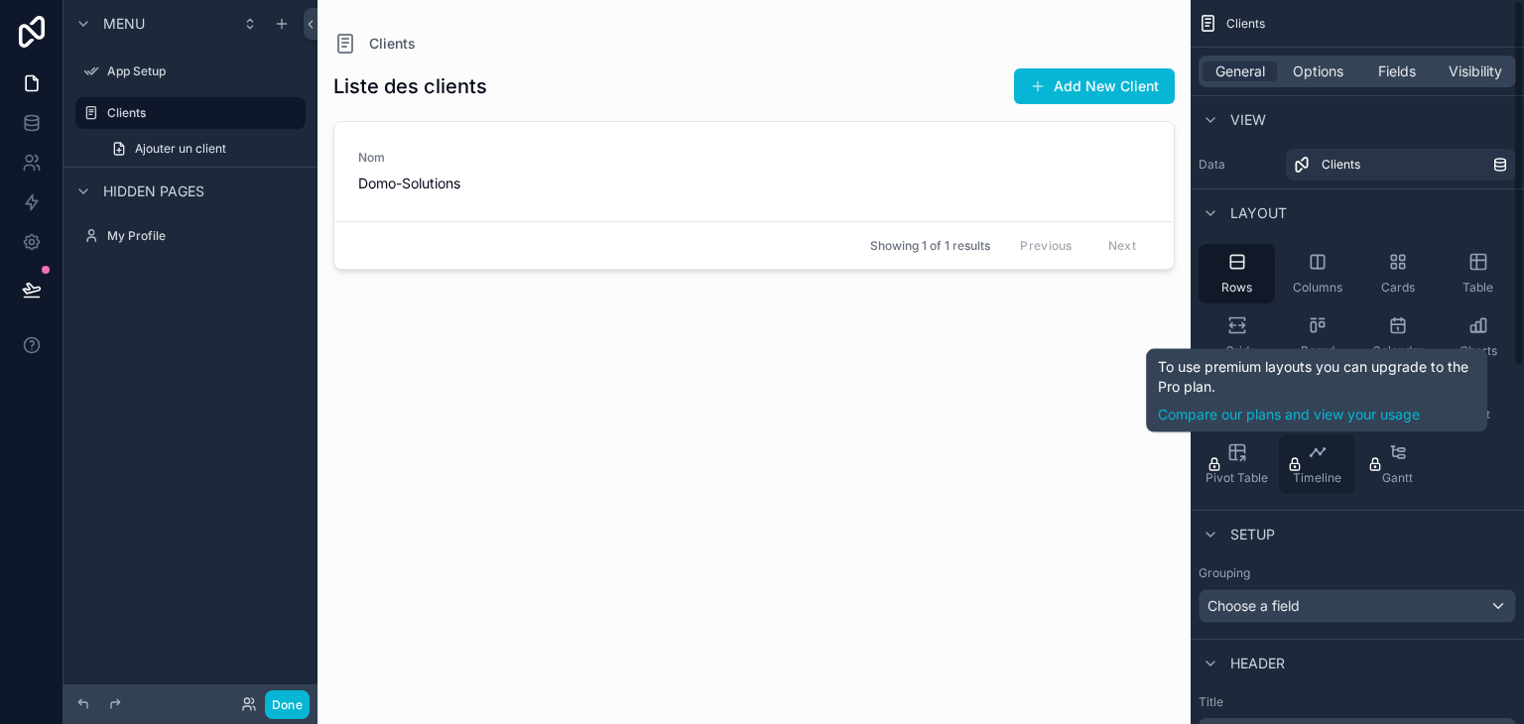
scroll to position [0, 0]
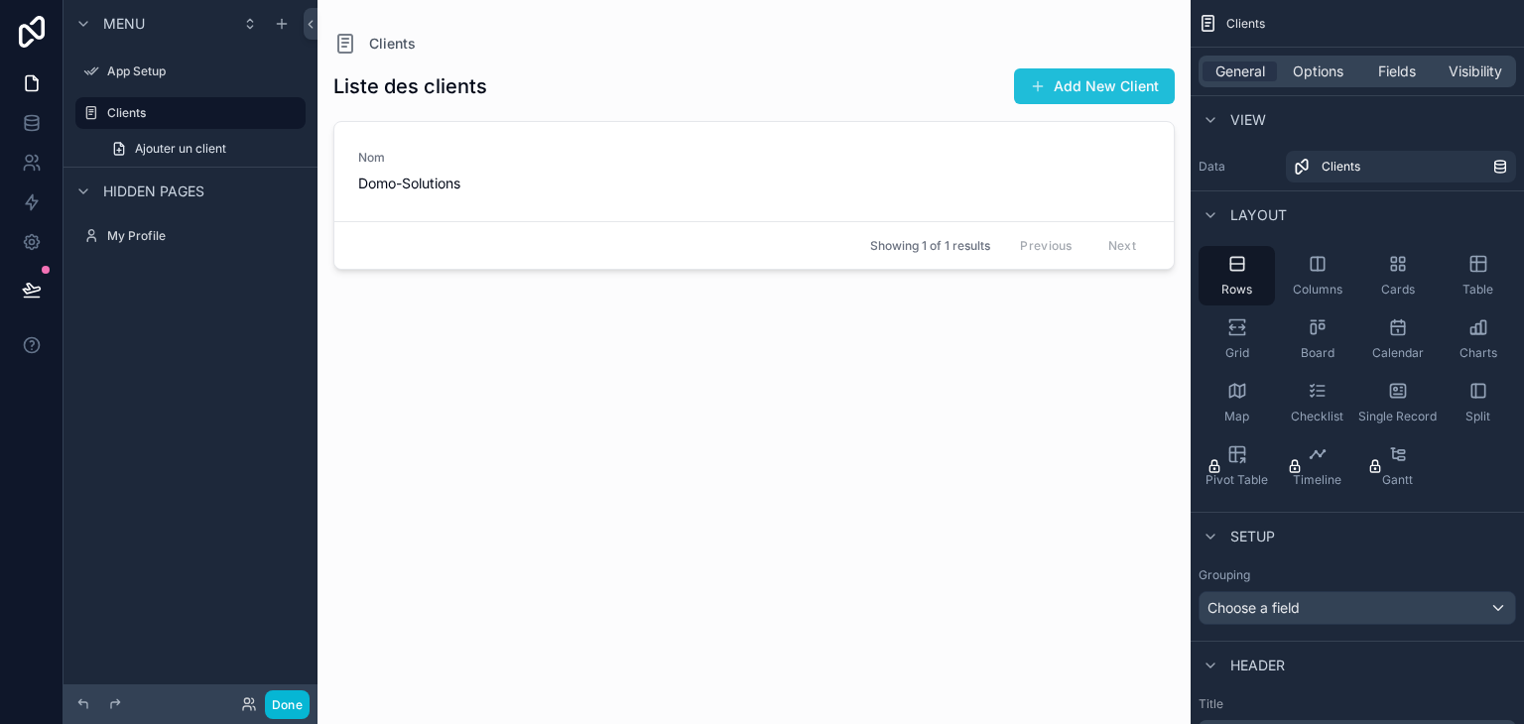
click at [1099, 84] on button "Add New Client" at bounding box center [1094, 86] width 161 height 36
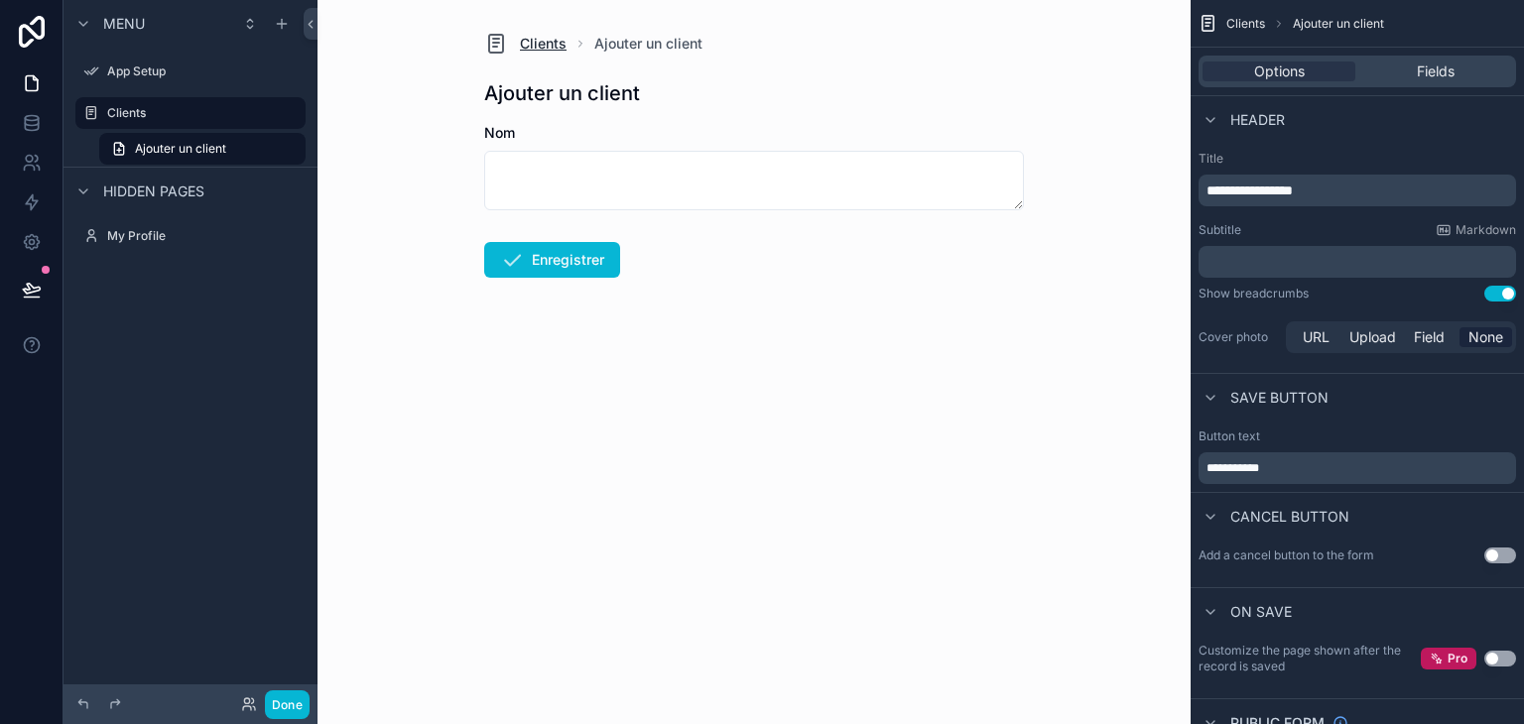
click at [540, 49] on span "Clients" at bounding box center [543, 44] width 47 height 20
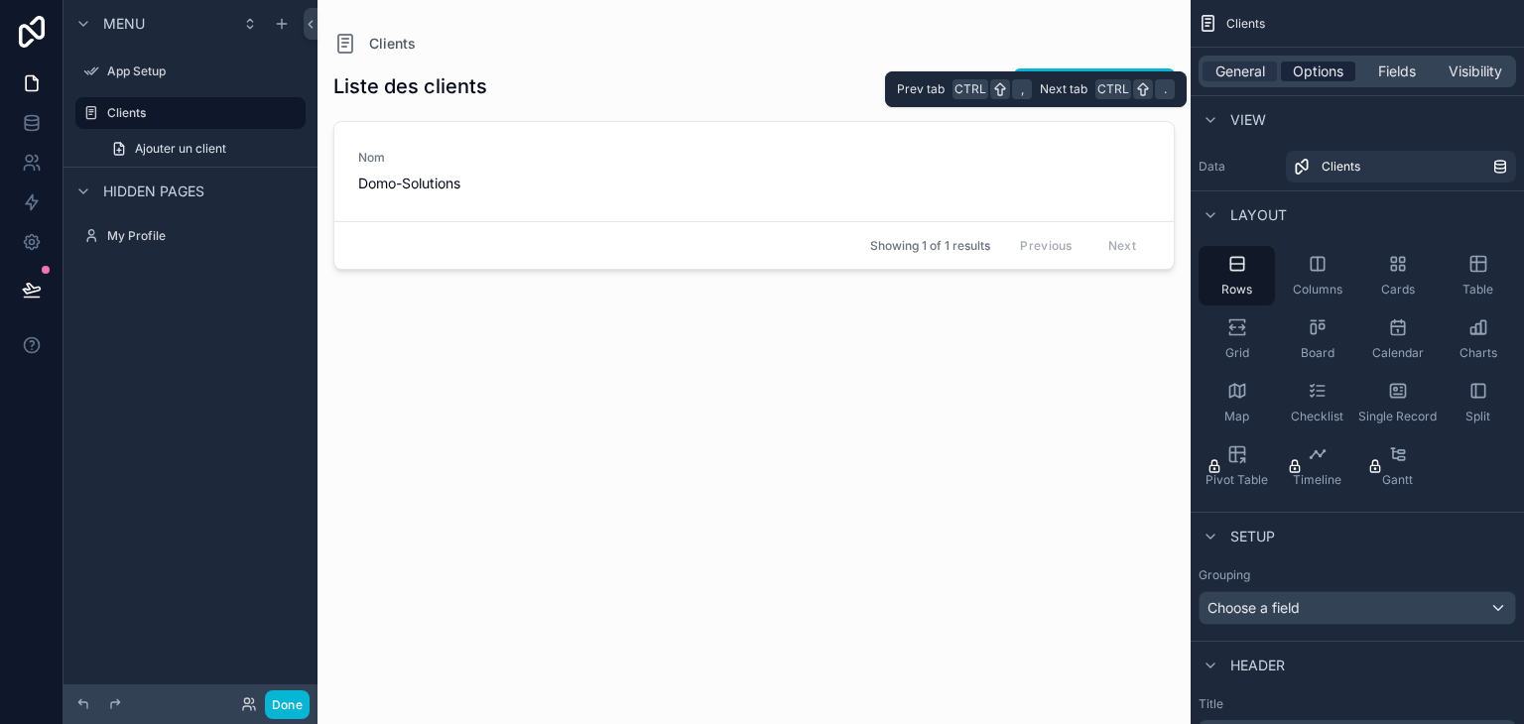
click at [1298, 72] on span "Options" at bounding box center [1318, 72] width 51 height 20
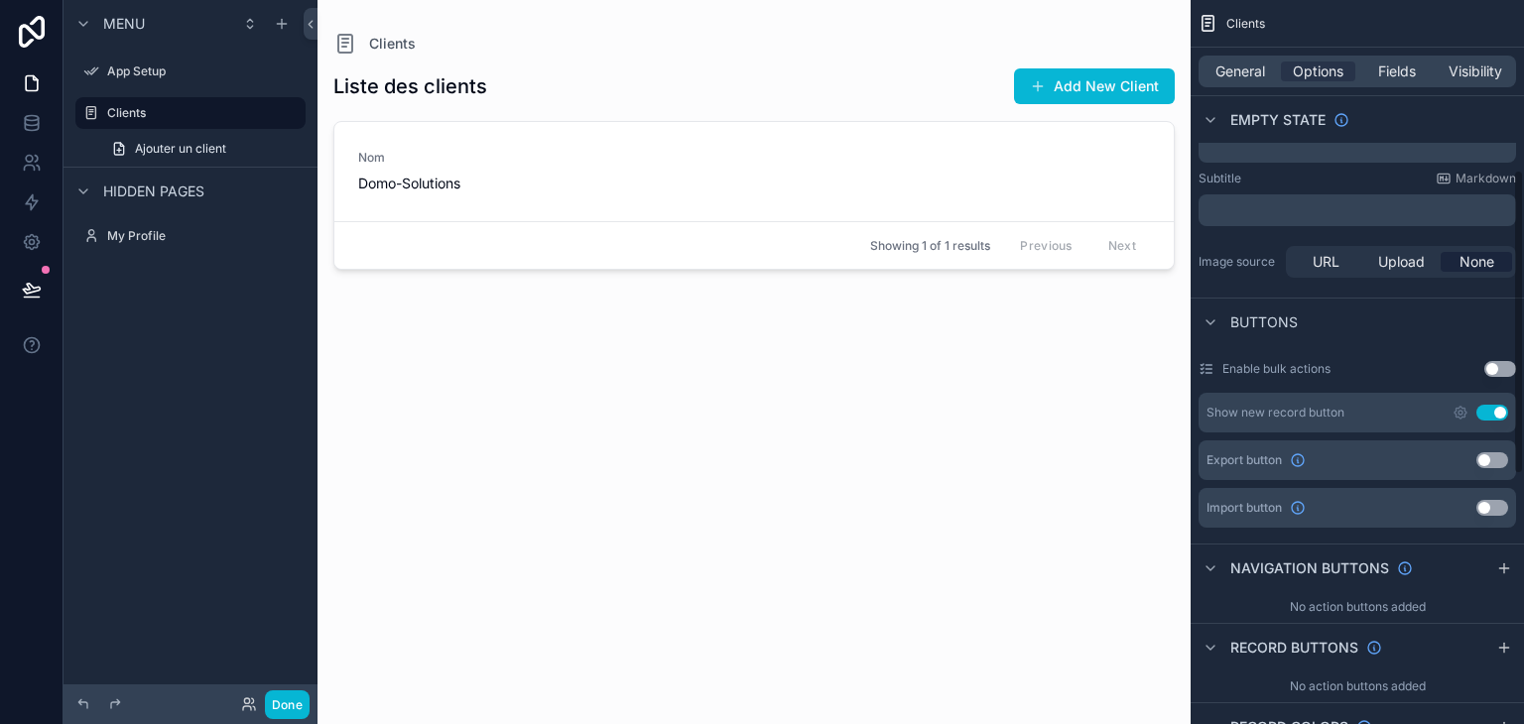
scroll to position [496, 0]
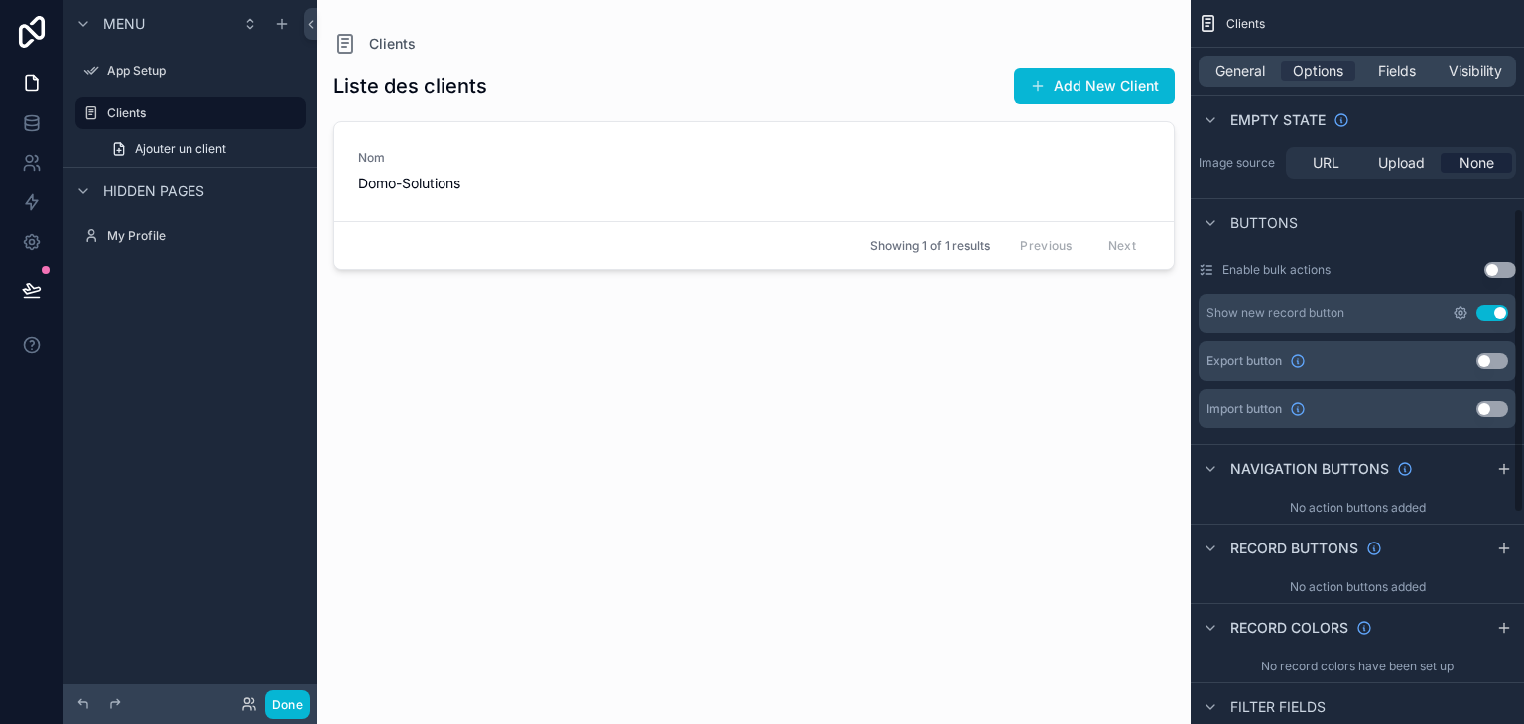
click at [1460, 316] on icon "scrollable content" at bounding box center [1461, 314] width 16 height 16
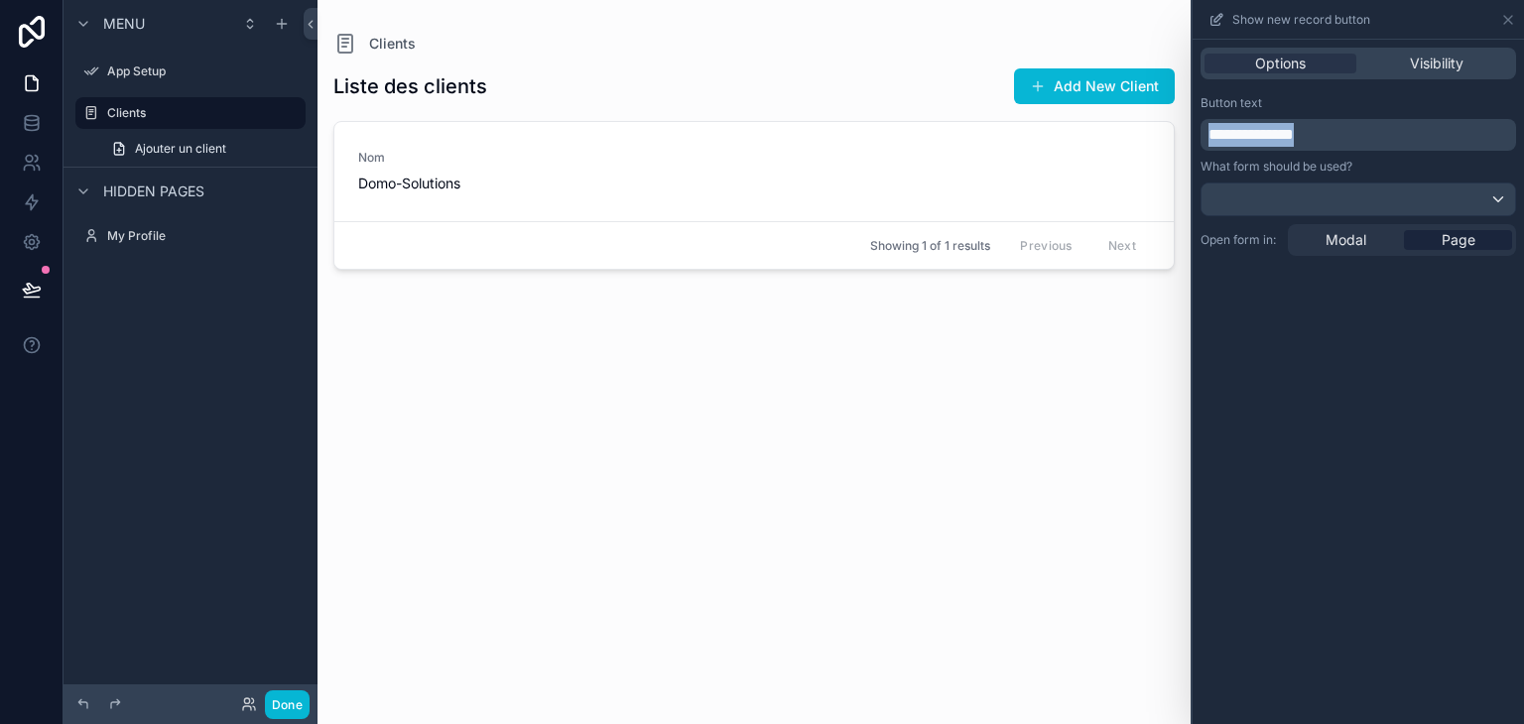
drag, startPoint x: 1336, startPoint y: 129, endPoint x: 1139, endPoint y: 116, distance: 197.9
click at [1153, 124] on div "**********" at bounding box center [762, 362] width 1524 height 724
click at [1321, 354] on div "**********" at bounding box center [1358, 382] width 331 height 685
click at [1504, 20] on icon at bounding box center [1508, 20] width 16 height 16
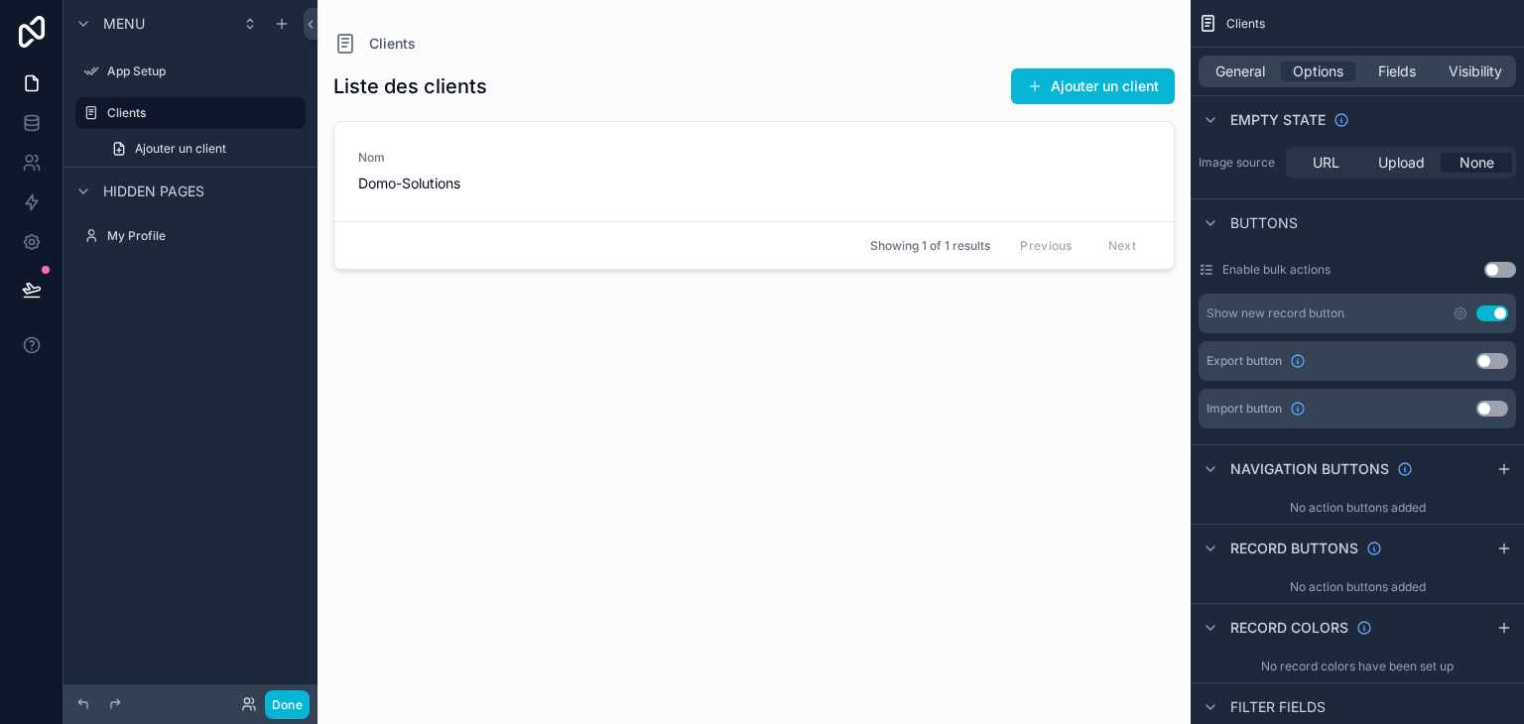
click at [1500, 269] on button "Use setting" at bounding box center [1500, 270] width 32 height 16
click at [1500, 268] on button "Use setting" at bounding box center [1500, 270] width 32 height 16
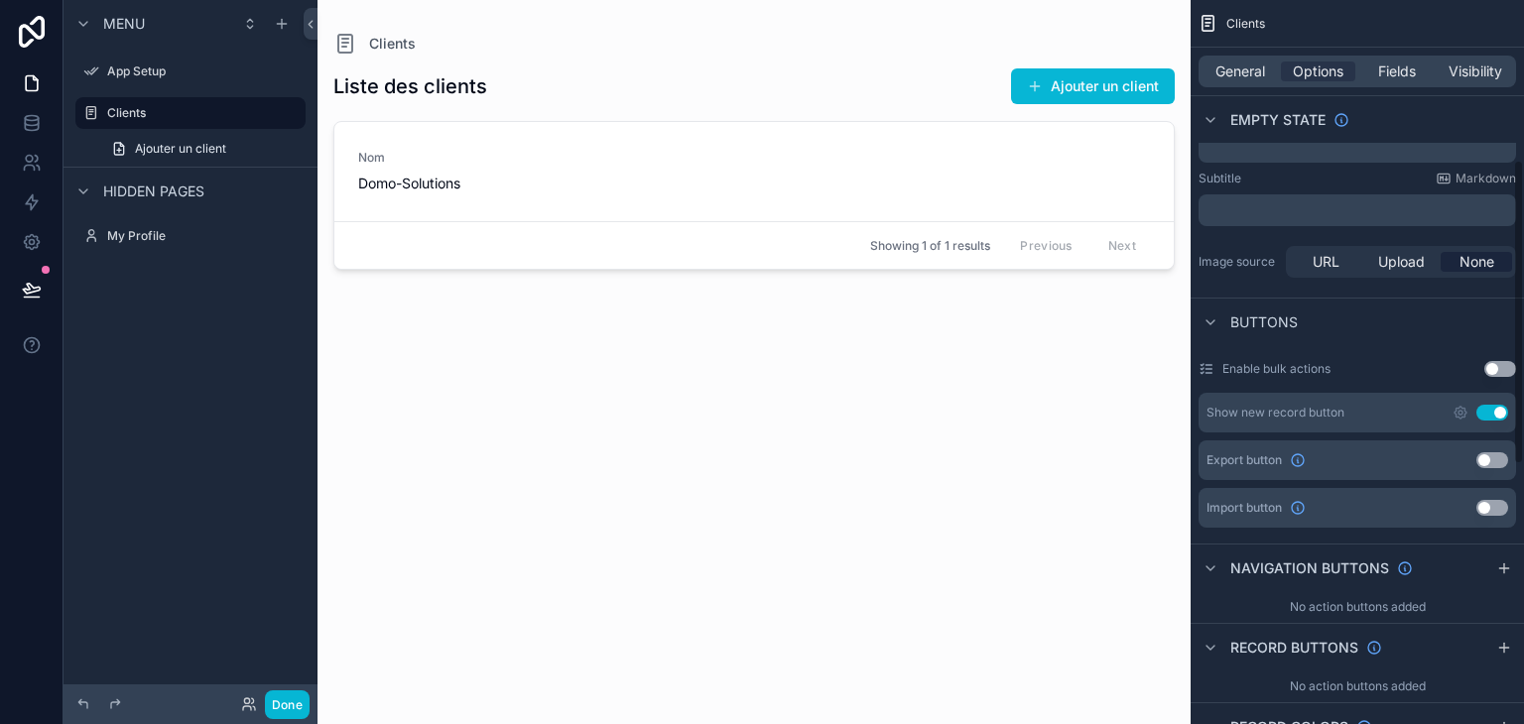
scroll to position [0, 0]
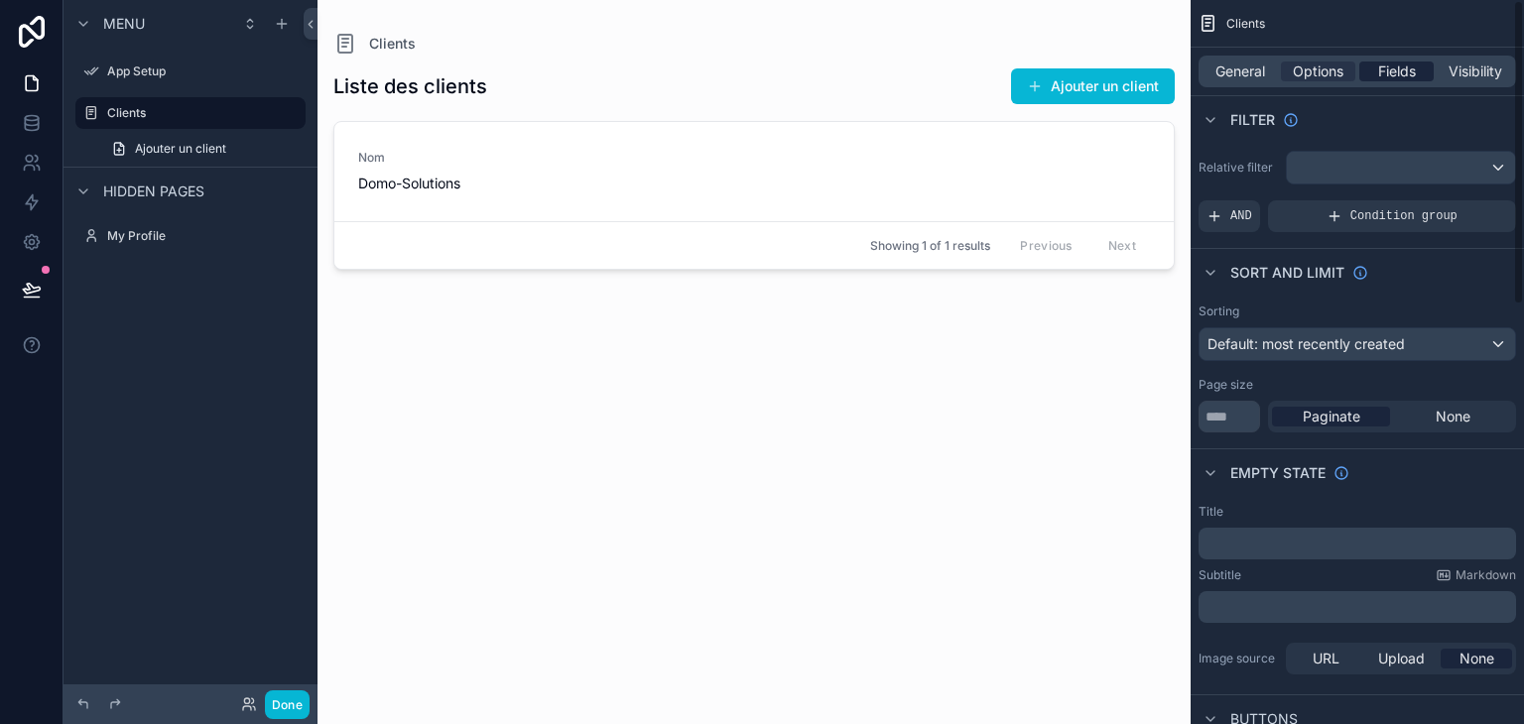
click at [1397, 73] on span "Fields" at bounding box center [1397, 72] width 38 height 20
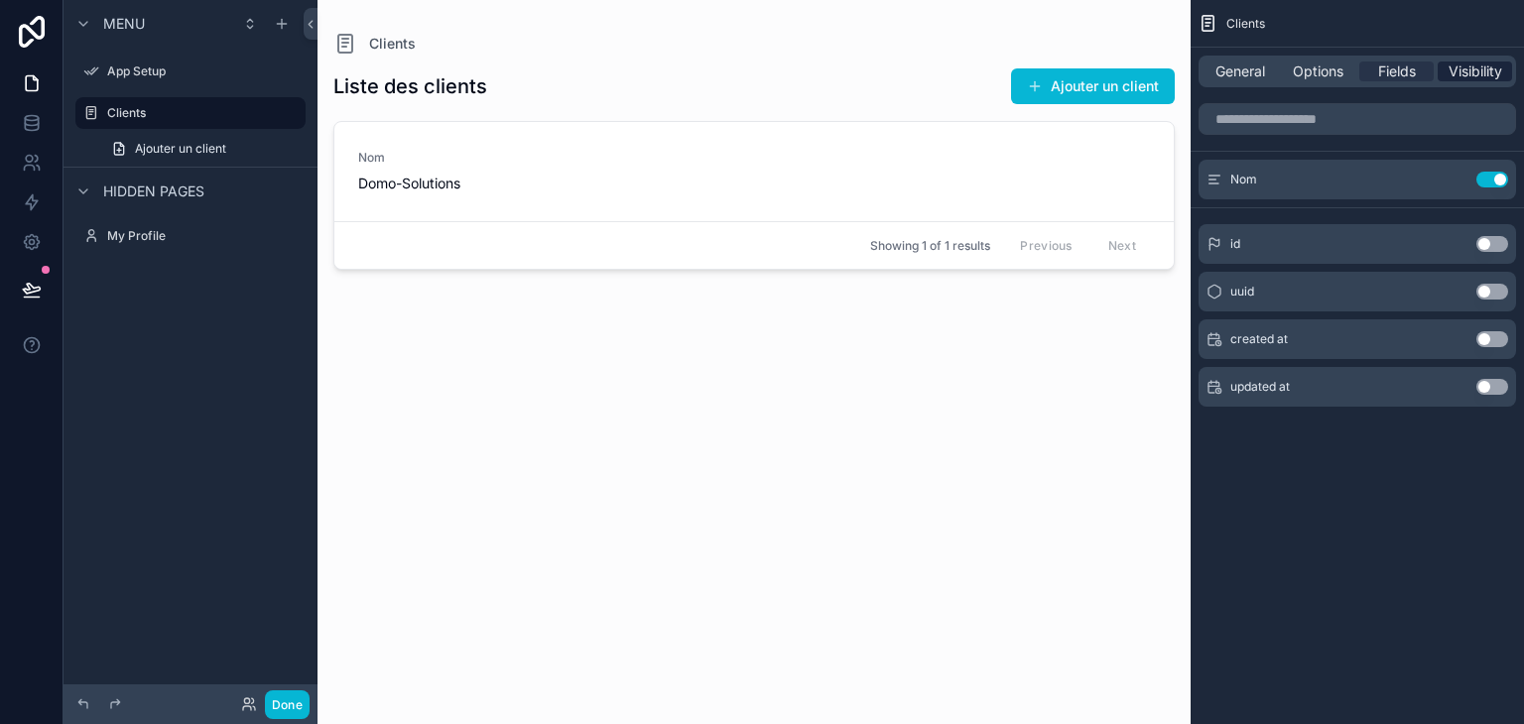
click at [1484, 68] on span "Visibility" at bounding box center [1476, 72] width 54 height 20
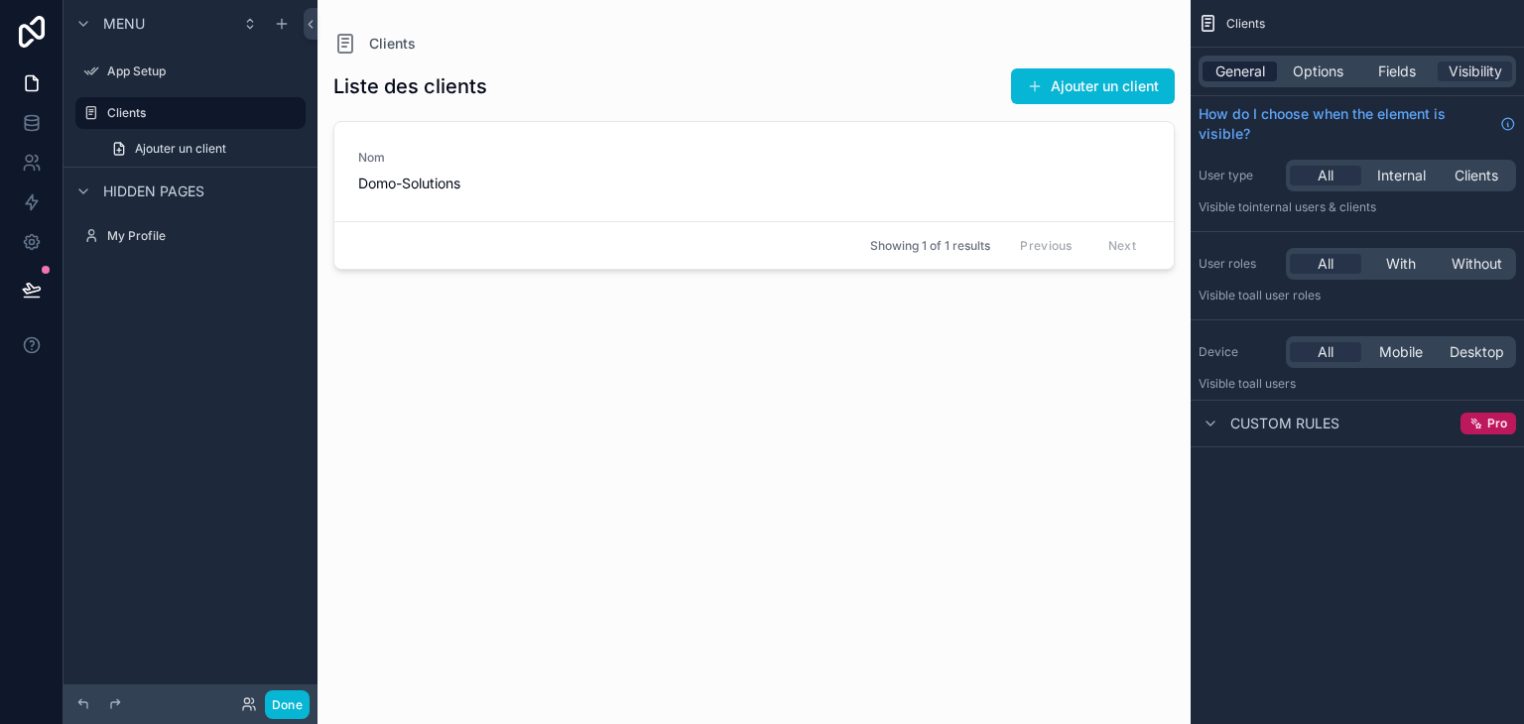
click at [1233, 76] on span "General" at bounding box center [1240, 72] width 50 height 20
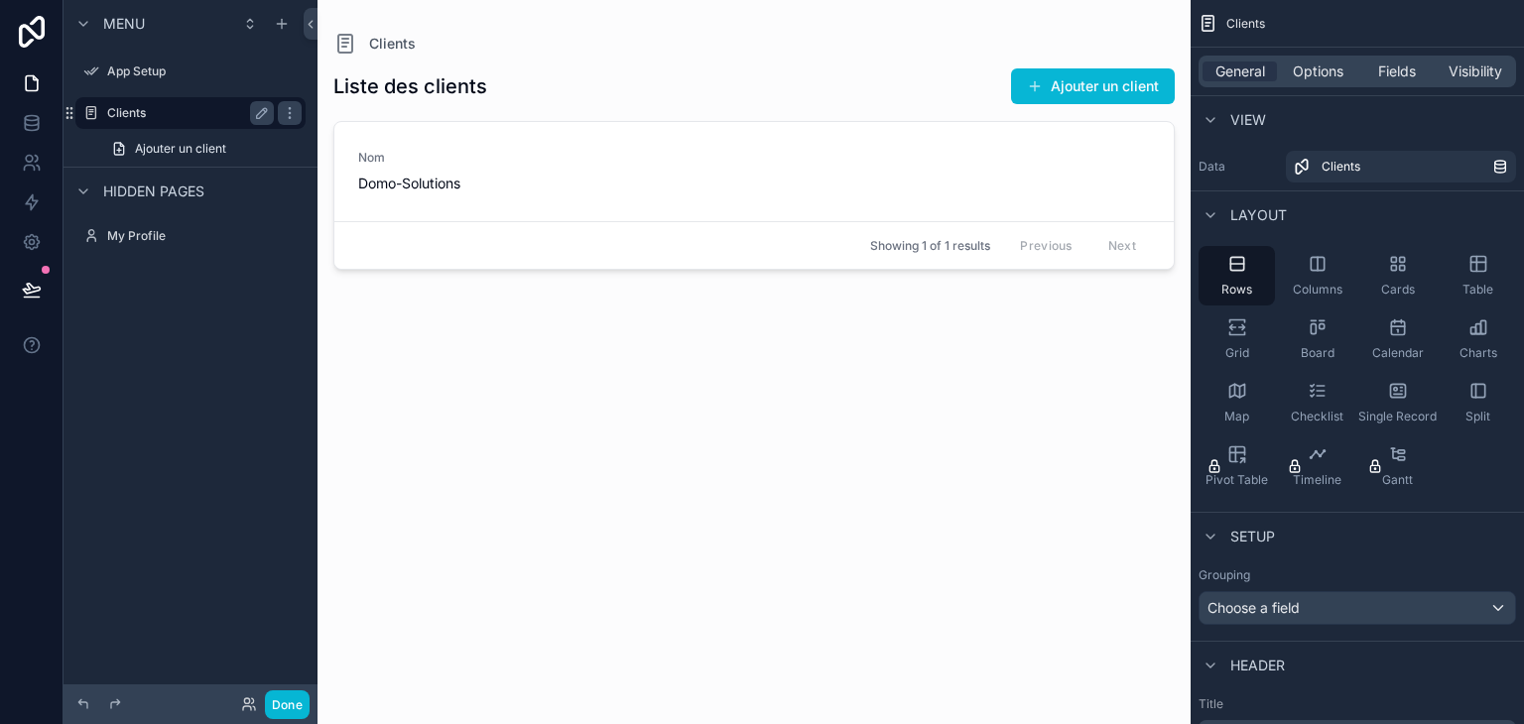
click at [132, 106] on label "Clients" at bounding box center [186, 113] width 159 height 16
click at [132, 68] on label "App Setup" at bounding box center [186, 71] width 159 height 16
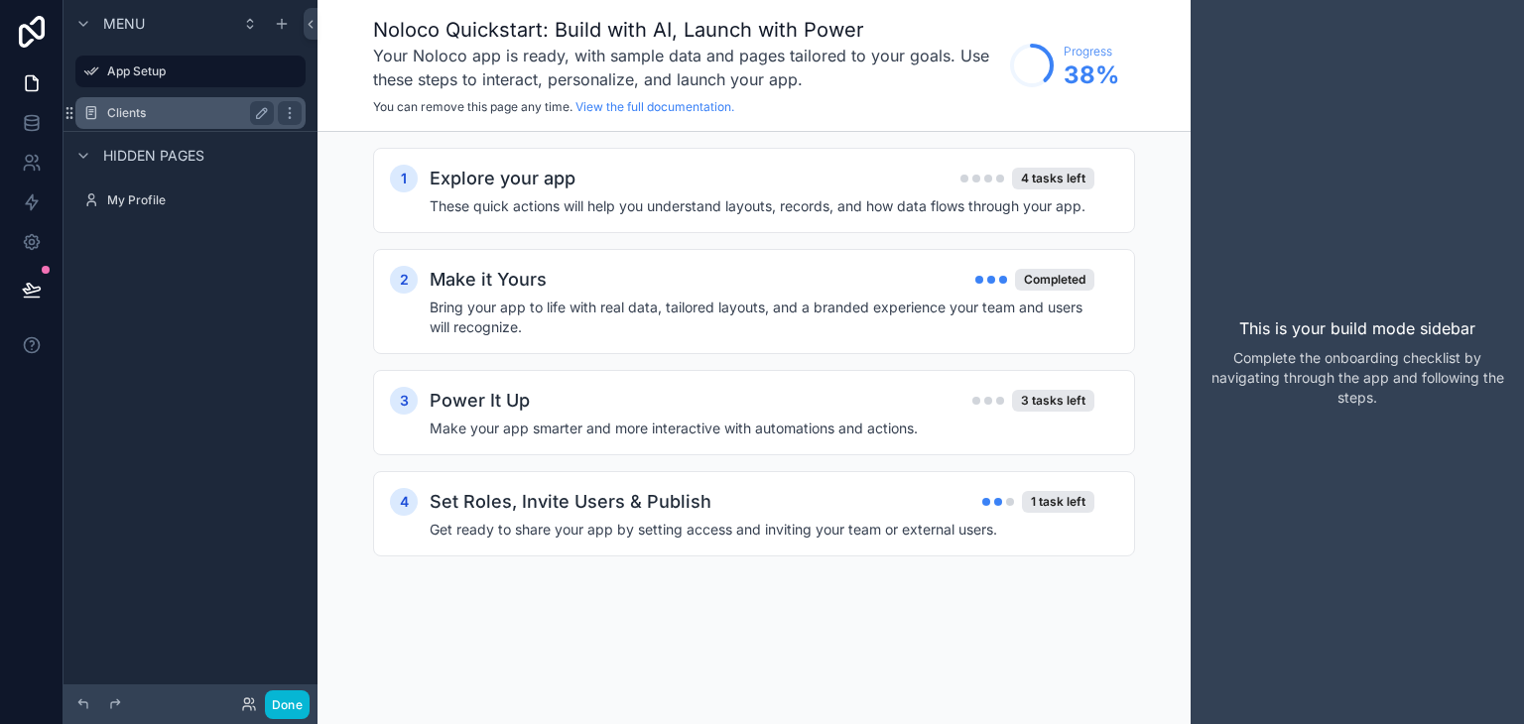
click at [134, 111] on label "Clients" at bounding box center [186, 113] width 159 height 16
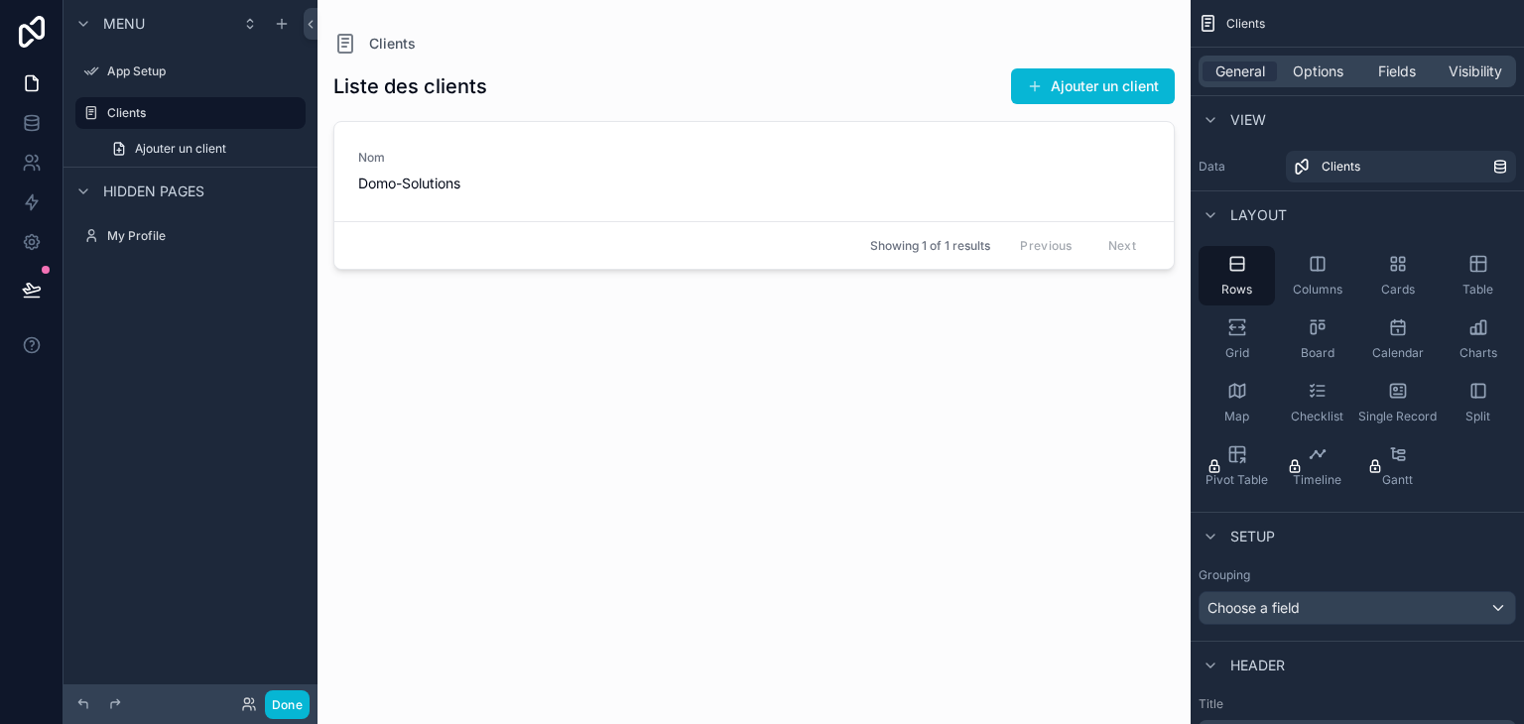
click at [670, 369] on div "Liste des clients Ajouter un client Nom Domo-Solutions Showing 1 of 1 results P…" at bounding box center [753, 378] width 841 height 645
click at [32, 244] on icon at bounding box center [31, 242] width 5 height 5
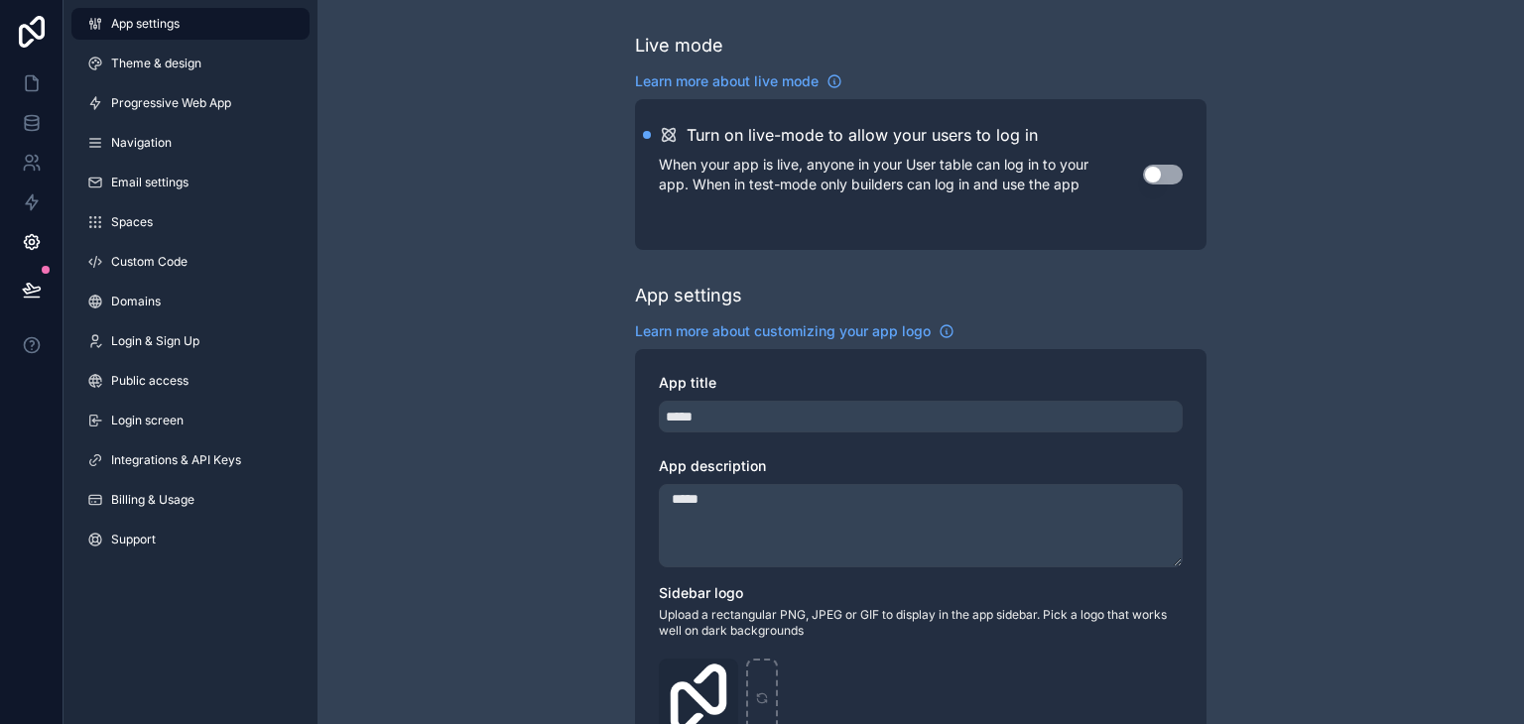
click at [1166, 180] on button "Use setting" at bounding box center [1163, 175] width 40 height 20
click at [1168, 172] on button "Use setting" at bounding box center [1163, 175] width 40 height 20
click at [32, 84] on icon at bounding box center [32, 83] width 20 height 20
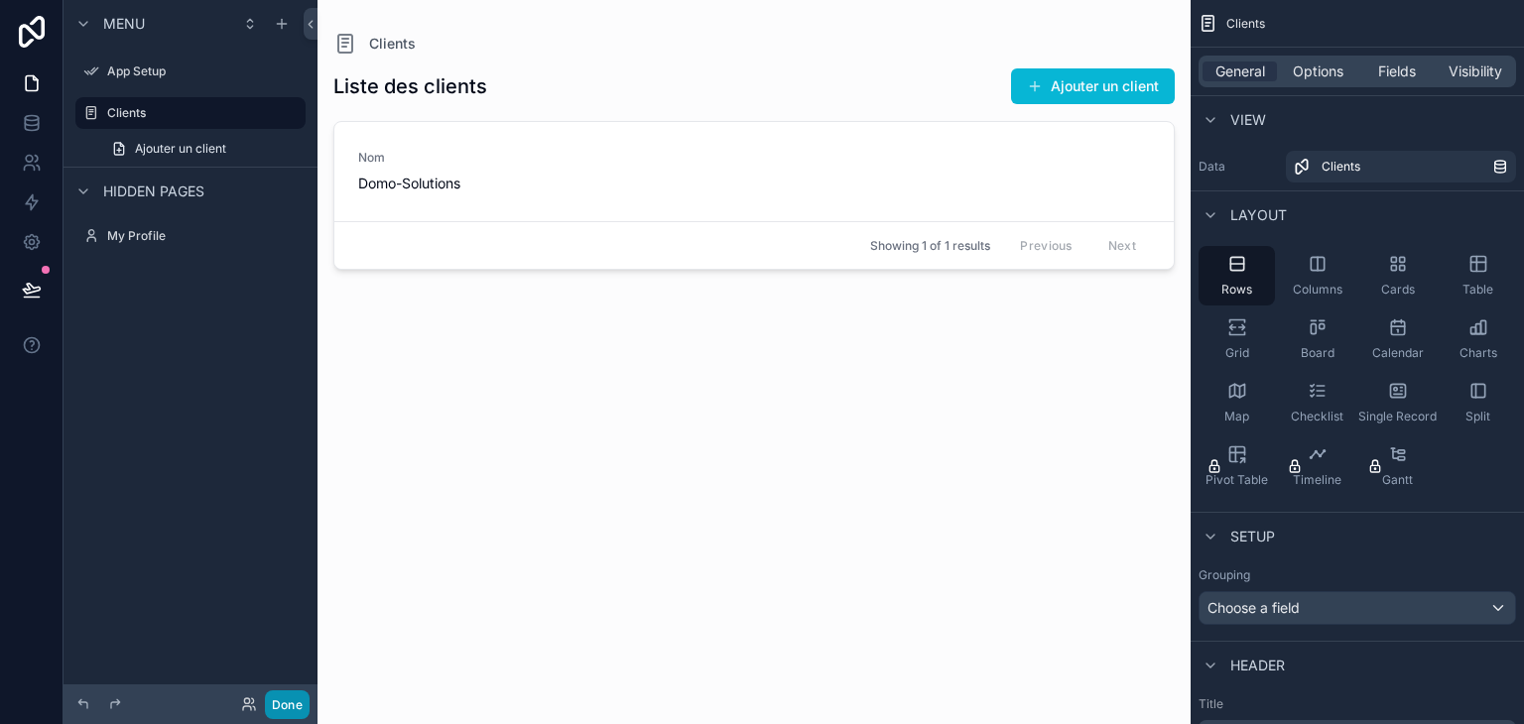
click at [292, 702] on button "Done" at bounding box center [287, 705] width 45 height 29
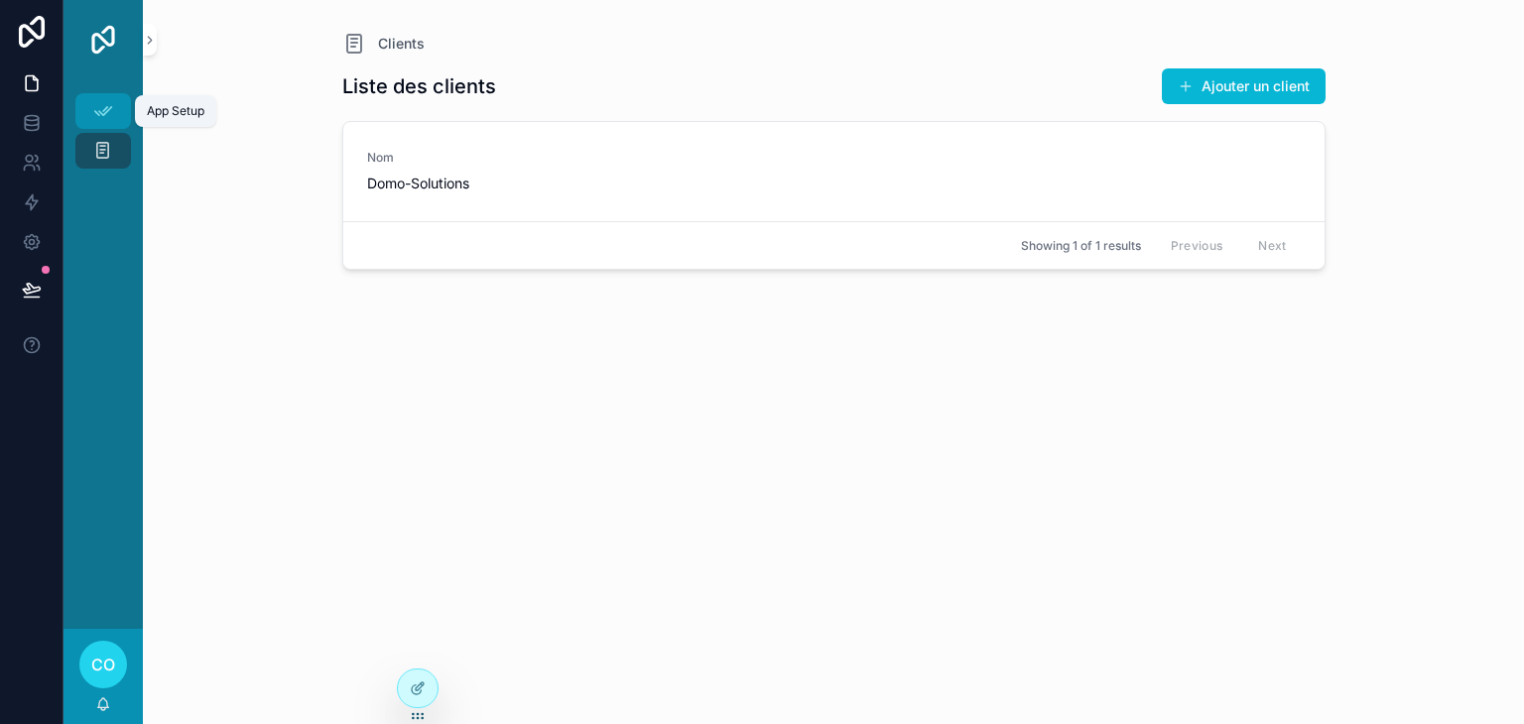
click at [95, 114] on icon "scrollable content" at bounding box center [103, 111] width 20 height 20
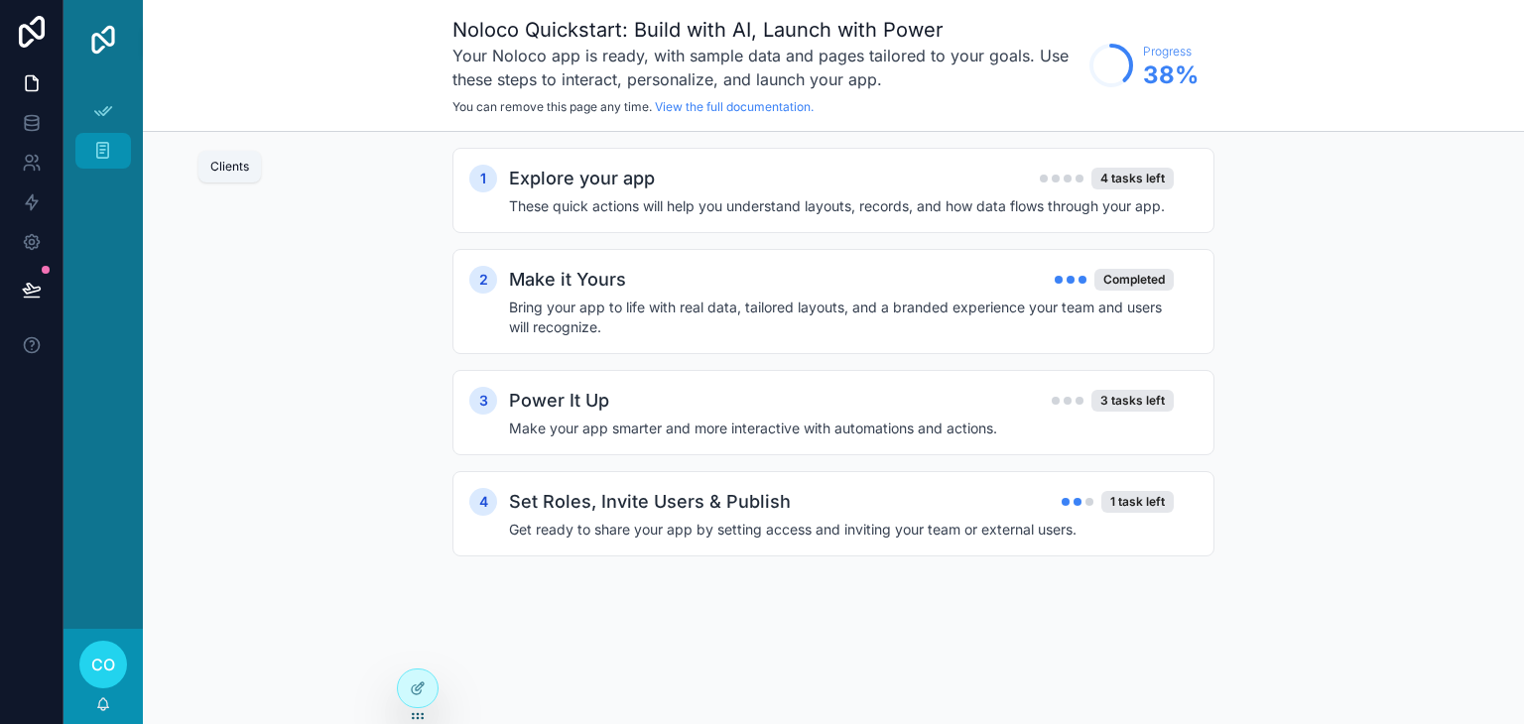
click at [110, 151] on icon "scrollable content" at bounding box center [102, 151] width 19 height 20
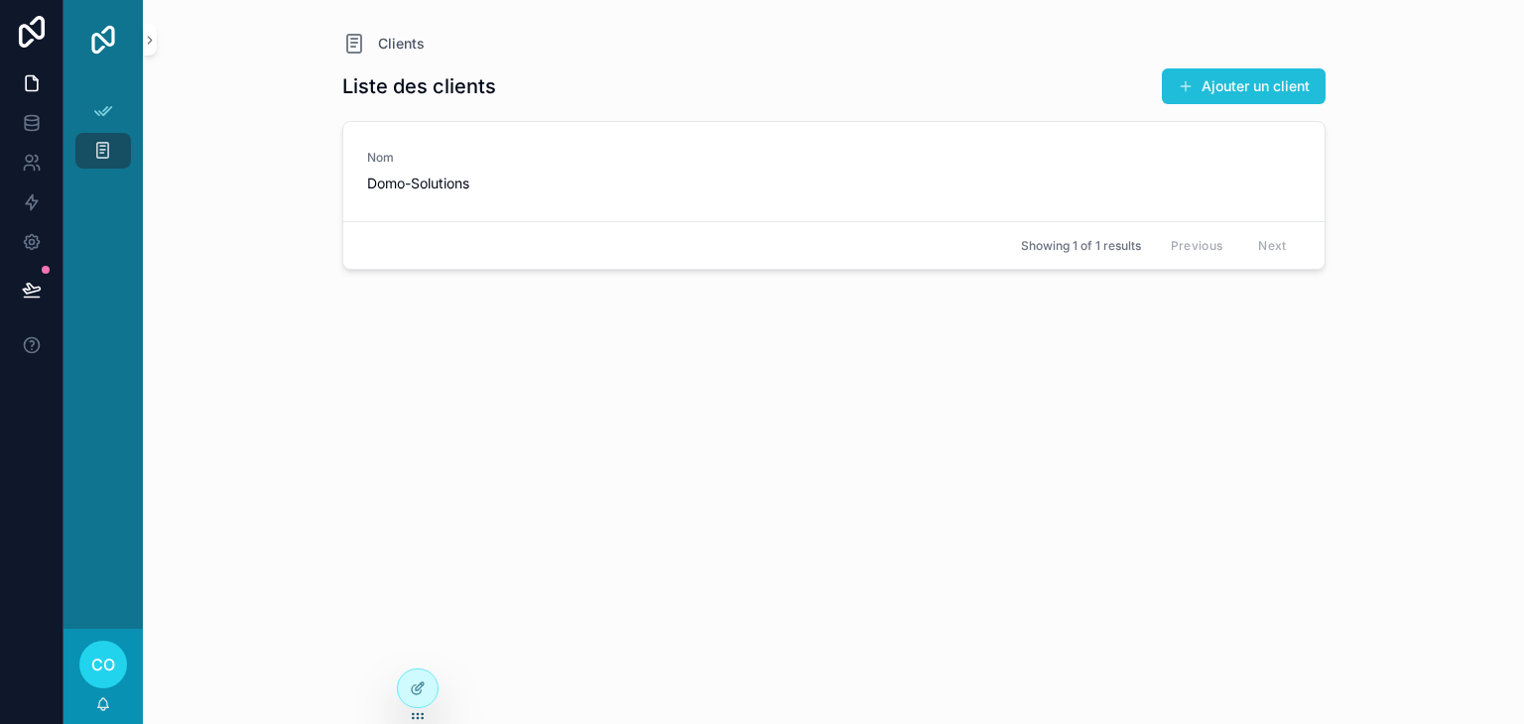
click at [1213, 85] on button "Ajouter un client" at bounding box center [1244, 86] width 164 height 36
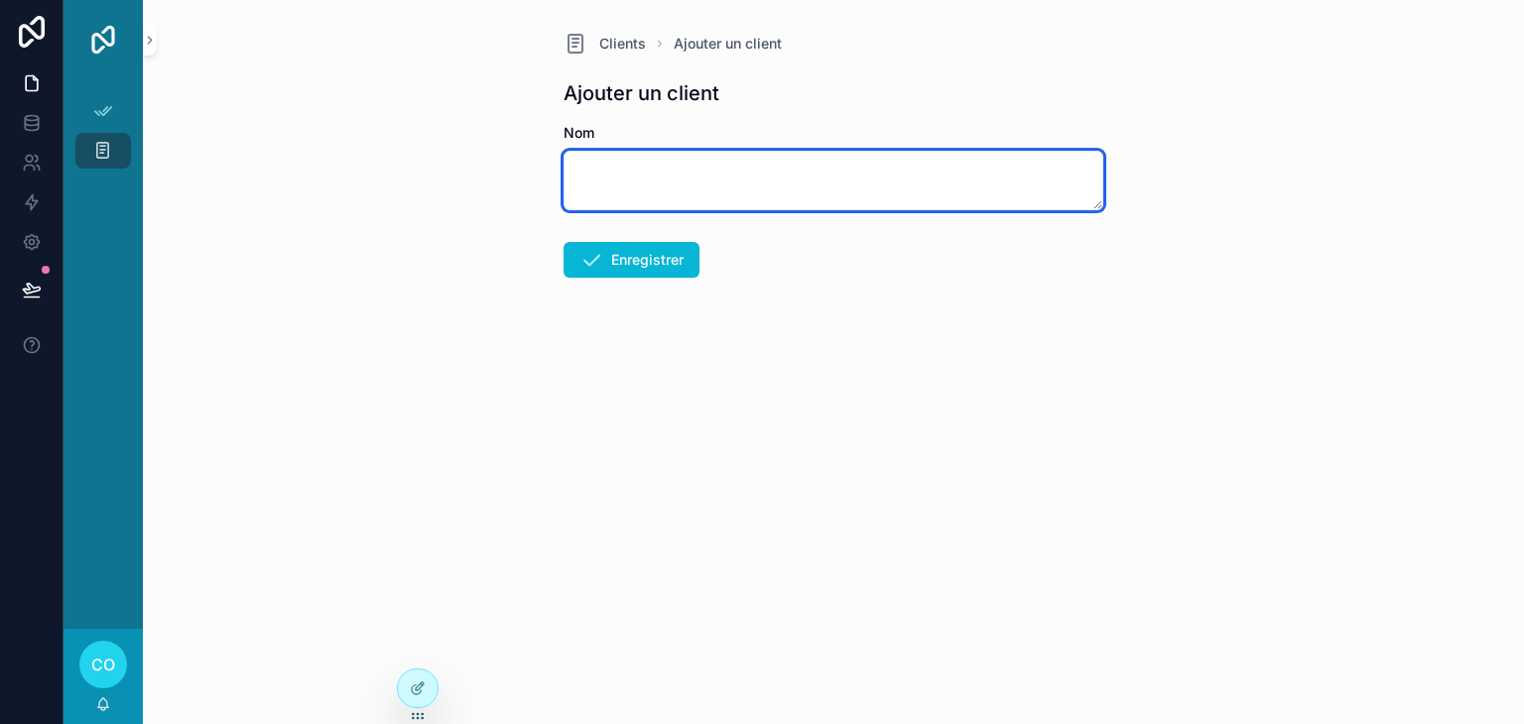
click at [602, 189] on textarea "scrollable content" at bounding box center [834, 181] width 540 height 60
type textarea "*******"
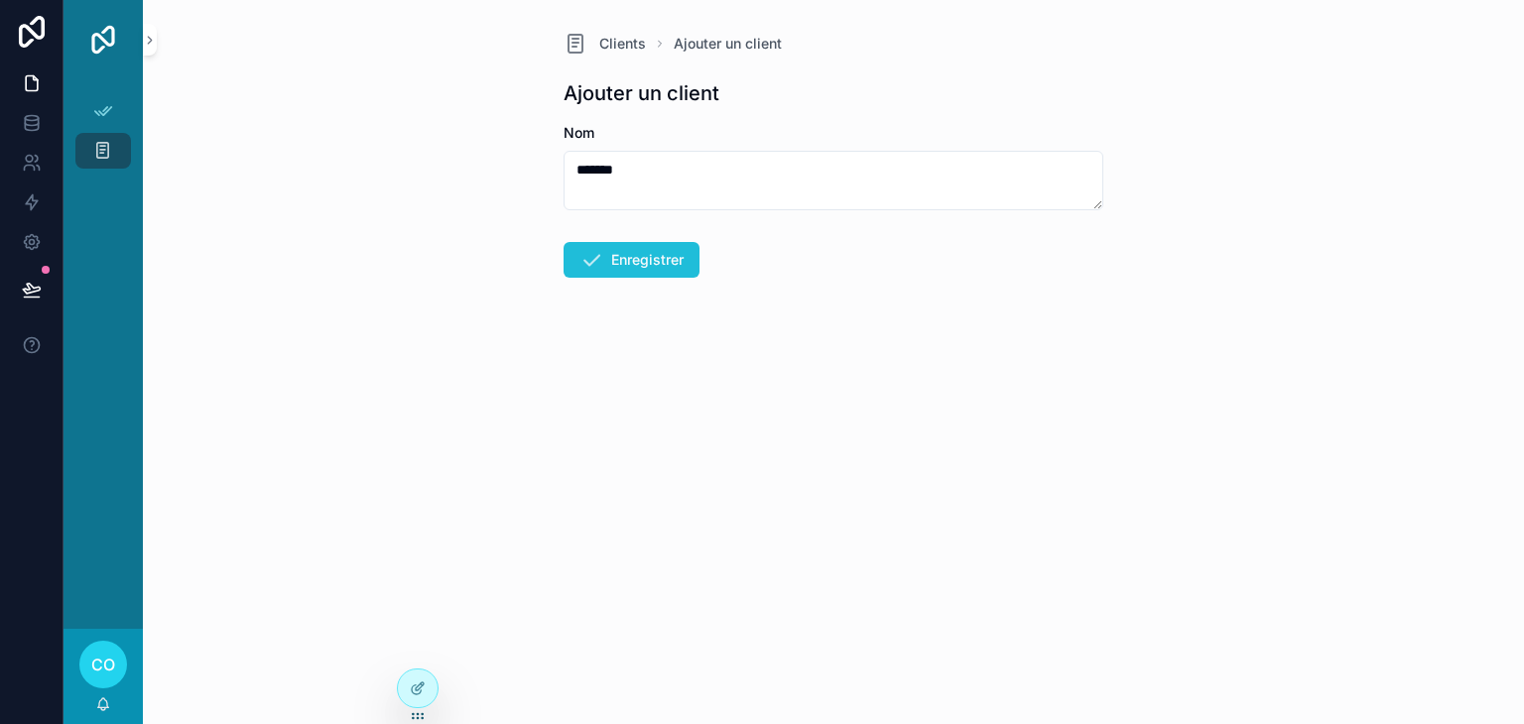
click at [673, 259] on button "Enregistrer" at bounding box center [632, 260] width 136 height 36
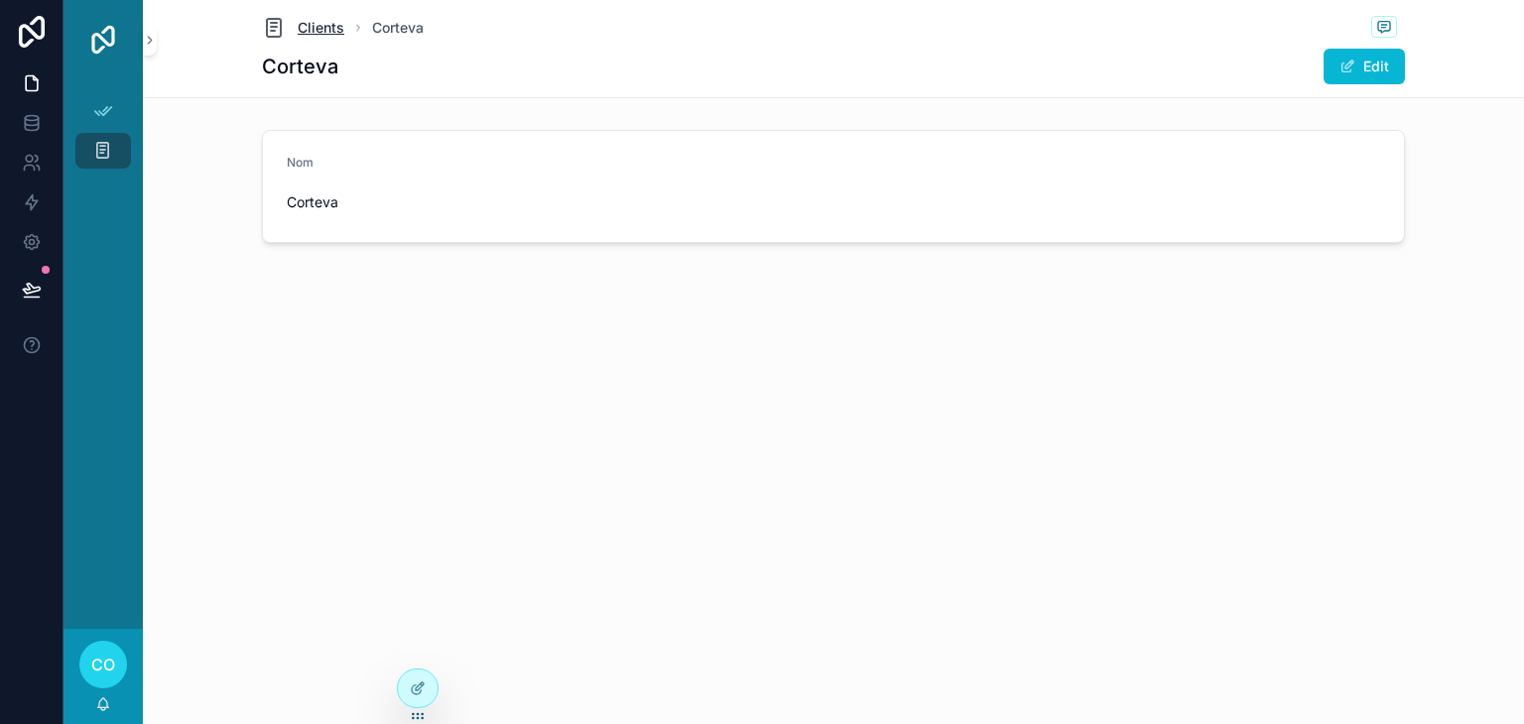
click at [333, 32] on span "Clients" at bounding box center [321, 28] width 47 height 20
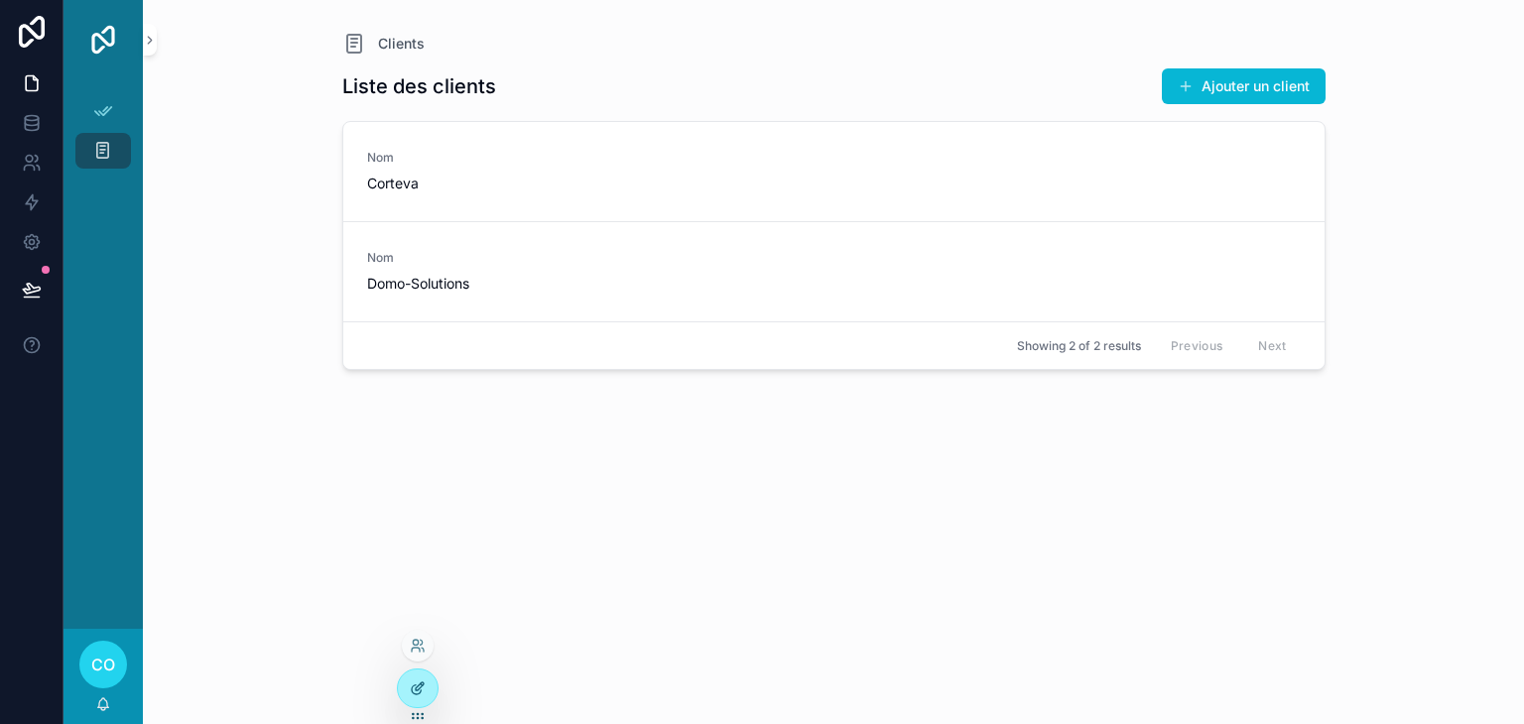
click at [409, 689] on div at bounding box center [418, 689] width 40 height 38
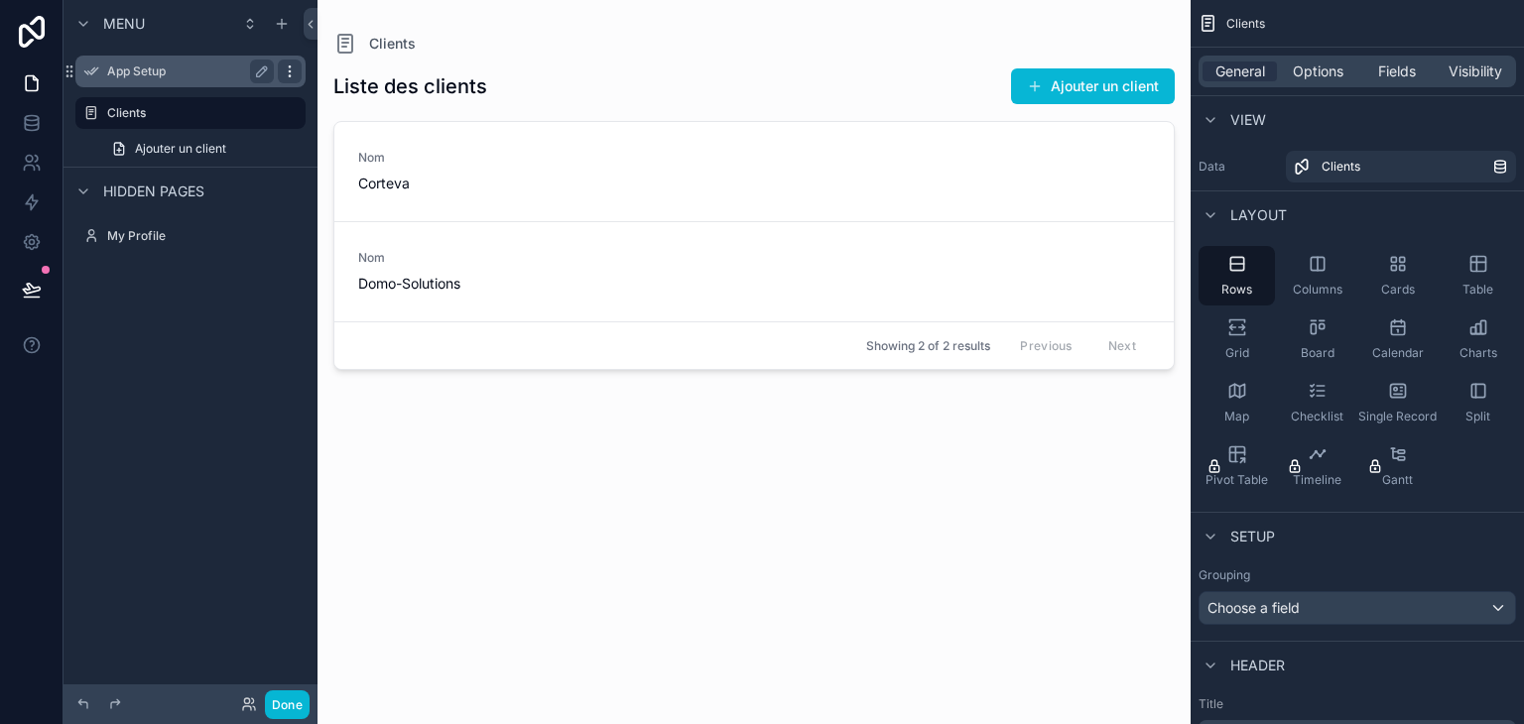
click at [294, 64] on icon "scrollable content" at bounding box center [290, 71] width 16 height 16
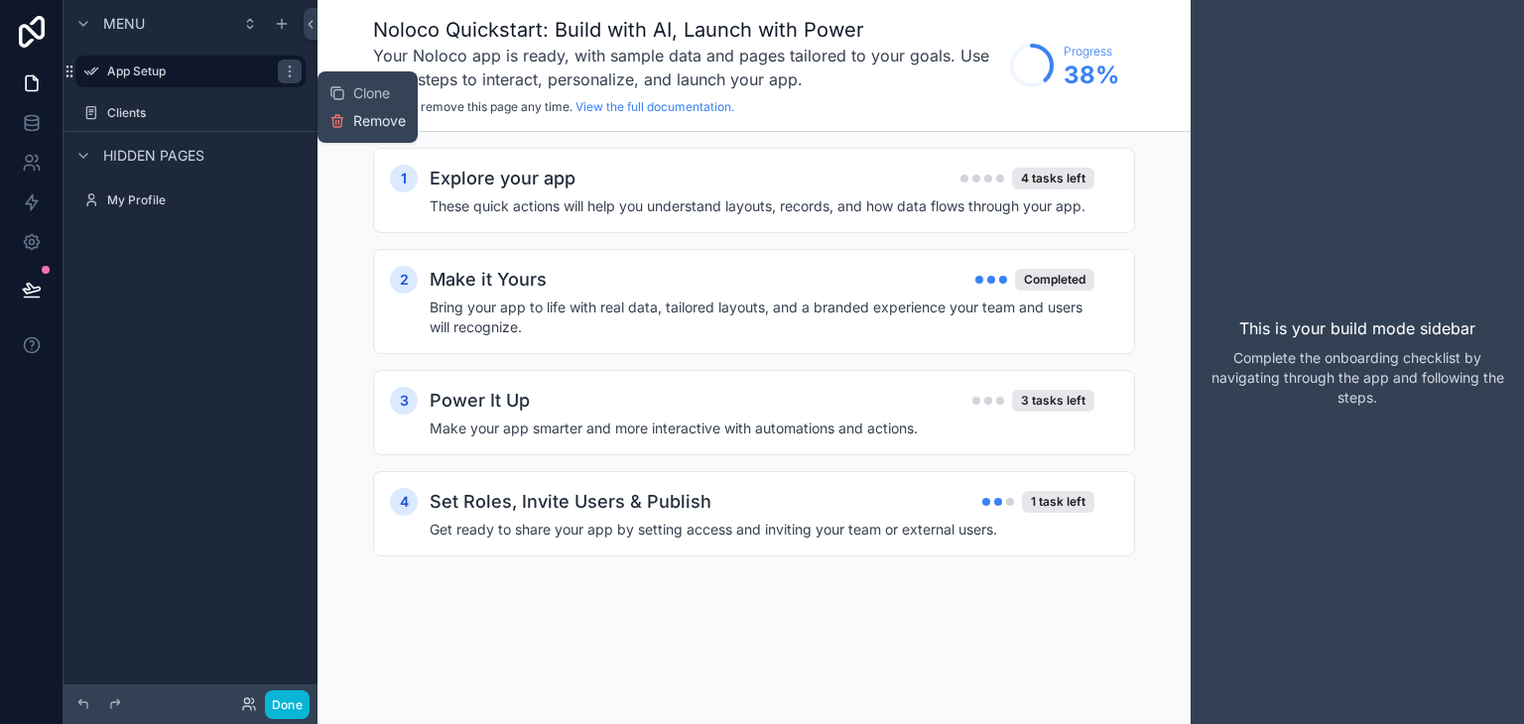
click at [358, 122] on span "Remove" at bounding box center [379, 121] width 53 height 20
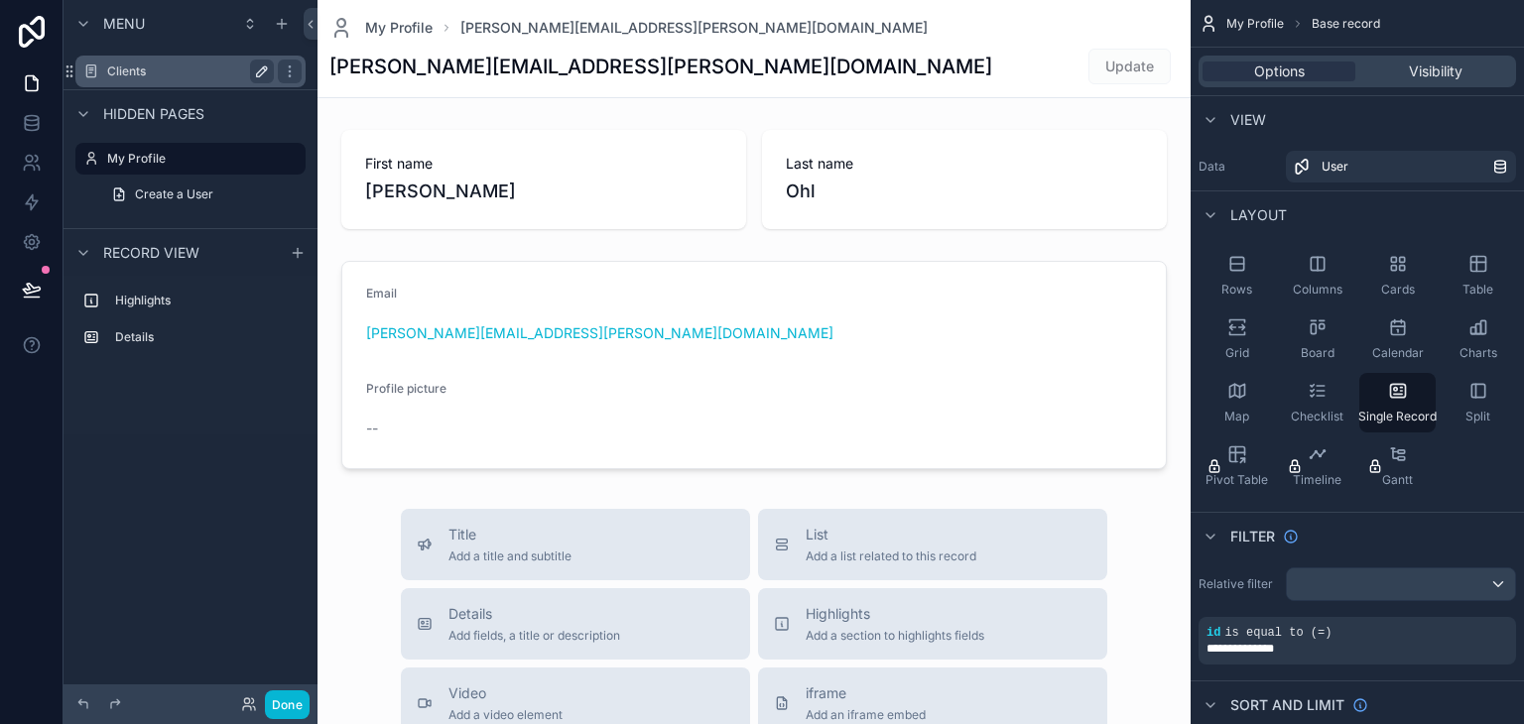
click at [266, 72] on icon "scrollable content" at bounding box center [262, 71] width 16 height 16
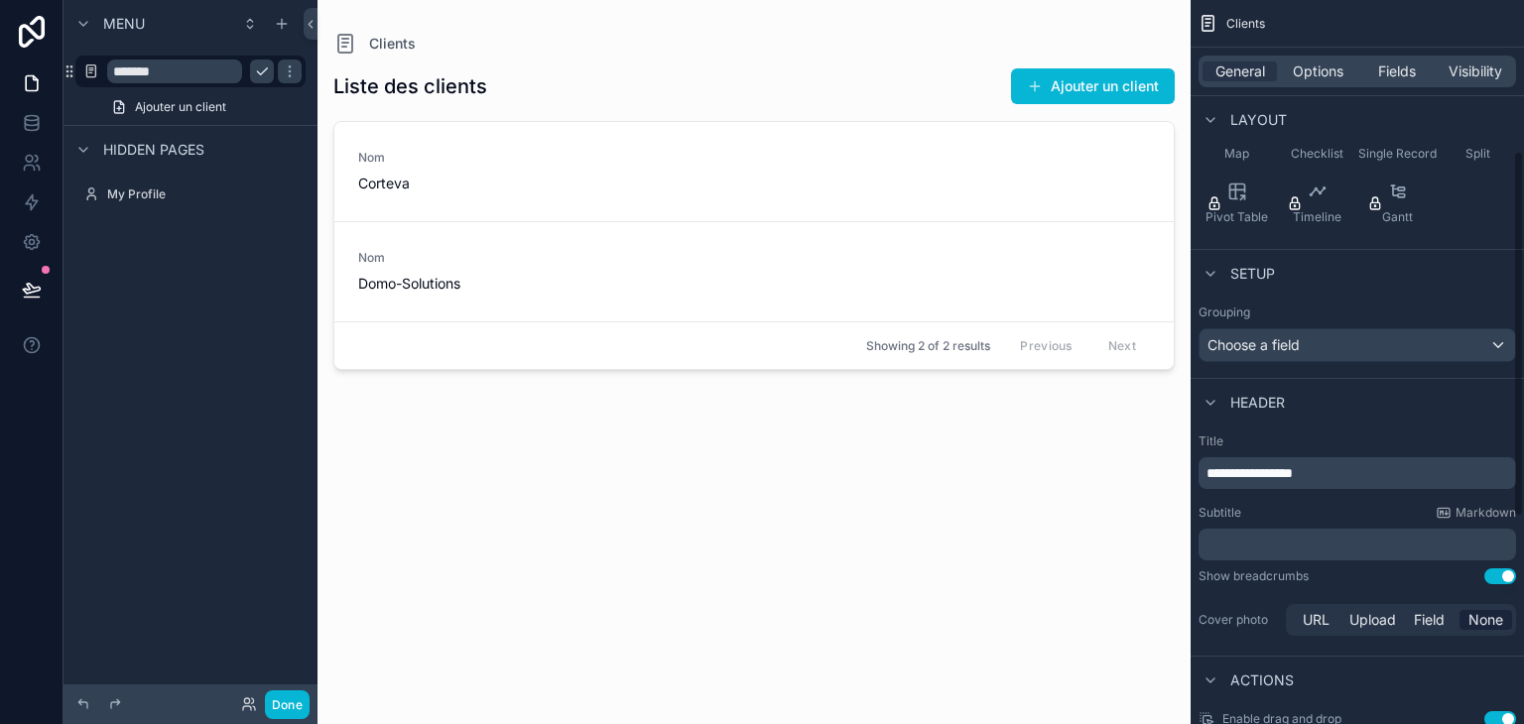
scroll to position [298, 0]
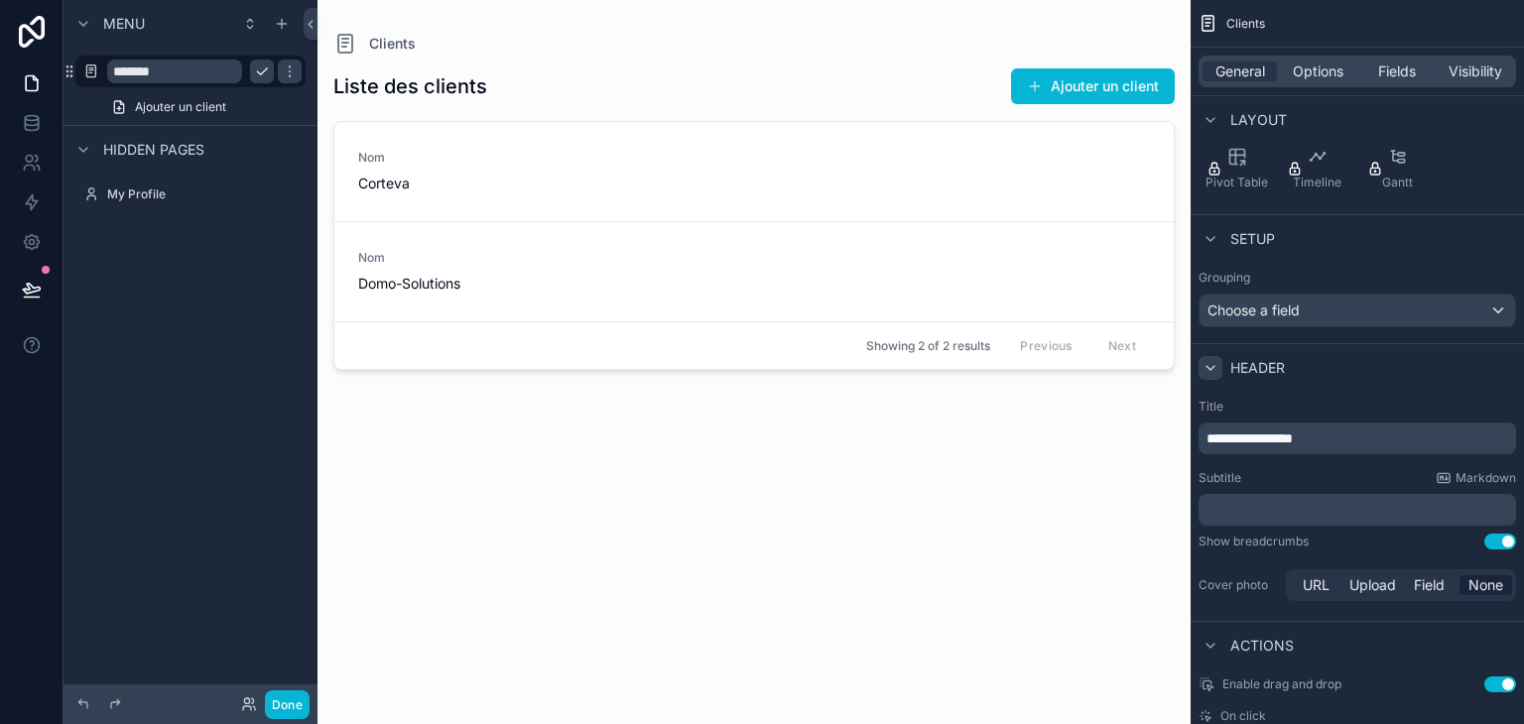
click at [1211, 366] on icon "scrollable content" at bounding box center [1211, 368] width 16 height 16
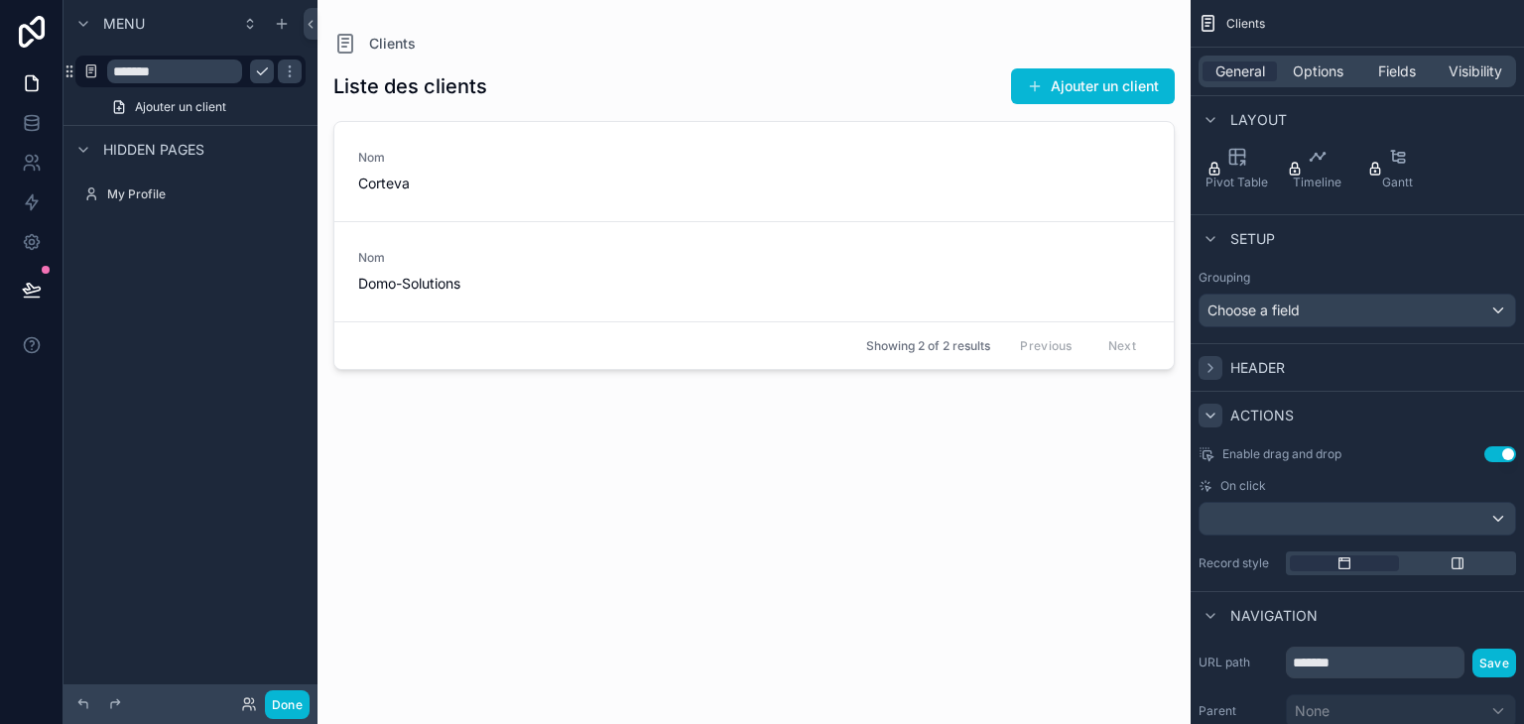
click at [1212, 417] on icon "scrollable content" at bounding box center [1211, 416] width 16 height 16
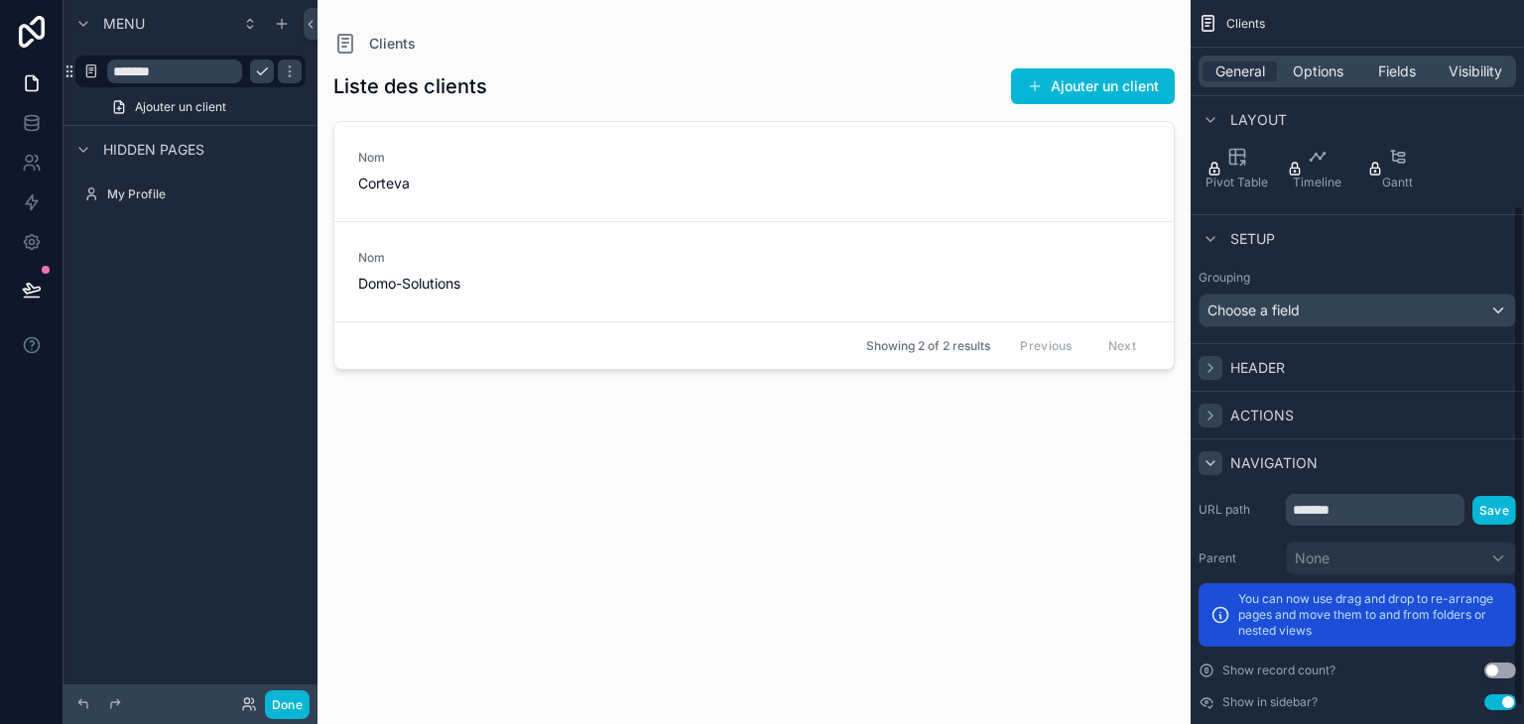
click at [1209, 472] on div "scrollable content" at bounding box center [1211, 463] width 24 height 24
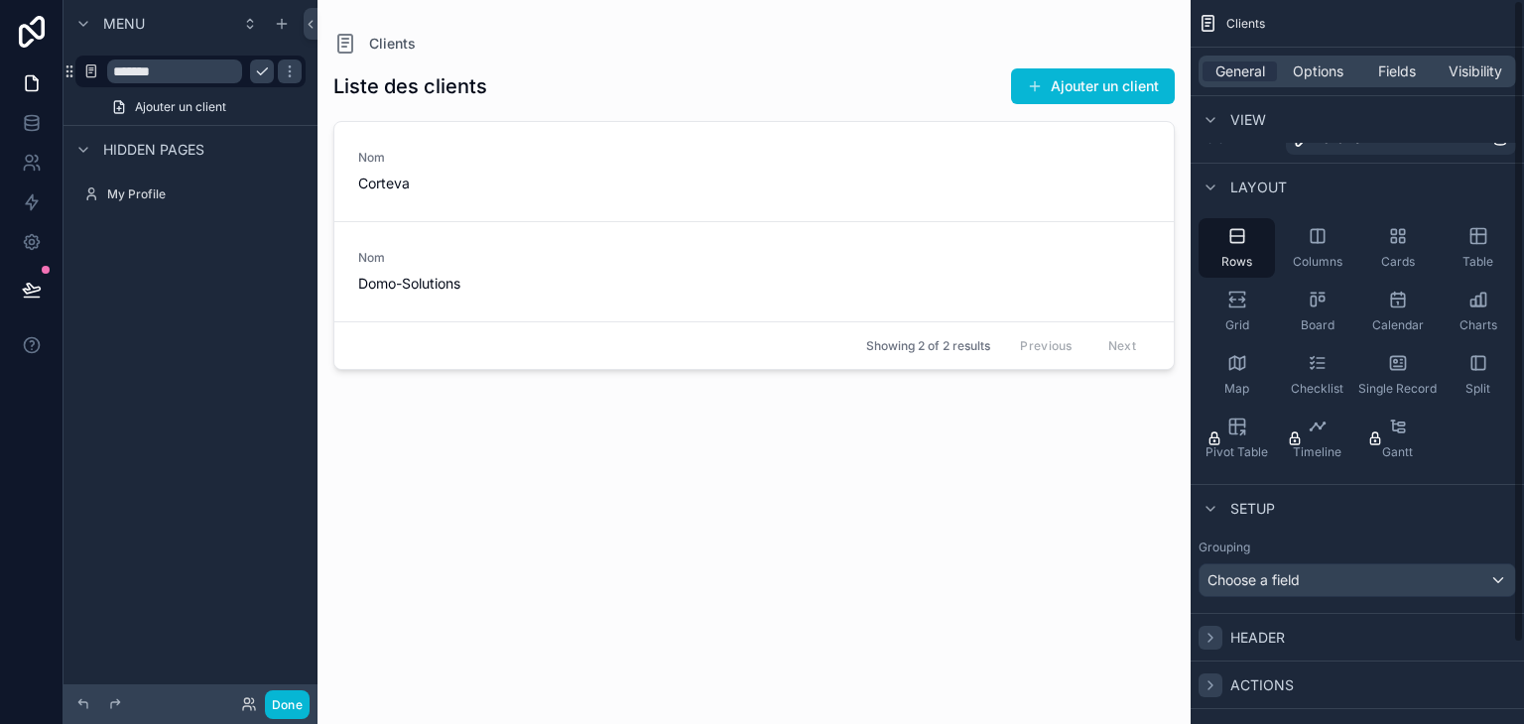
scroll to position [0, 0]
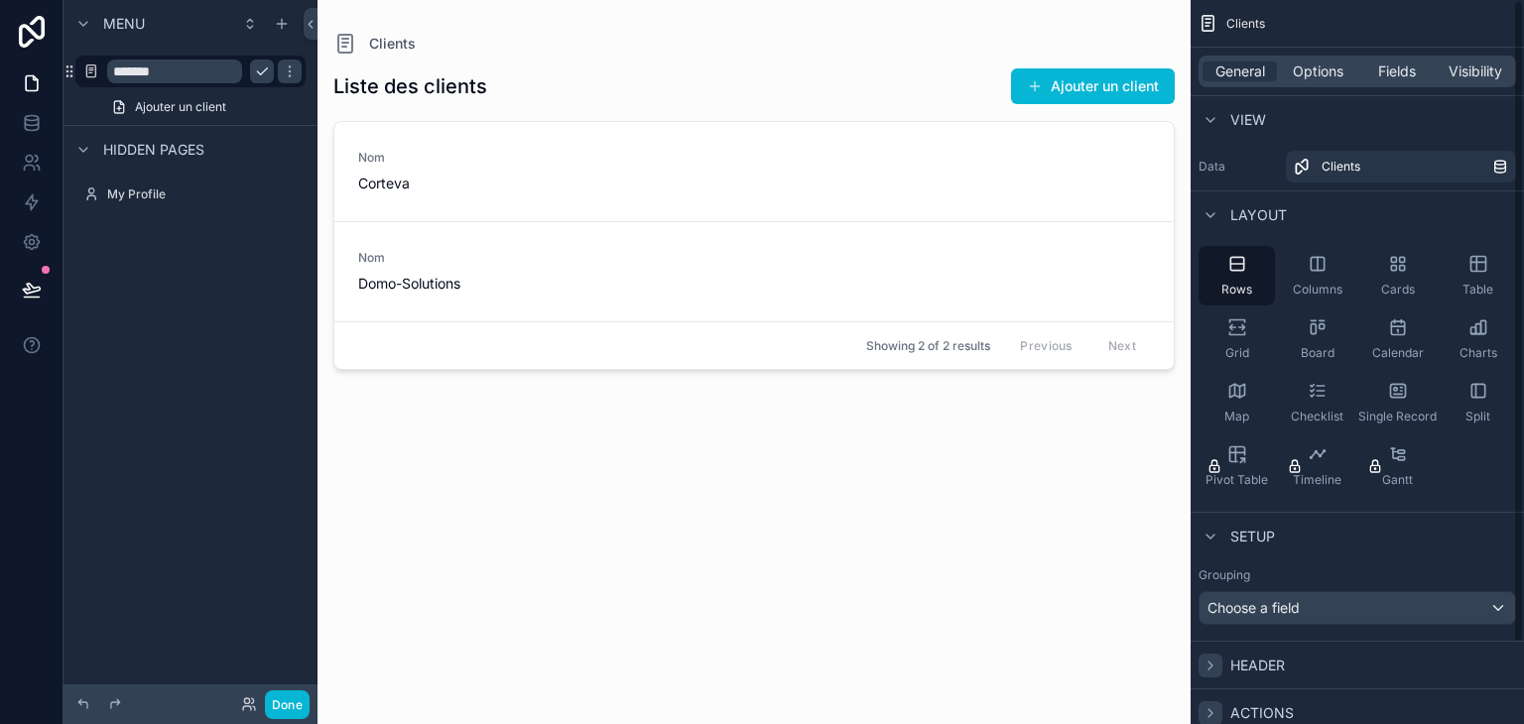
click at [450, 283] on div "scrollable content" at bounding box center [753, 350] width 873 height 700
click at [974, 238] on link "Nom Domo-Solutions" at bounding box center [753, 271] width 839 height 100
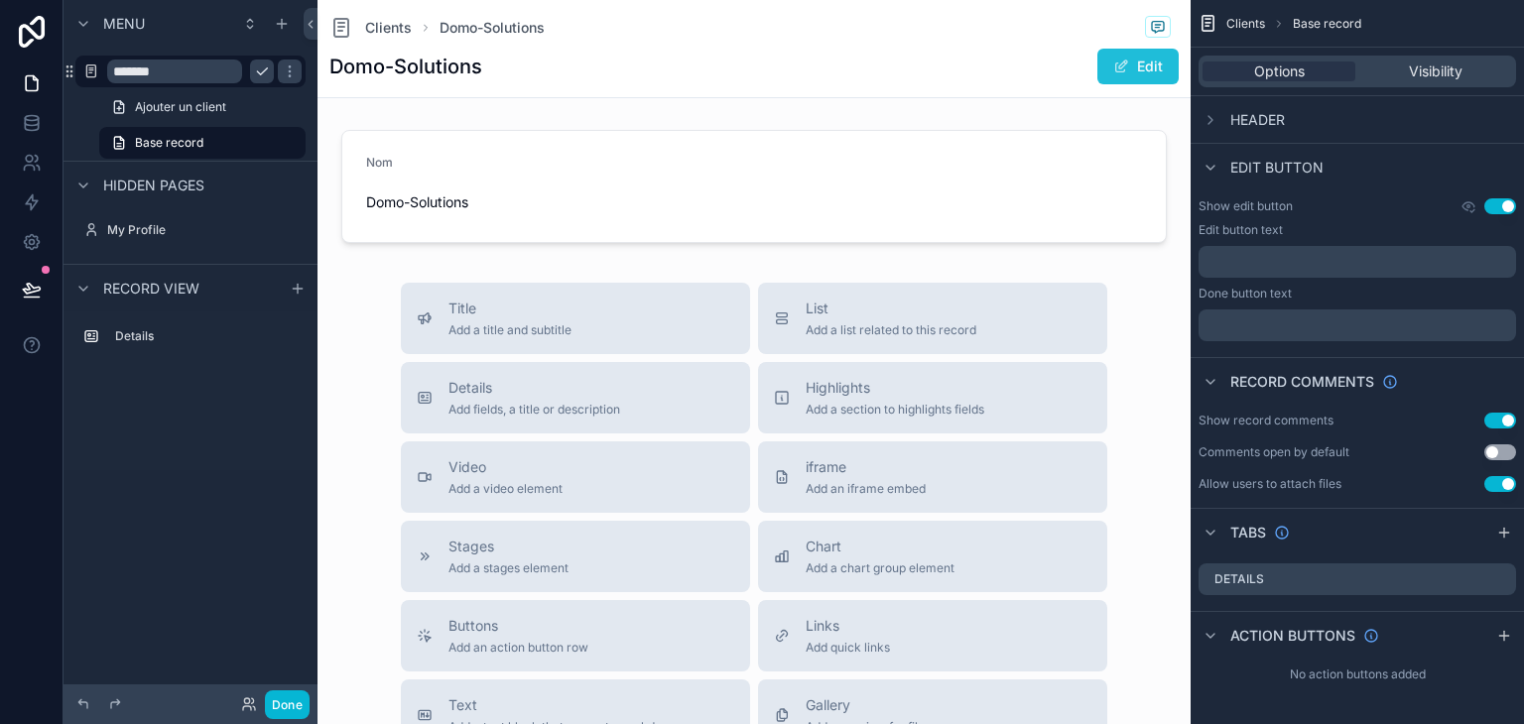
click at [1137, 66] on button "Edit" at bounding box center [1137, 67] width 81 height 36
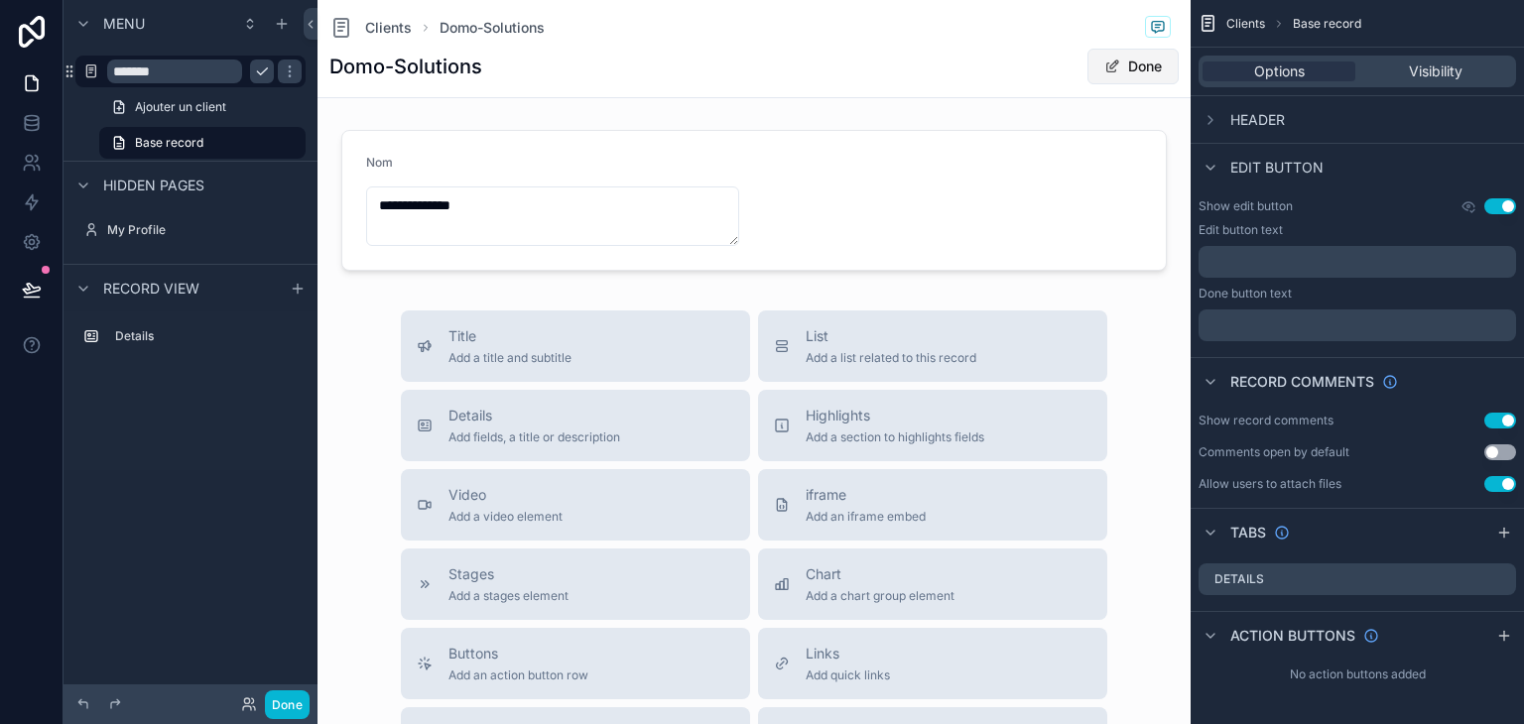
click at [1107, 68] on button "Done" at bounding box center [1132, 67] width 91 height 36
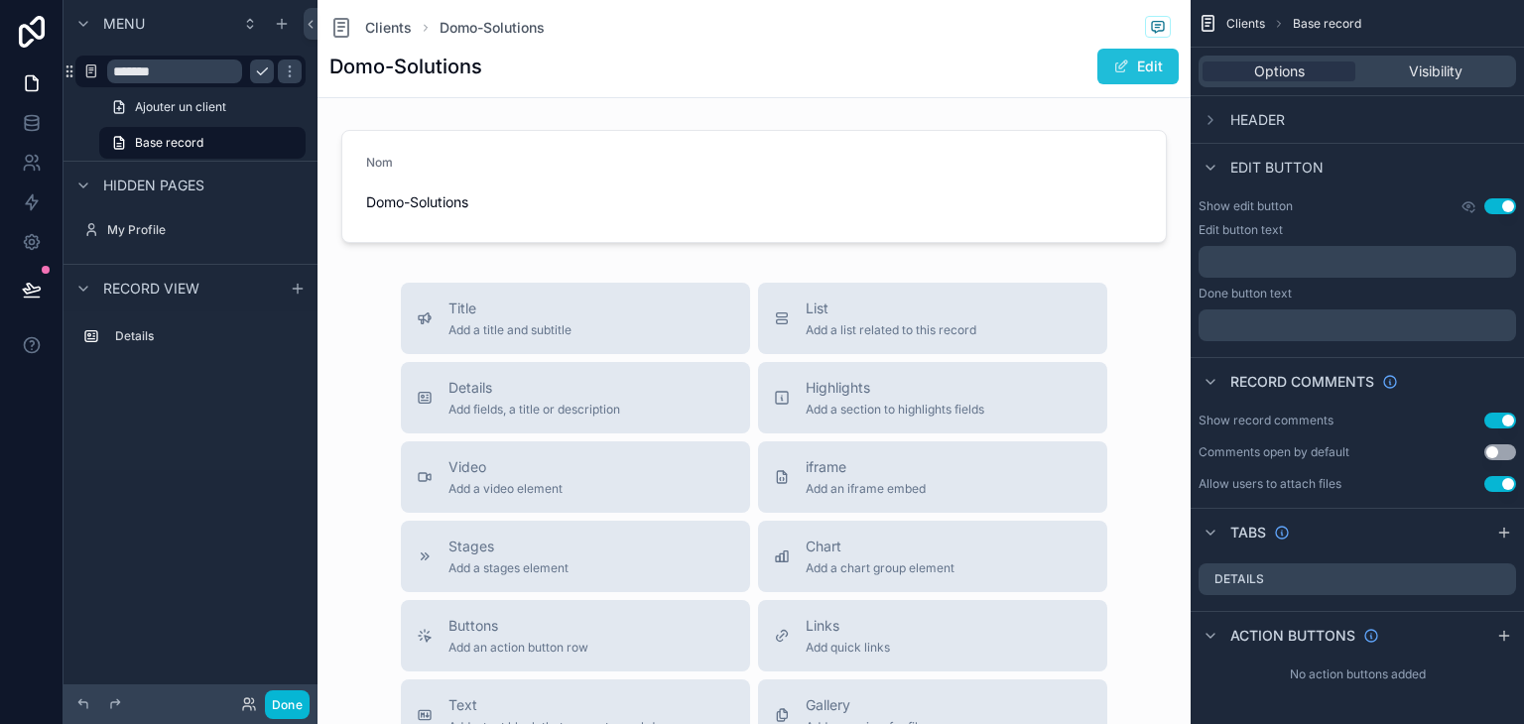
click at [1097, 68] on button "Edit" at bounding box center [1137, 67] width 81 height 36
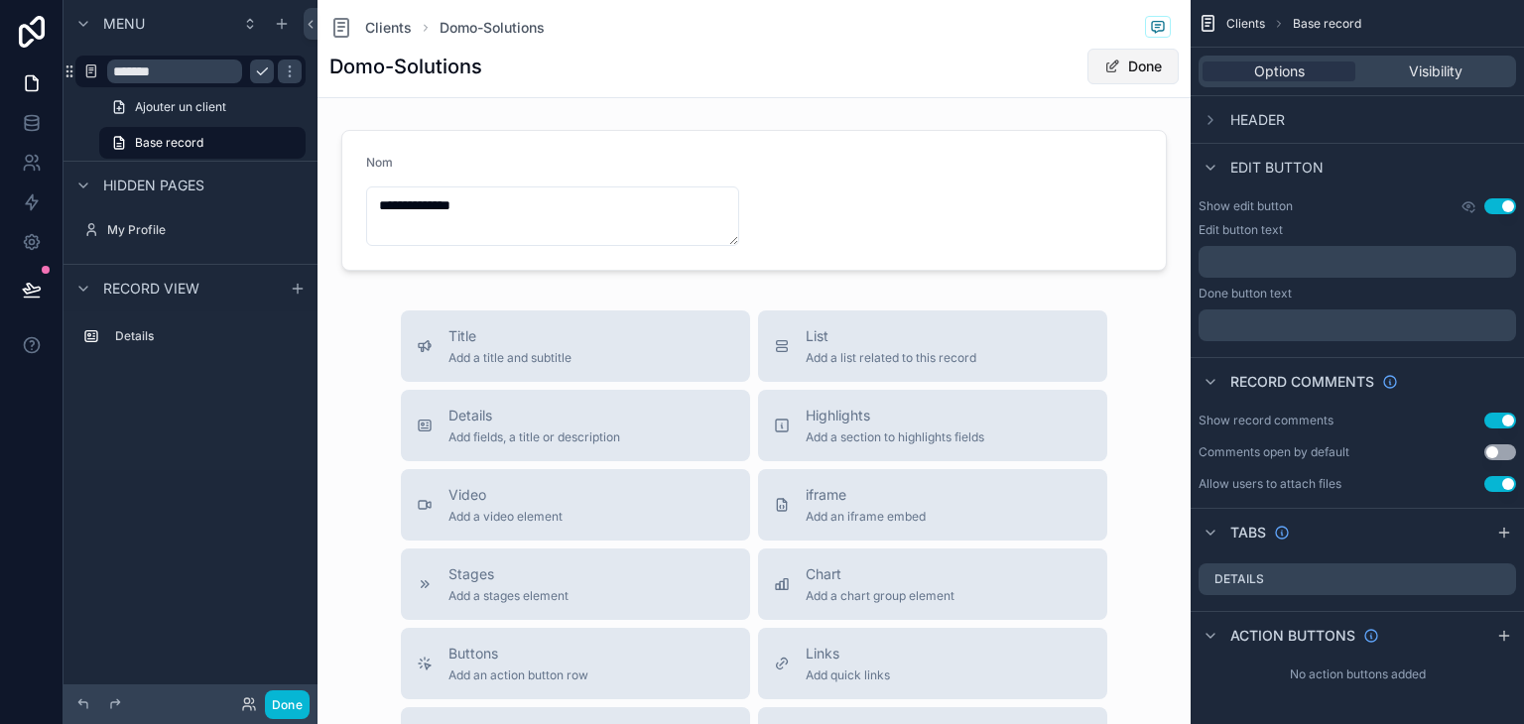
click at [1111, 68] on button "Done" at bounding box center [1132, 67] width 91 height 36
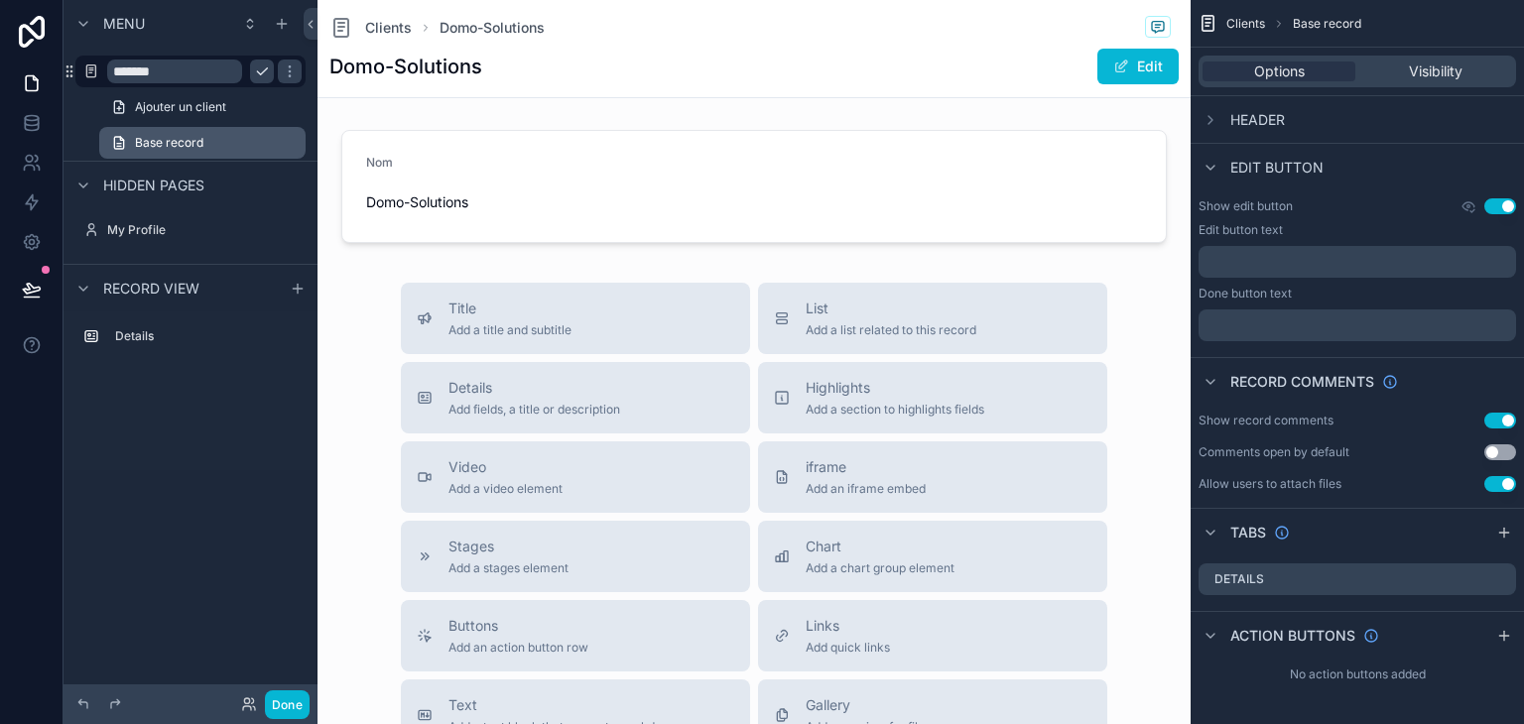
click at [197, 142] on span "Base record" at bounding box center [169, 143] width 68 height 16
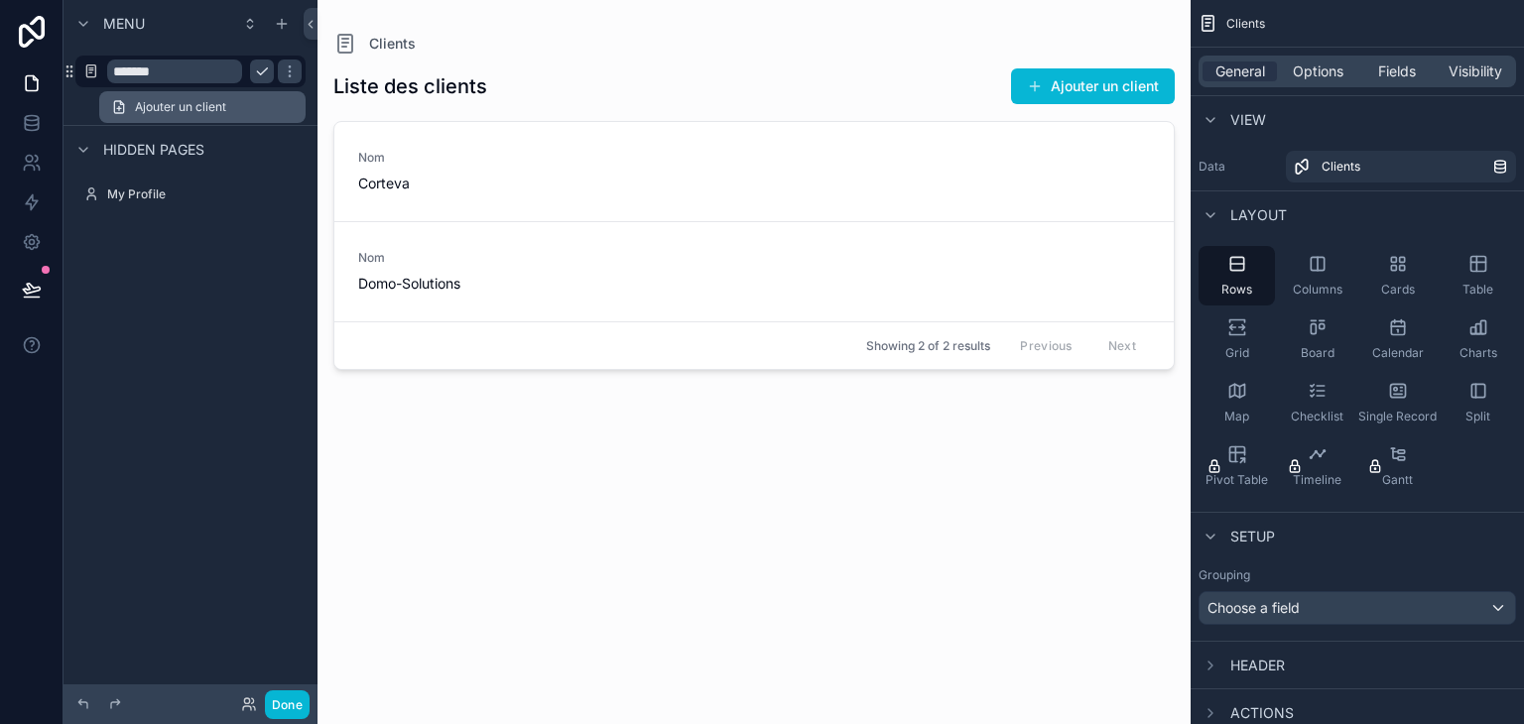
click at [196, 108] on span "Ajouter un client" at bounding box center [180, 107] width 91 height 16
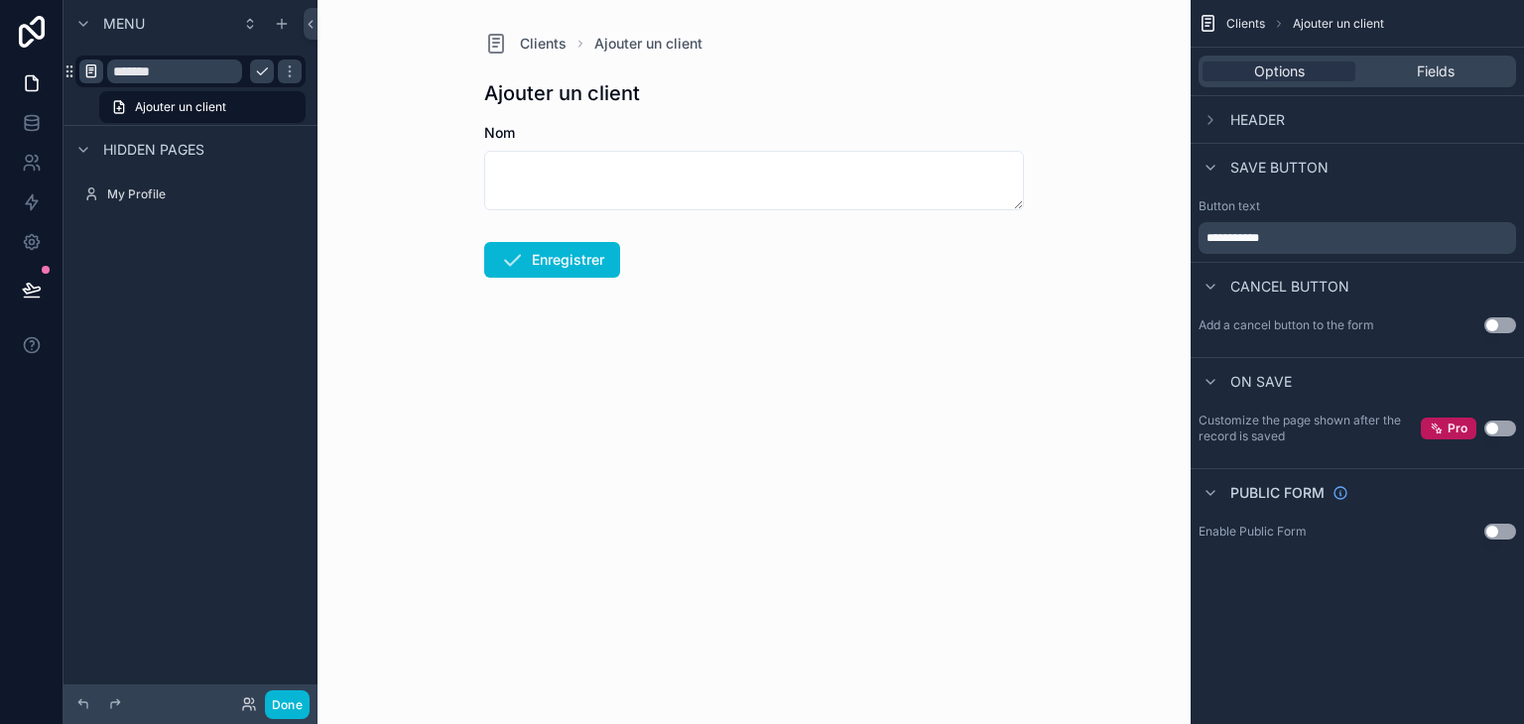
click at [90, 72] on icon "scrollable content" at bounding box center [91, 71] width 16 height 16
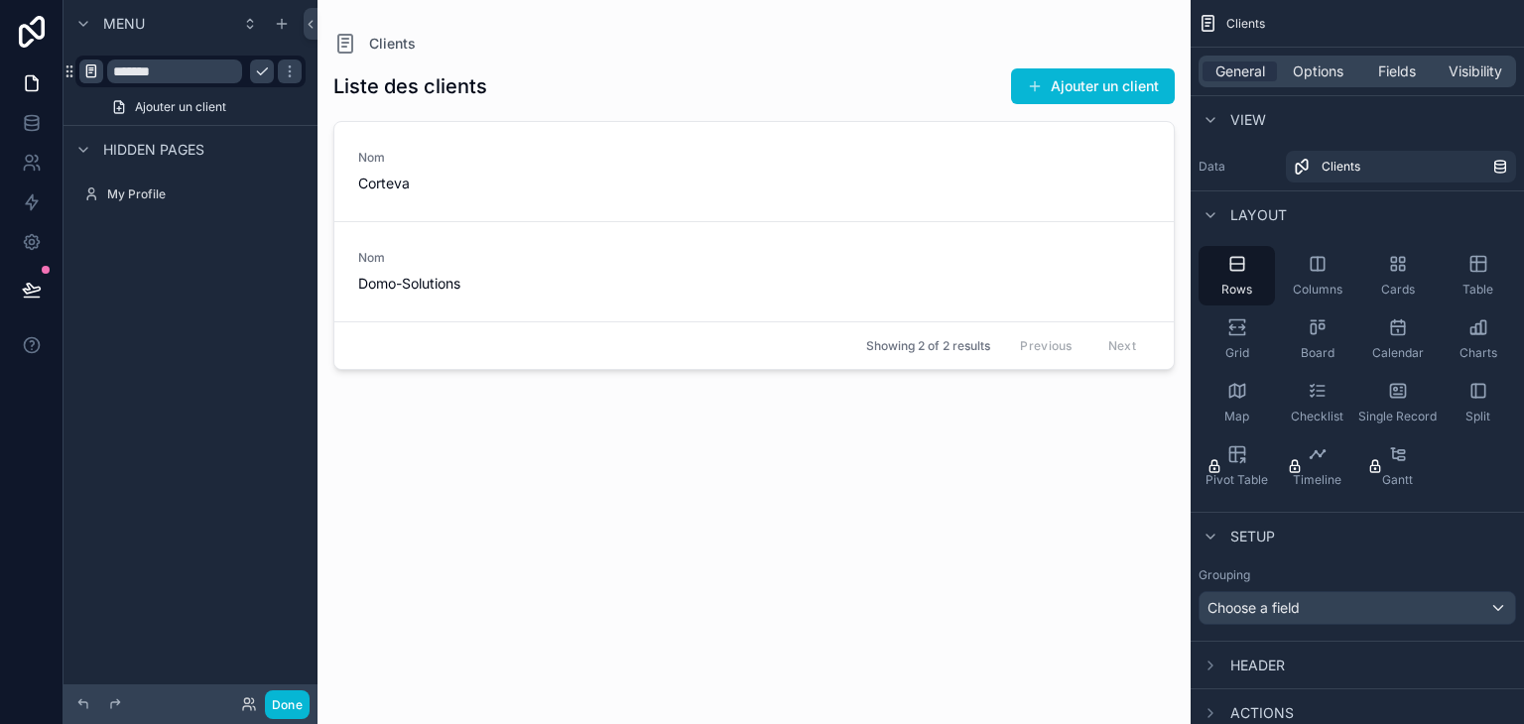
click at [575, 426] on div "Liste des clients Ajouter un client Nom Corteva Nom Domo-Solutions Showing 2 of…" at bounding box center [753, 378] width 841 height 645
click at [1301, 70] on span "Options" at bounding box center [1318, 72] width 51 height 20
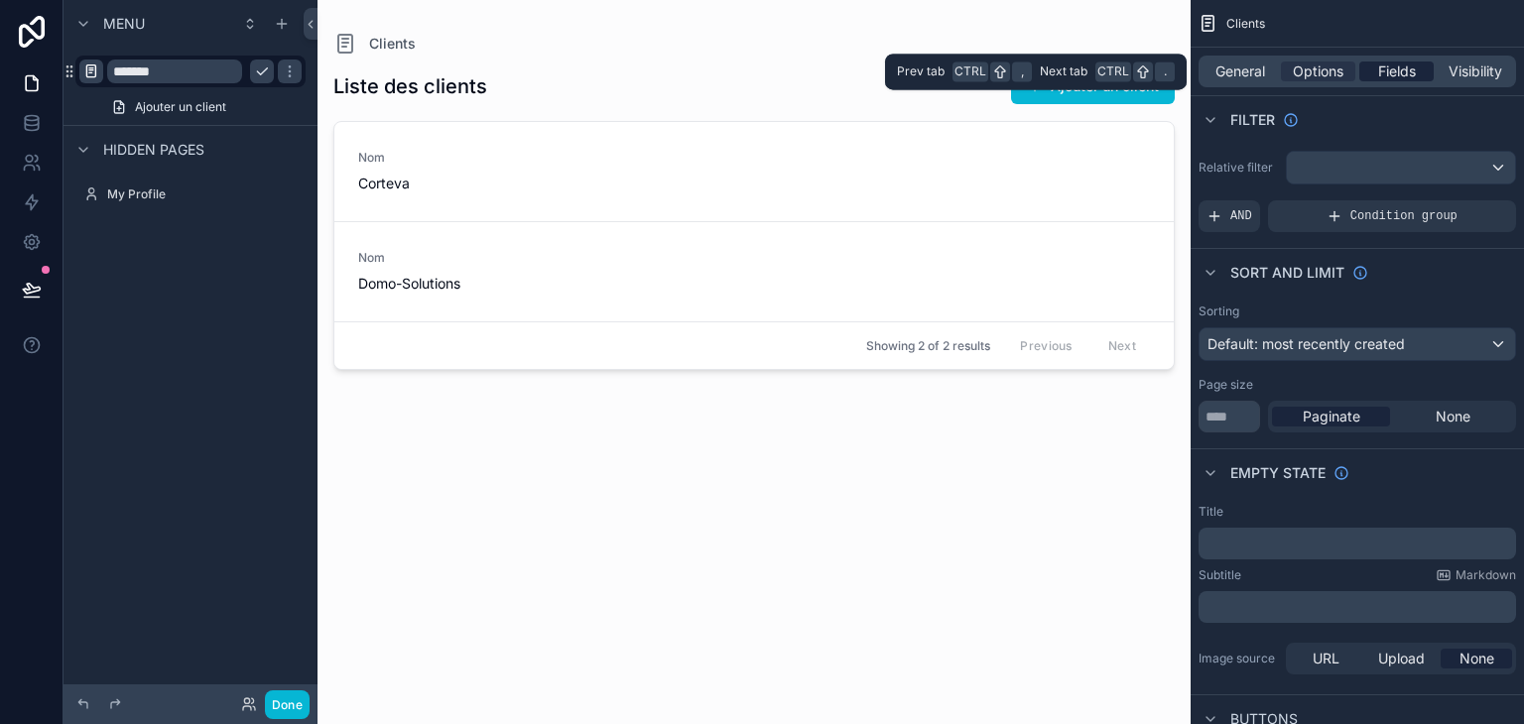
click at [1393, 70] on span "Fields" at bounding box center [1397, 72] width 38 height 20
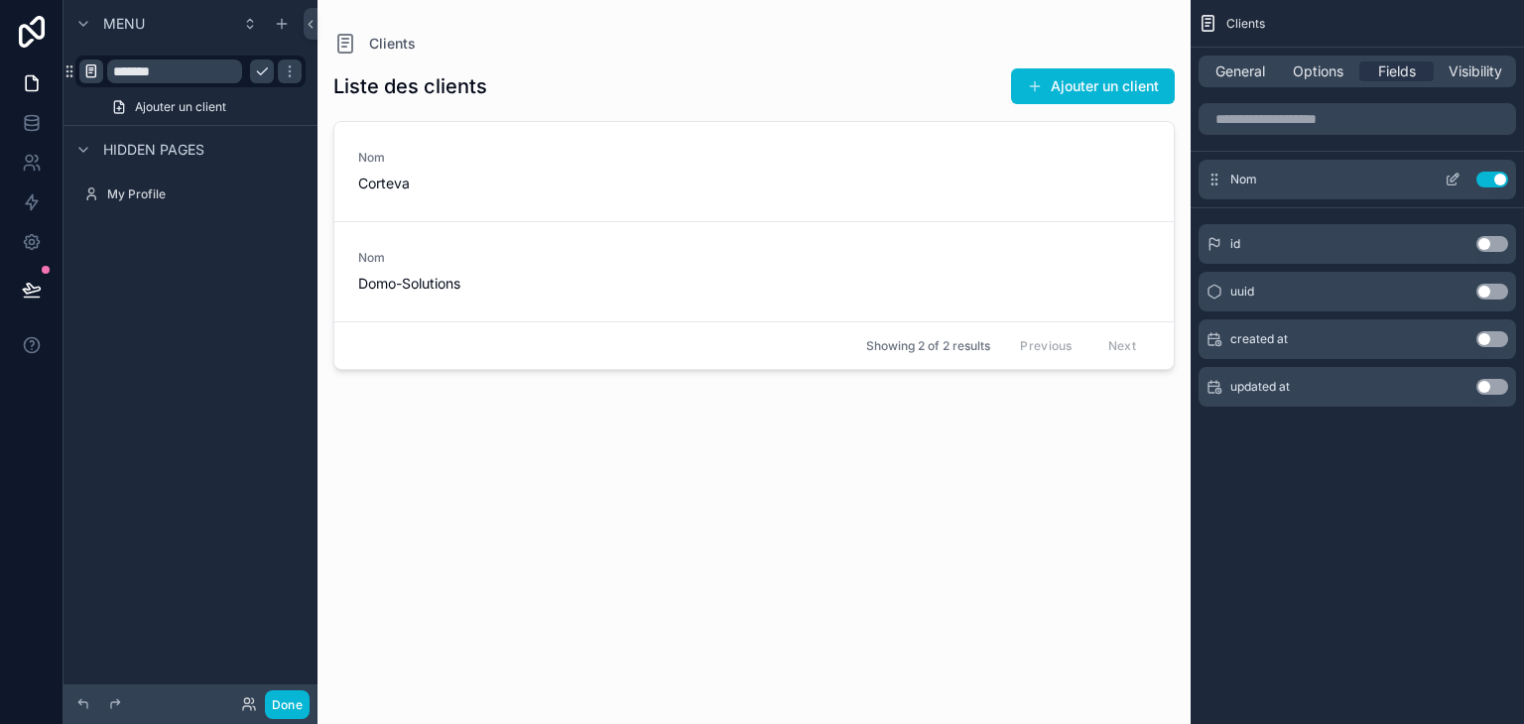
click at [1450, 179] on icon "scrollable content" at bounding box center [1453, 180] width 16 height 16
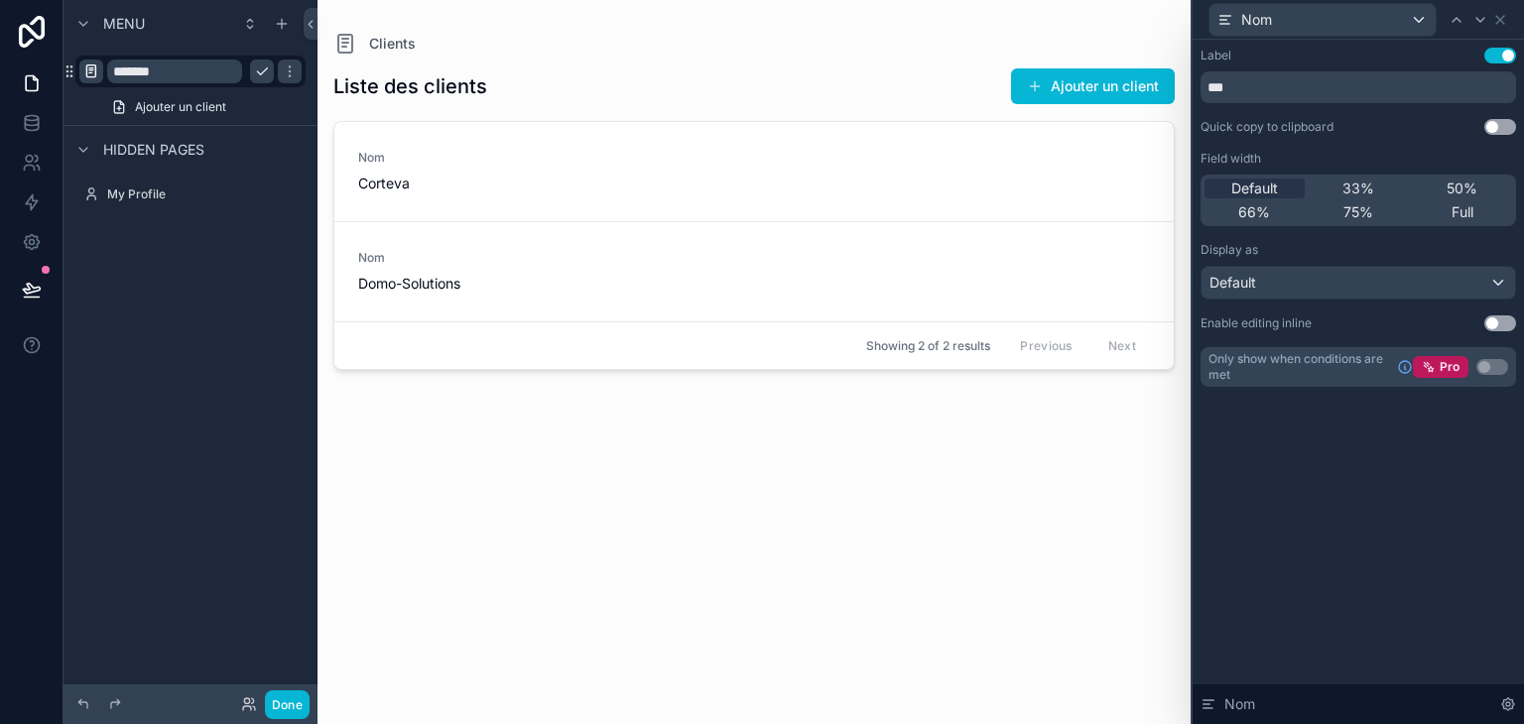
click at [750, 491] on div "Liste des clients Ajouter un client Nom Corteva Nom Domo-Solutions Showing 2 of…" at bounding box center [753, 378] width 841 height 645
click at [1504, 22] on icon at bounding box center [1500, 20] width 16 height 16
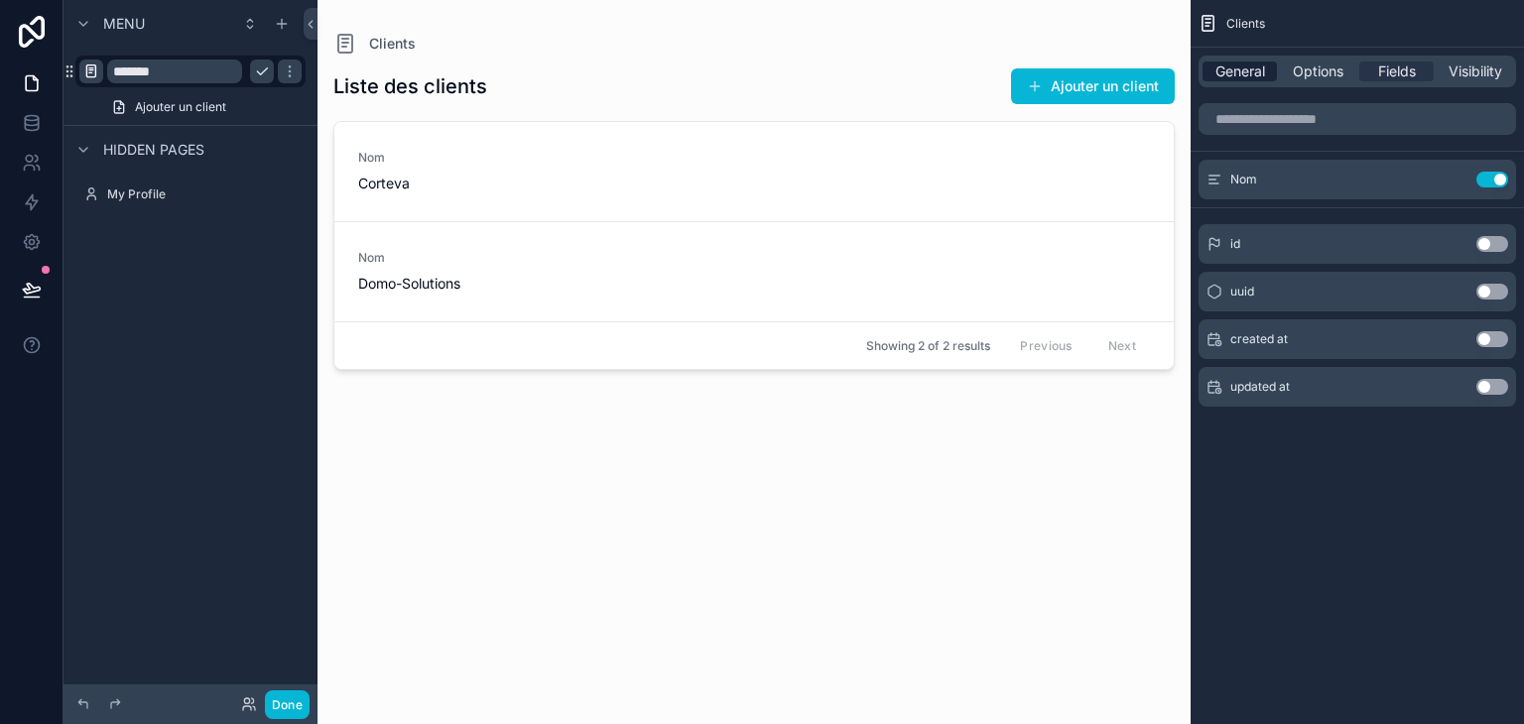
click at [1254, 74] on span "General" at bounding box center [1240, 72] width 50 height 20
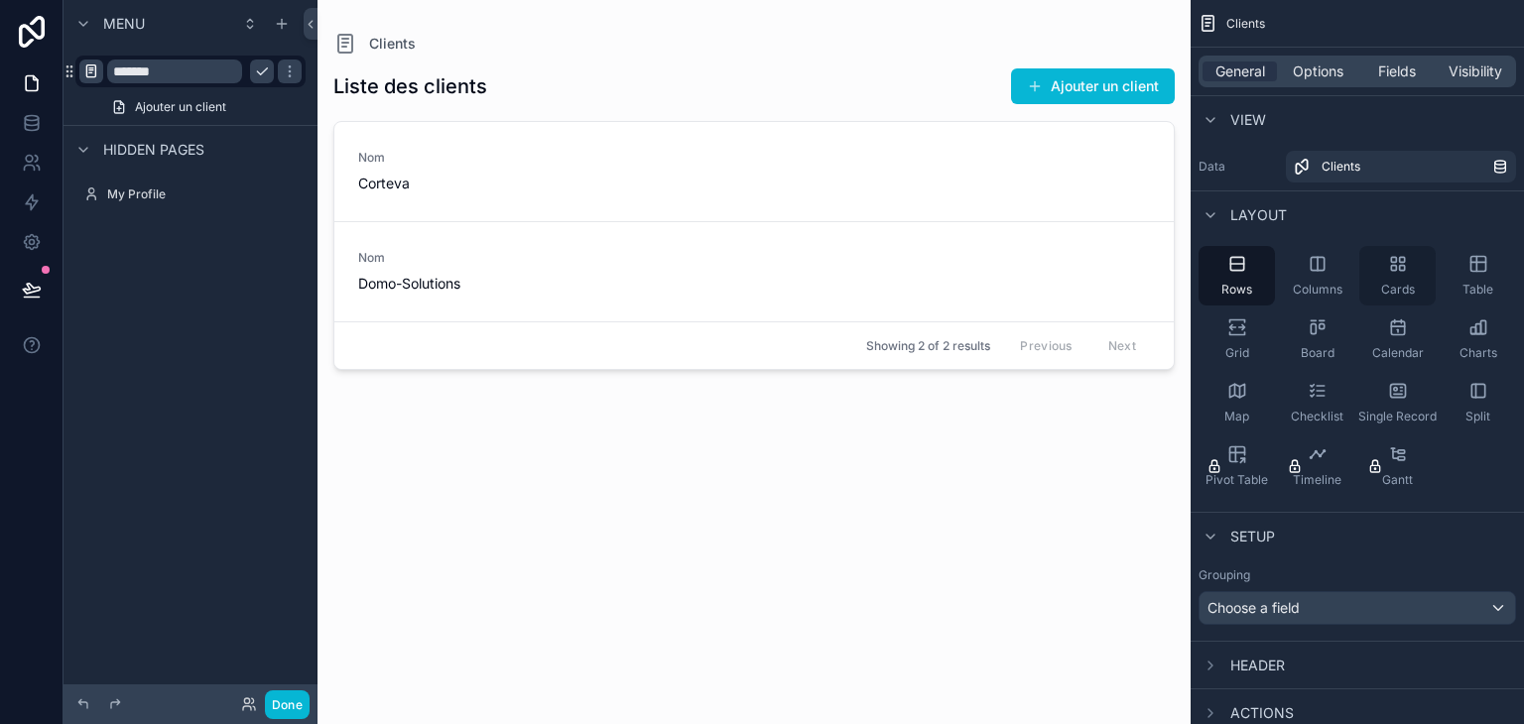
click at [1405, 278] on div "Cards" at bounding box center [1397, 276] width 76 height 60
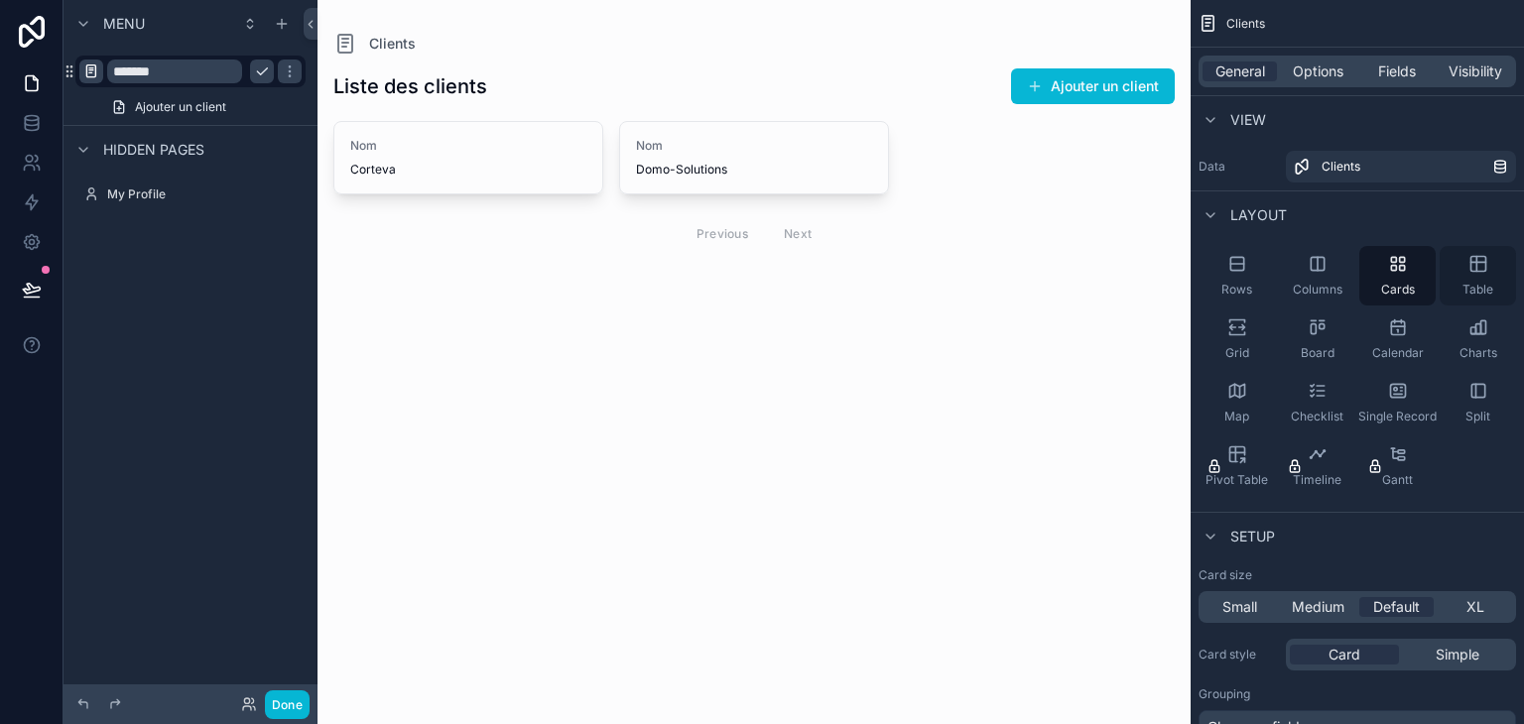
click at [1486, 282] on span "Table" at bounding box center [1477, 290] width 31 height 16
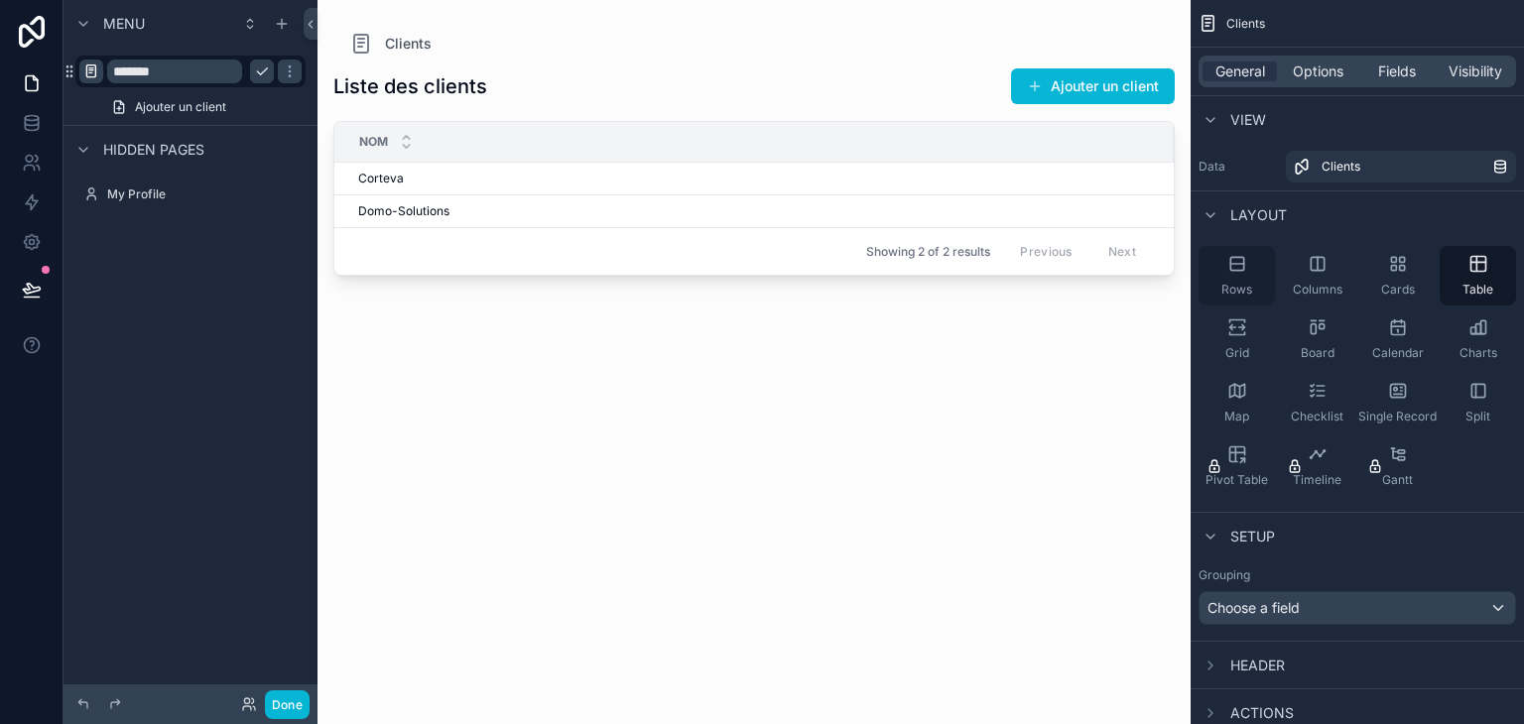
click at [1254, 273] on div "Rows" at bounding box center [1237, 276] width 76 height 60
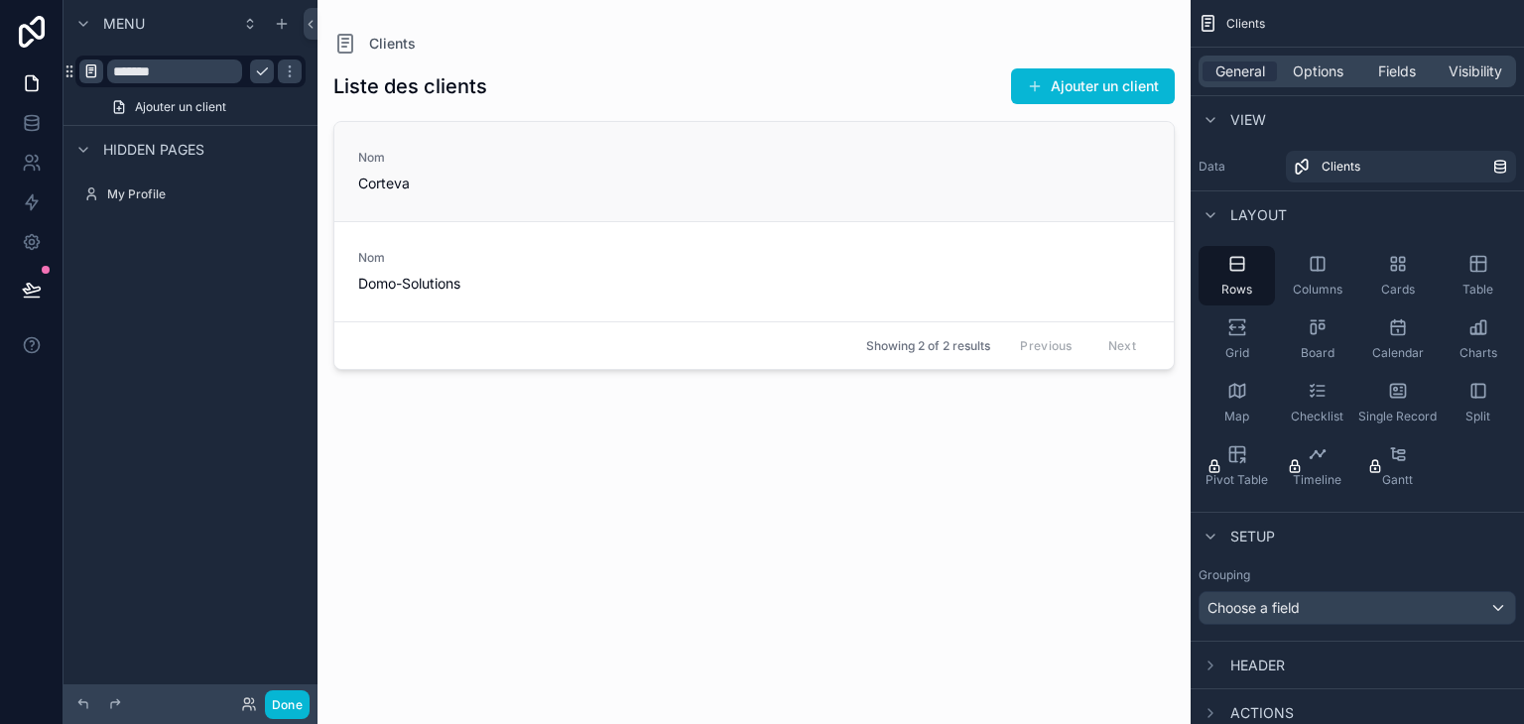
click at [713, 190] on div "Nom Corteva" at bounding box center [754, 172] width 792 height 44
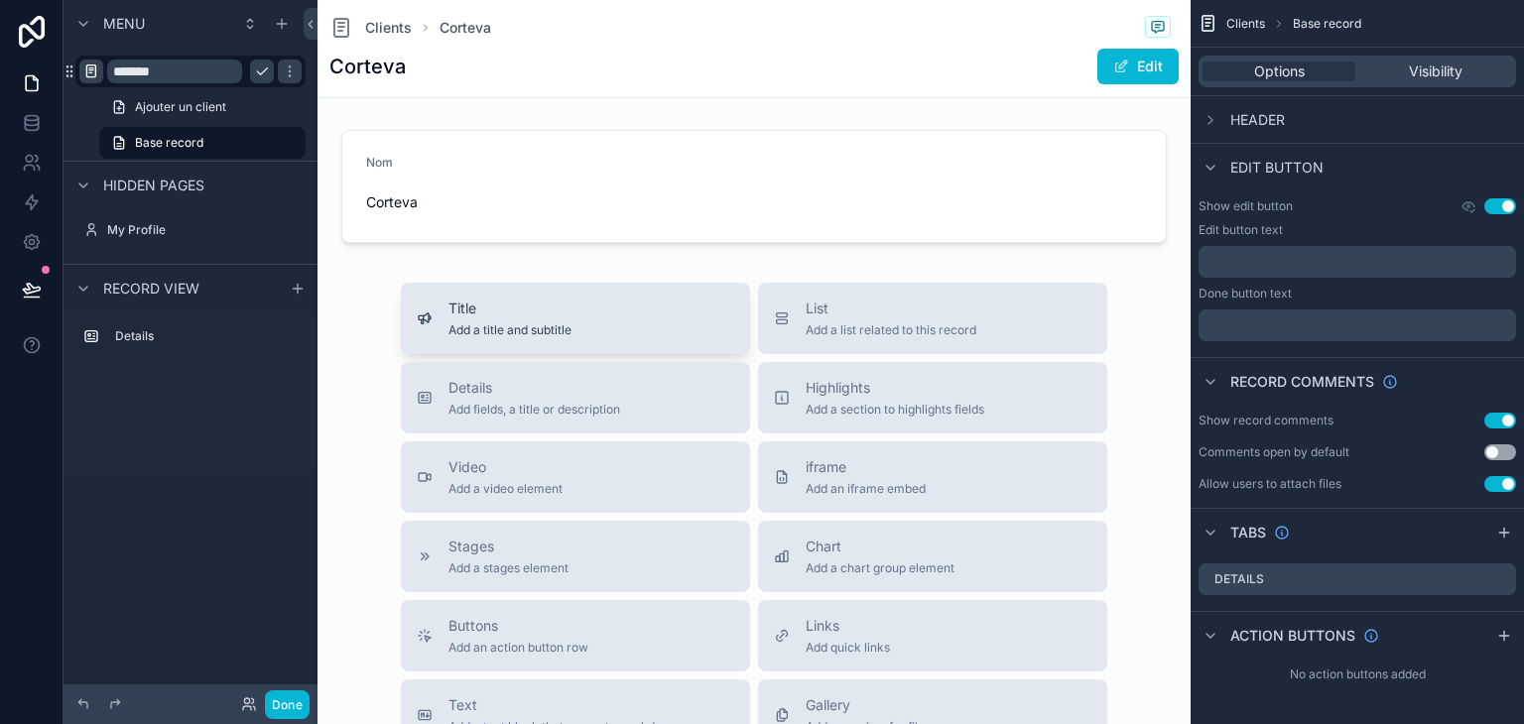
click at [511, 332] on span "Add a title and subtitle" at bounding box center [509, 330] width 123 height 16
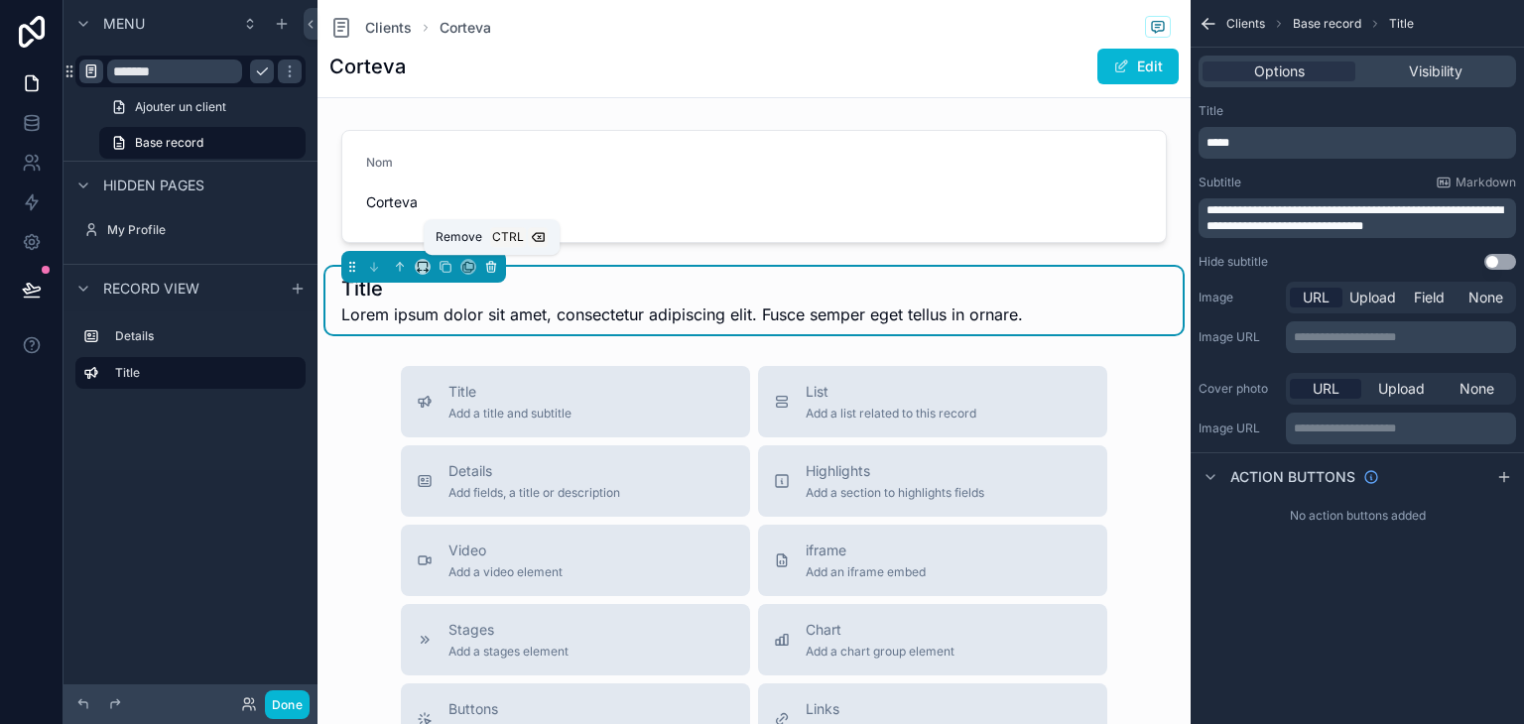
click at [493, 270] on icon "scrollable content" at bounding box center [491, 268] width 8 height 8
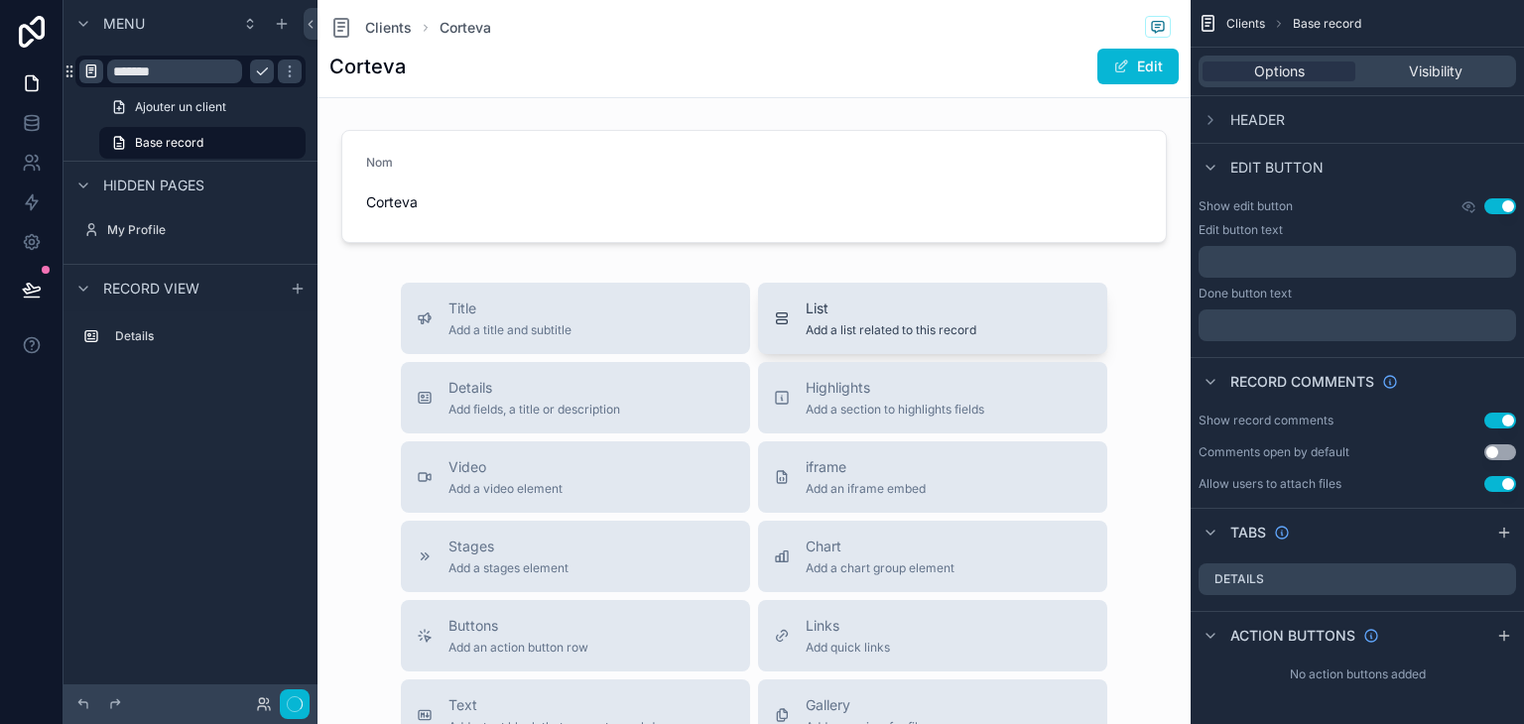
click at [915, 333] on span "Add a list related to this record" at bounding box center [891, 330] width 171 height 16
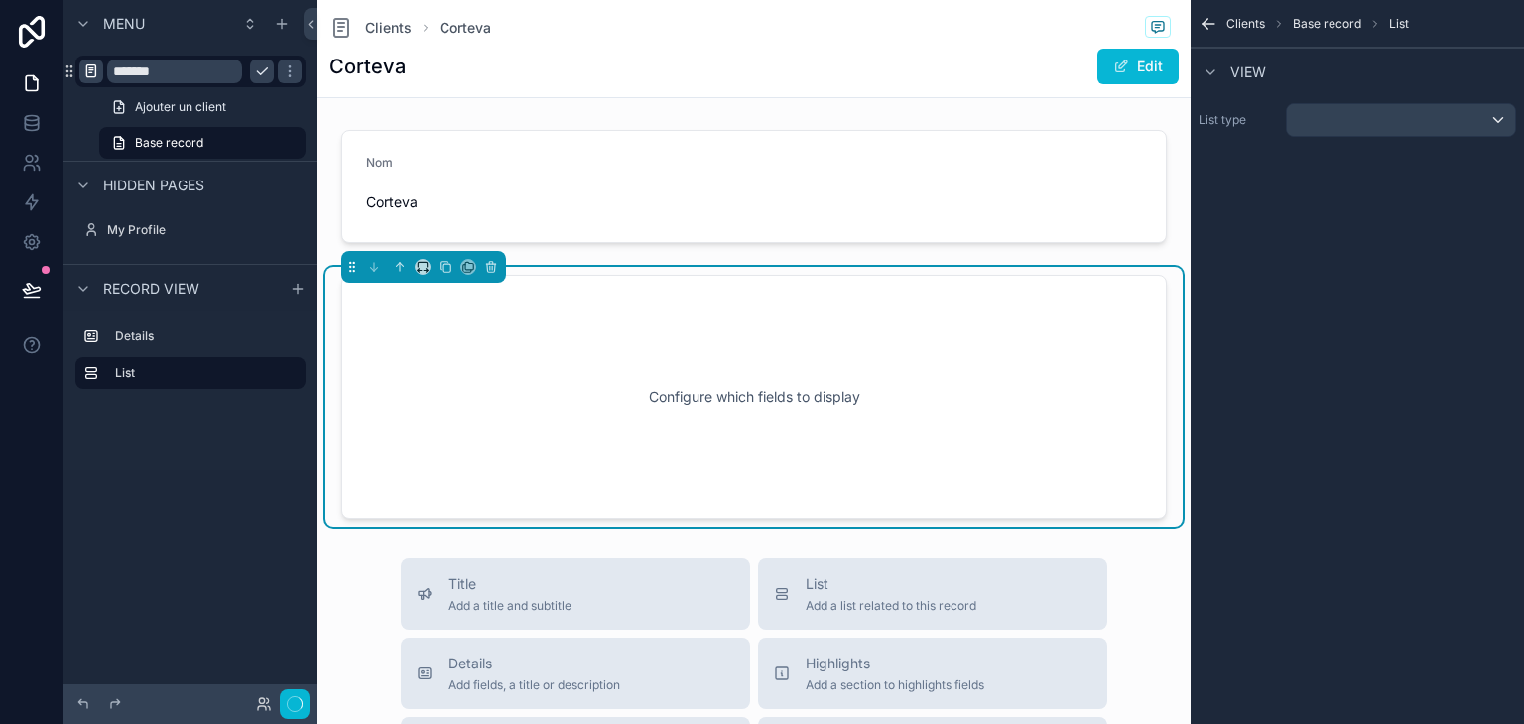
scroll to position [34, 0]
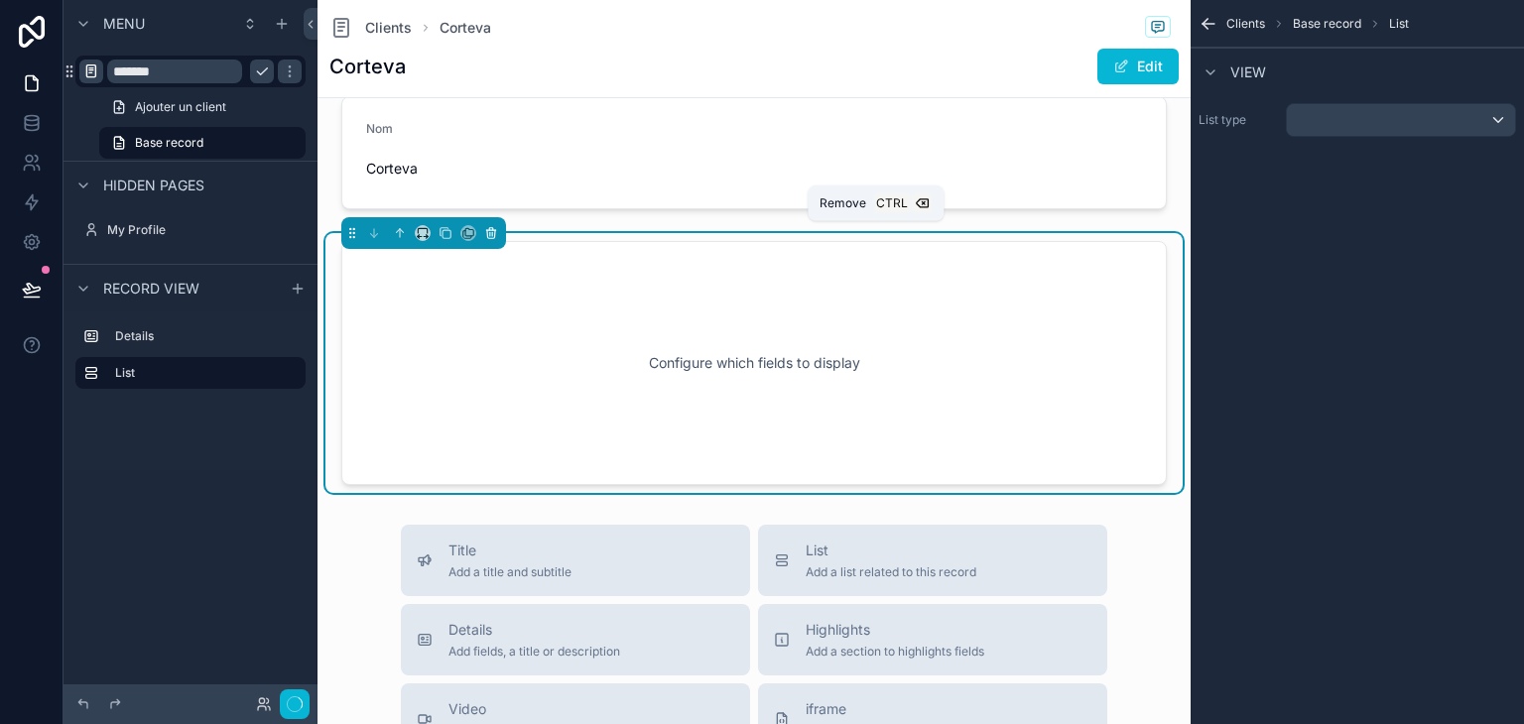
click at [493, 230] on icon "scrollable content" at bounding box center [491, 233] width 14 height 14
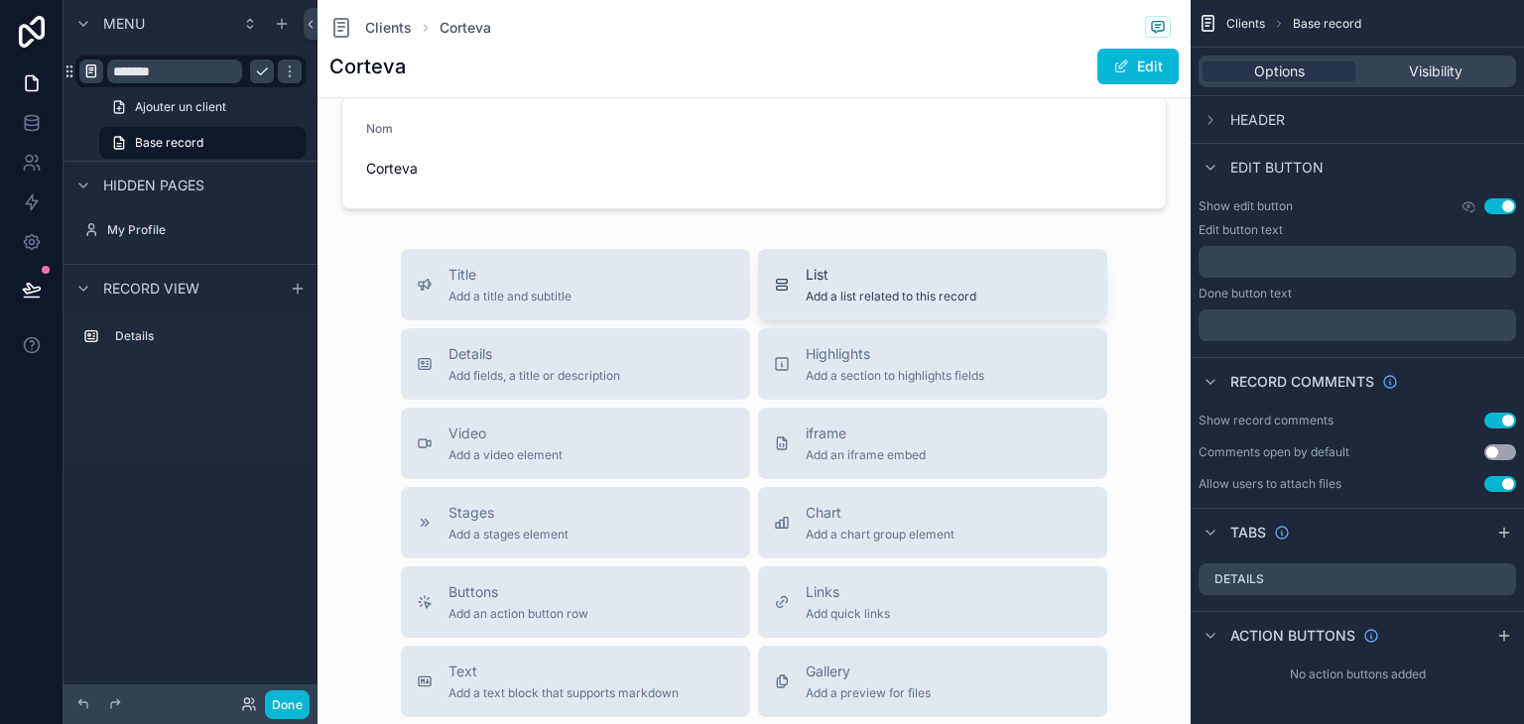
click at [932, 292] on span "Add a list related to this record" at bounding box center [891, 297] width 171 height 16
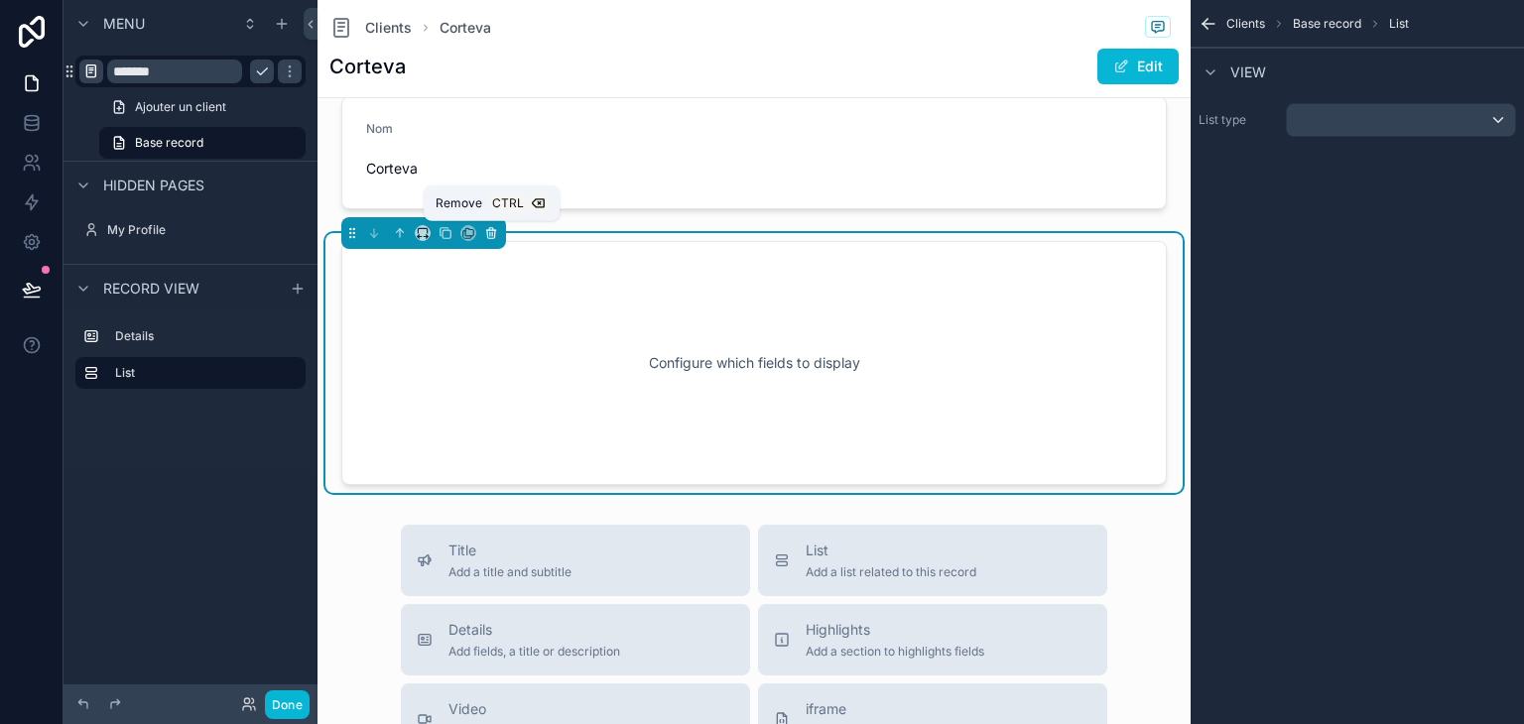
click at [489, 228] on icon "scrollable content" at bounding box center [491, 229] width 4 height 2
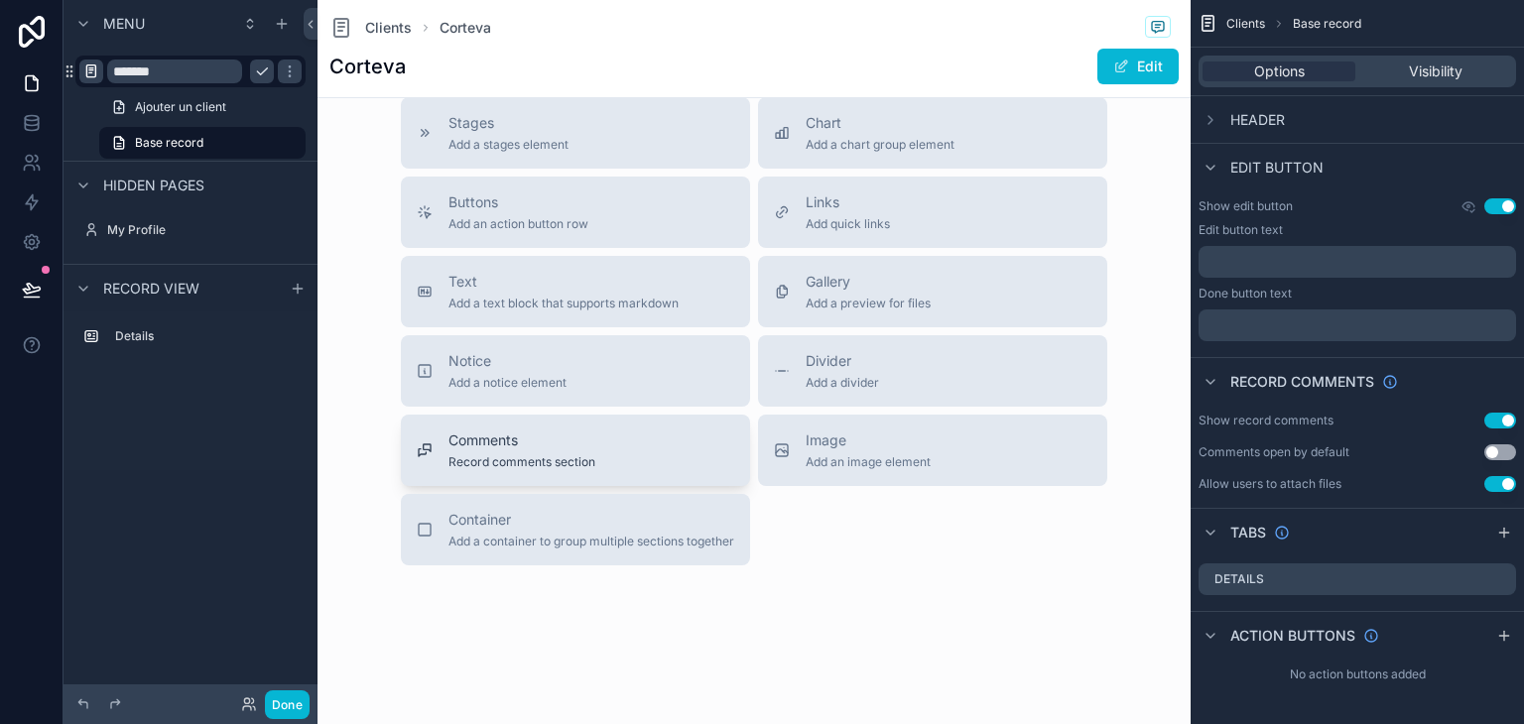
scroll to position [0, 0]
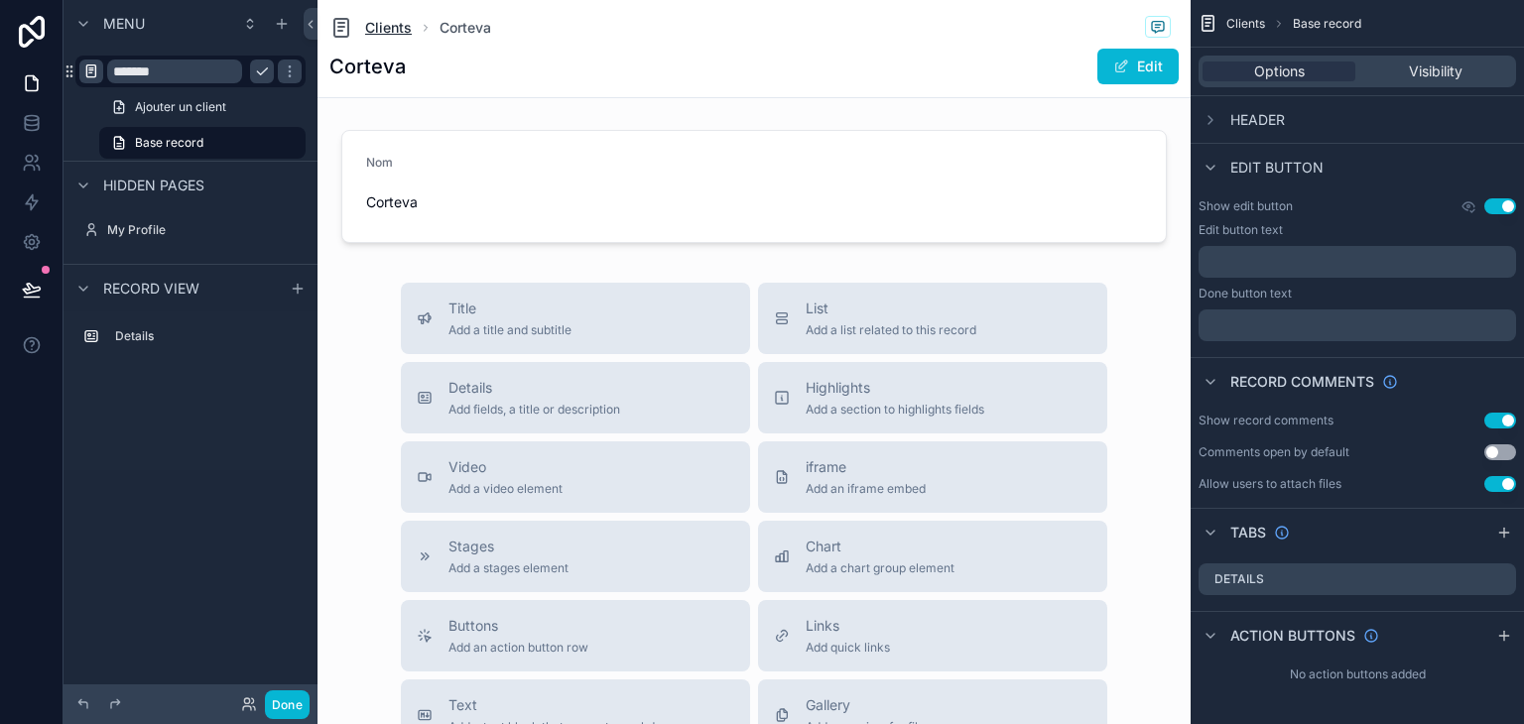
click at [399, 33] on span "Clients" at bounding box center [388, 28] width 47 height 20
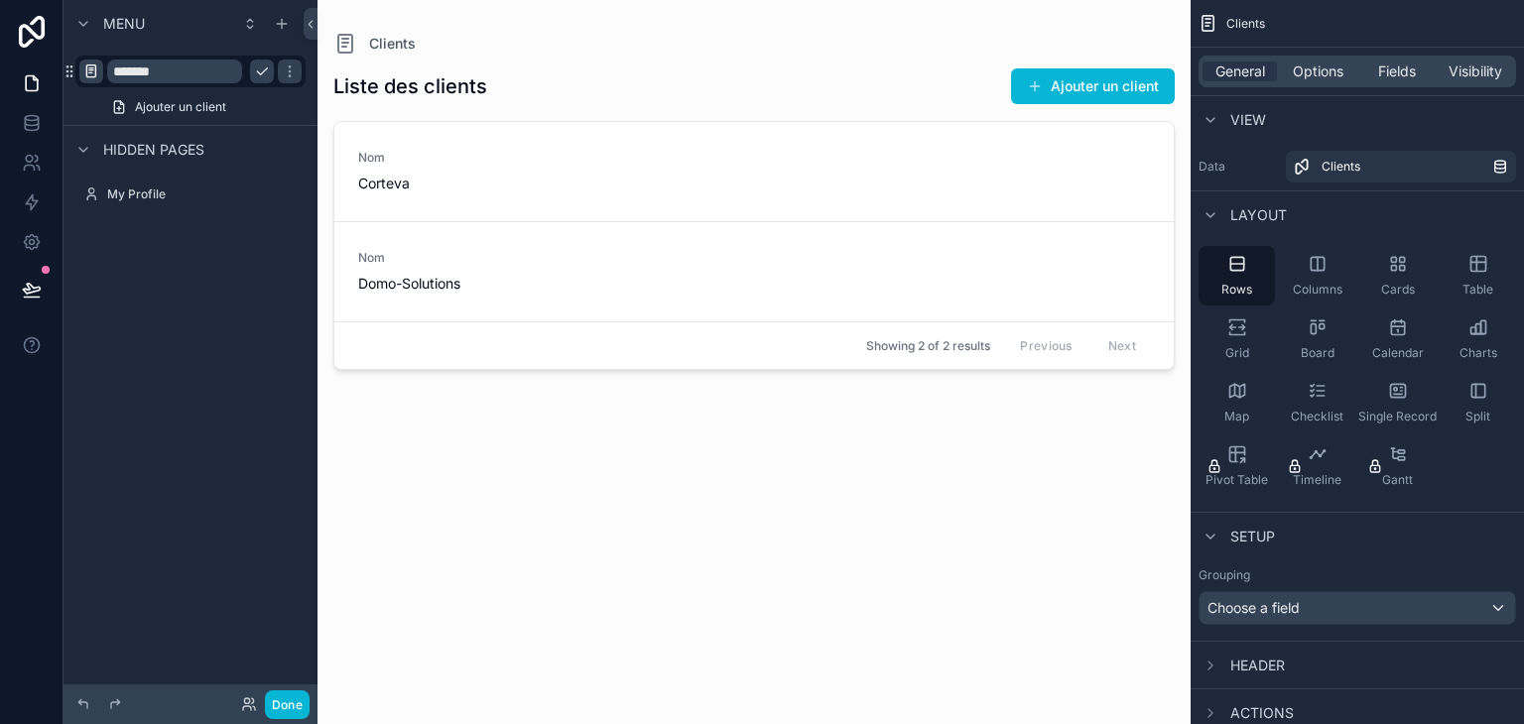
click at [862, 597] on div "Liste des clients Ajouter un client Nom Corteva Nom Domo-Solutions Showing 2 of…" at bounding box center [753, 378] width 841 height 645
drag, startPoint x: 601, startPoint y: 469, endPoint x: 573, endPoint y: 538, distance: 73.9
click at [573, 538] on div "Liste des clients Ajouter un client Nom Corteva Nom Domo-Solutions Showing 2 of…" at bounding box center [753, 378] width 841 height 645
click at [507, 175] on span "Corteva" at bounding box center [448, 184] width 181 height 20
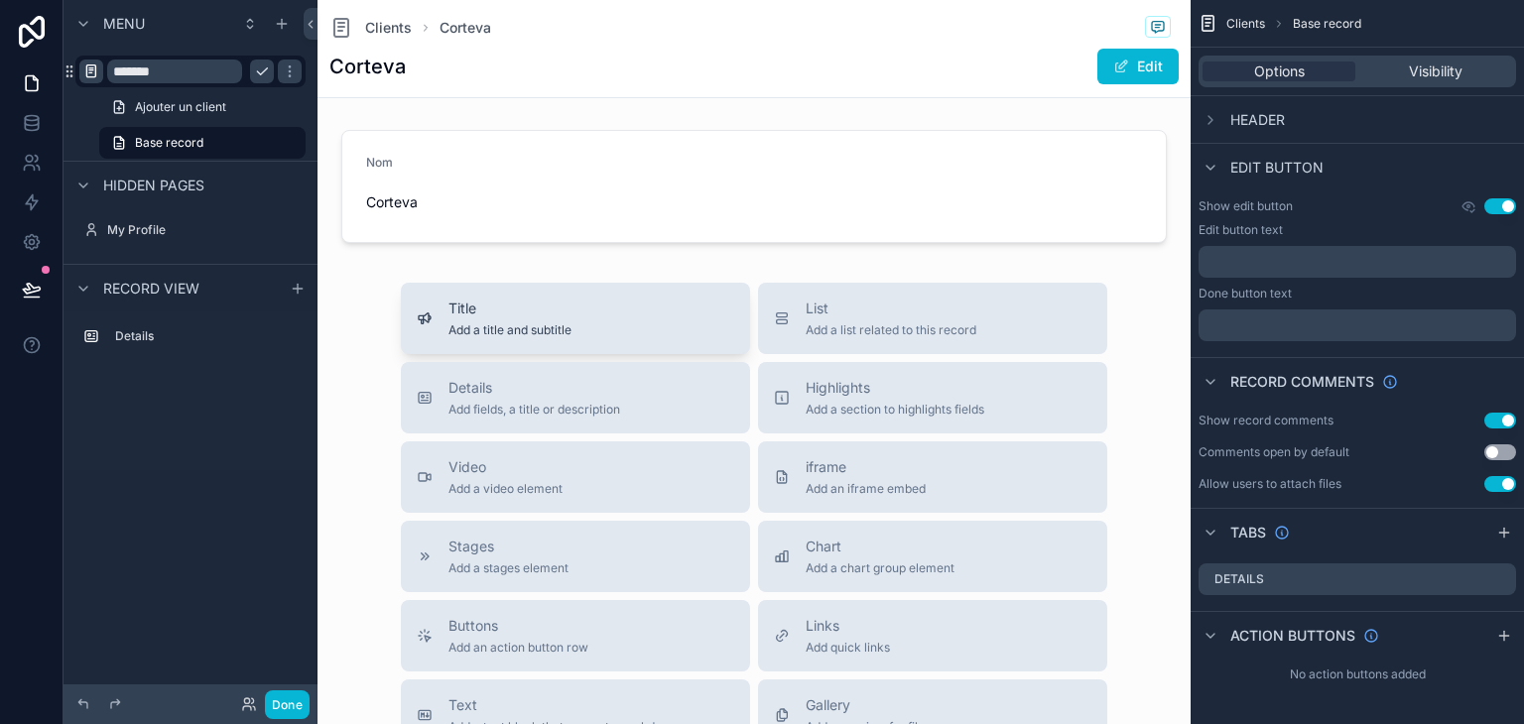
click at [491, 323] on span "Add a title and subtitle" at bounding box center [509, 330] width 123 height 16
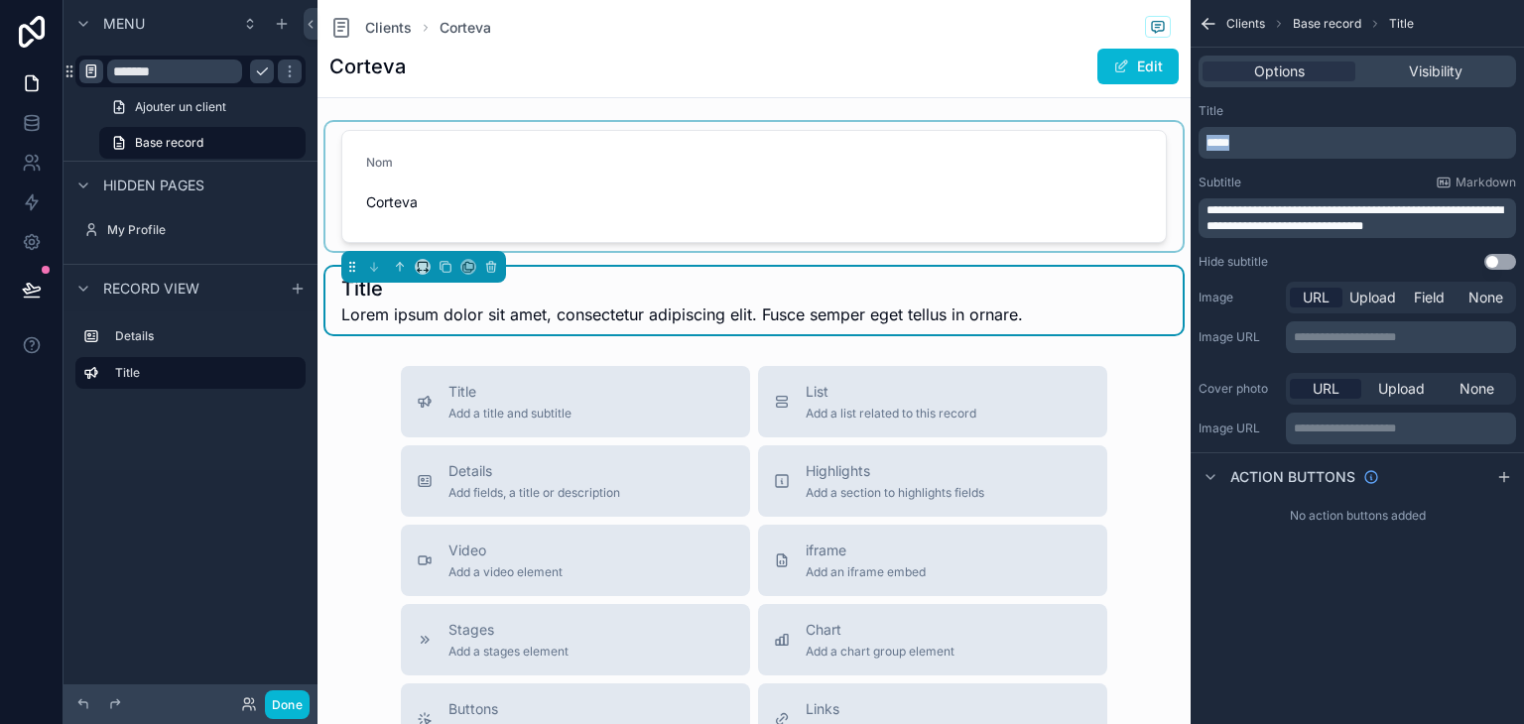
drag, startPoint x: 1271, startPoint y: 144, endPoint x: 1078, endPoint y: 143, distance: 192.5
click at [1078, 143] on div "**********" at bounding box center [920, 362] width 1206 height 724
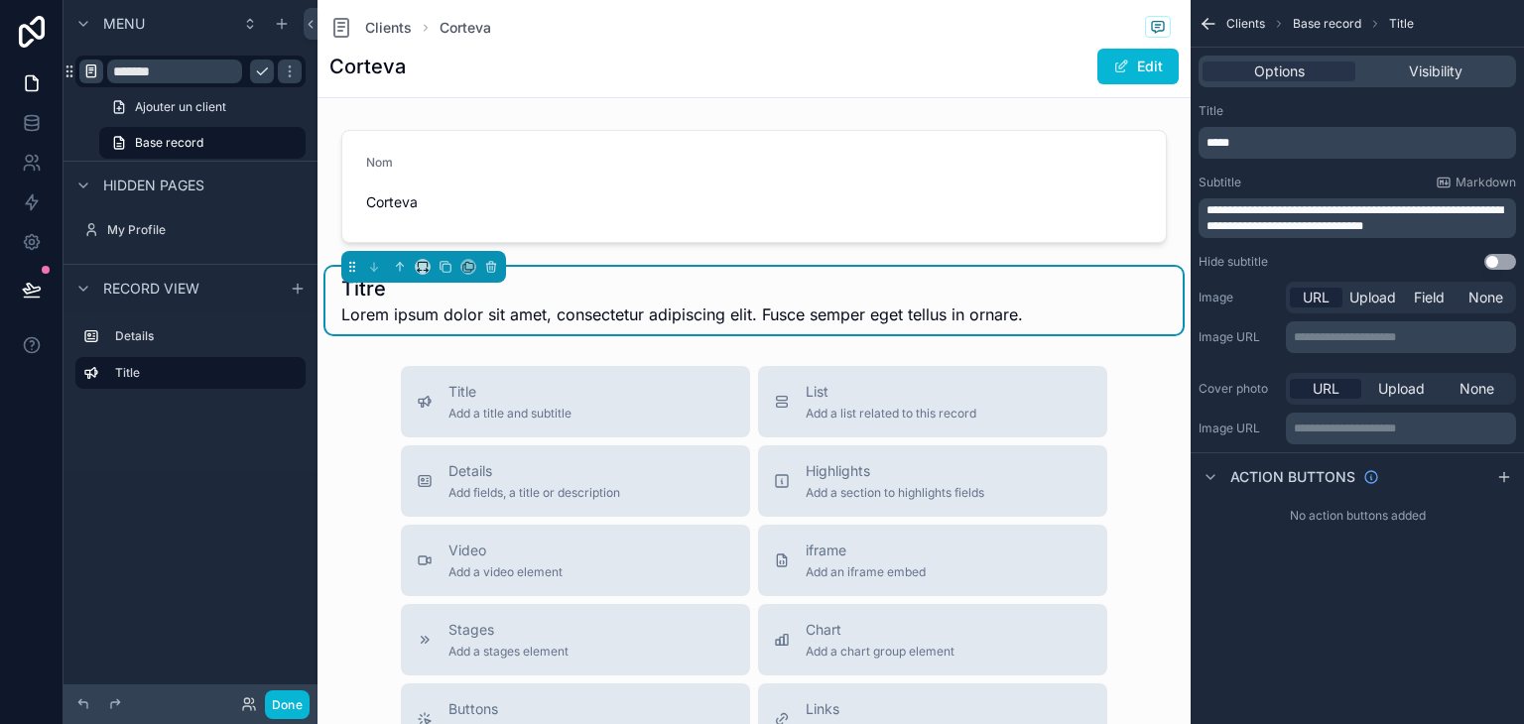
click at [1300, 575] on div "**********" at bounding box center [1357, 362] width 333 height 724
click at [1249, 27] on span "Clients" at bounding box center [1245, 24] width 39 height 16
